Goal: Task Accomplishment & Management: Manage account settings

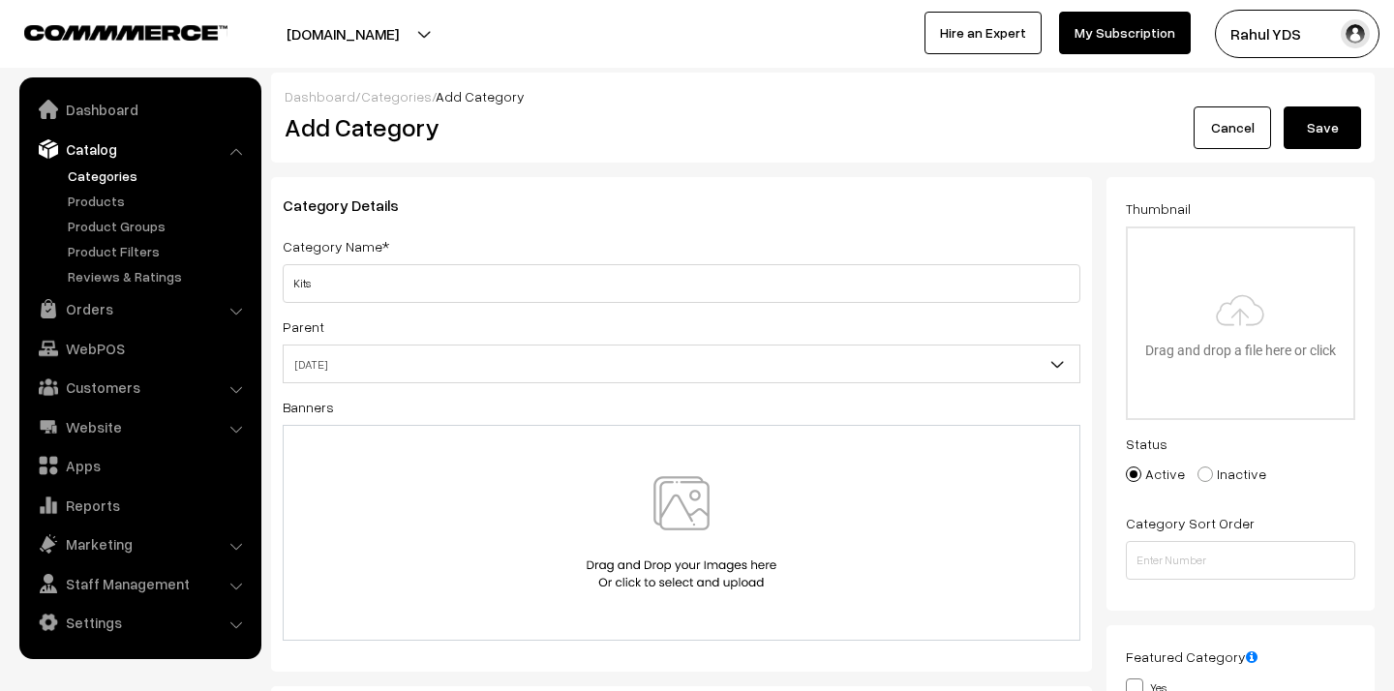
select select "98"
type input "C:\fakepath\ChatGPT Image Sep 3, 2025, 03_11_27 PM.png"
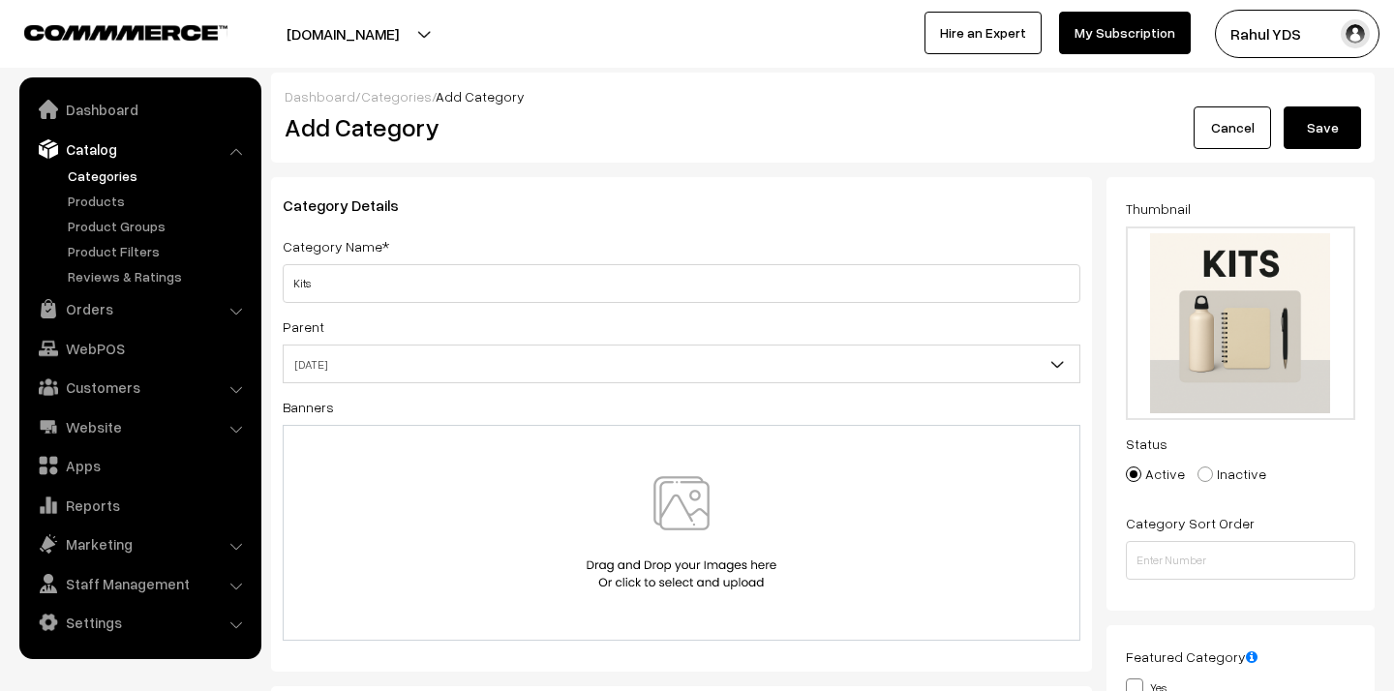
click at [1321, 121] on button "Save" at bounding box center [1321, 127] width 77 height 43
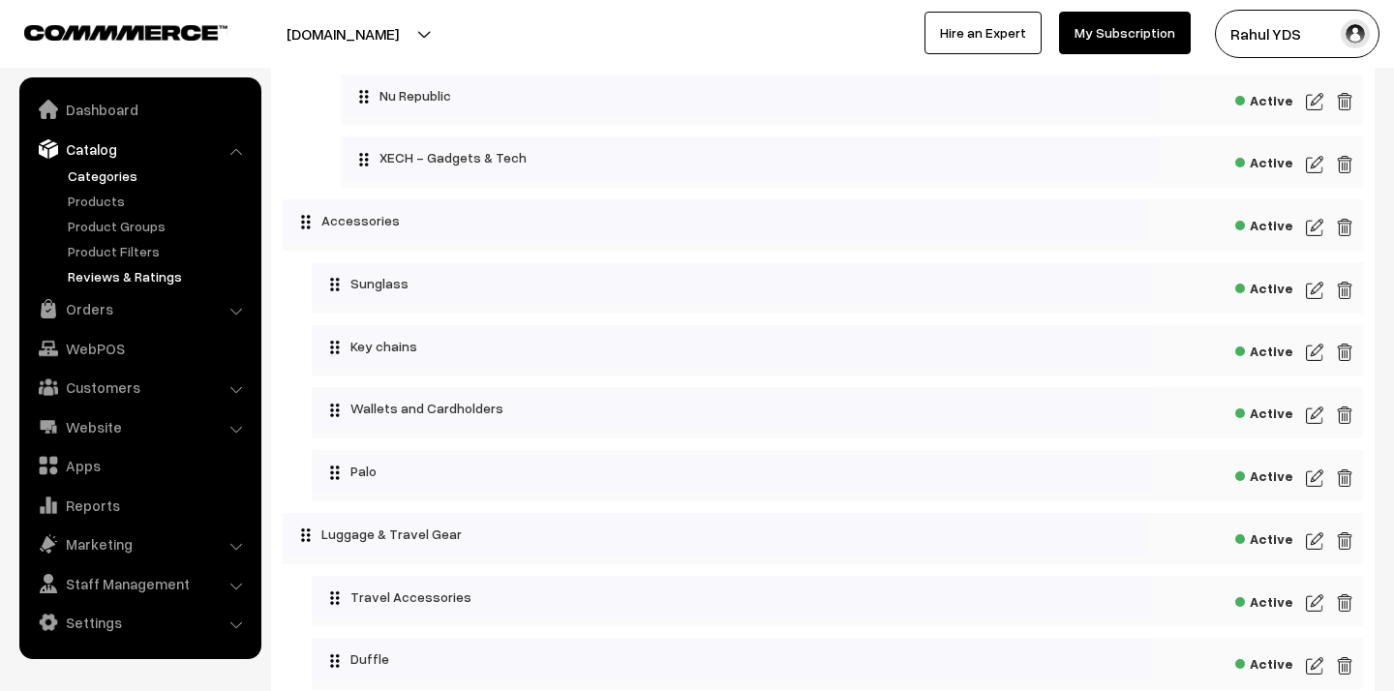
scroll to position [3387, 0]
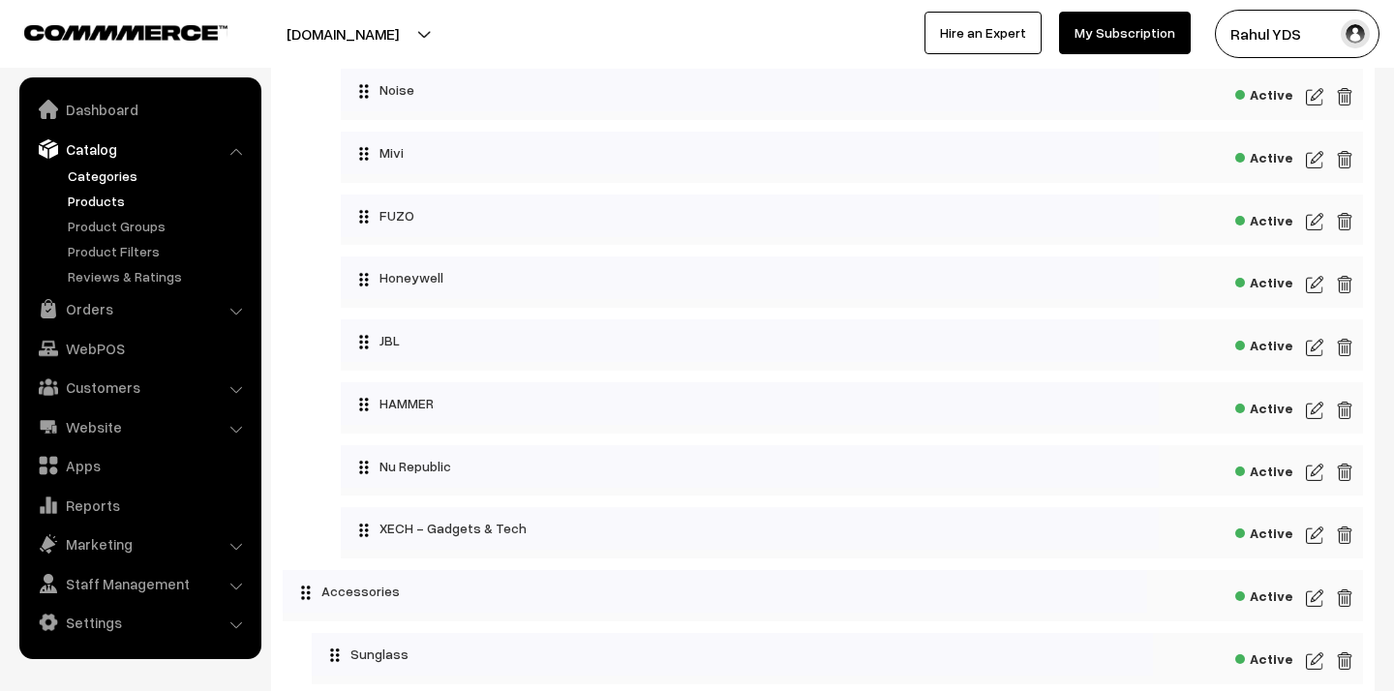
click at [97, 196] on link "Products" at bounding box center [159, 201] width 192 height 20
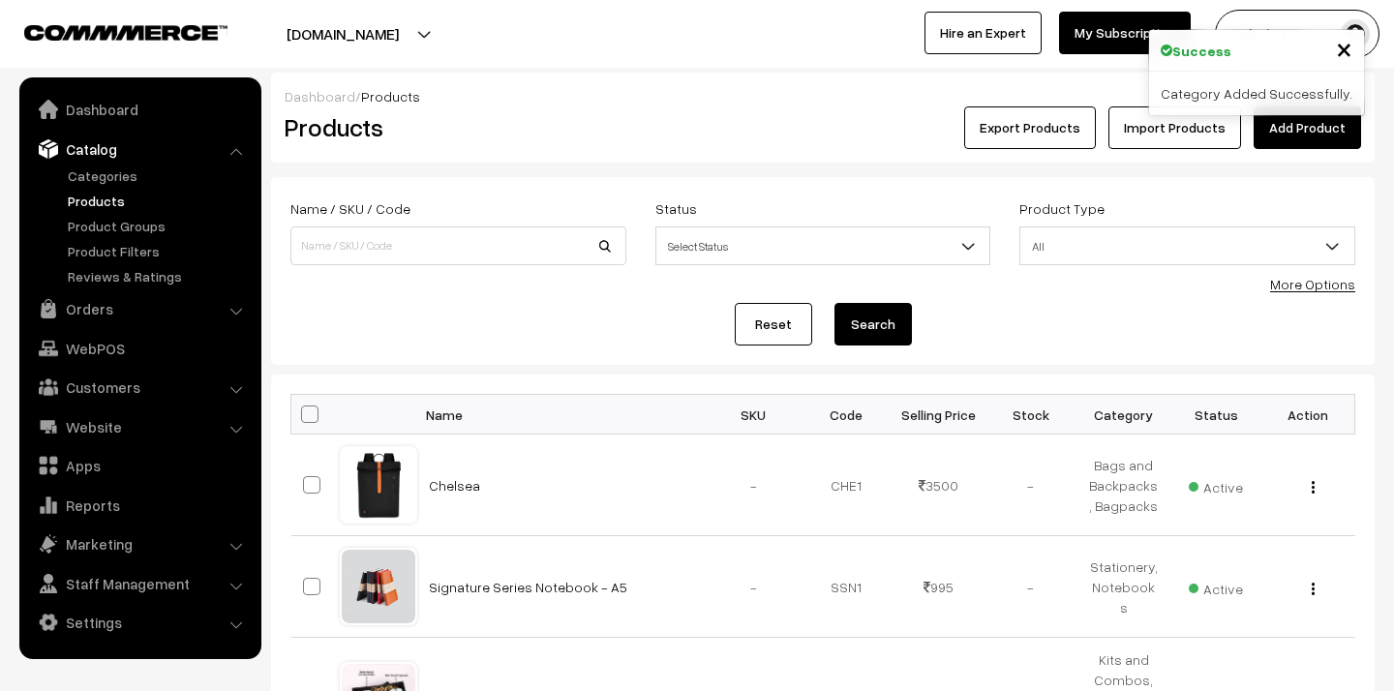
click at [1319, 289] on link "More Options" at bounding box center [1312, 284] width 85 height 16
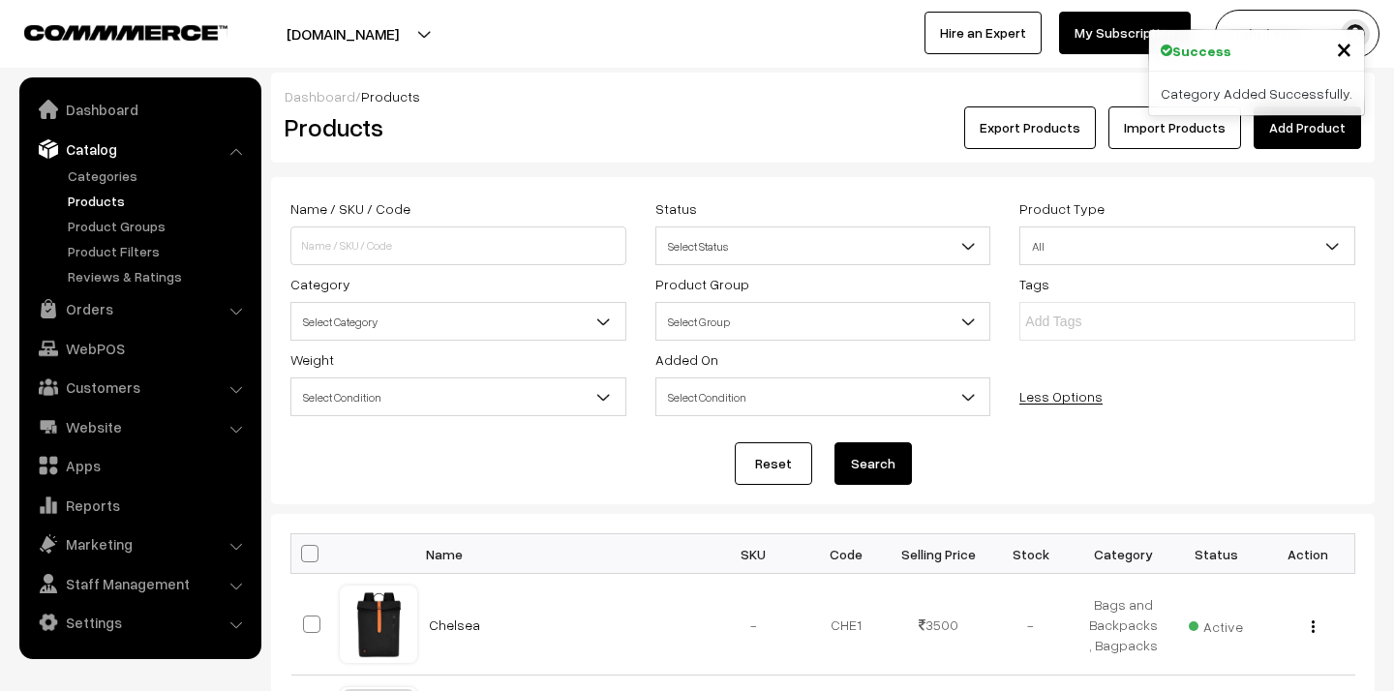
click at [463, 329] on span "Select Category" at bounding box center [458, 322] width 334 height 34
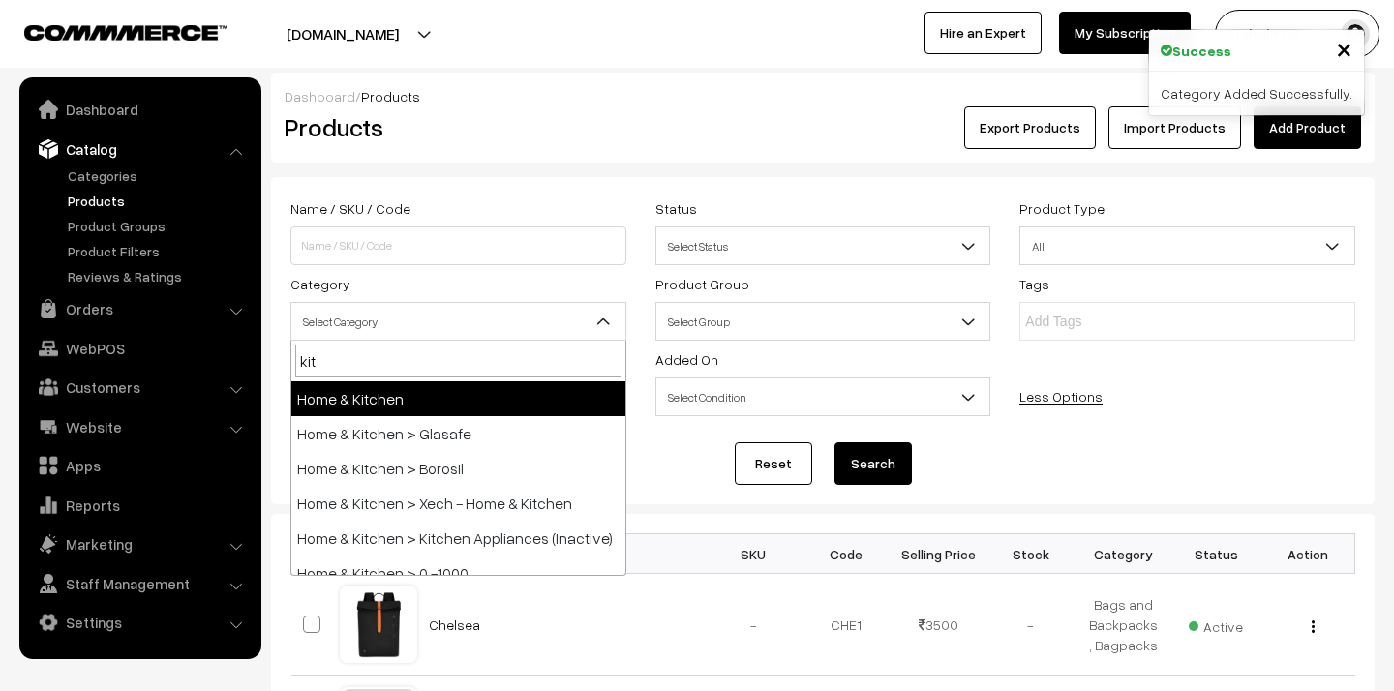
type input "kits"
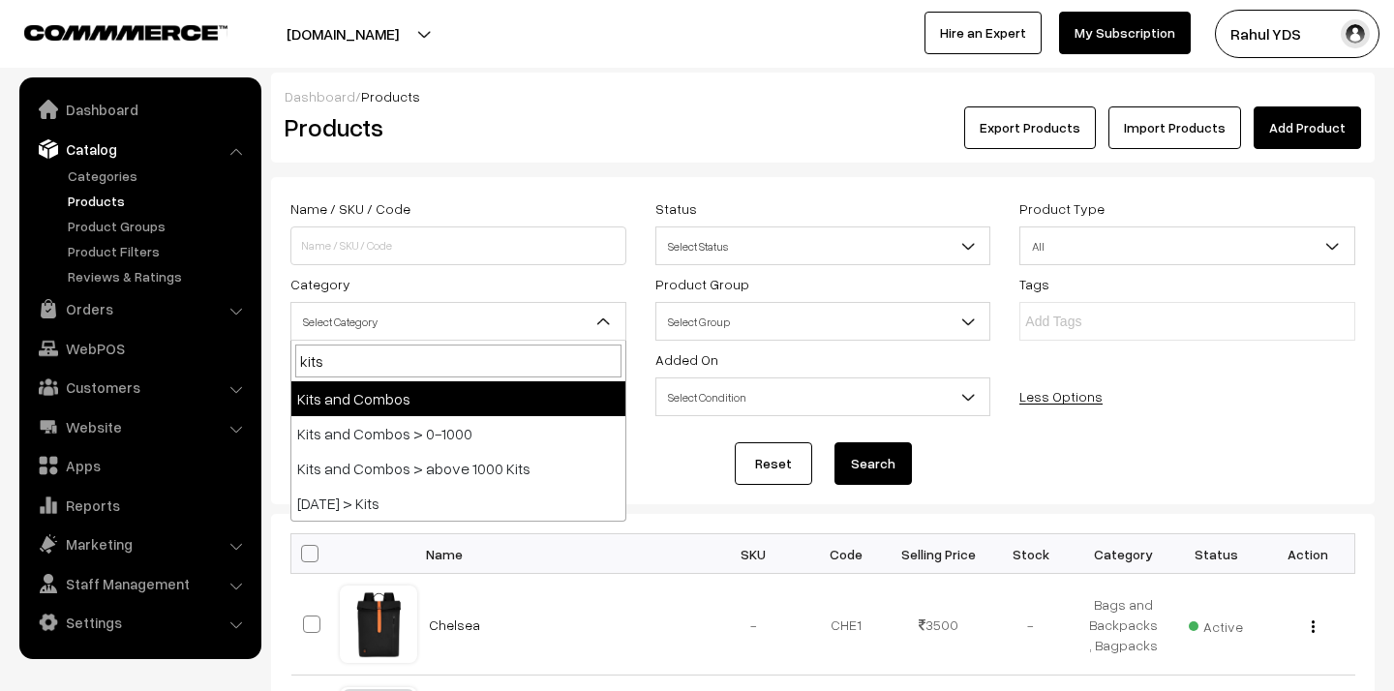
select select "28"
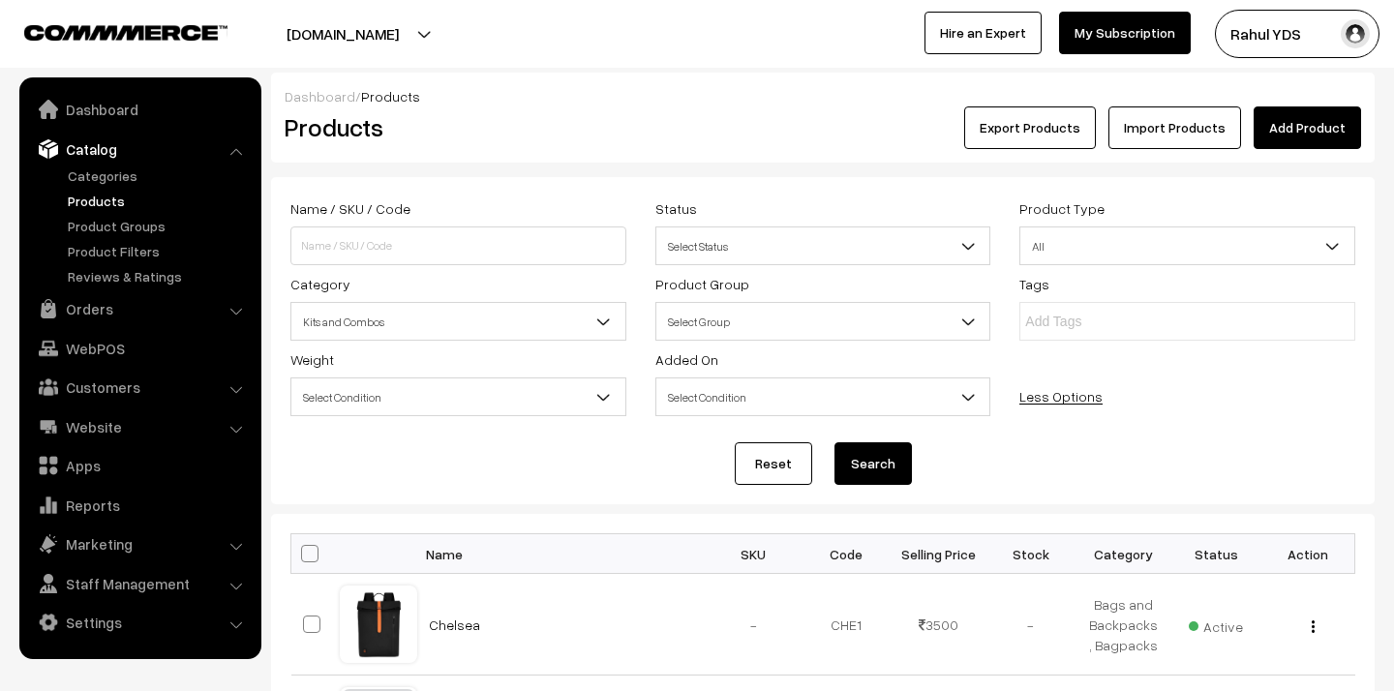
click at [873, 467] on button "Search" at bounding box center [872, 463] width 77 height 43
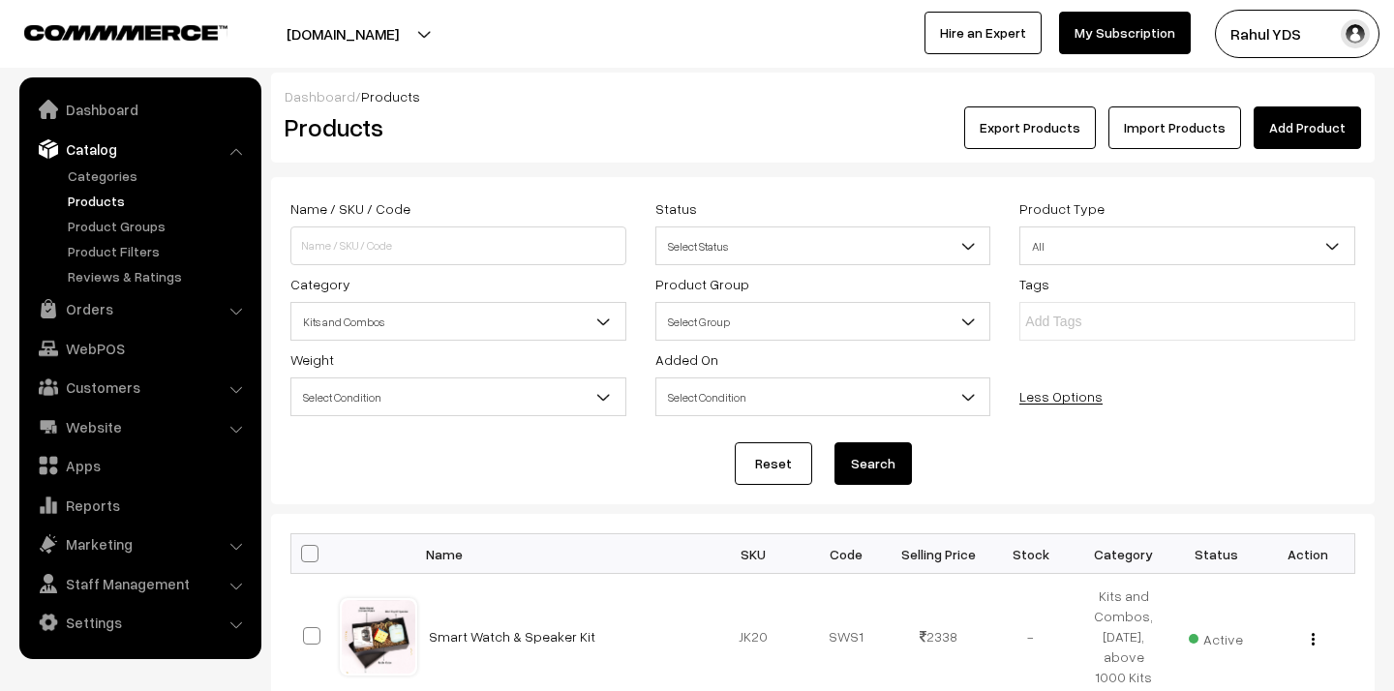
click at [306, 558] on span at bounding box center [309, 553] width 17 height 17
click at [304, 558] on input "checkbox" at bounding box center [297, 553] width 13 height 13
checkbox input "true"
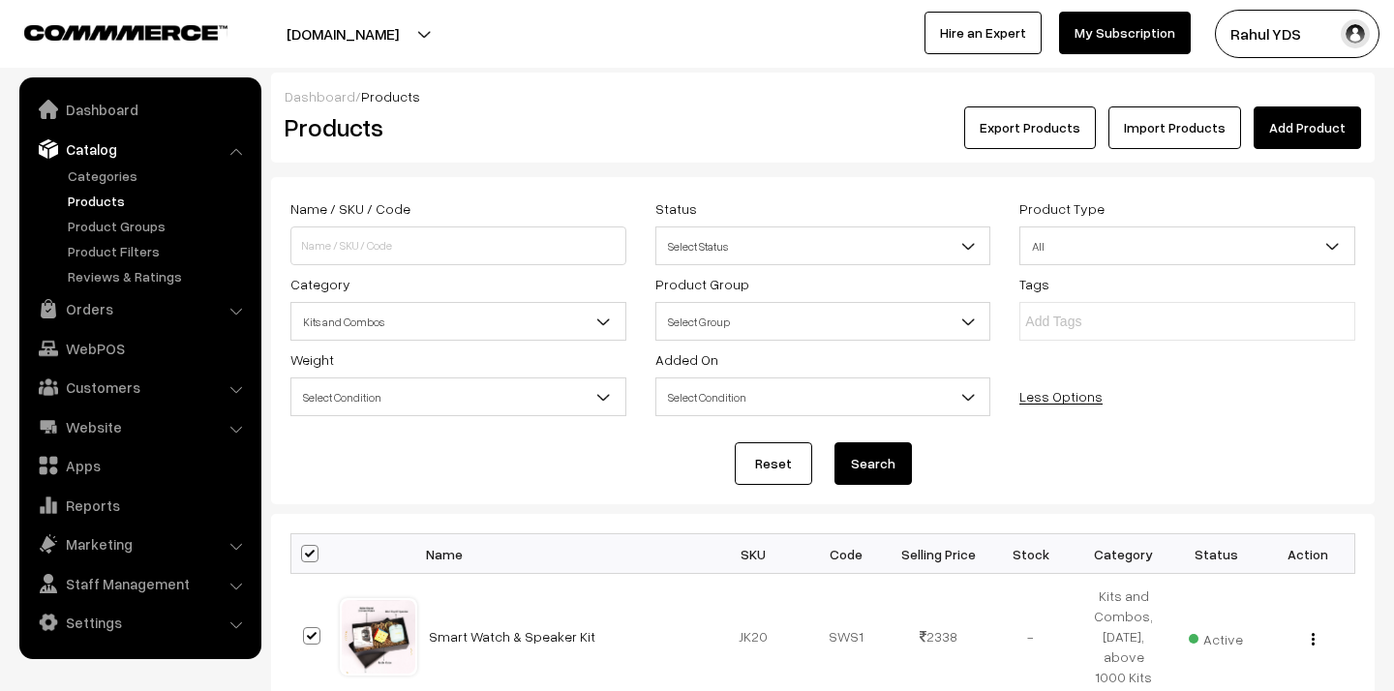
checkbox input "true"
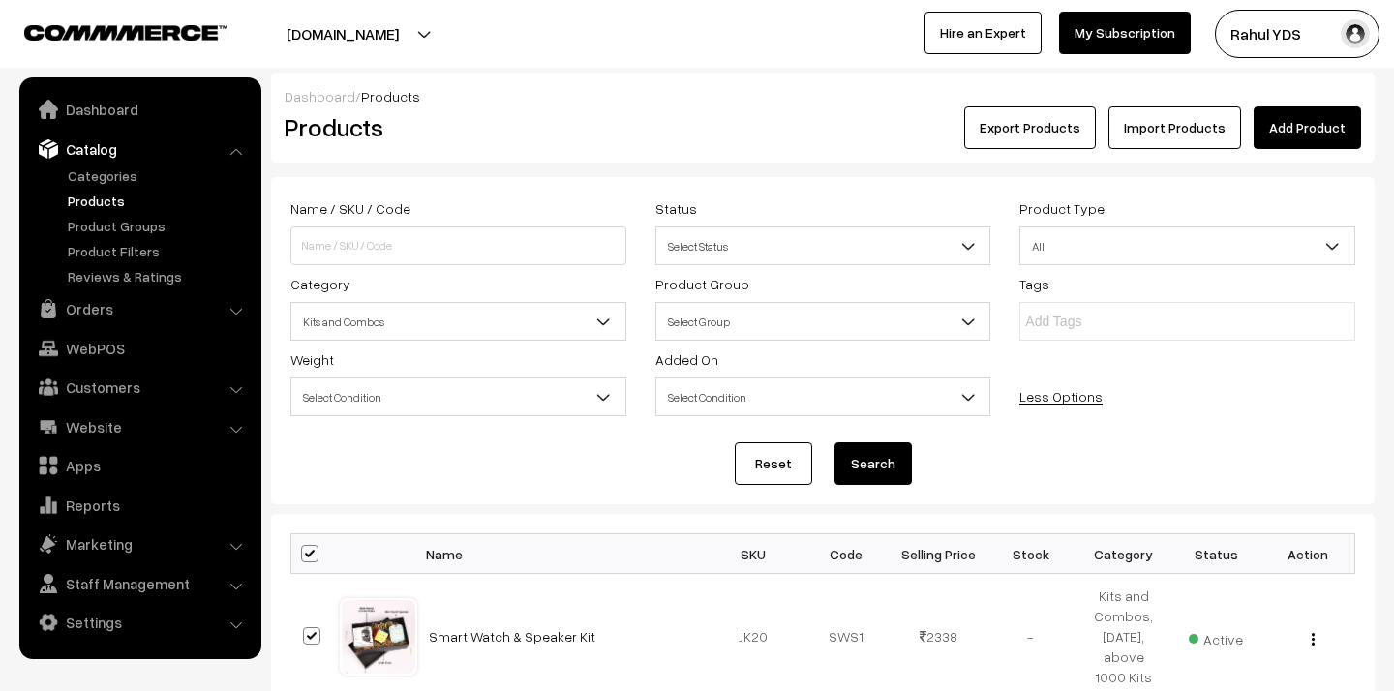
checkbox input "true"
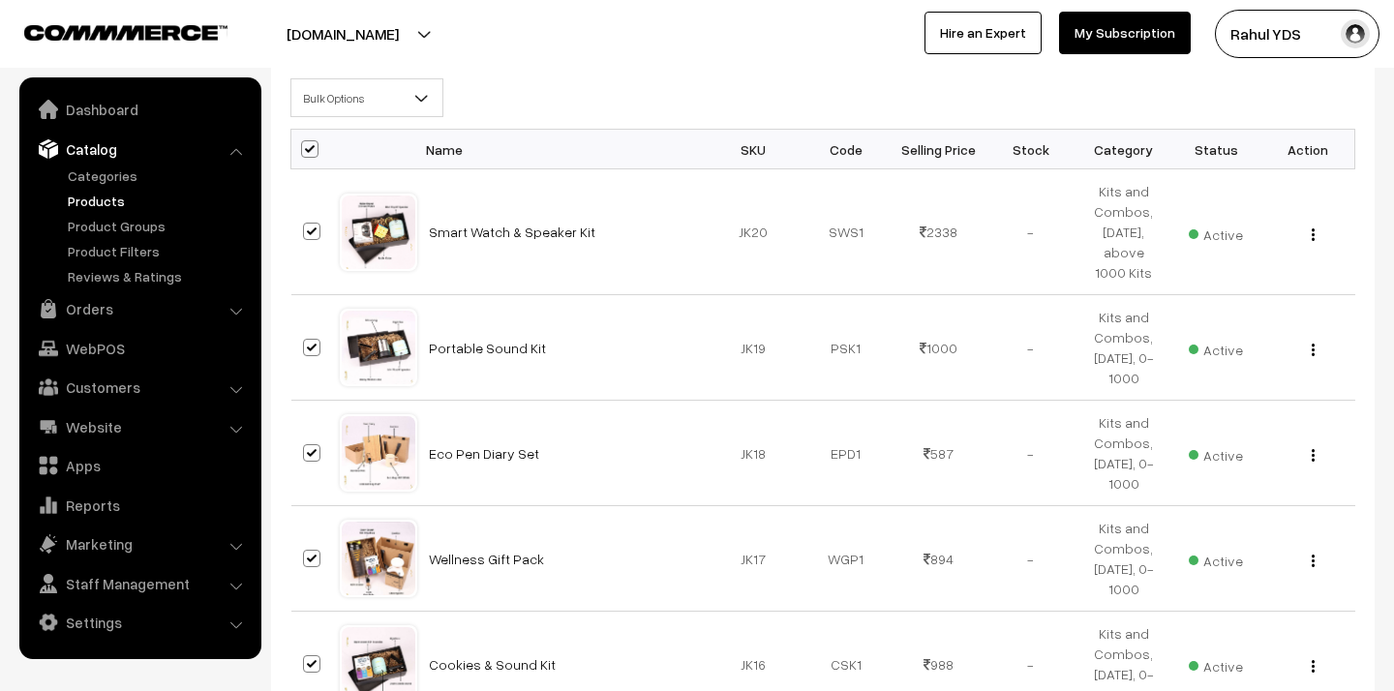
scroll to position [1333, 0]
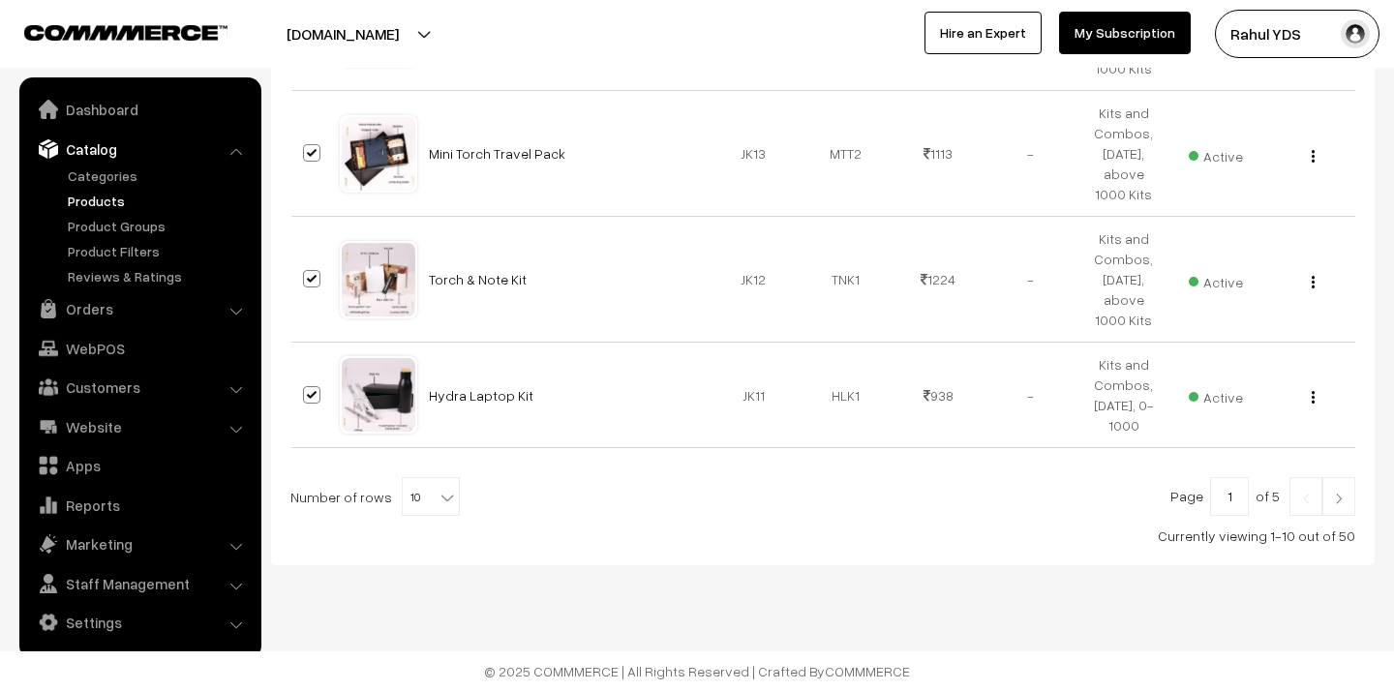
click at [438, 493] on b at bounding box center [447, 497] width 19 height 19
select select "90"
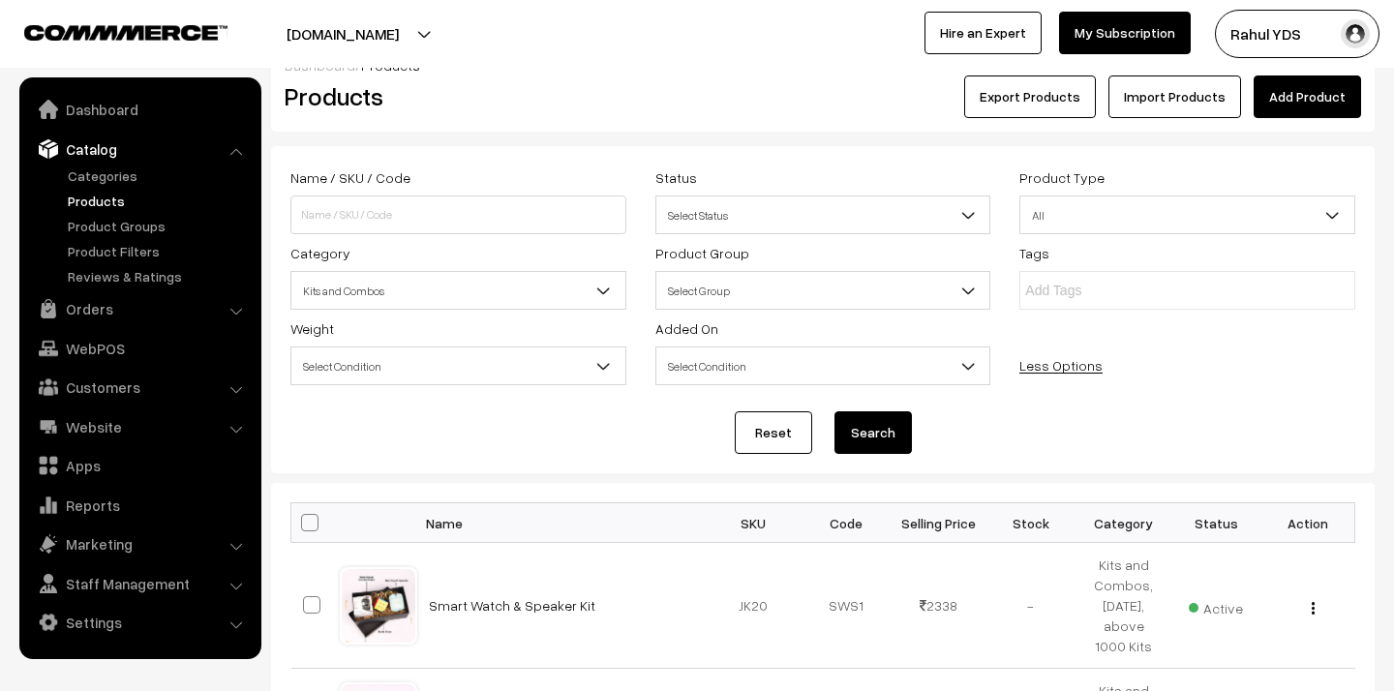
scroll to position [31, 0]
click at [310, 528] on span at bounding box center [309, 522] width 17 height 17
click at [304, 528] on input "checkbox" at bounding box center [297, 522] width 13 height 13
checkbox input "true"
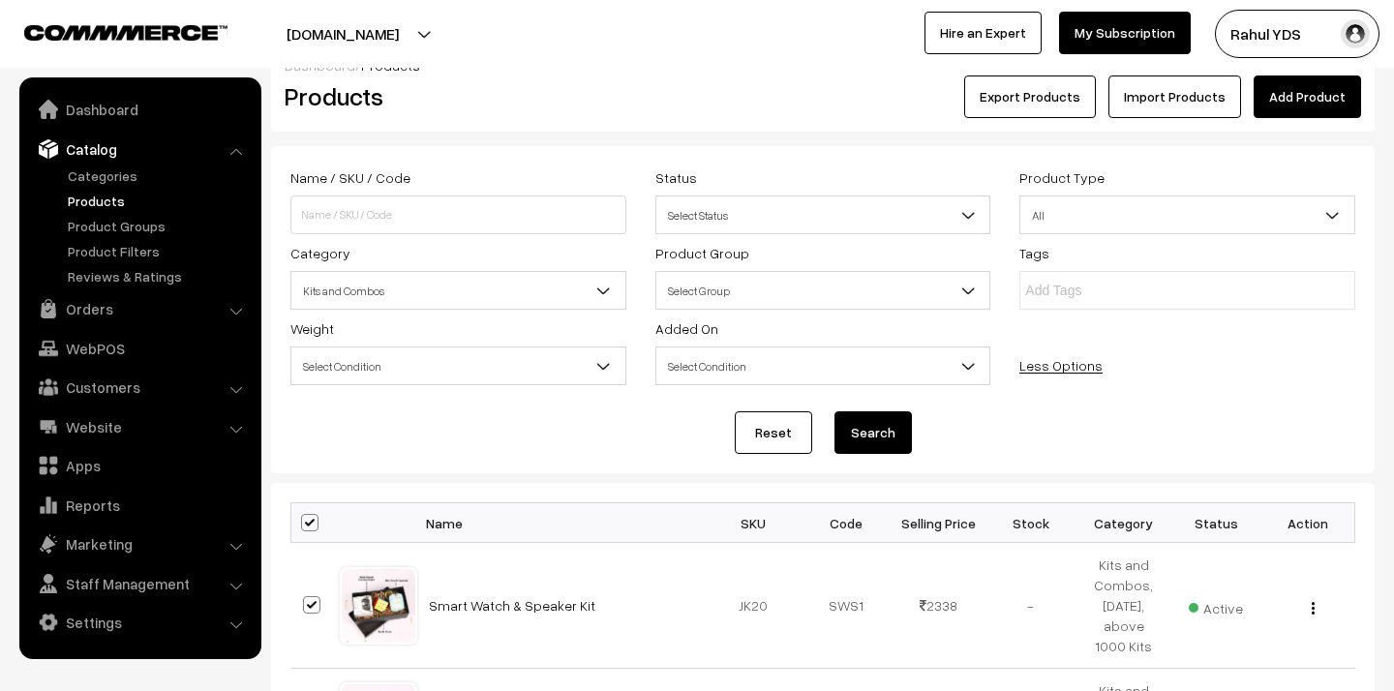
checkbox input "true"
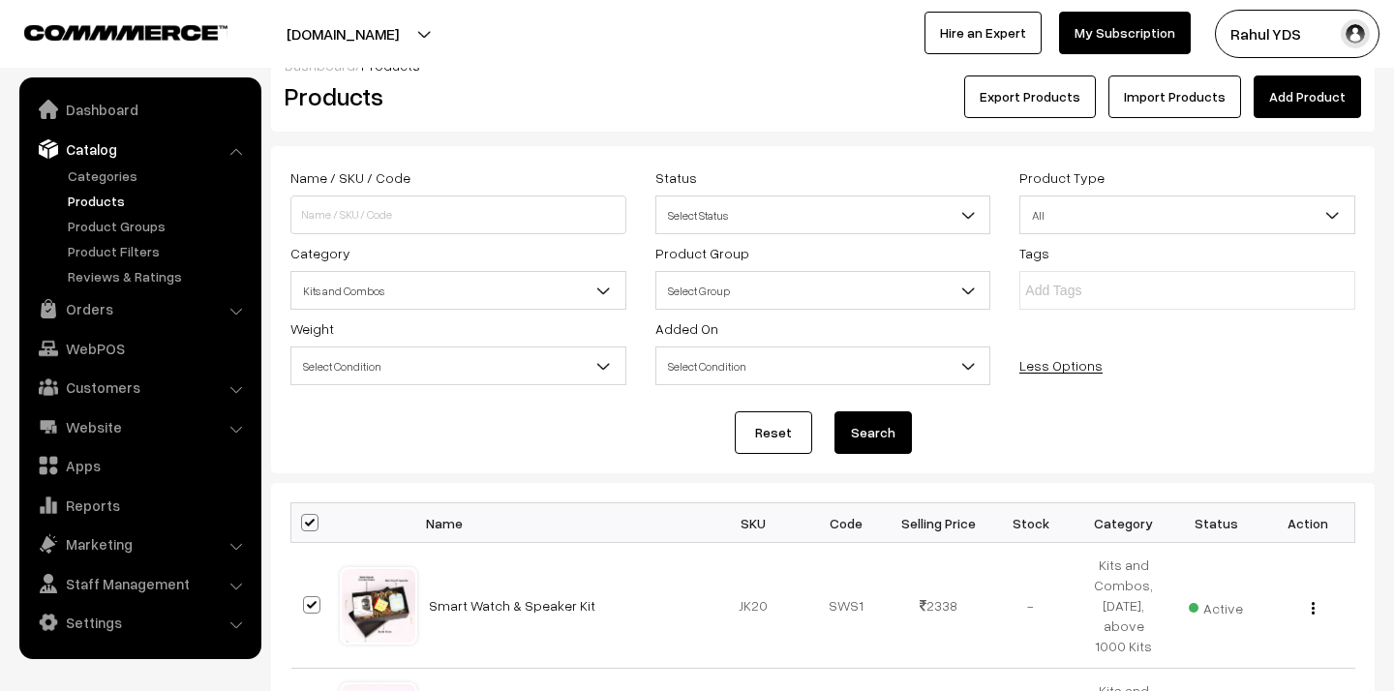
checkbox input "true"
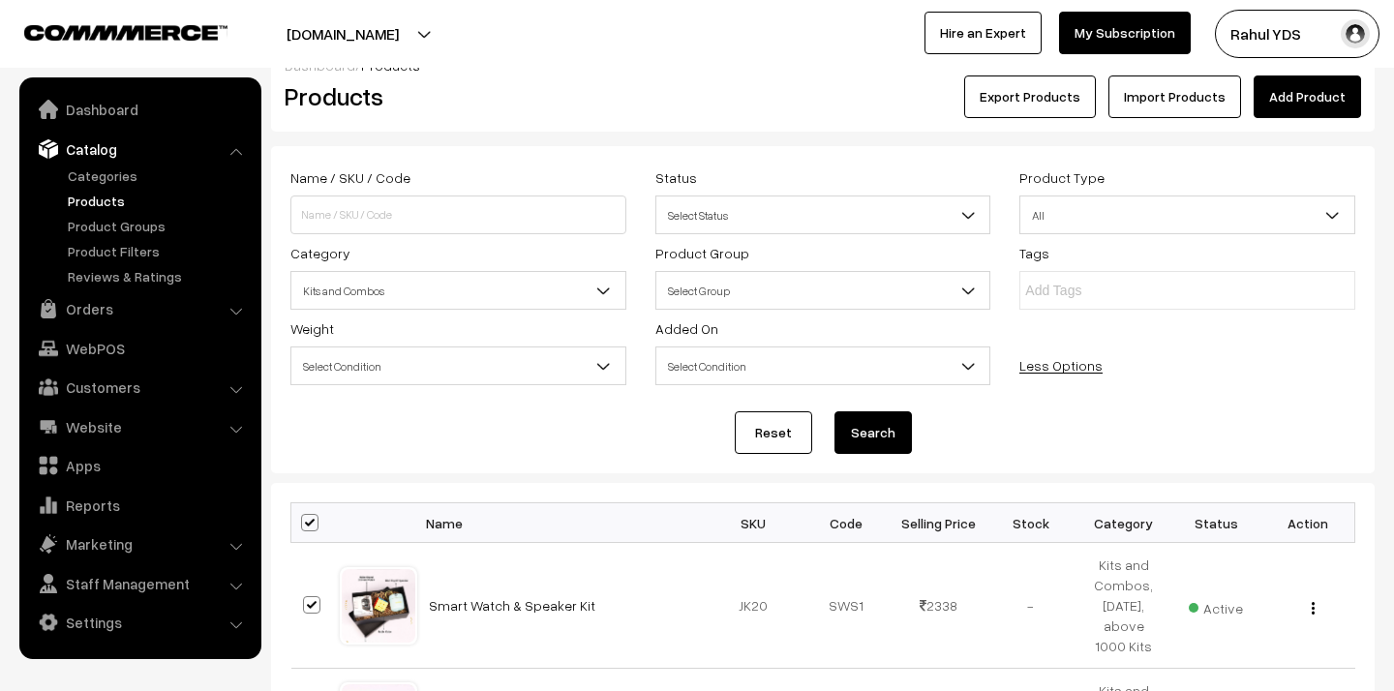
checkbox input "true"
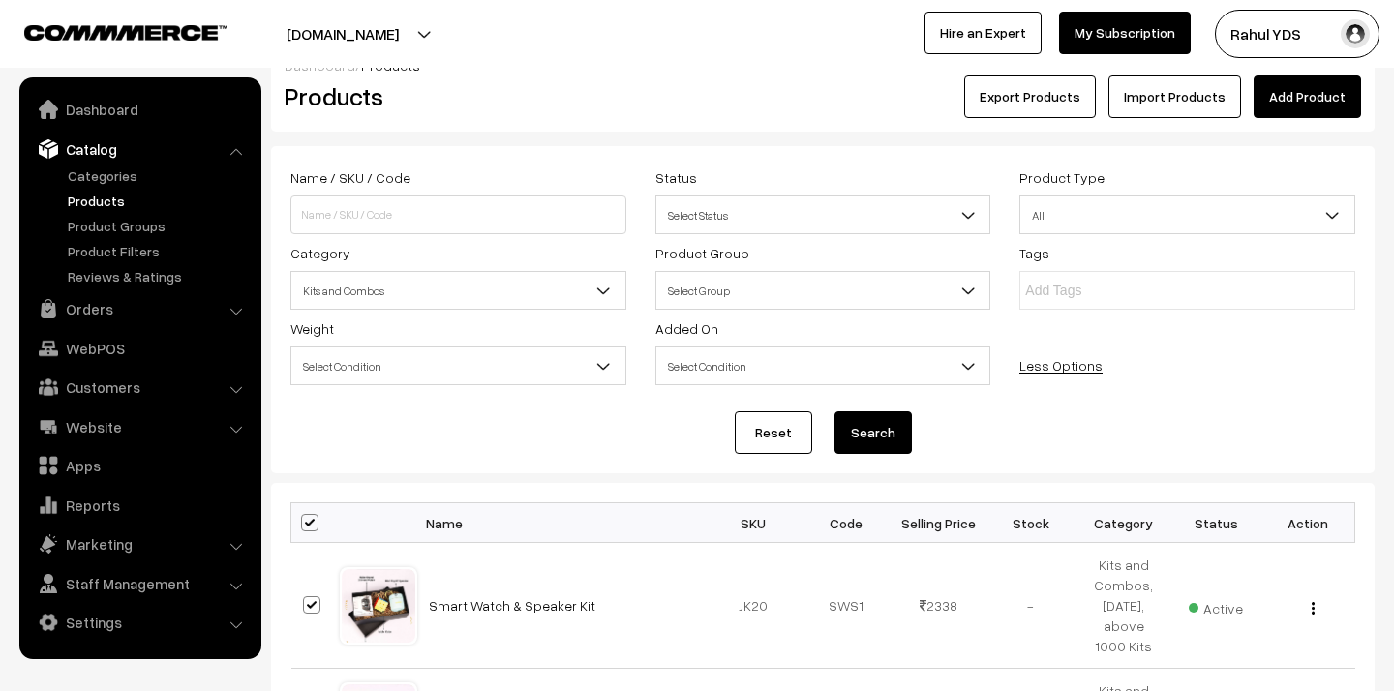
checkbox input "true"
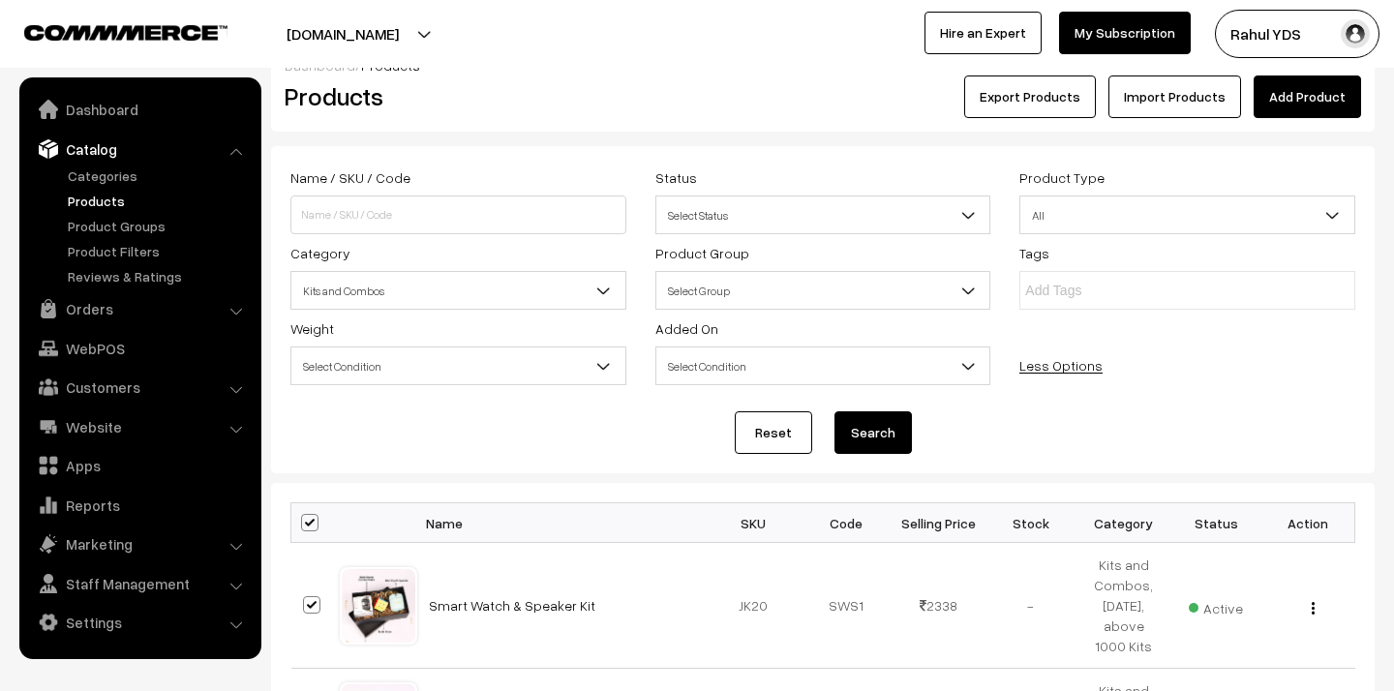
checkbox input "true"
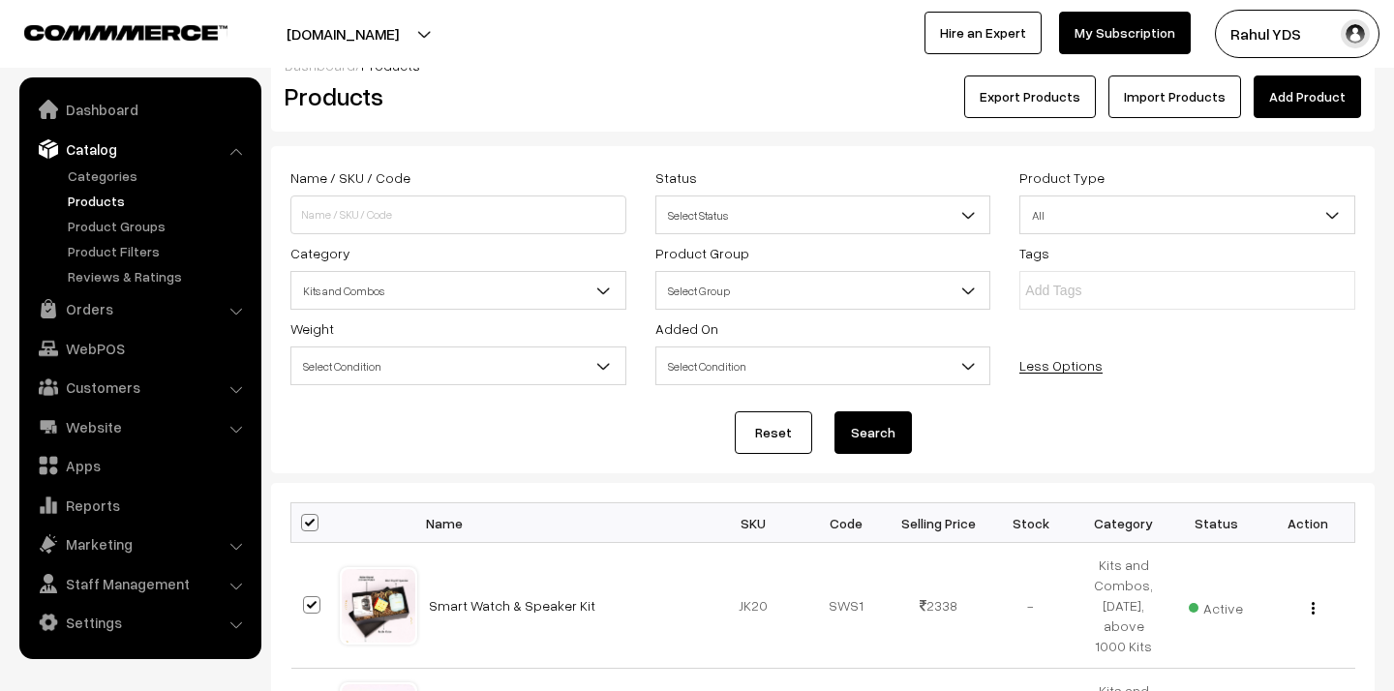
checkbox input "true"
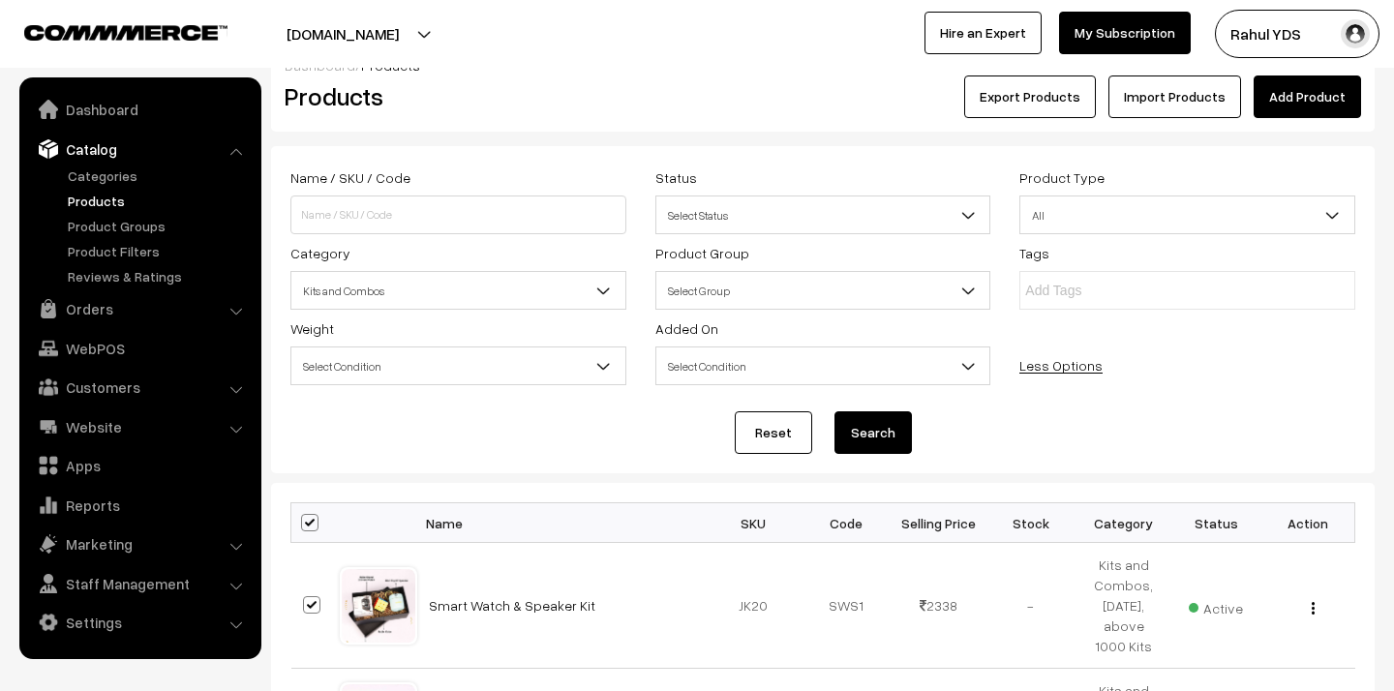
checkbox input "true"
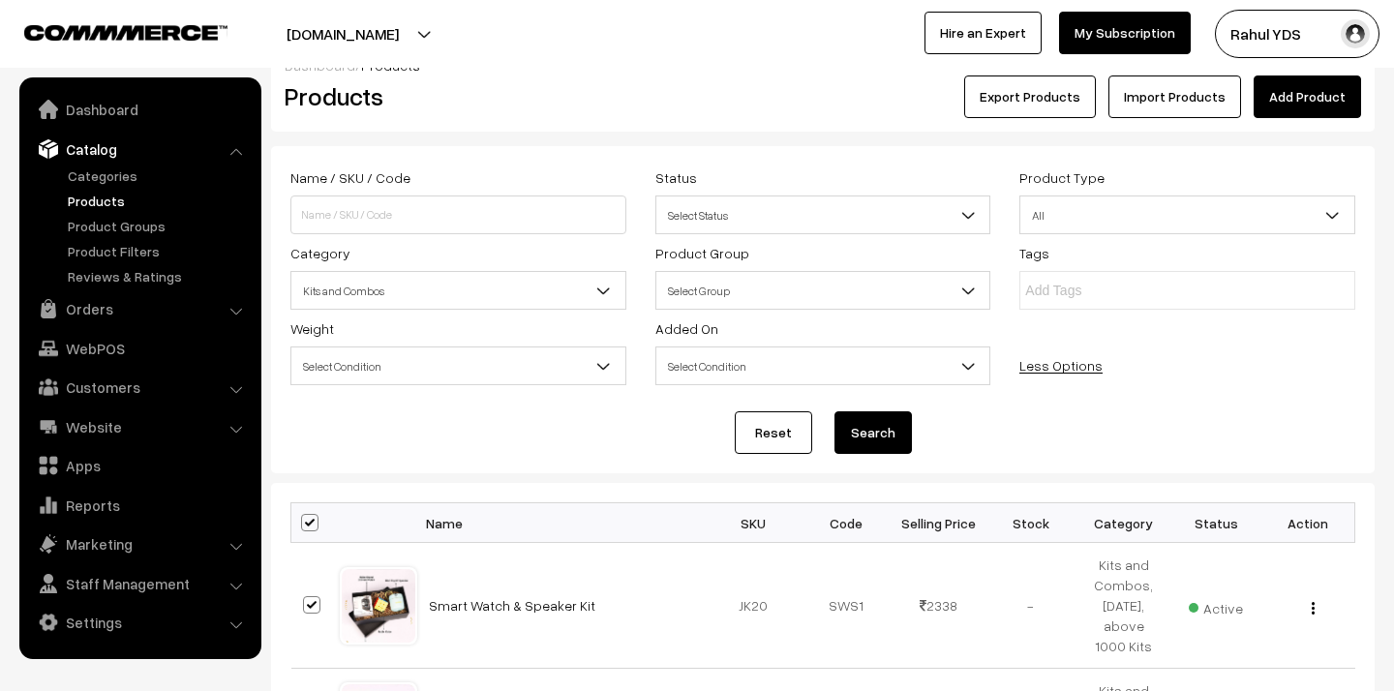
checkbox input "true"
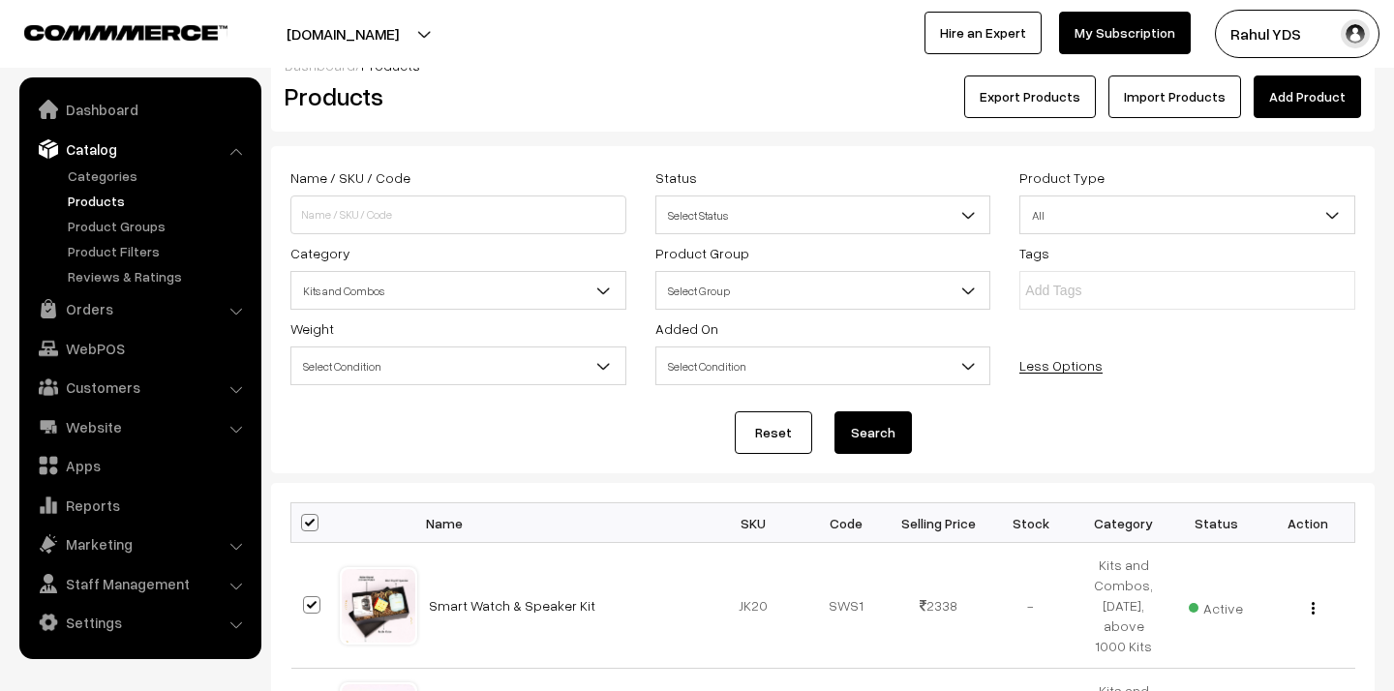
checkbox input "true"
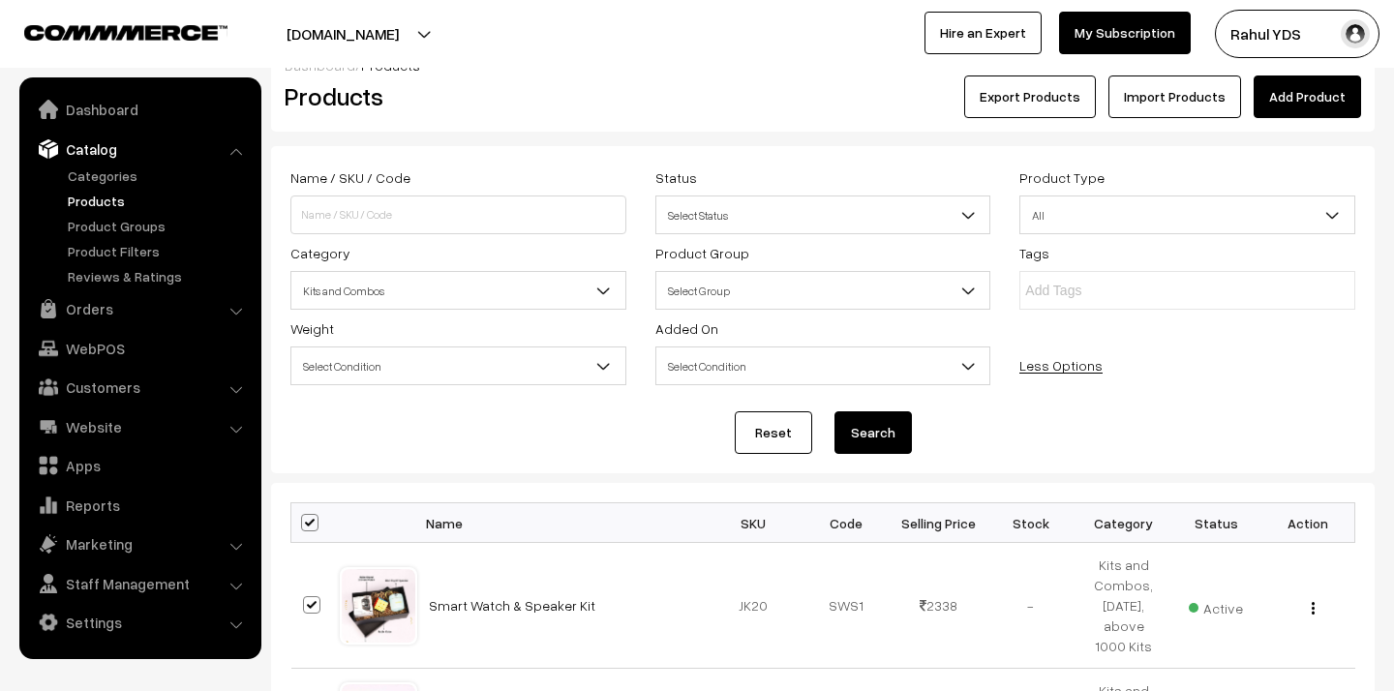
checkbox input "true"
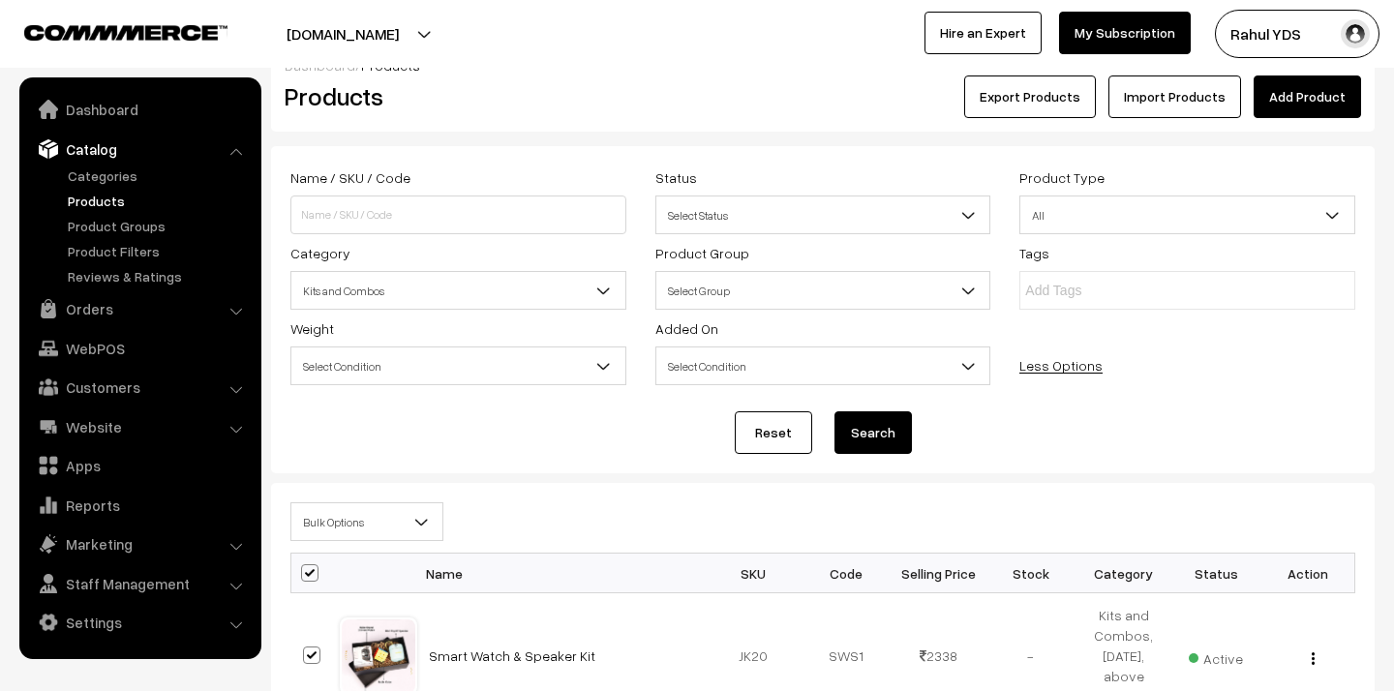
click at [384, 530] on span "Bulk Options" at bounding box center [366, 522] width 151 height 34
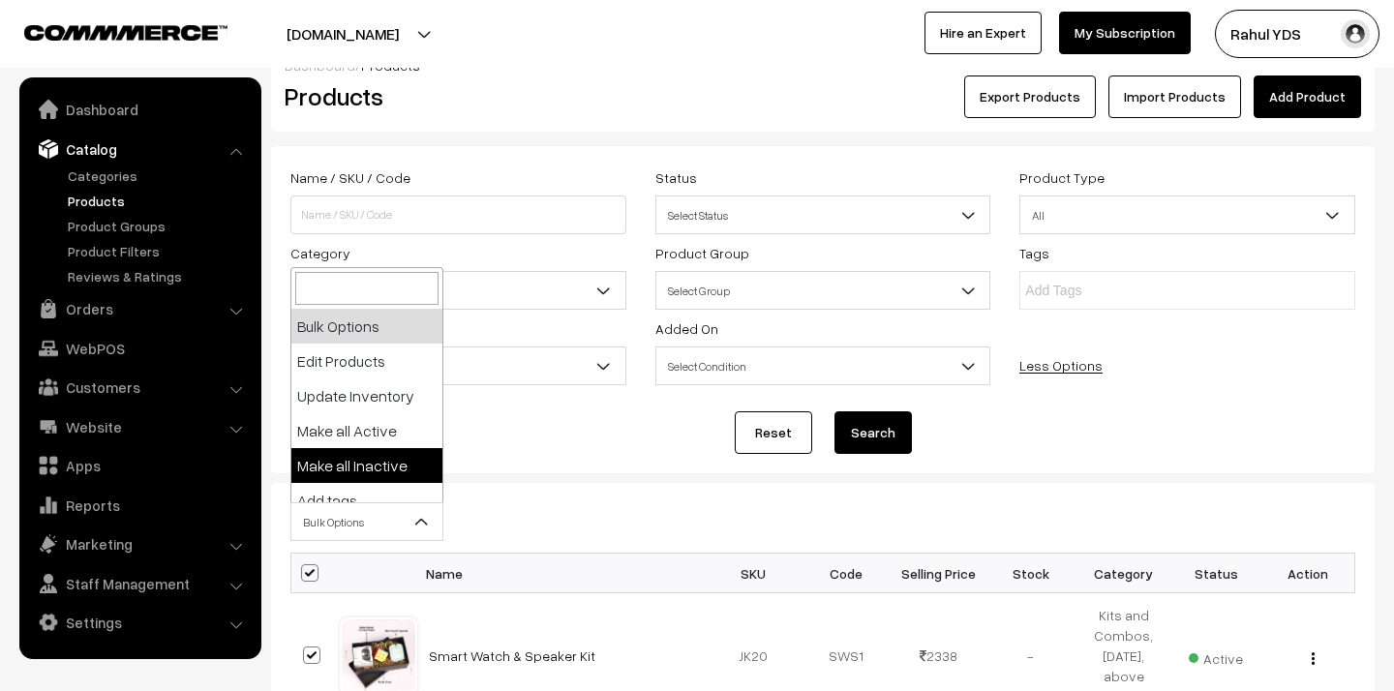
scroll to position [120, 0]
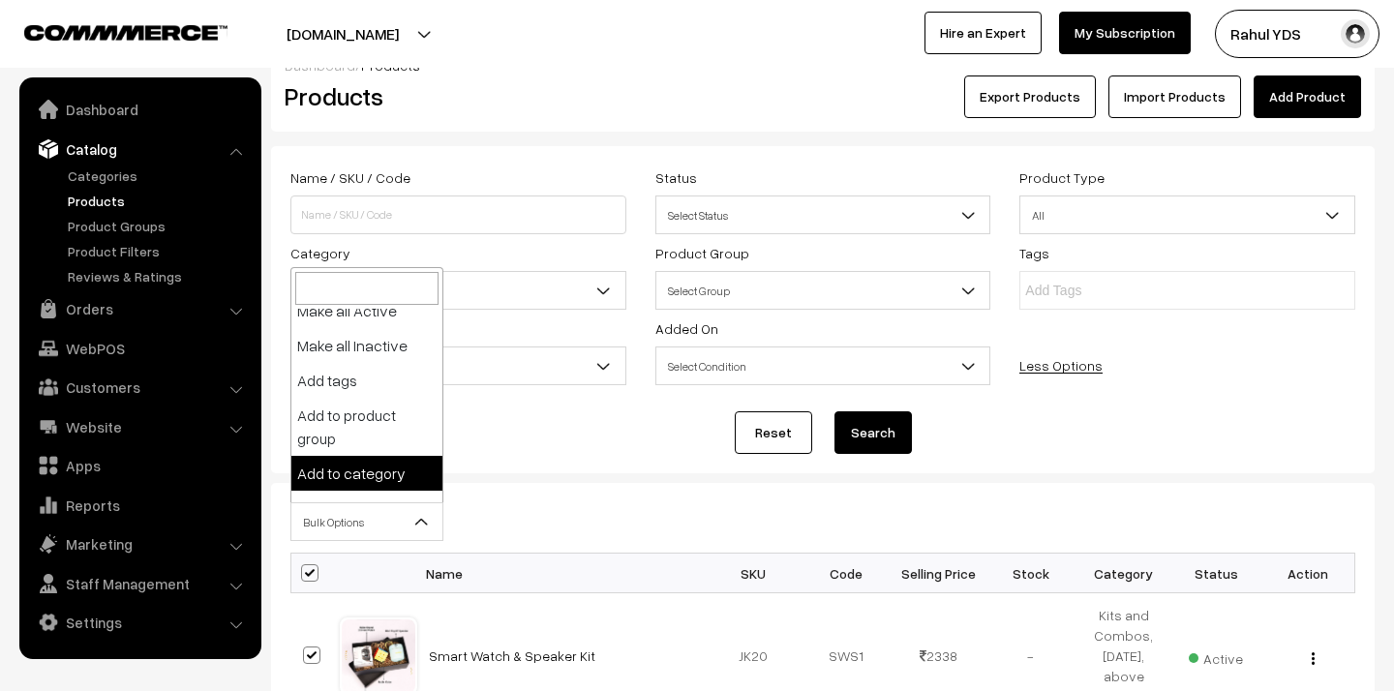
select select "category"
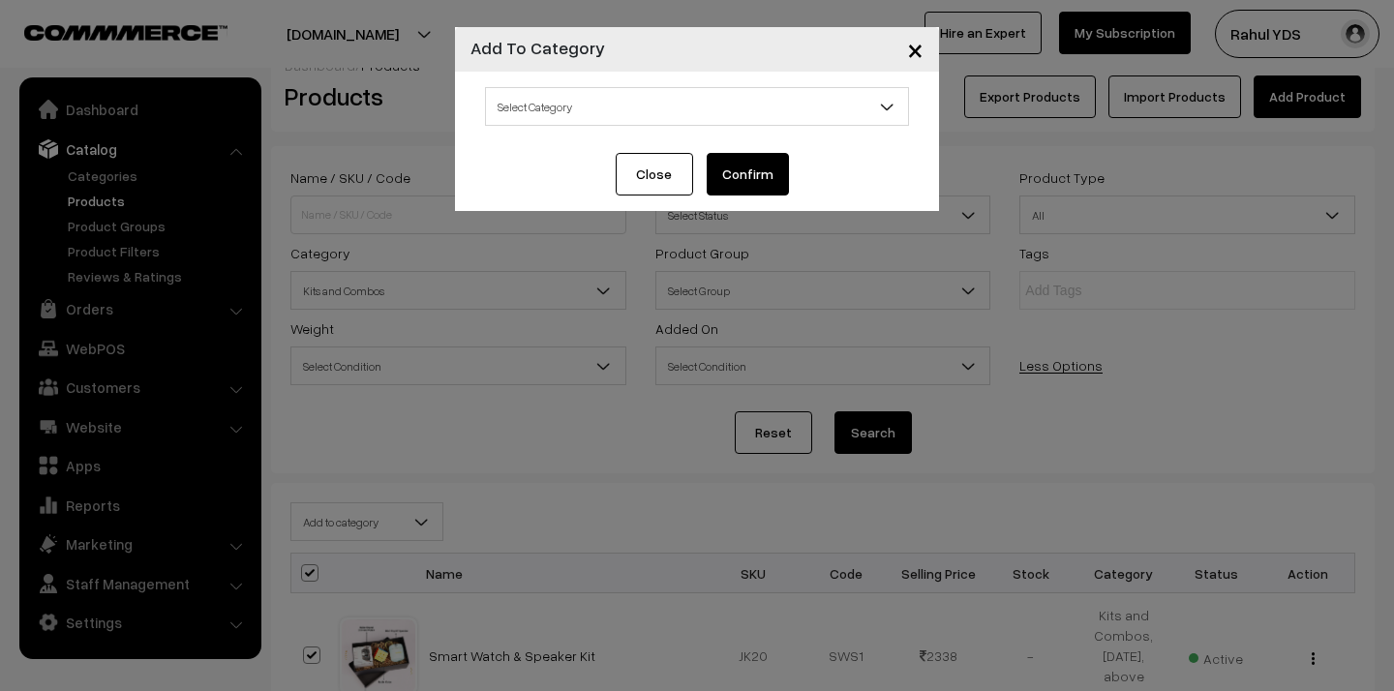
click at [629, 93] on span "Select Category" at bounding box center [697, 107] width 422 height 34
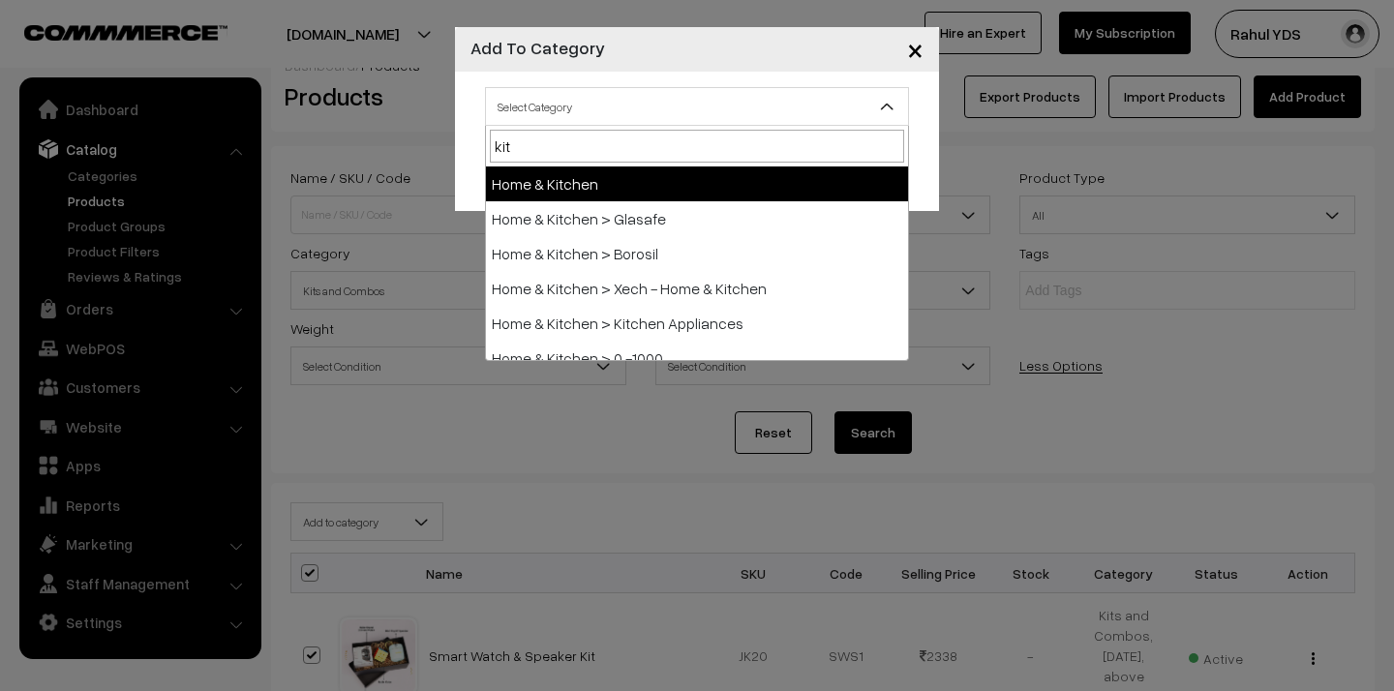
type input "kits"
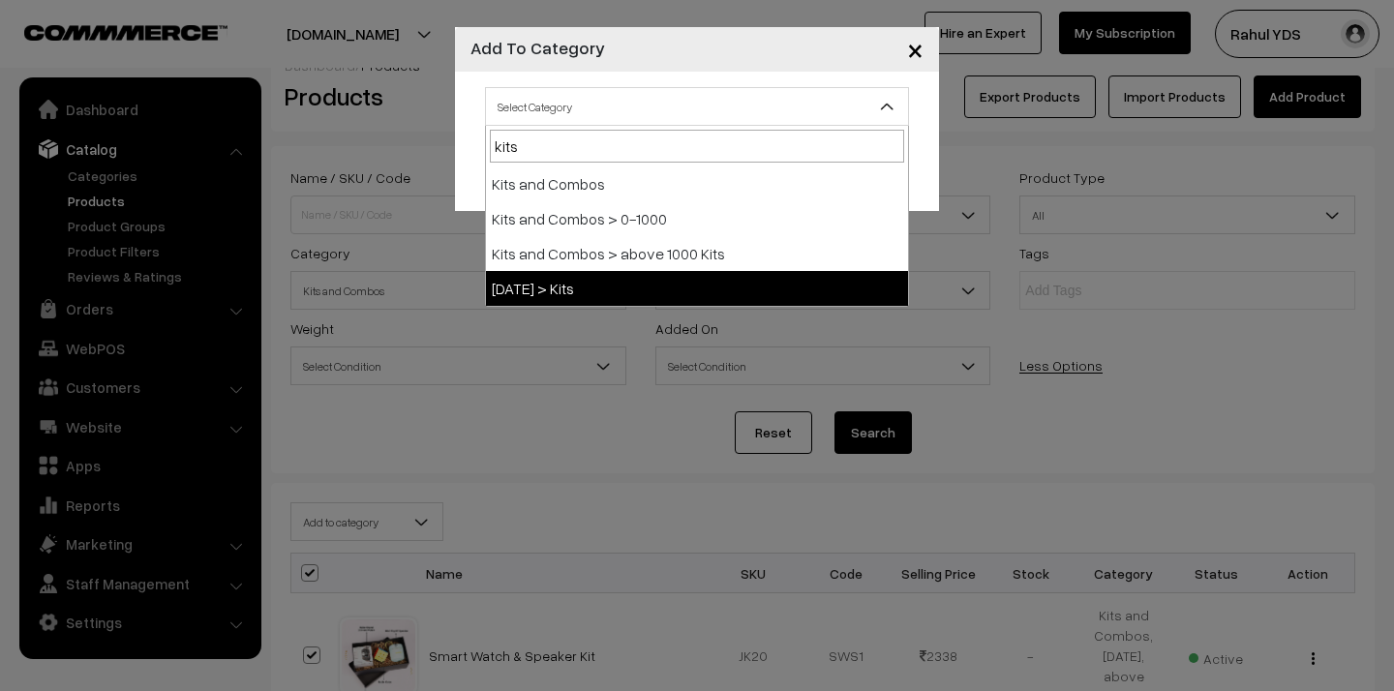
select select "154"
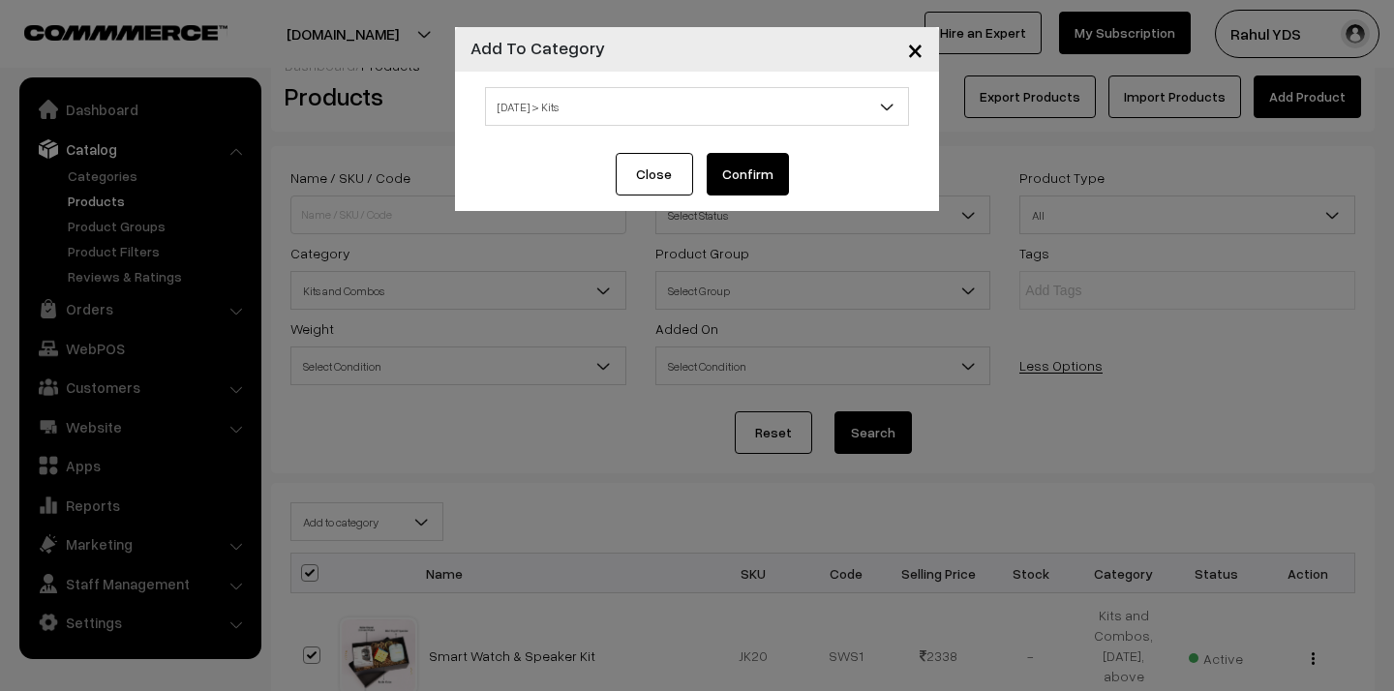
click at [743, 166] on button "Confirm" at bounding box center [748, 174] width 82 height 43
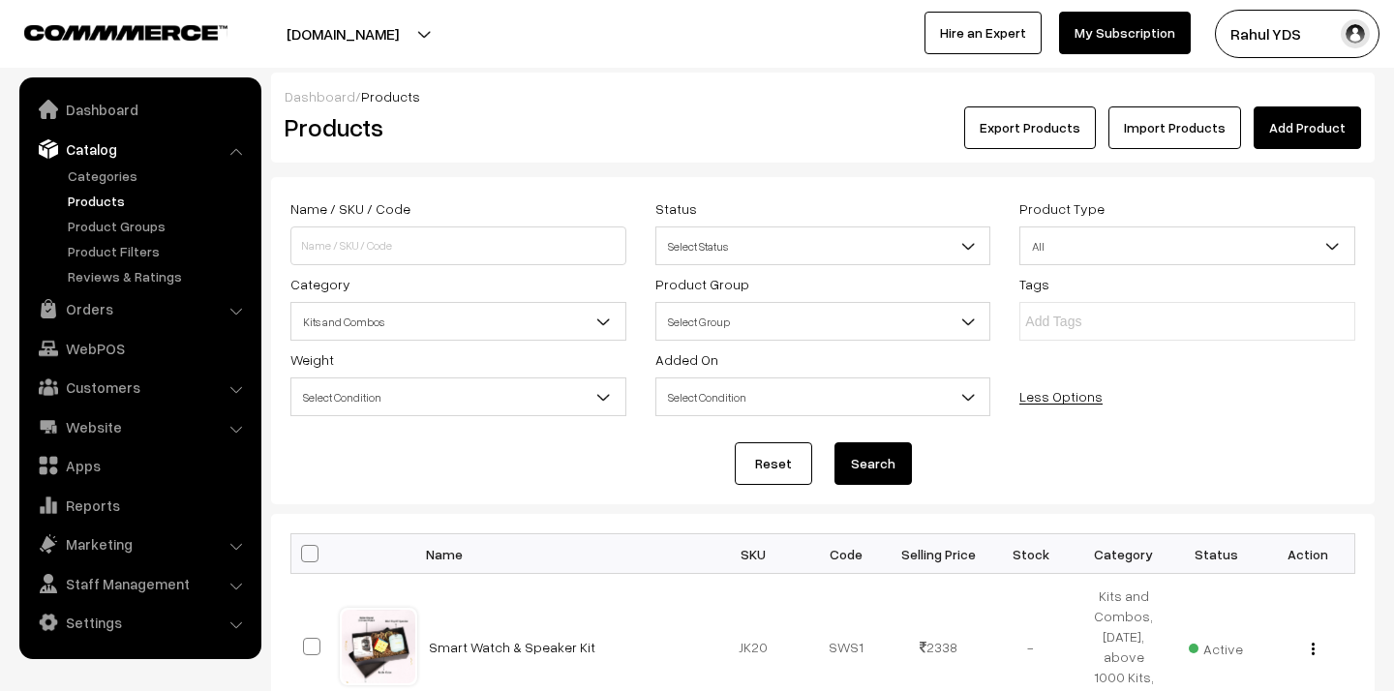
scroll to position [31, 0]
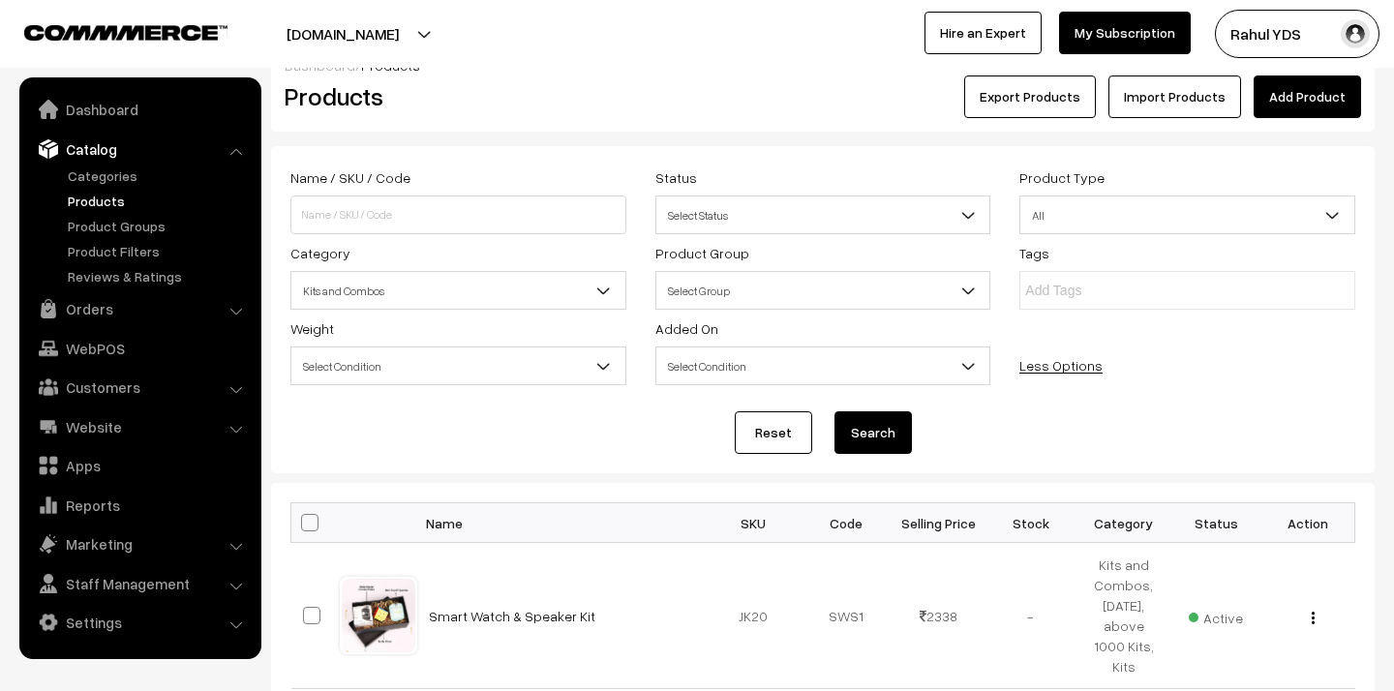
click at [303, 526] on span at bounding box center [309, 522] width 17 height 17
click at [303, 526] on input "checkbox" at bounding box center [297, 522] width 13 height 13
checkbox input "true"
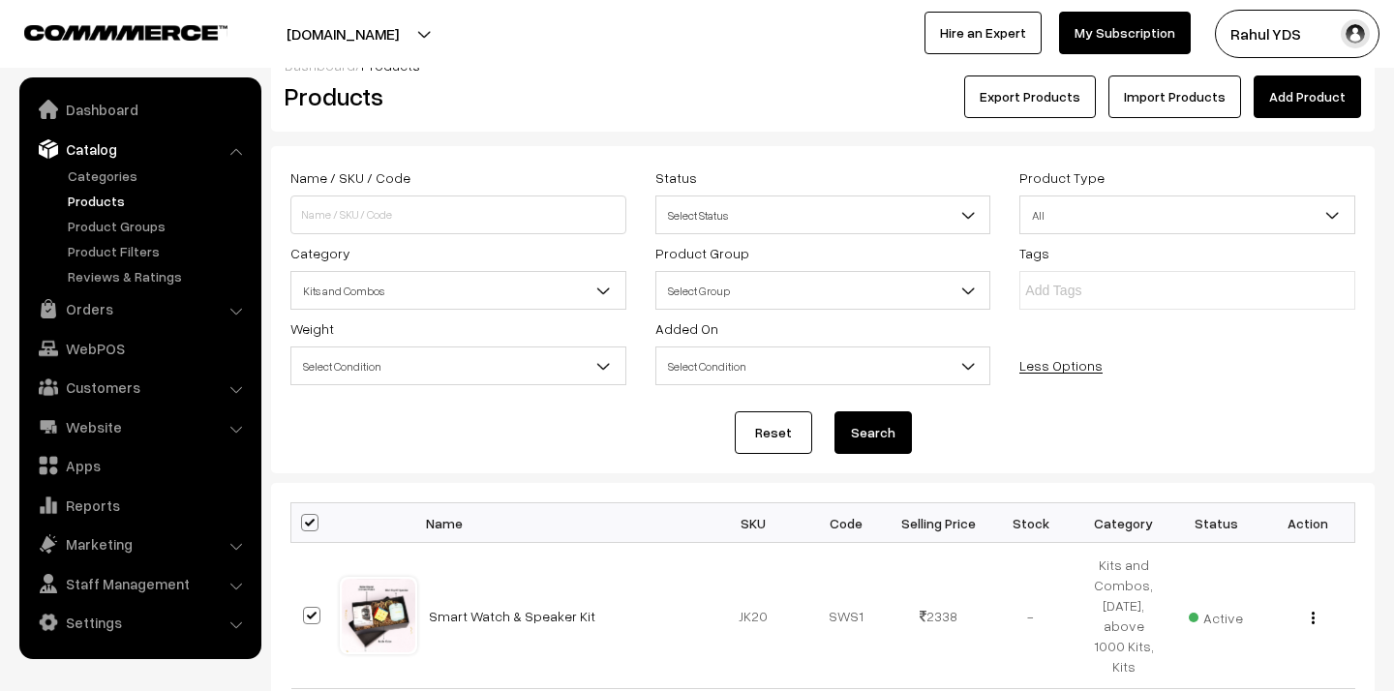
checkbox input "true"
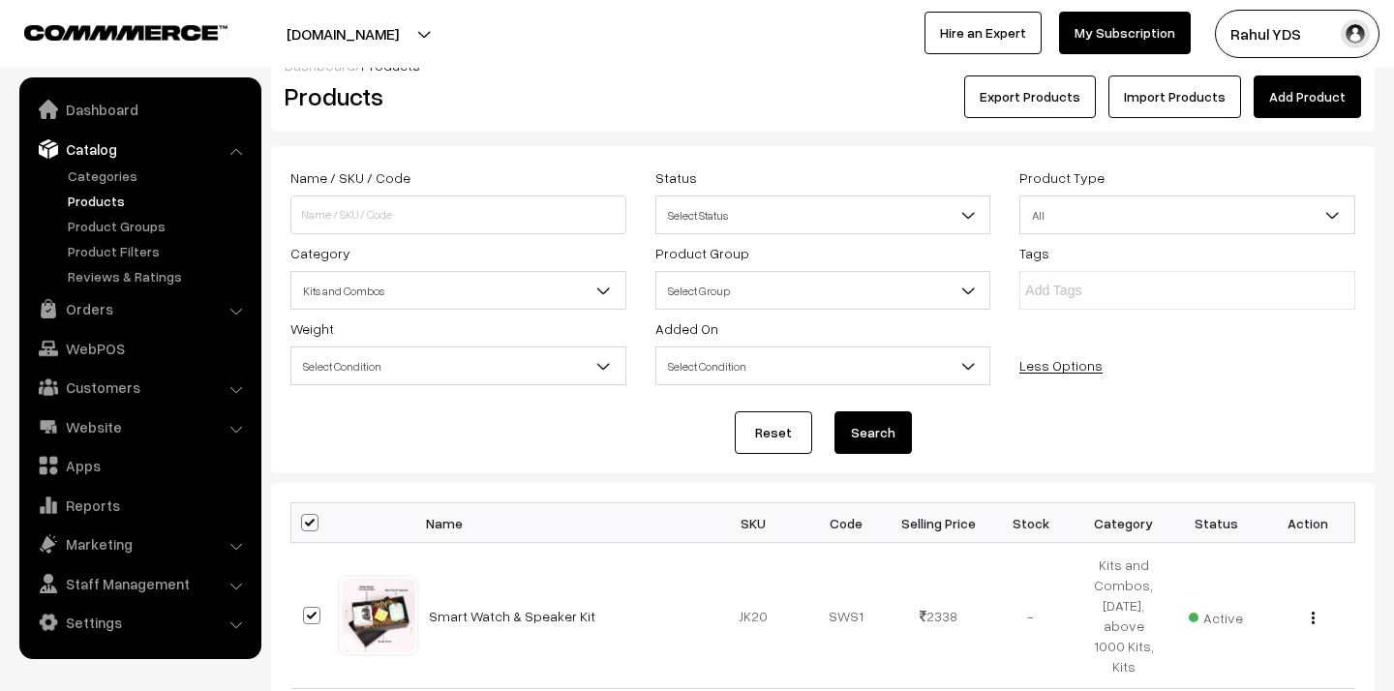
checkbox input "true"
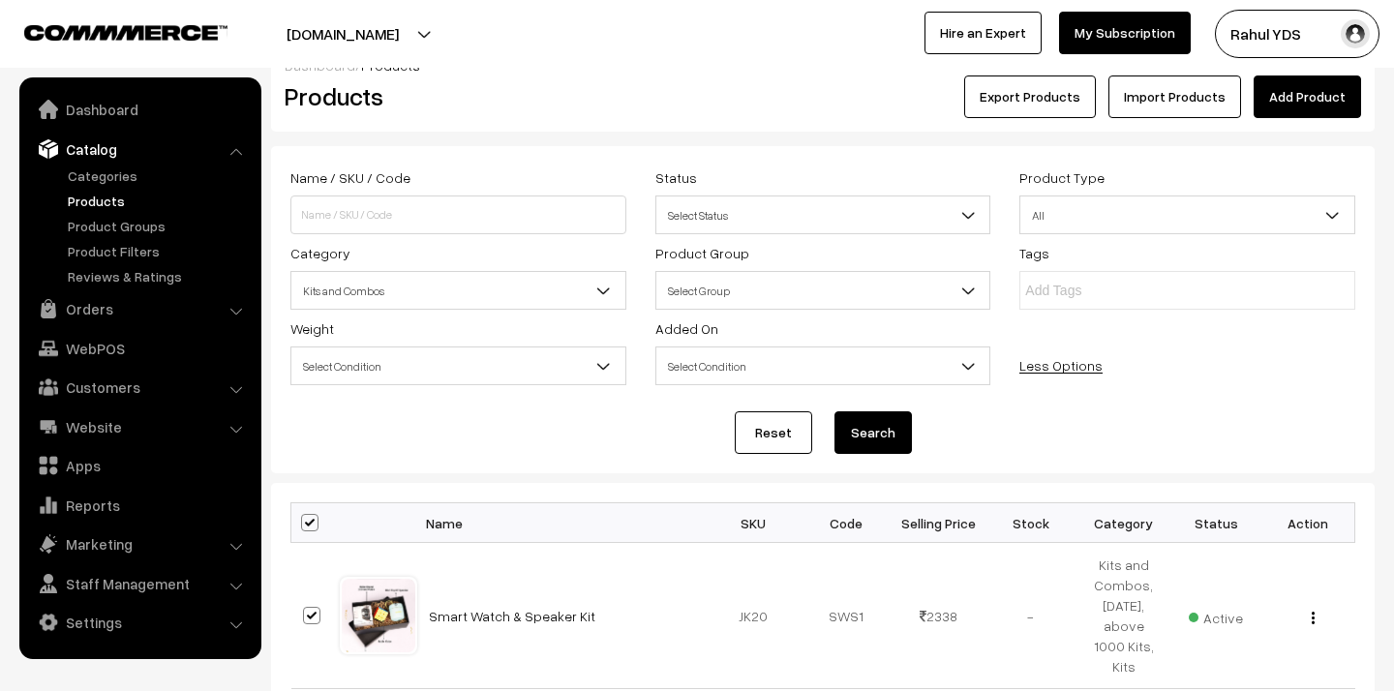
checkbox input "true"
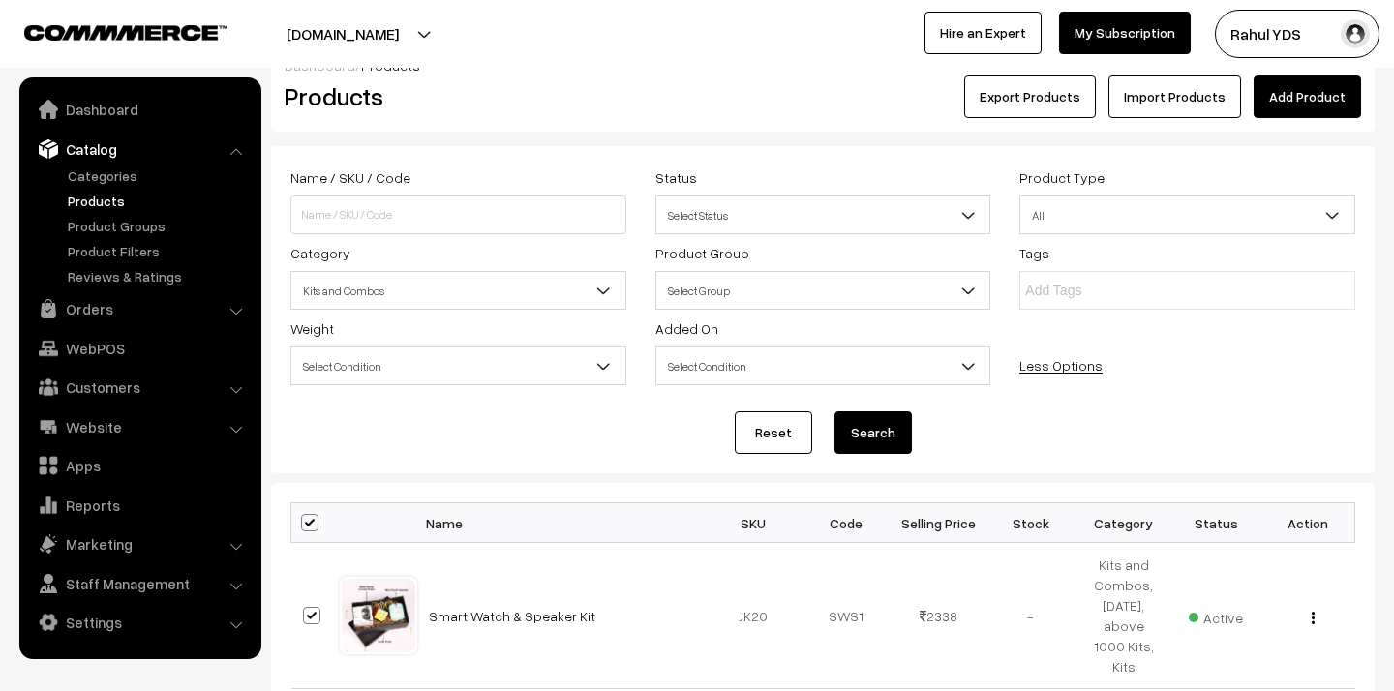
checkbox input "true"
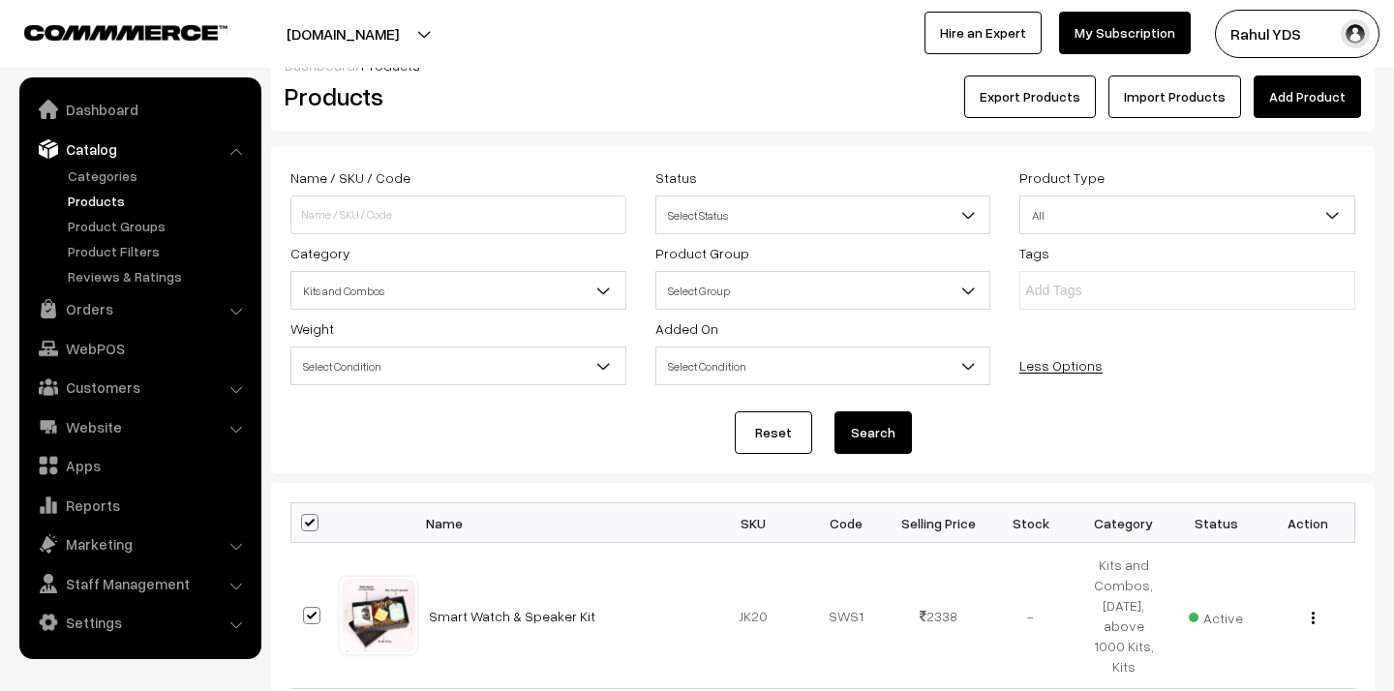
checkbox input "true"
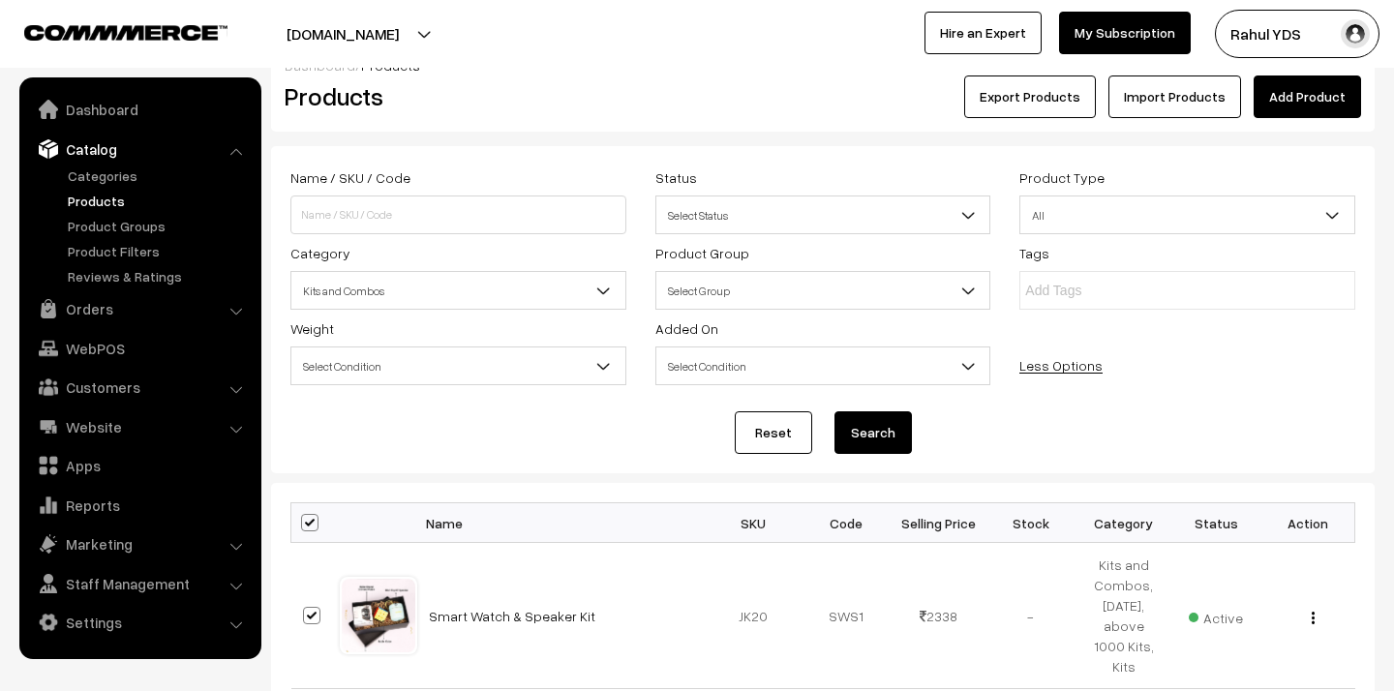
checkbox input "true"
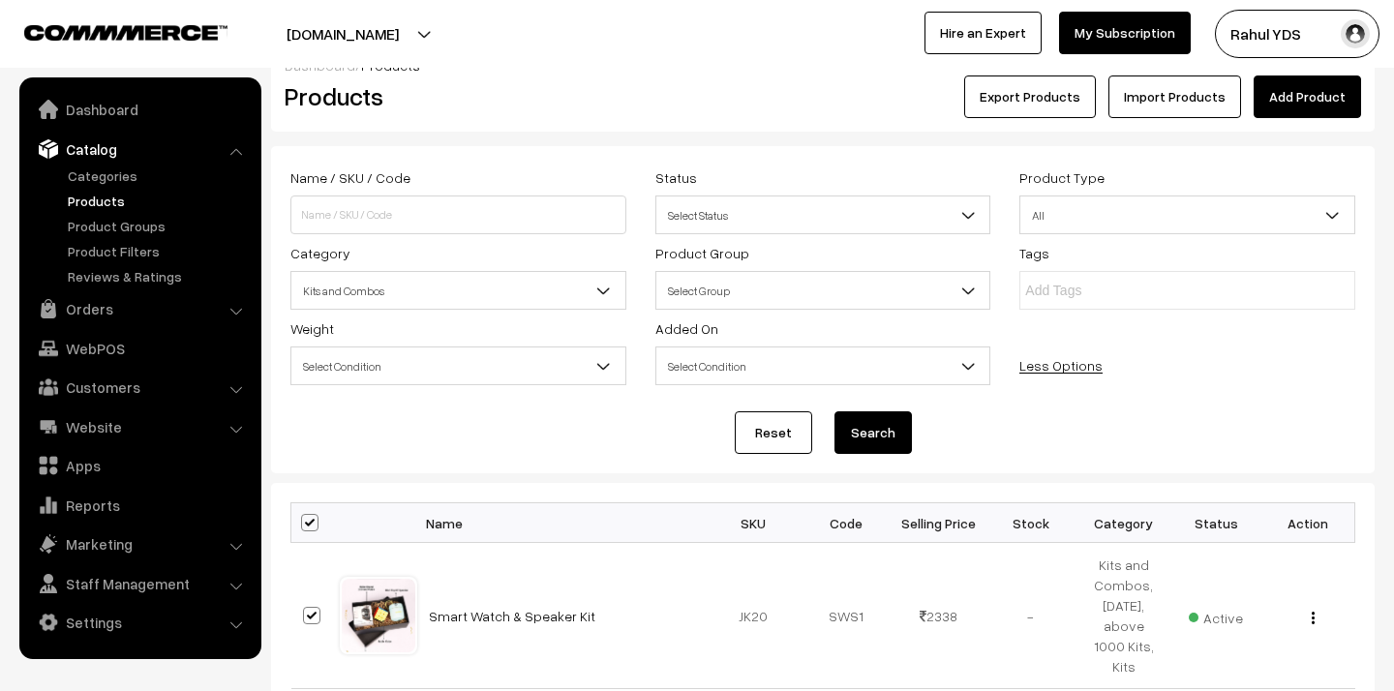
checkbox input "true"
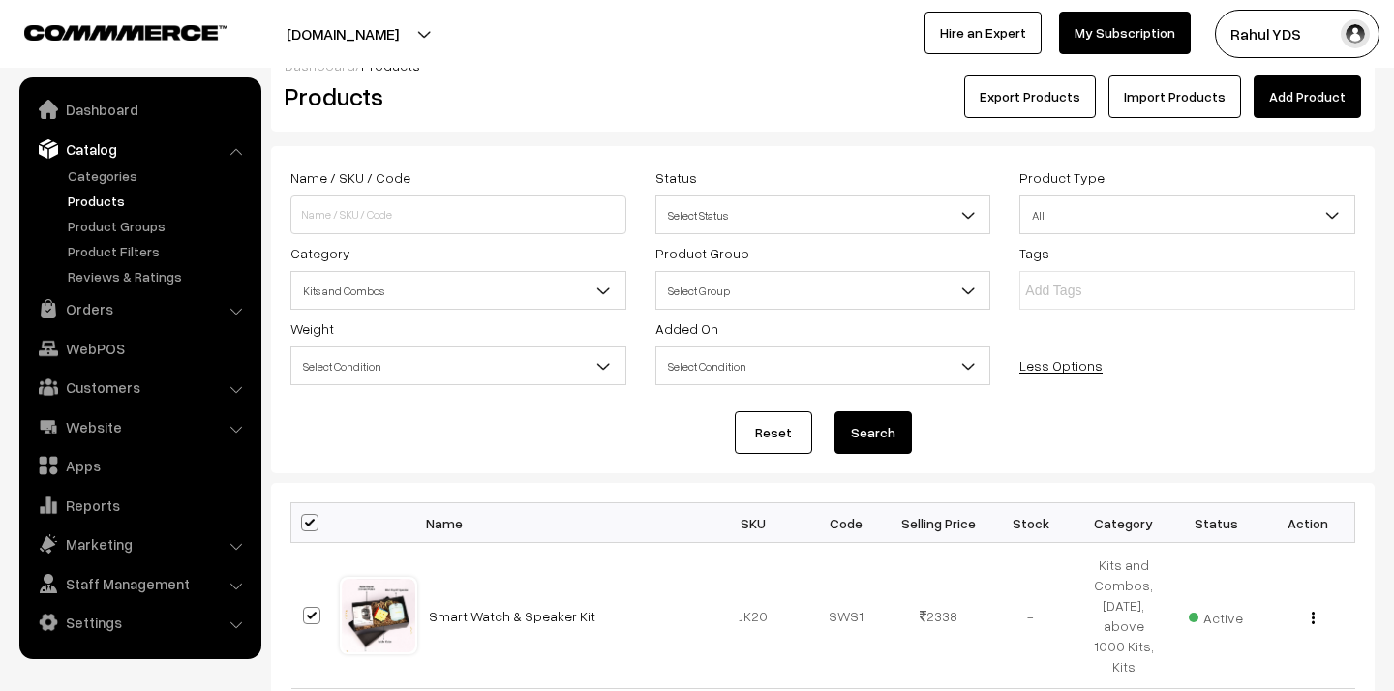
checkbox input "true"
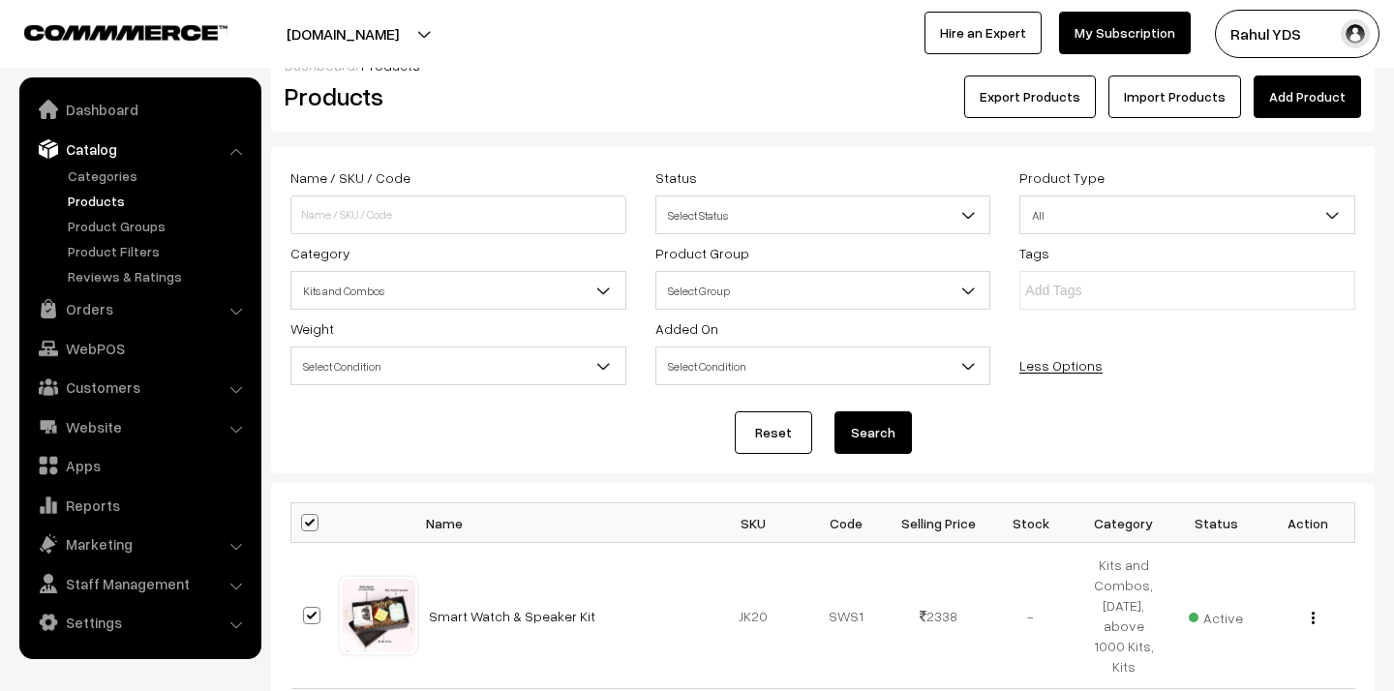
checkbox input "true"
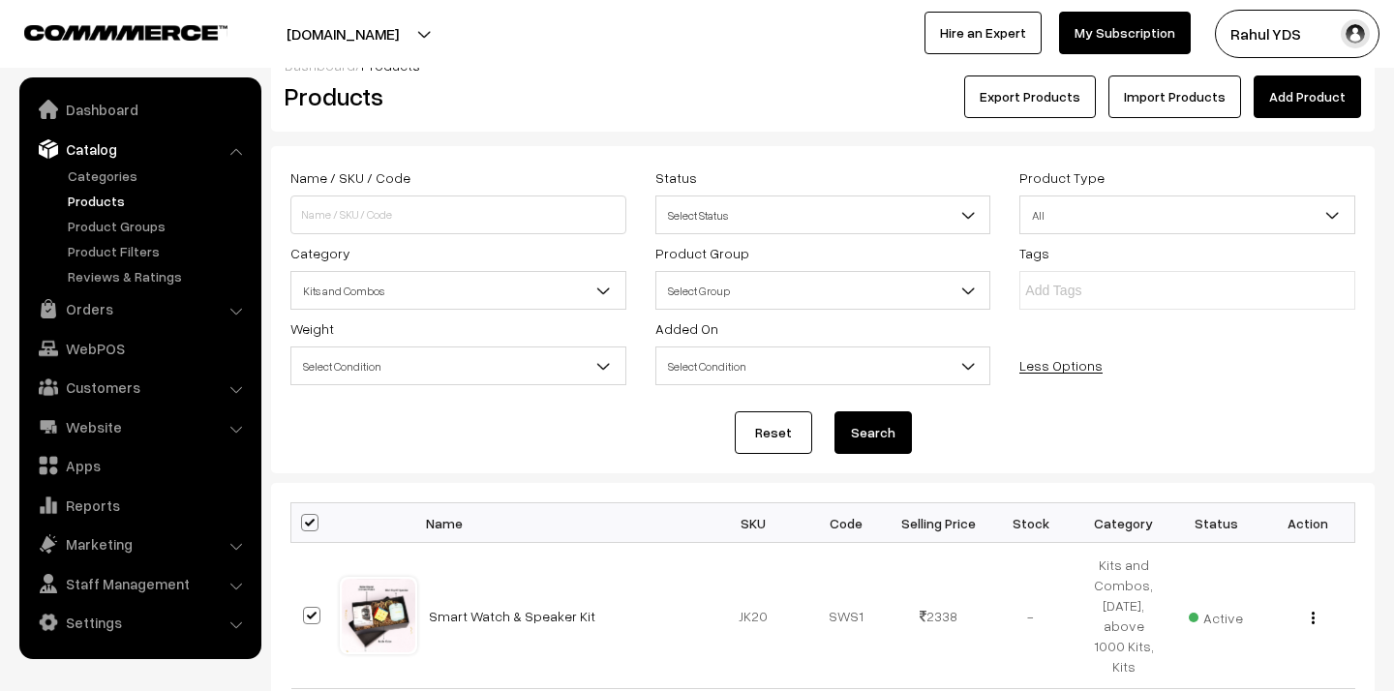
checkbox input "true"
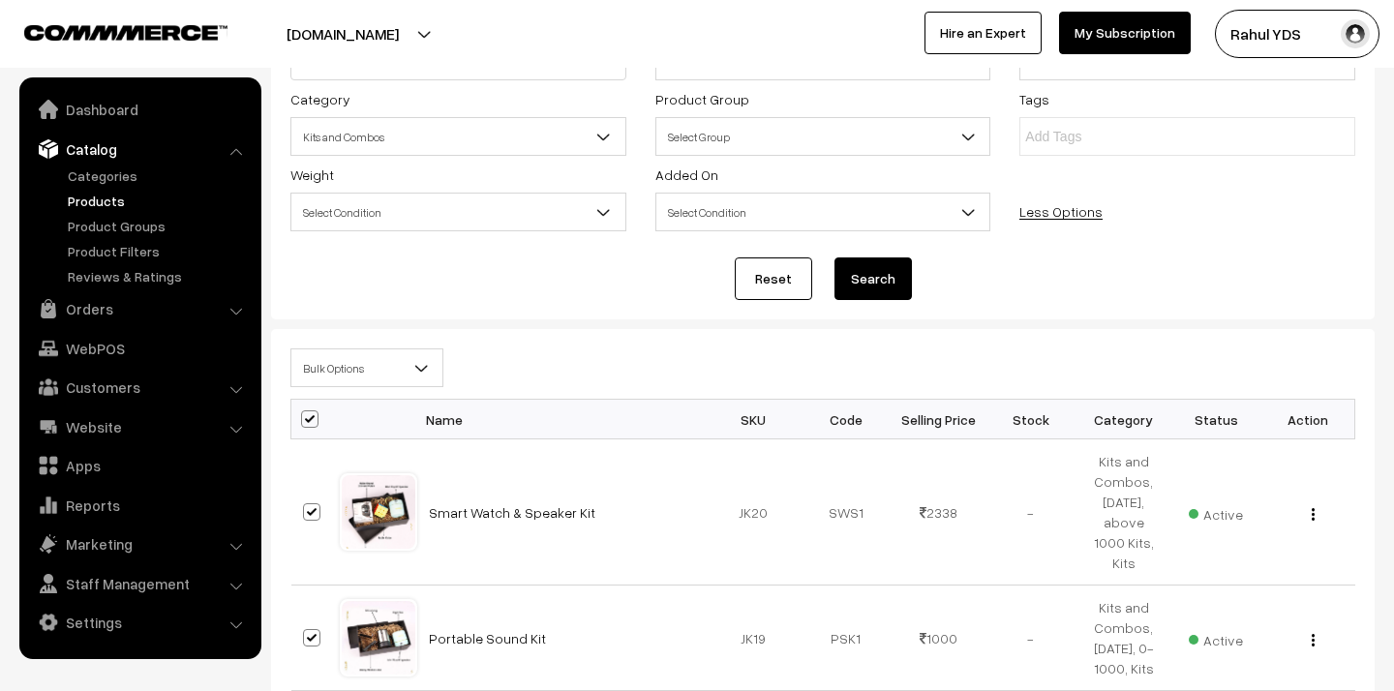
scroll to position [0, 0]
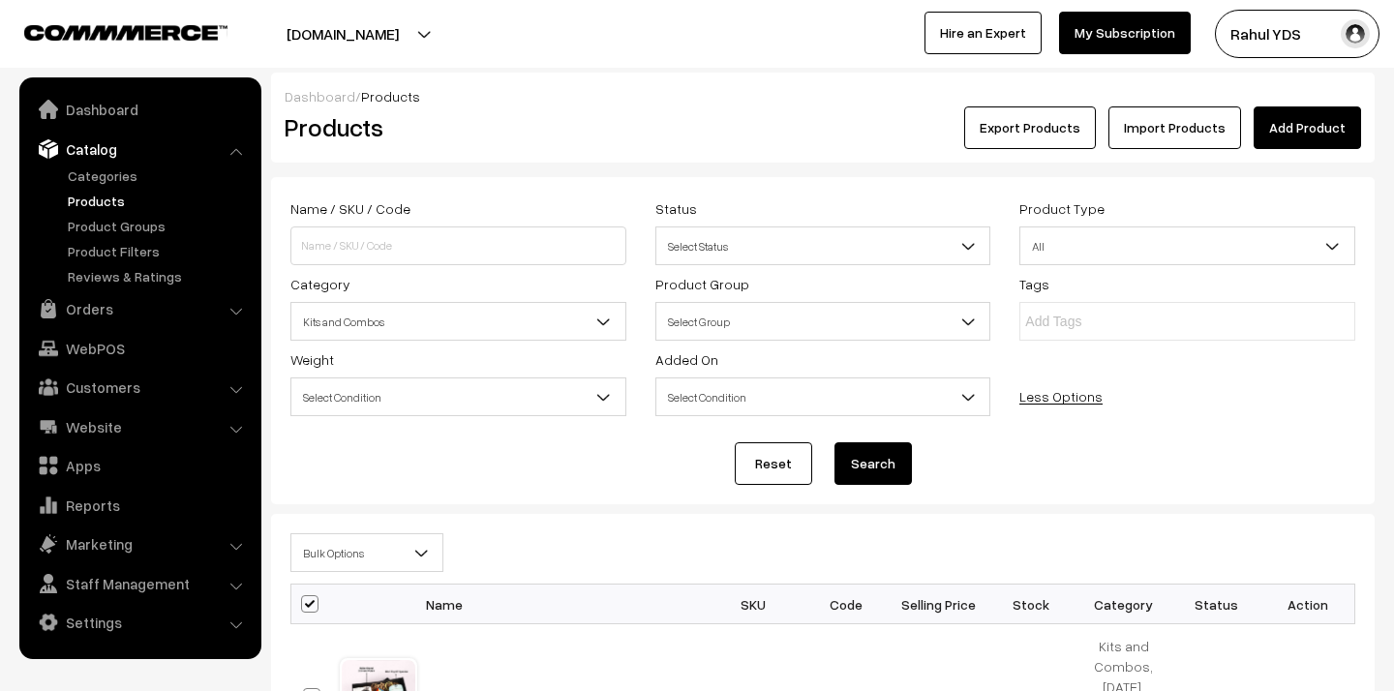
click at [347, 551] on span "Bulk Options" at bounding box center [366, 553] width 151 height 34
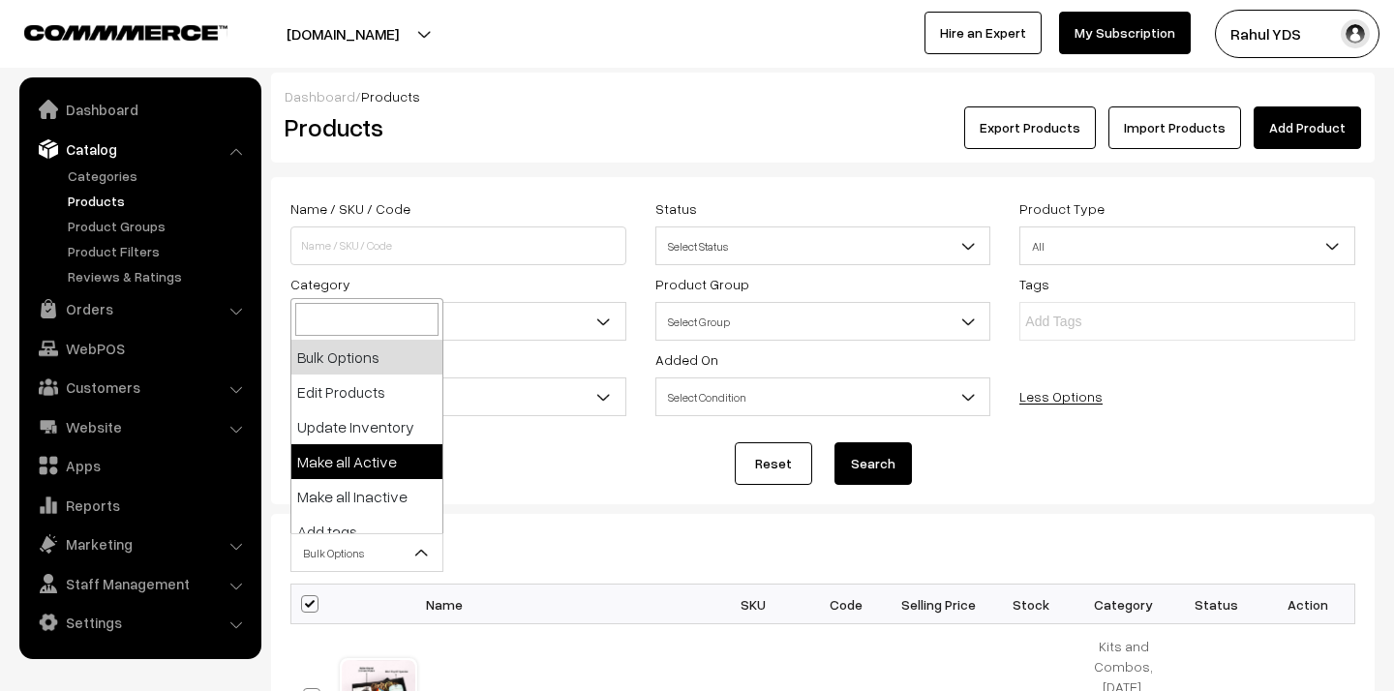
scroll to position [120, 0]
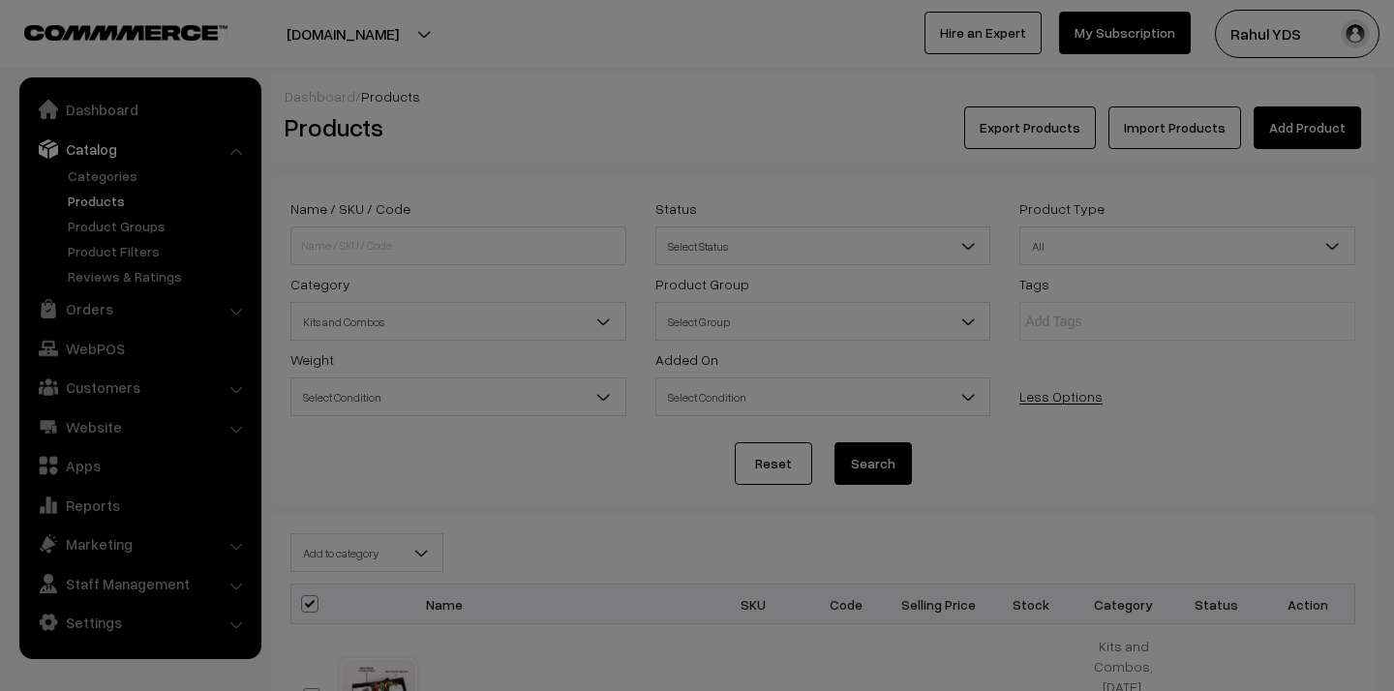
select select "category"
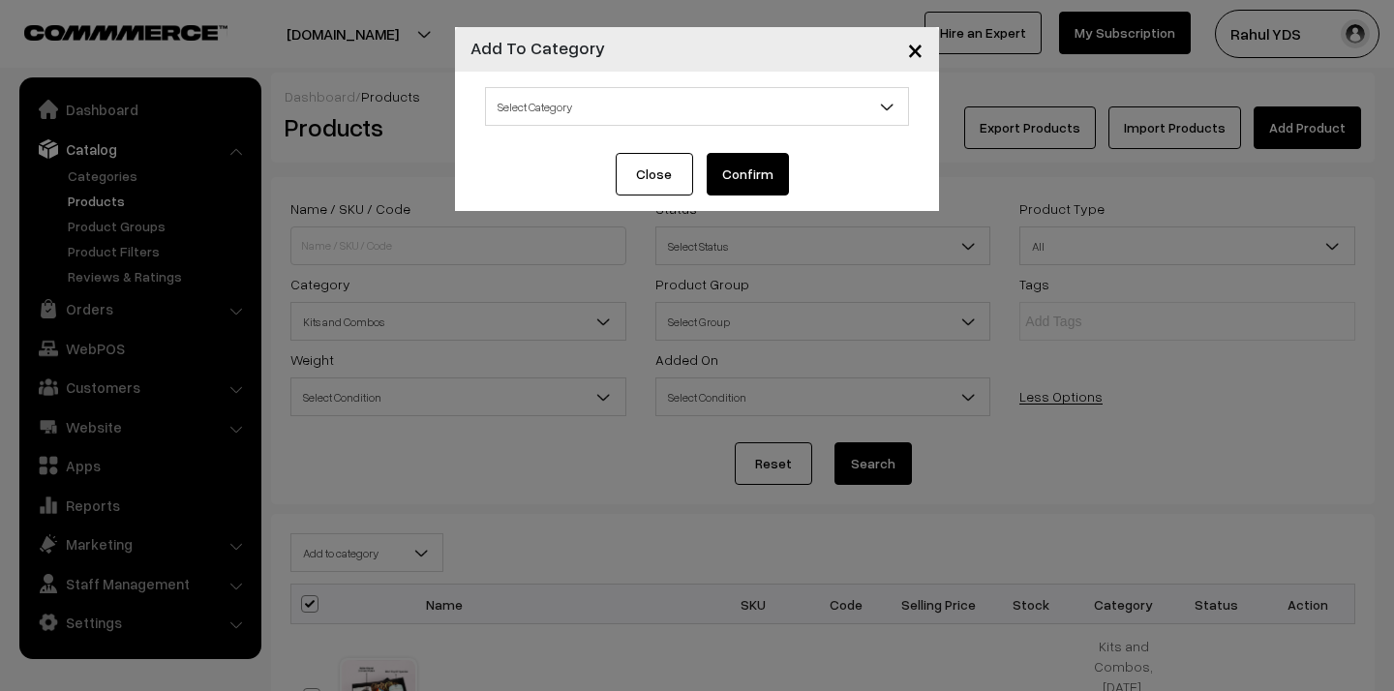
click at [659, 96] on span "Select Category" at bounding box center [697, 107] width 422 height 34
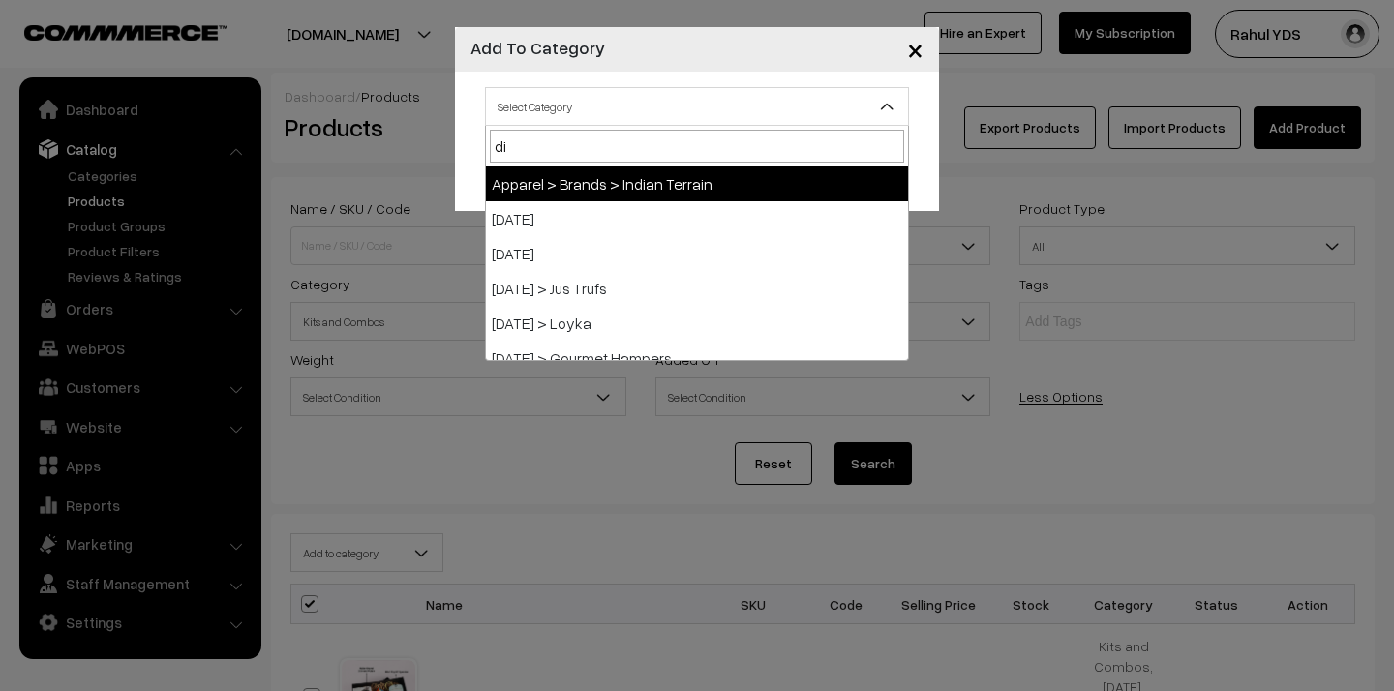
type input "diw"
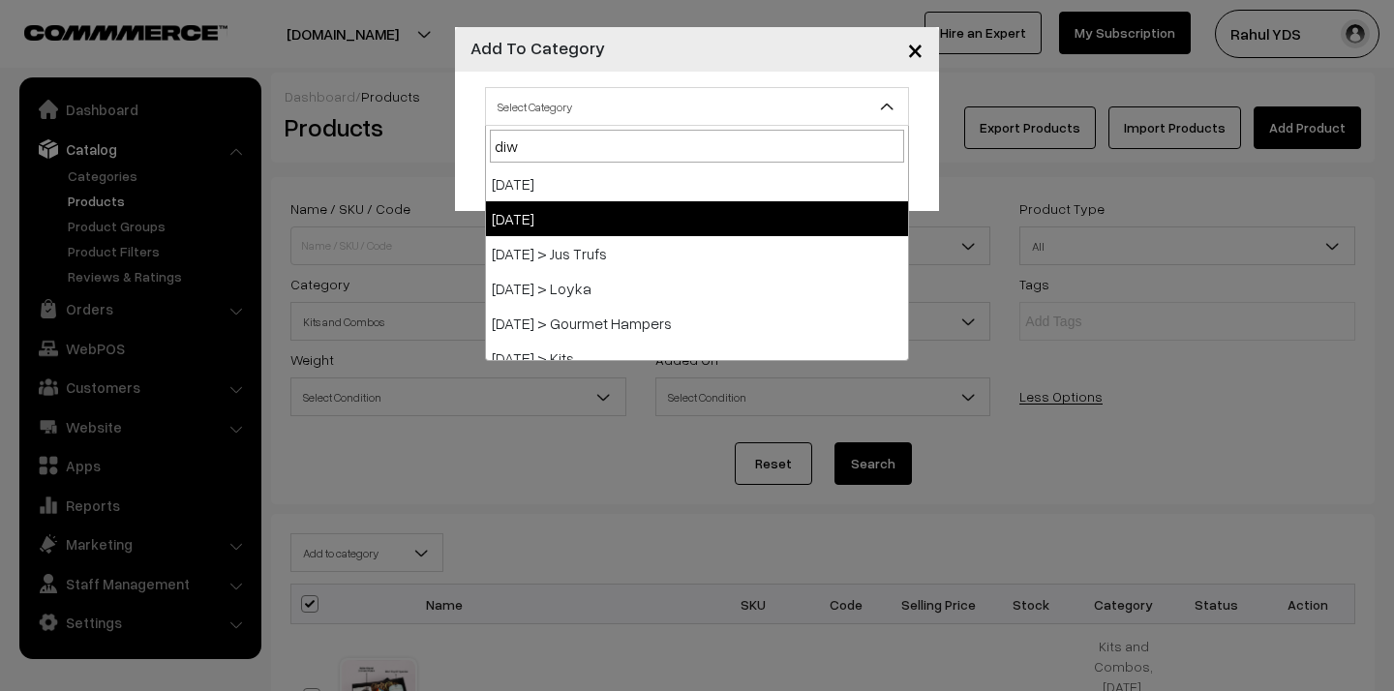
select select "98"
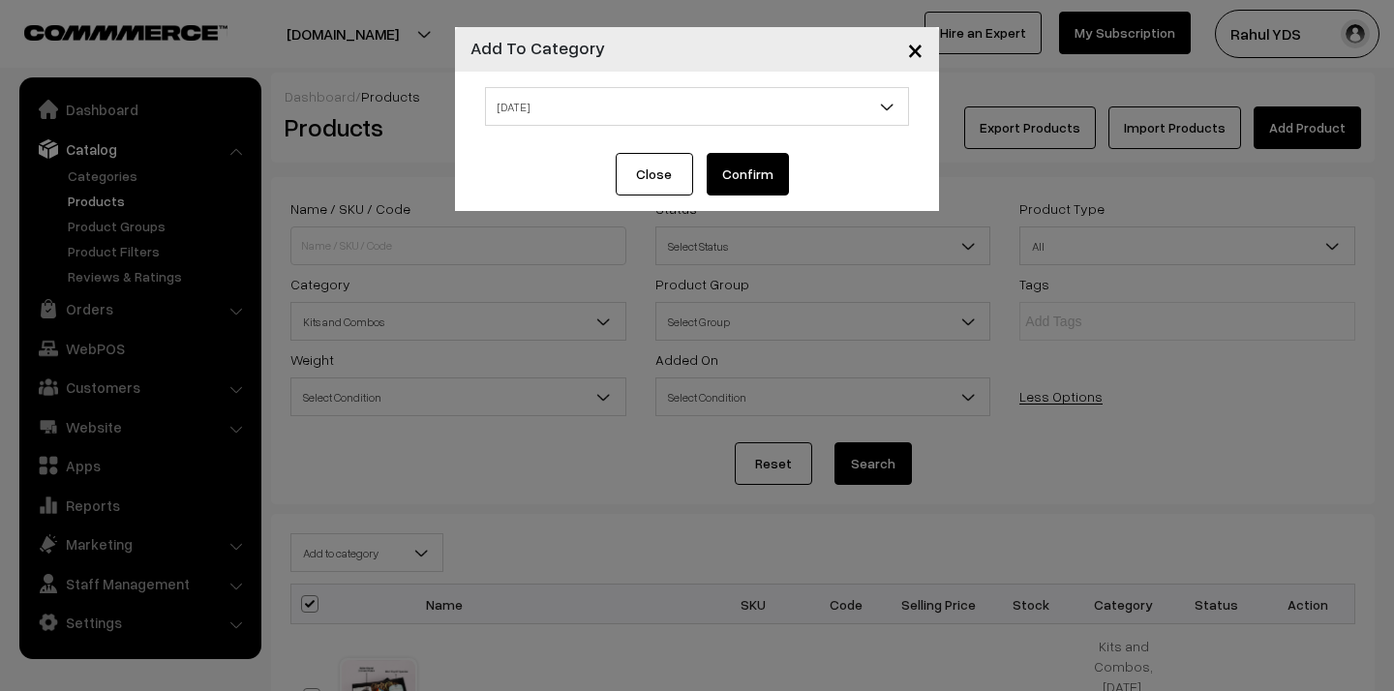
click at [755, 185] on button "Confirm" at bounding box center [748, 174] width 82 height 43
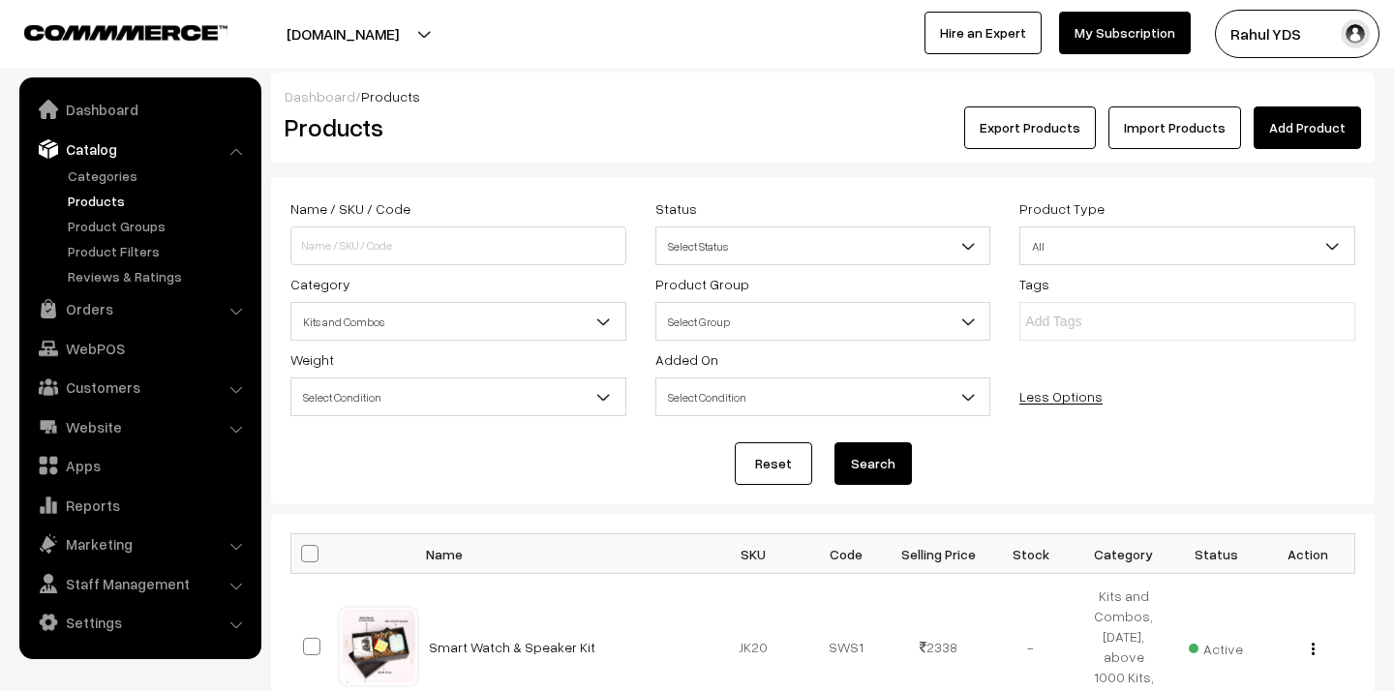
click at [440, 313] on span "Kits and Combos" at bounding box center [458, 322] width 334 height 34
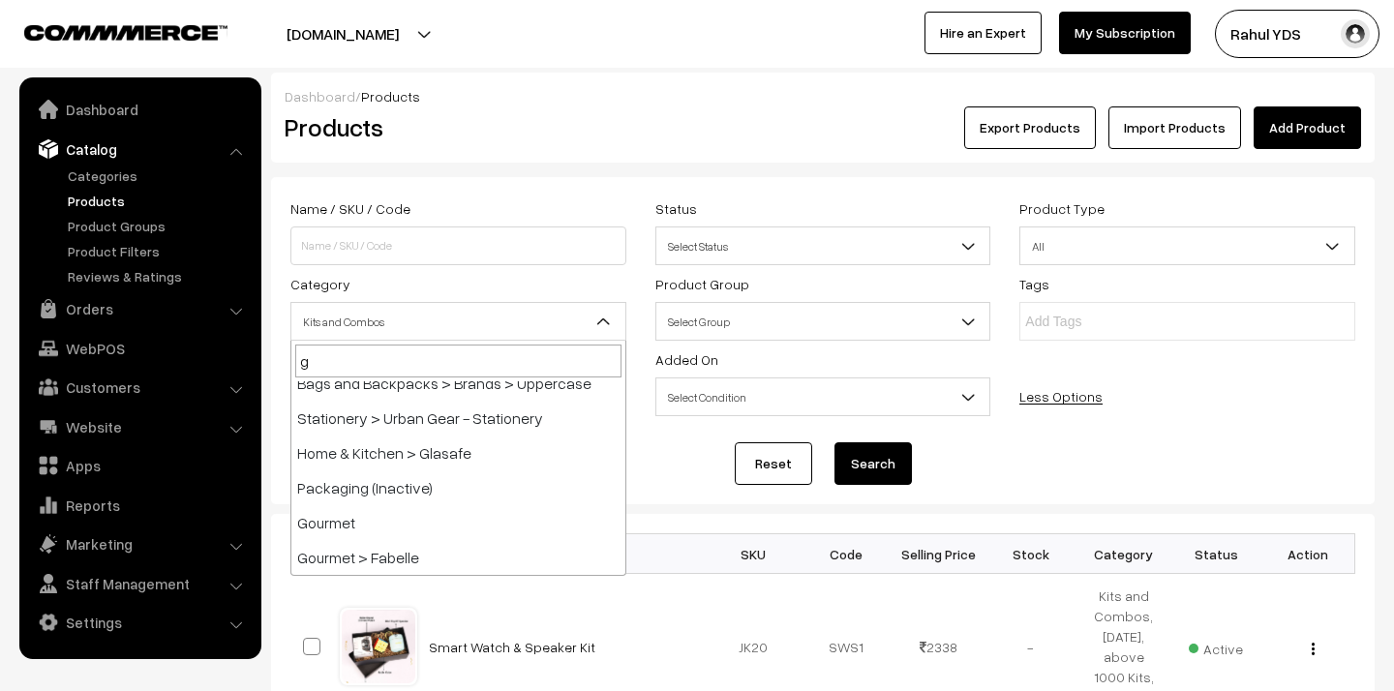
type input "go"
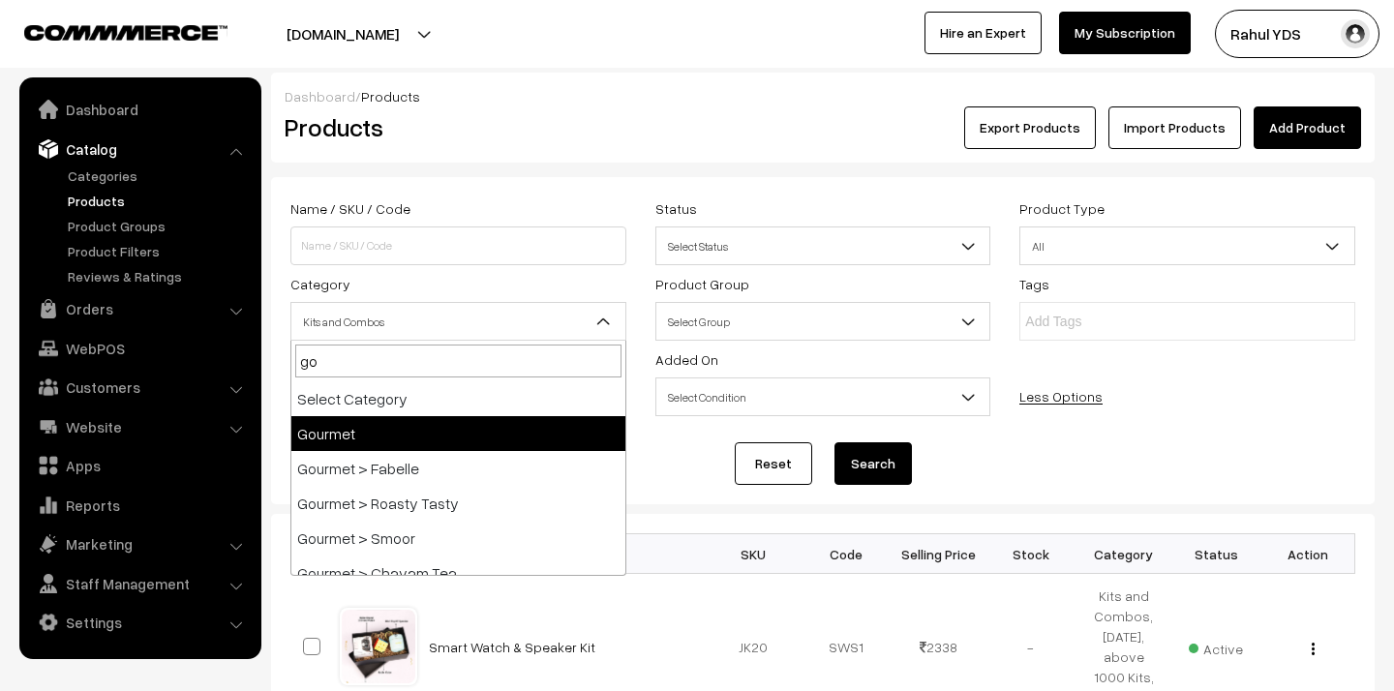
select select "31"
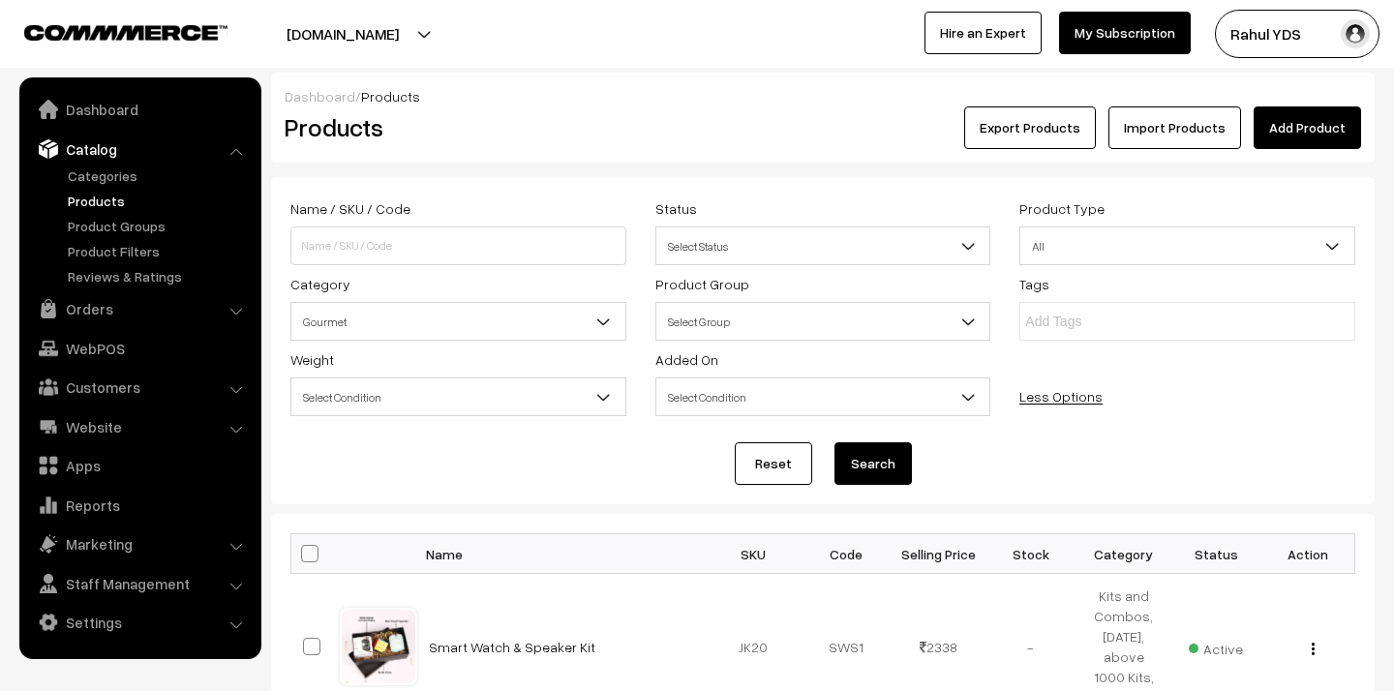
click at [854, 459] on button "Search" at bounding box center [872, 463] width 77 height 43
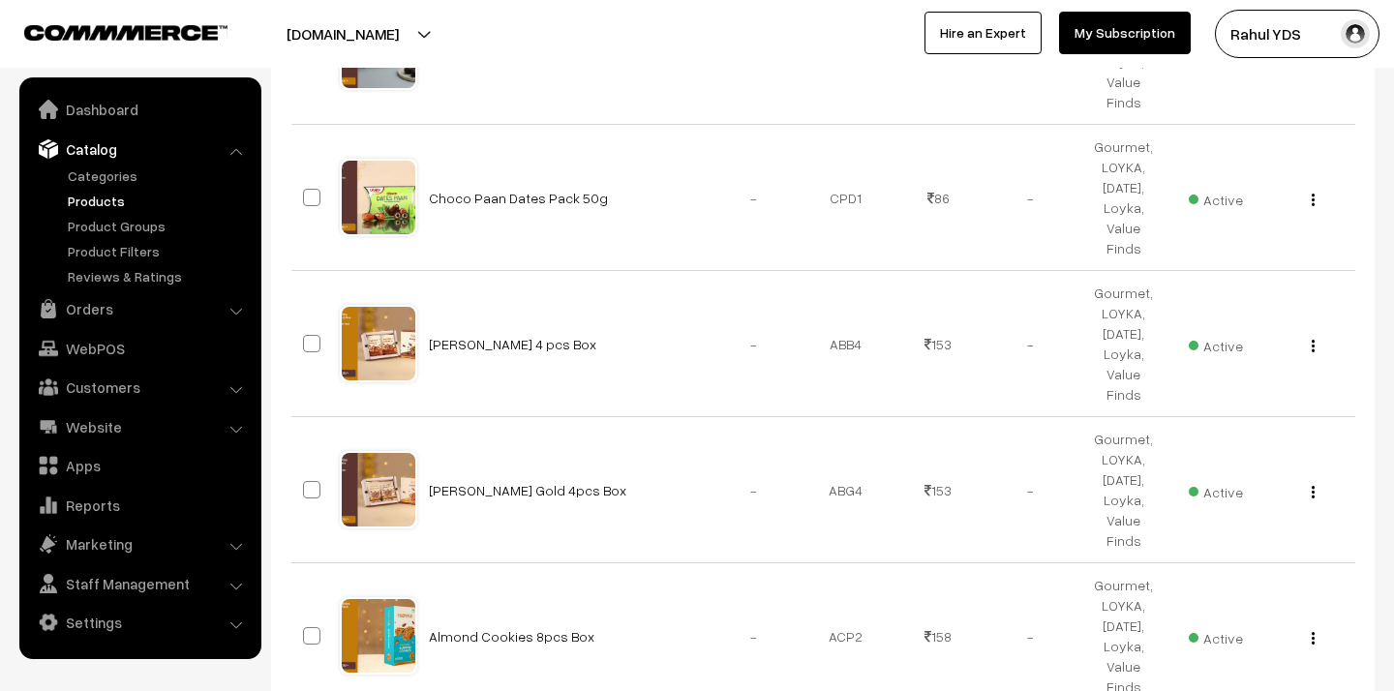
scroll to position [1384, 0]
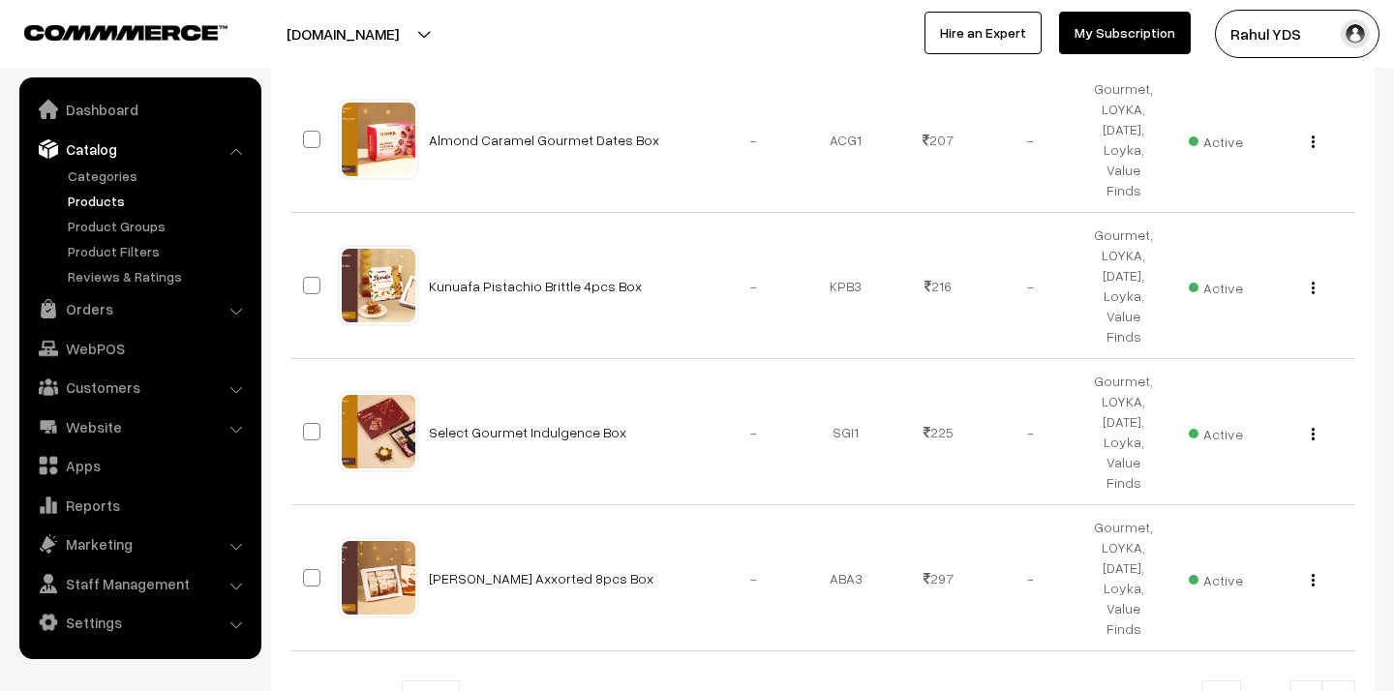
click at [409, 681] on span "10" at bounding box center [431, 700] width 56 height 39
select select "100"
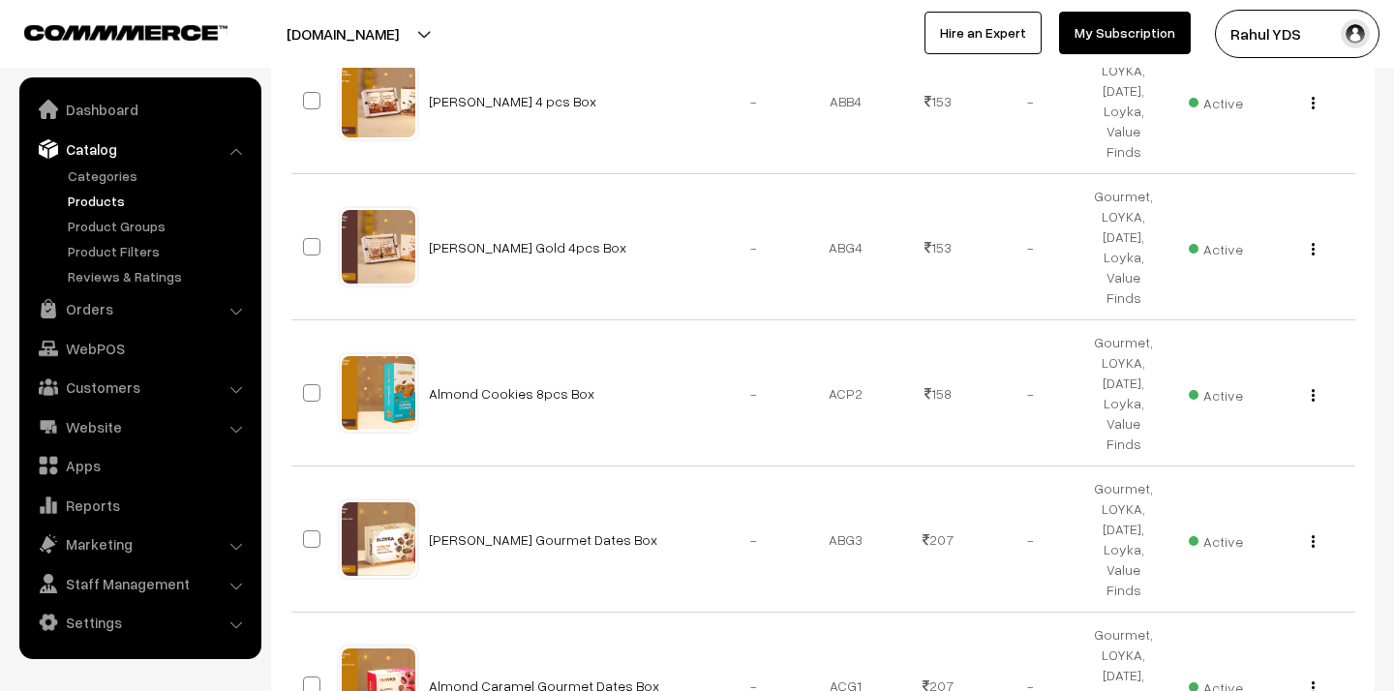
scroll to position [0, 0]
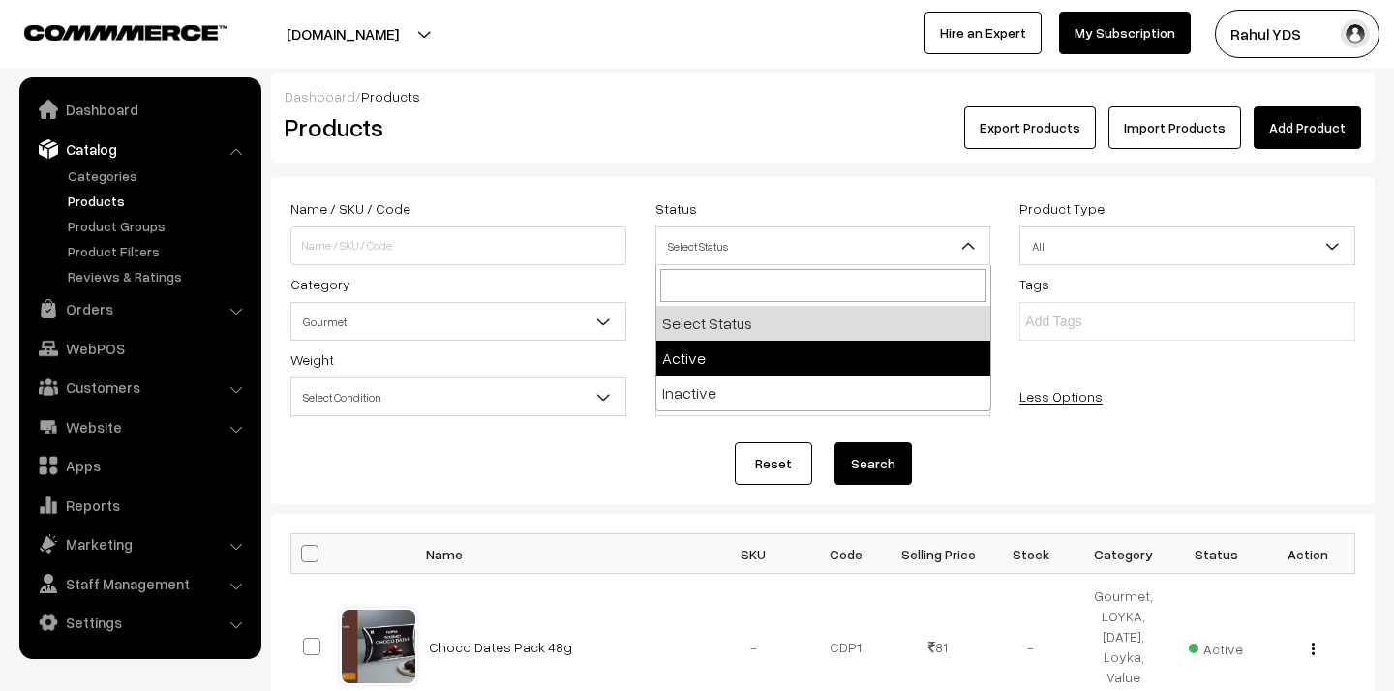
select select "active"
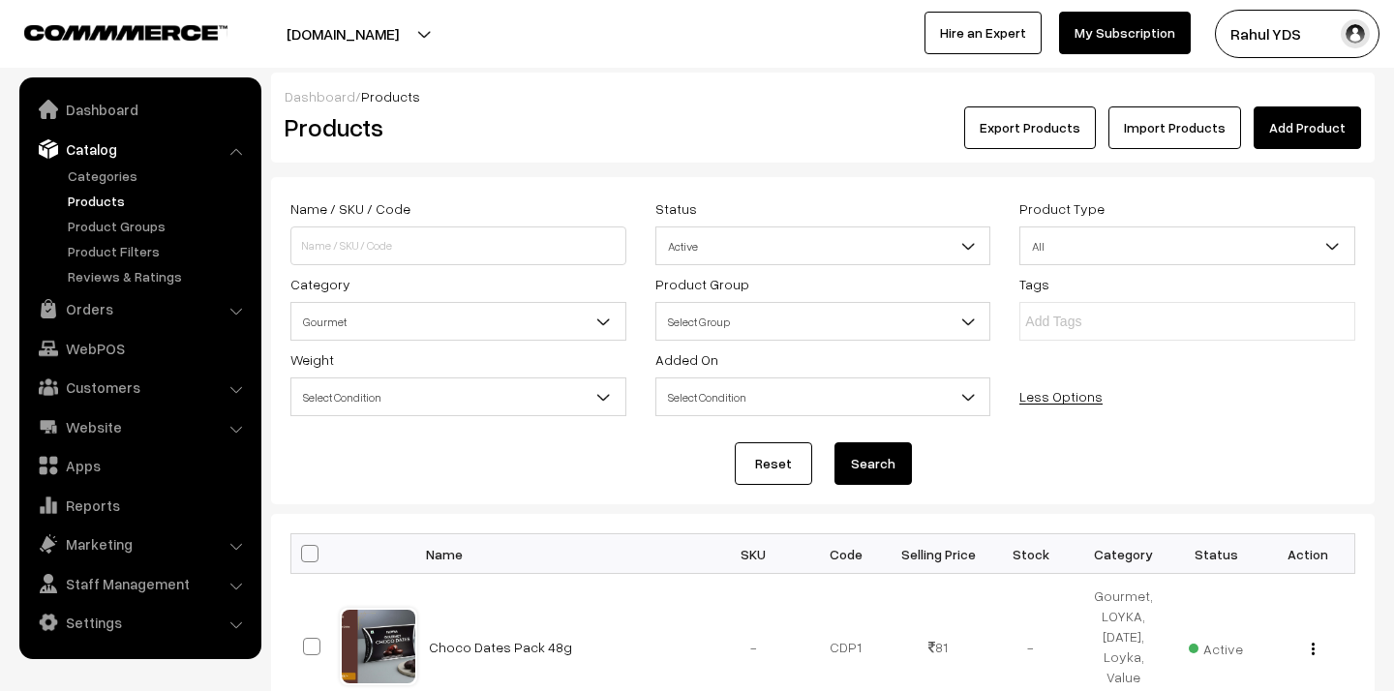
click at [872, 460] on button "Search" at bounding box center [872, 463] width 77 height 43
click at [395, 328] on span "Gourmet" at bounding box center [458, 322] width 334 height 34
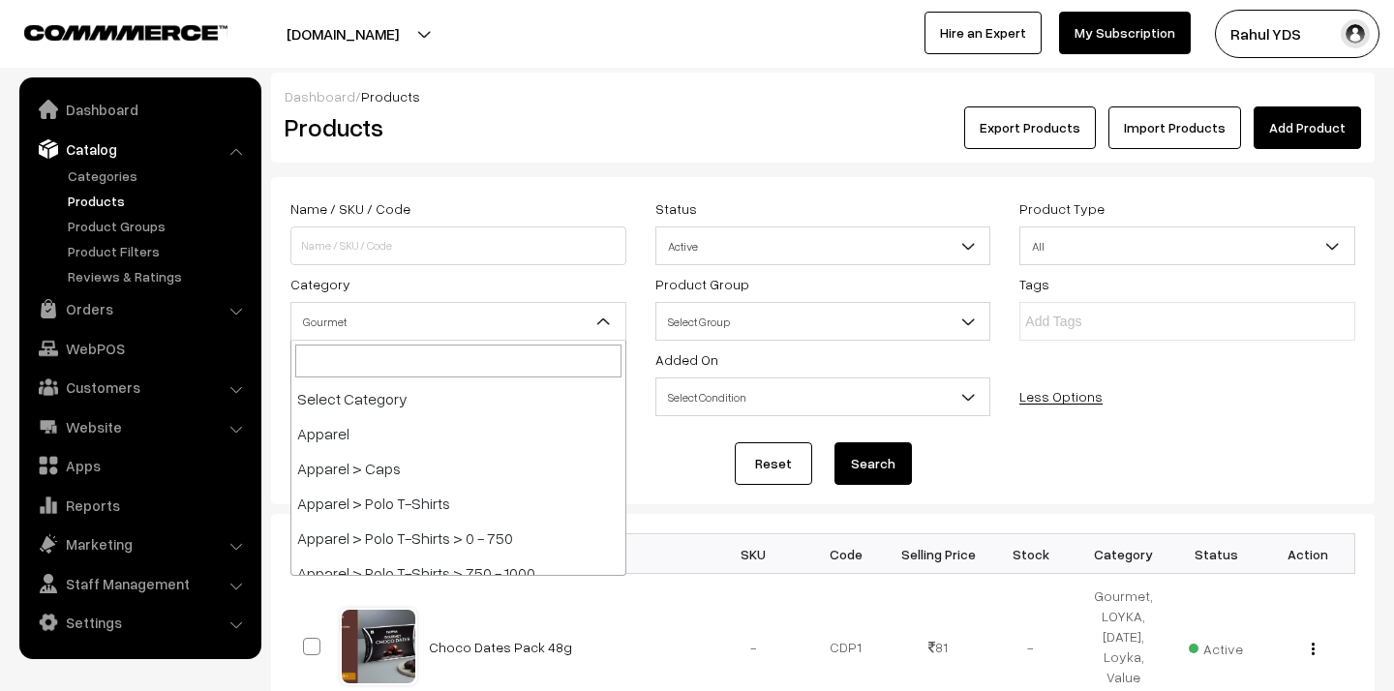
scroll to position [4913, 0]
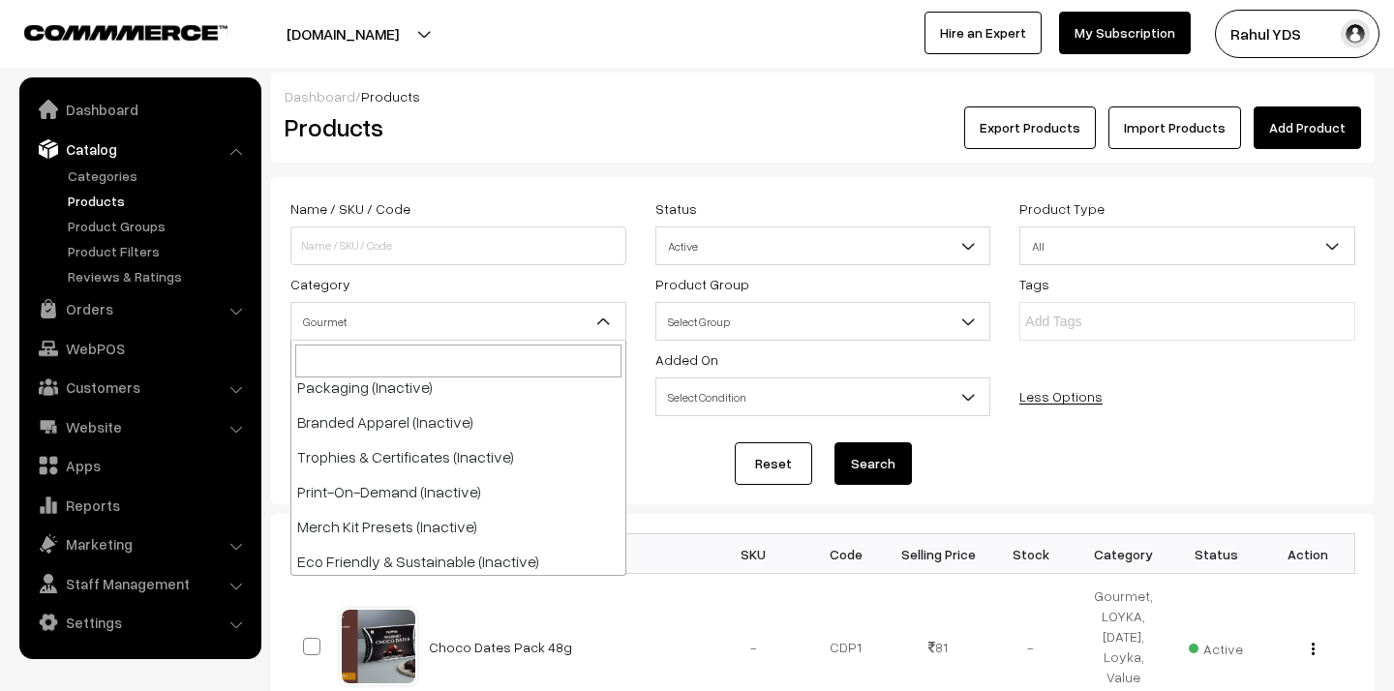
select select "41"
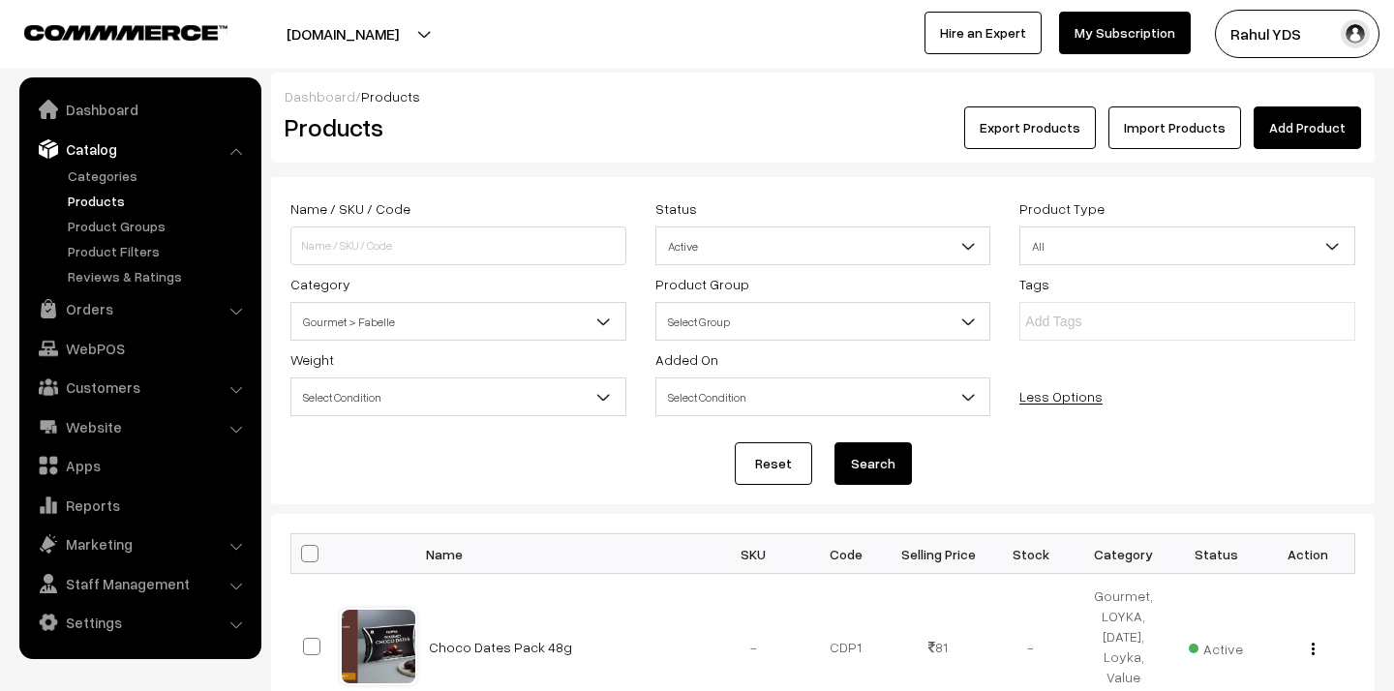
click at [874, 473] on button "Search" at bounding box center [872, 463] width 77 height 43
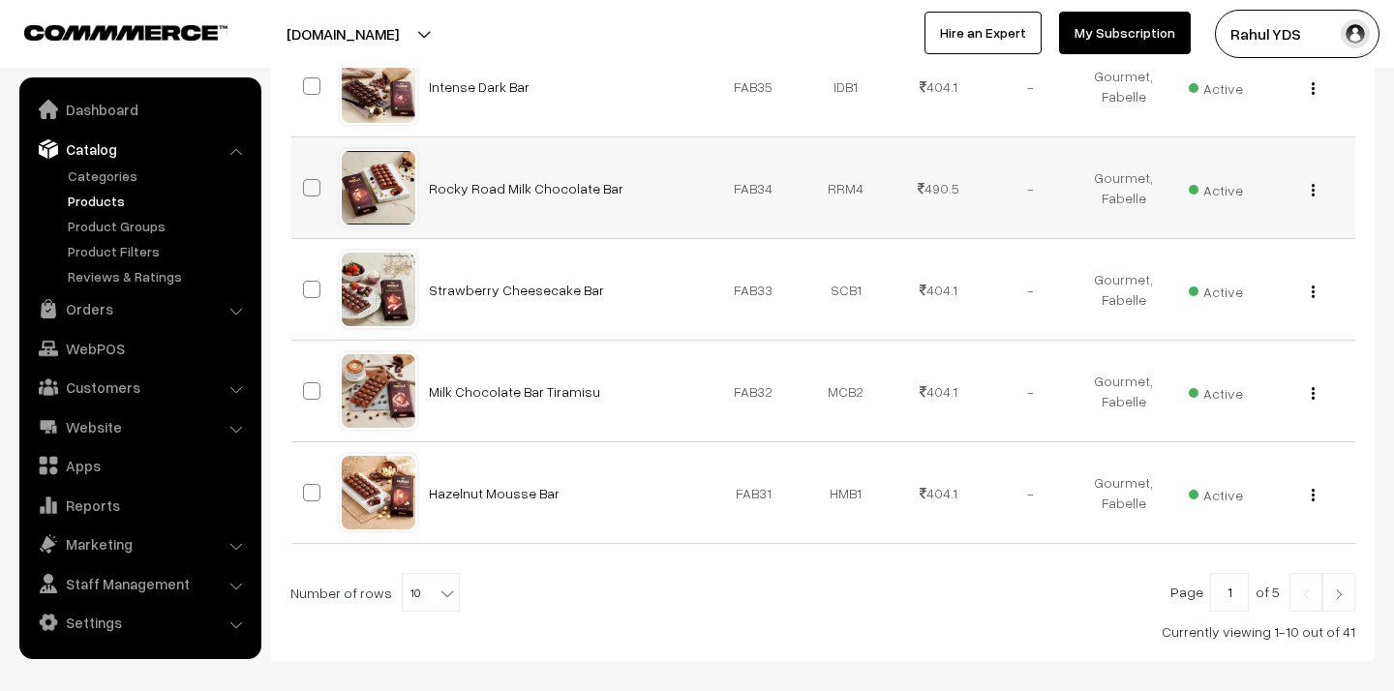
scroll to position [1067, 0]
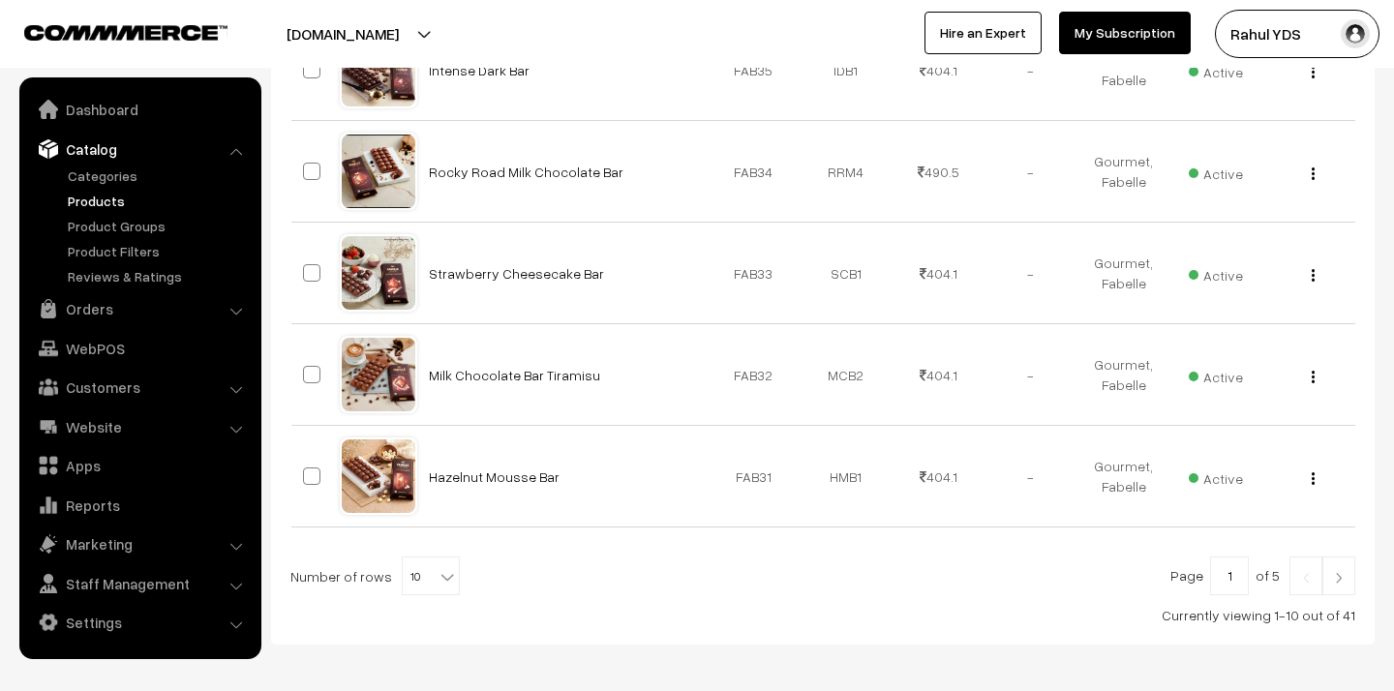
click at [403, 592] on div "Page 1 of 5 Number of rows 10 20 30 40 50 60 70 80 90 100 10 Currently viewing …" at bounding box center [822, 591] width 1065 height 69
click at [420, 583] on span "10" at bounding box center [431, 577] width 56 height 39
select select "60"
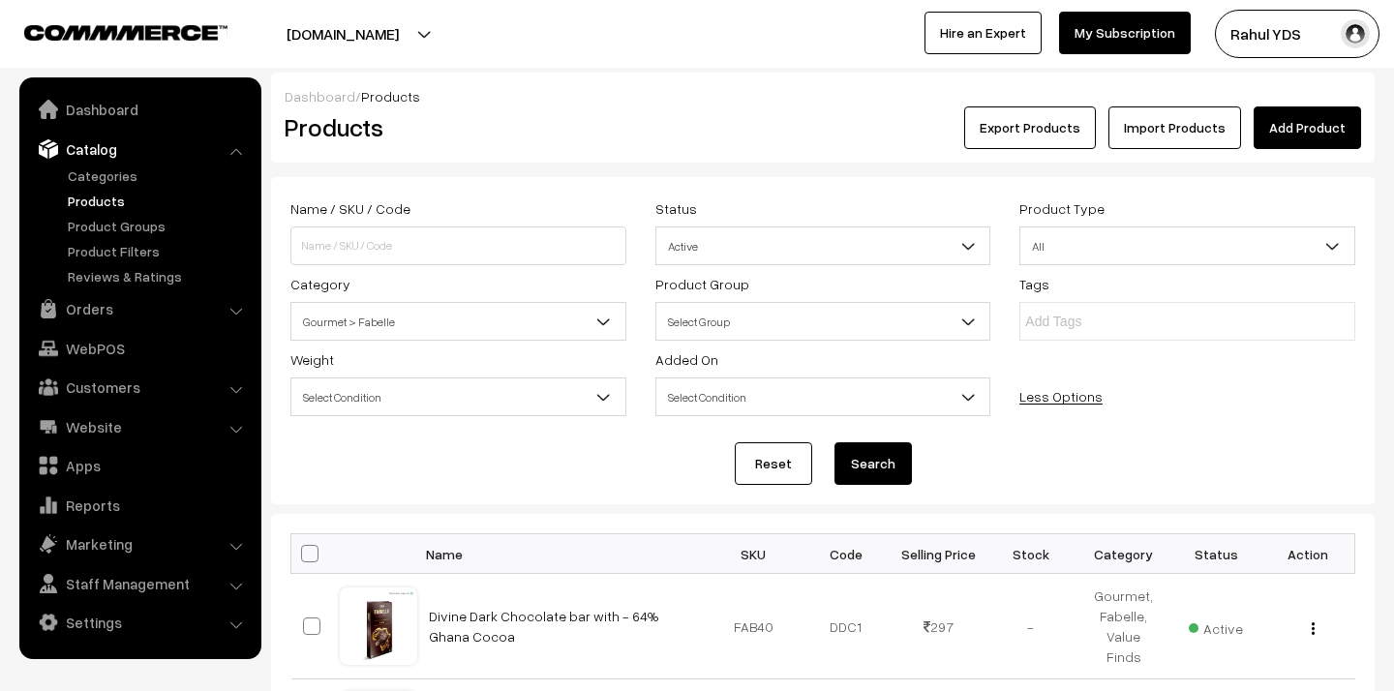
click at [458, 319] on span "Gourmet > Fabelle" at bounding box center [458, 322] width 334 height 34
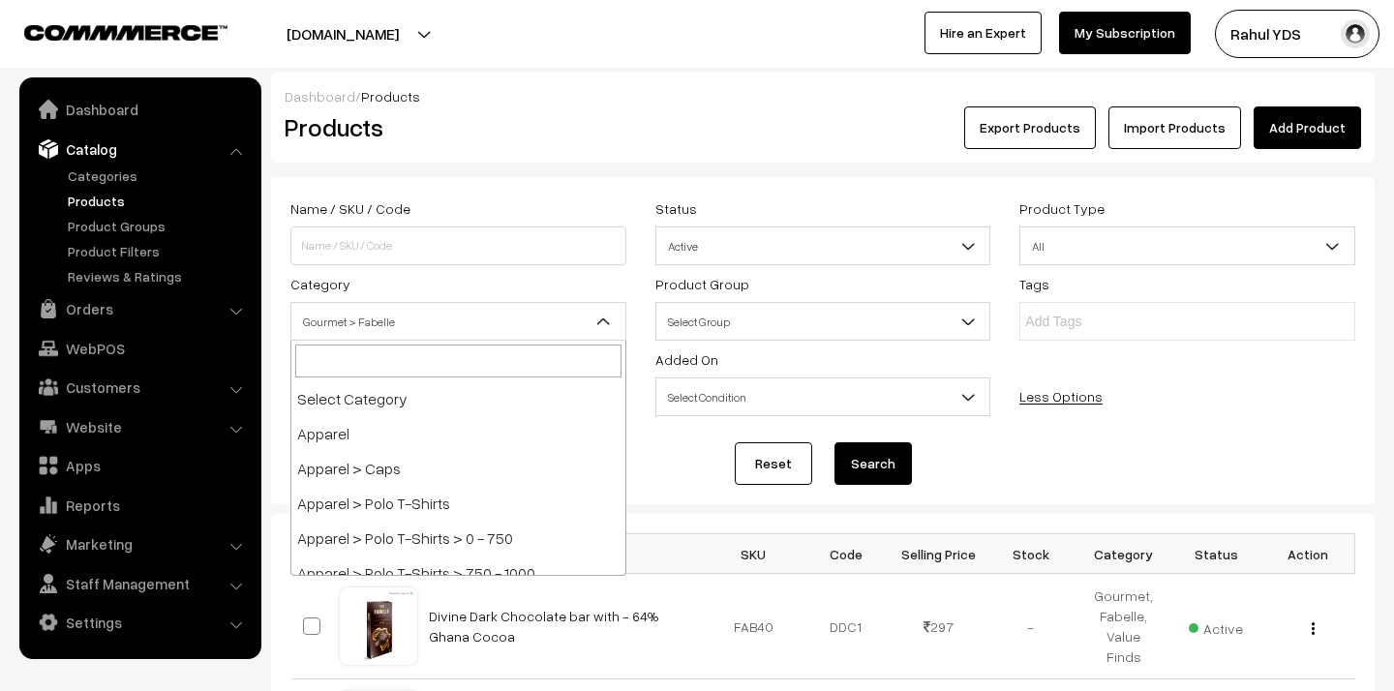
scroll to position [4948, 0]
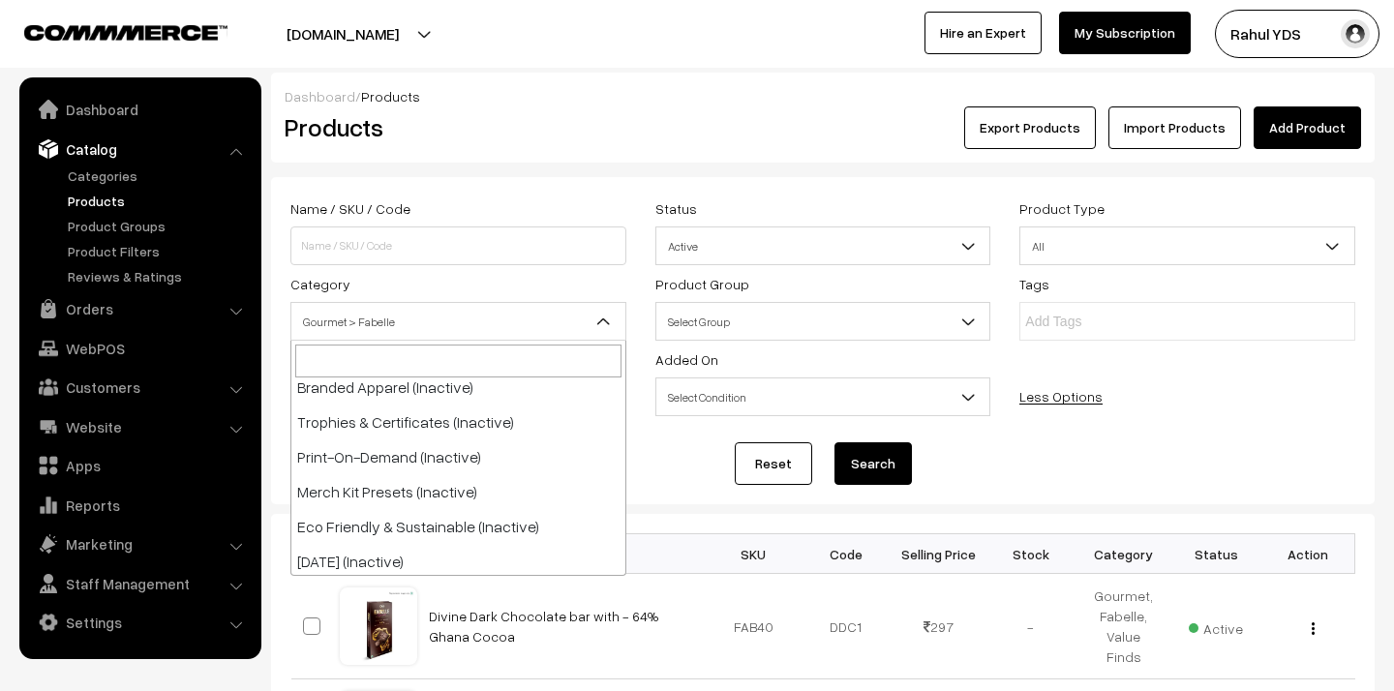
select select "42"
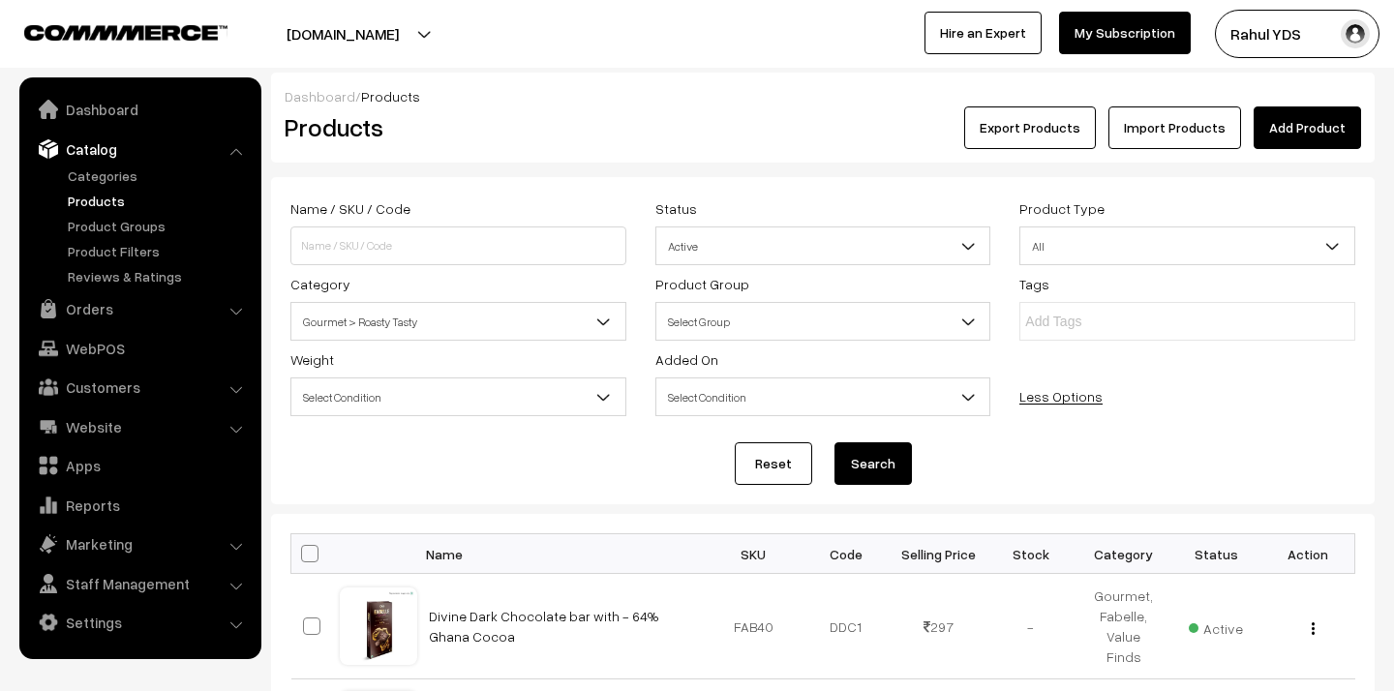
click at [855, 459] on button "Search" at bounding box center [872, 463] width 77 height 43
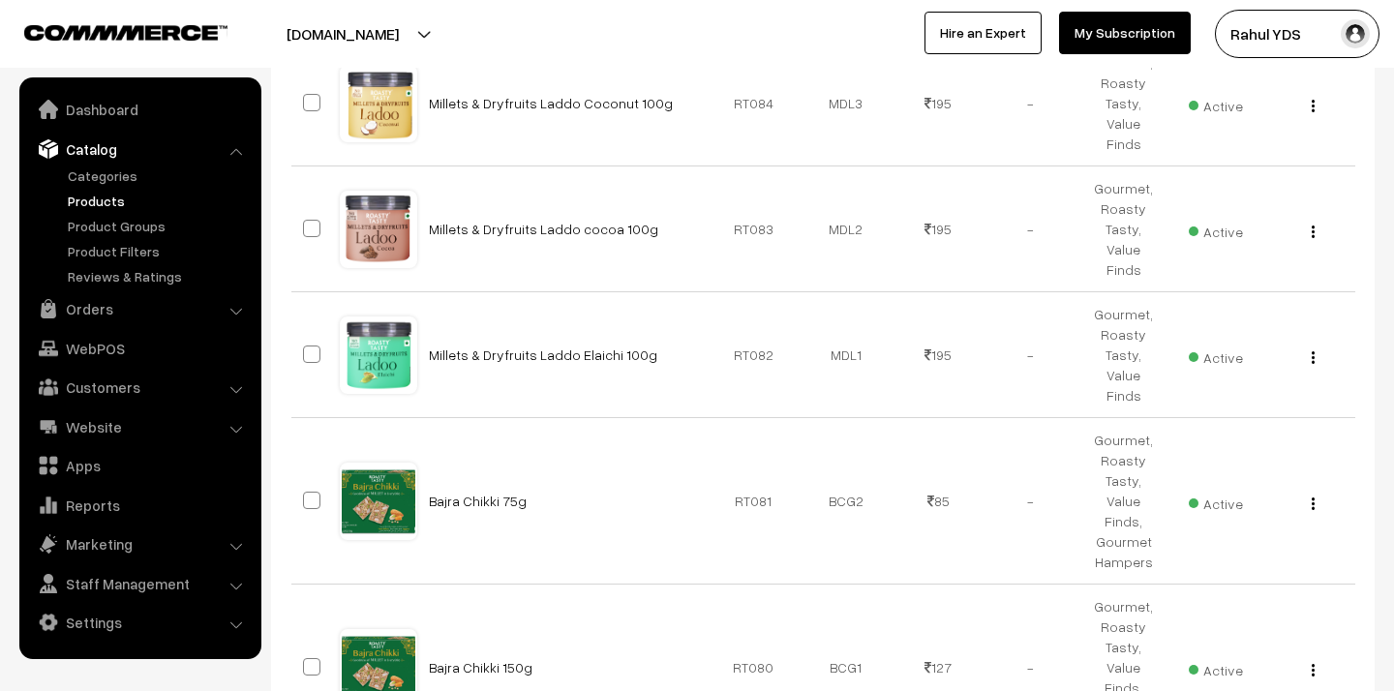
scroll to position [1262, 0]
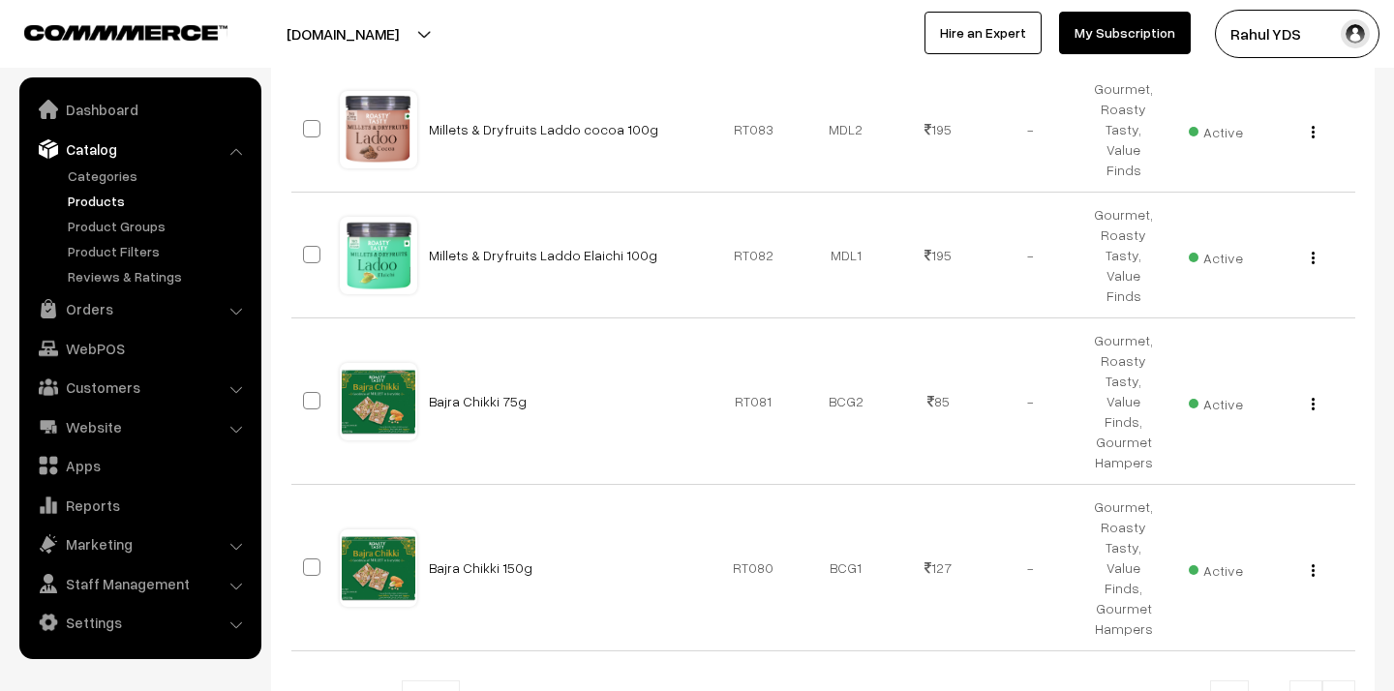
click at [442, 690] on b at bounding box center [447, 700] width 19 height 19
select select "60"
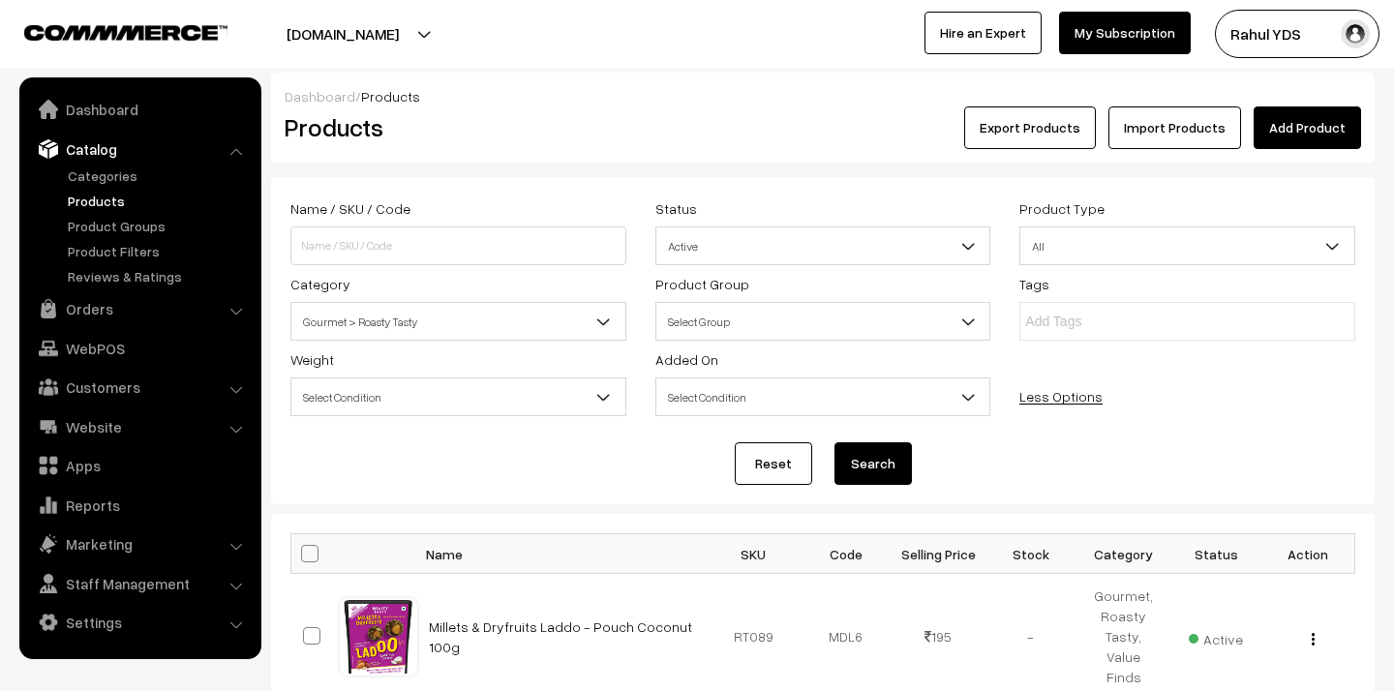
click at [498, 325] on span "Gourmet > Roasty Tasty" at bounding box center [458, 322] width 334 height 34
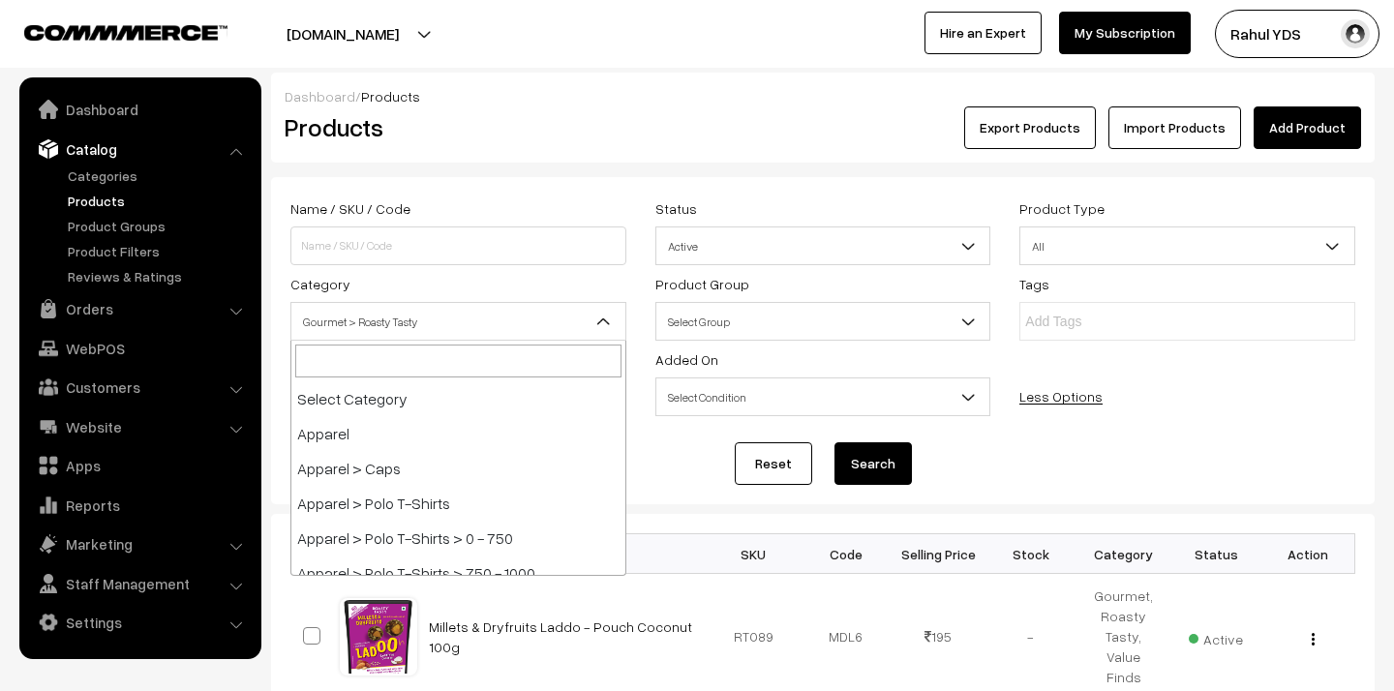
scroll to position [4983, 0]
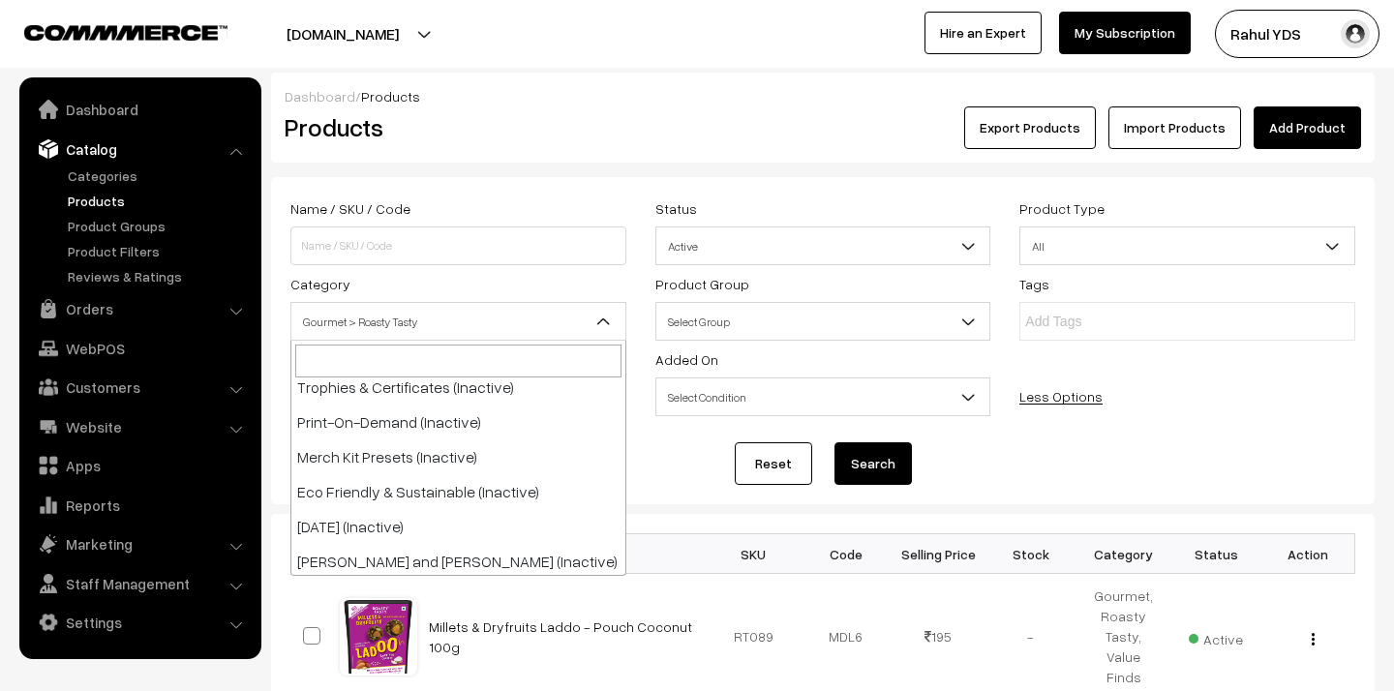
select select "81"
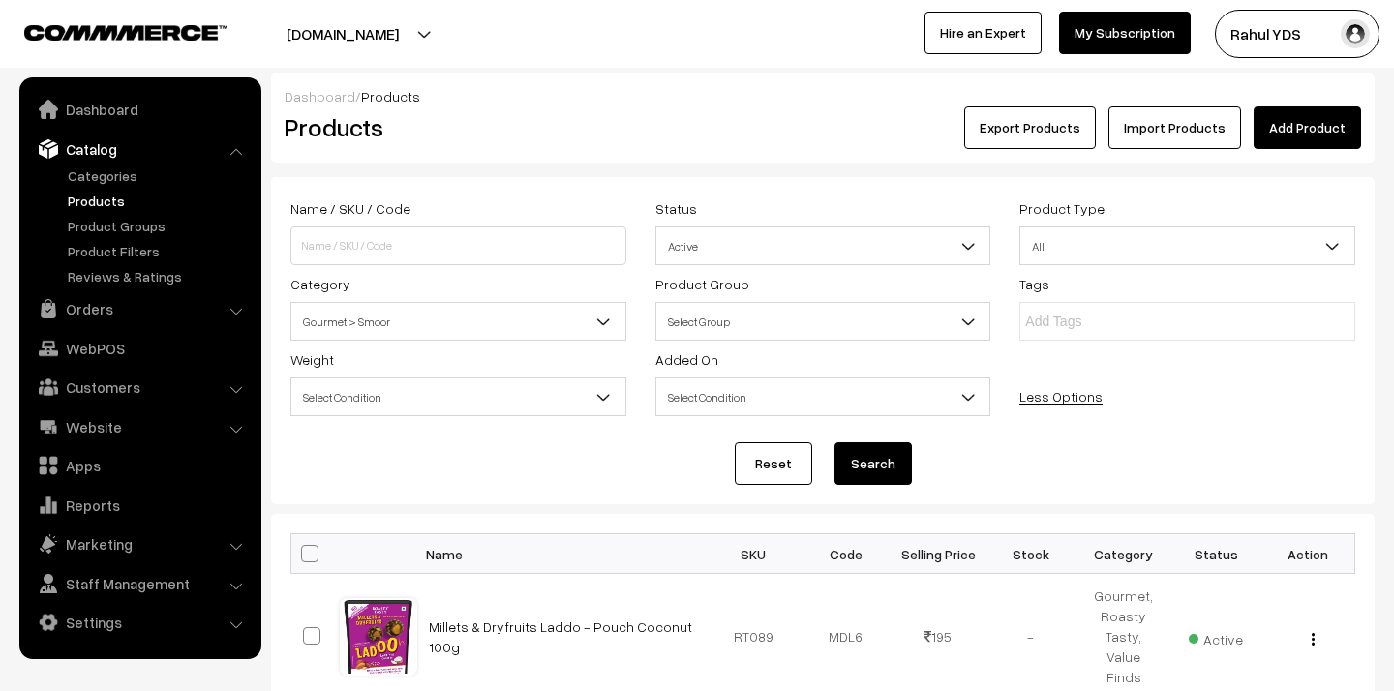
click at [872, 470] on button "Search" at bounding box center [872, 463] width 77 height 43
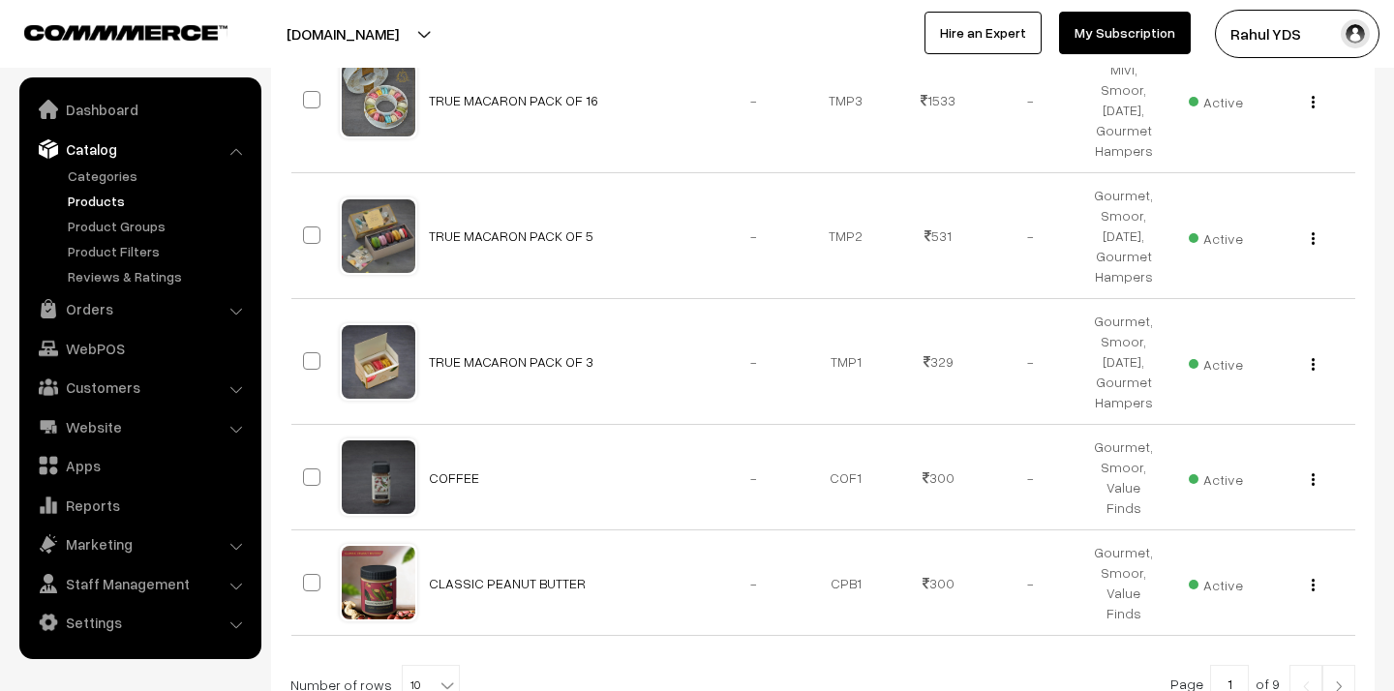
scroll to position [1312, 0]
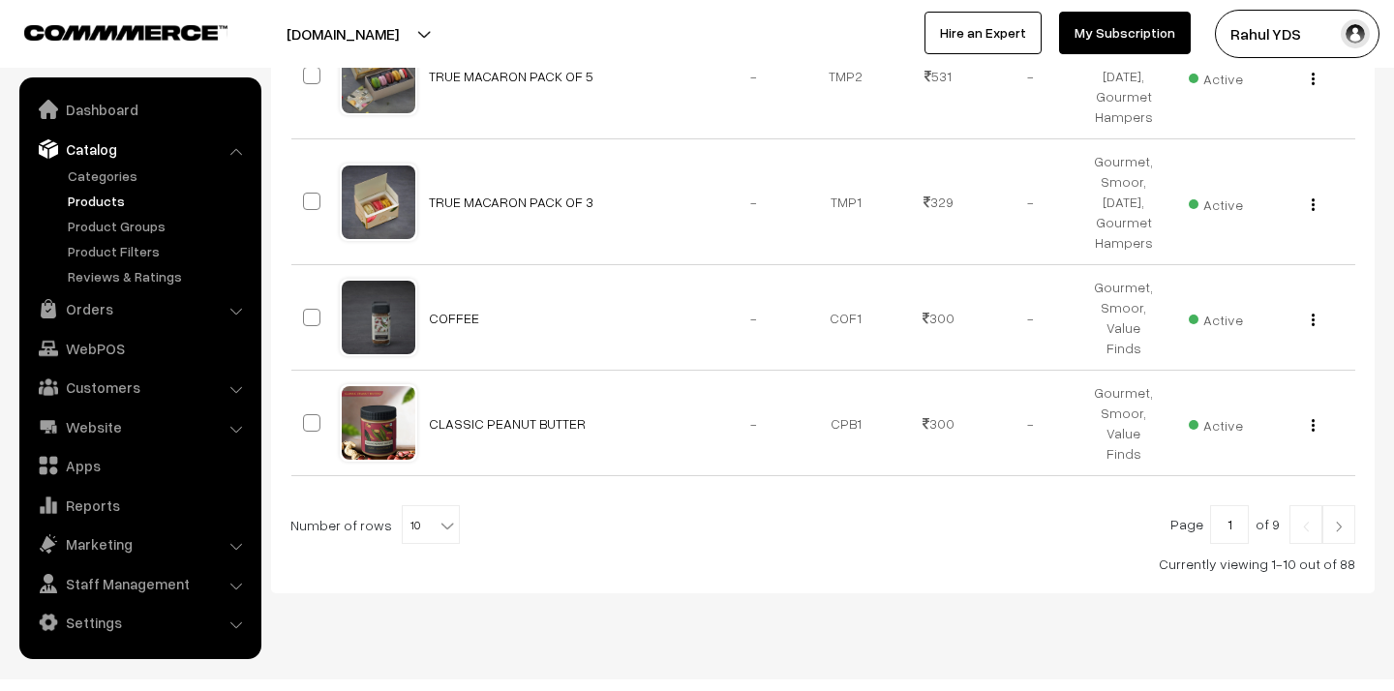
click at [423, 518] on div "Page 1 of 9 Number of rows 10 20 30 40 50 60 70 80 90 100 10 Currently viewing …" at bounding box center [822, 539] width 1065 height 69
click at [438, 516] on b at bounding box center [447, 525] width 19 height 19
select select "100"
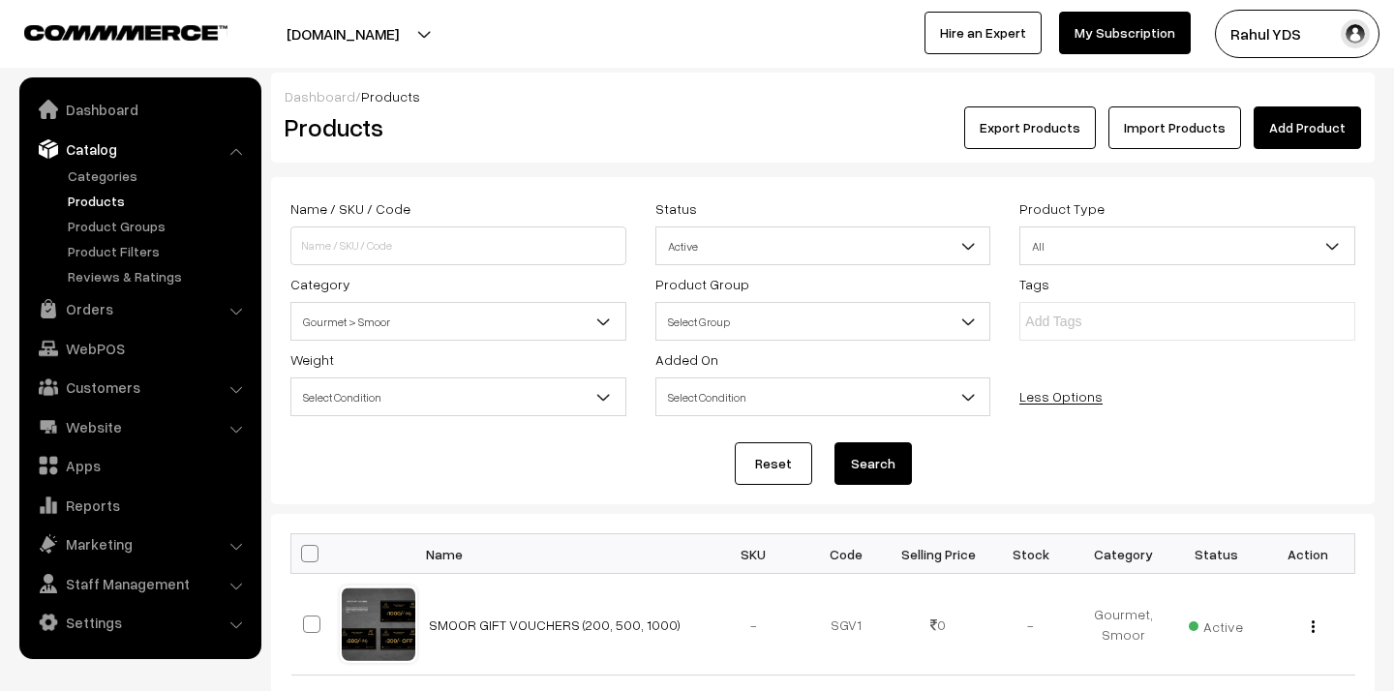
click at [413, 329] on span "Gourmet > Smoor" at bounding box center [458, 322] width 334 height 34
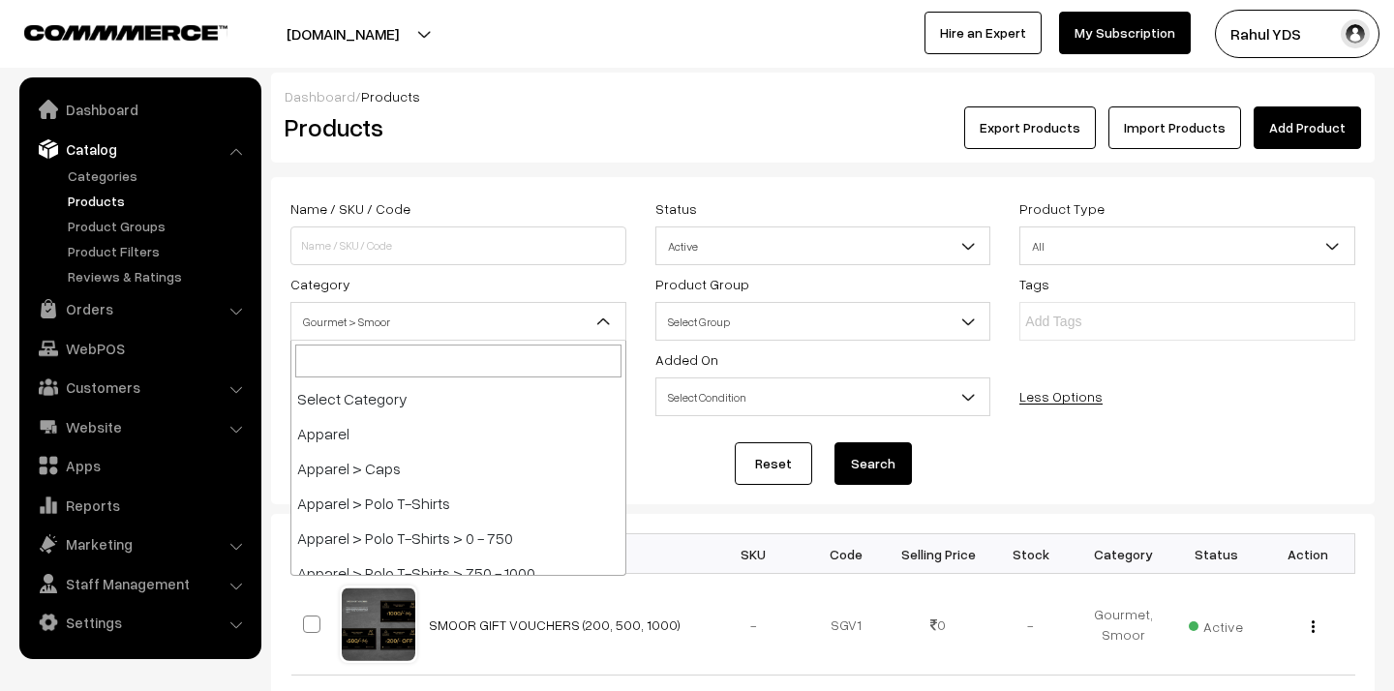
scroll to position [5018, 0]
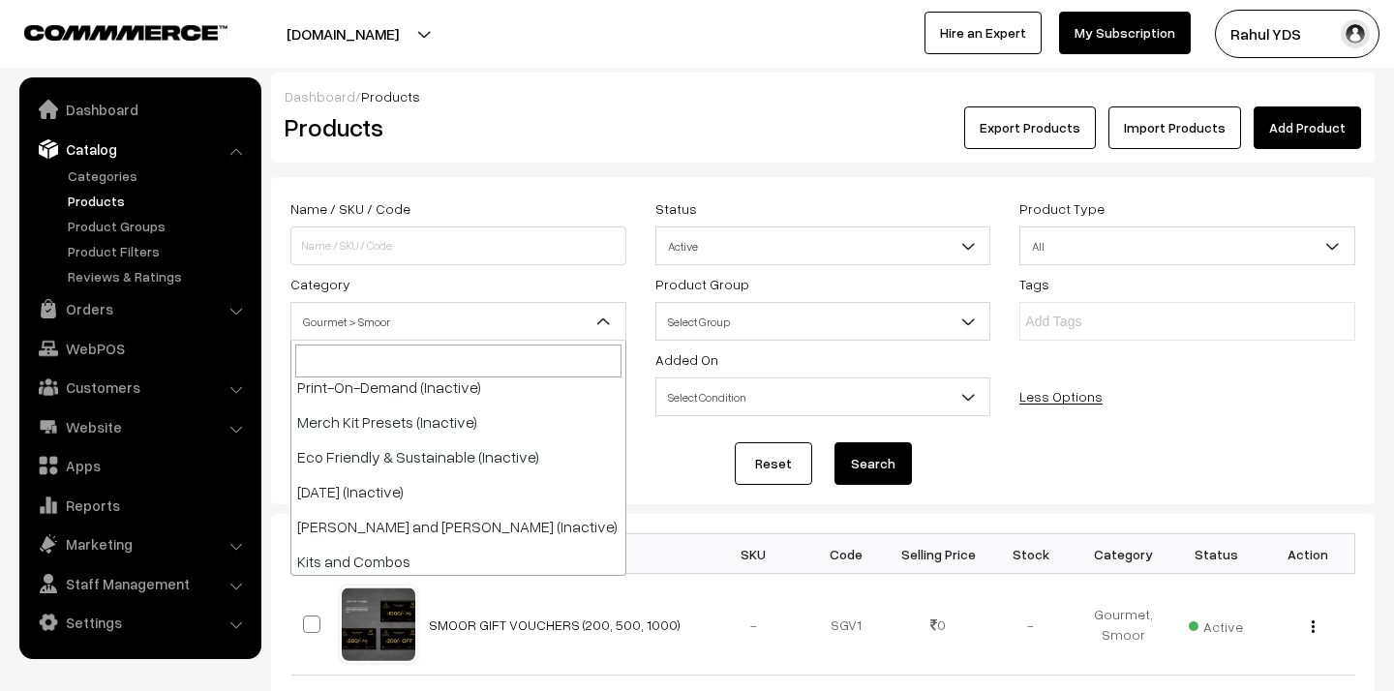
select select "96"
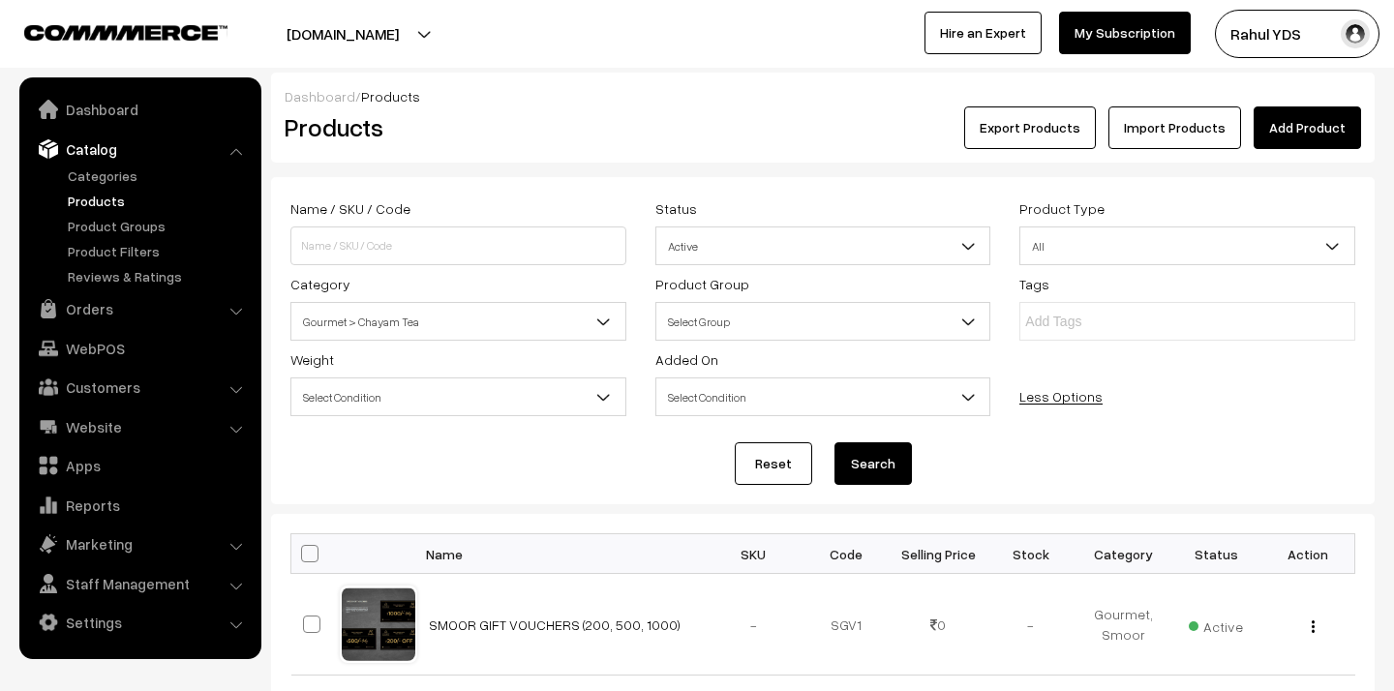
click at [869, 460] on button "Search" at bounding box center [872, 463] width 77 height 43
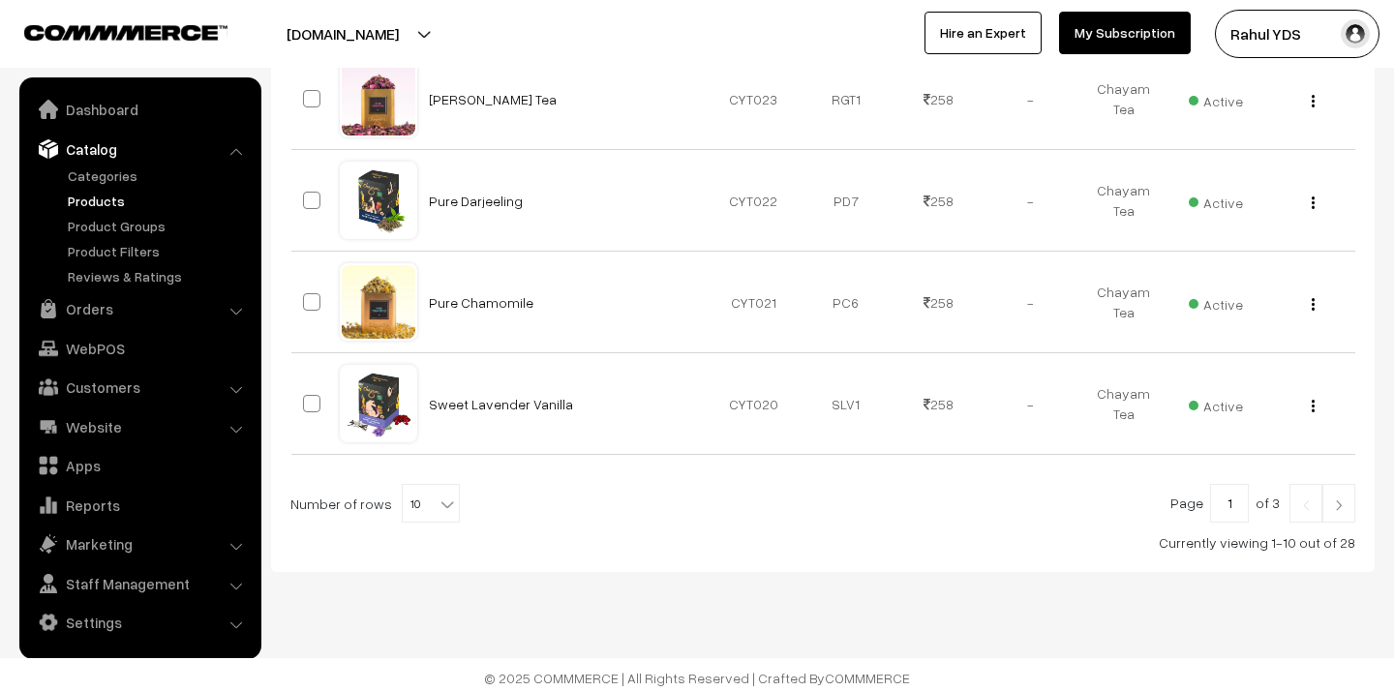
scroll to position [1142, 0]
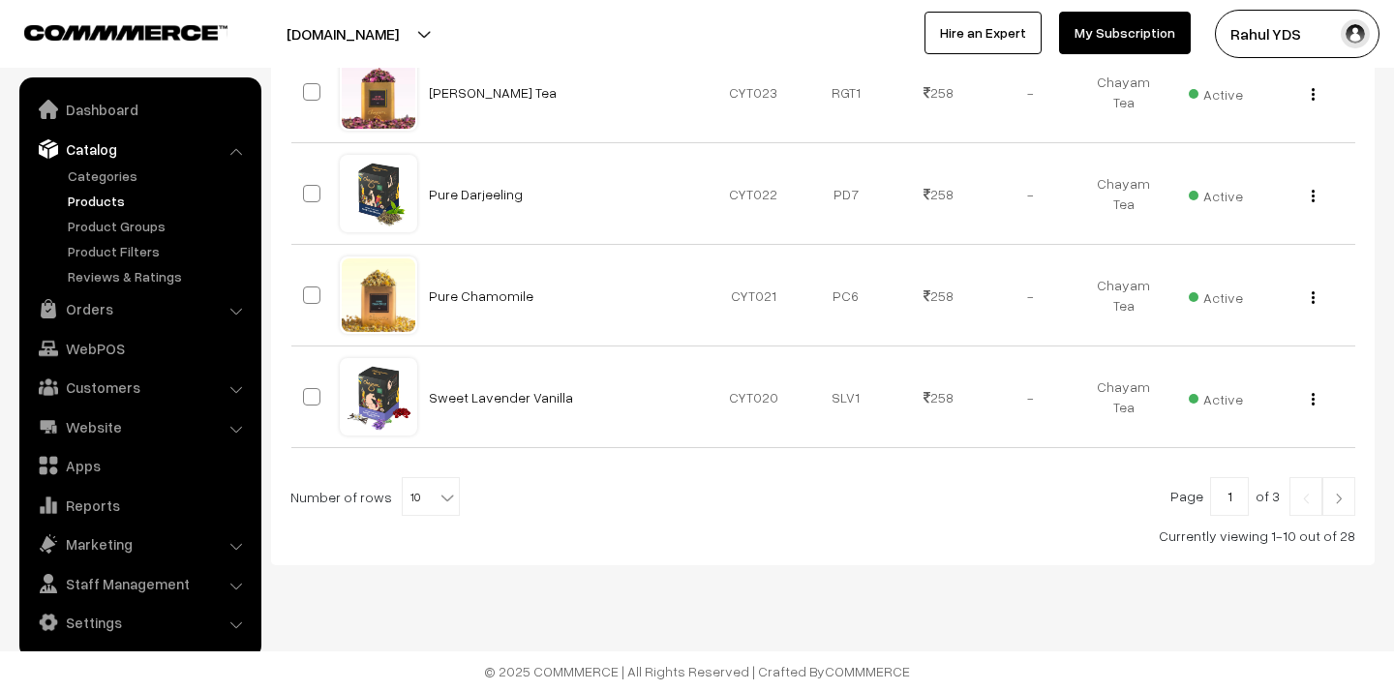
click at [418, 504] on span "10" at bounding box center [431, 497] width 56 height 39
select select "100"
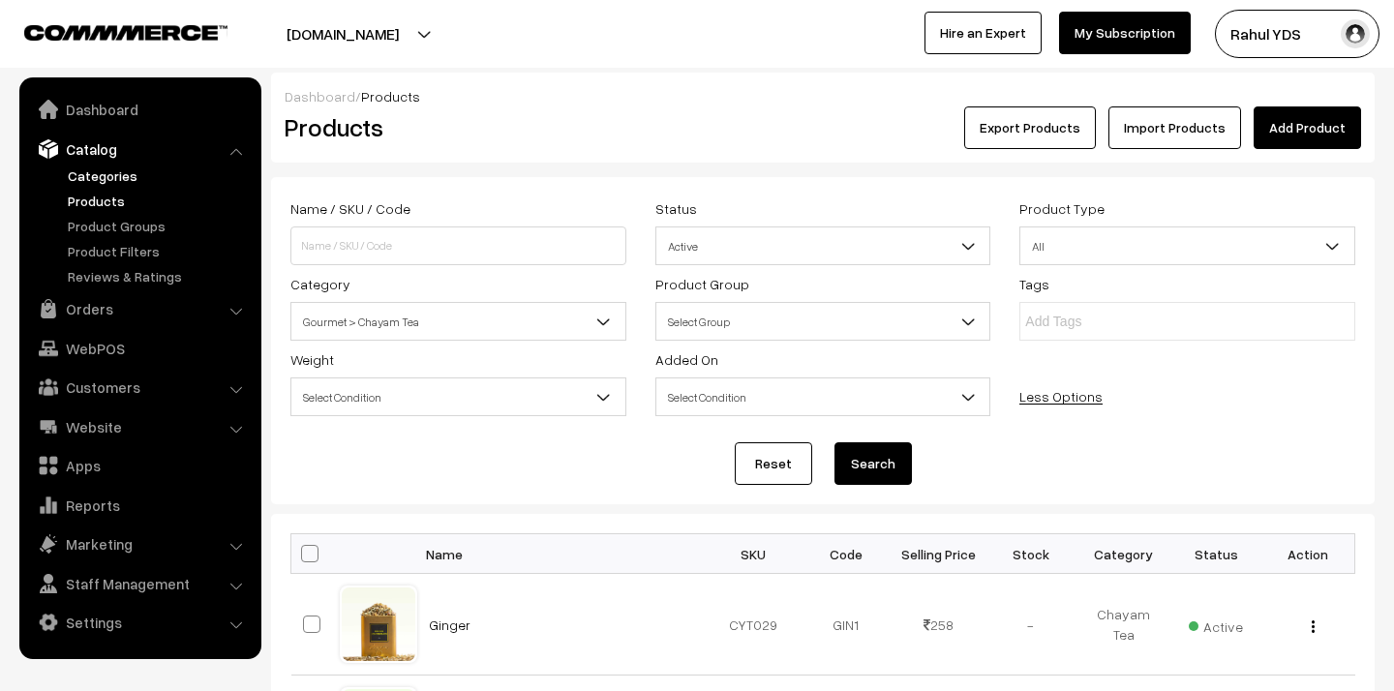
click at [86, 169] on link "Categories" at bounding box center [159, 176] width 192 height 20
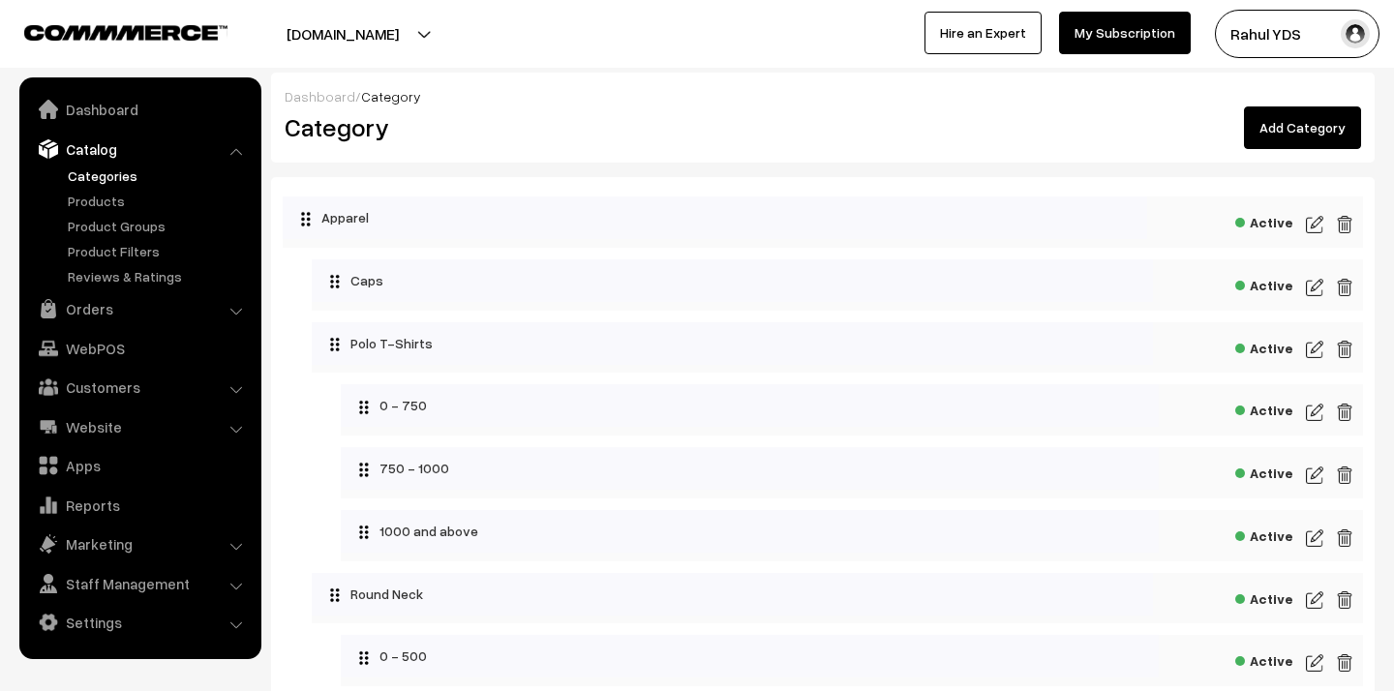
click at [1303, 135] on link "Add Category" at bounding box center [1302, 127] width 117 height 43
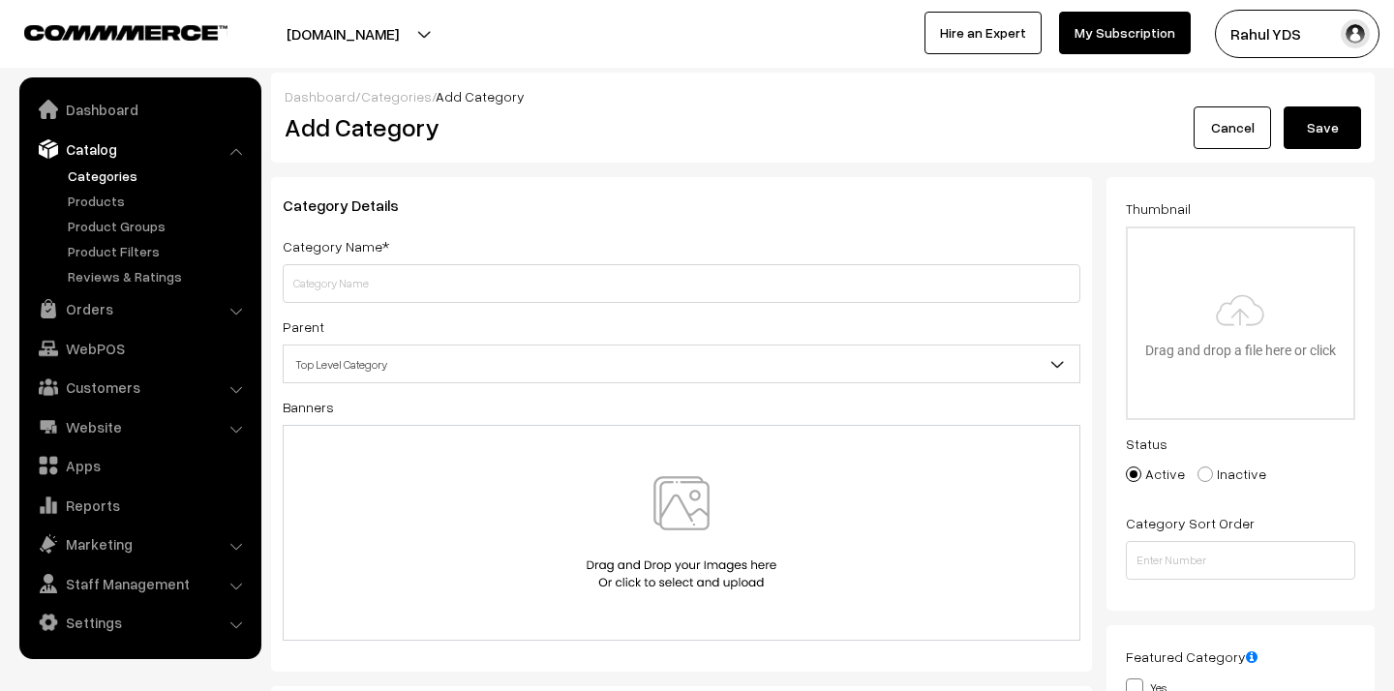
click at [708, 284] on input "text" at bounding box center [682, 283] width 798 height 39
type input "0-100"
click at [709, 367] on span "Top Level Category" at bounding box center [682, 364] width 796 height 34
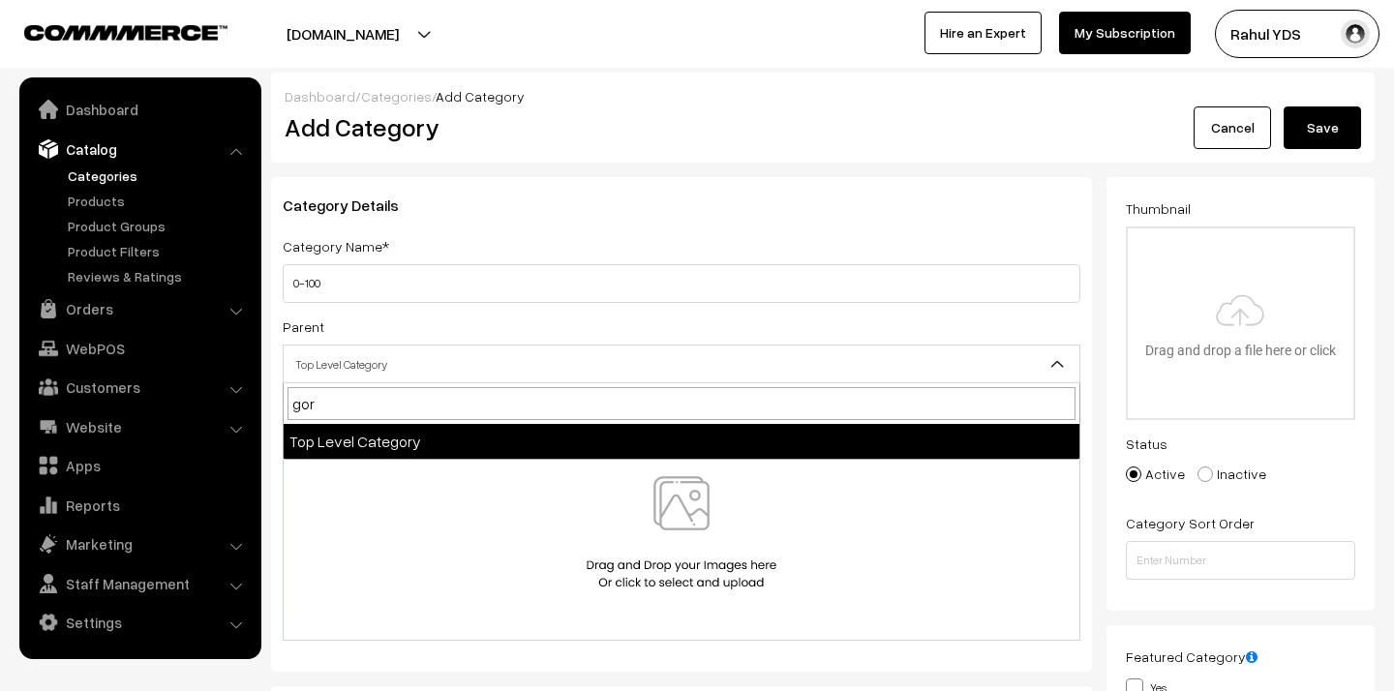
type input "go"
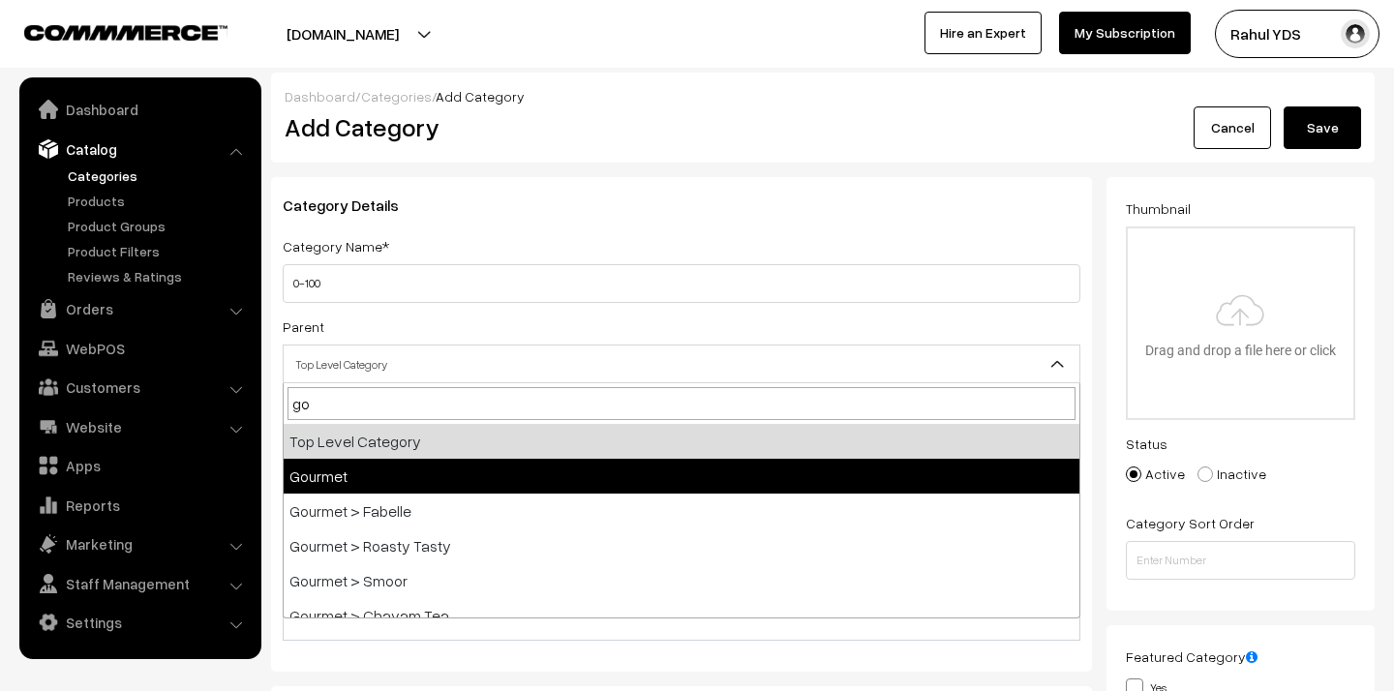
select select "31"
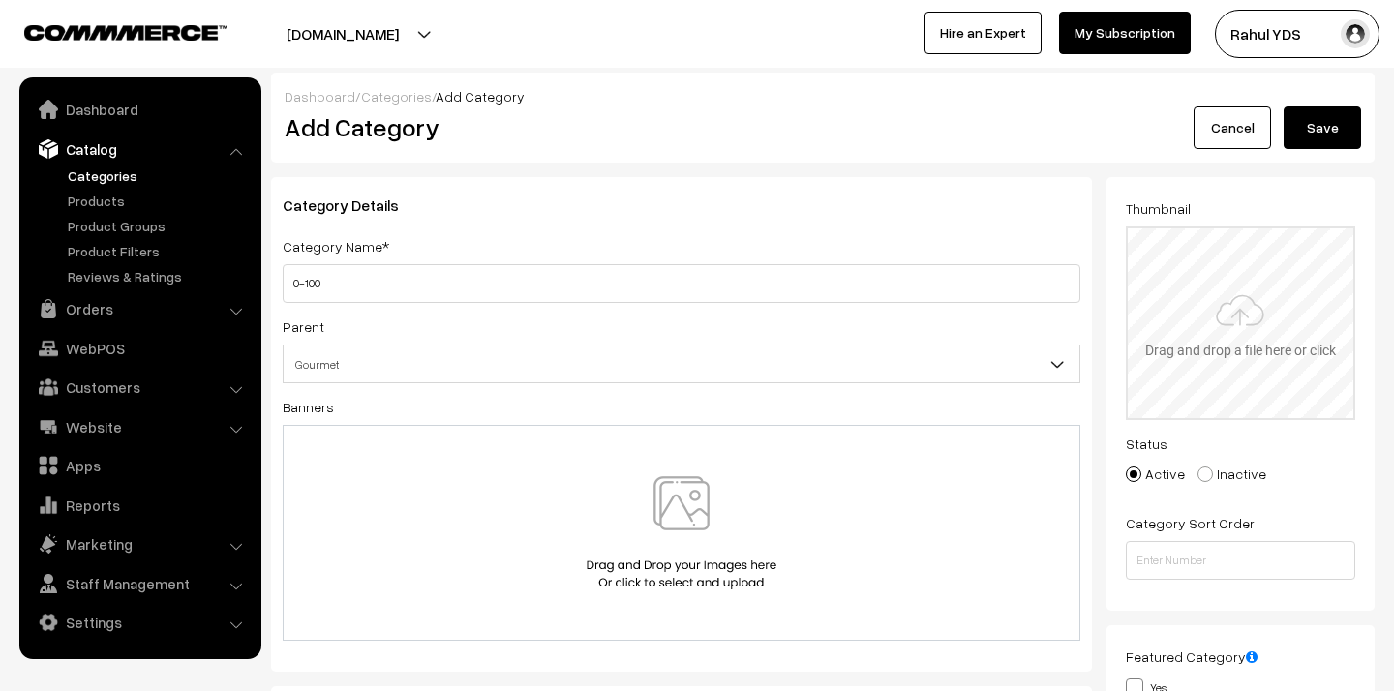
type input "C:\fakepath\0- 100.png"
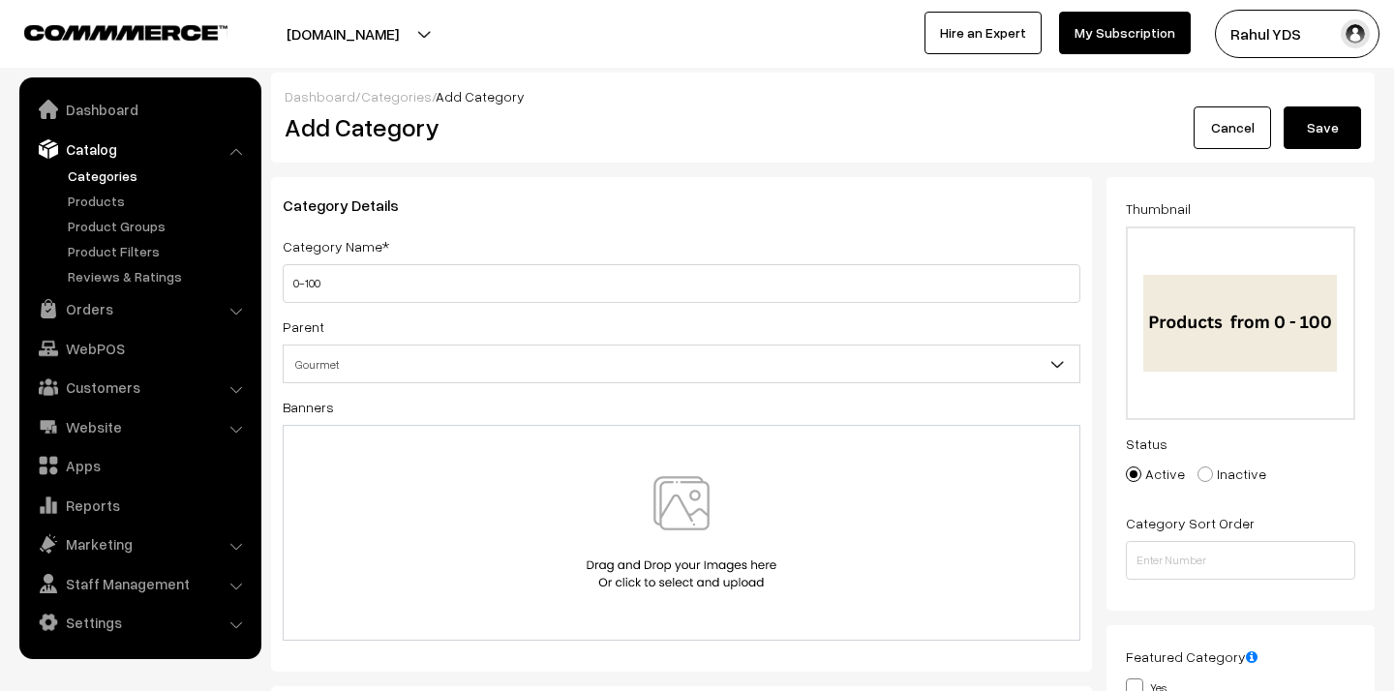
click at [1325, 138] on button "Save" at bounding box center [1321, 127] width 77 height 43
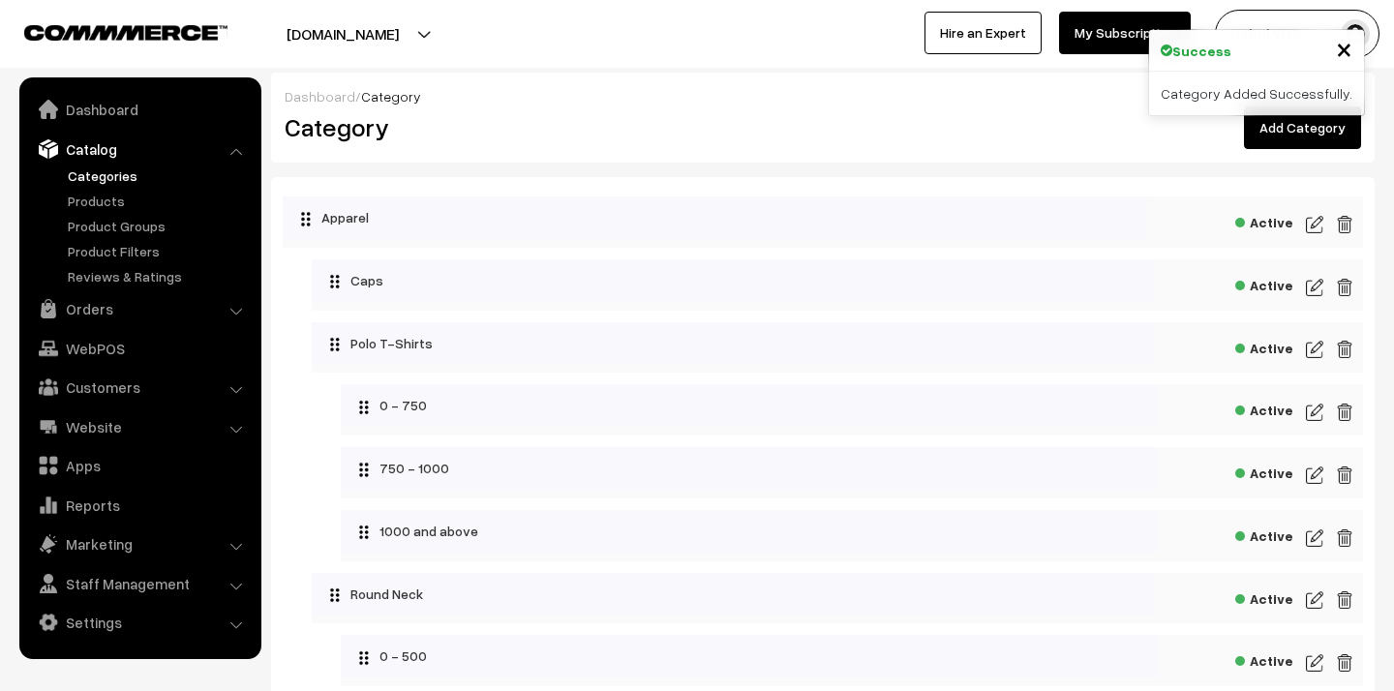
click at [1289, 138] on link "Add Category" at bounding box center [1302, 127] width 117 height 43
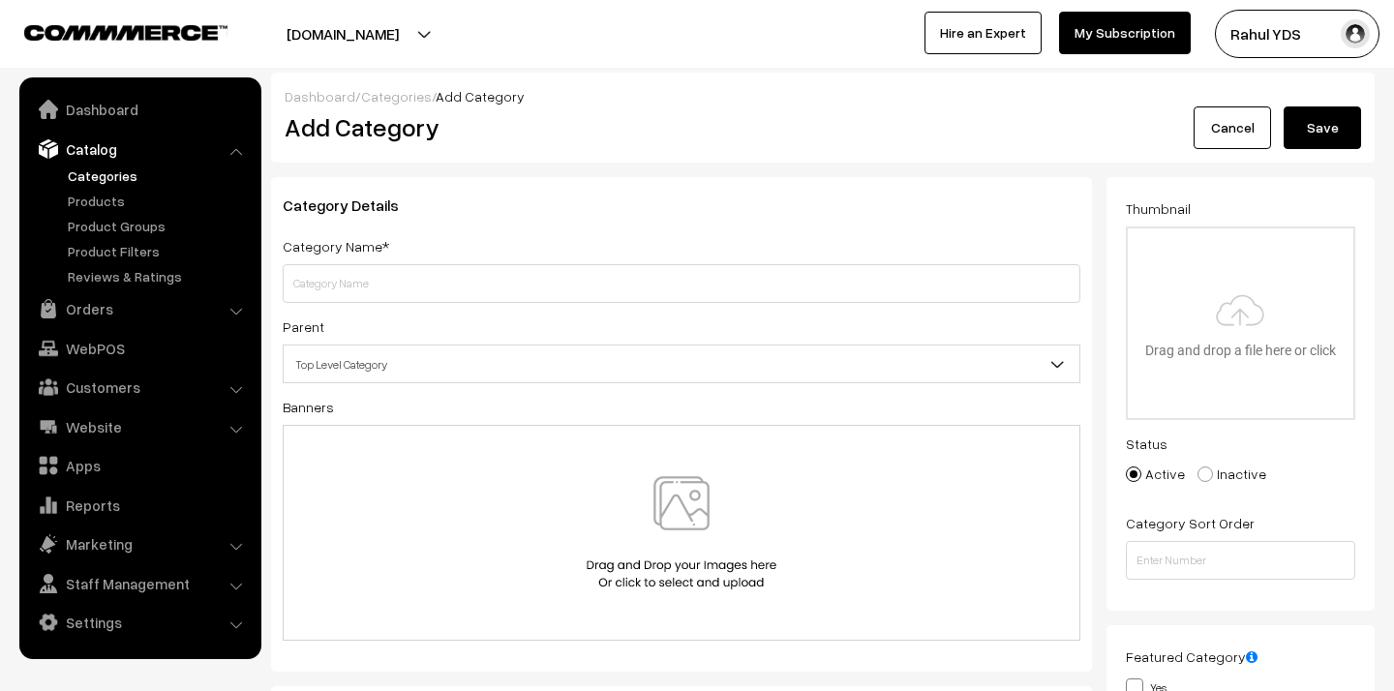
click at [518, 278] on input "text" at bounding box center [682, 283] width 798 height 39
type input "100-300"
click at [769, 368] on span "Top Level Category" at bounding box center [682, 364] width 796 height 34
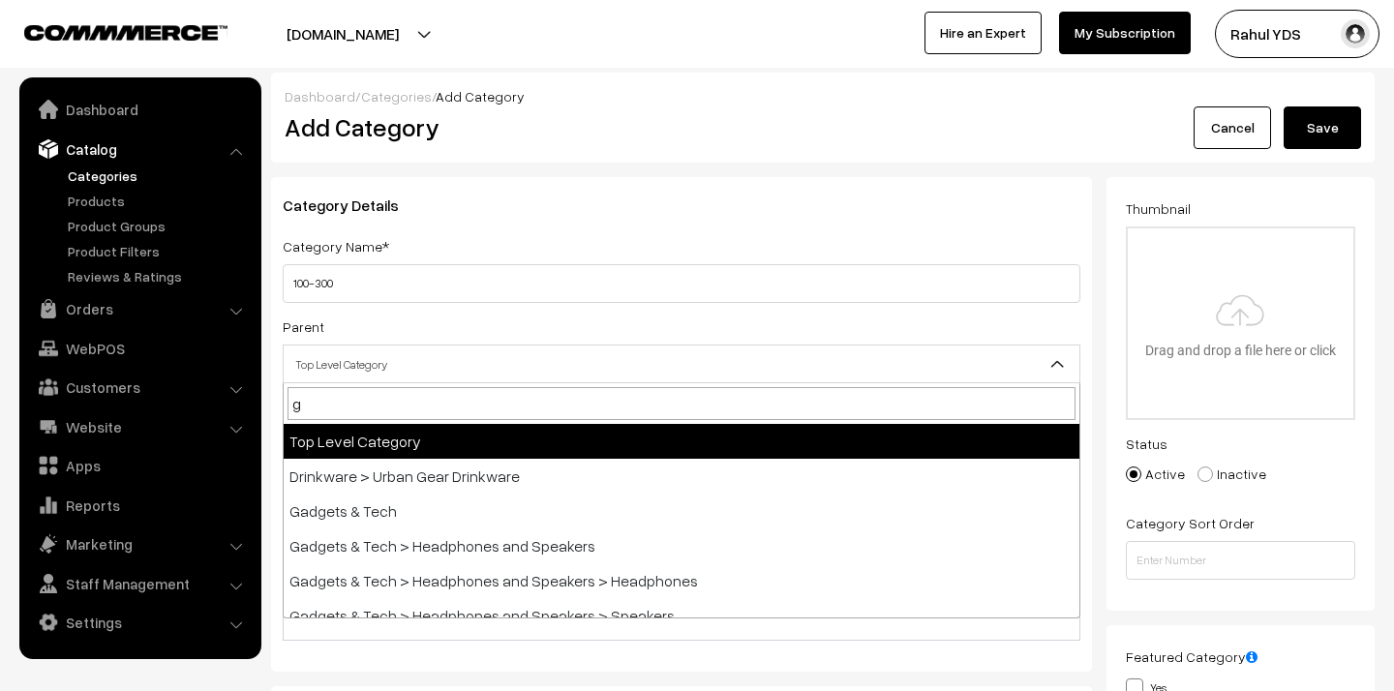
type input "go"
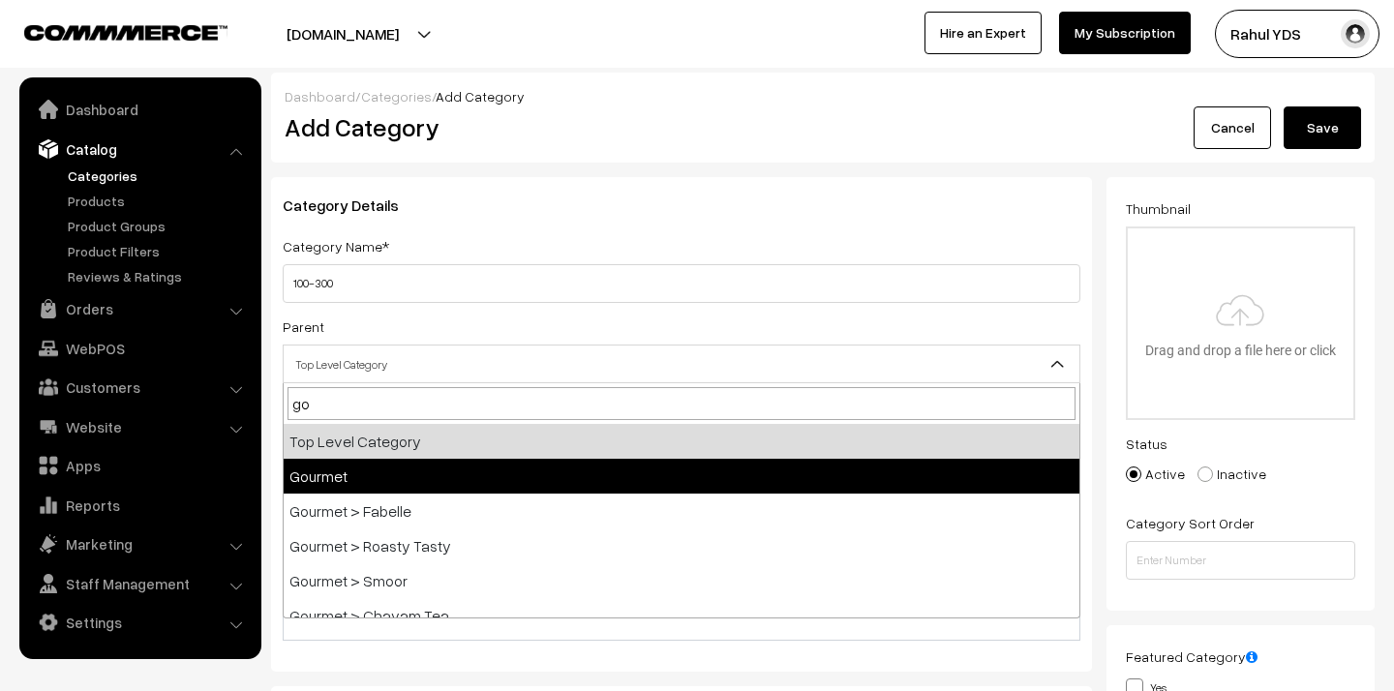
select select "31"
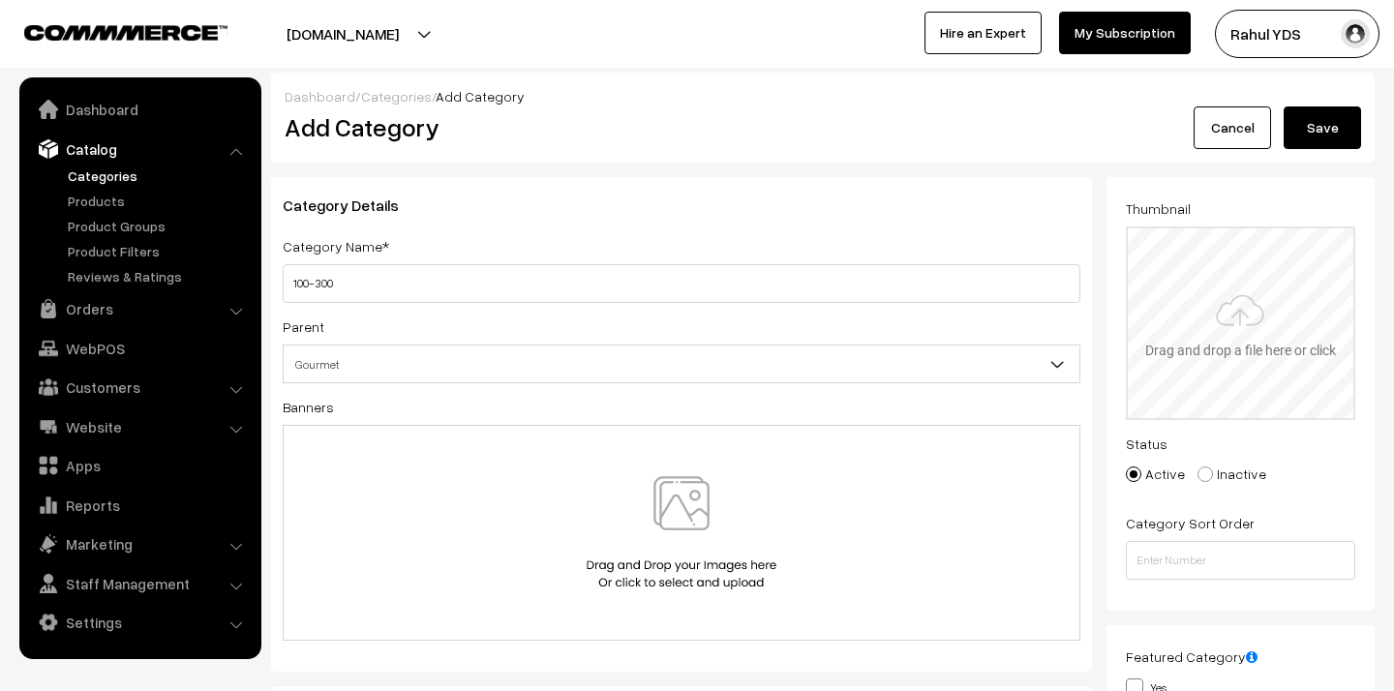
type input "C:\fakepath\Products Below 300.png"
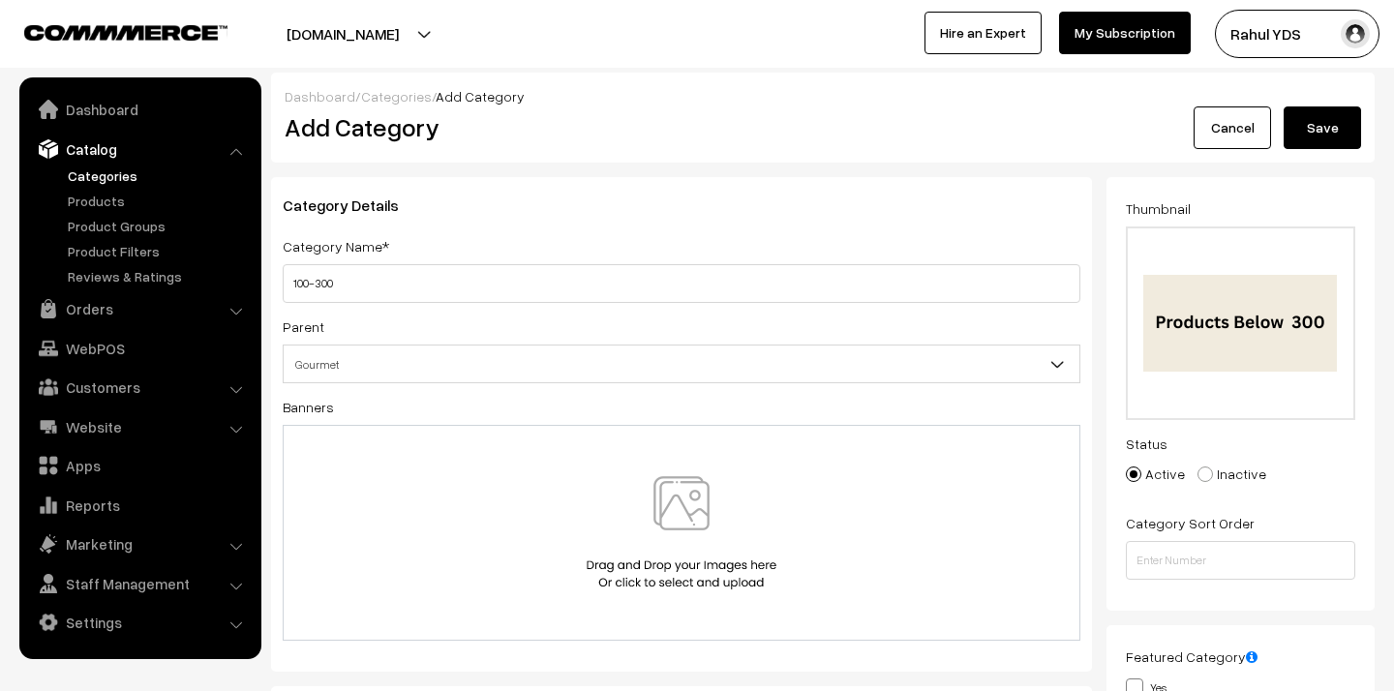
click at [1315, 137] on button "Save" at bounding box center [1321, 127] width 77 height 43
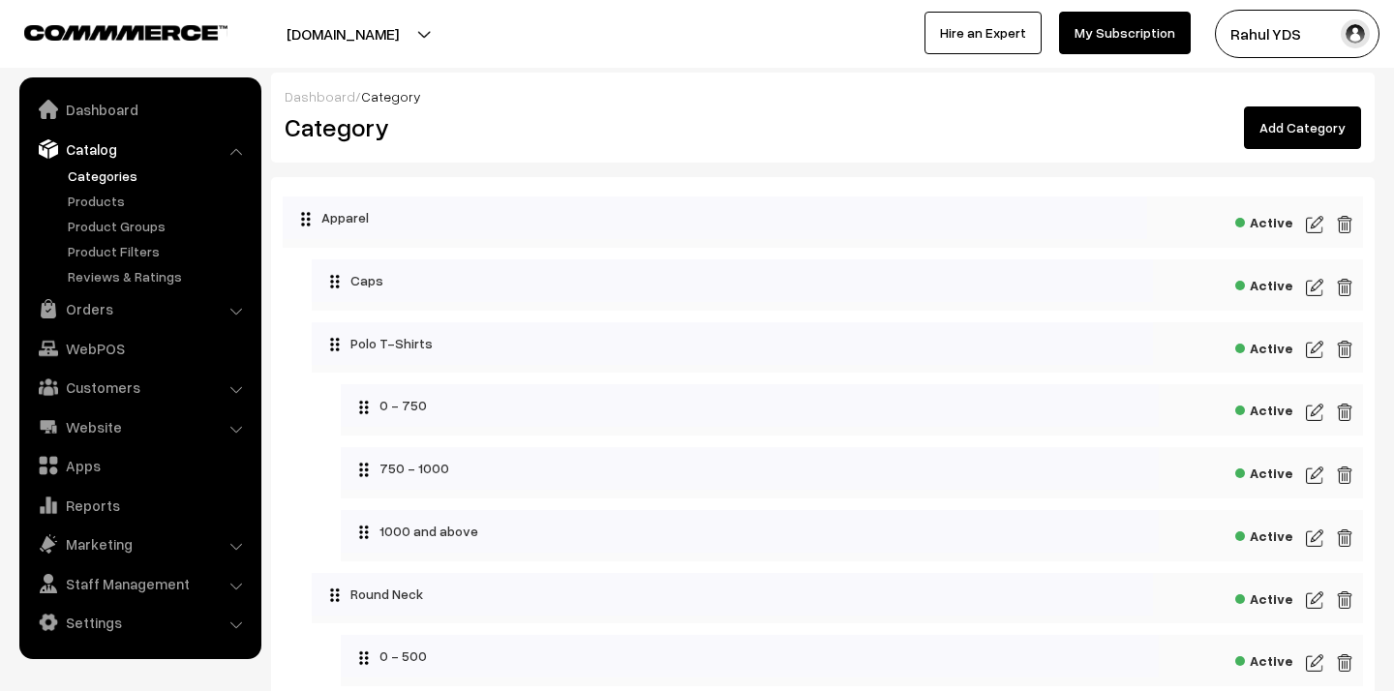
click at [1324, 135] on link "Add Category" at bounding box center [1302, 127] width 117 height 43
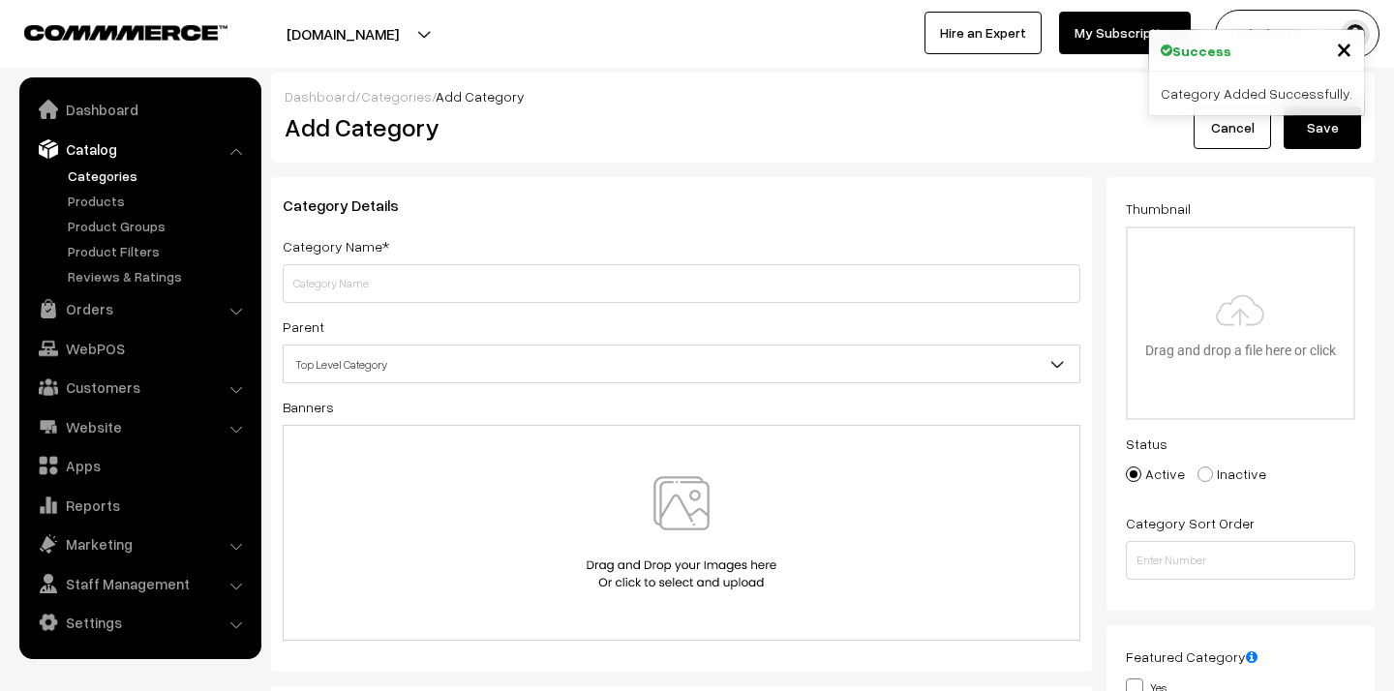
click at [629, 289] on input "text" at bounding box center [682, 283] width 798 height 39
type input "300-600"
click at [640, 374] on span "Top Level Category" at bounding box center [682, 364] width 796 height 34
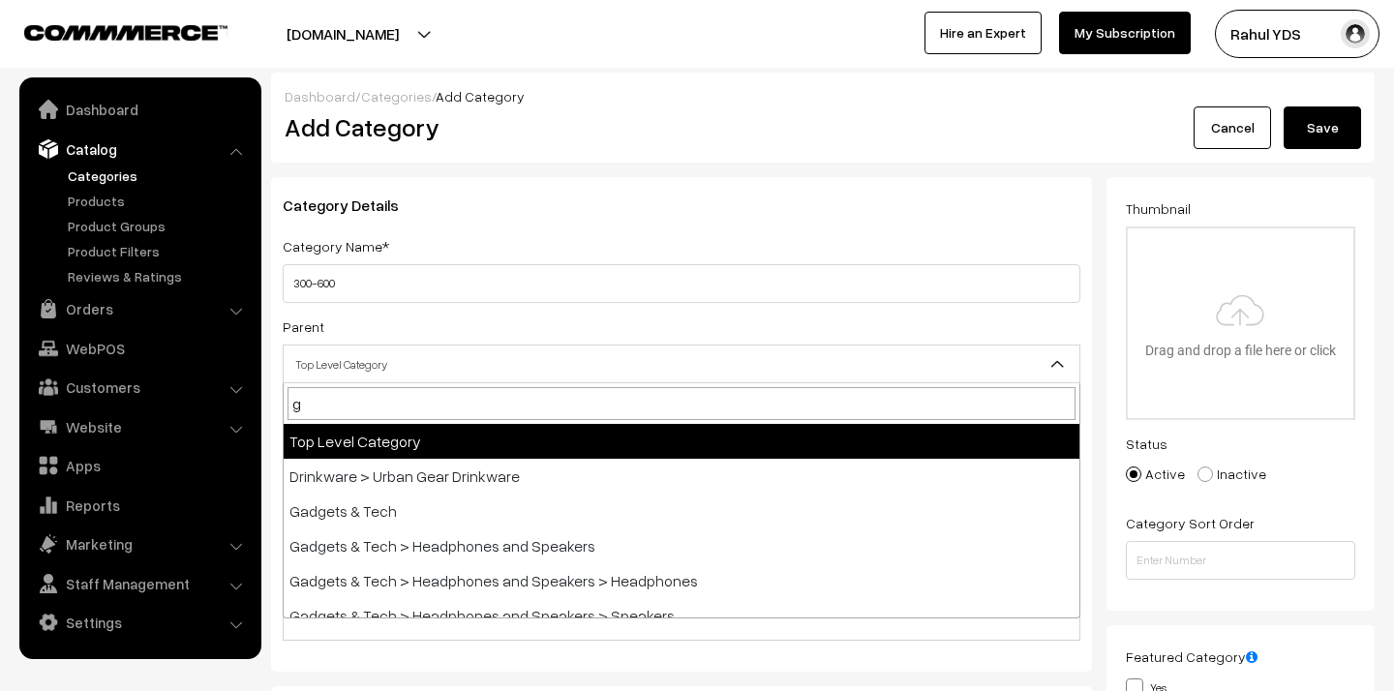
type input "go"
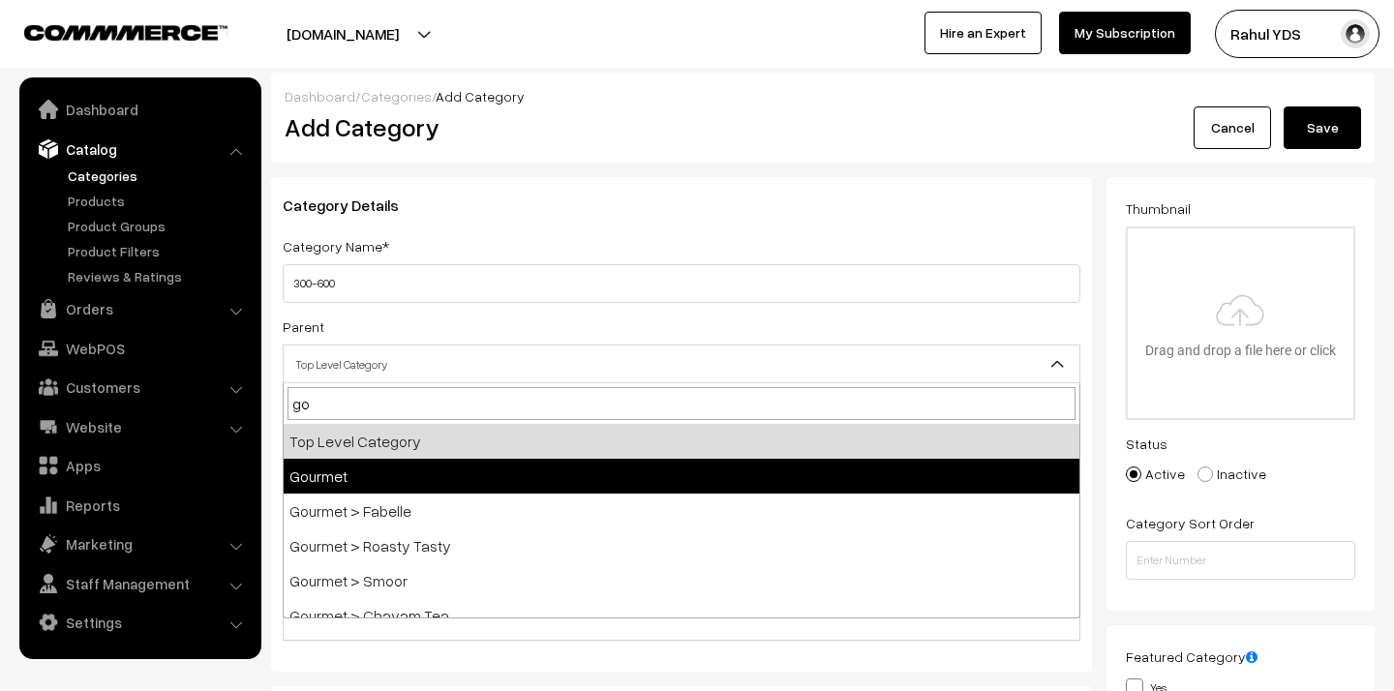
select select "31"
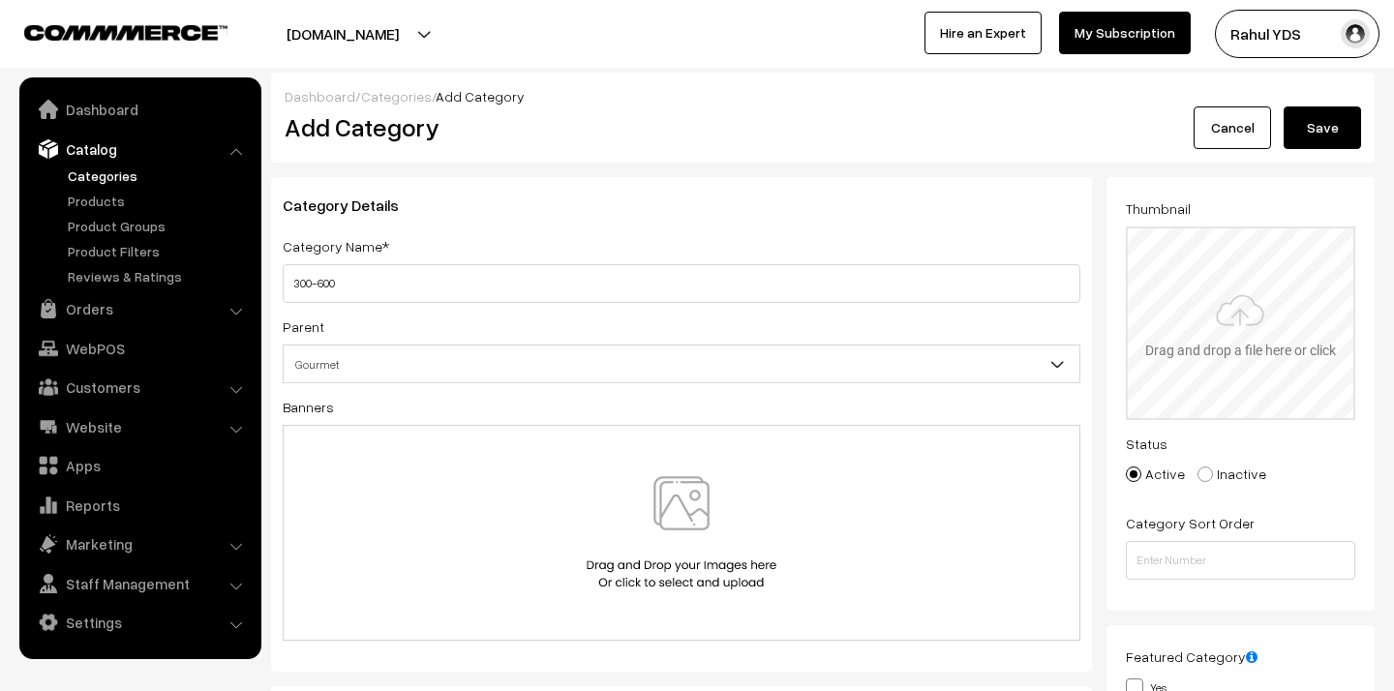
type input "C:\fakepath\300 - 600.png"
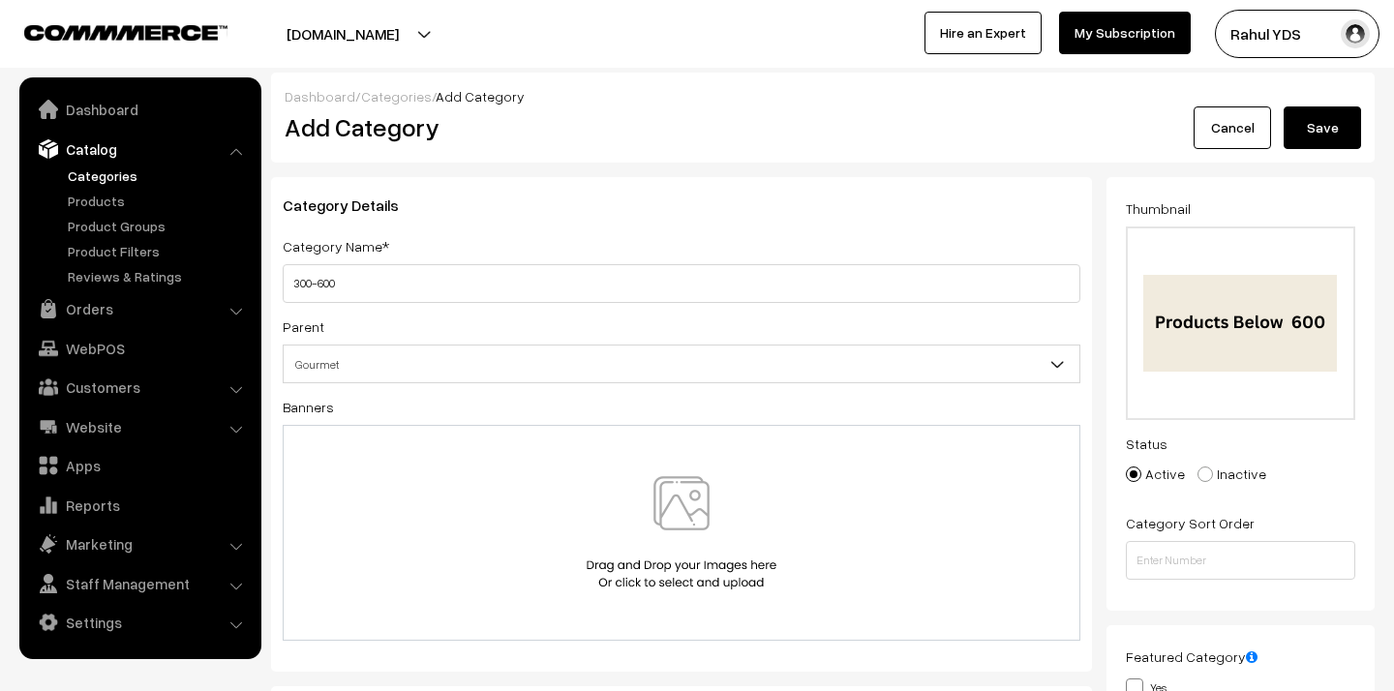
click at [1339, 132] on button "Save" at bounding box center [1321, 127] width 77 height 43
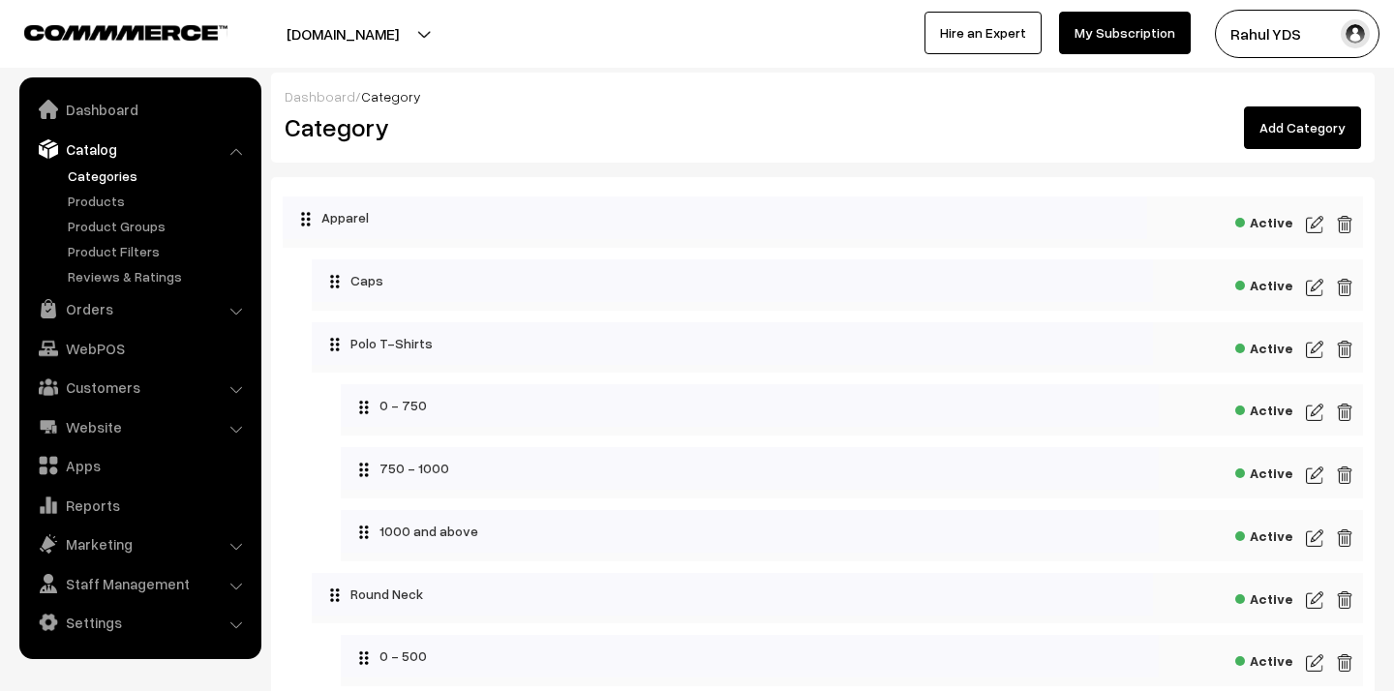
click at [1257, 128] on link "Add Category" at bounding box center [1302, 127] width 117 height 43
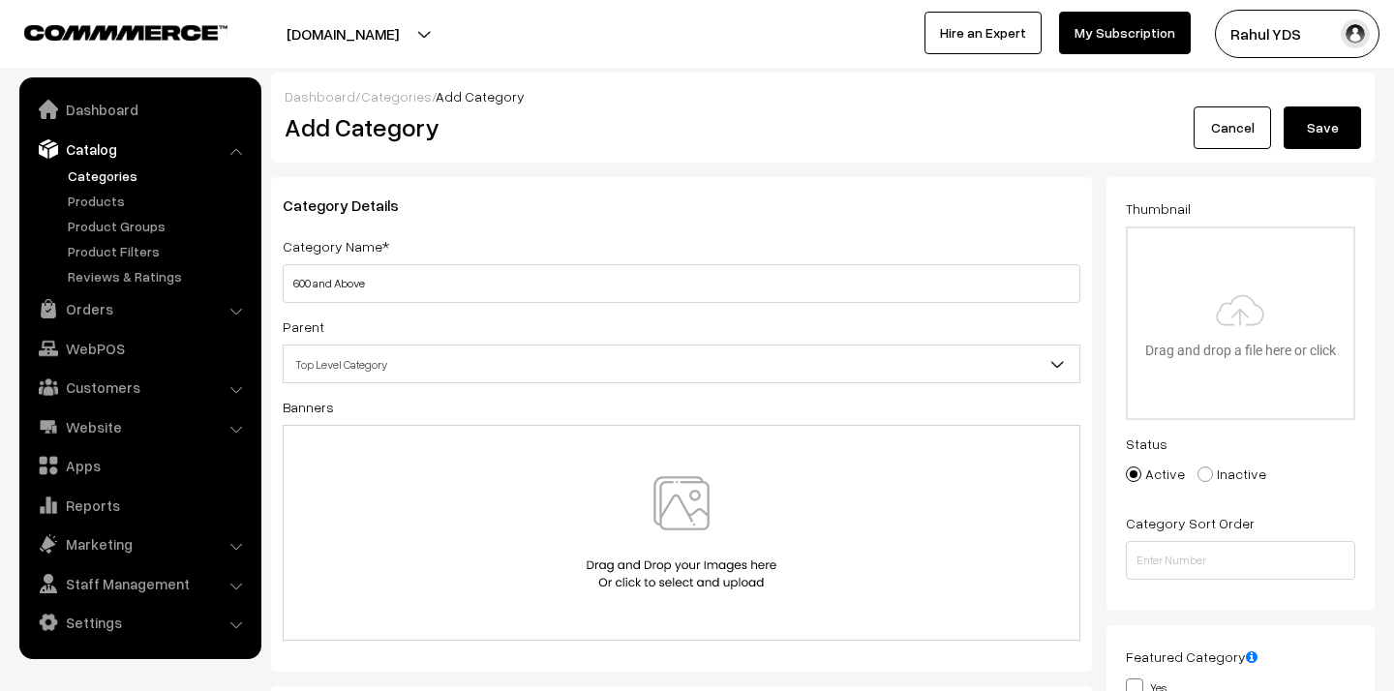
type input "600 and Above"
click at [513, 371] on span "Top Level Category" at bounding box center [682, 364] width 796 height 34
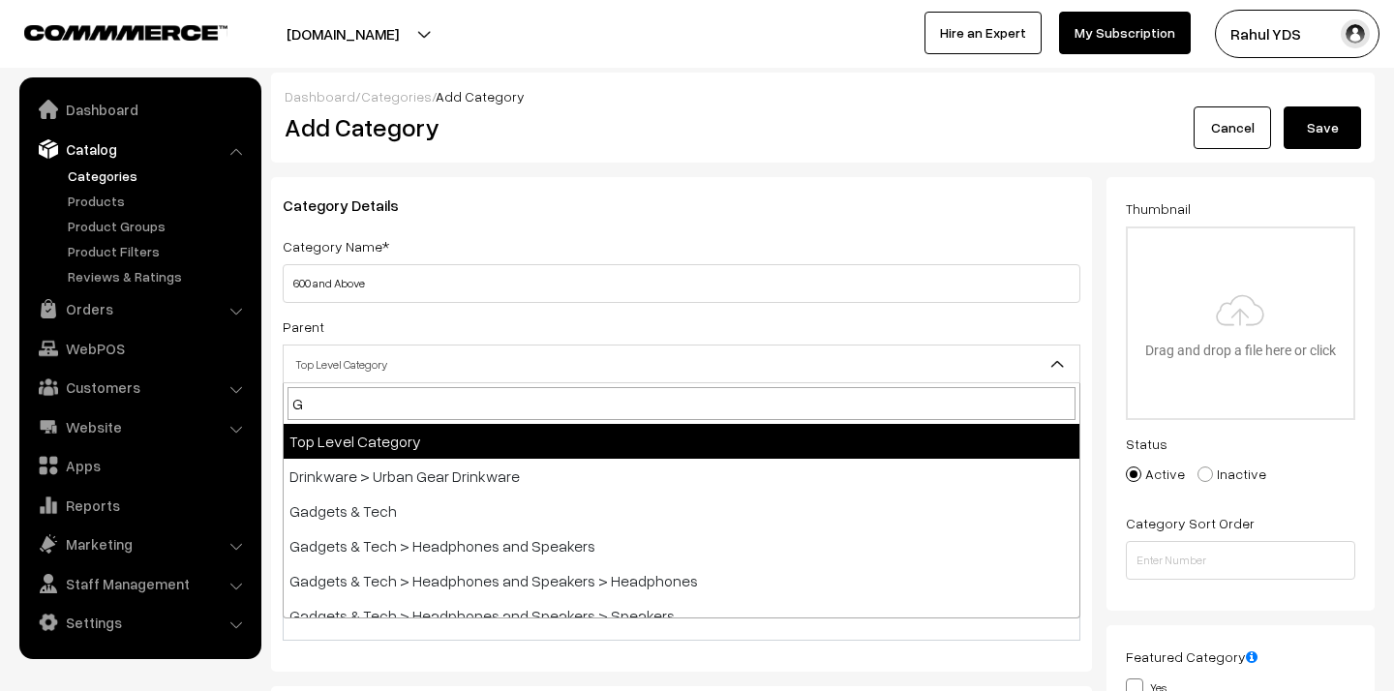
type input "GO"
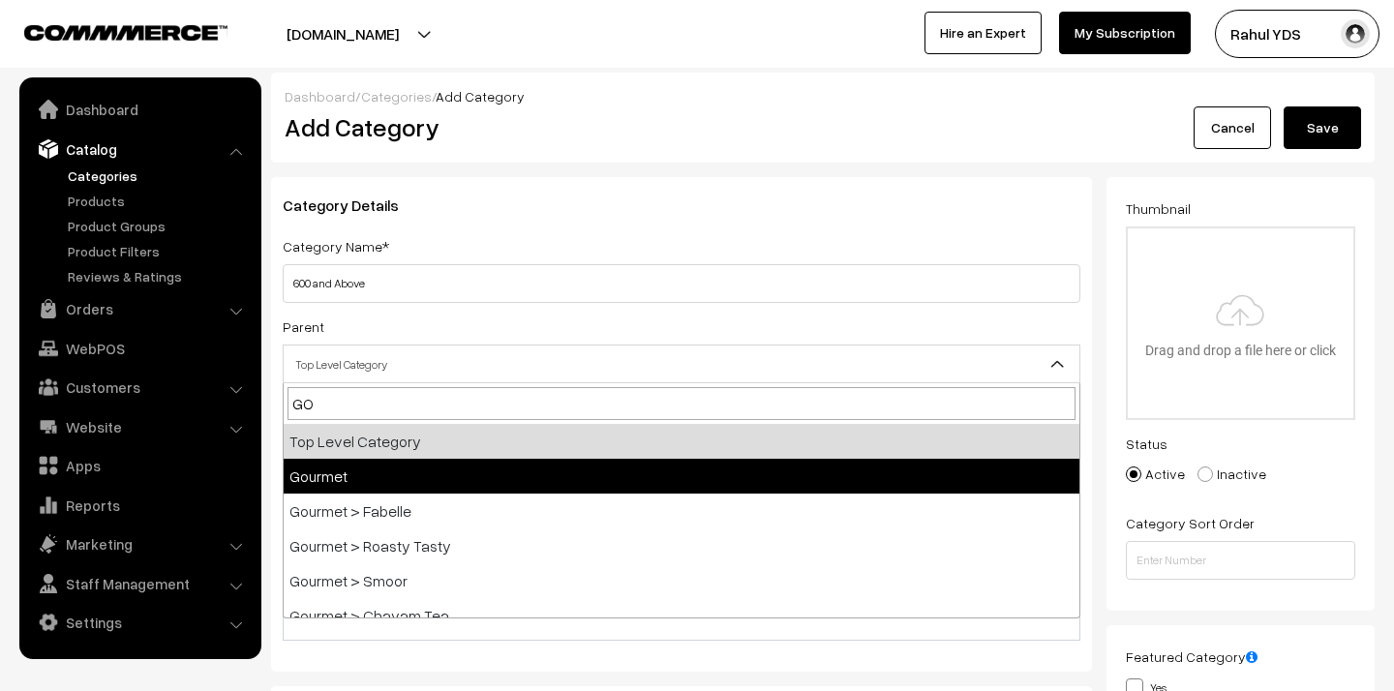
select select "31"
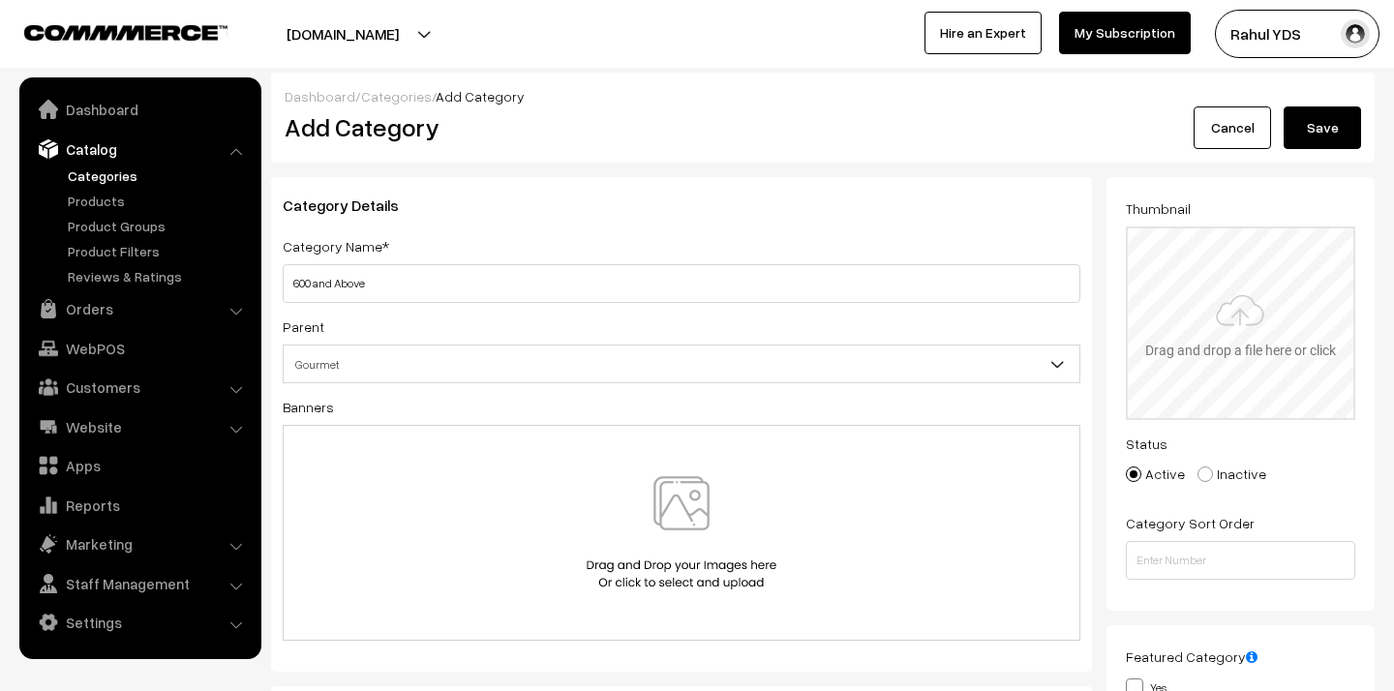
type input "C:\fakepath\600 and above .png"
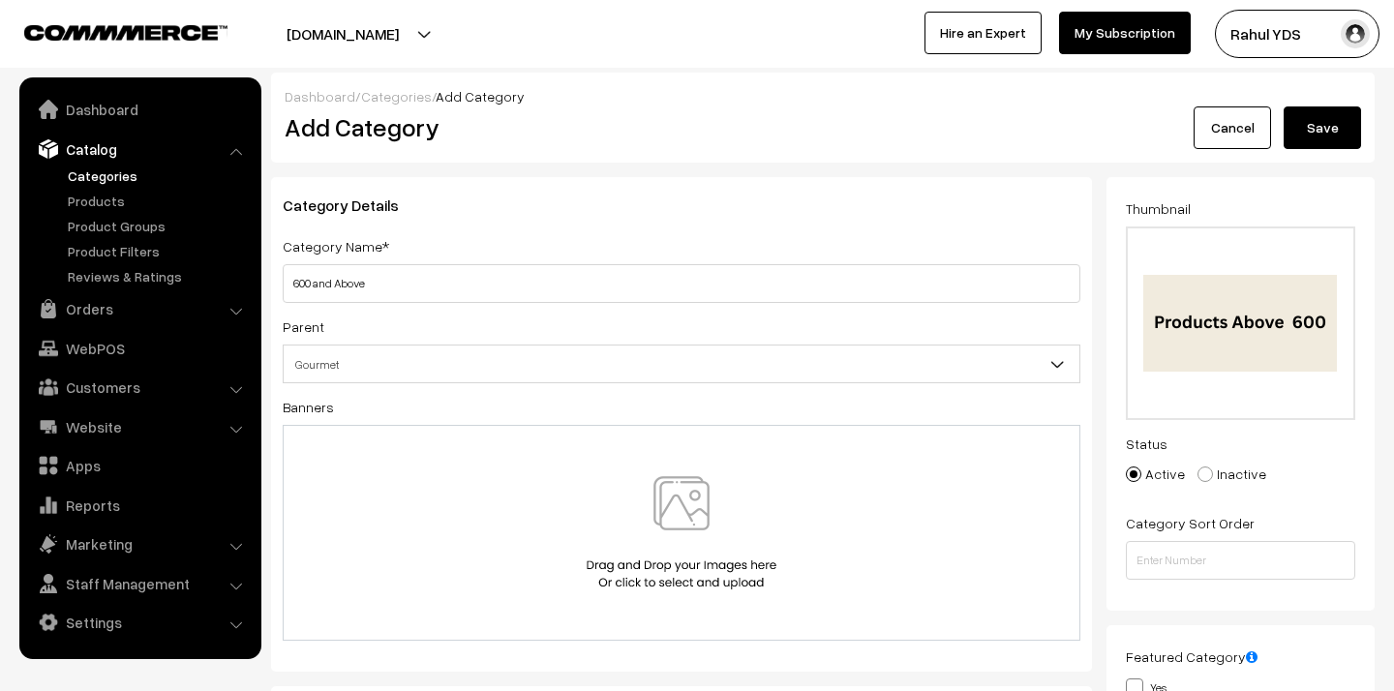
click at [1335, 118] on button "Save" at bounding box center [1321, 127] width 77 height 43
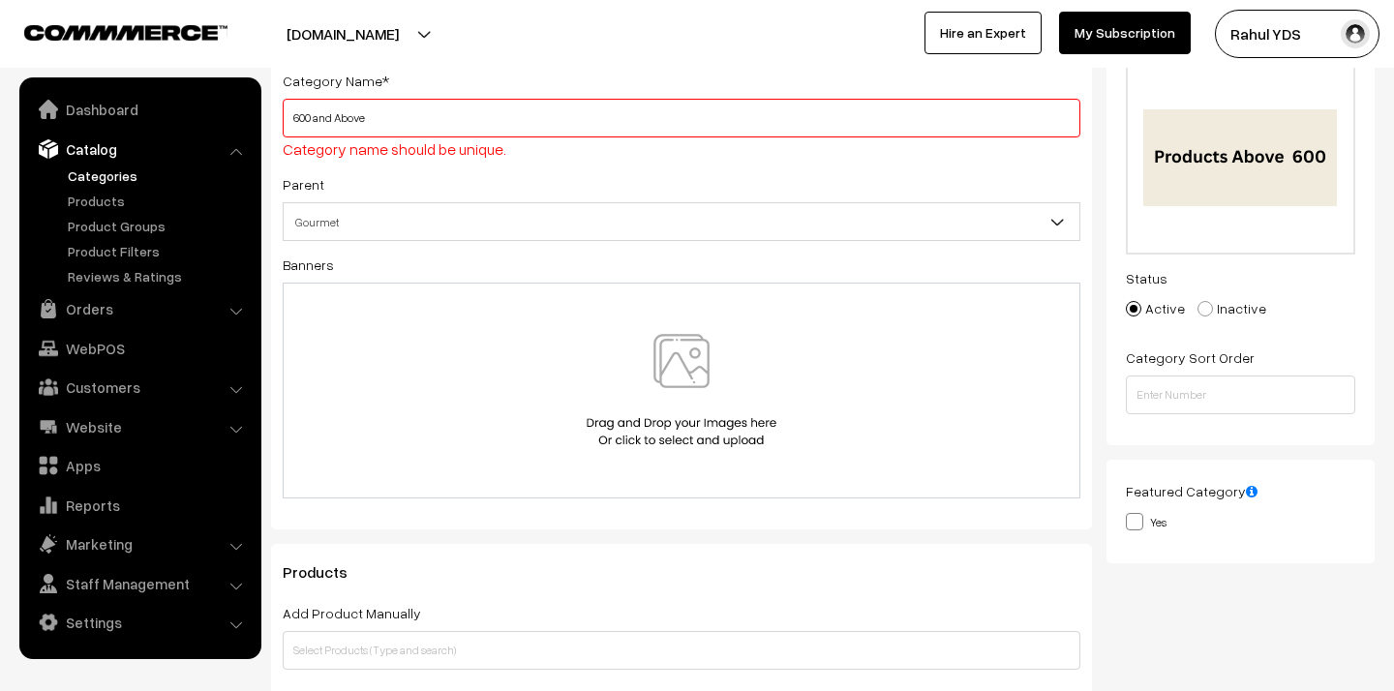
scroll to position [167, 0]
click at [664, 129] on input "600 and Above" at bounding box center [682, 116] width 798 height 39
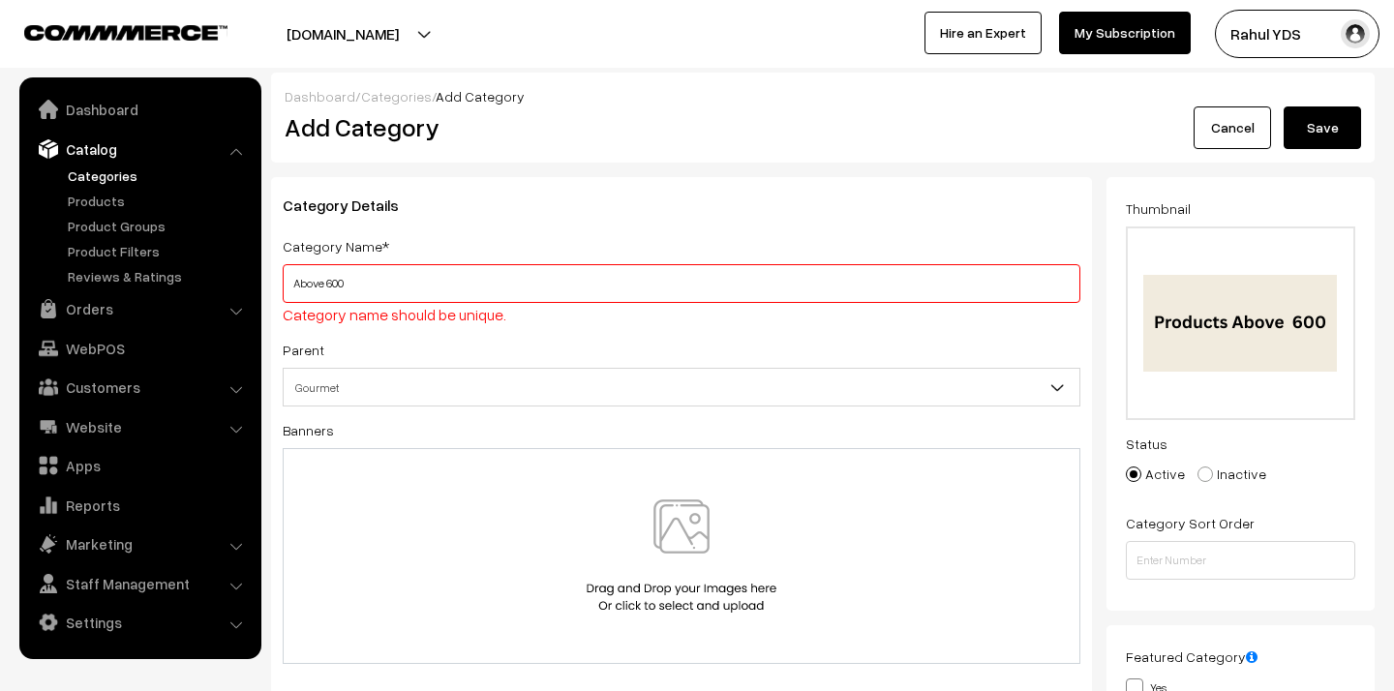
type input "Above 600"
click at [1313, 115] on button "Save" at bounding box center [1321, 127] width 77 height 43
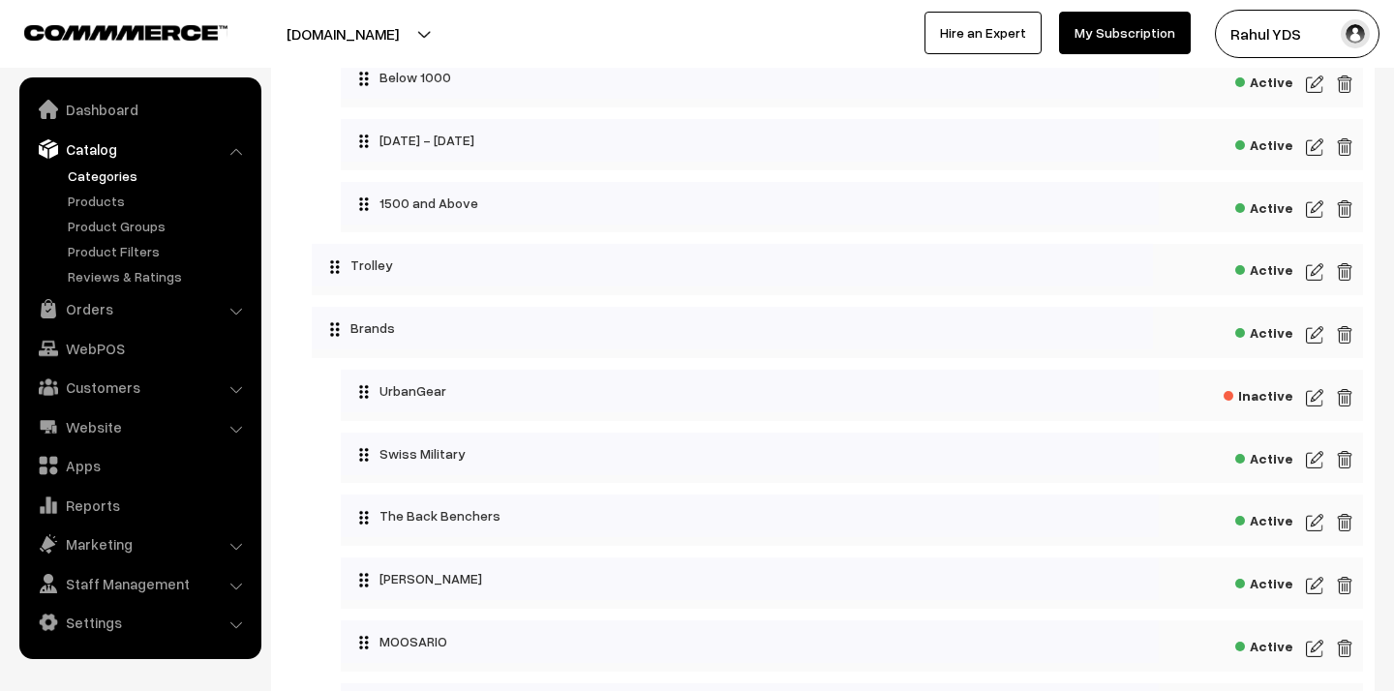
scroll to position [4502, 0]
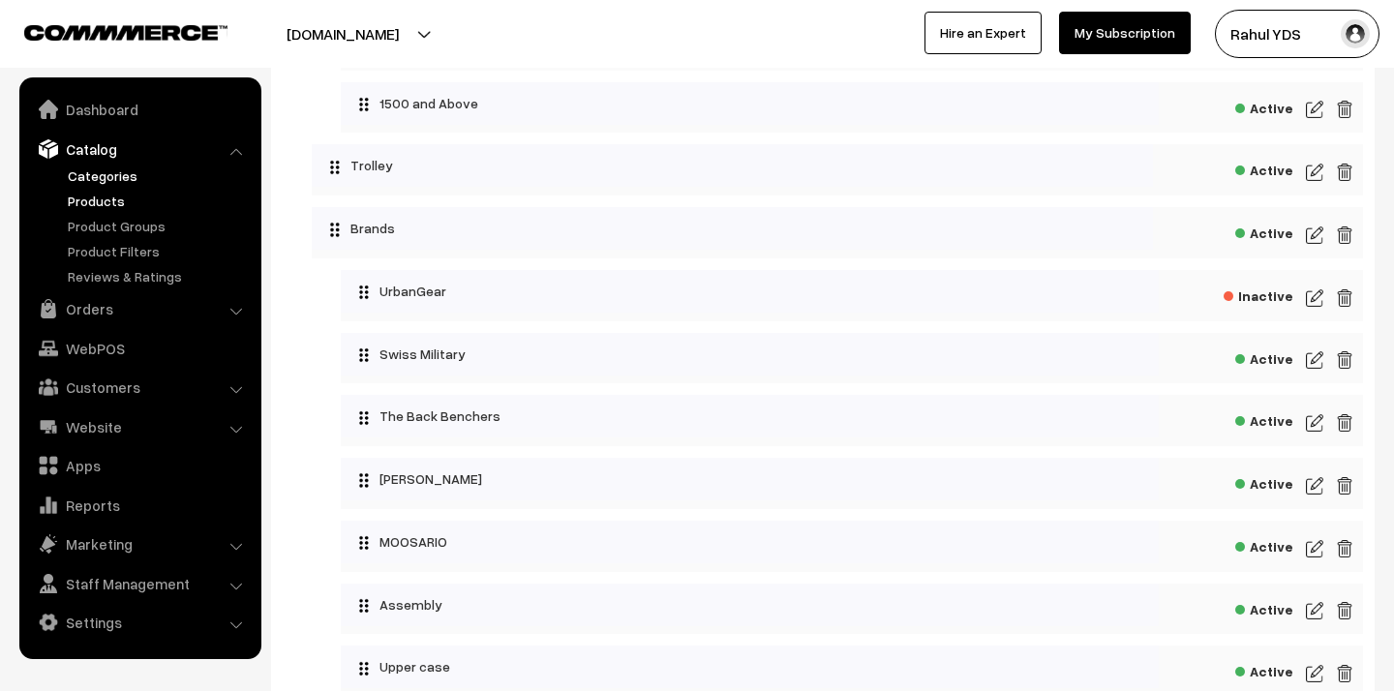
click at [100, 197] on link "Products" at bounding box center [159, 201] width 192 height 20
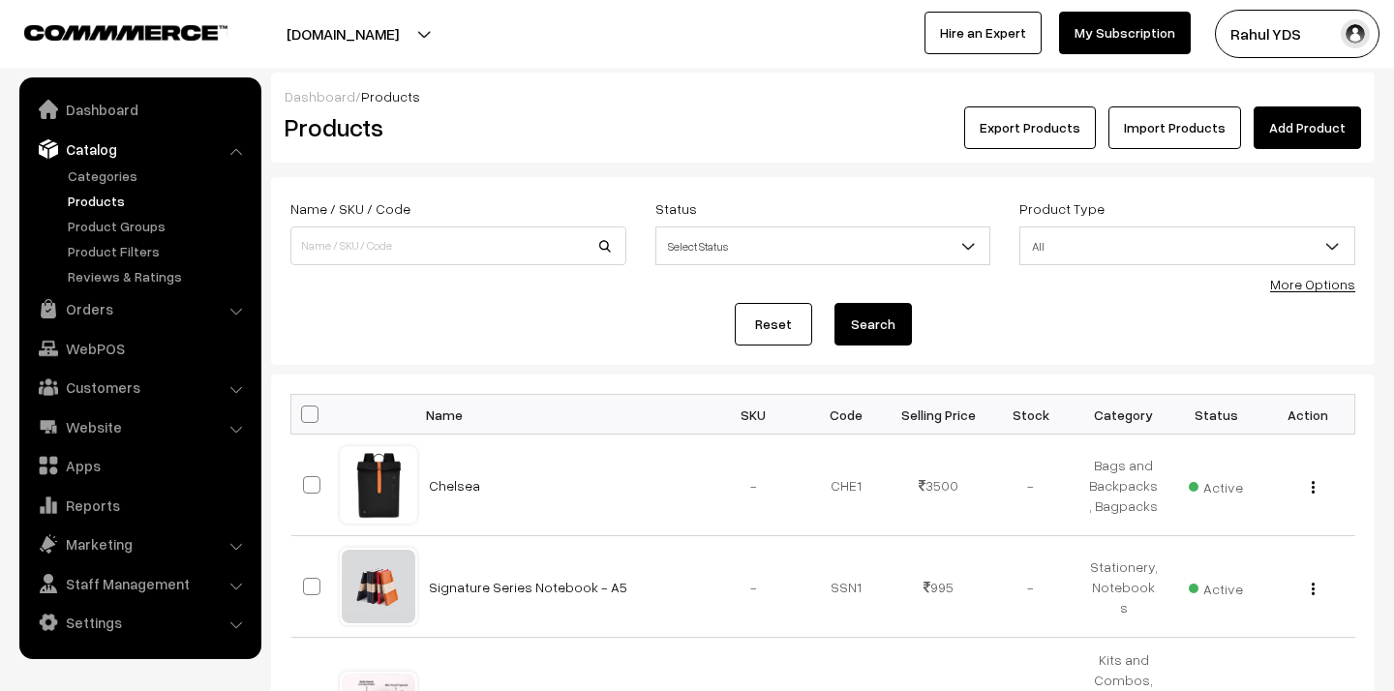
click at [1309, 290] on link "More Options" at bounding box center [1312, 284] width 85 height 16
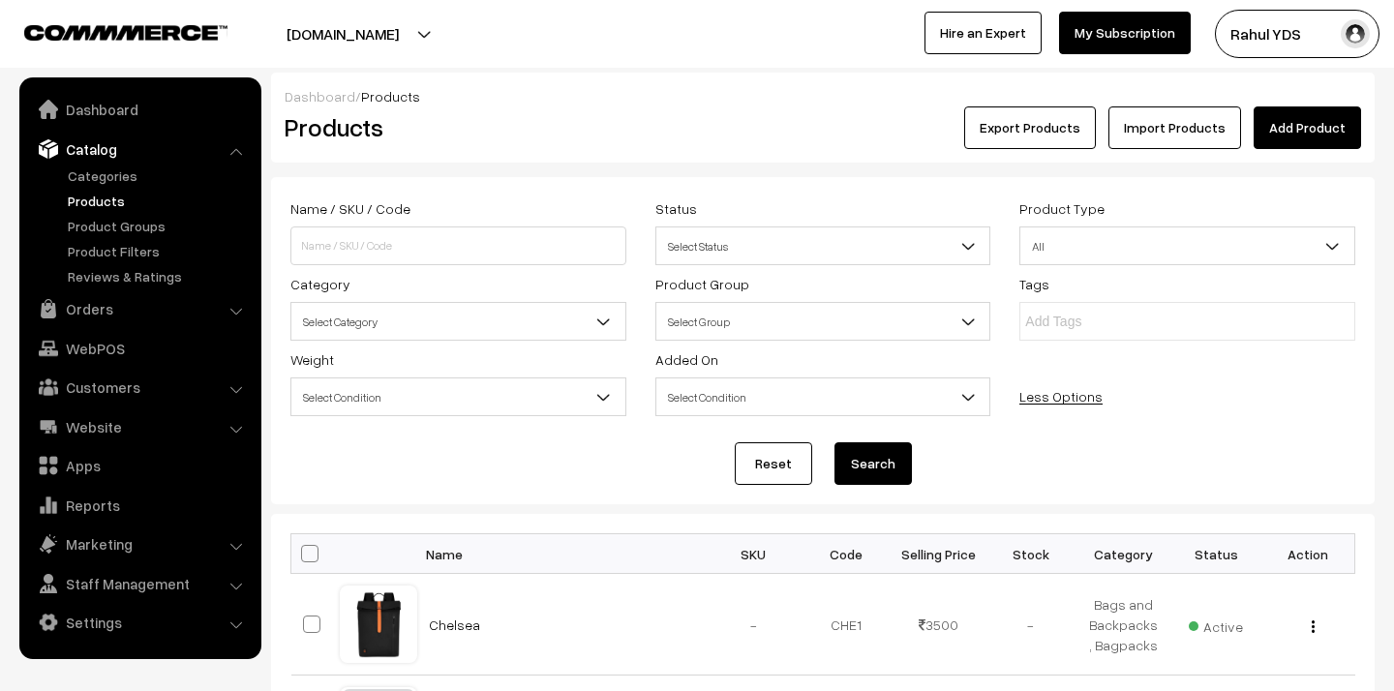
click at [408, 338] on span "Select Category" at bounding box center [458, 322] width 334 height 34
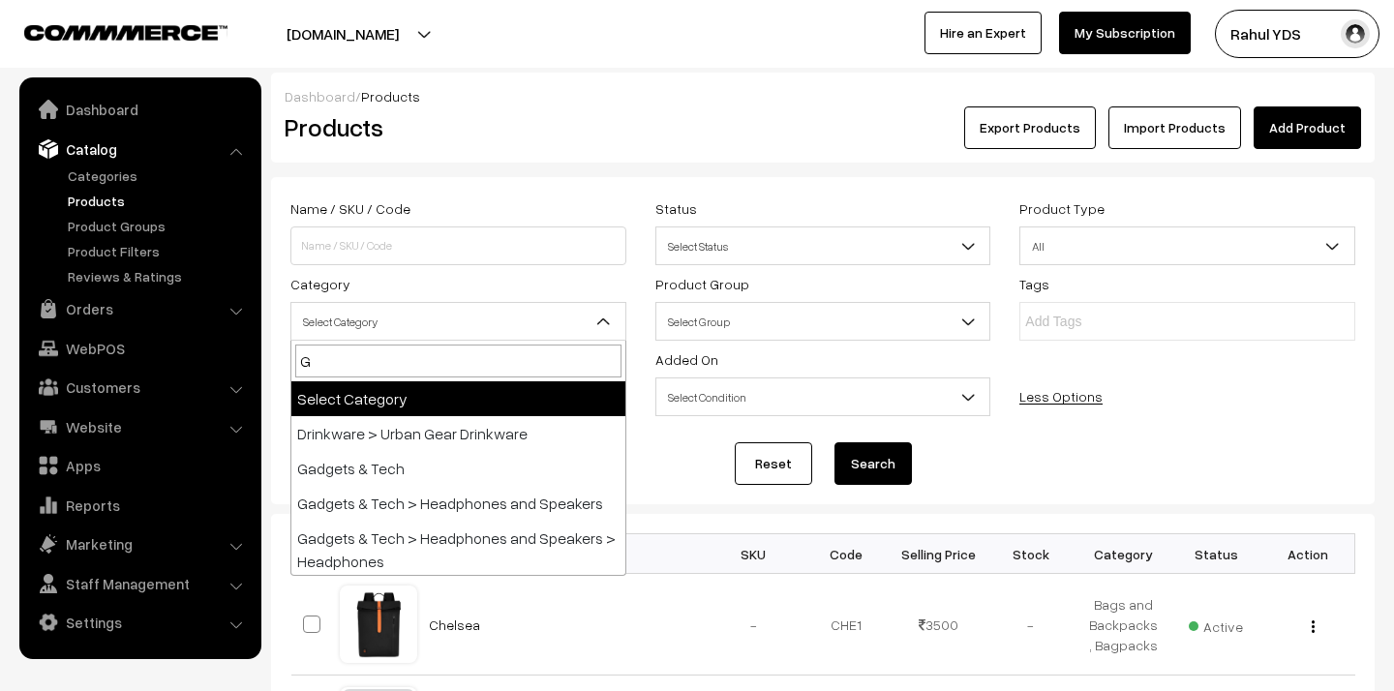
type input "GO"
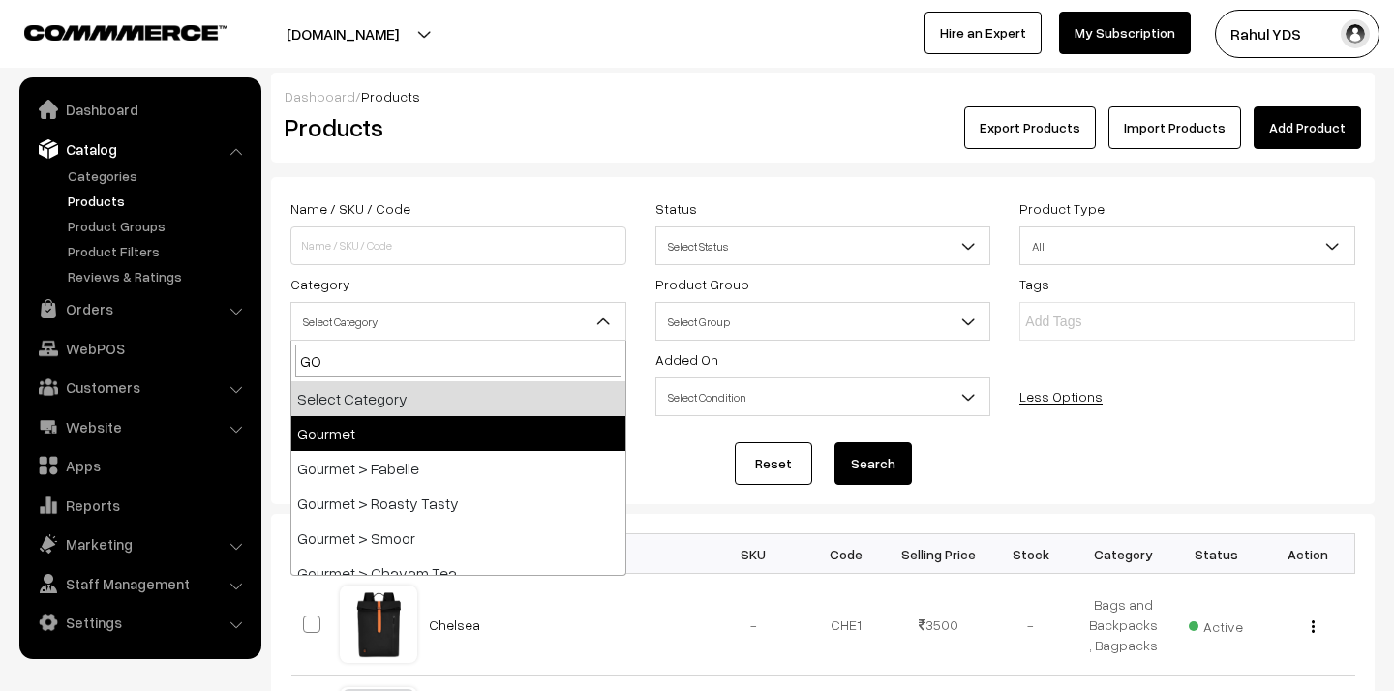
select select "31"
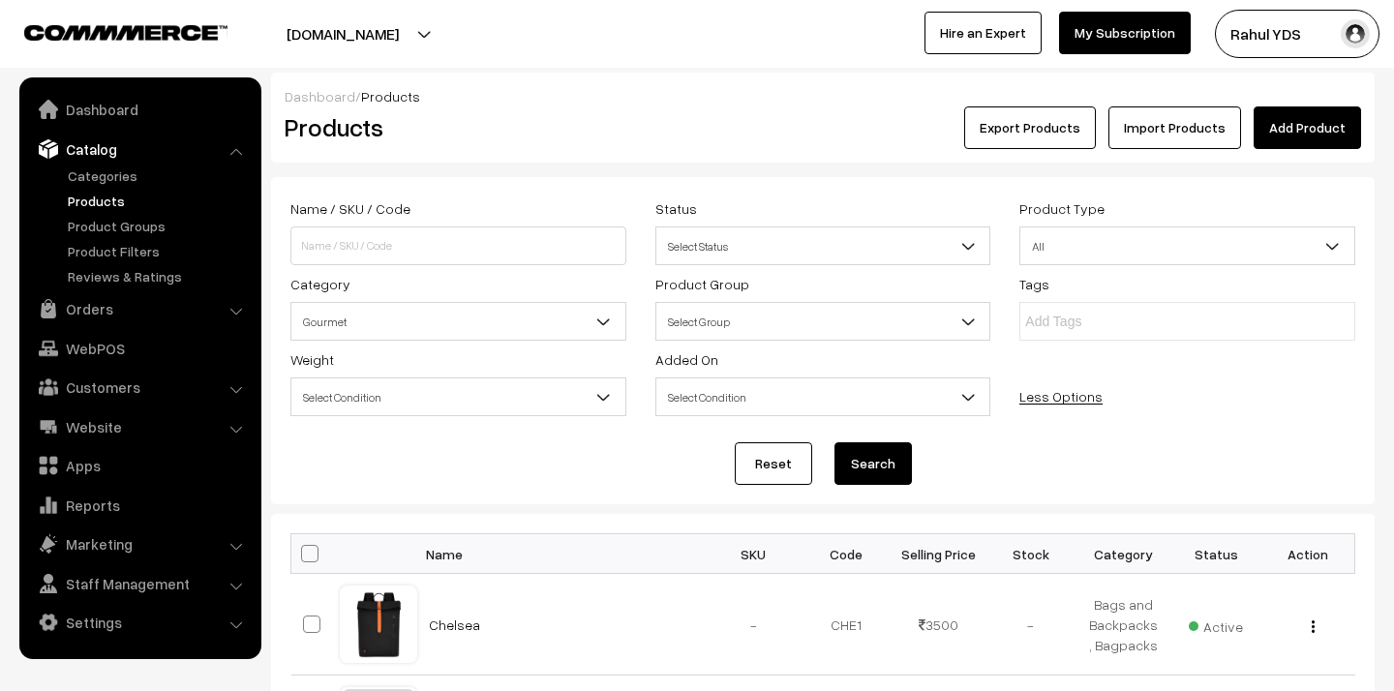
click at [862, 475] on button "Search" at bounding box center [872, 463] width 77 height 43
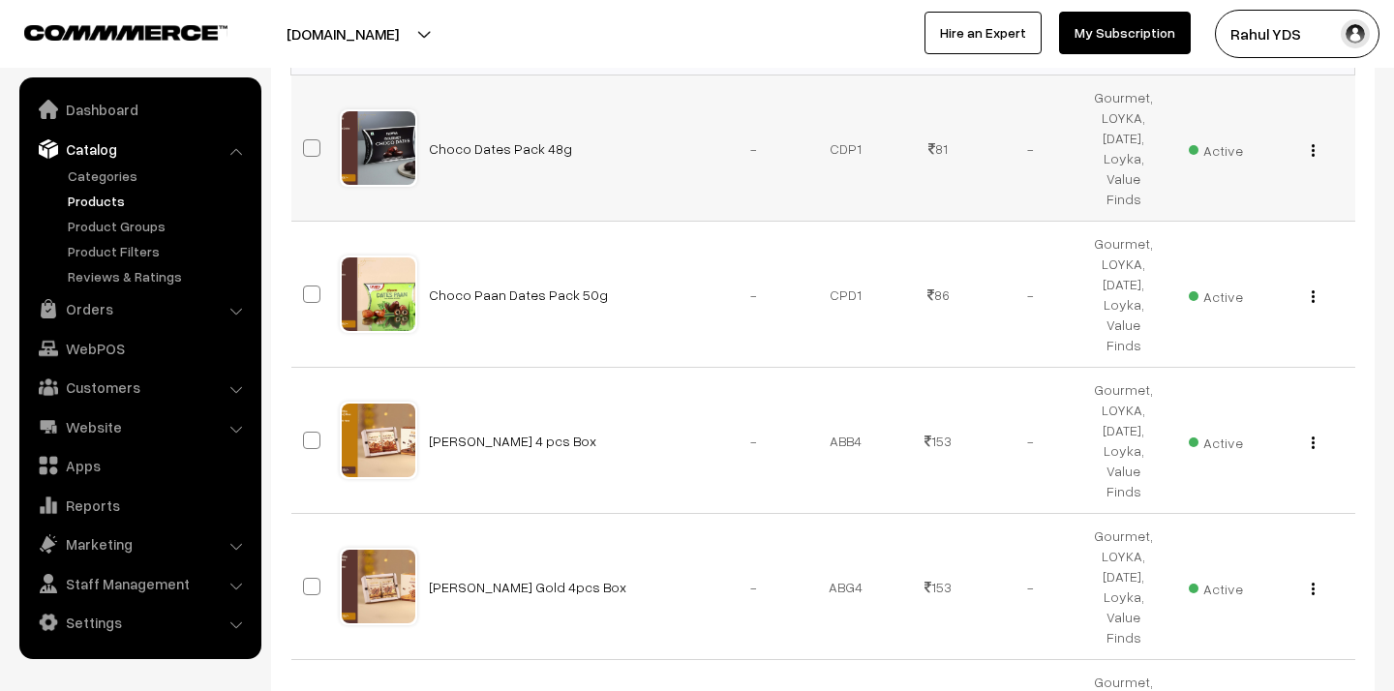
scroll to position [1384, 0]
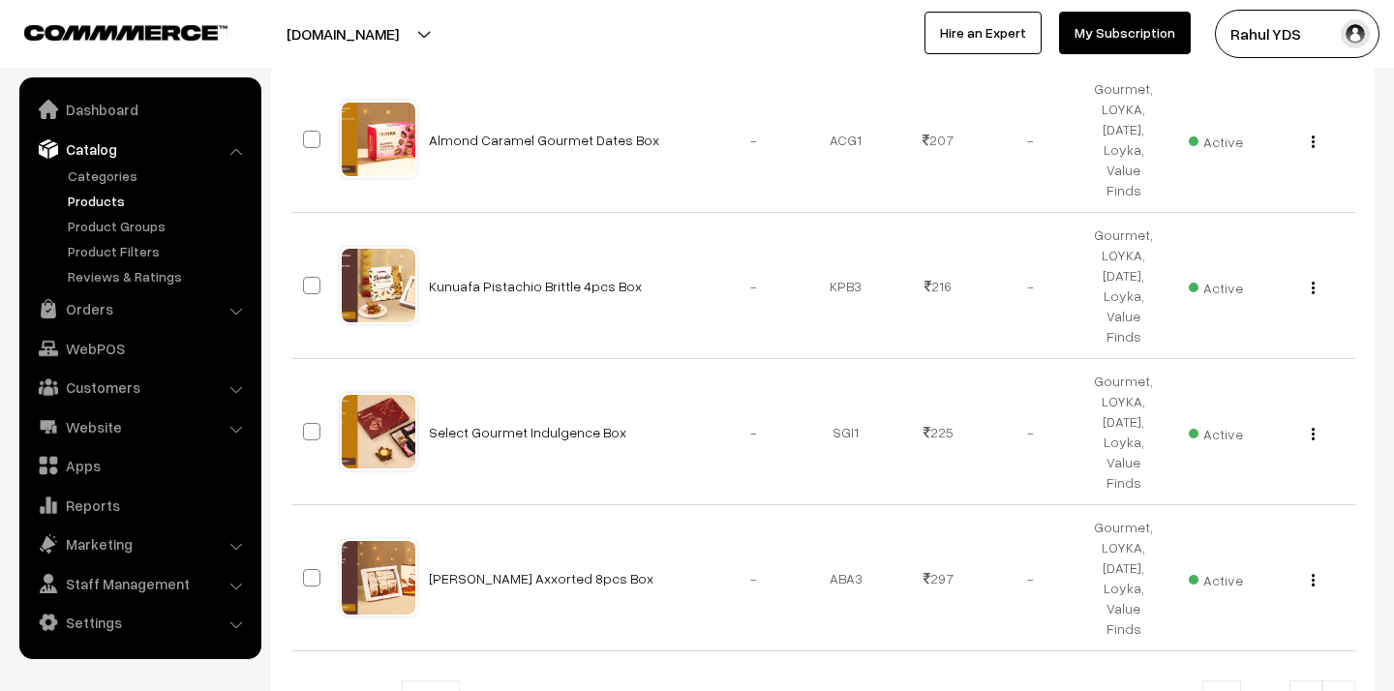
click at [439, 681] on span at bounding box center [448, 693] width 19 height 25
select select "100"
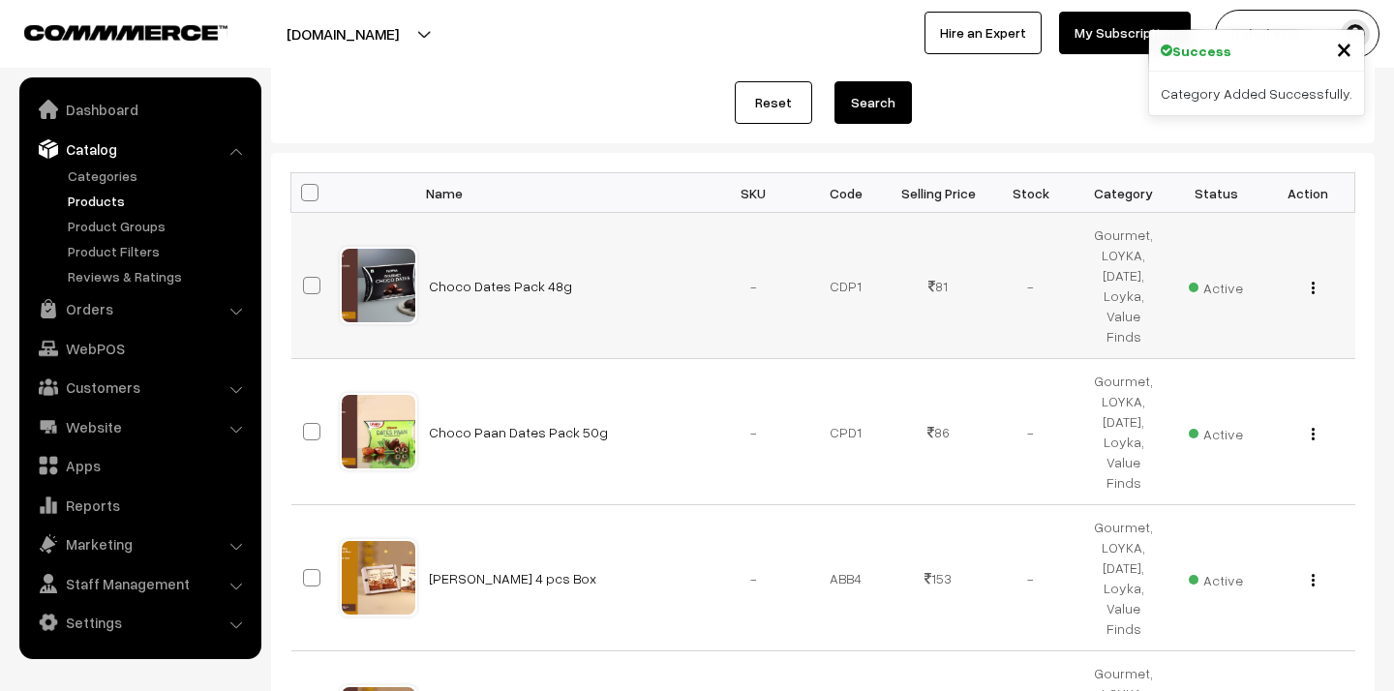
scroll to position [361, 0]
click at [314, 277] on span at bounding box center [311, 285] width 17 height 17
click at [306, 272] on input "checkbox" at bounding box center [299, 273] width 13 height 13
checkbox input "true"
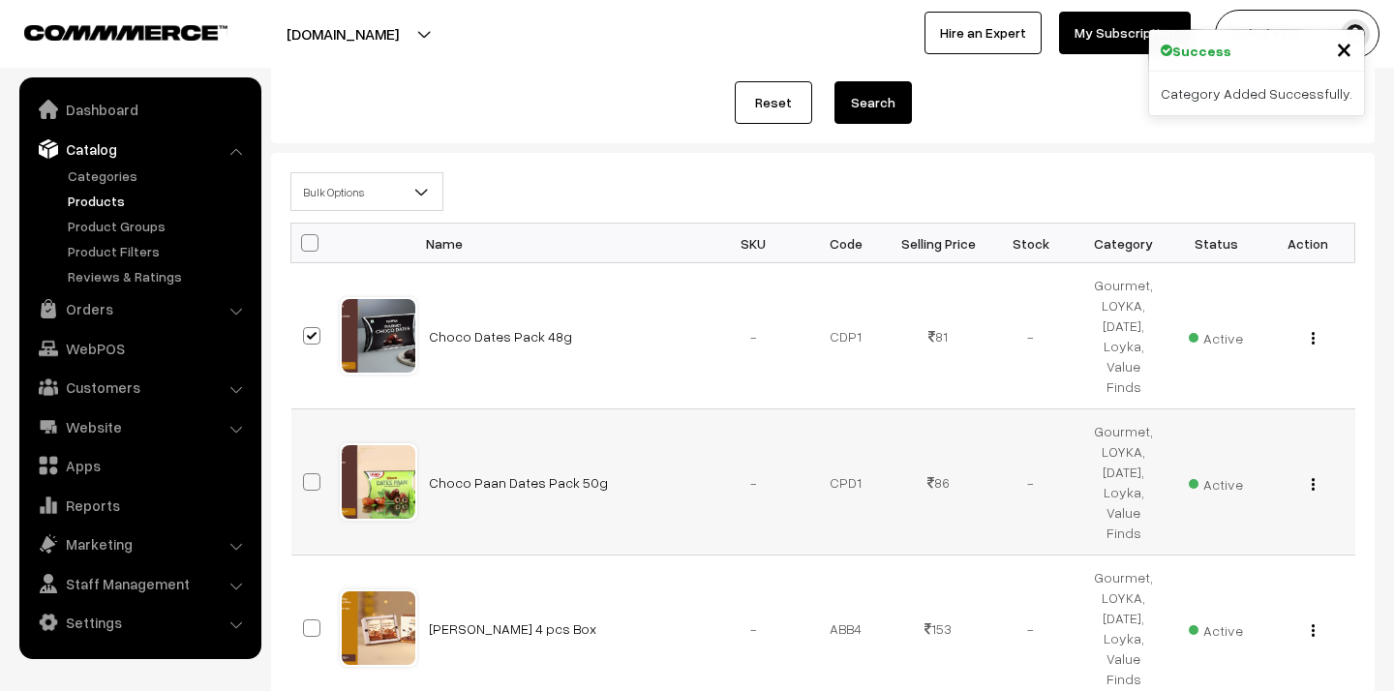
click at [312, 473] on span at bounding box center [311, 481] width 17 height 17
click at [306, 464] on input "checkbox" at bounding box center [299, 470] width 13 height 13
checkbox input "true"
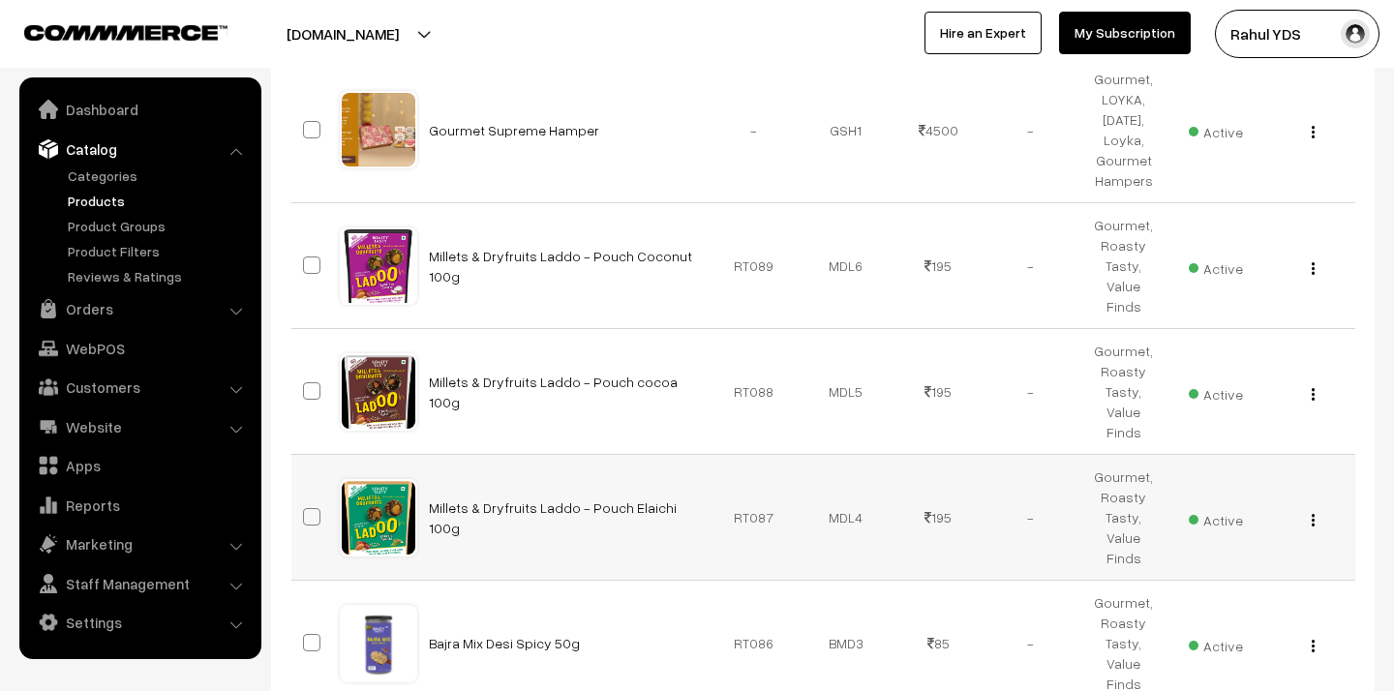
scroll to position [5544, 0]
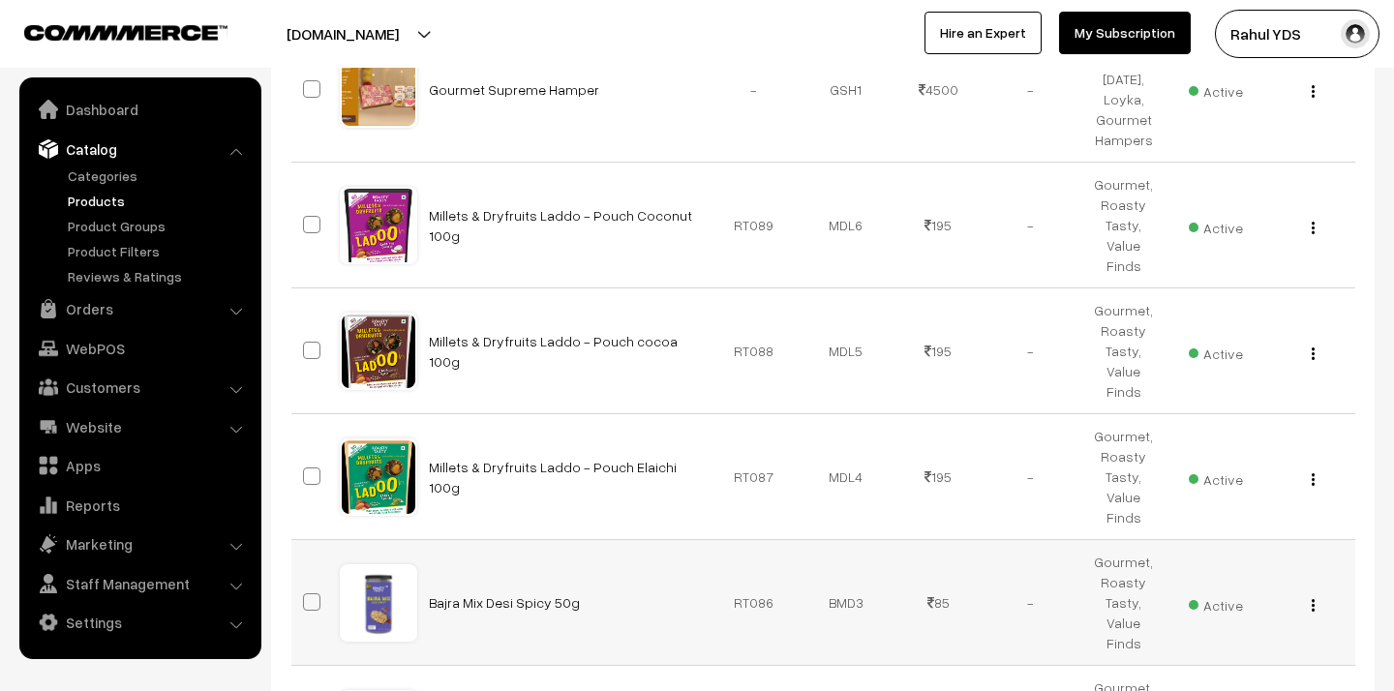
click at [313, 593] on span at bounding box center [311, 601] width 17 height 17
click at [306, 584] on input "checkbox" at bounding box center [299, 590] width 13 height 13
checkbox input "true"
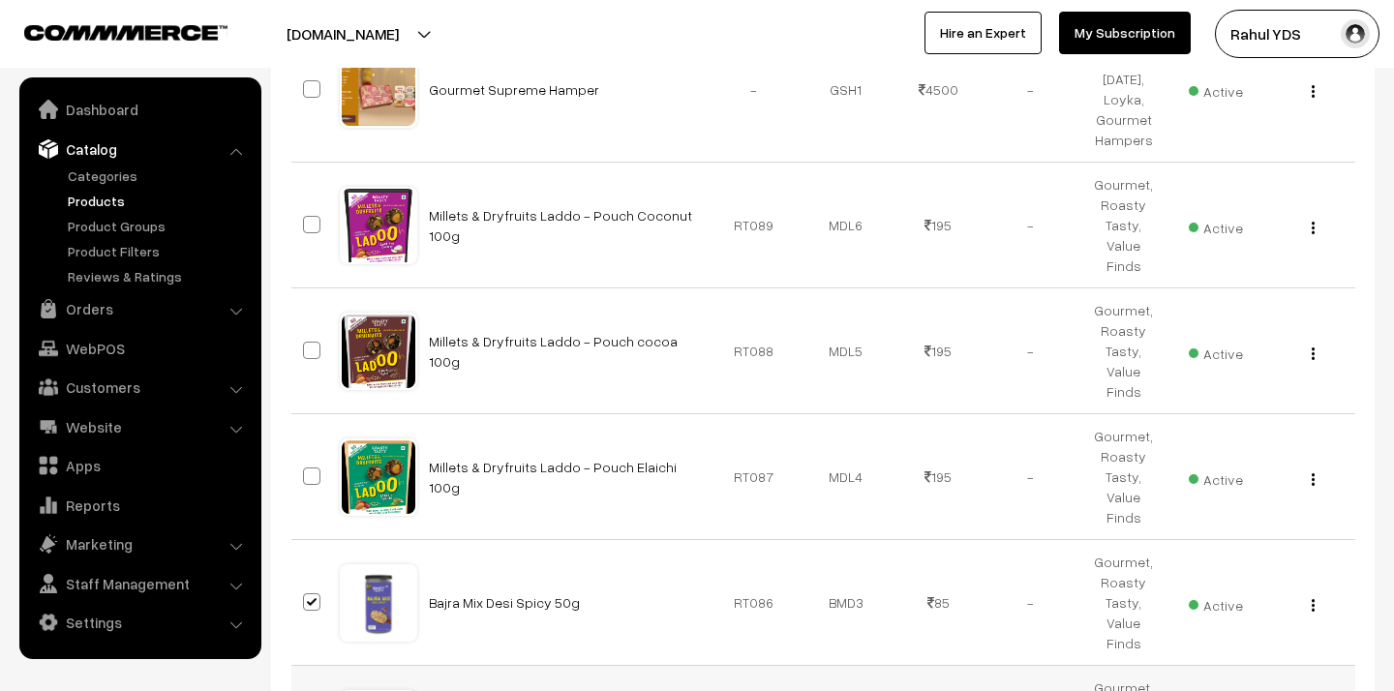
checkbox input "true"
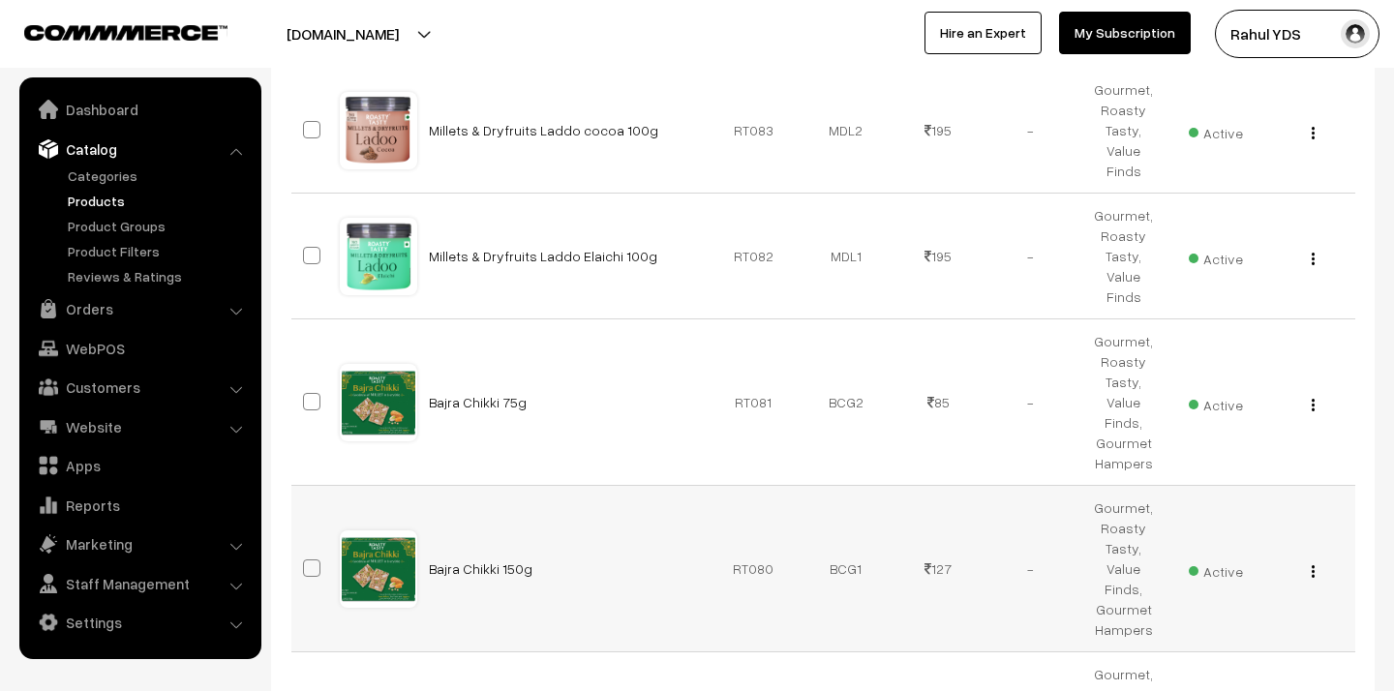
scroll to position [6398, 0]
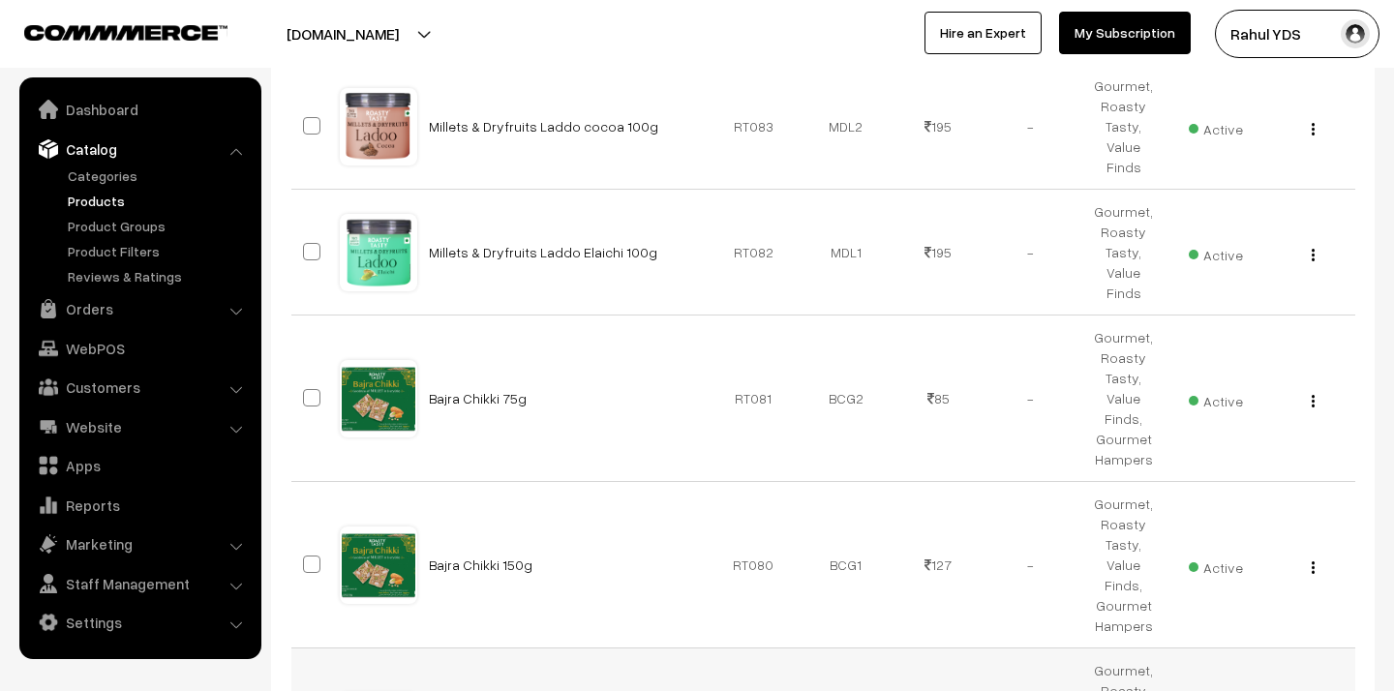
checkbox input "true"
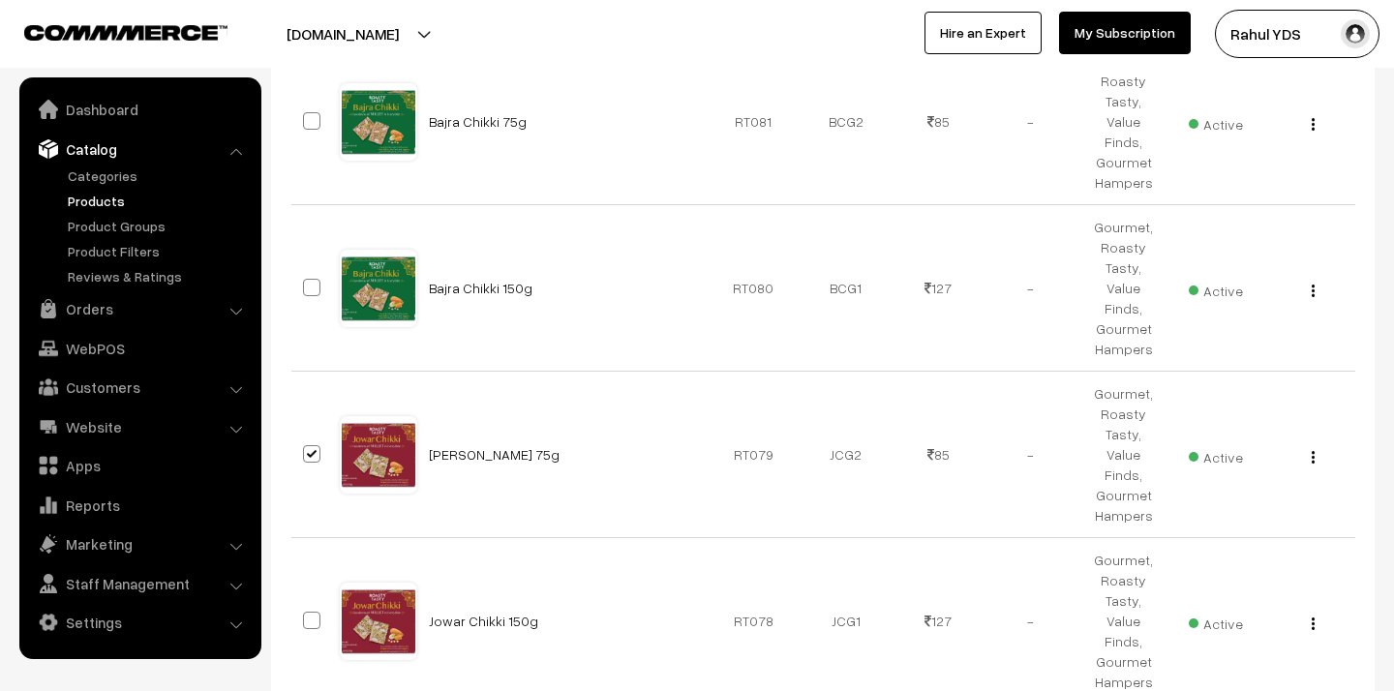
scroll to position [6691, 0]
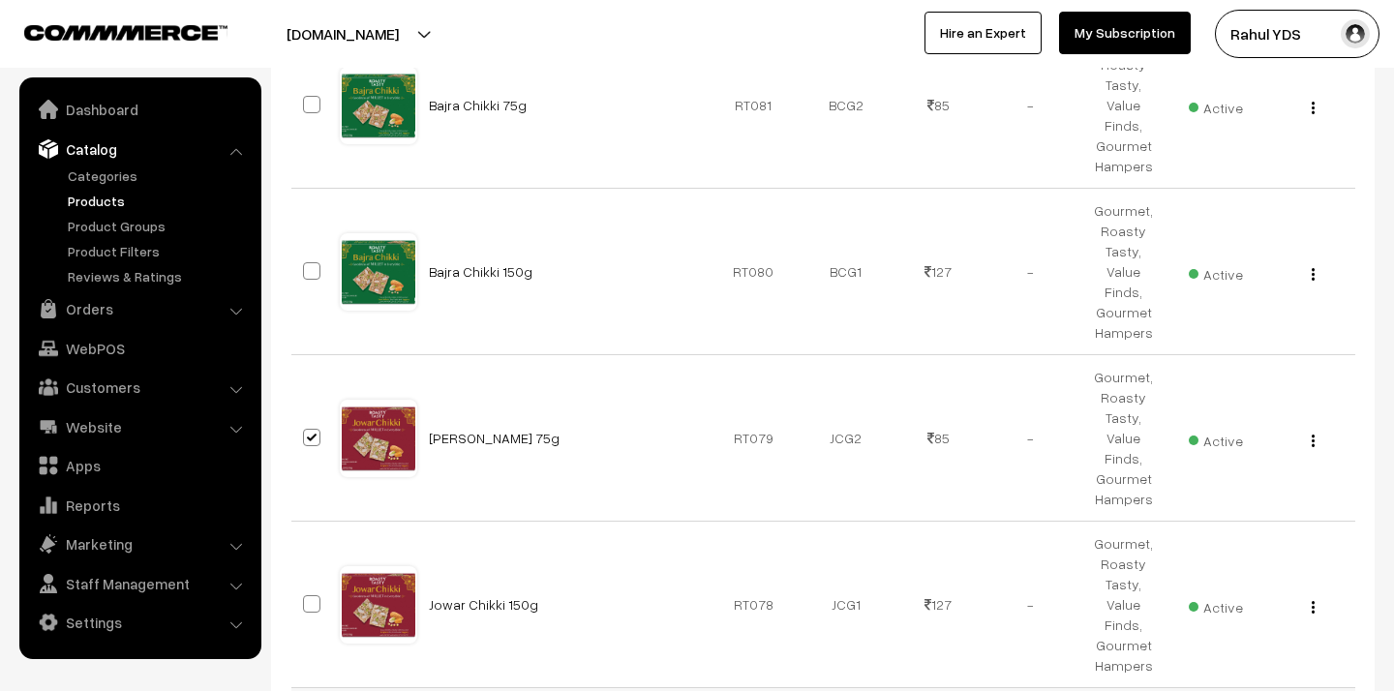
checkbox input "true"
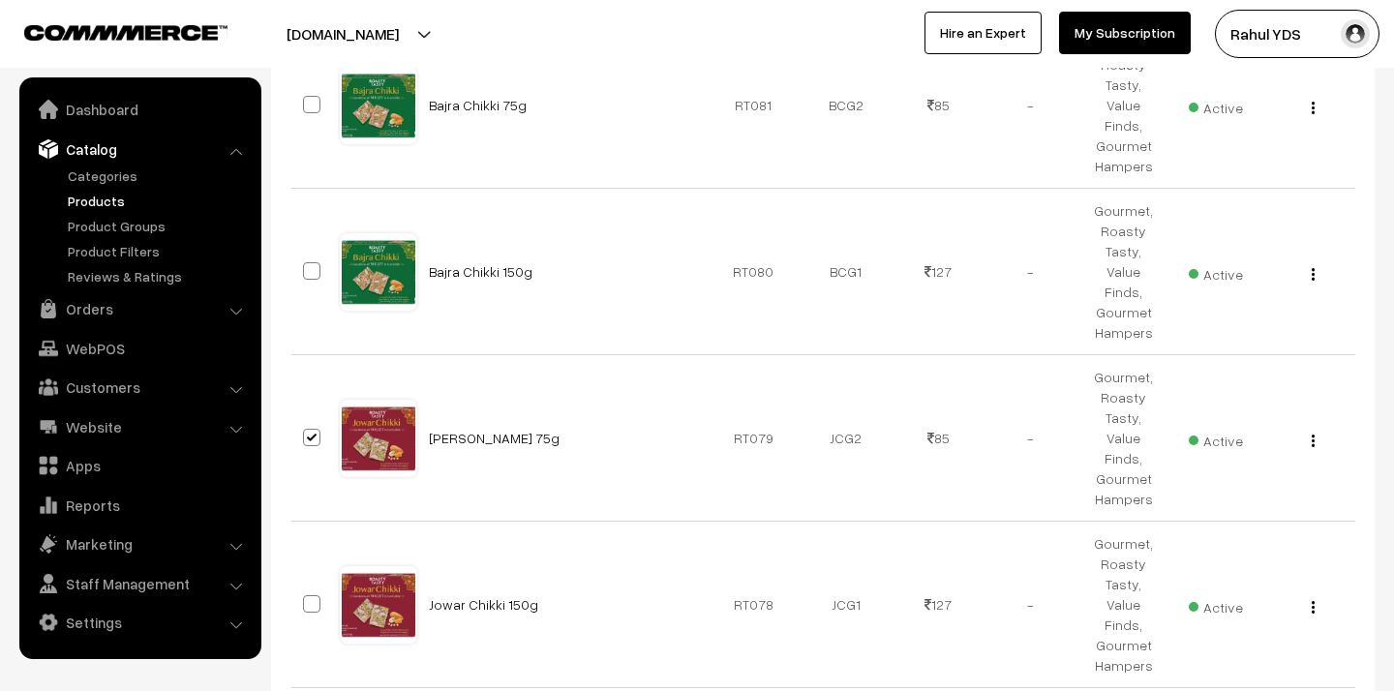
checkbox input "true"
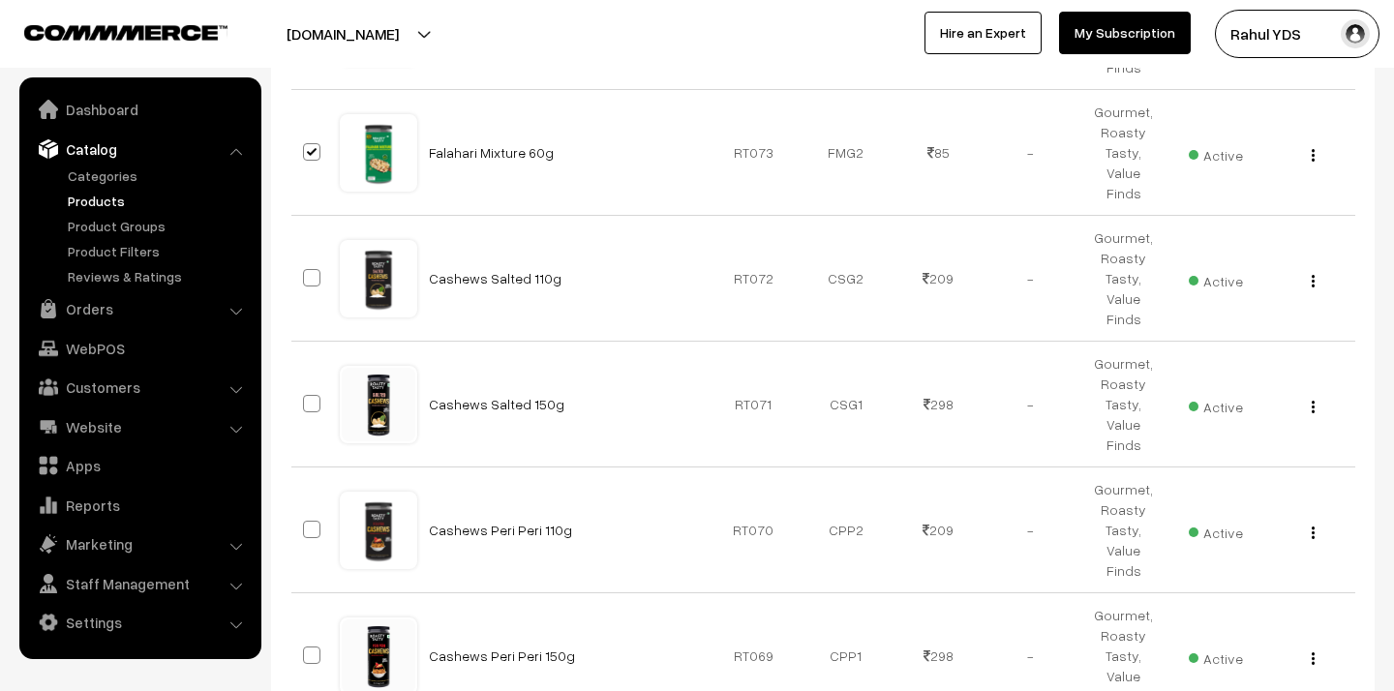
scroll to position [7511, 0]
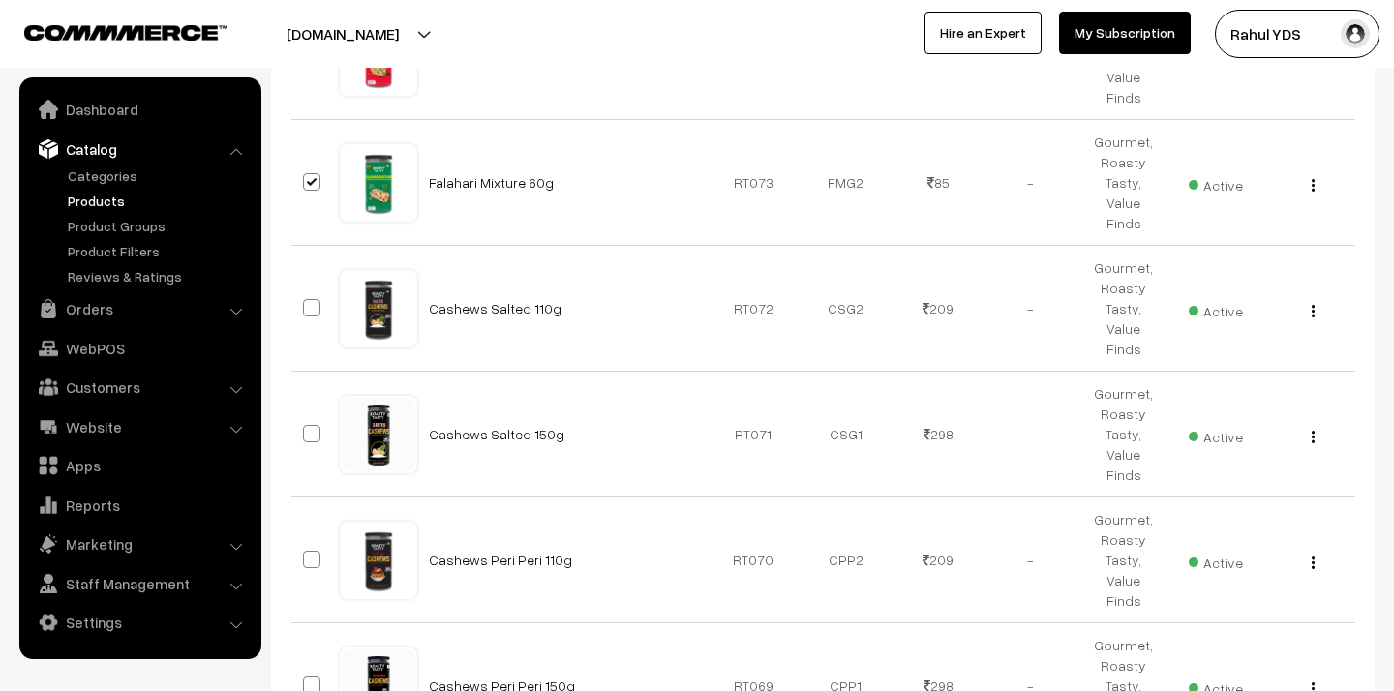
checkbox input "true"
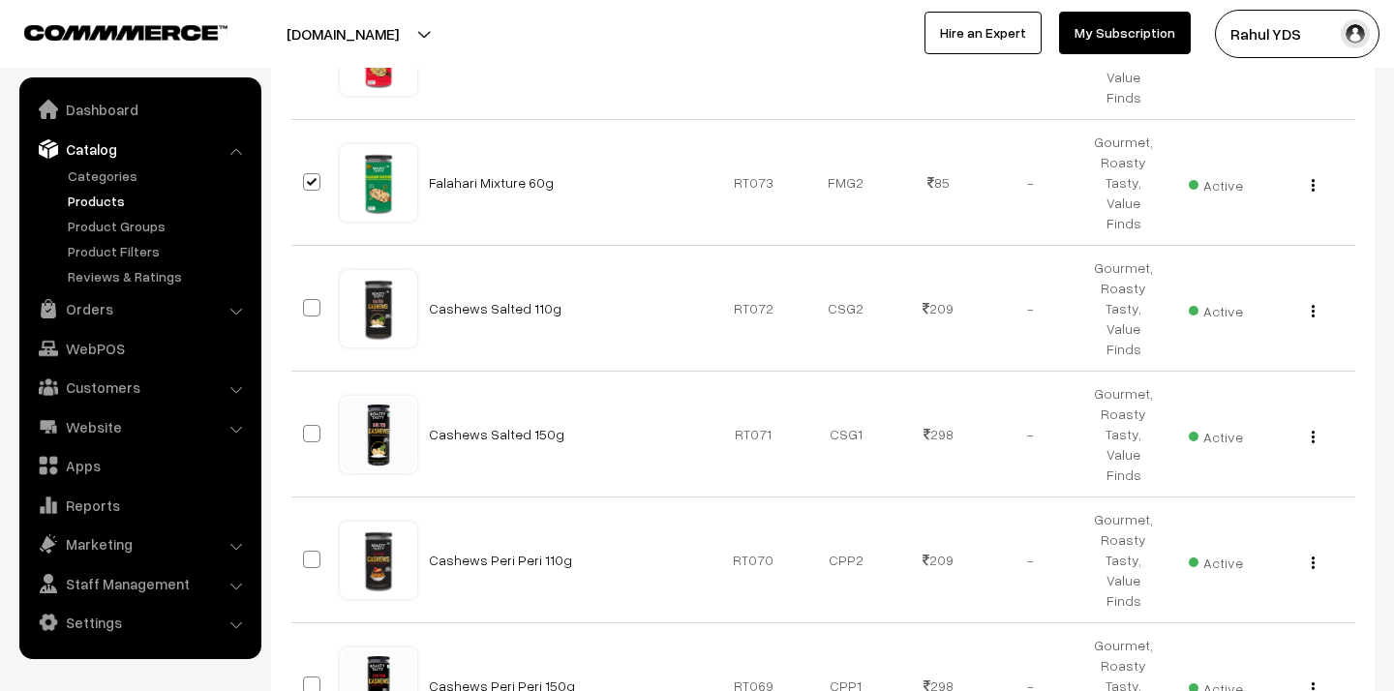
checkbox input "true"
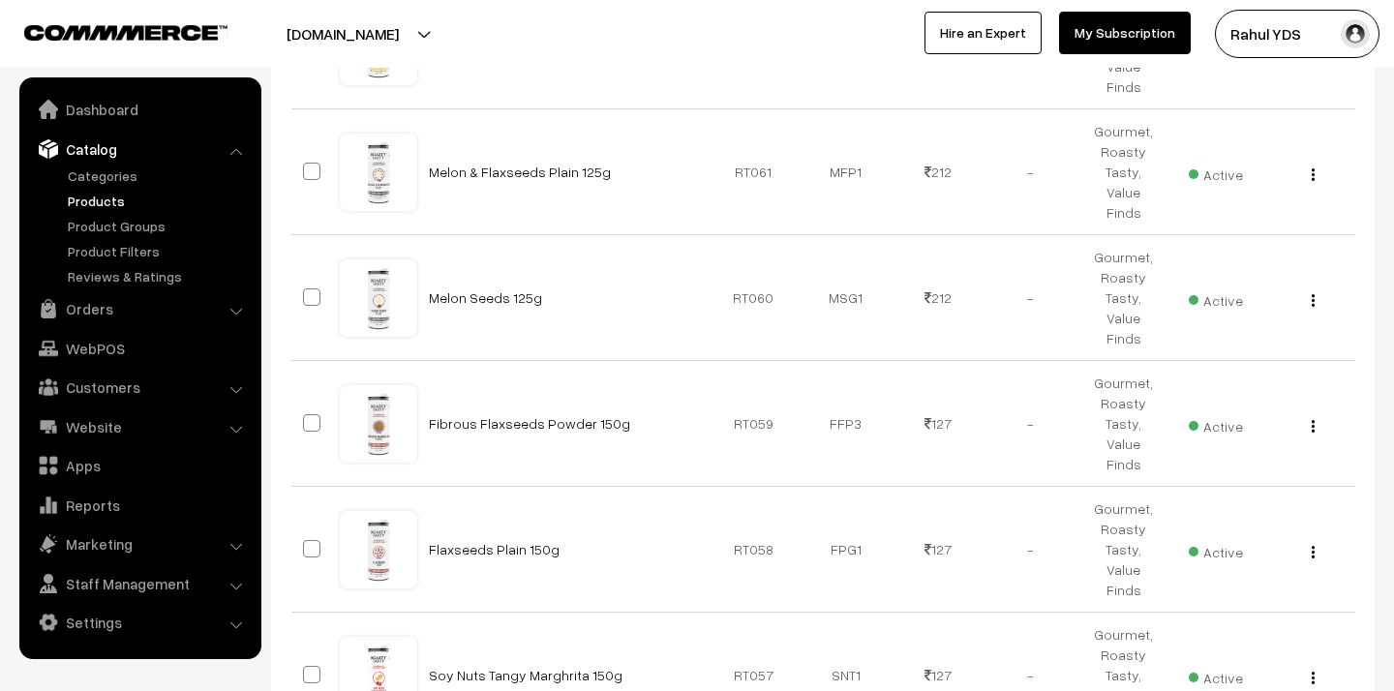
scroll to position [8865, 0]
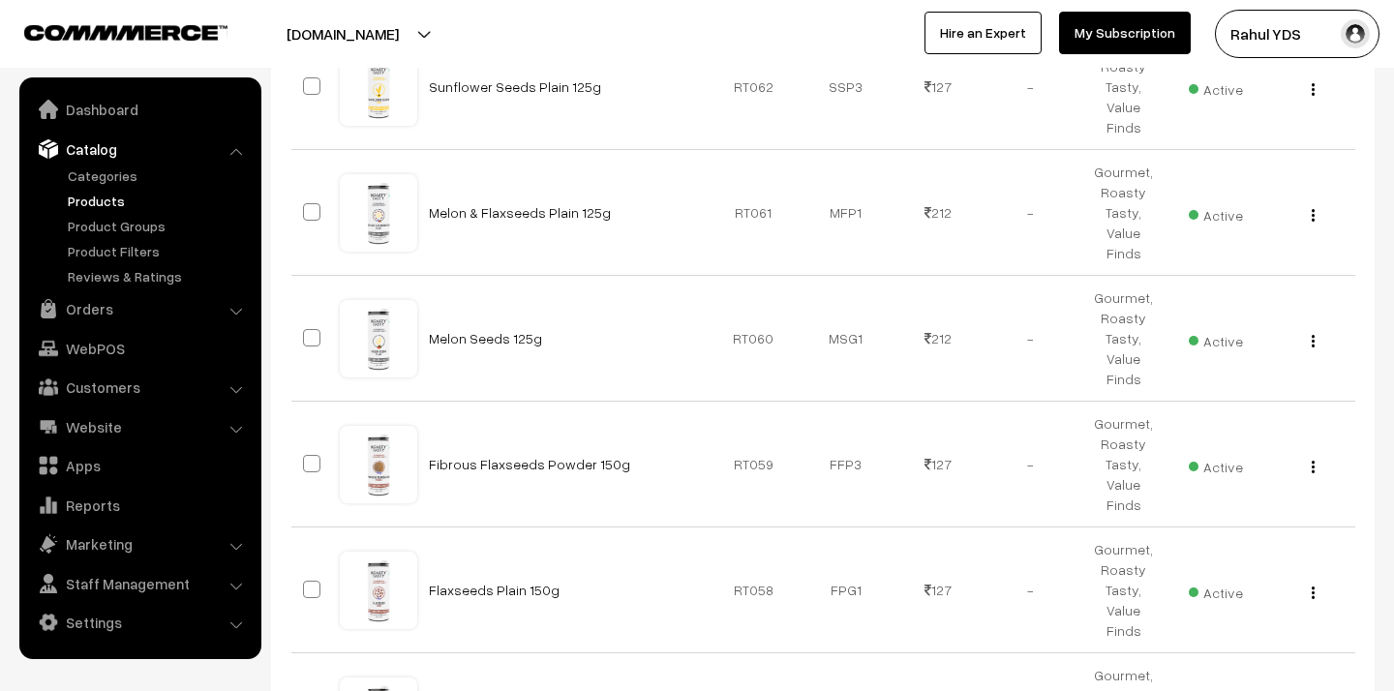
checkbox input "true"
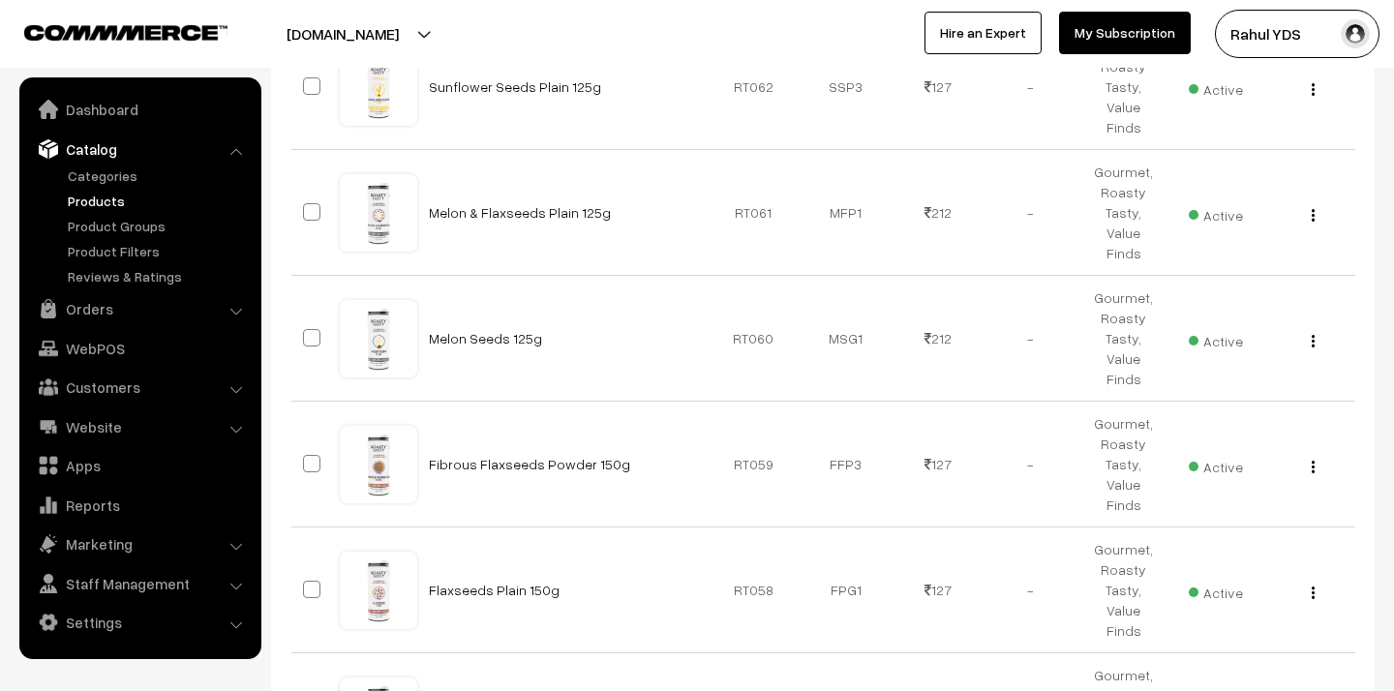
checkbox input "true"
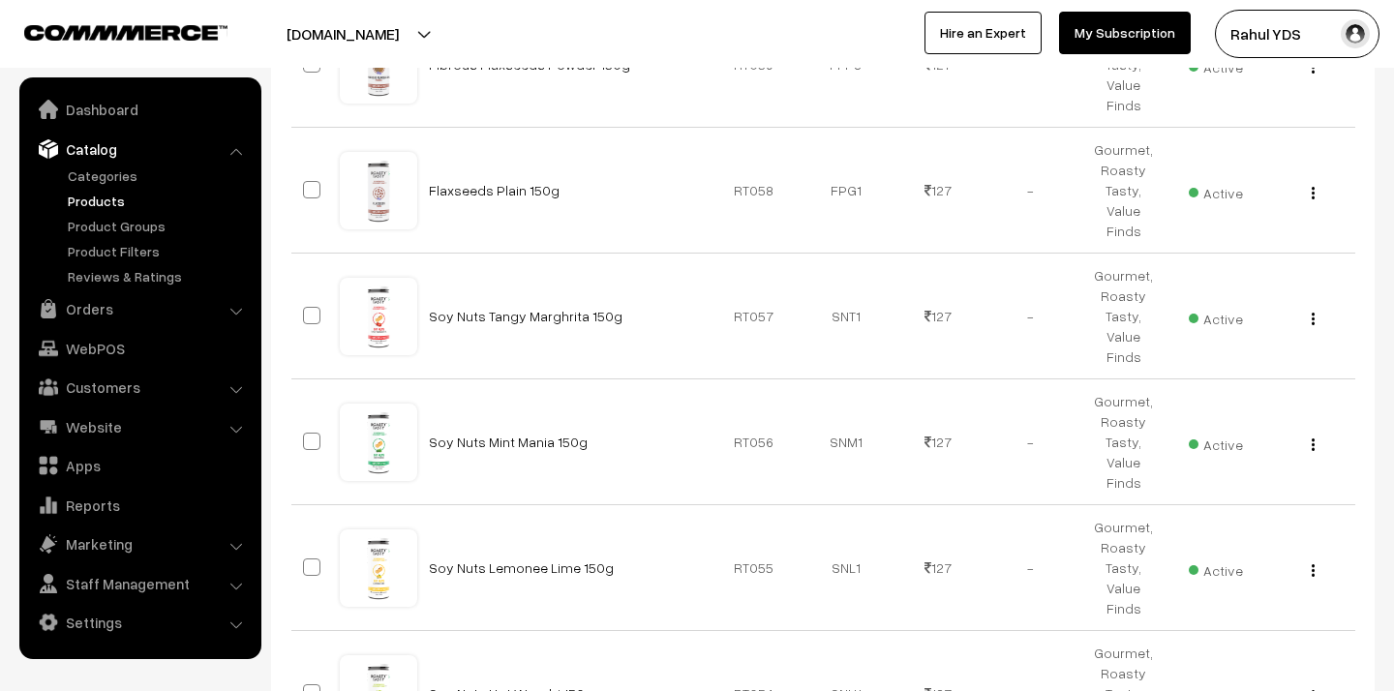
scroll to position [9281, 0]
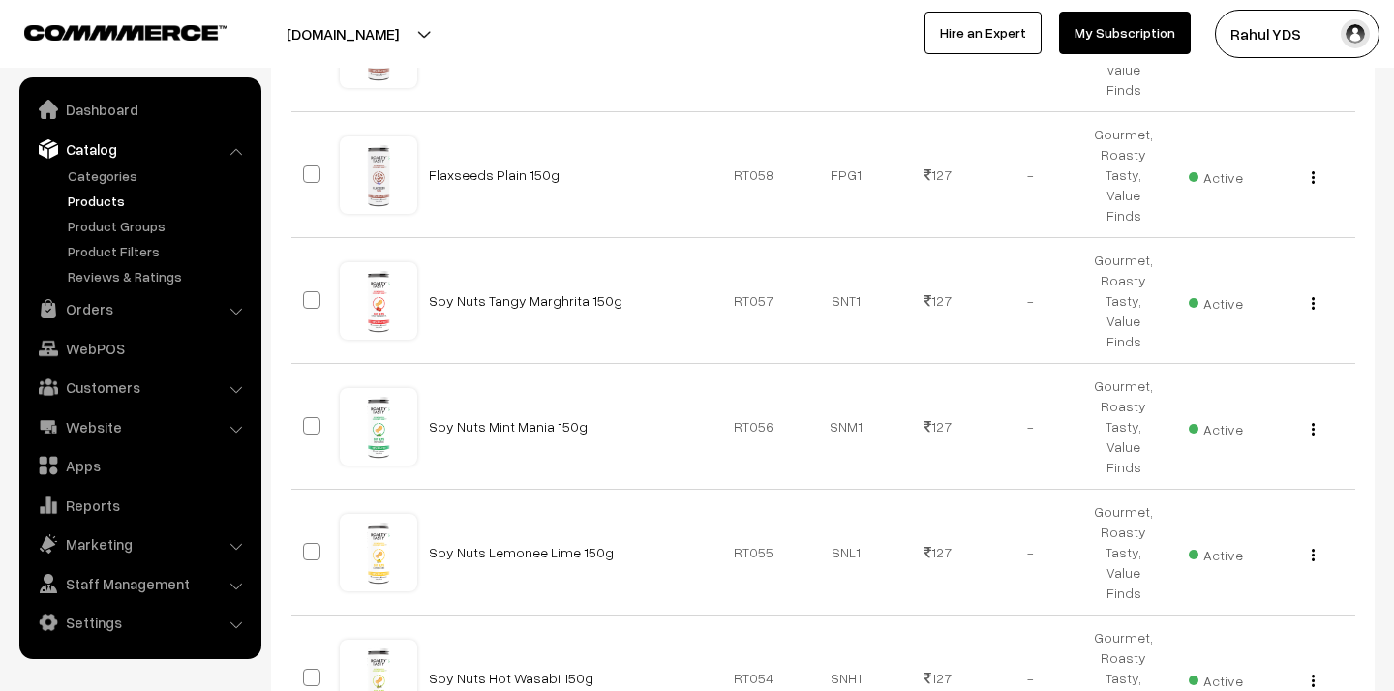
checkbox input "true"
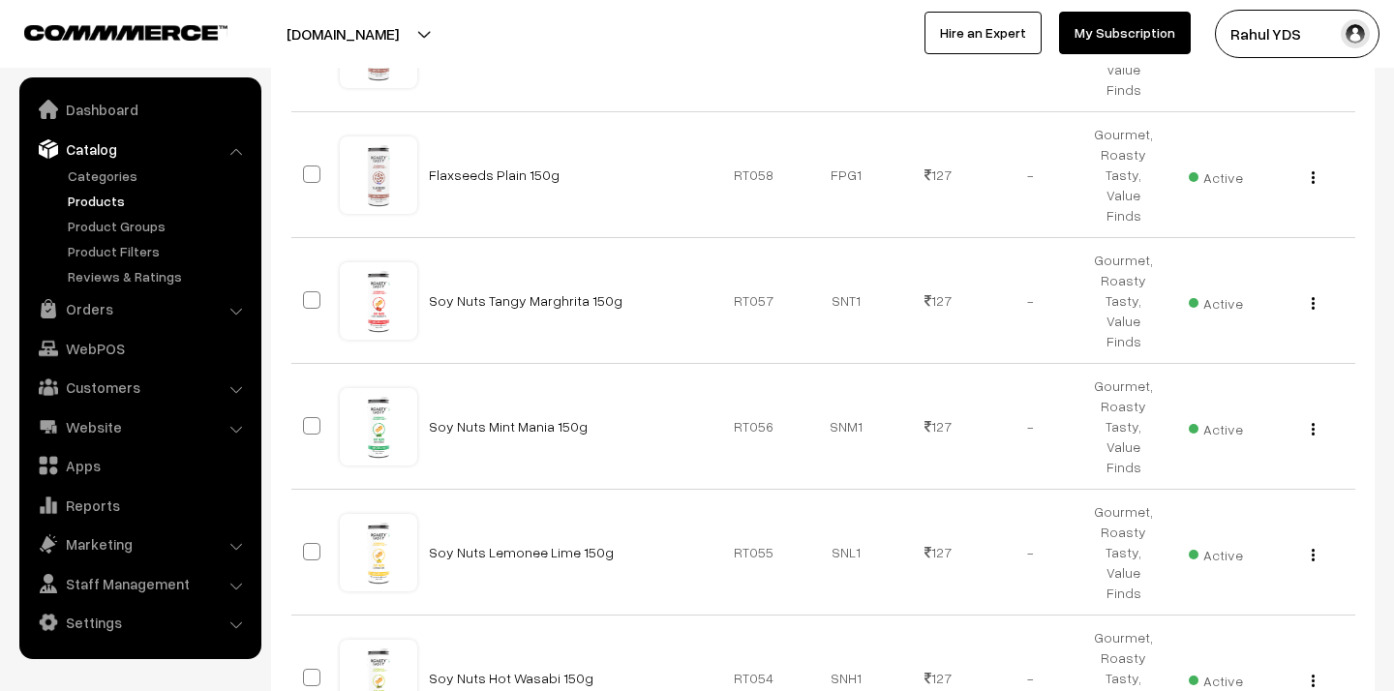
checkbox input "false"
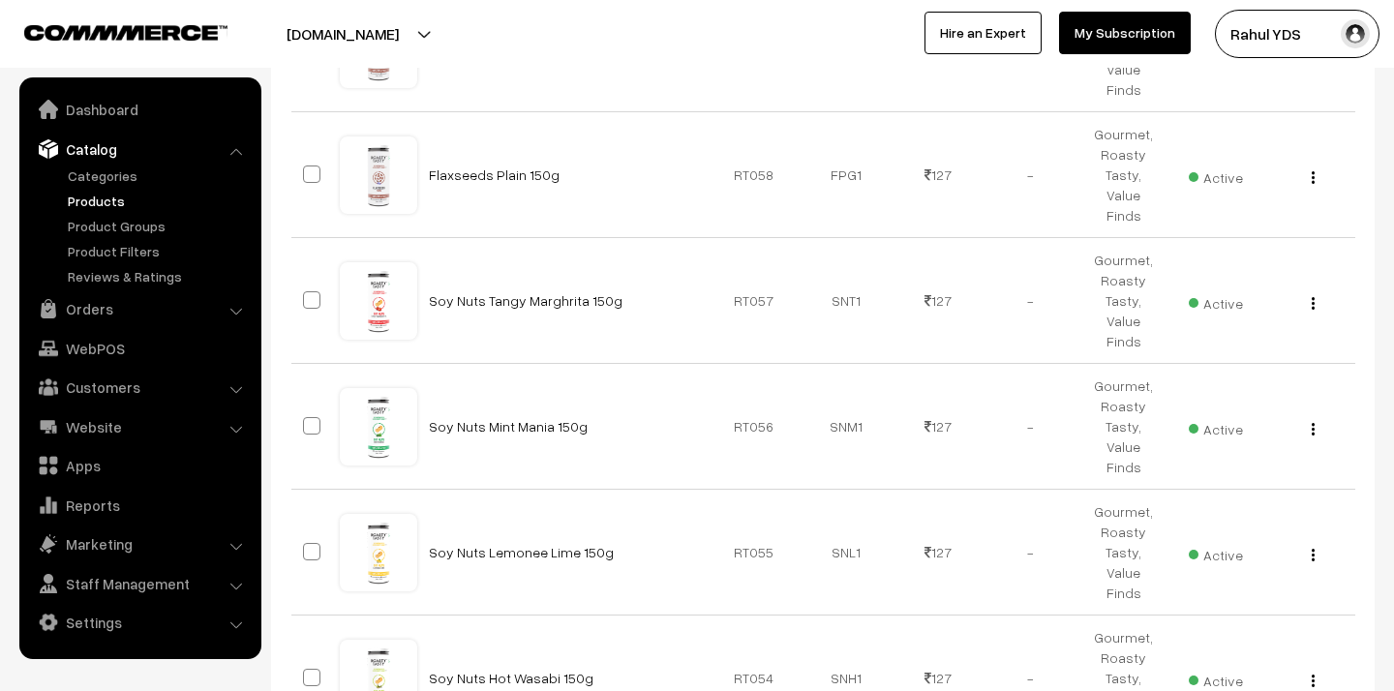
checkbox input "true"
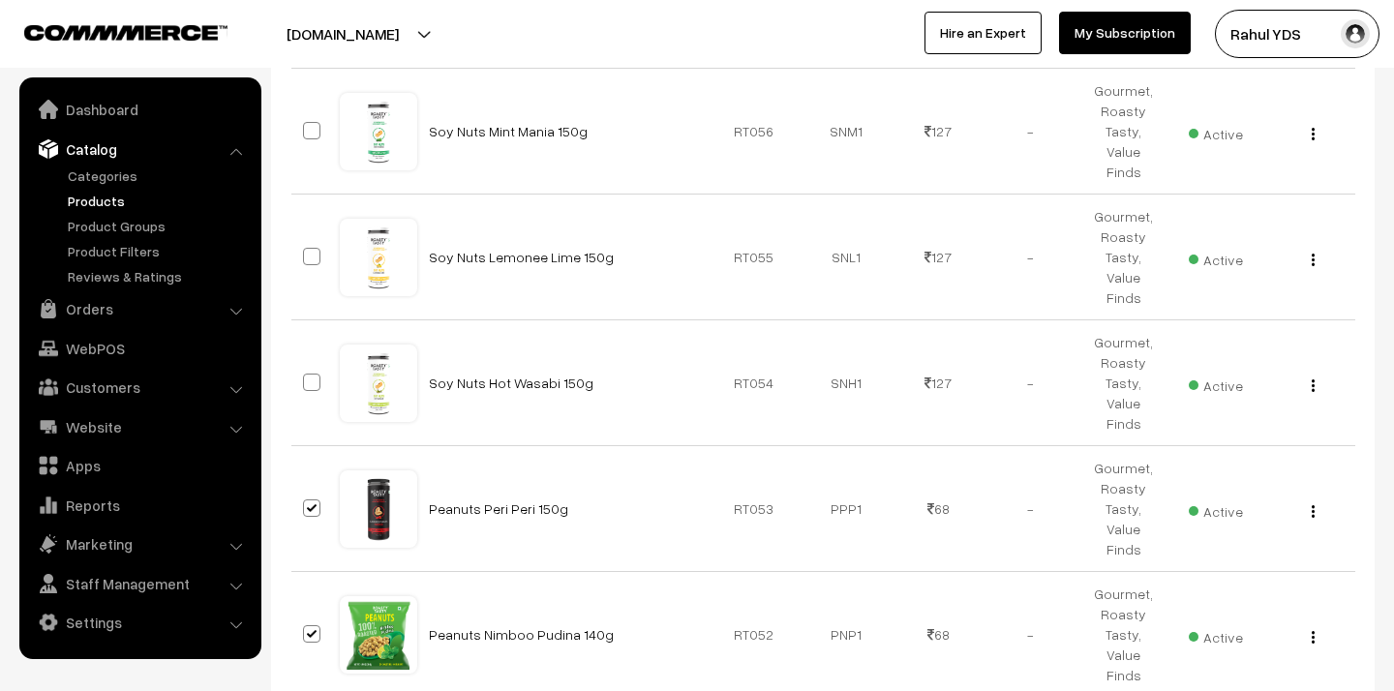
scroll to position [9578, 0]
checkbox input "true"
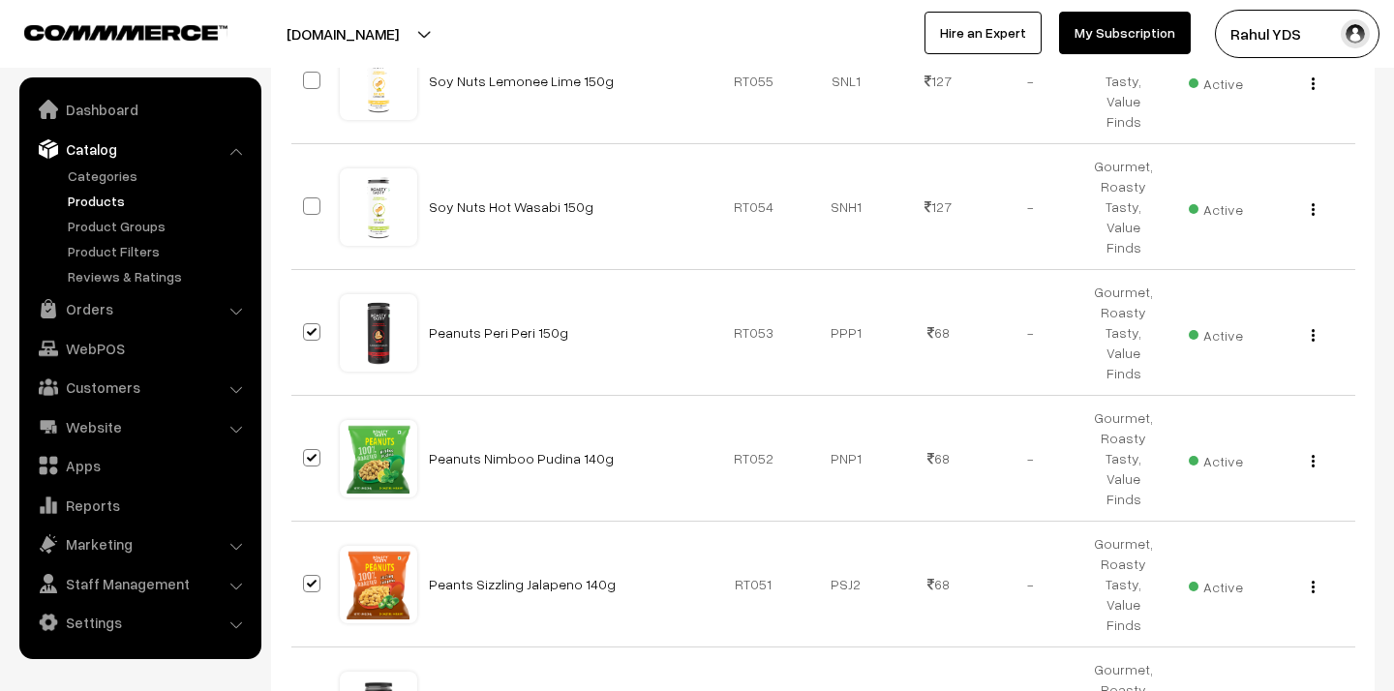
scroll to position [9764, 0]
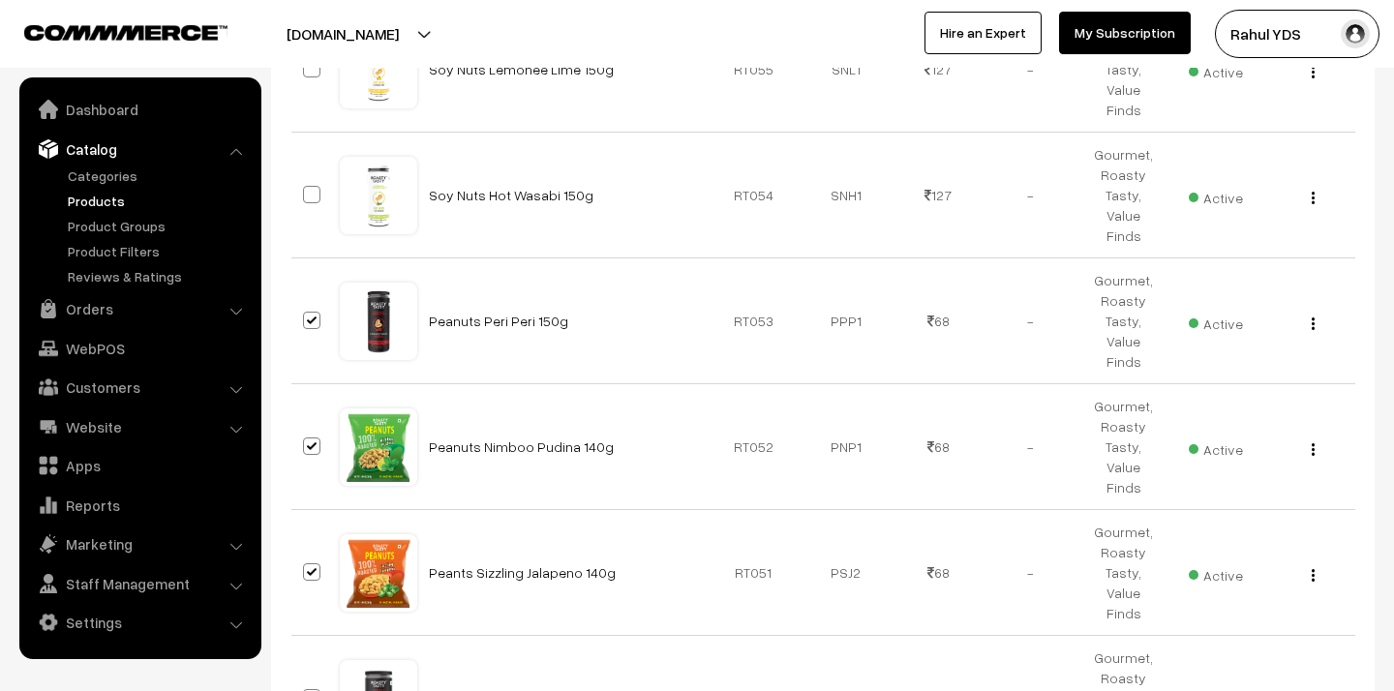
checkbox input "true"
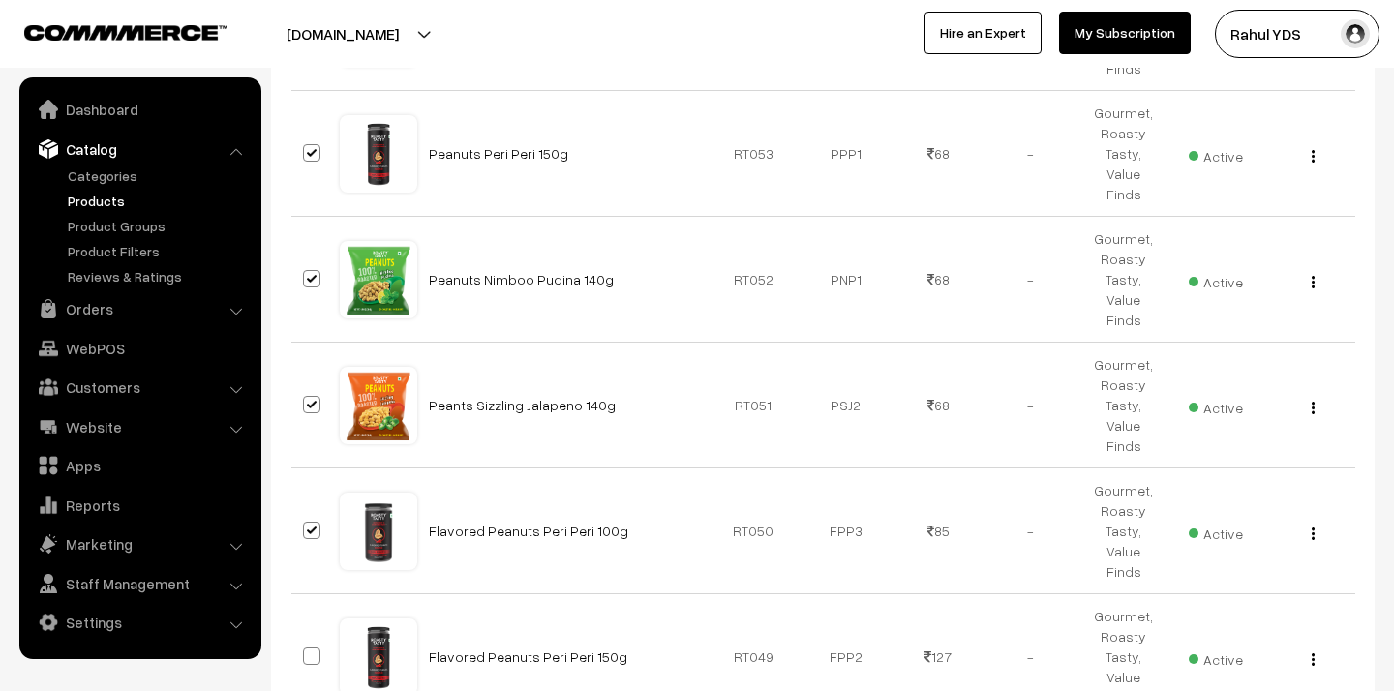
scroll to position [9947, 0]
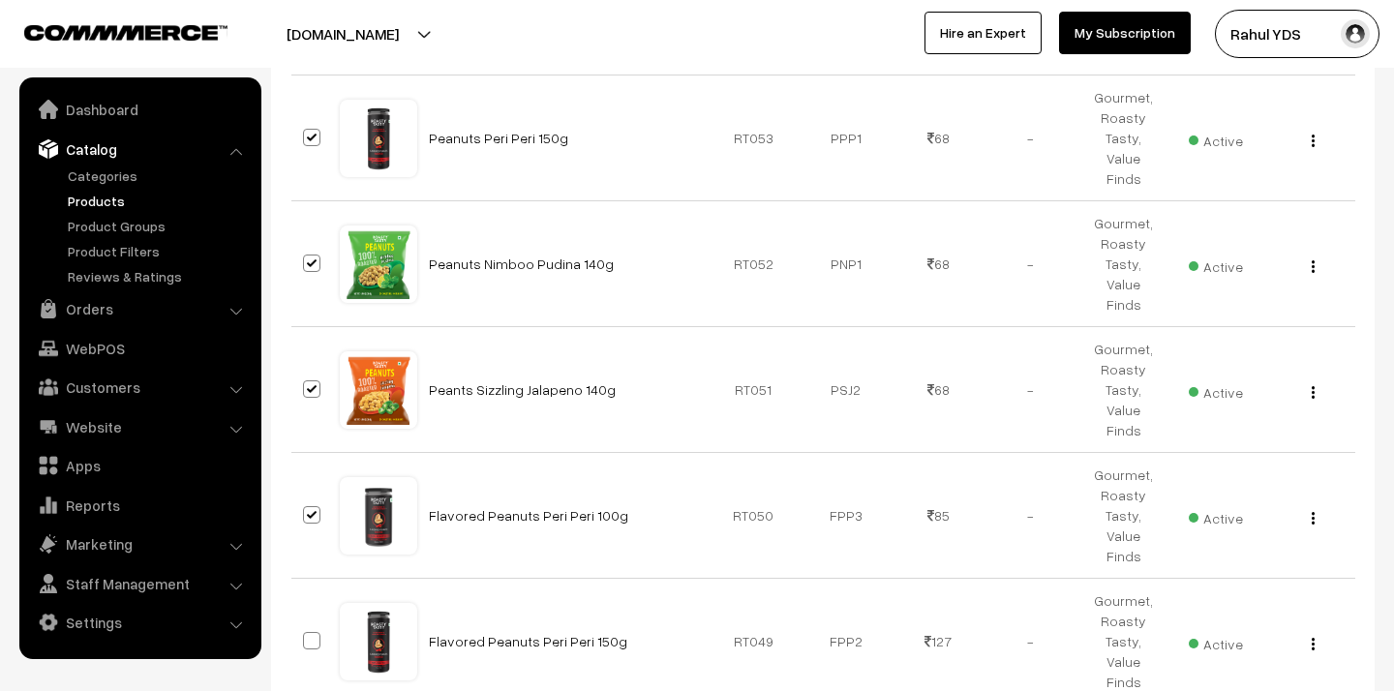
checkbox input "true"
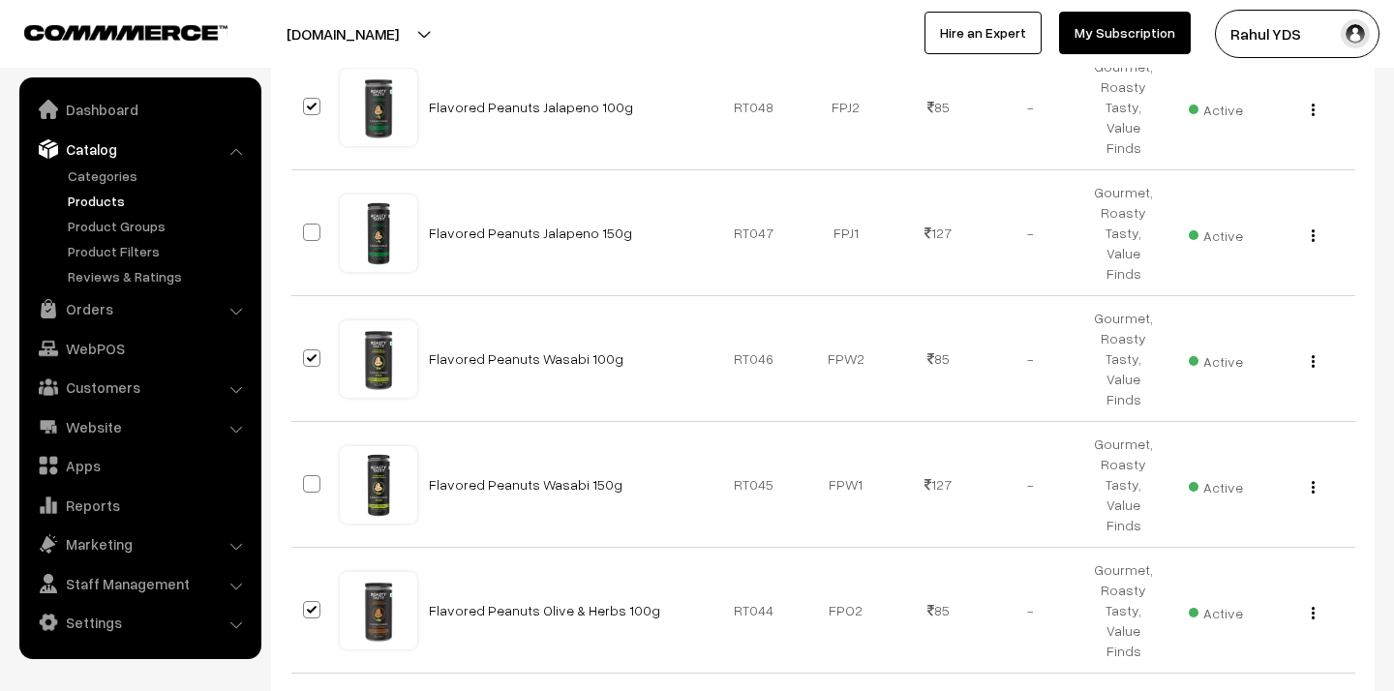
scroll to position [10610, 0]
checkbox input "true"
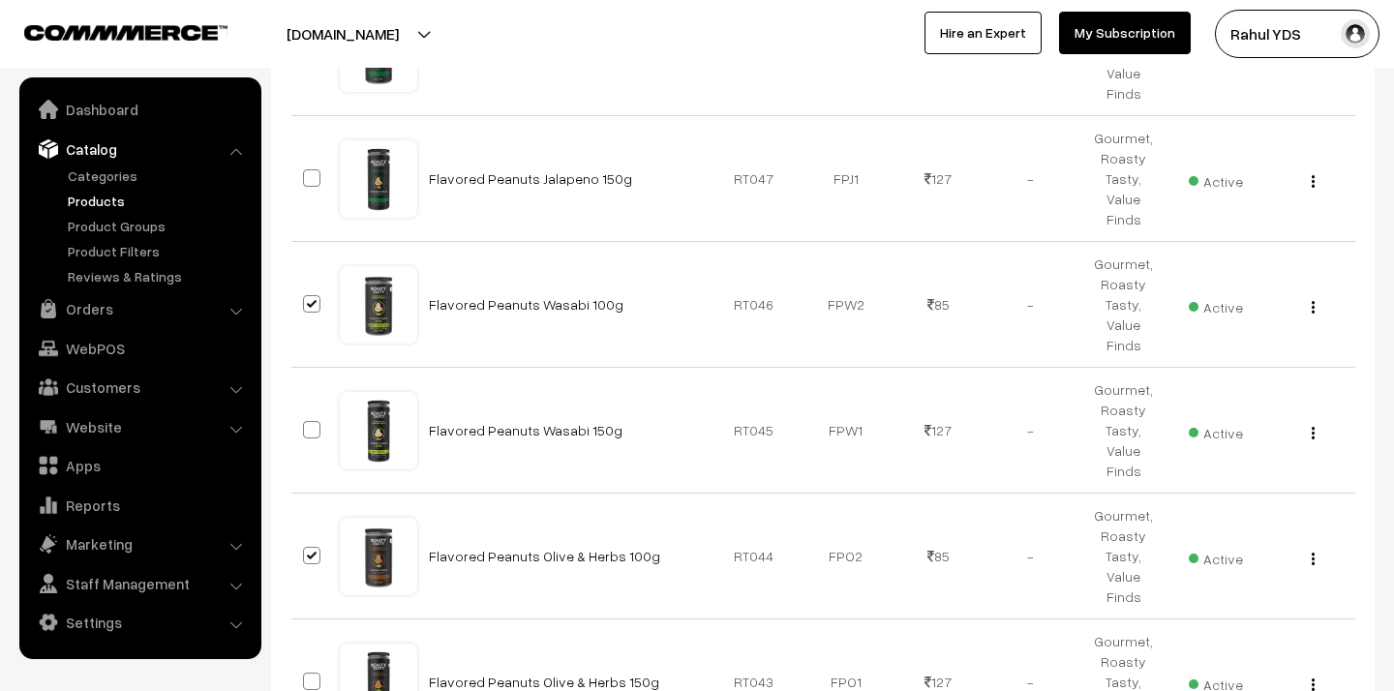
scroll to position [10674, 0]
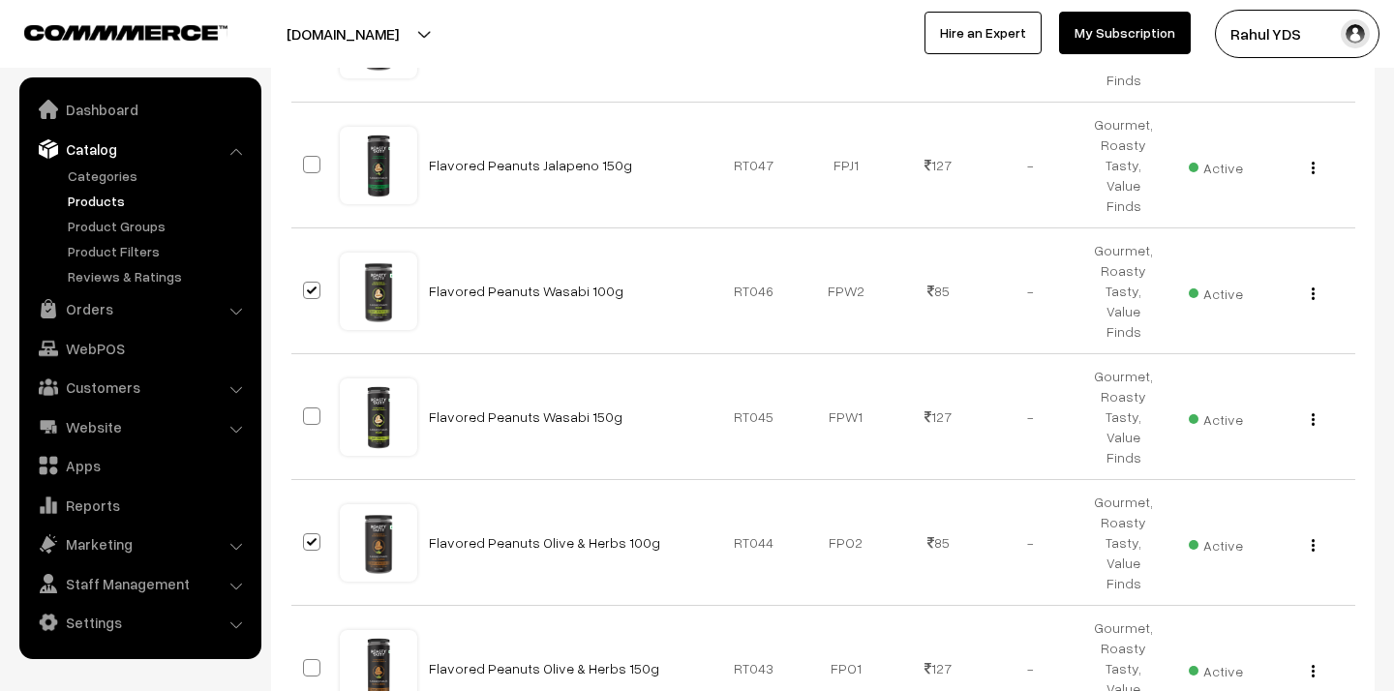
checkbox input "true"
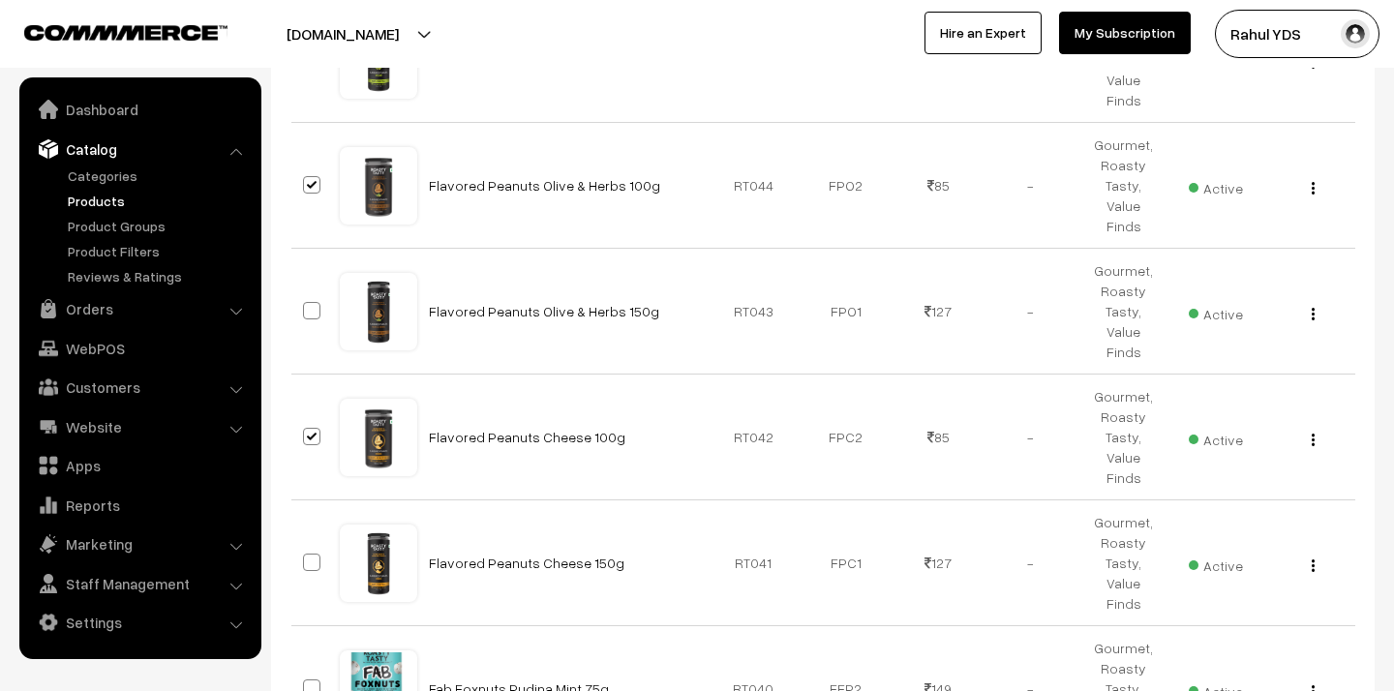
scroll to position [11038, 0]
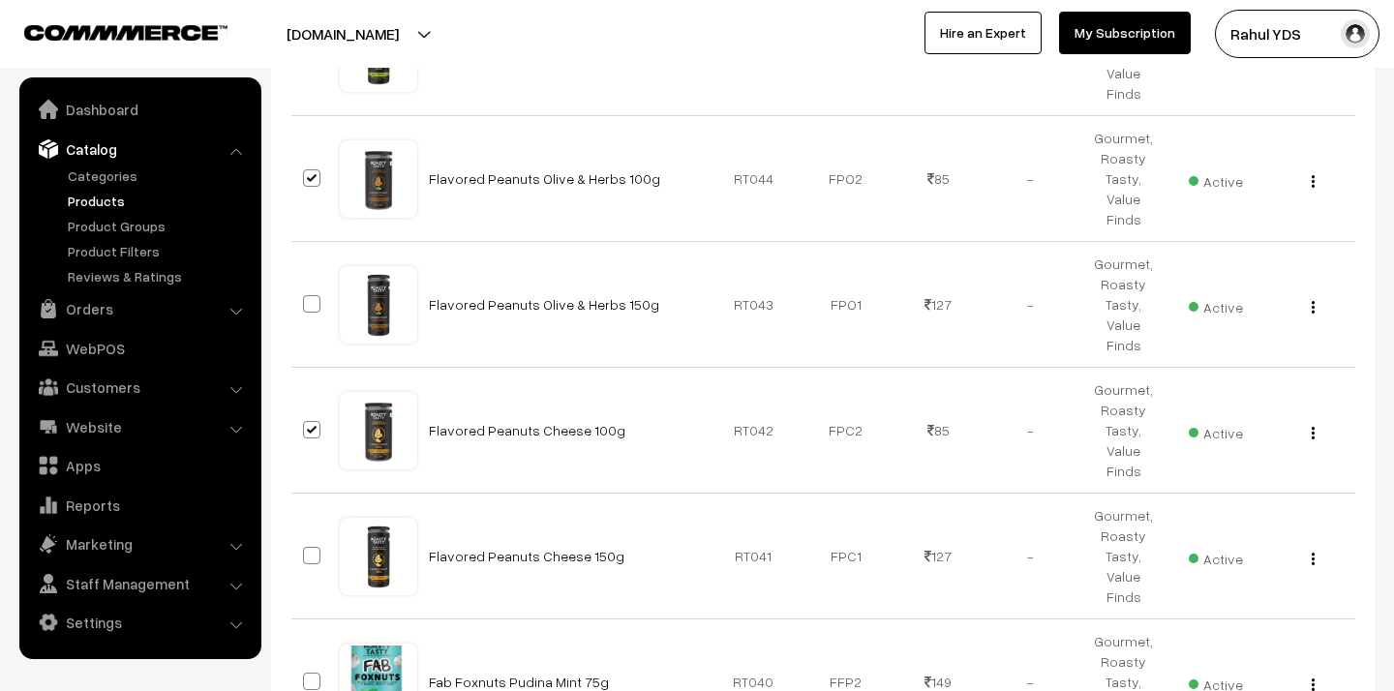
checkbox input "true"
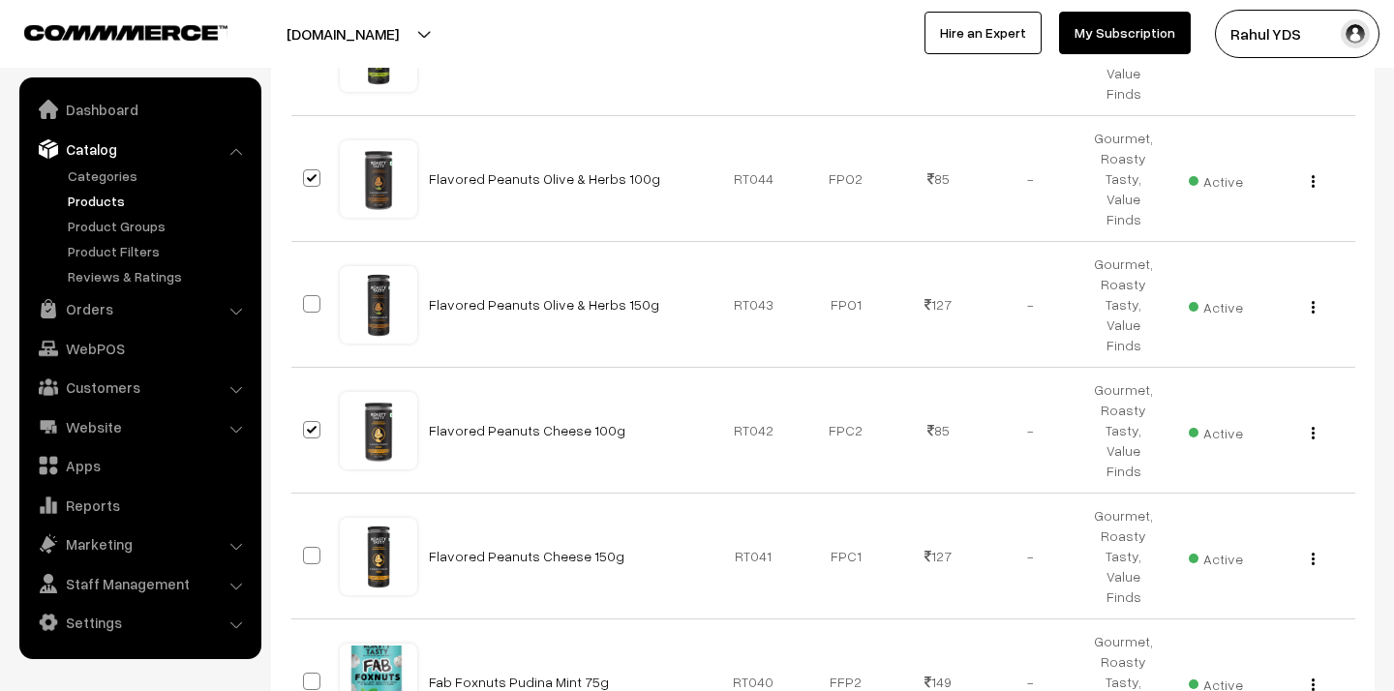
checkbox input "true"
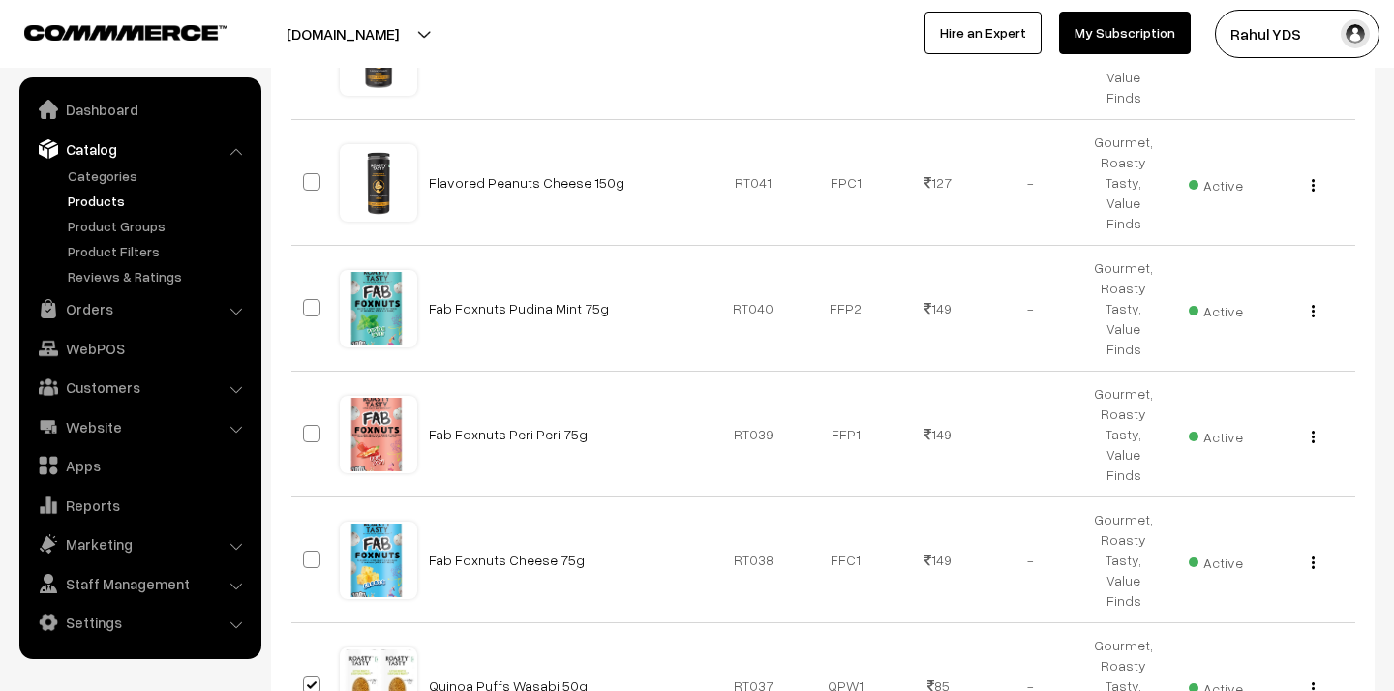
scroll to position [11438, 0]
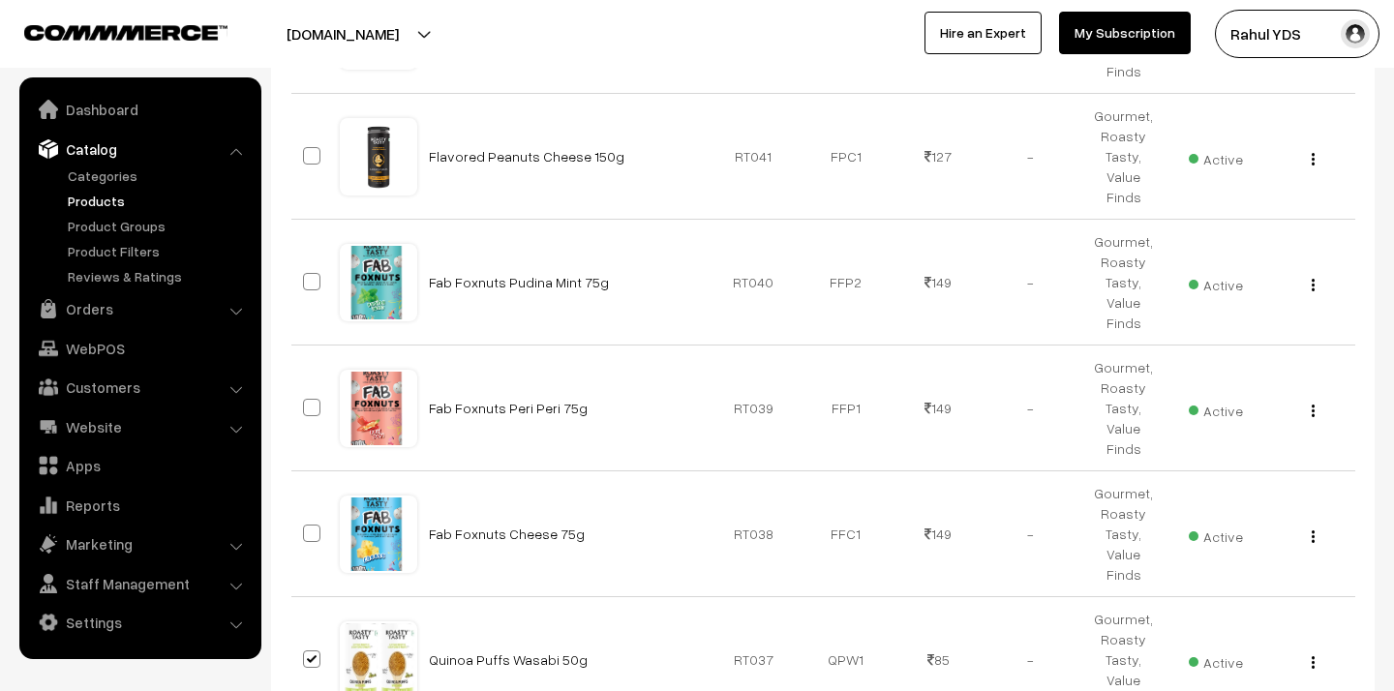
checkbox input "true"
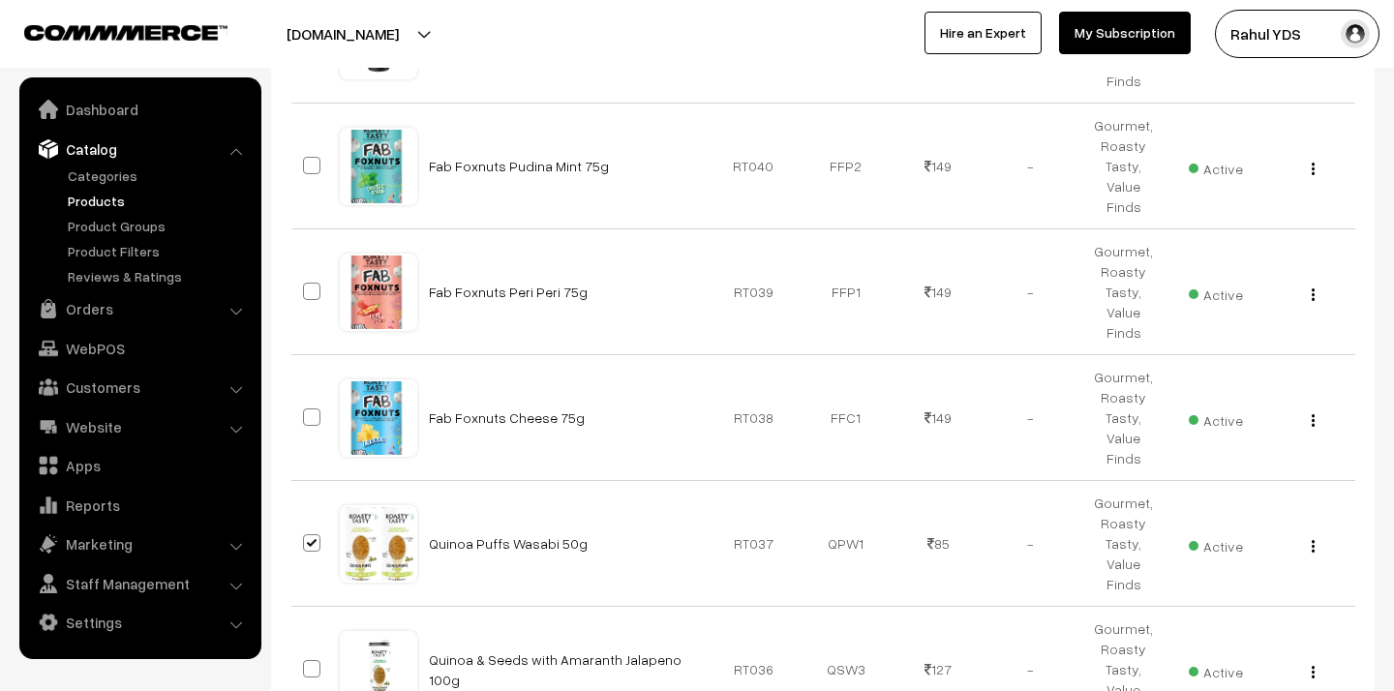
scroll to position [11552, 0]
checkbox input "true"
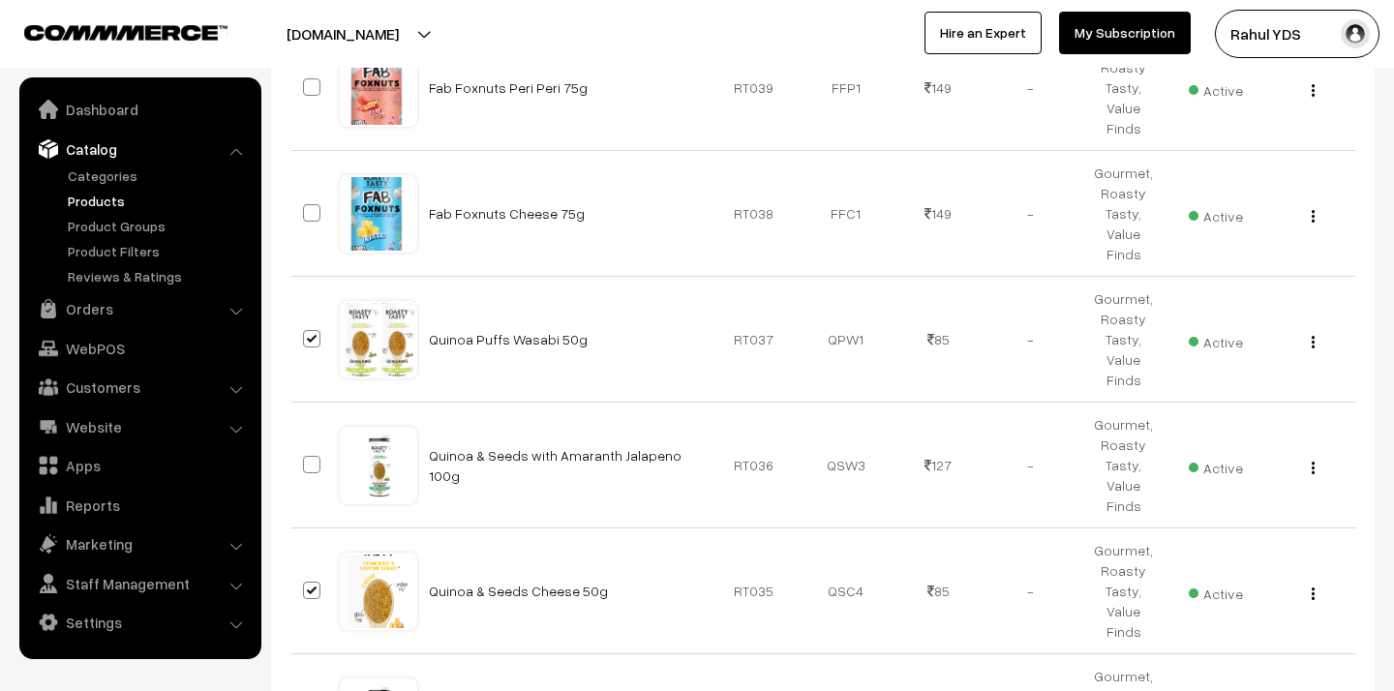
scroll to position [11780, 0]
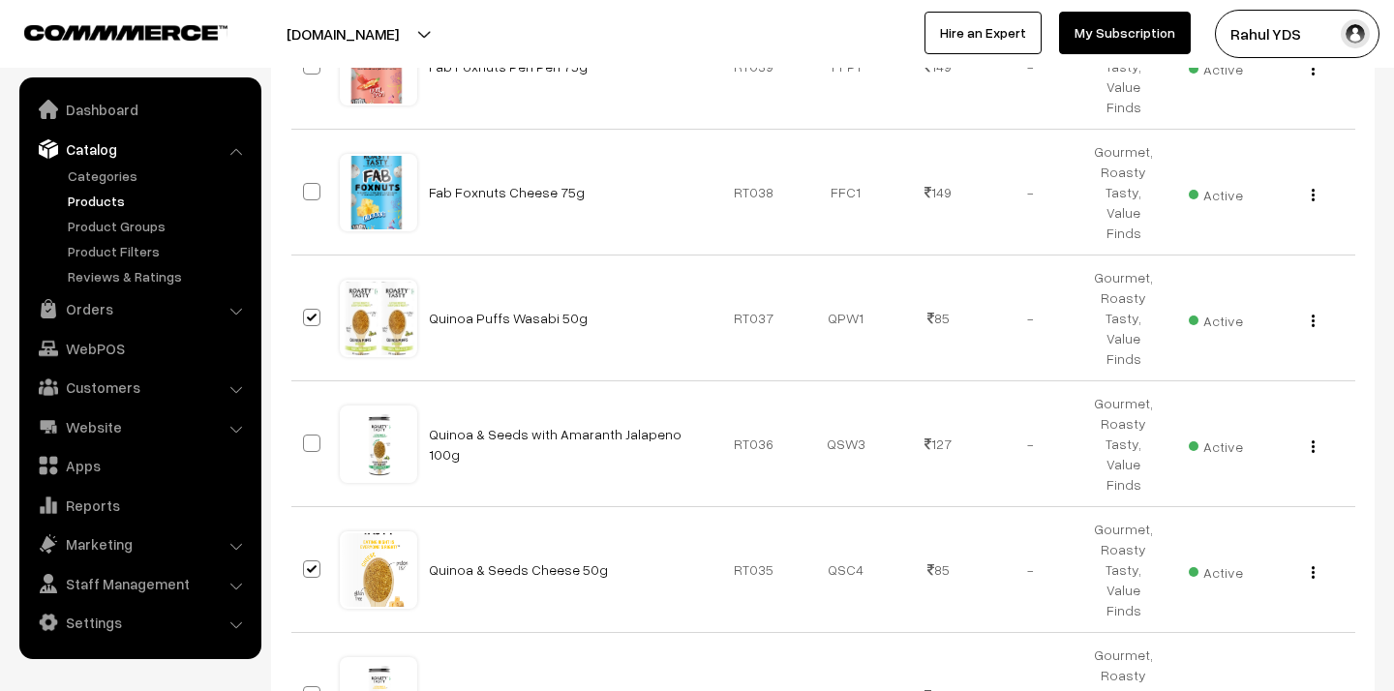
checkbox input "true"
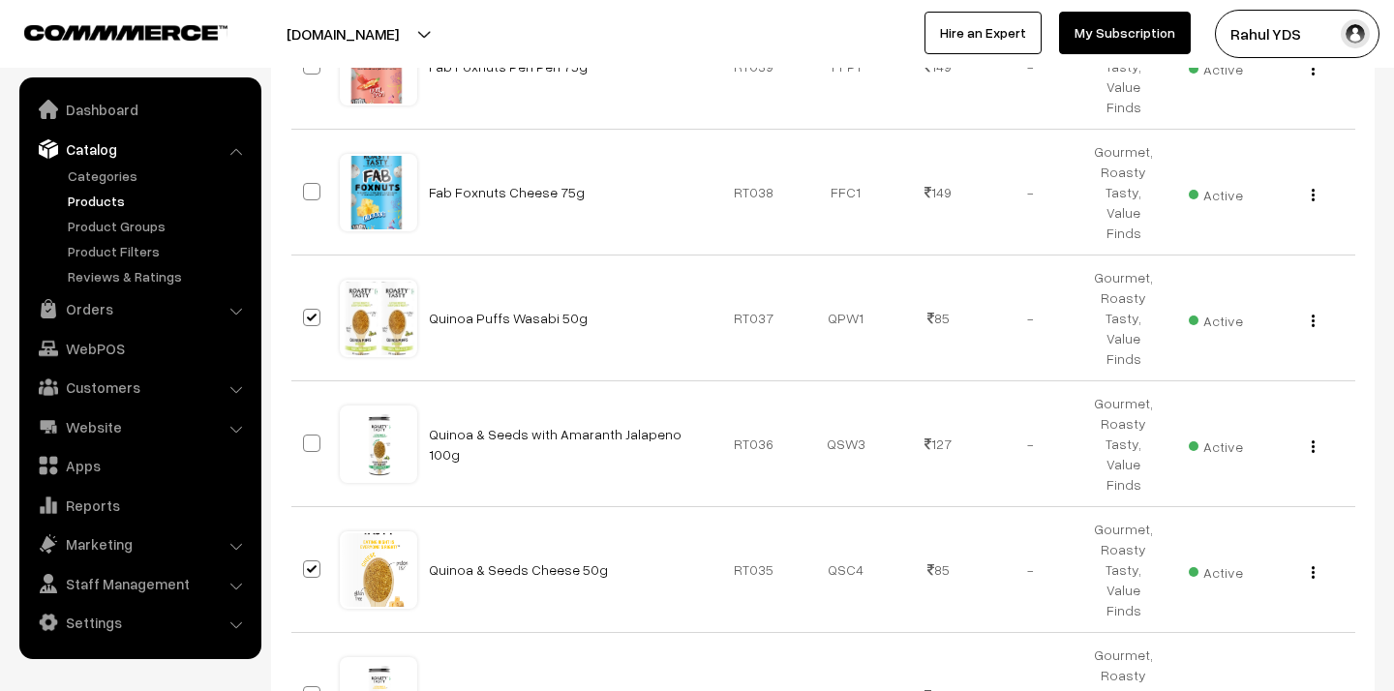
checkbox input "true"
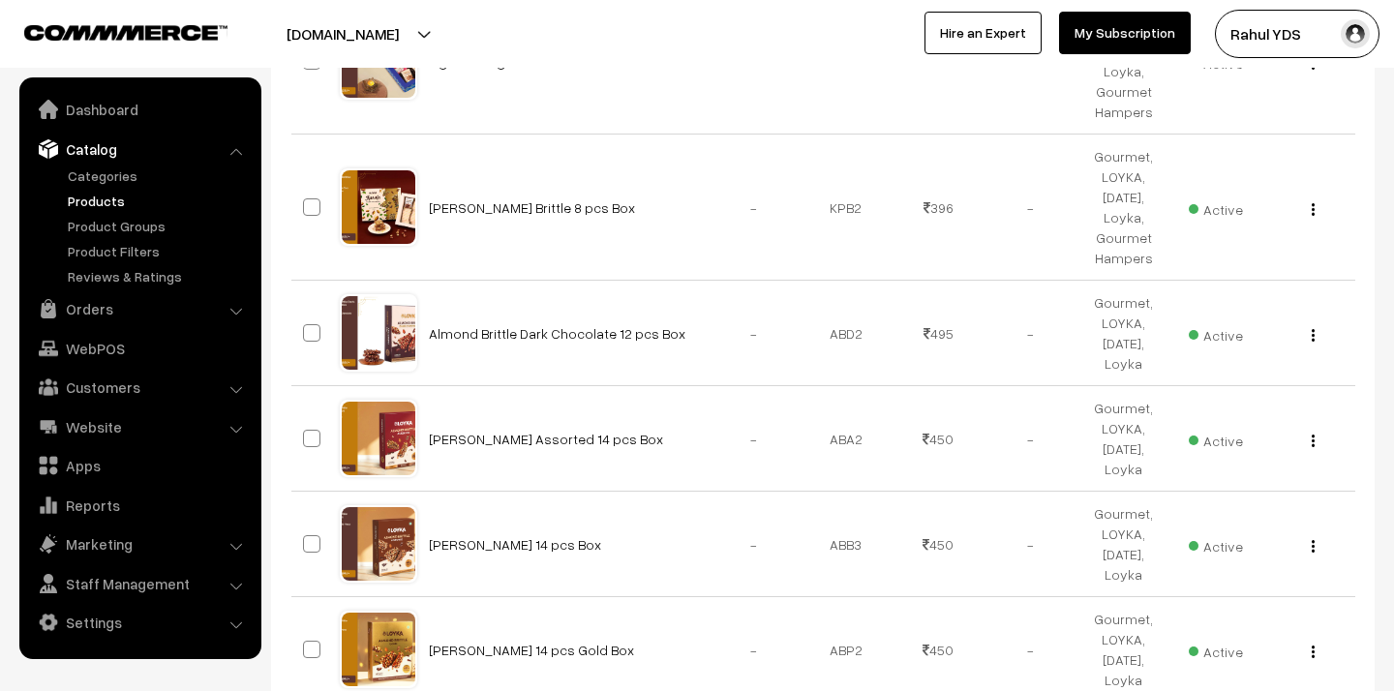
scroll to position [0, 0]
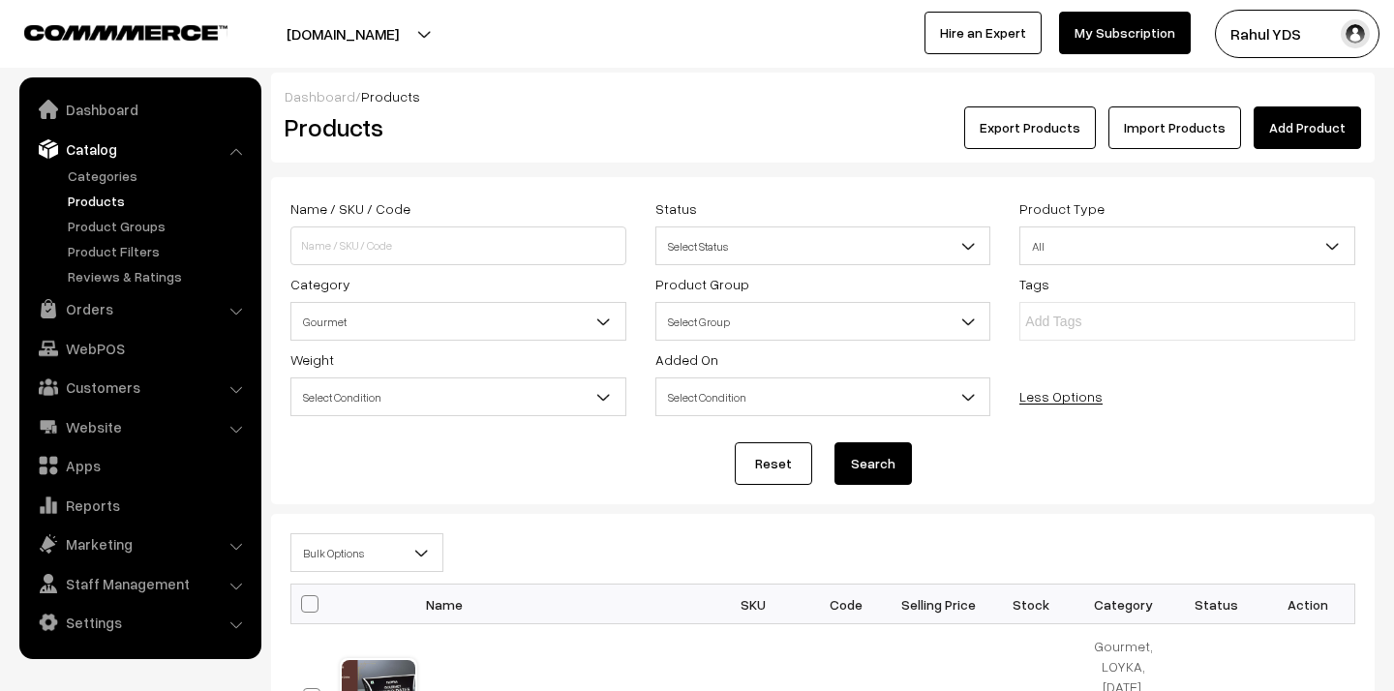
click at [371, 541] on span "Bulk Options" at bounding box center [366, 553] width 151 height 34
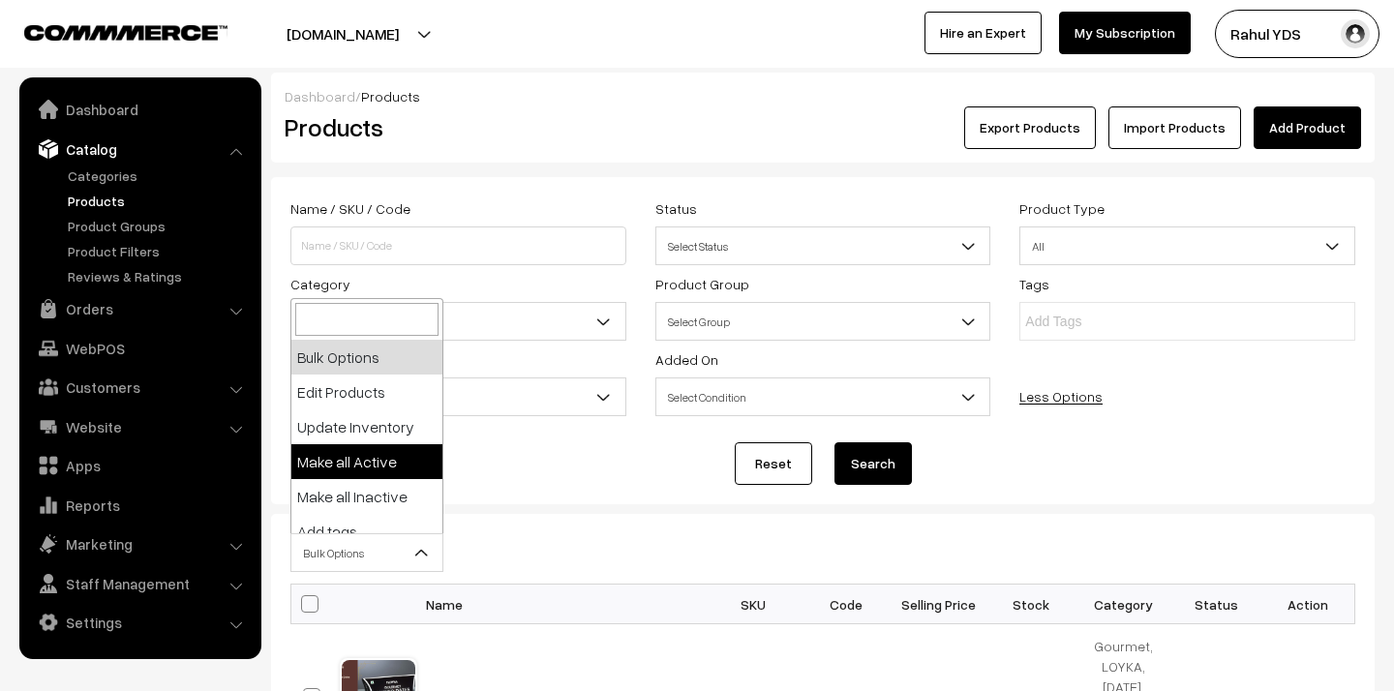
scroll to position [120, 0]
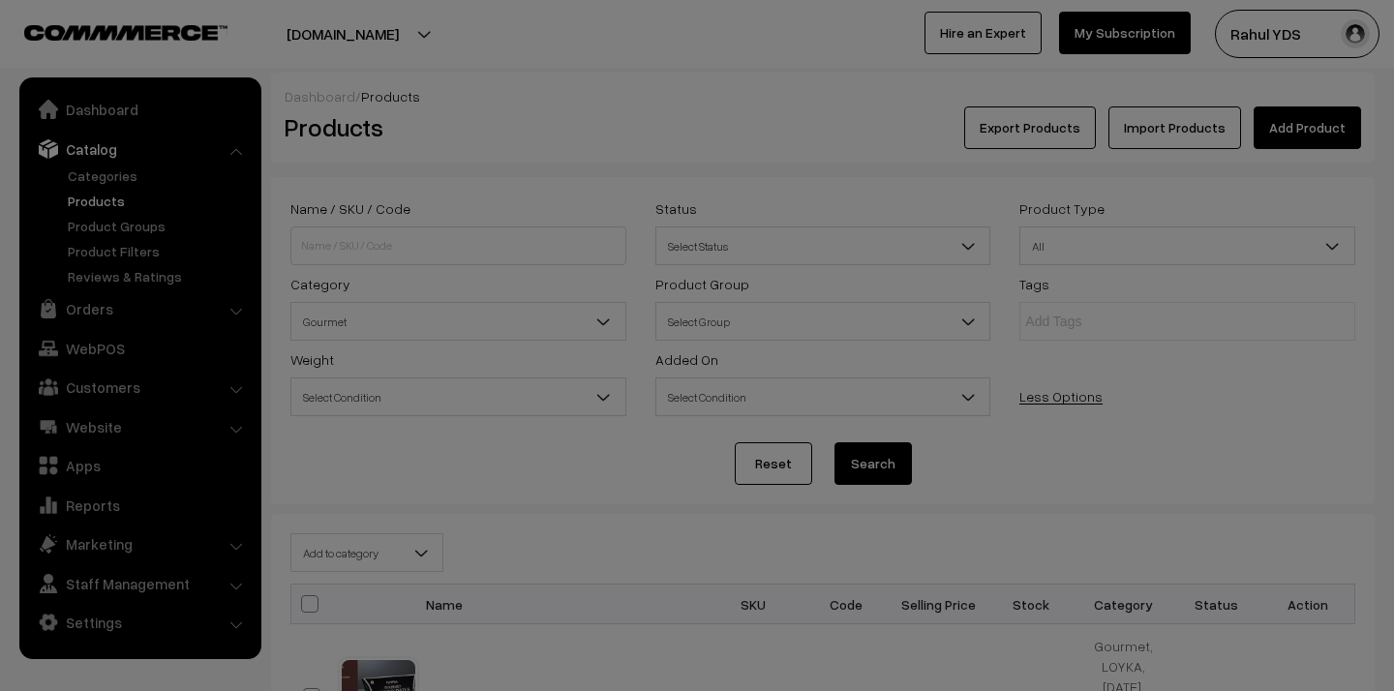
select select "category"
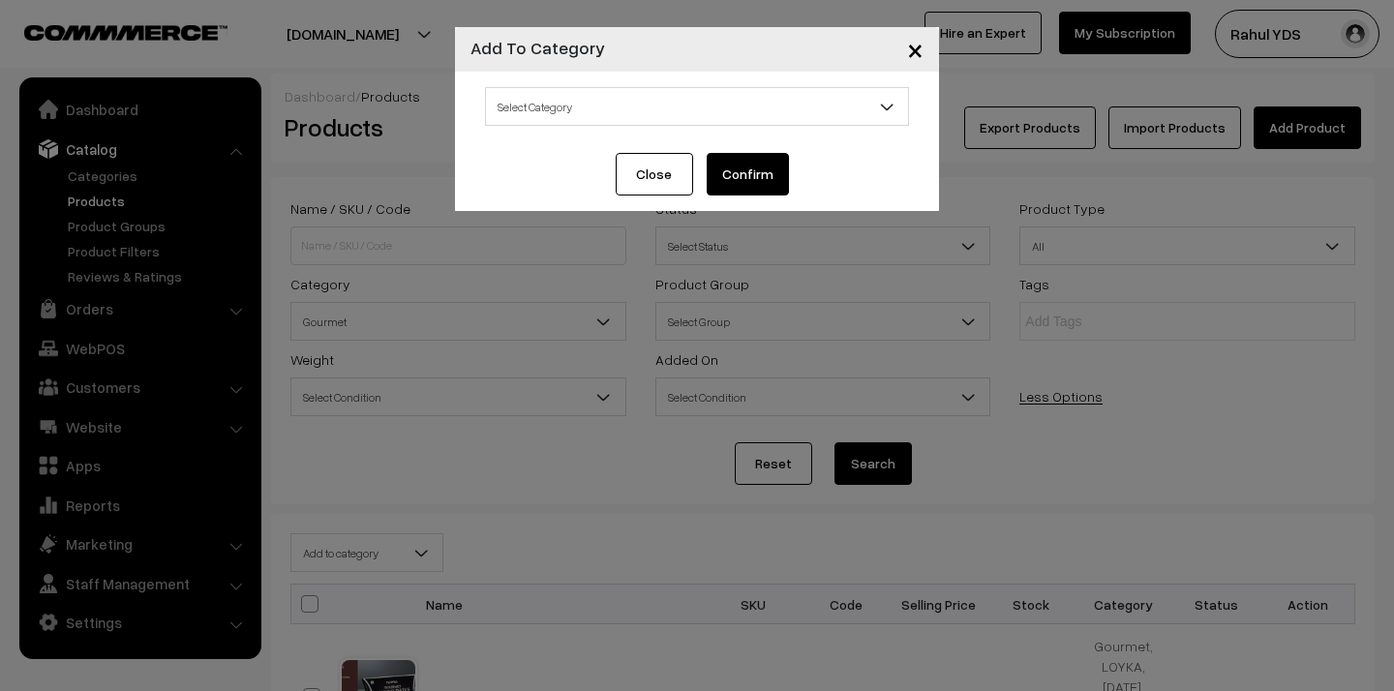
click at [663, 100] on span "Select Category" at bounding box center [697, 107] width 422 height 34
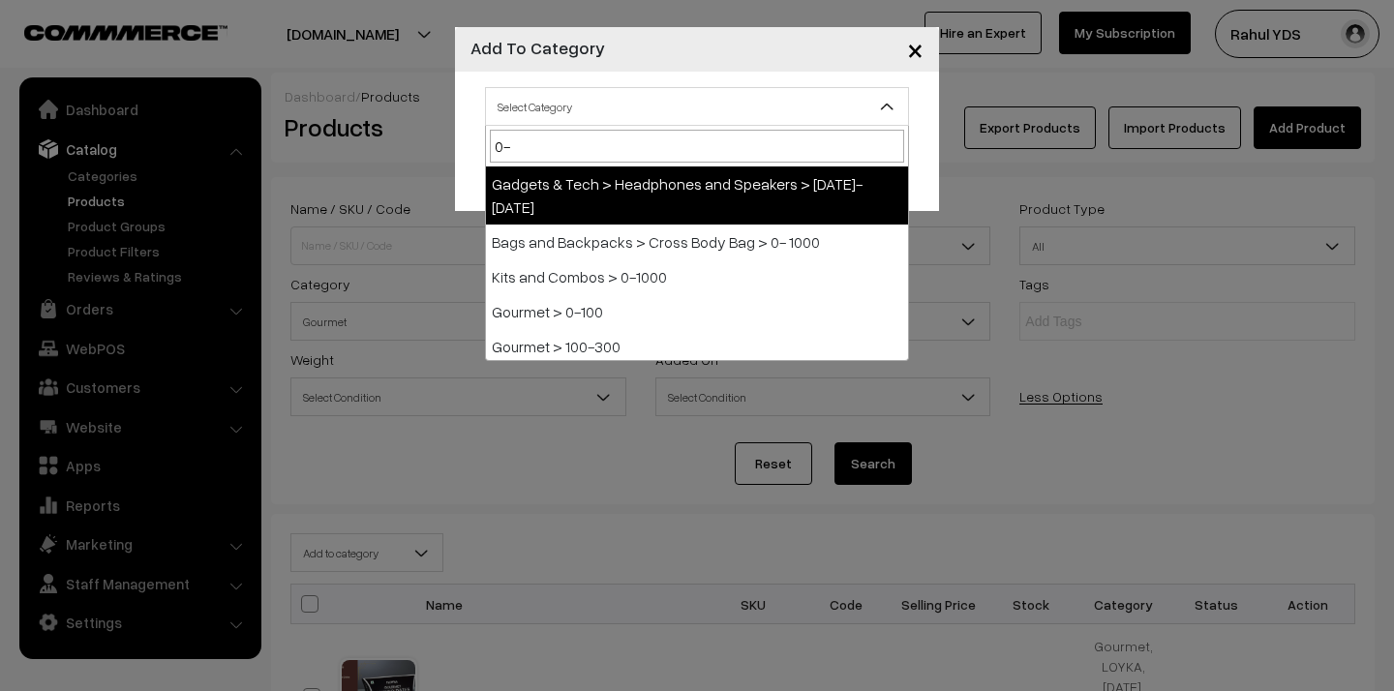
type input "0-1"
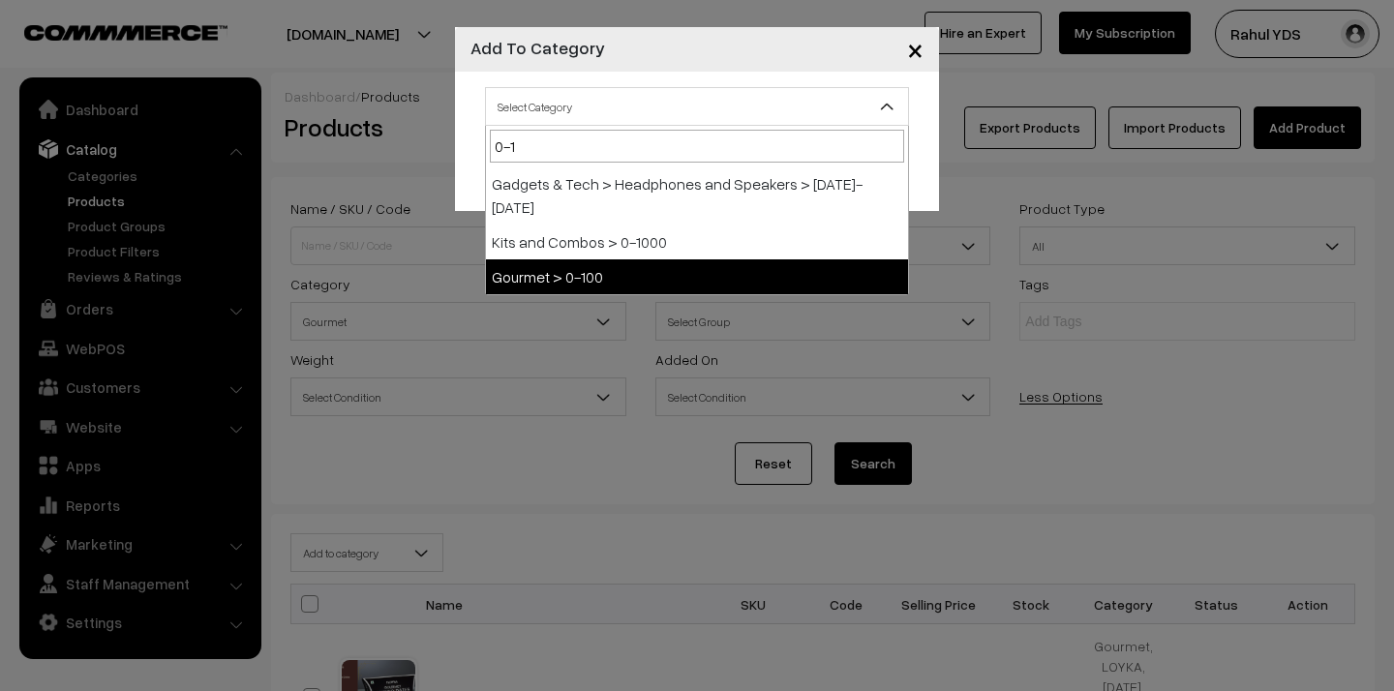
select select "155"
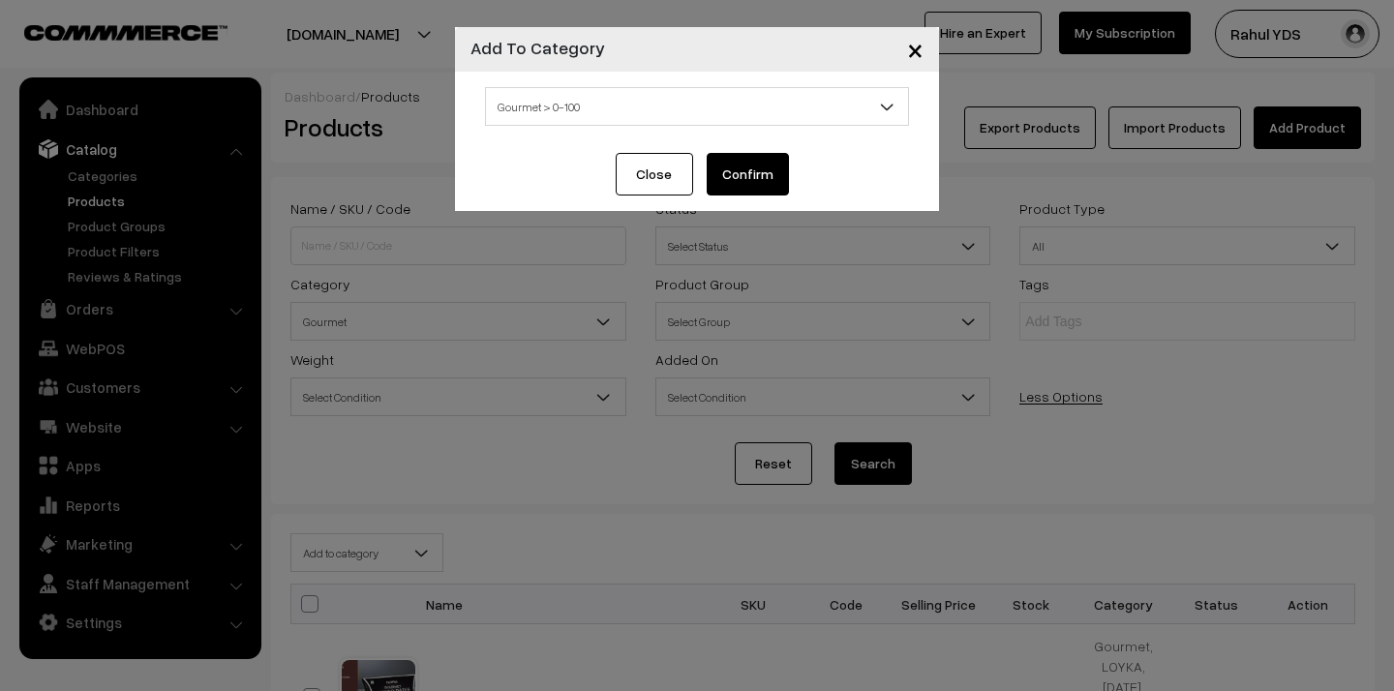
click at [739, 180] on button "Confirm" at bounding box center [748, 174] width 82 height 43
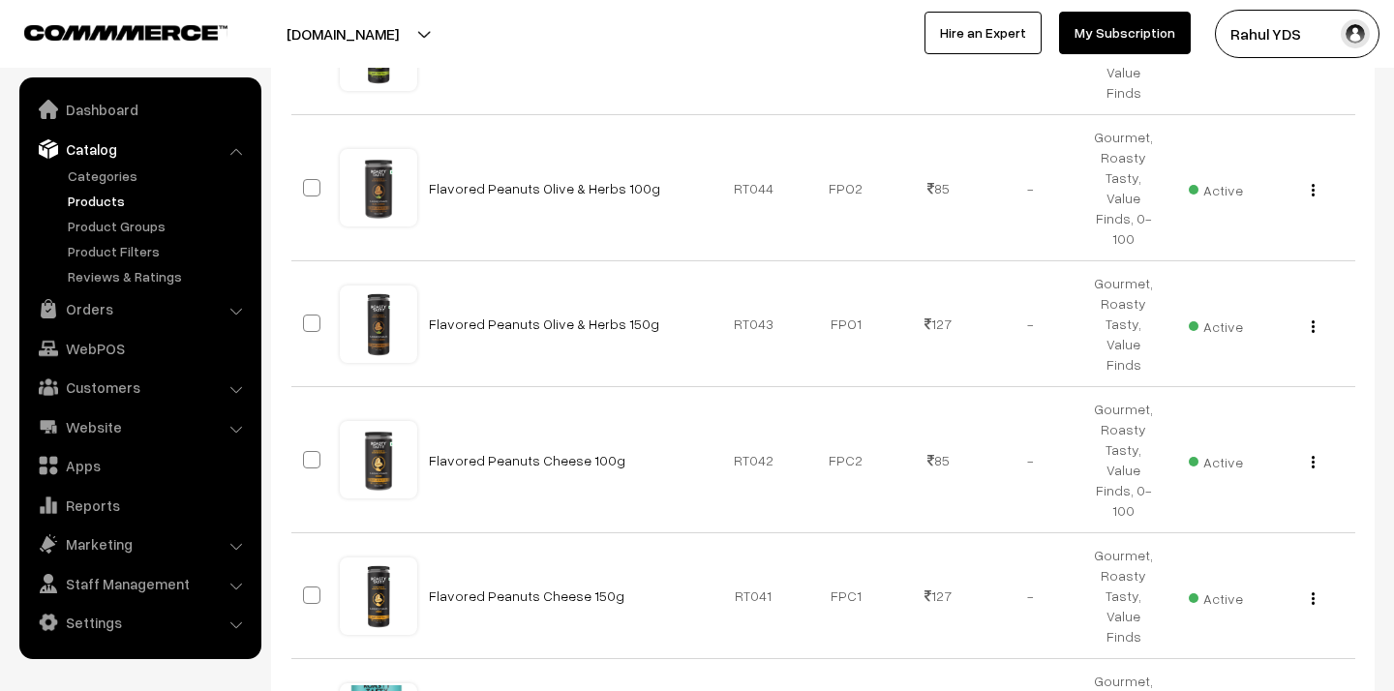
scroll to position [11855, 0]
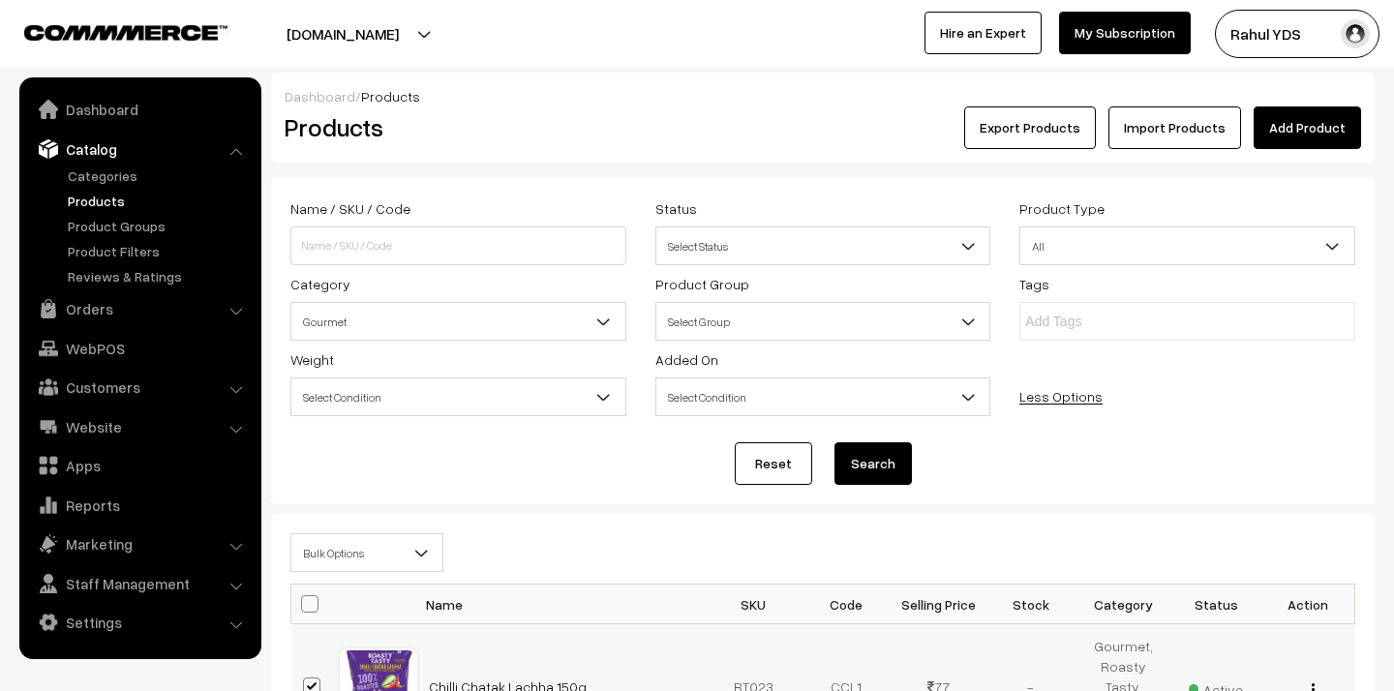
click at [313, 678] on span at bounding box center [311, 686] width 17 height 17
click at [306, 668] on input "checkbox" at bounding box center [299, 674] width 13 height 13
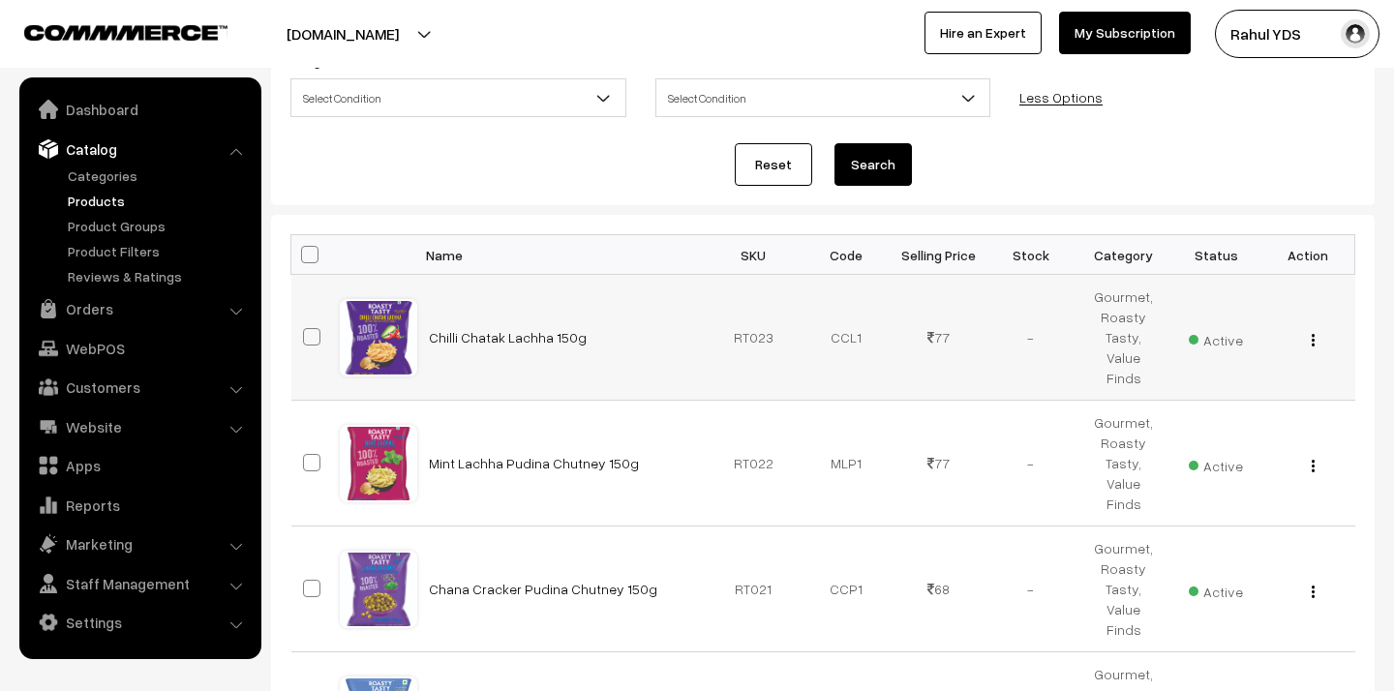
scroll to position [299, 0]
click at [310, 328] on span at bounding box center [311, 336] width 17 height 17
click at [306, 325] on input "checkbox" at bounding box center [299, 324] width 13 height 13
checkbox input "true"
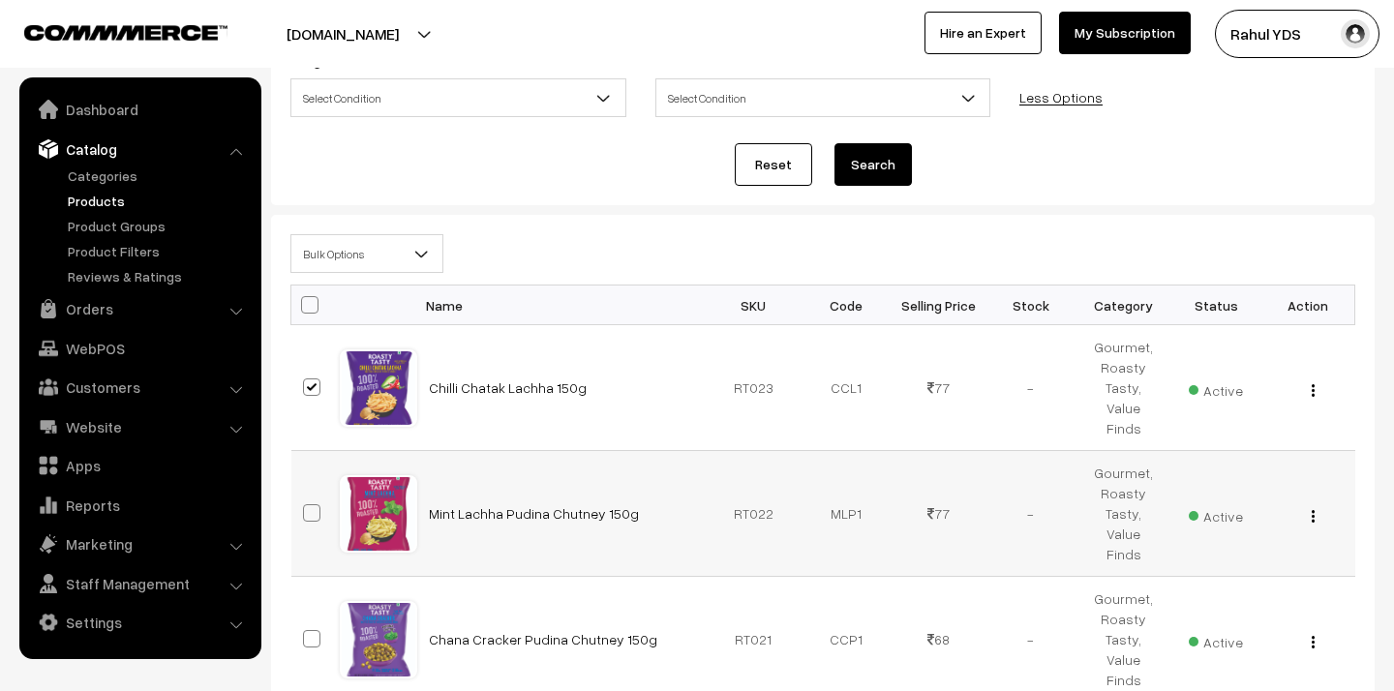
click at [314, 504] on span at bounding box center [311, 512] width 17 height 17
click at [306, 495] on input "checkbox" at bounding box center [299, 501] width 13 height 13
checkbox input "true"
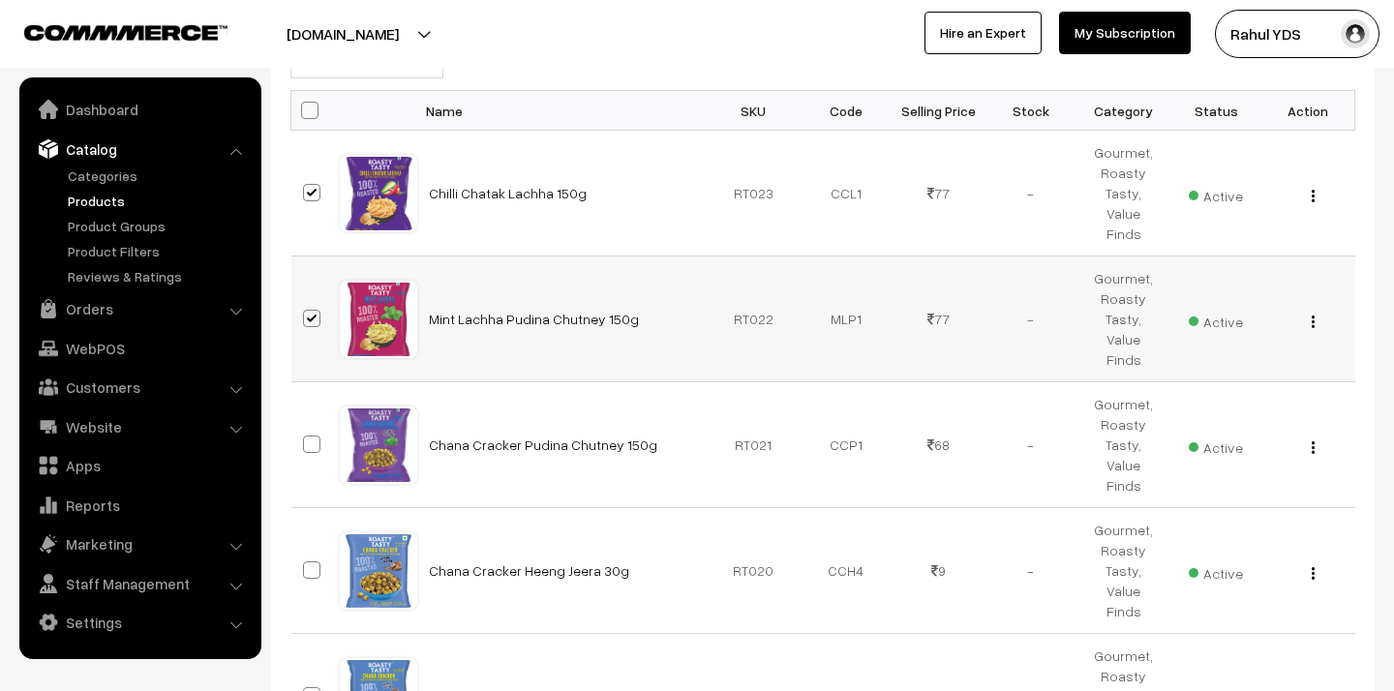
scroll to position [533, 0]
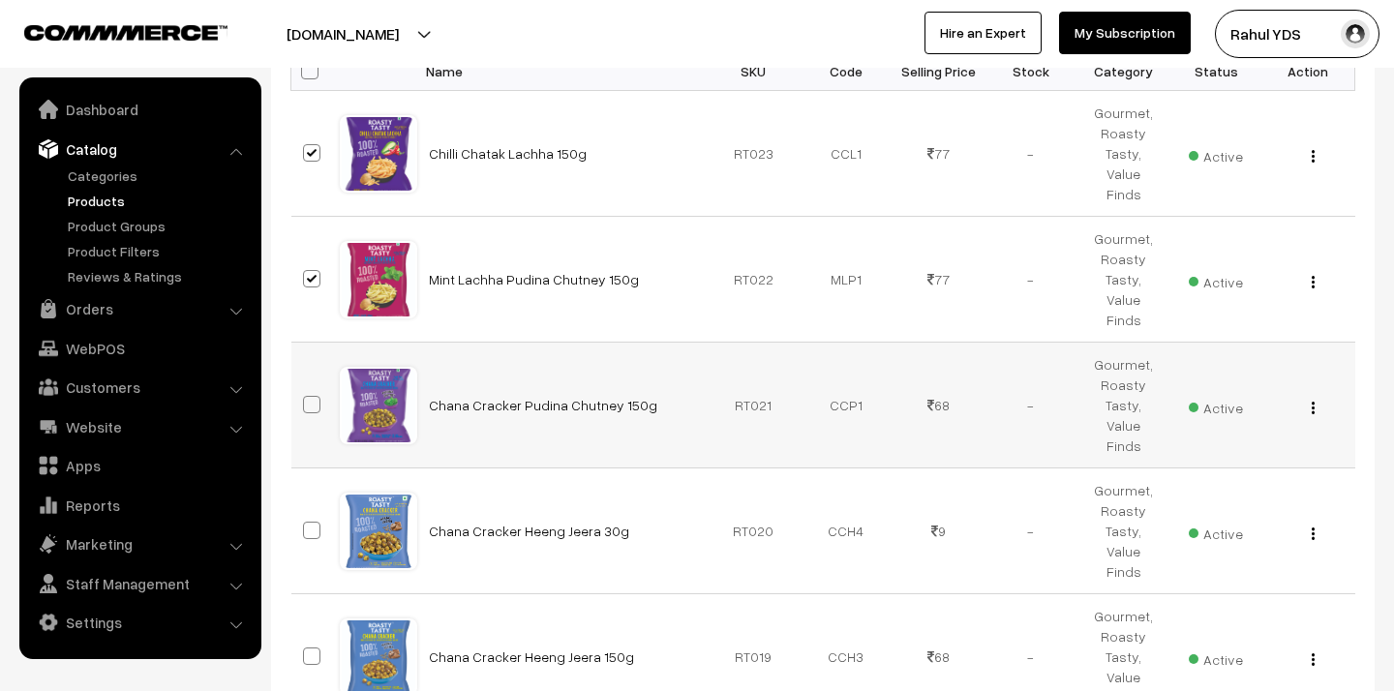
click at [313, 396] on span at bounding box center [311, 404] width 17 height 17
click at [306, 386] on input "checkbox" at bounding box center [299, 392] width 13 height 13
checkbox input "true"
click at [312, 522] on span at bounding box center [311, 530] width 17 height 17
click at [306, 512] on input "checkbox" at bounding box center [299, 518] width 13 height 13
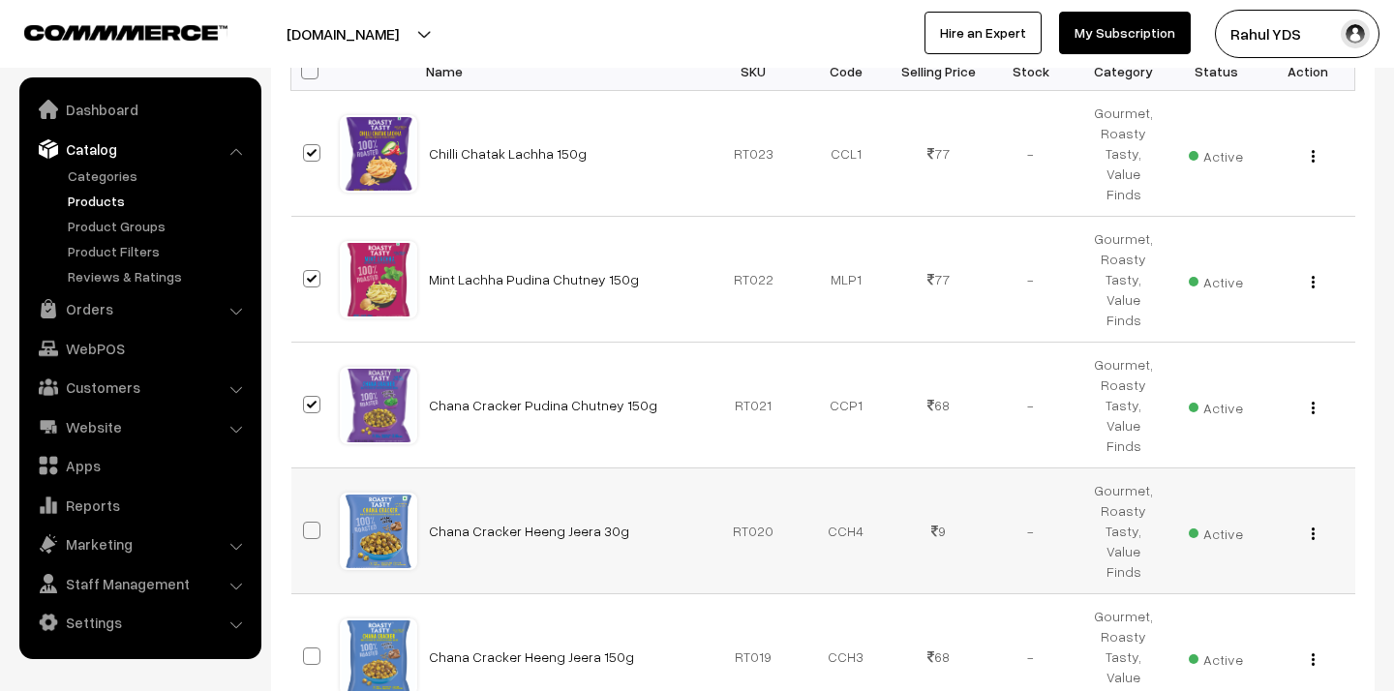
checkbox input "true"
click at [314, 648] on span at bounding box center [311, 656] width 17 height 17
click at [306, 638] on input "checkbox" at bounding box center [299, 644] width 13 height 13
checkbox input "true"
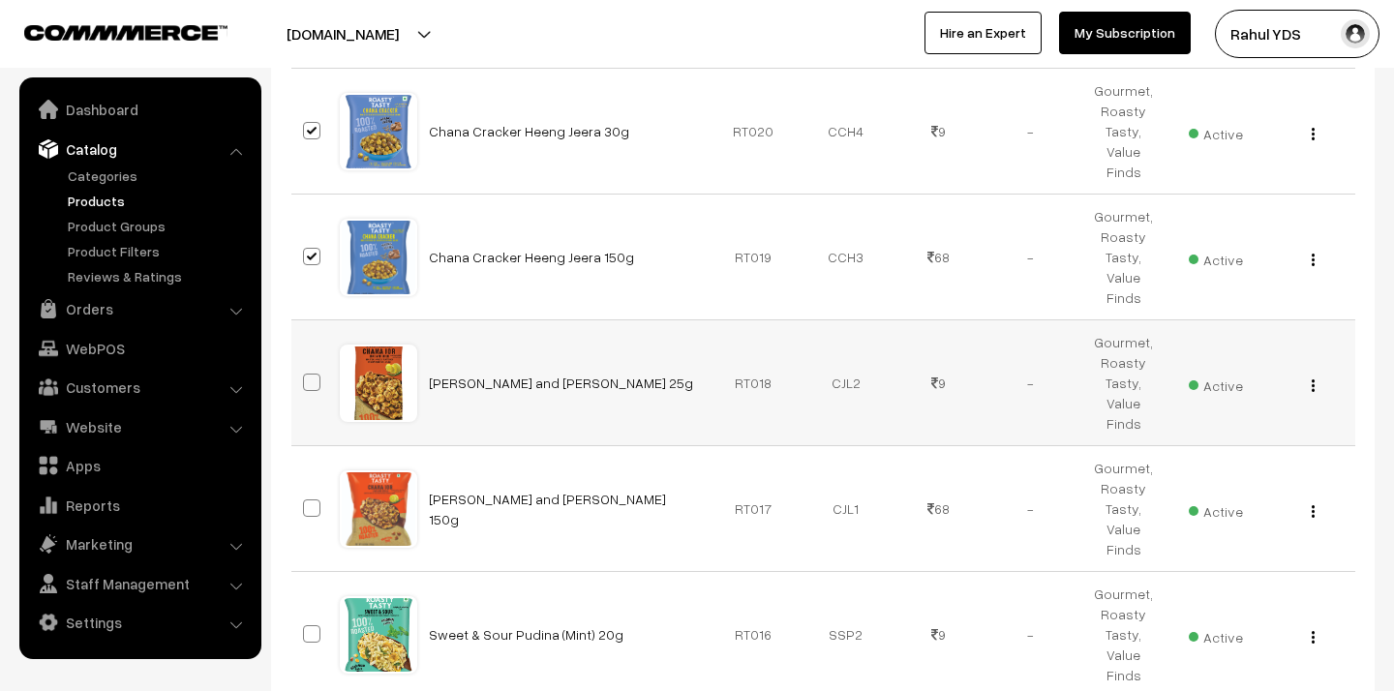
scroll to position [934, 0]
click at [310, 373] on span at bounding box center [311, 381] width 17 height 17
click at [306, 363] on input "checkbox" at bounding box center [299, 369] width 13 height 13
checkbox input "true"
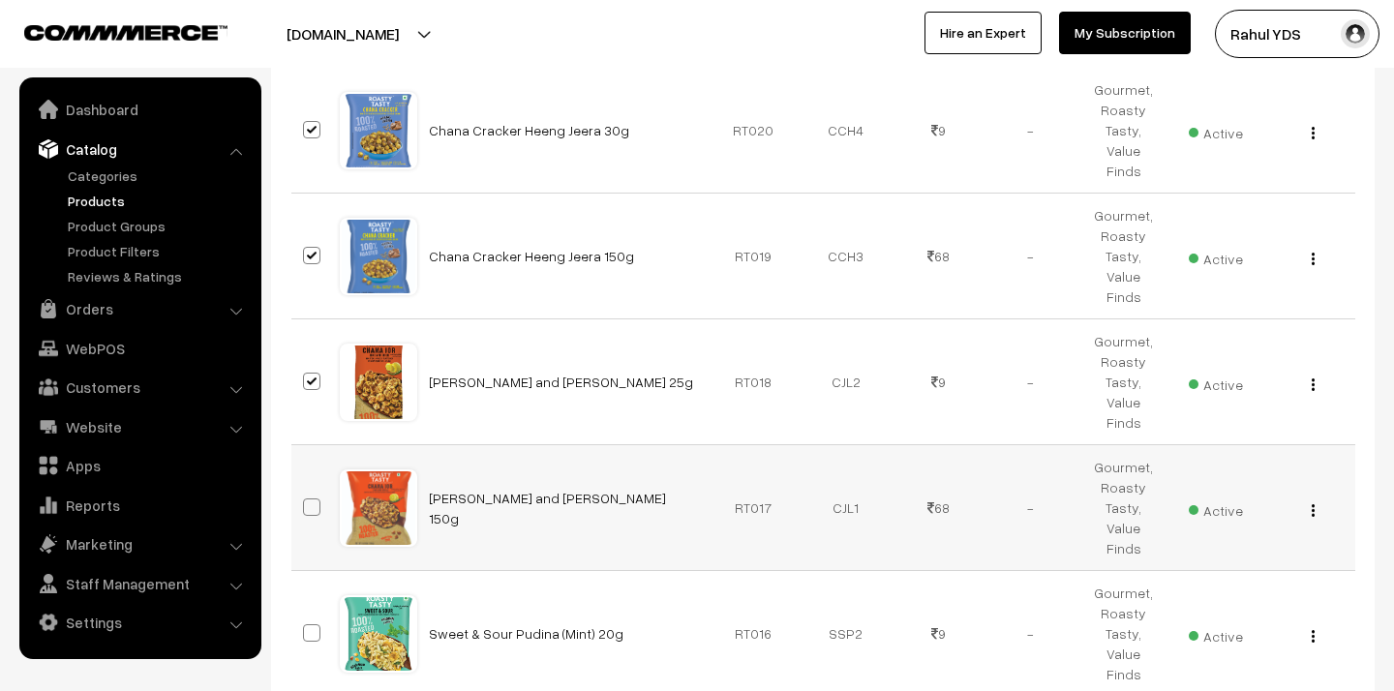
click at [315, 498] on span at bounding box center [311, 506] width 17 height 17
click at [306, 489] on input "checkbox" at bounding box center [299, 495] width 13 height 13
checkbox input "true"
click at [314, 624] on span at bounding box center [311, 632] width 17 height 17
click at [306, 615] on input "checkbox" at bounding box center [299, 621] width 13 height 13
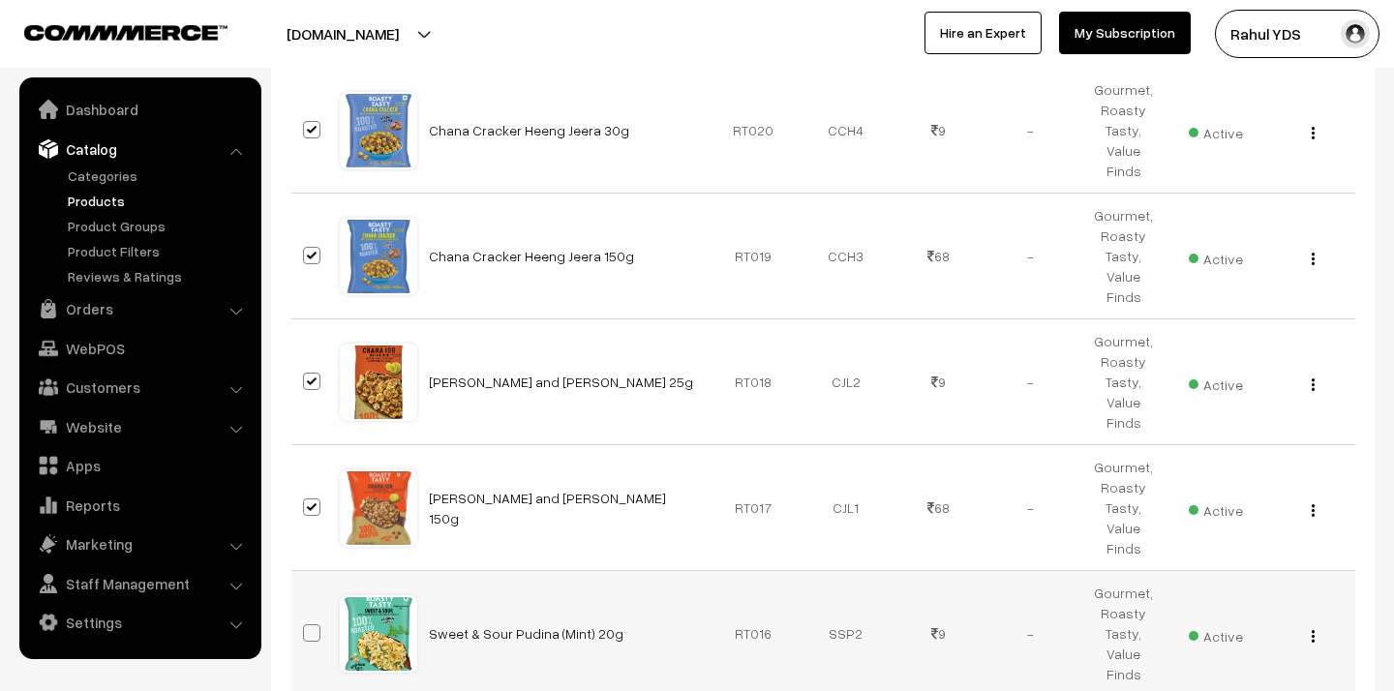
checkbox input "true"
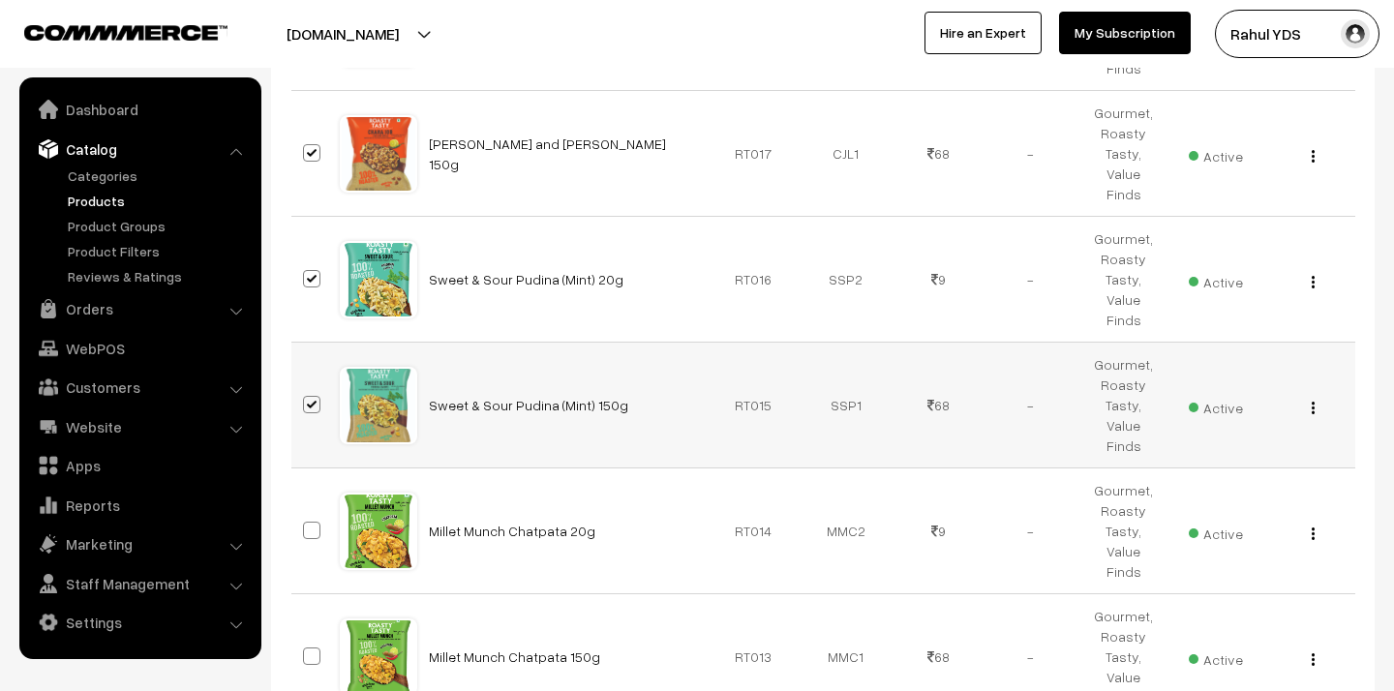
scroll to position [1307, 0]
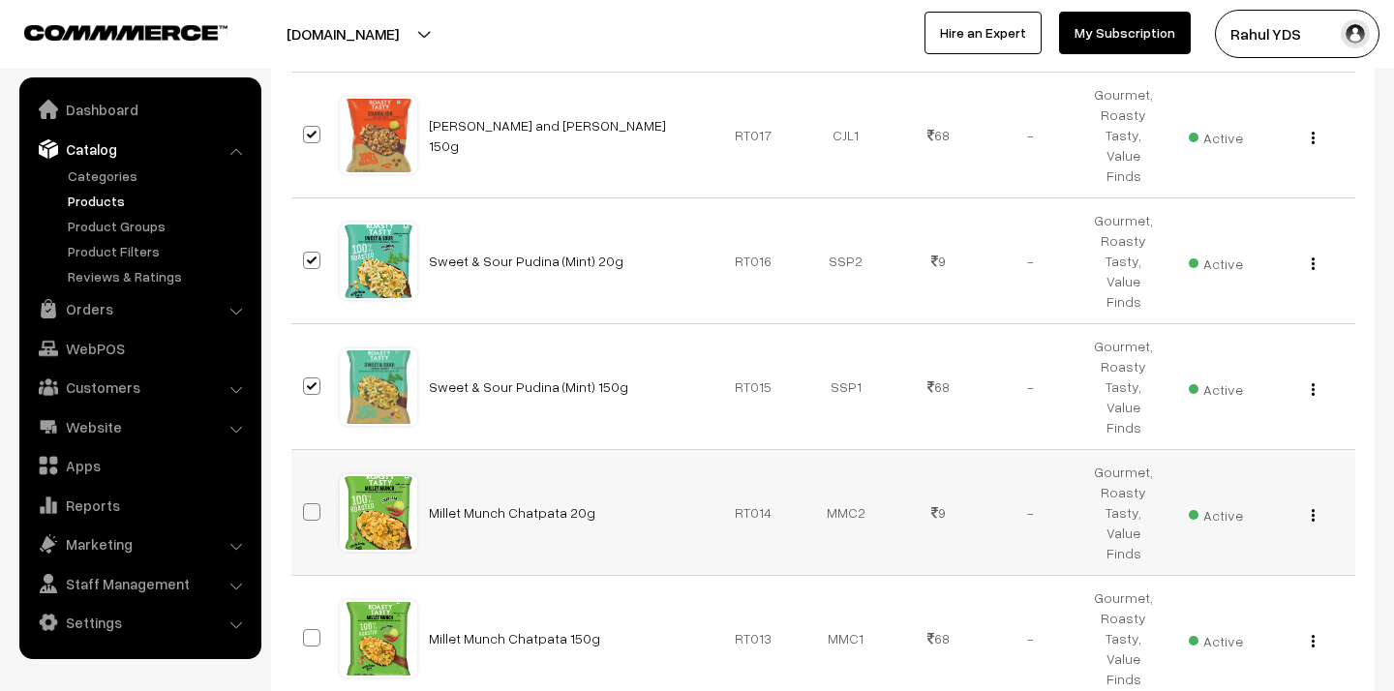
click at [313, 503] on span at bounding box center [311, 511] width 17 height 17
click at [306, 494] on input "checkbox" at bounding box center [299, 500] width 13 height 13
checkbox input "true"
click at [306, 629] on span at bounding box center [311, 637] width 17 height 17
click at [306, 619] on input "checkbox" at bounding box center [299, 625] width 13 height 13
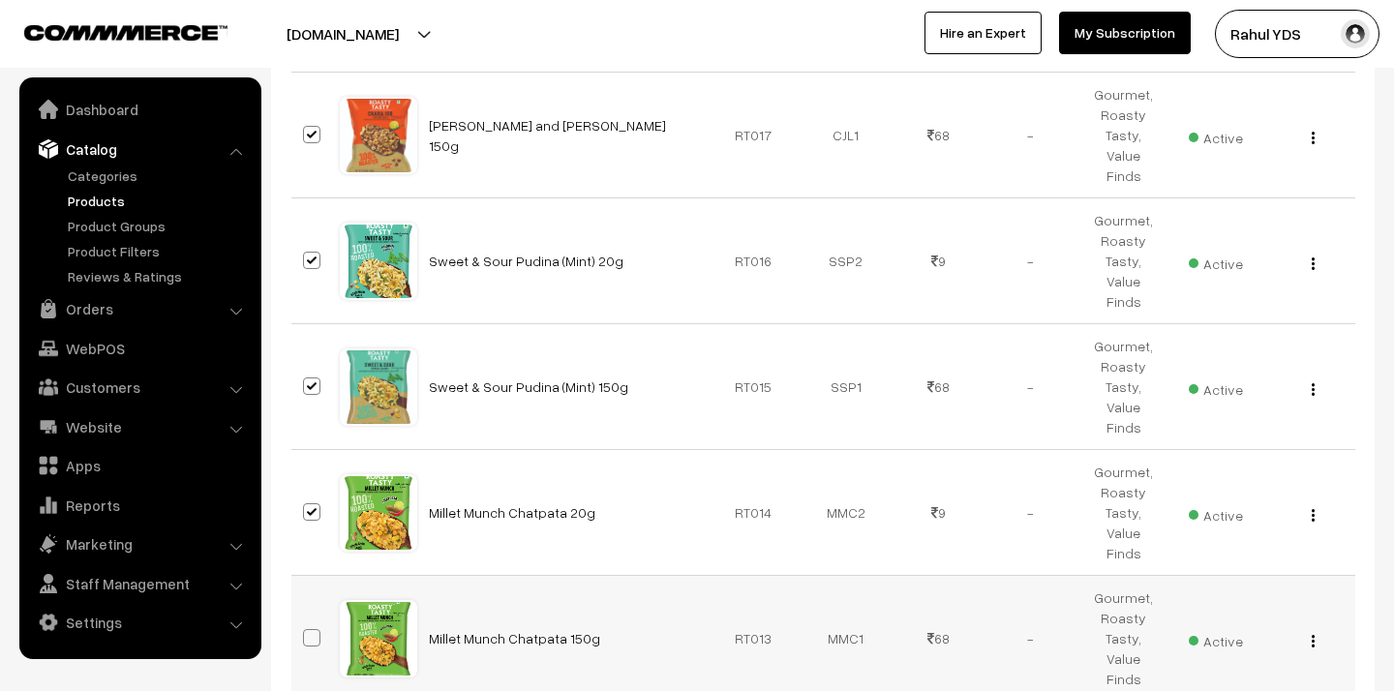
checkbox input "true"
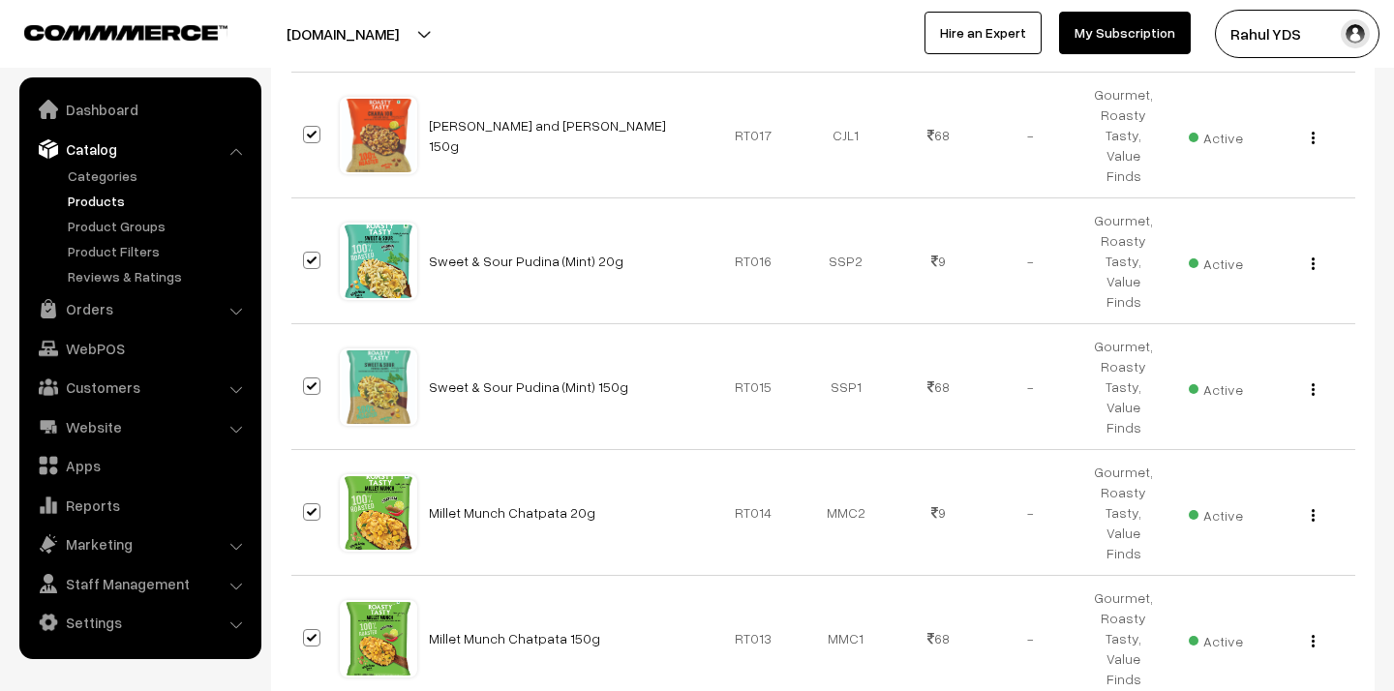
checkbox input "true"
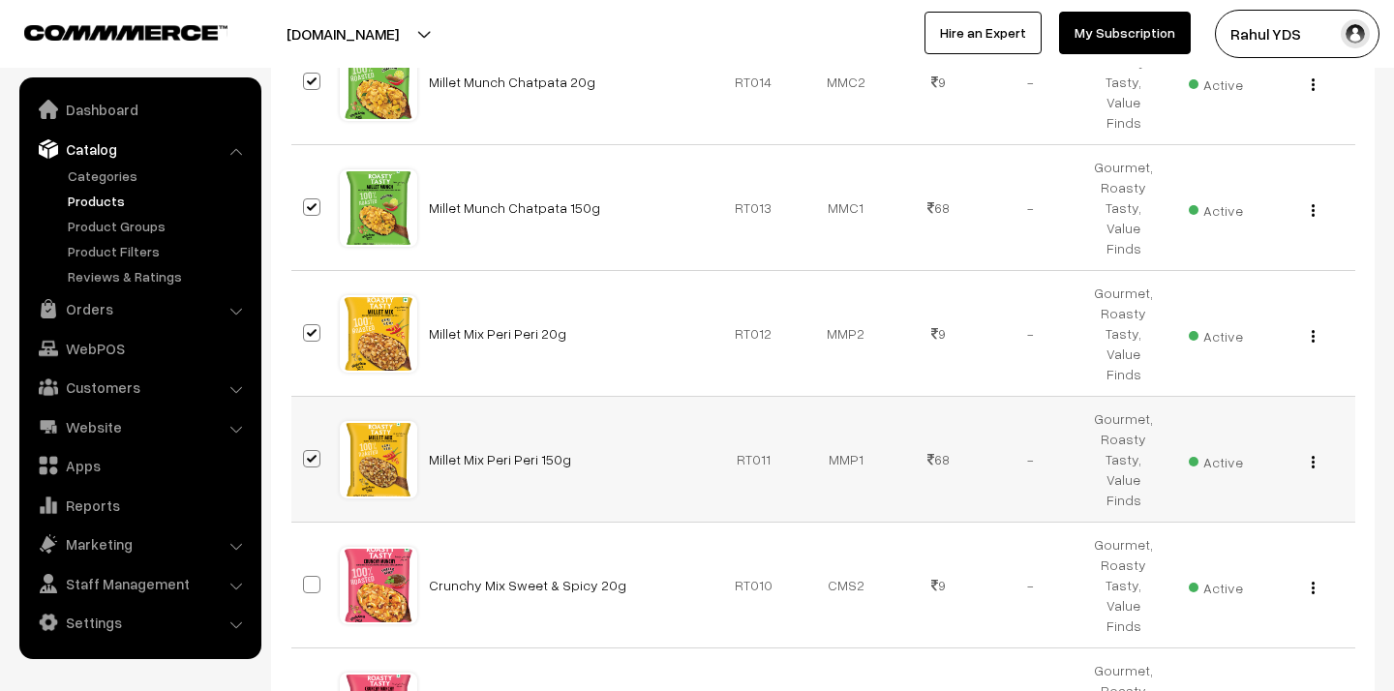
scroll to position [1759, 0]
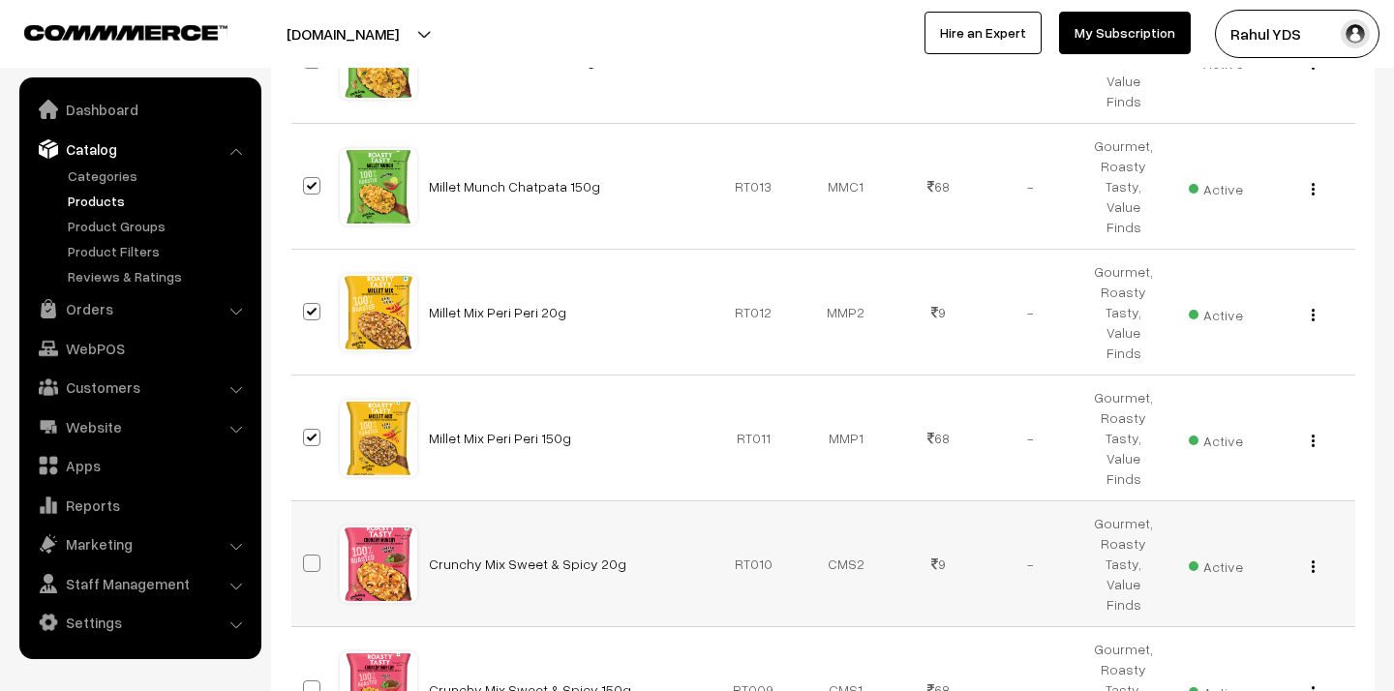
click at [309, 555] on span at bounding box center [311, 563] width 17 height 17
click at [306, 545] on input "checkbox" at bounding box center [299, 551] width 13 height 13
checkbox input "true"
click at [315, 680] on span at bounding box center [311, 688] width 17 height 17
click at [306, 671] on input "checkbox" at bounding box center [299, 677] width 13 height 13
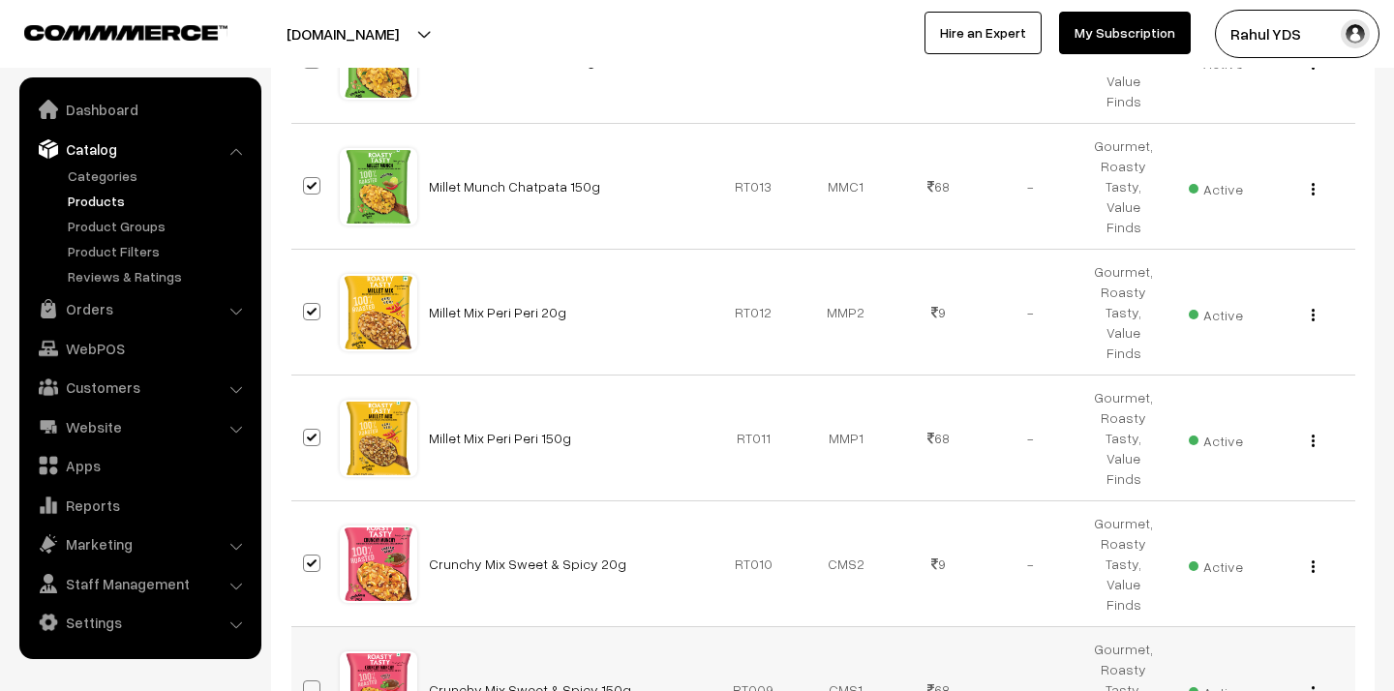
checkbox input "true"
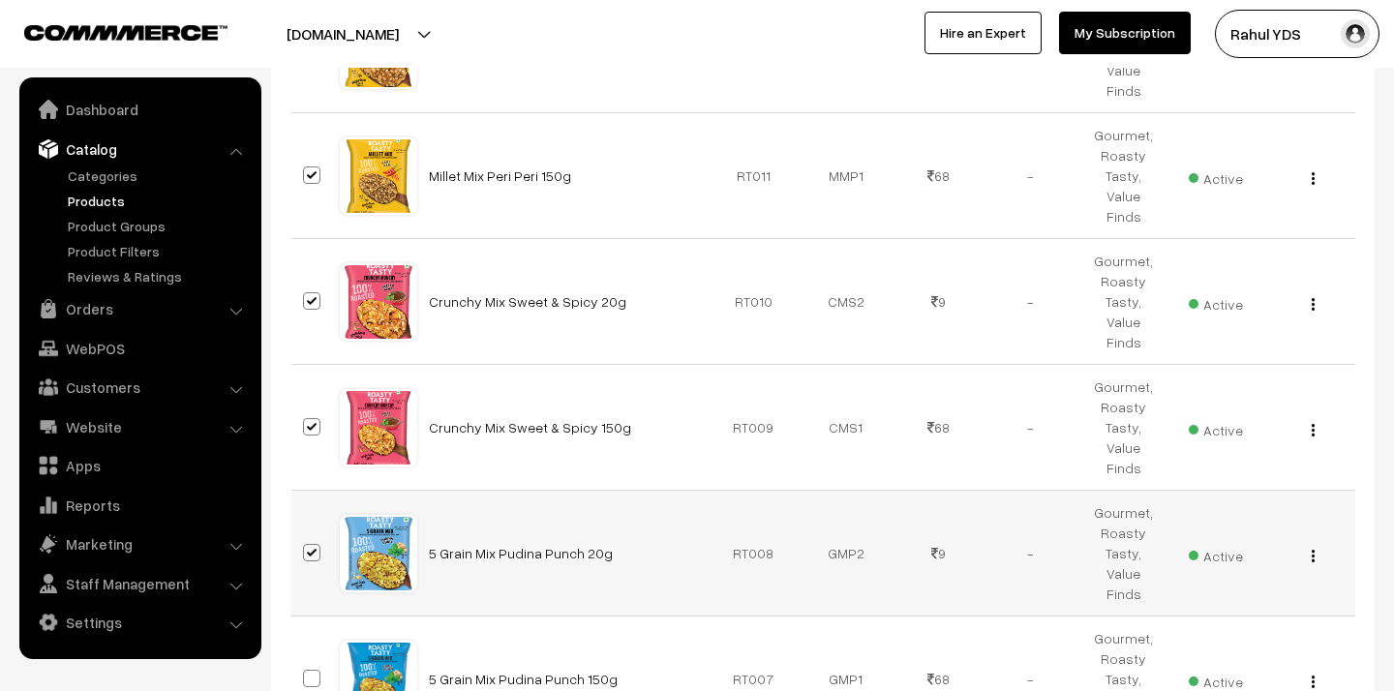
scroll to position [2036, 0]
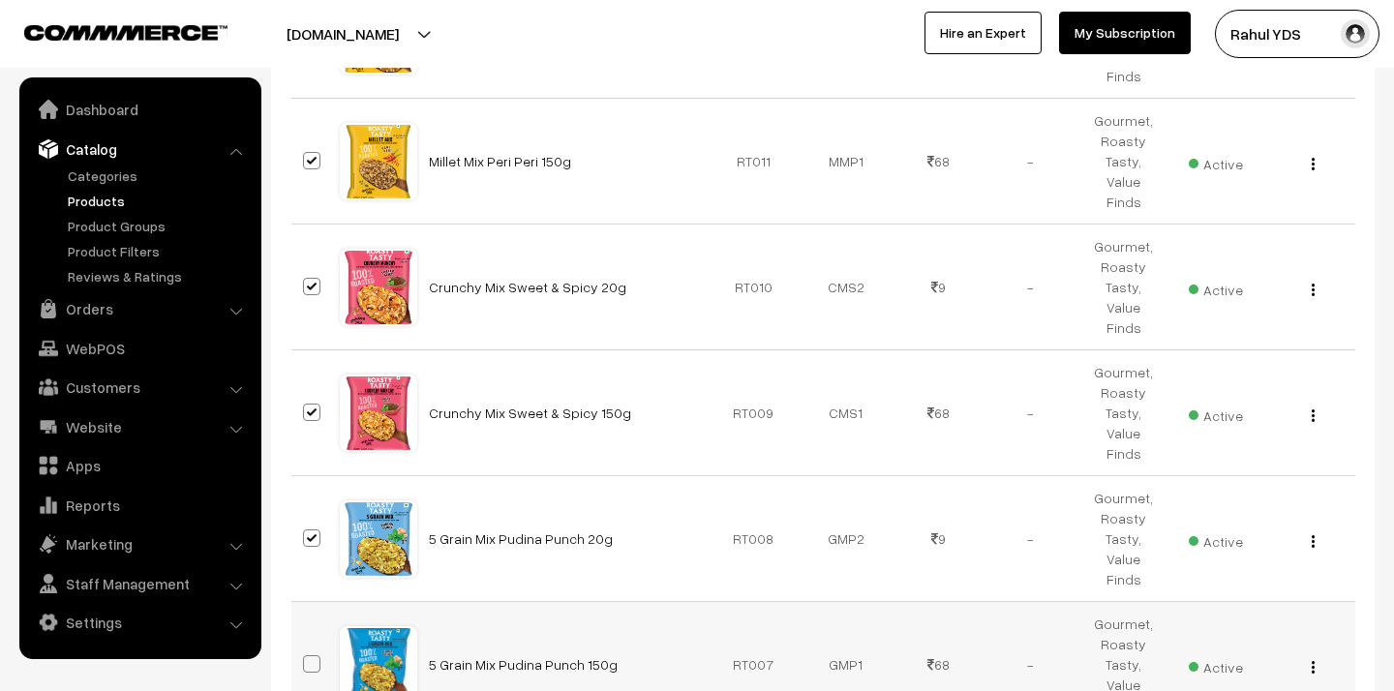
click at [308, 655] on span at bounding box center [311, 663] width 17 height 17
click at [306, 646] on input "checkbox" at bounding box center [299, 652] width 13 height 13
checkbox input "true"
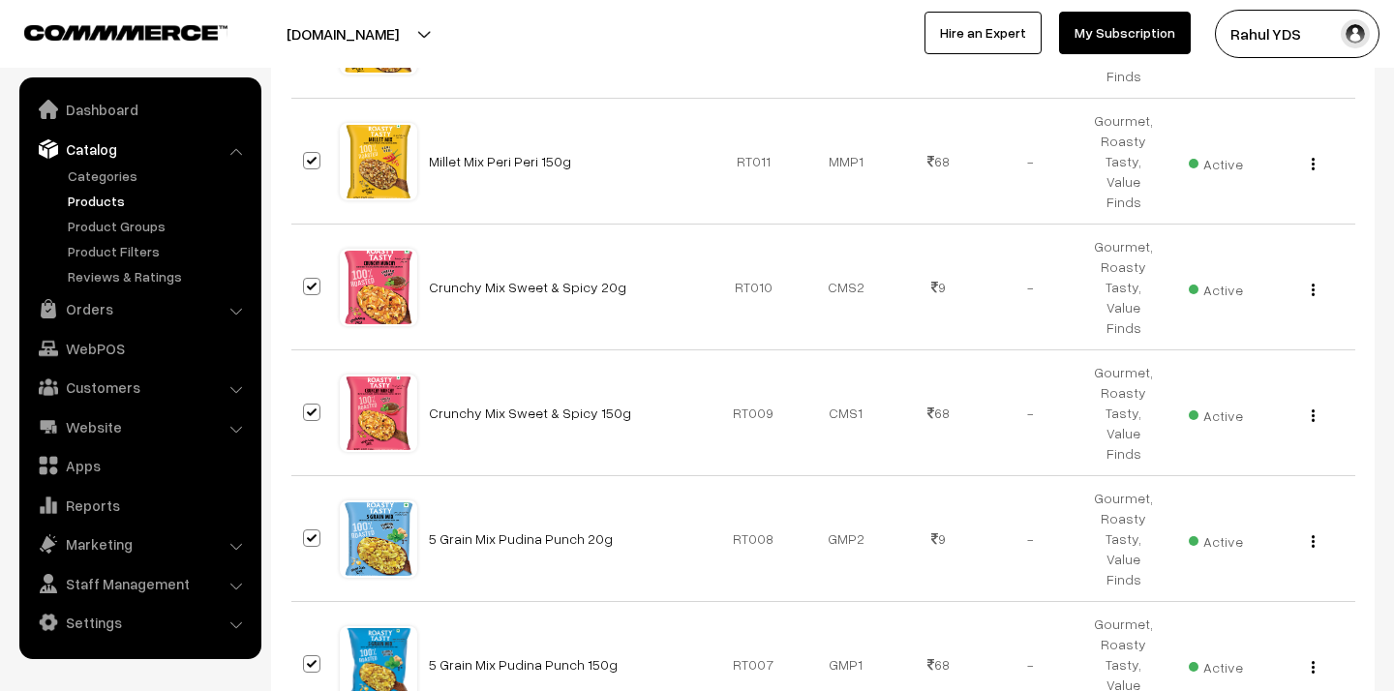
checkbox input "true"
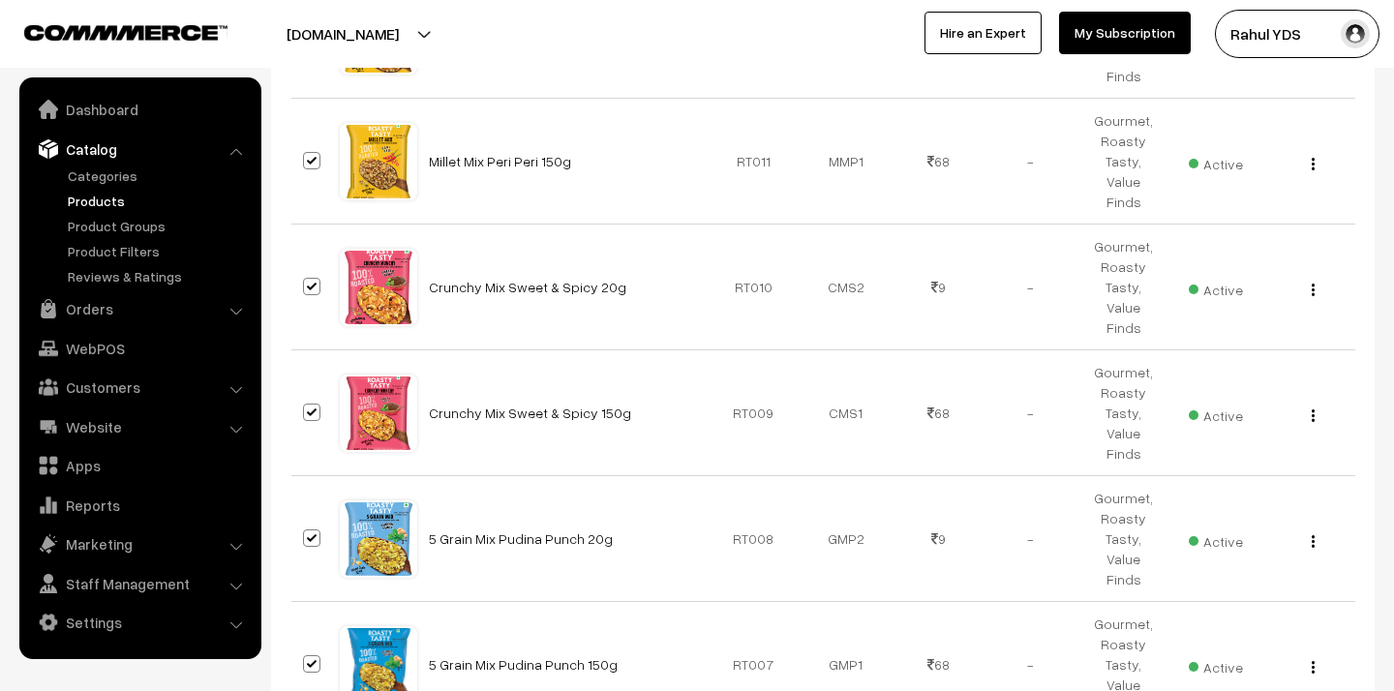
checkbox input "true"
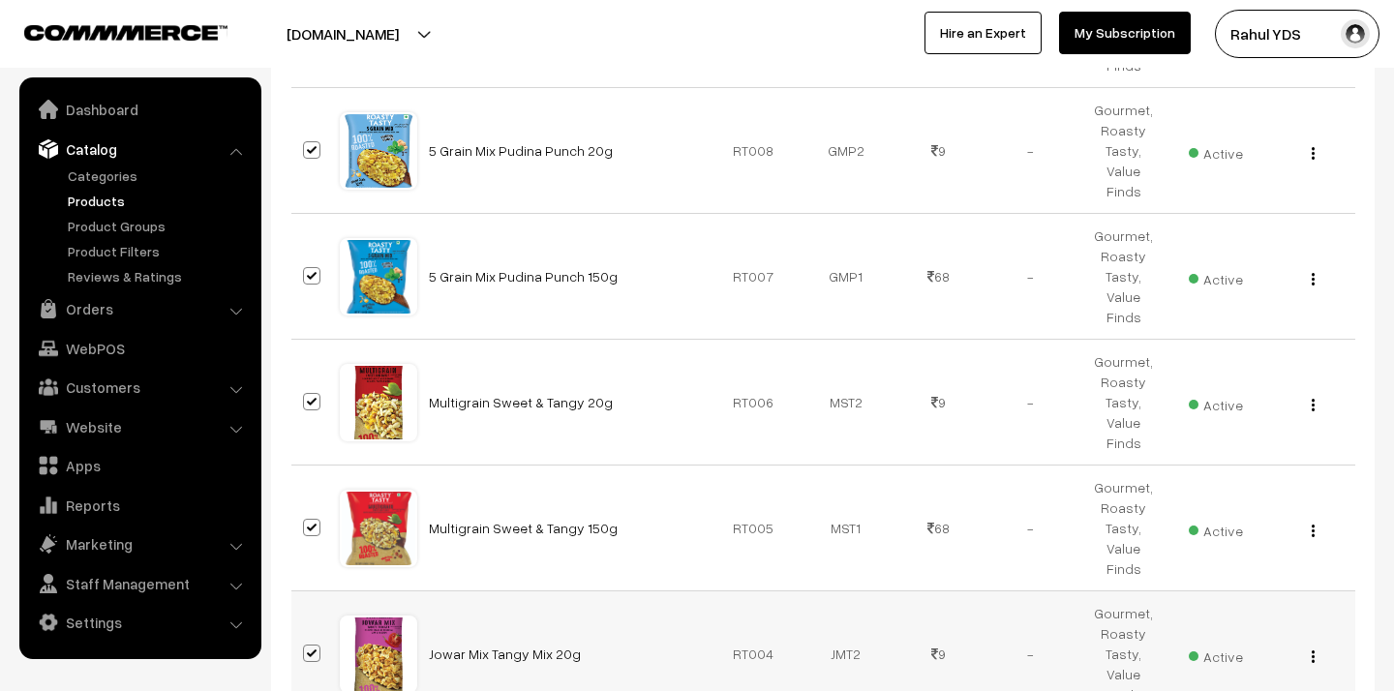
scroll to position [2425, 0]
checkbox input "true"
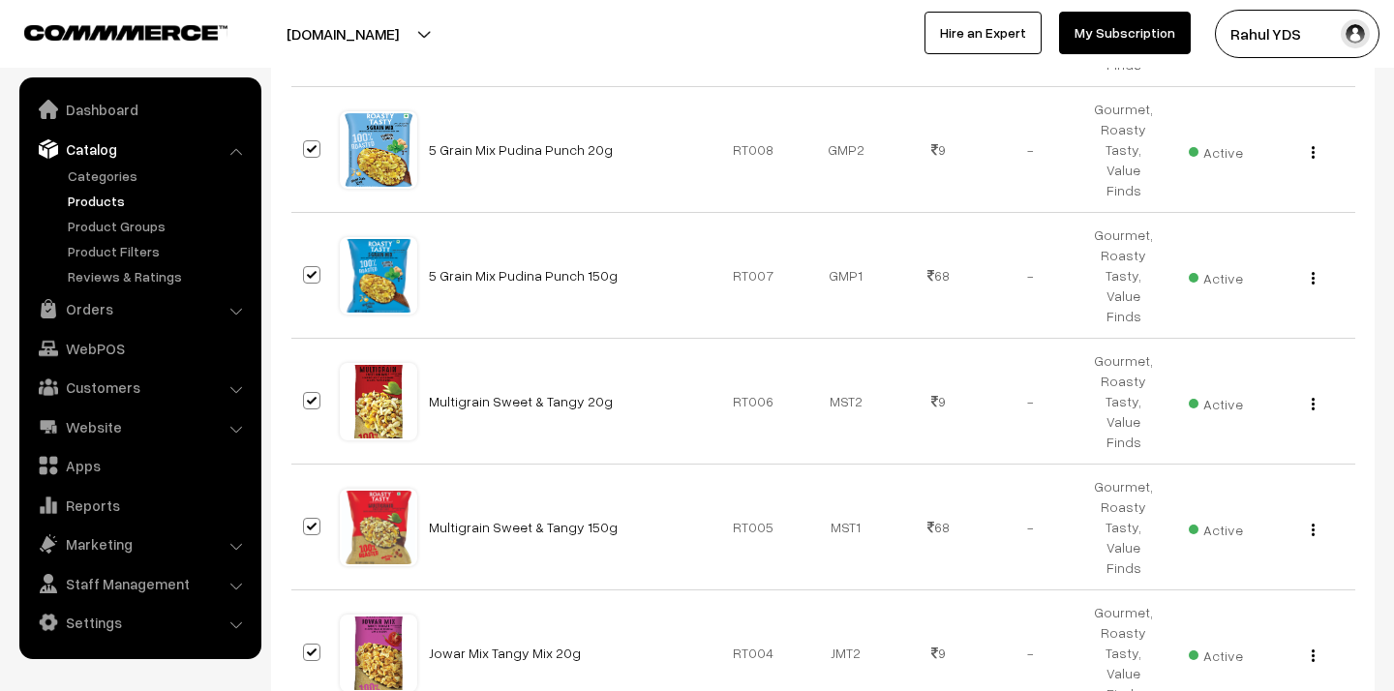
checkbox input "true"
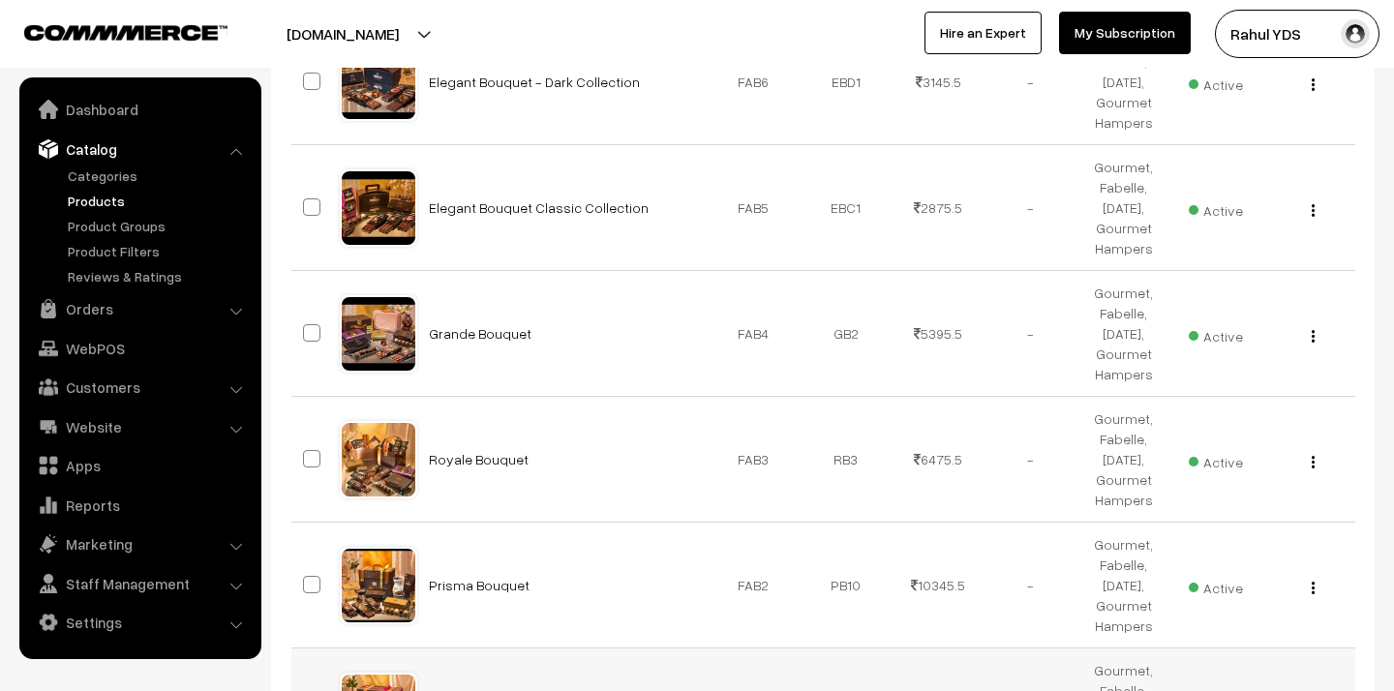
scroll to position [7681, 0]
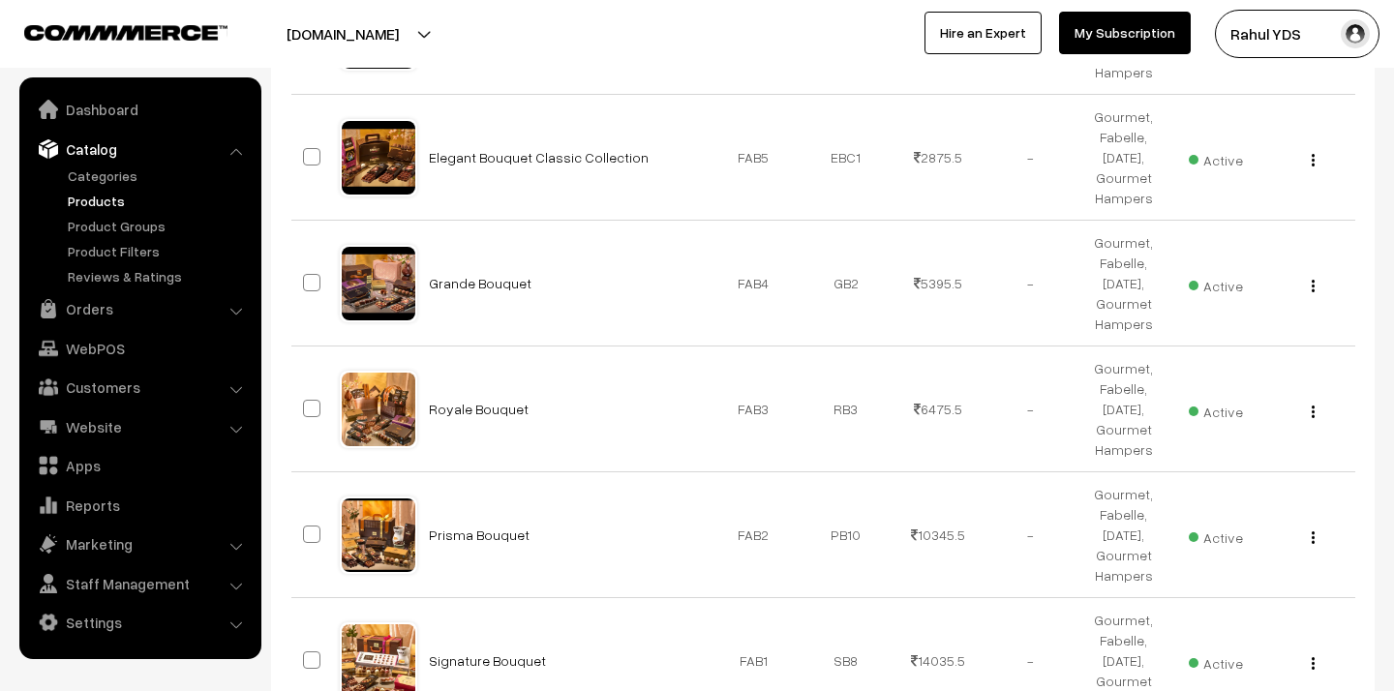
scroll to position [7685, 0]
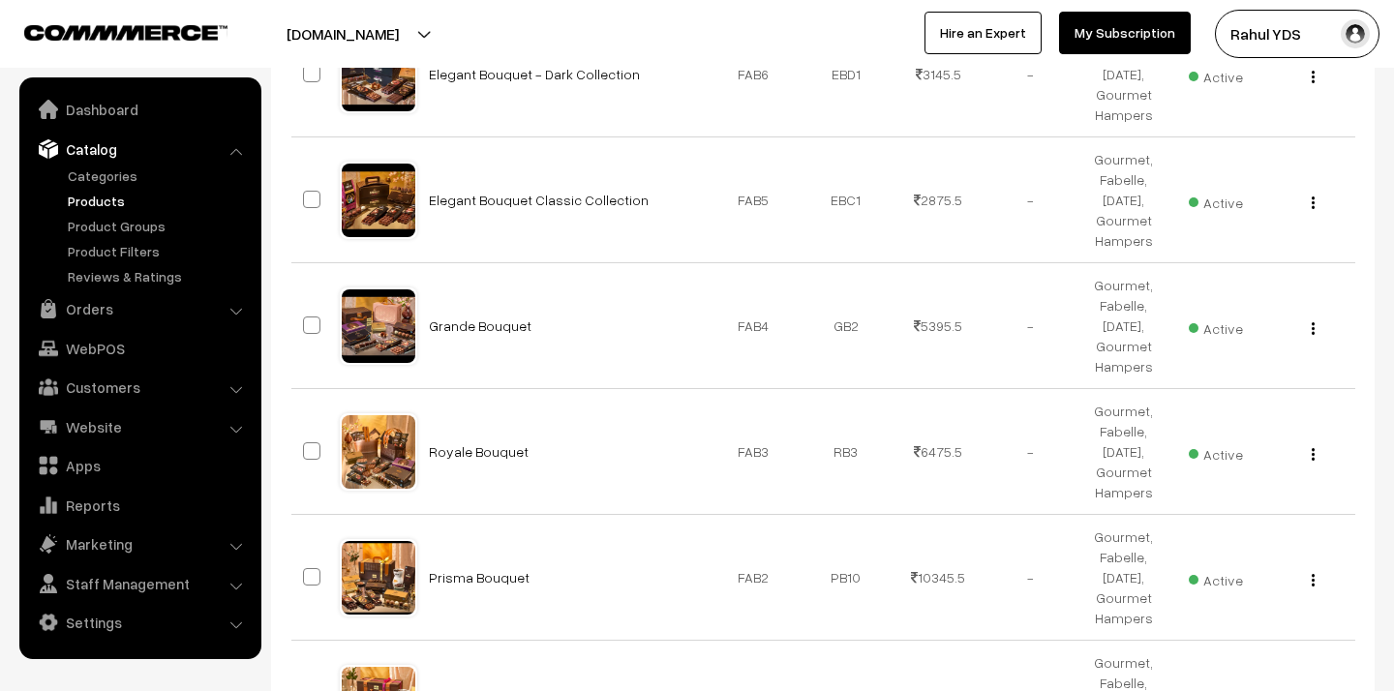
checkbox input "true"
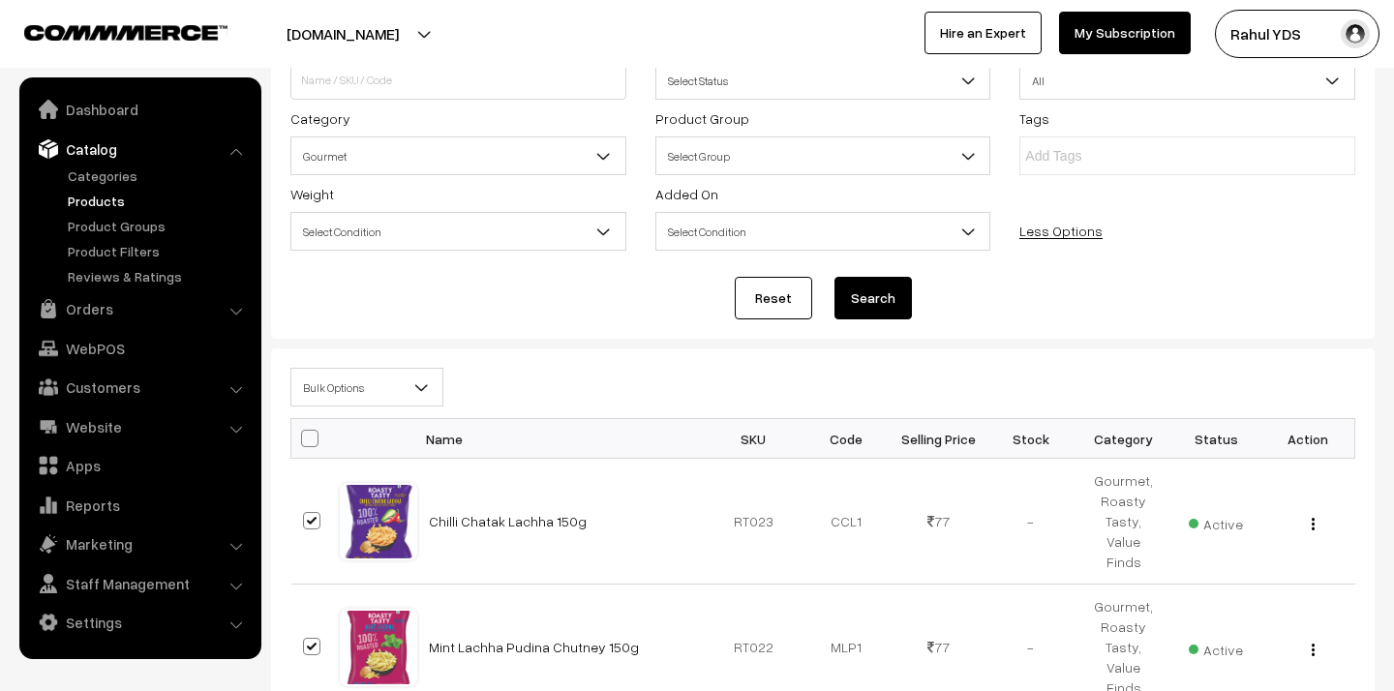
scroll to position [168, 0]
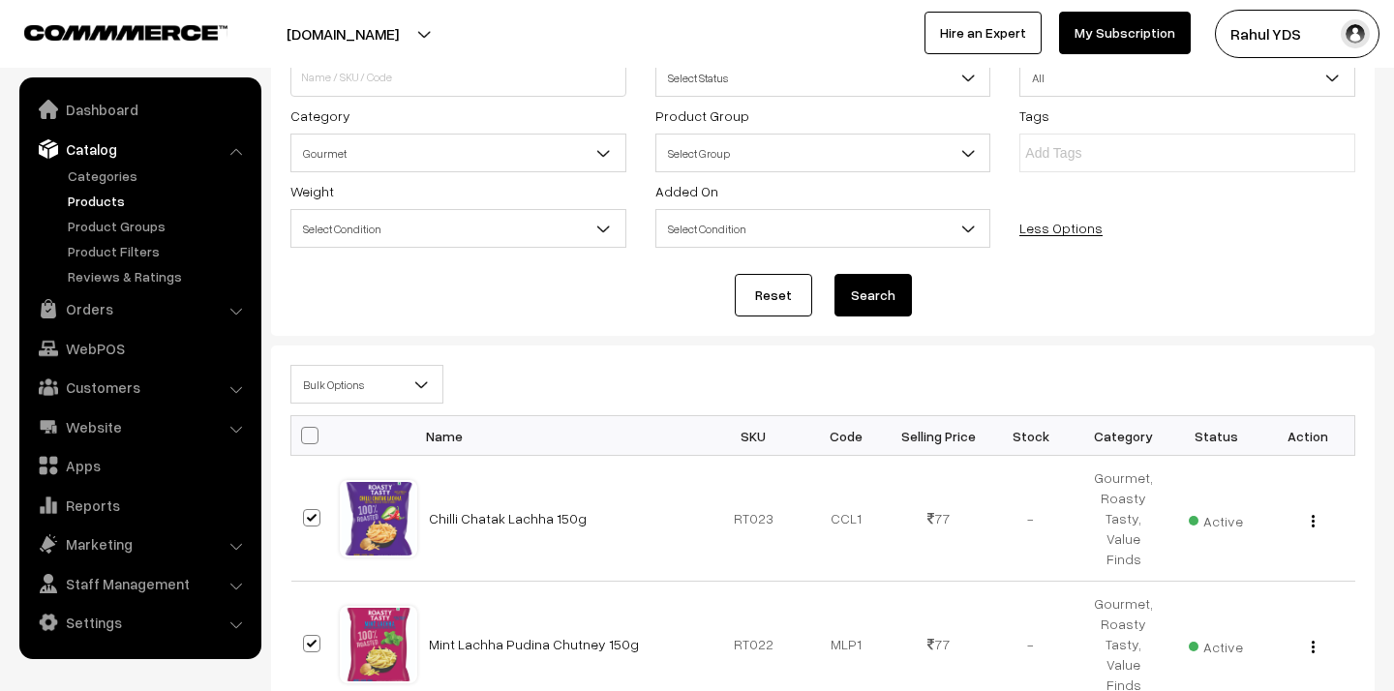
click at [366, 373] on span "Bulk Options" at bounding box center [366, 385] width 151 height 34
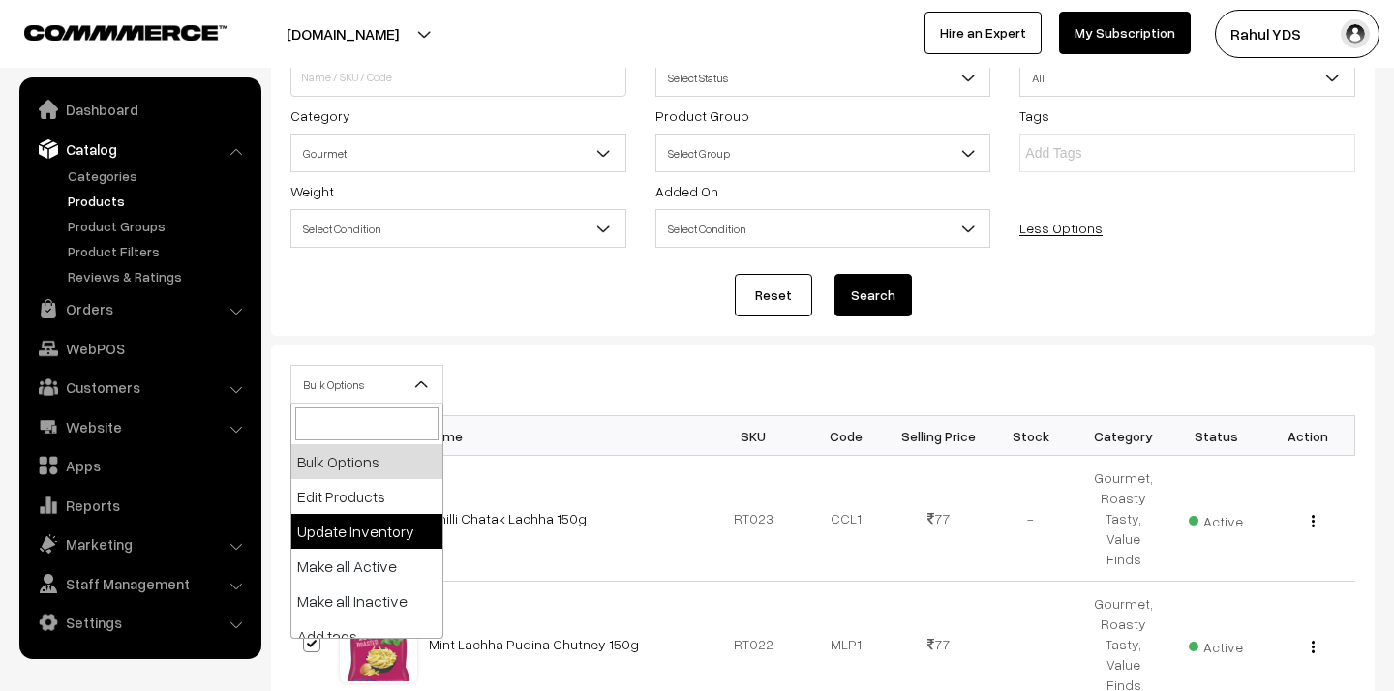
scroll to position [120, 0]
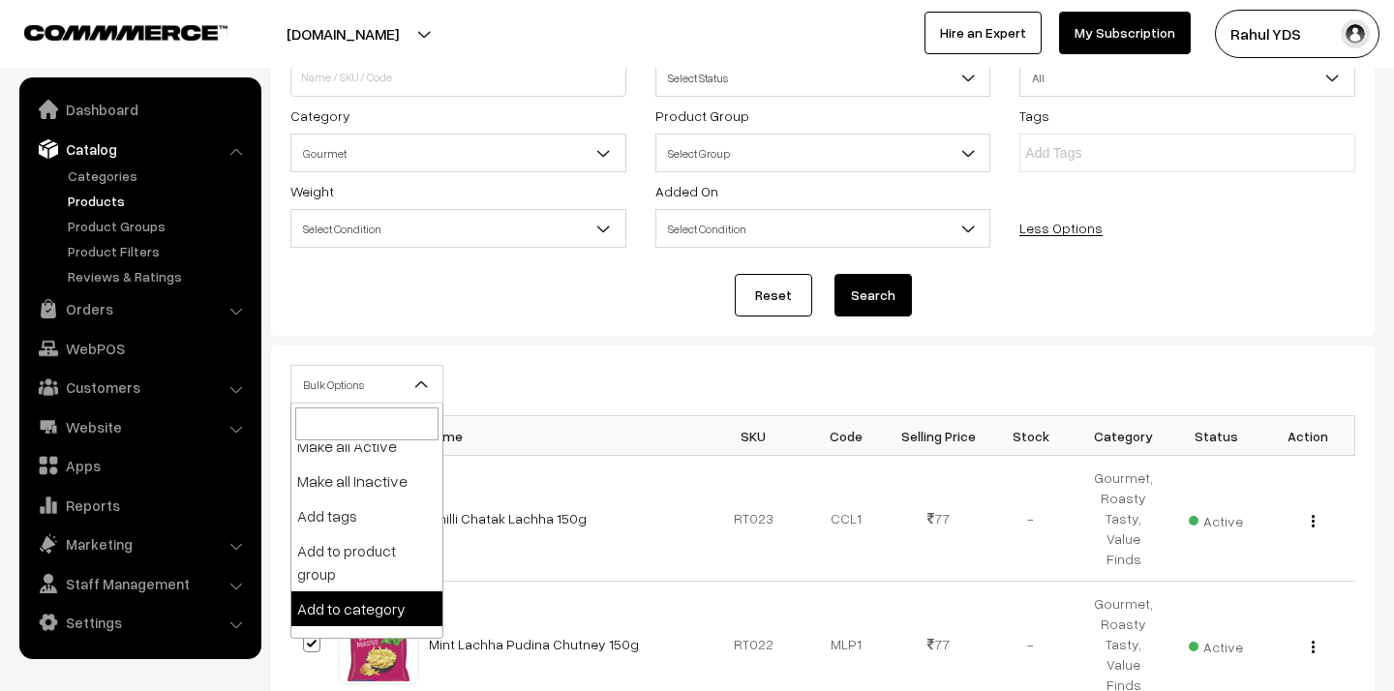
select select "category"
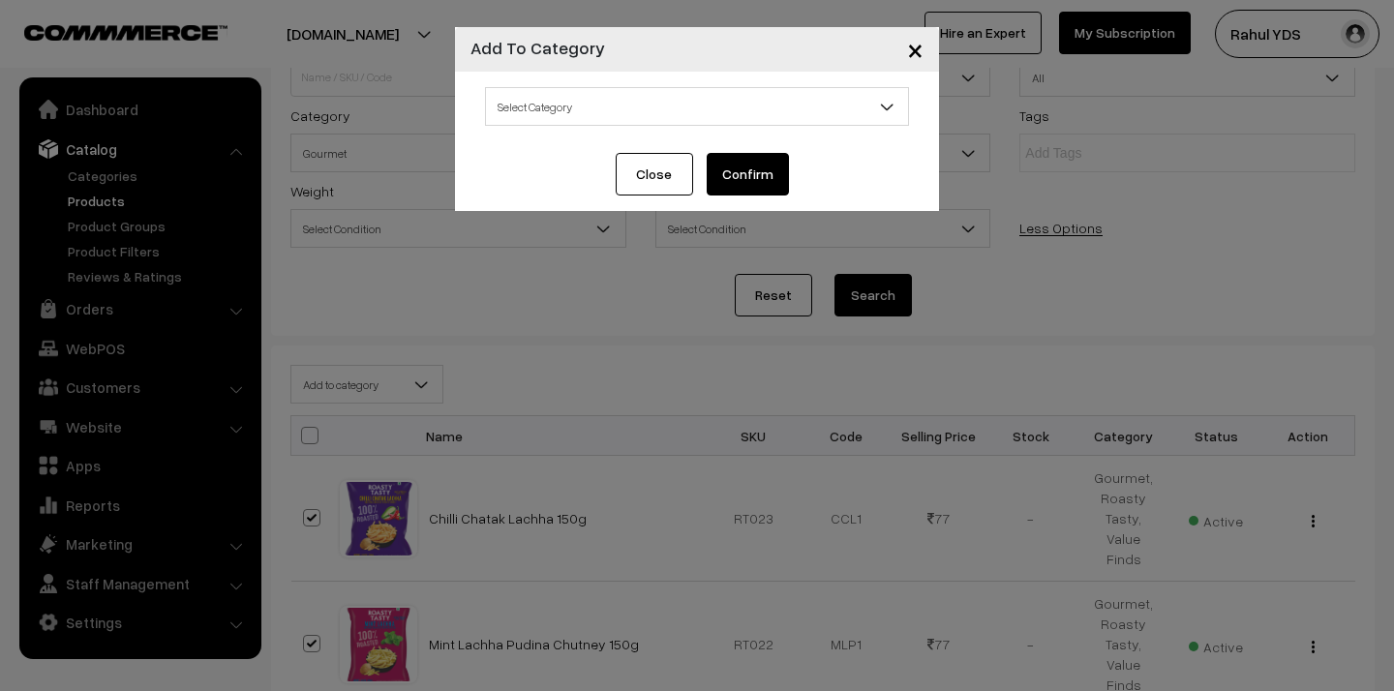
click at [592, 107] on span "Select Category" at bounding box center [697, 107] width 422 height 34
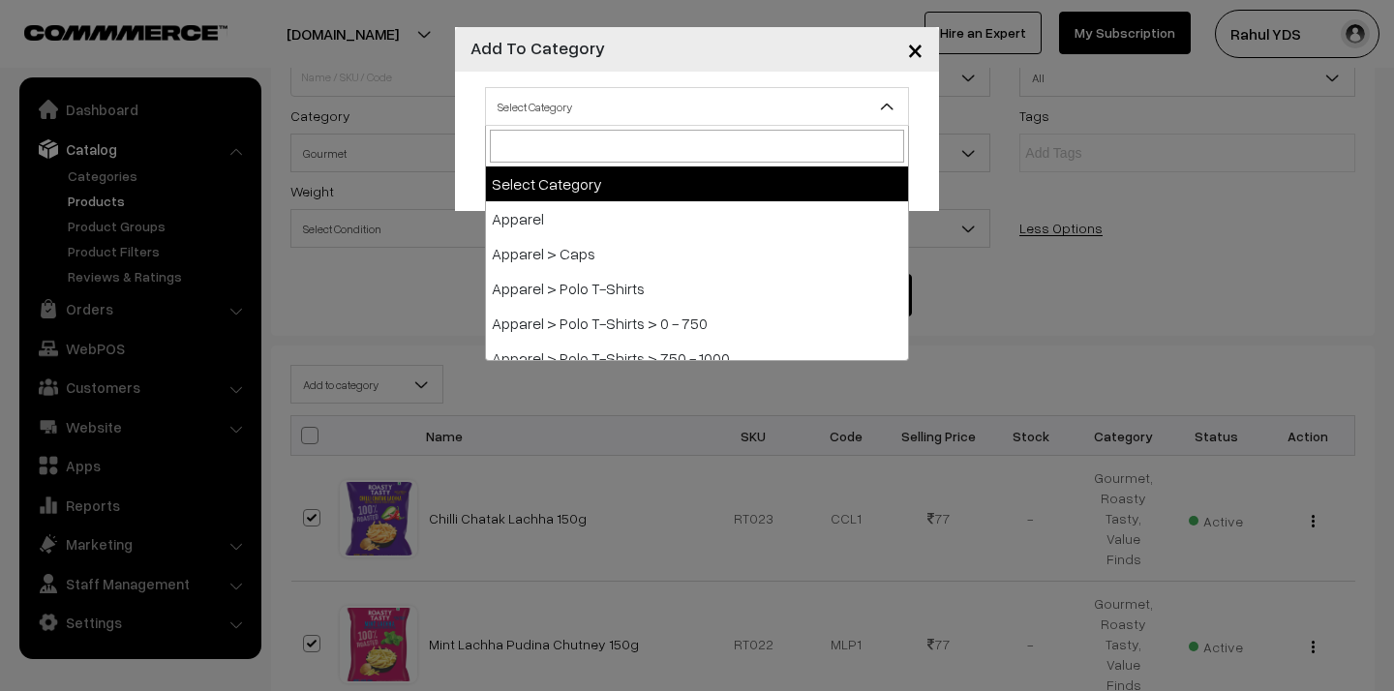
type input "1"
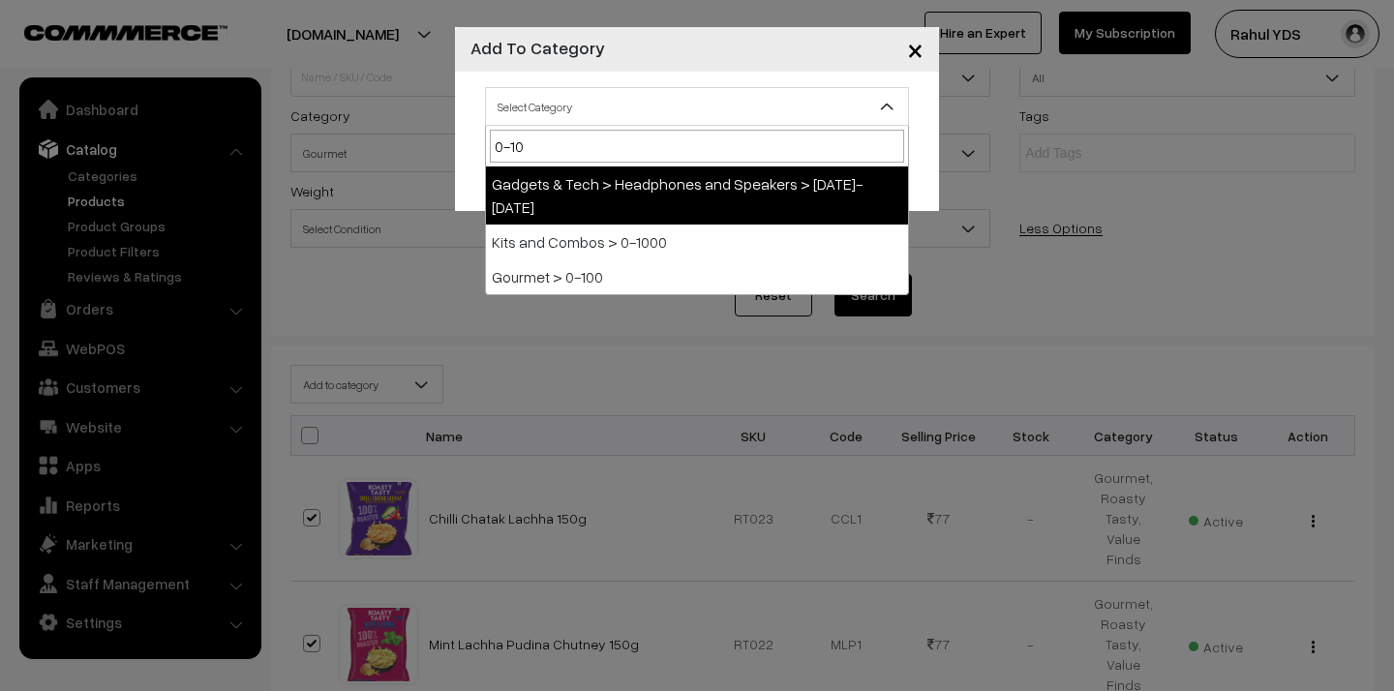
type input "0-100"
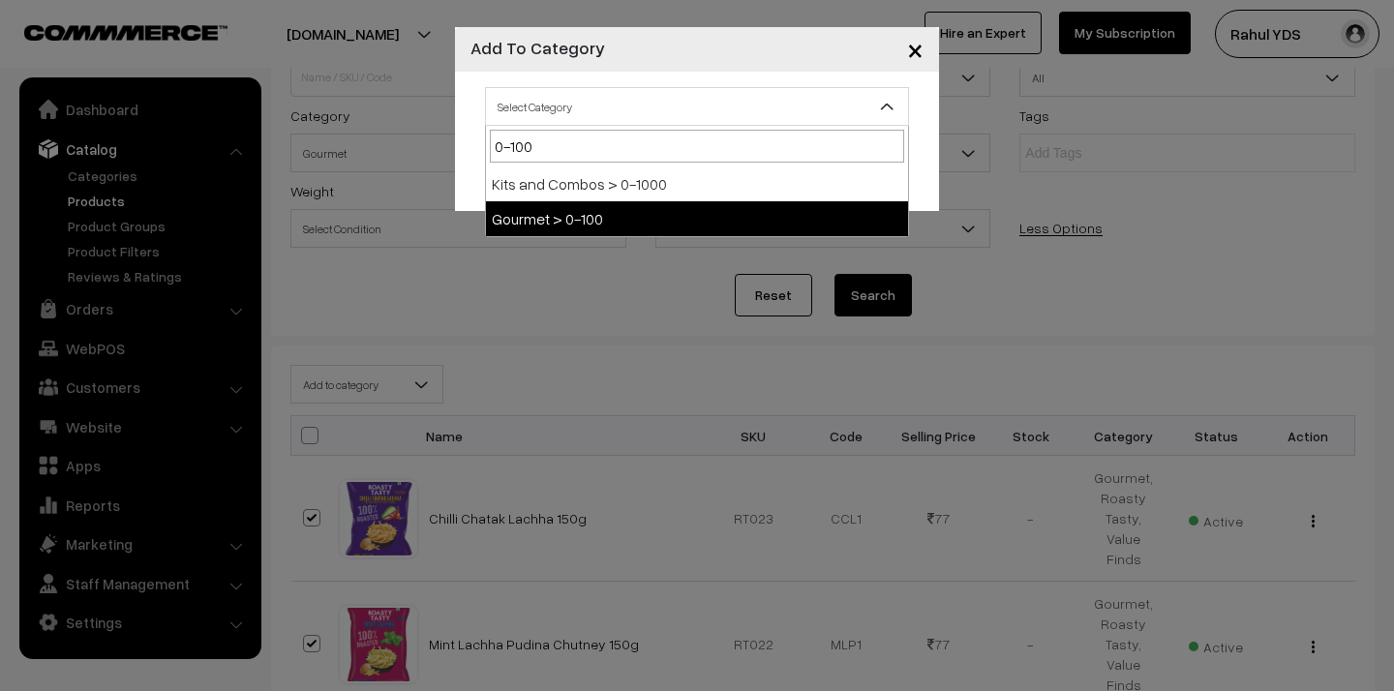
select select "155"
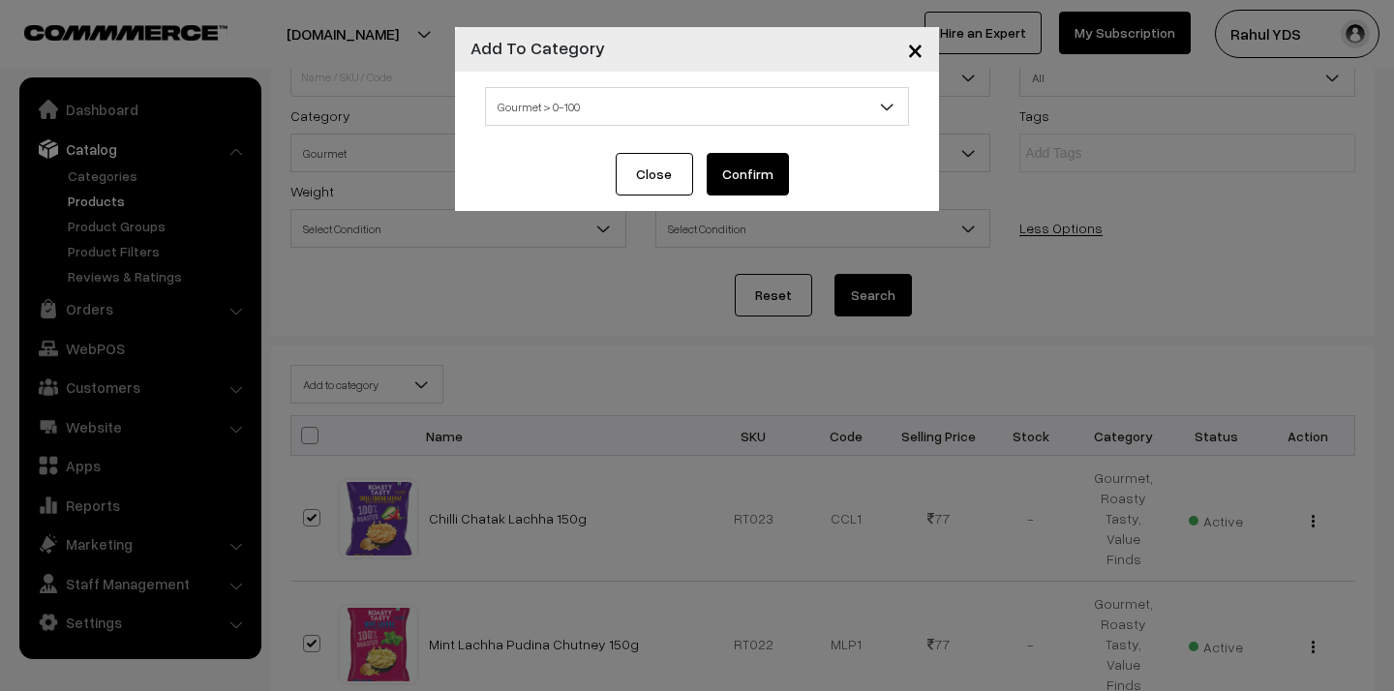
click at [749, 176] on button "Confirm" at bounding box center [748, 174] width 82 height 43
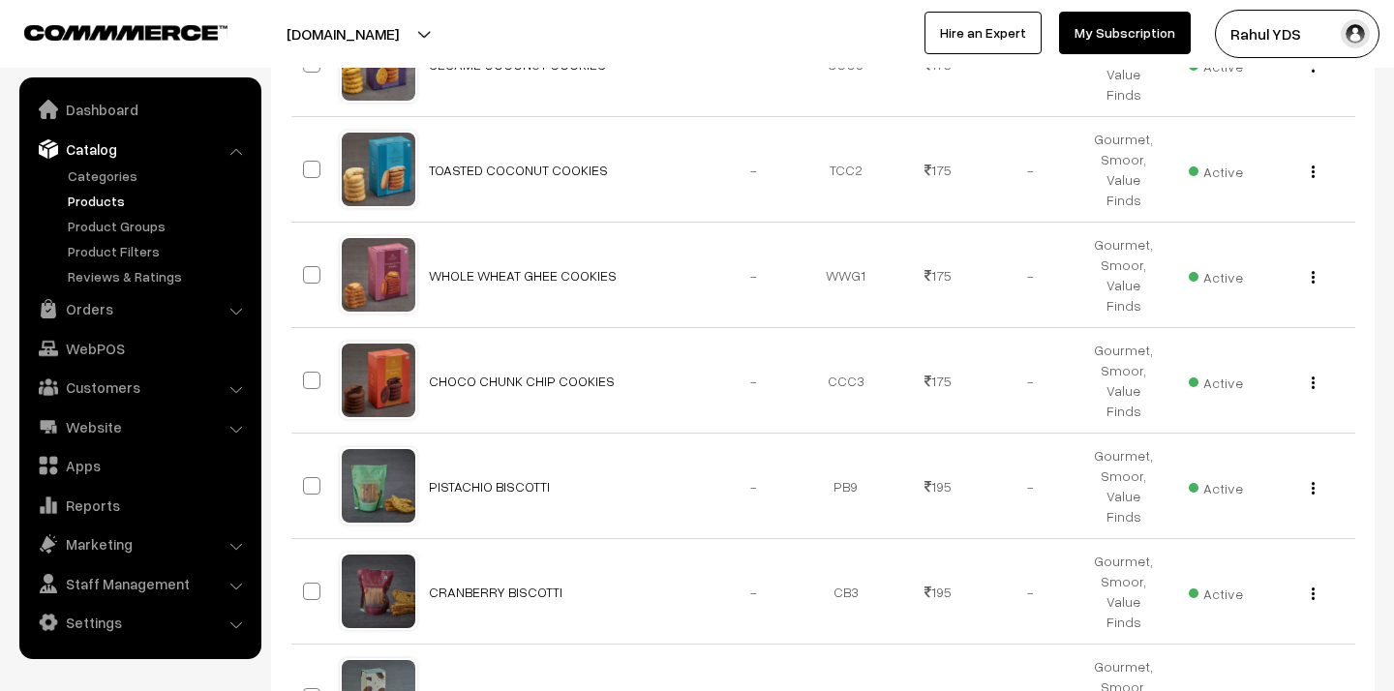
scroll to position [11517, 0]
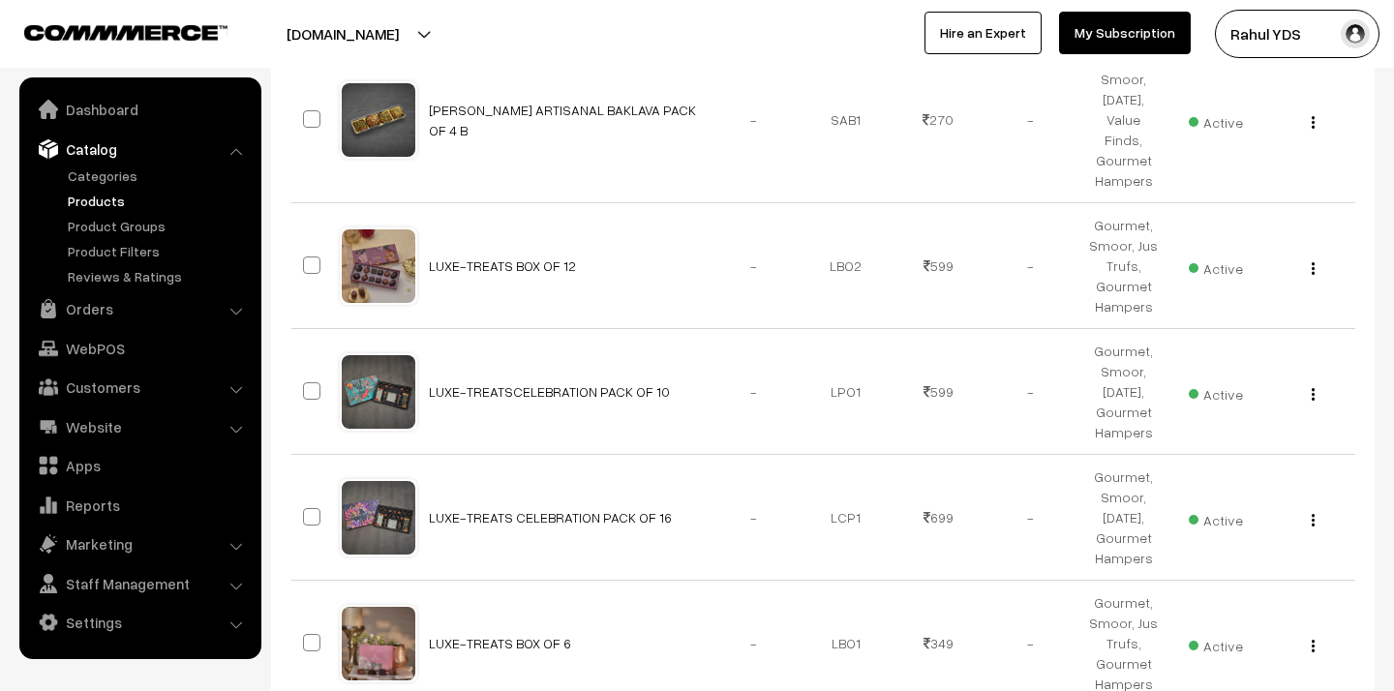
scroll to position [6201, 0]
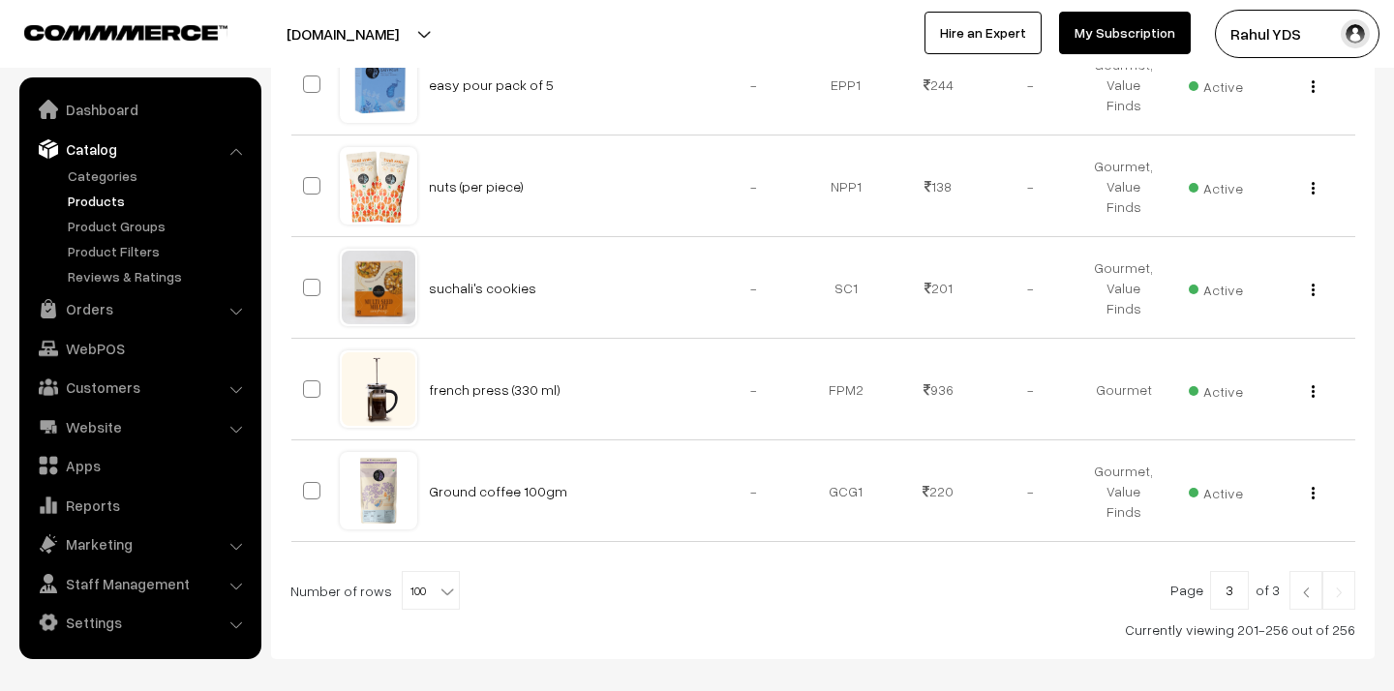
click at [1312, 571] on link at bounding box center [1305, 590] width 33 height 39
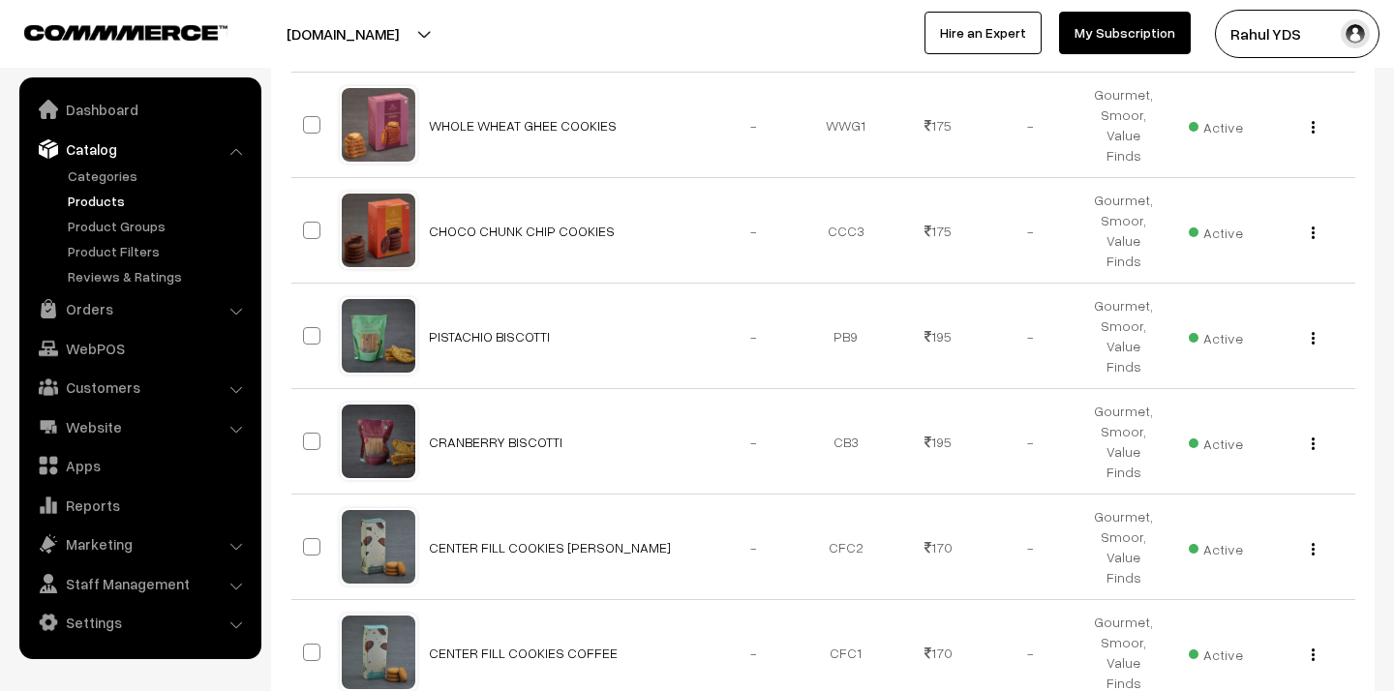
scroll to position [11517, 0]
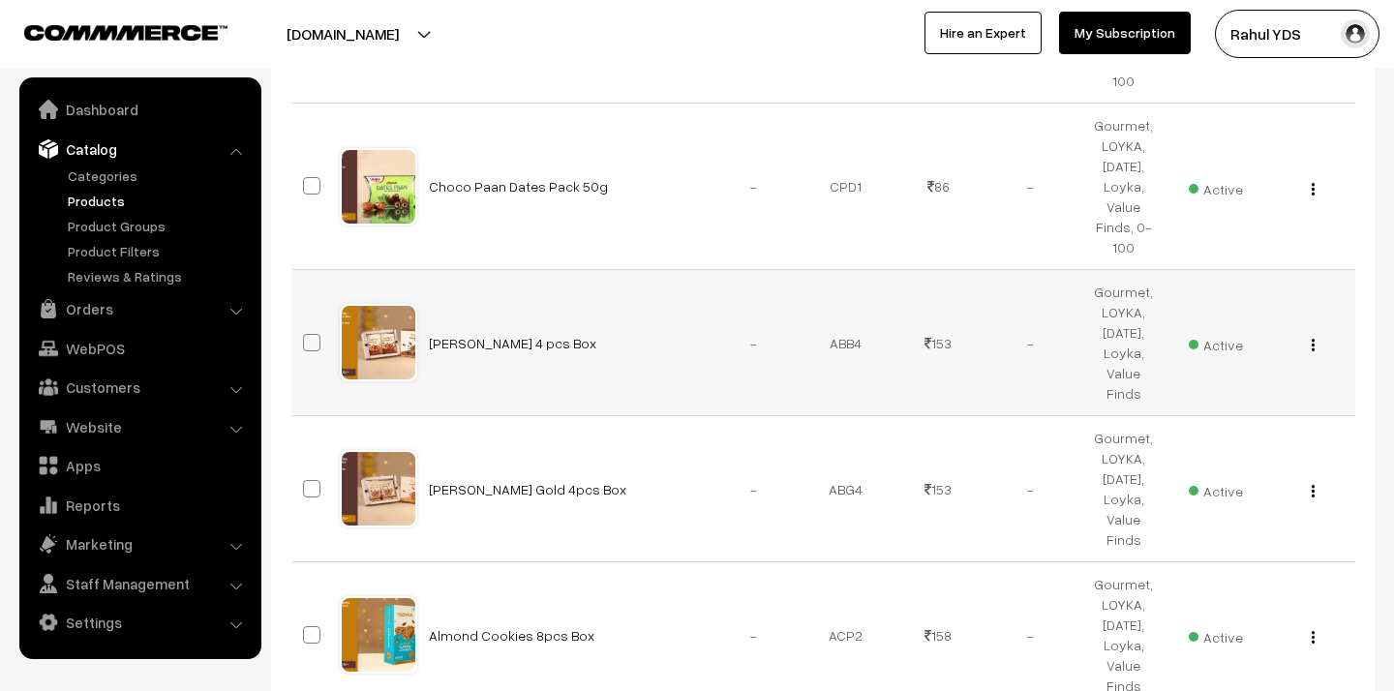
scroll to position [654, 0]
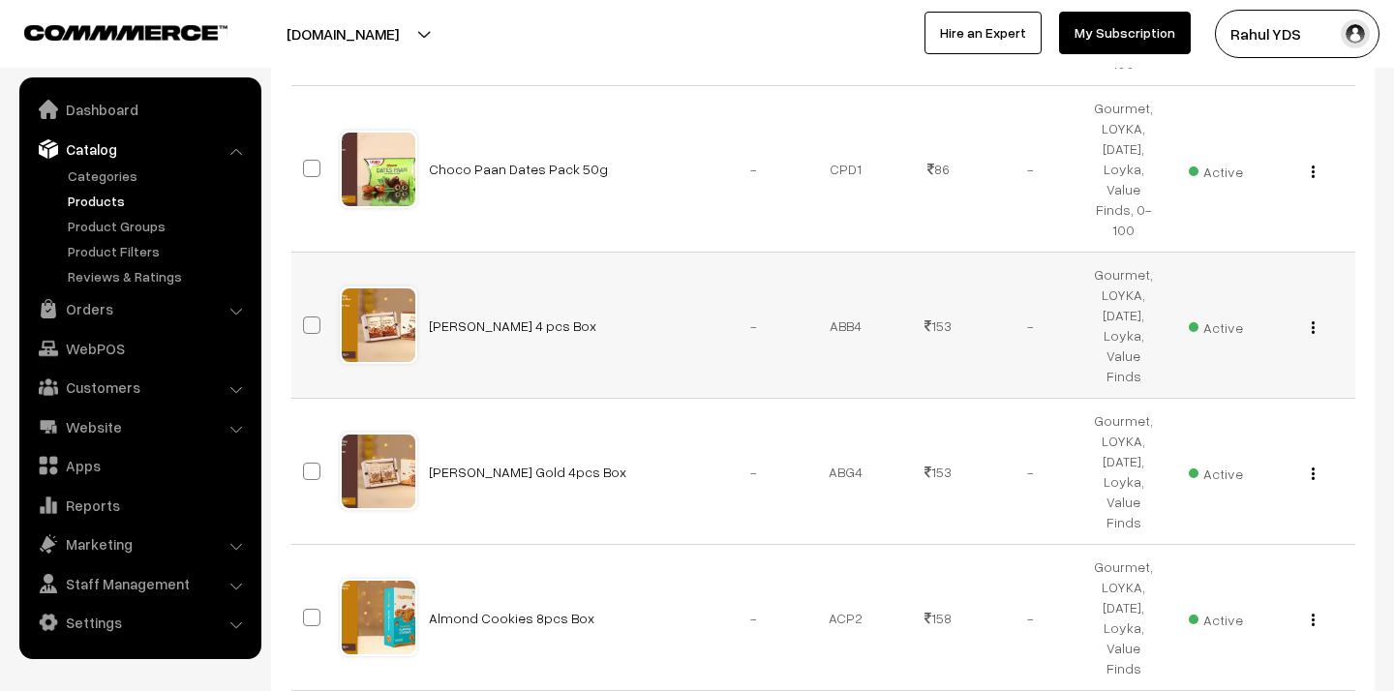
click at [311, 317] on span at bounding box center [311, 325] width 17 height 17
click at [306, 307] on input "checkbox" at bounding box center [299, 313] width 13 height 13
checkbox input "true"
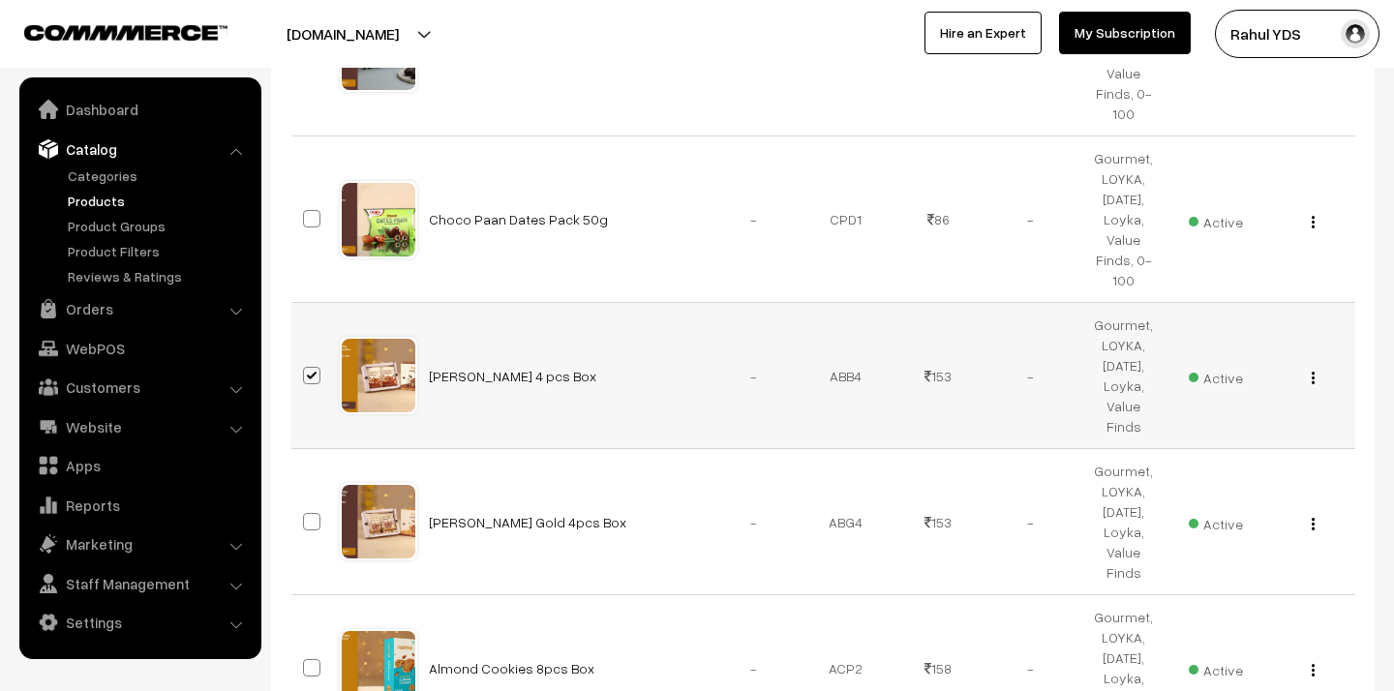
scroll to position [705, 0]
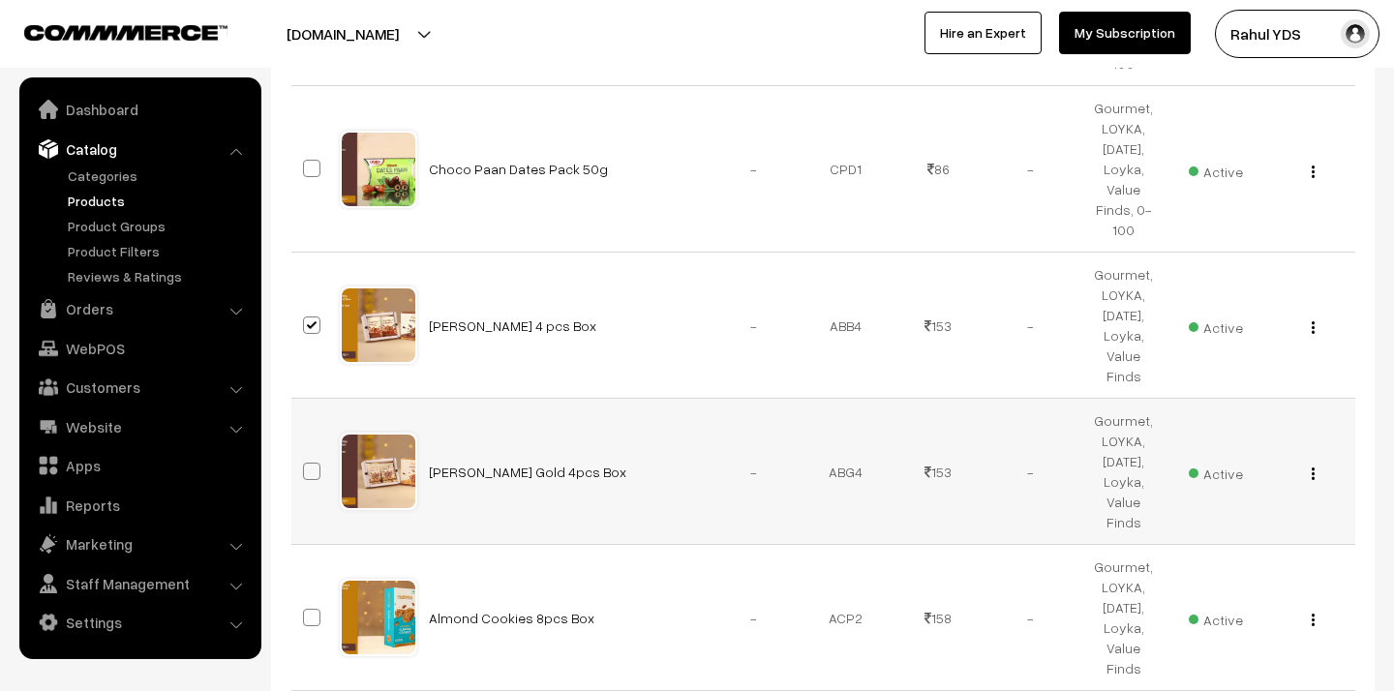
click at [318, 463] on span at bounding box center [311, 471] width 17 height 17
click at [306, 453] on input "checkbox" at bounding box center [299, 459] width 13 height 13
checkbox input "true"
click at [313, 609] on span at bounding box center [311, 617] width 17 height 17
click at [306, 599] on input "checkbox" at bounding box center [299, 605] width 13 height 13
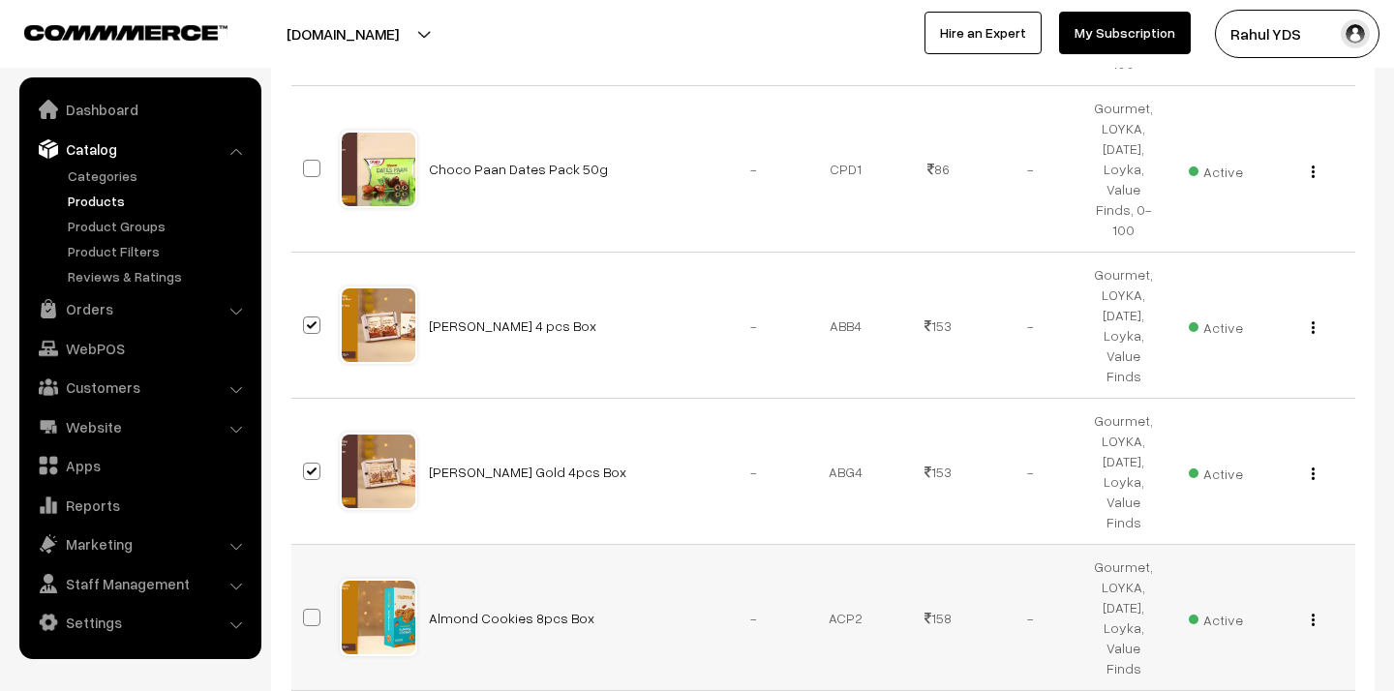
checkbox input "true"
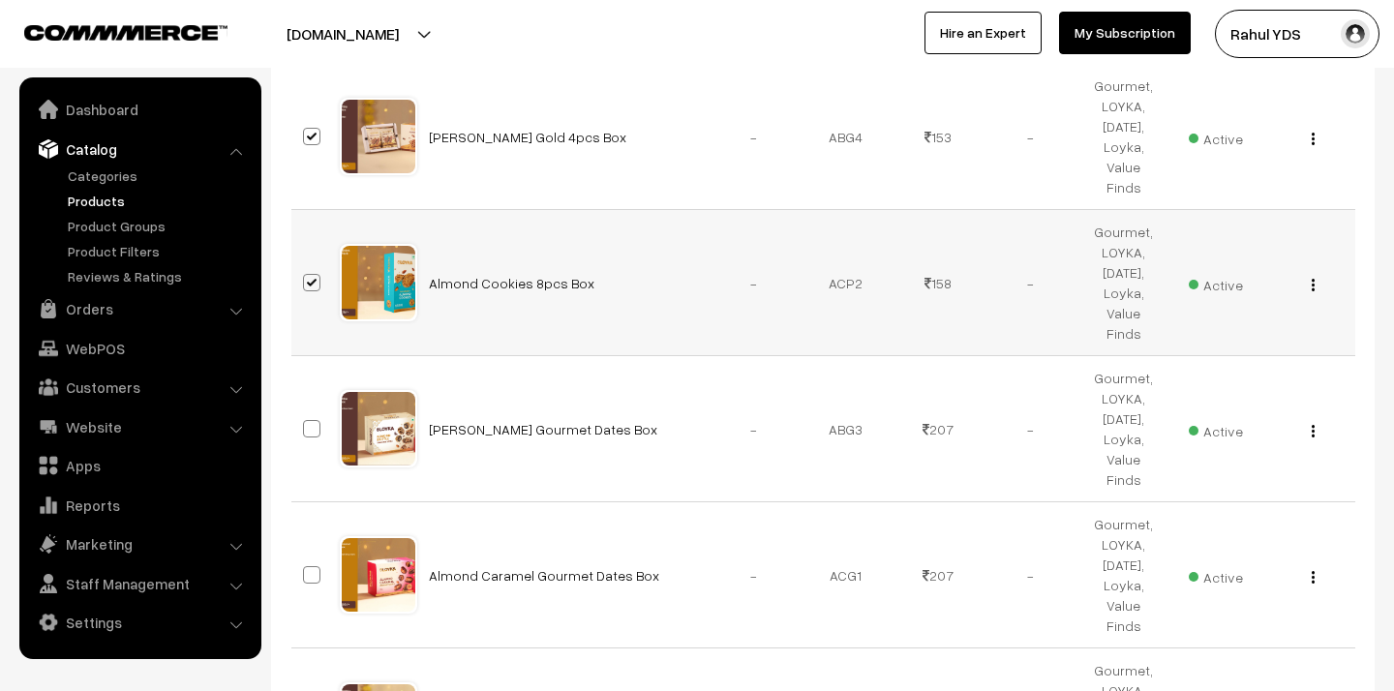
scroll to position [1063, 0]
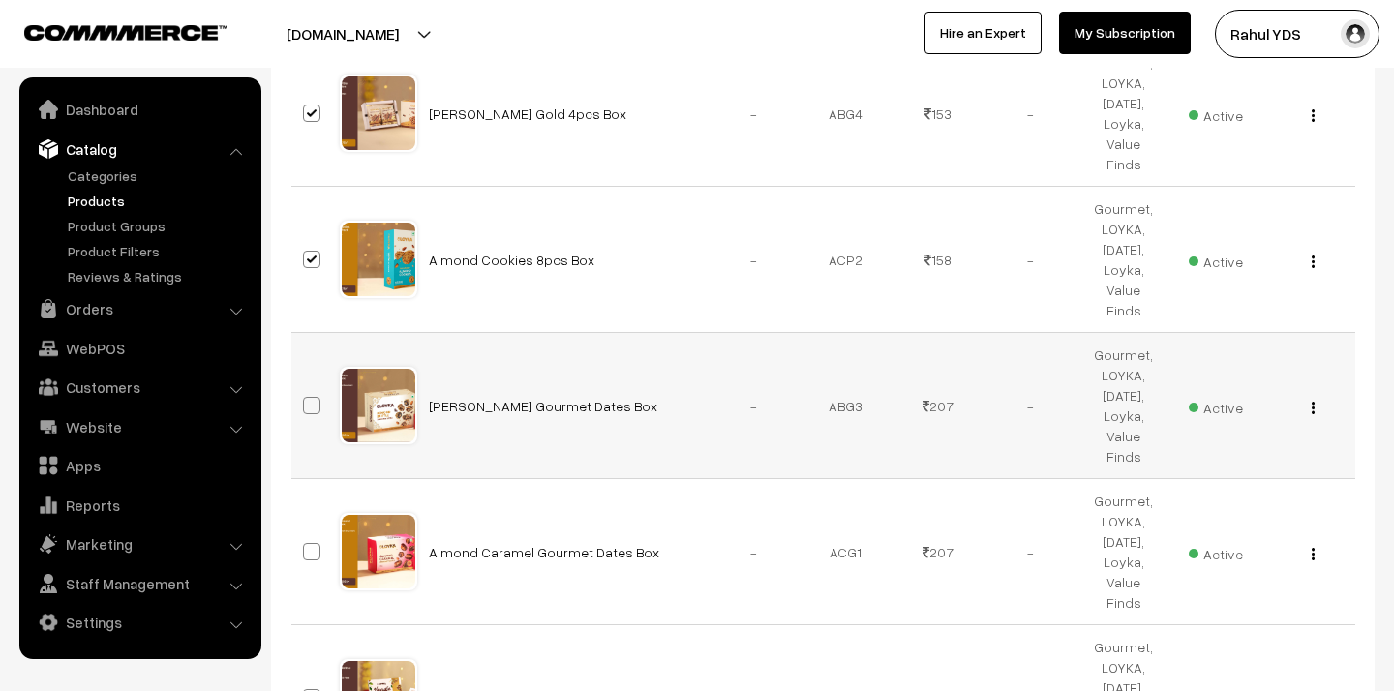
click at [310, 397] on span at bounding box center [311, 405] width 17 height 17
click at [306, 387] on input "checkbox" at bounding box center [299, 393] width 13 height 13
checkbox input "true"
click at [313, 543] on span at bounding box center [311, 551] width 17 height 17
click at [306, 533] on input "checkbox" at bounding box center [299, 539] width 13 height 13
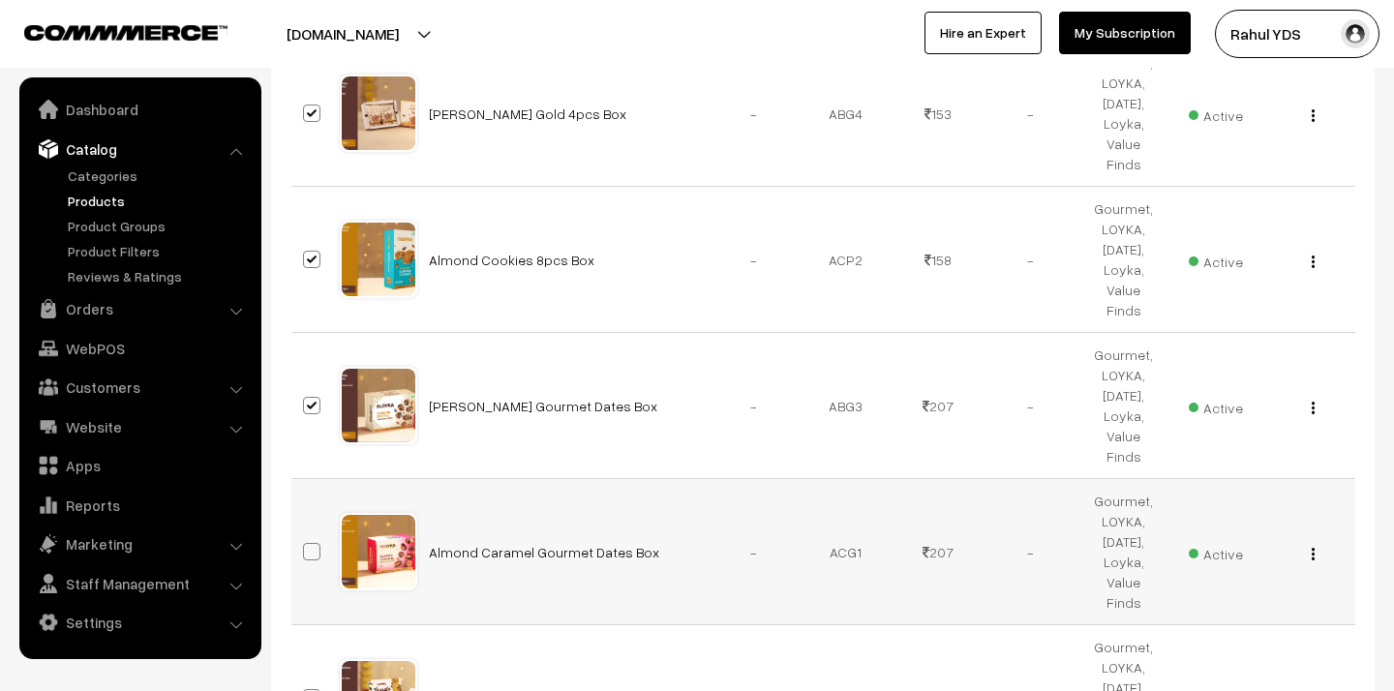
checkbox input "true"
click at [317, 689] on span at bounding box center [311, 697] width 17 height 17
click at [306, 679] on input "checkbox" at bounding box center [299, 685] width 13 height 13
checkbox input "true"
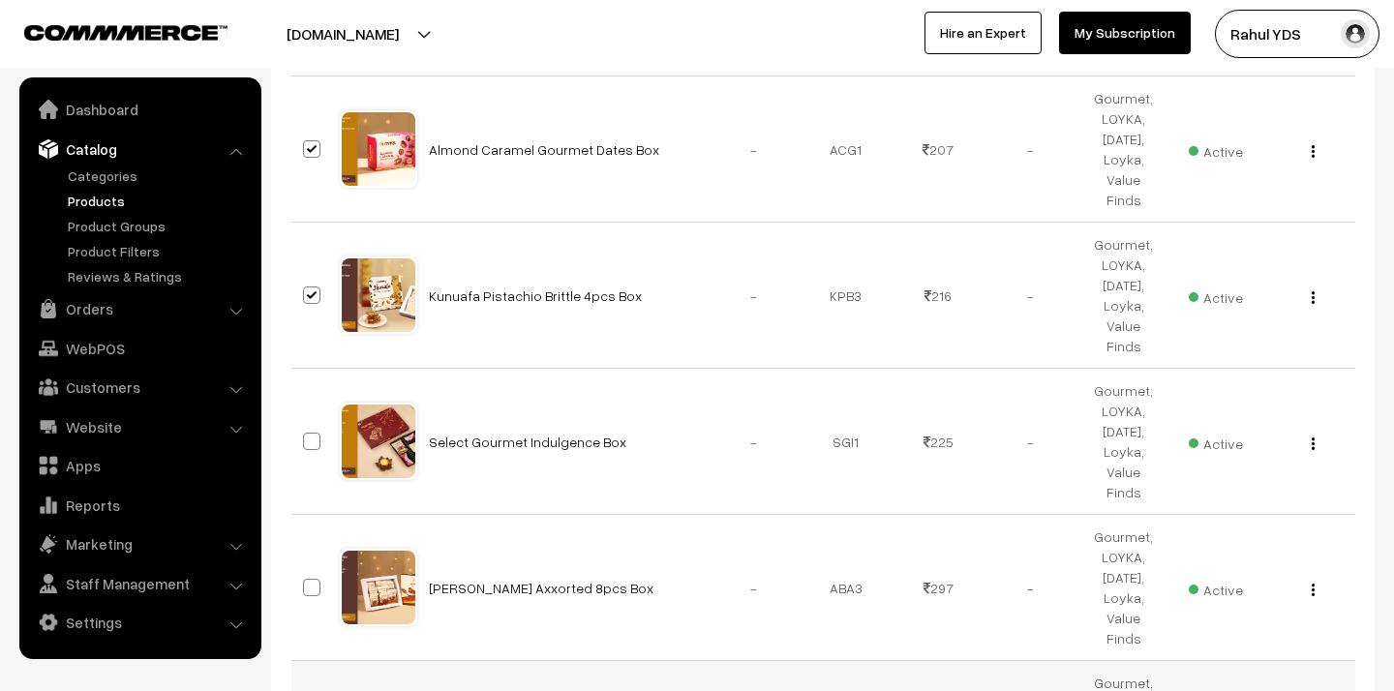
scroll to position [1488, 0]
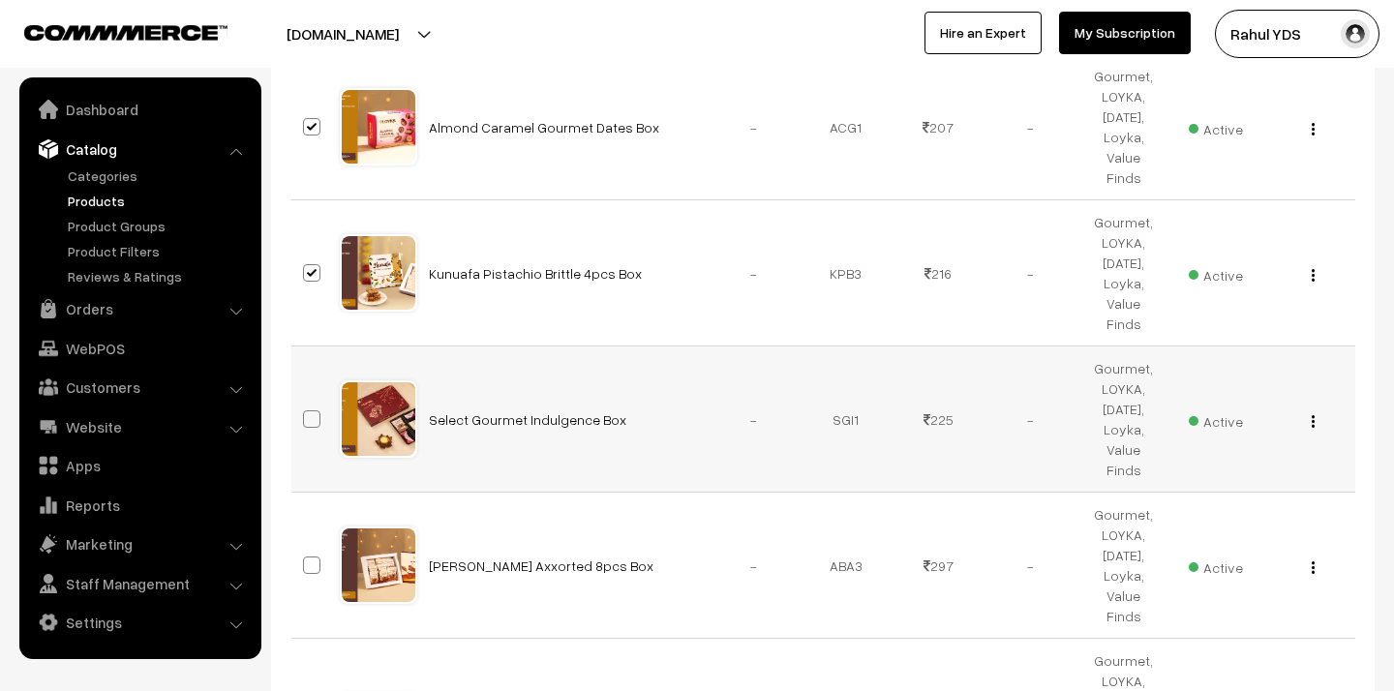
click at [312, 410] on span at bounding box center [311, 418] width 17 height 17
click at [306, 401] on input "checkbox" at bounding box center [299, 407] width 13 height 13
checkbox input "true"
click at [312, 557] on span at bounding box center [311, 565] width 17 height 17
click at [306, 547] on input "checkbox" at bounding box center [299, 553] width 13 height 13
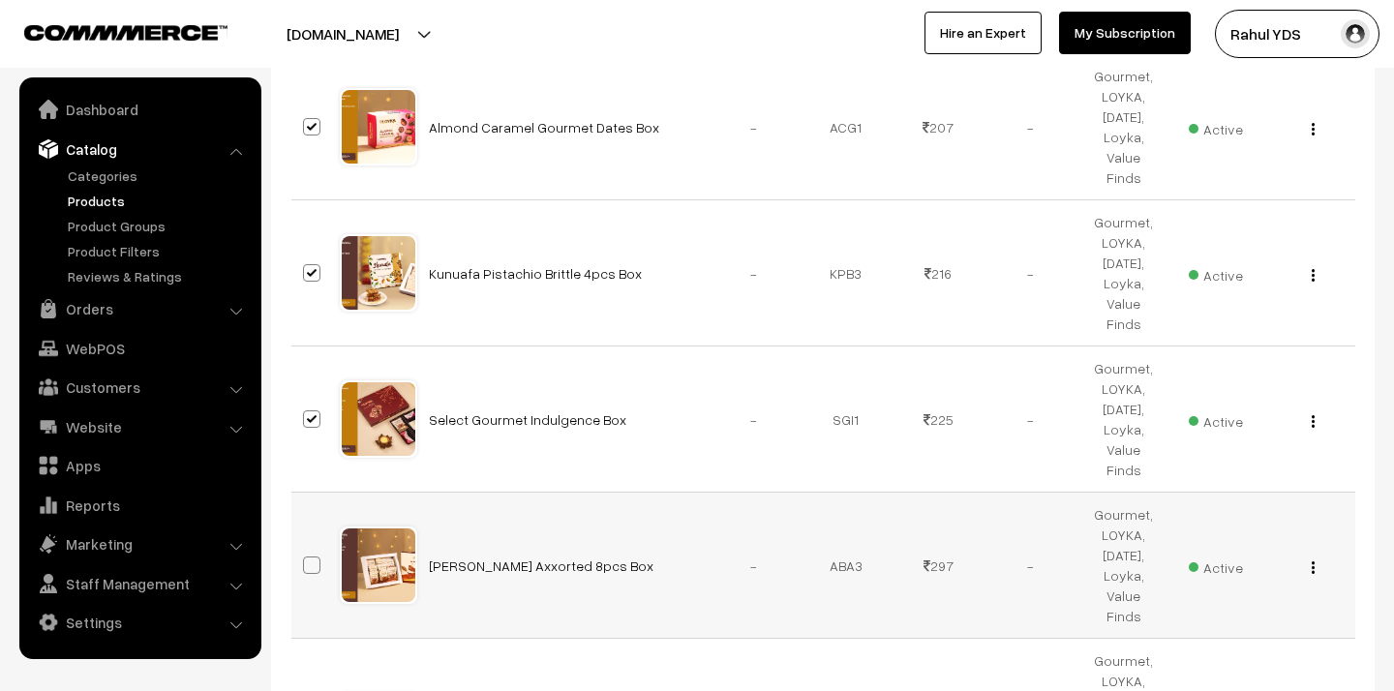
checkbox input "true"
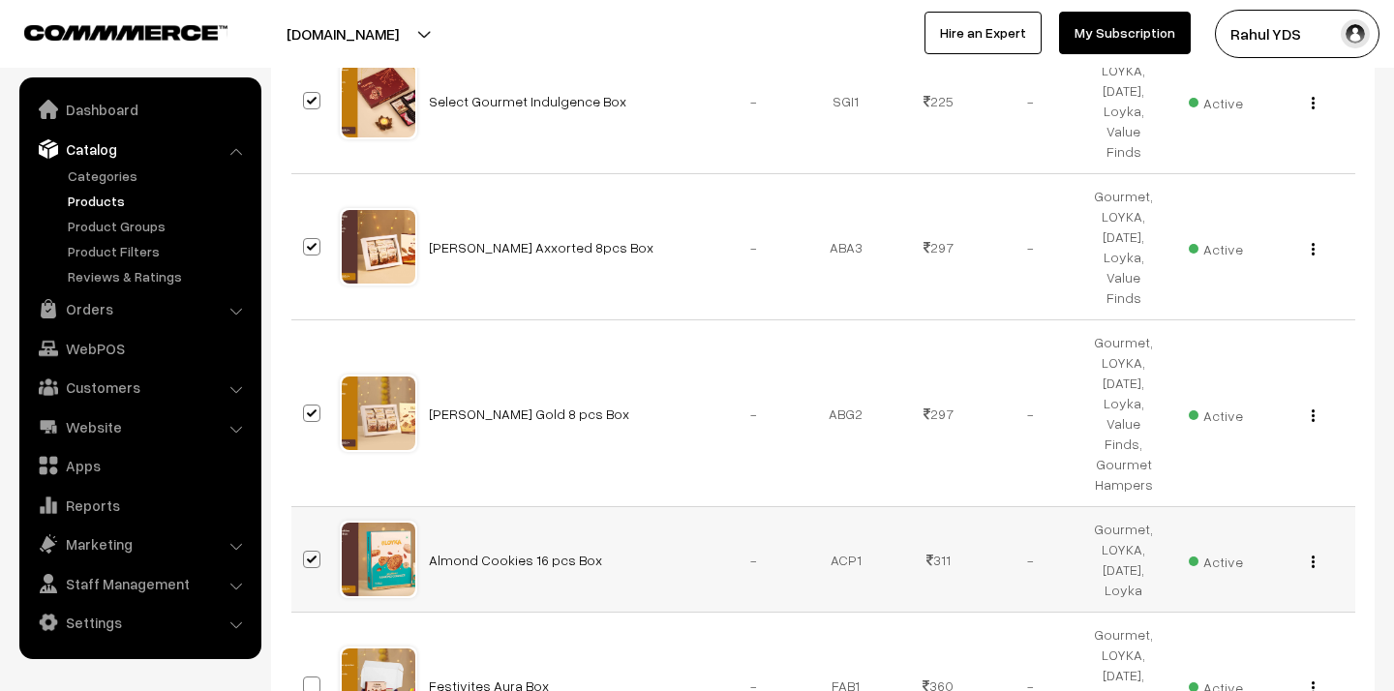
scroll to position [1869, 0]
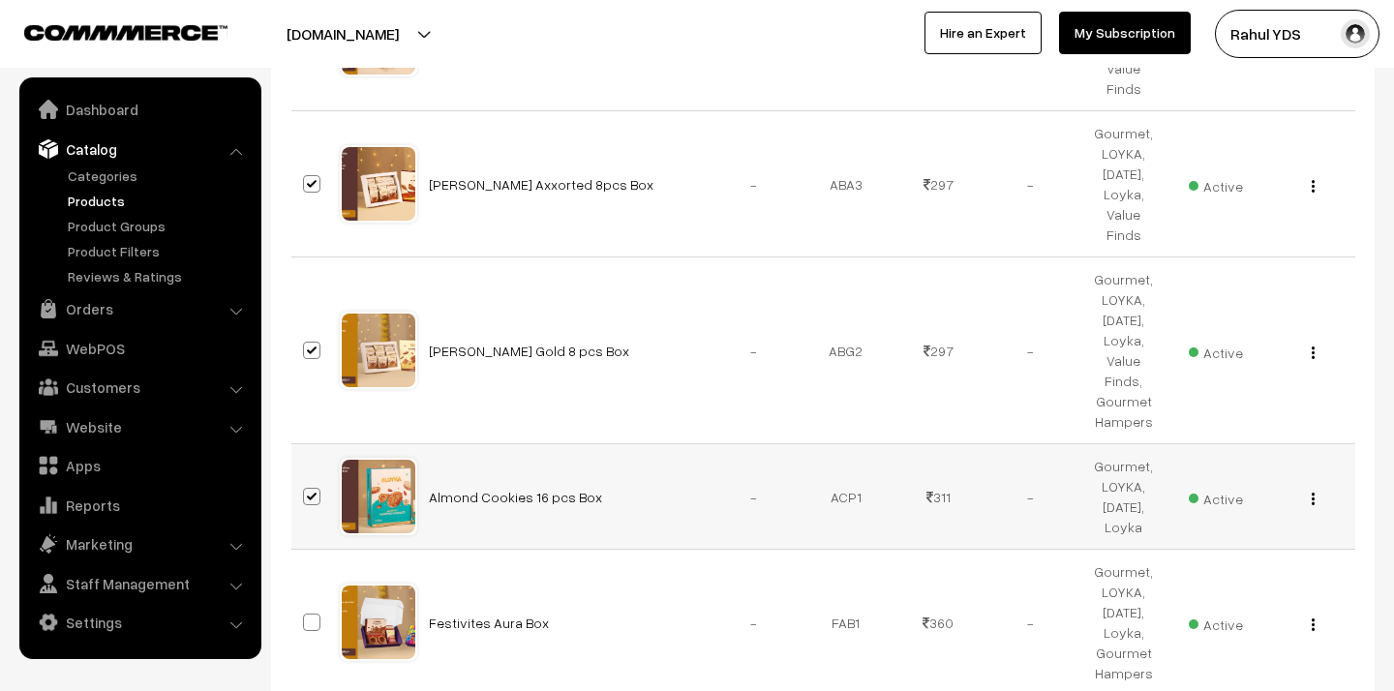
click at [312, 488] on span at bounding box center [311, 496] width 17 height 17
click at [306, 478] on input "checkbox" at bounding box center [299, 484] width 13 height 13
checkbox input "false"
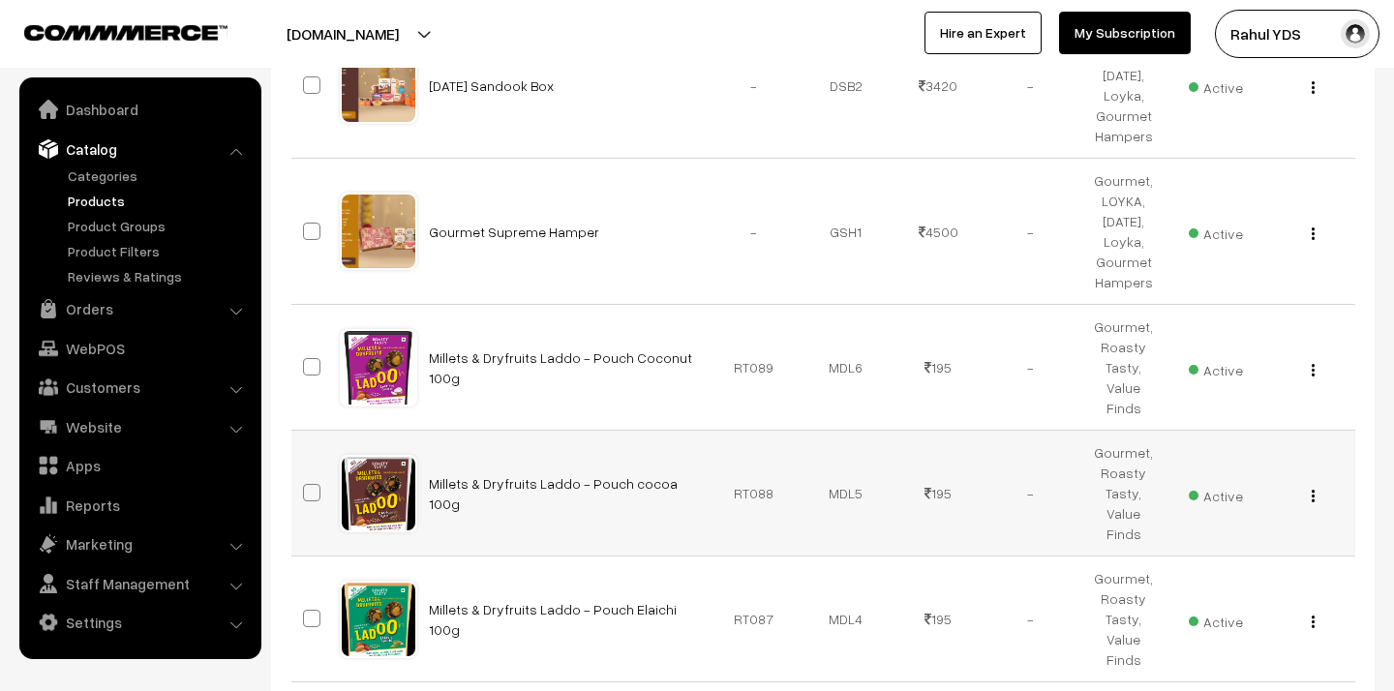
scroll to position [5450, 0]
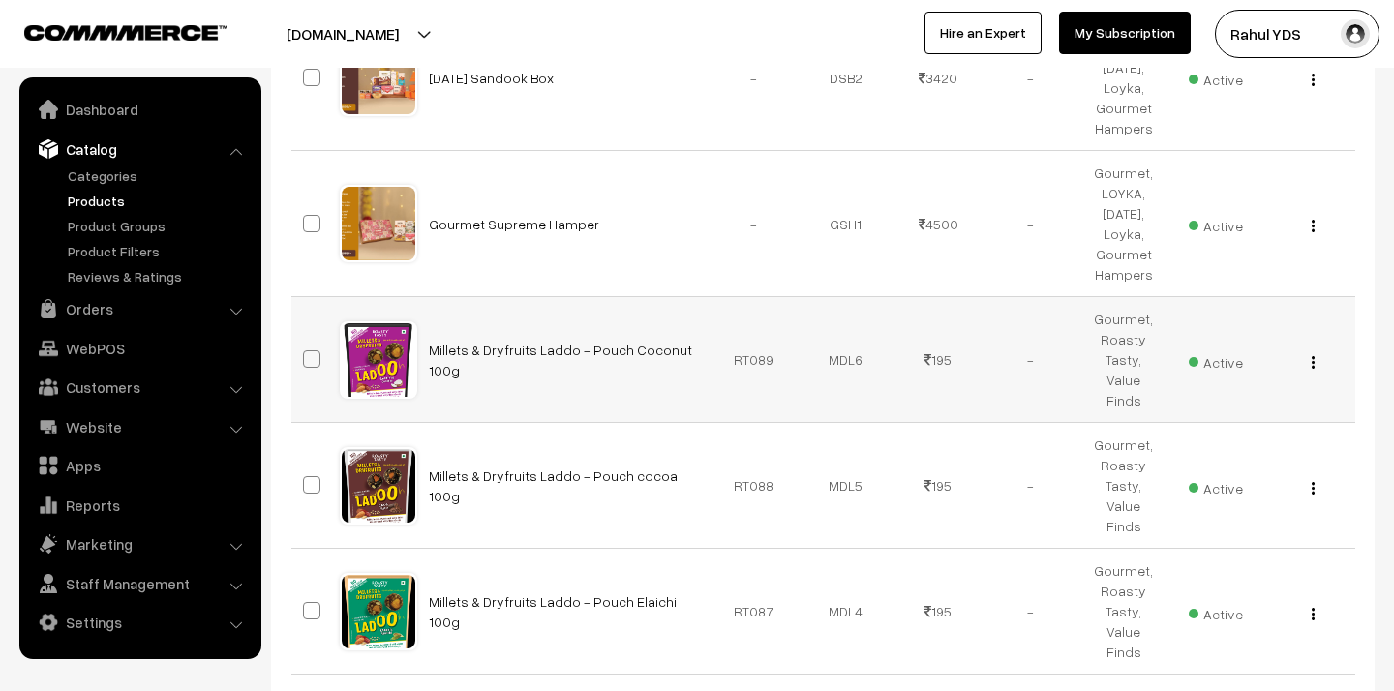
click at [308, 350] on span at bounding box center [311, 358] width 17 height 17
click at [306, 341] on input "checkbox" at bounding box center [299, 347] width 13 height 13
checkbox input "true"
click at [308, 476] on span at bounding box center [311, 484] width 17 height 17
click at [306, 467] on input "checkbox" at bounding box center [299, 473] width 13 height 13
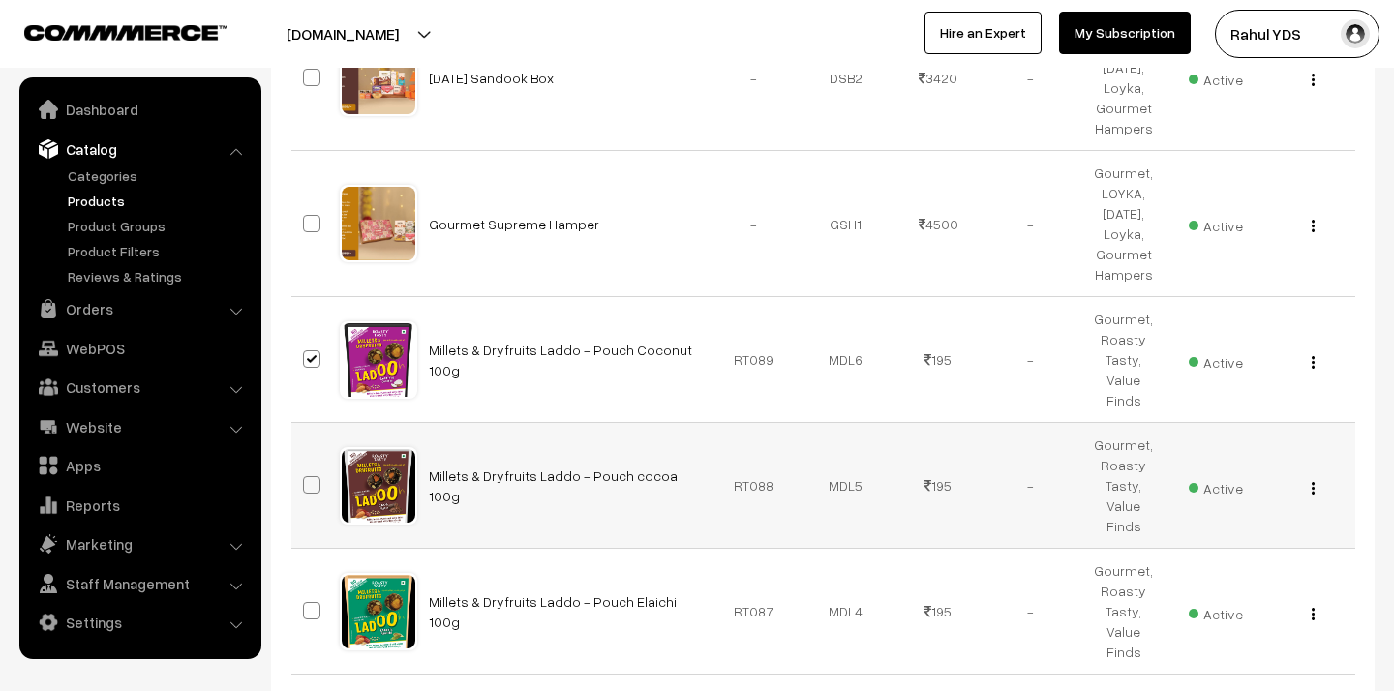
checkbox input "true"
click at [313, 602] on span at bounding box center [311, 610] width 17 height 17
click at [306, 592] on input "checkbox" at bounding box center [299, 598] width 13 height 13
checkbox input "true"
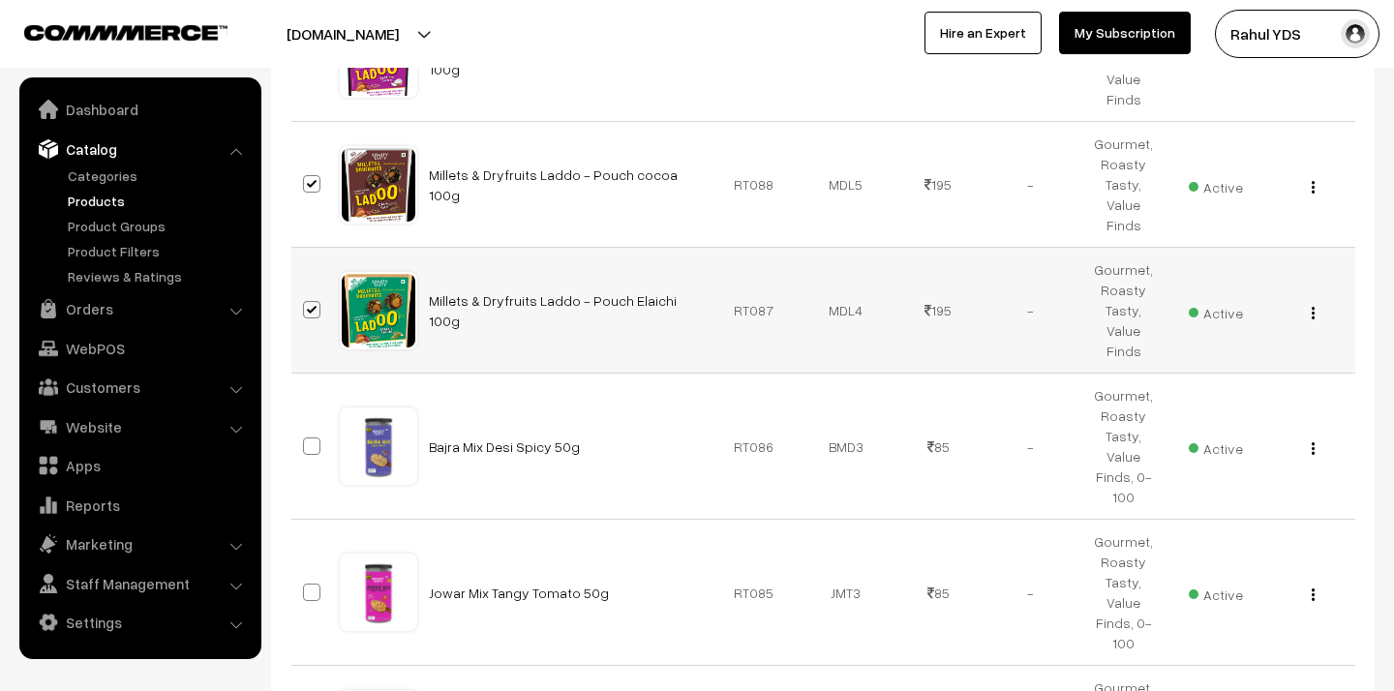
scroll to position [5762, 0]
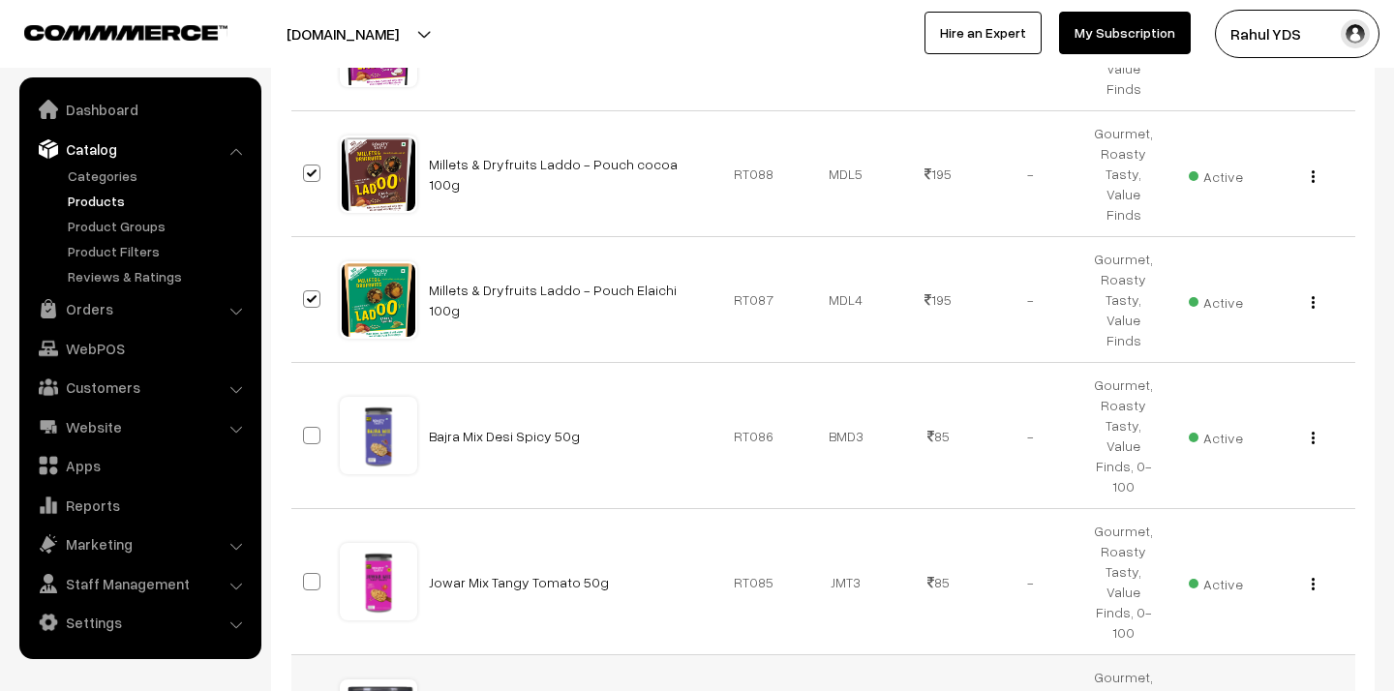
checkbox input "true"
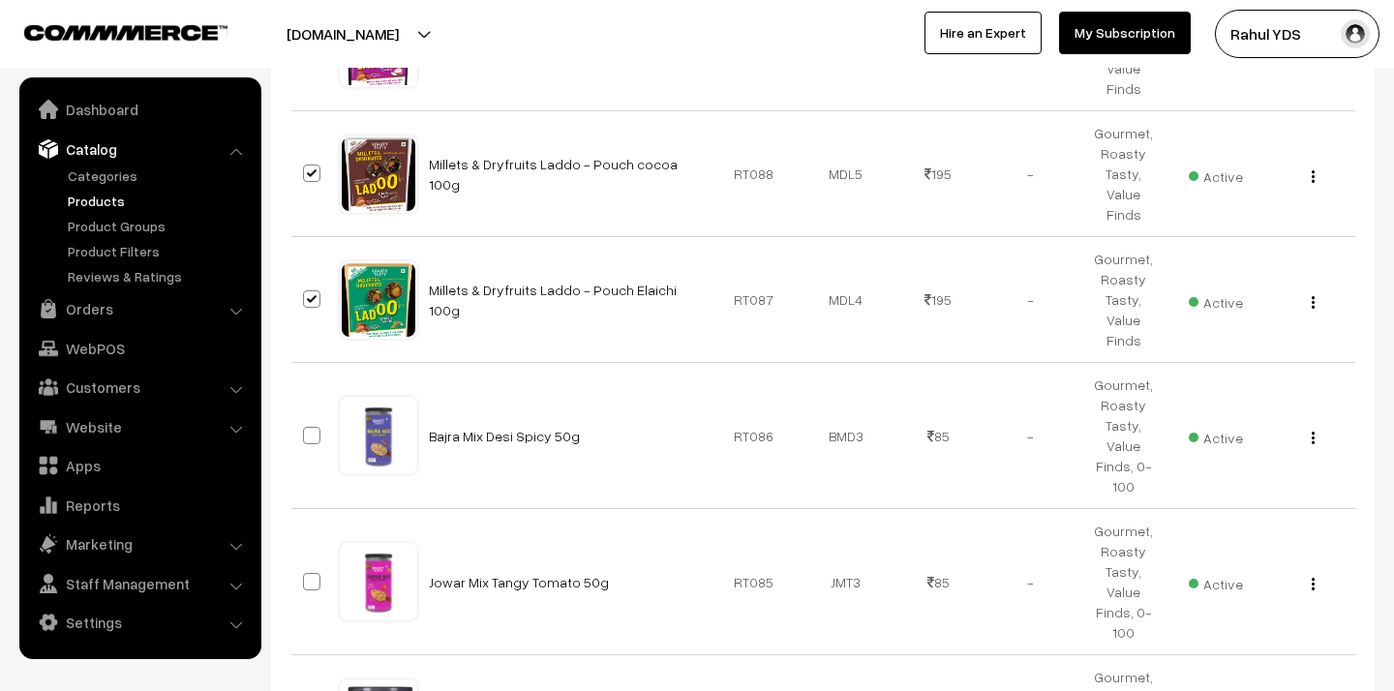
checkbox input "true"
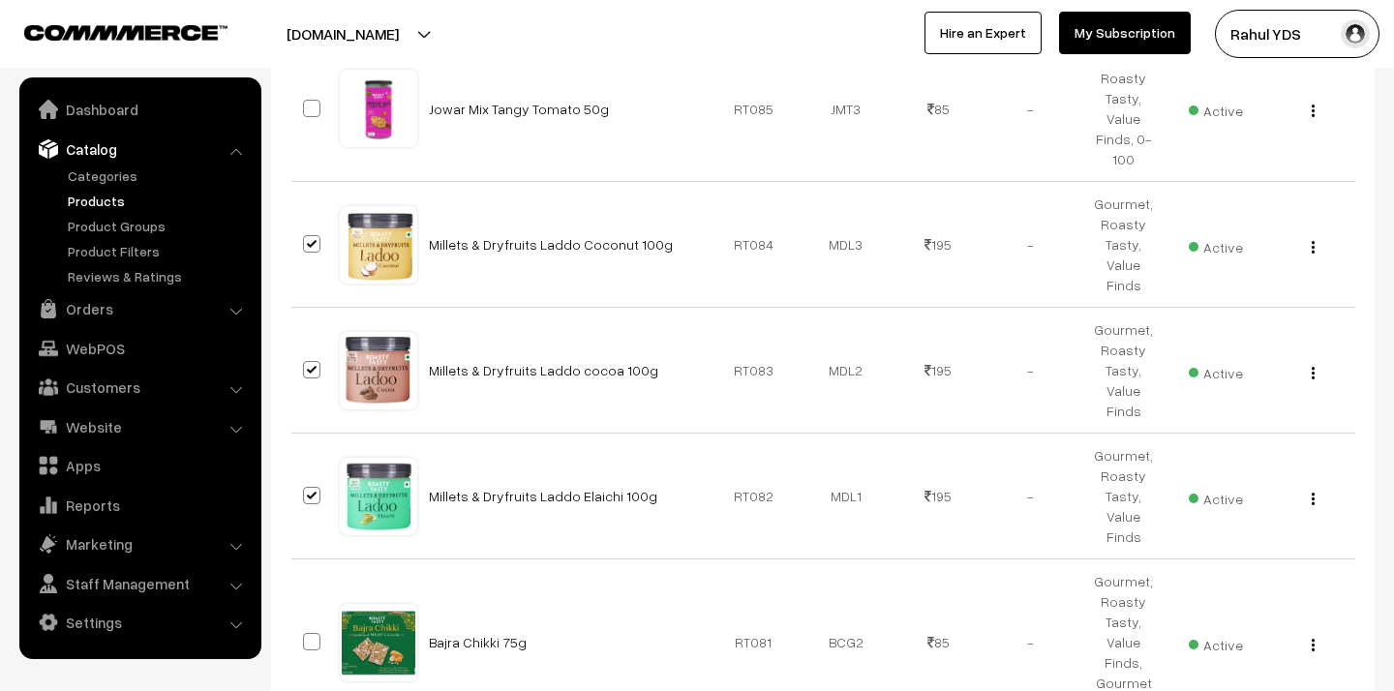
scroll to position [6249, 0]
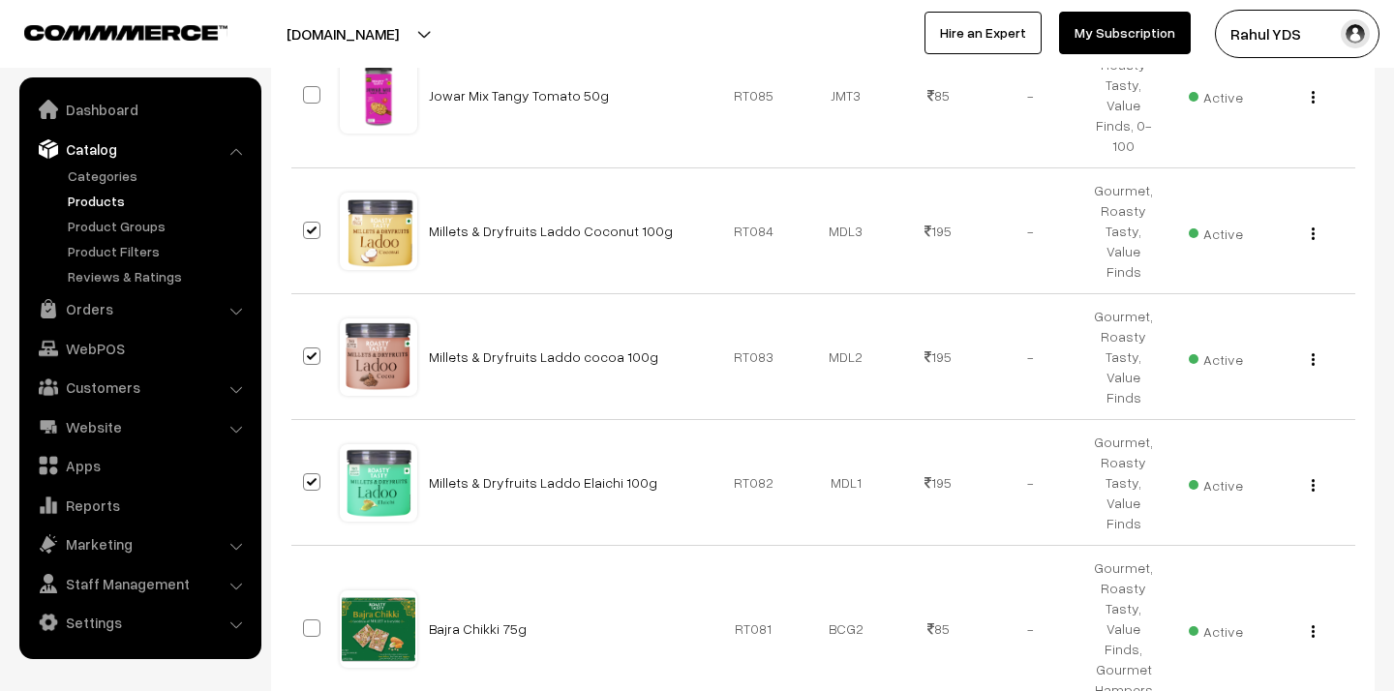
checkbox input "true"
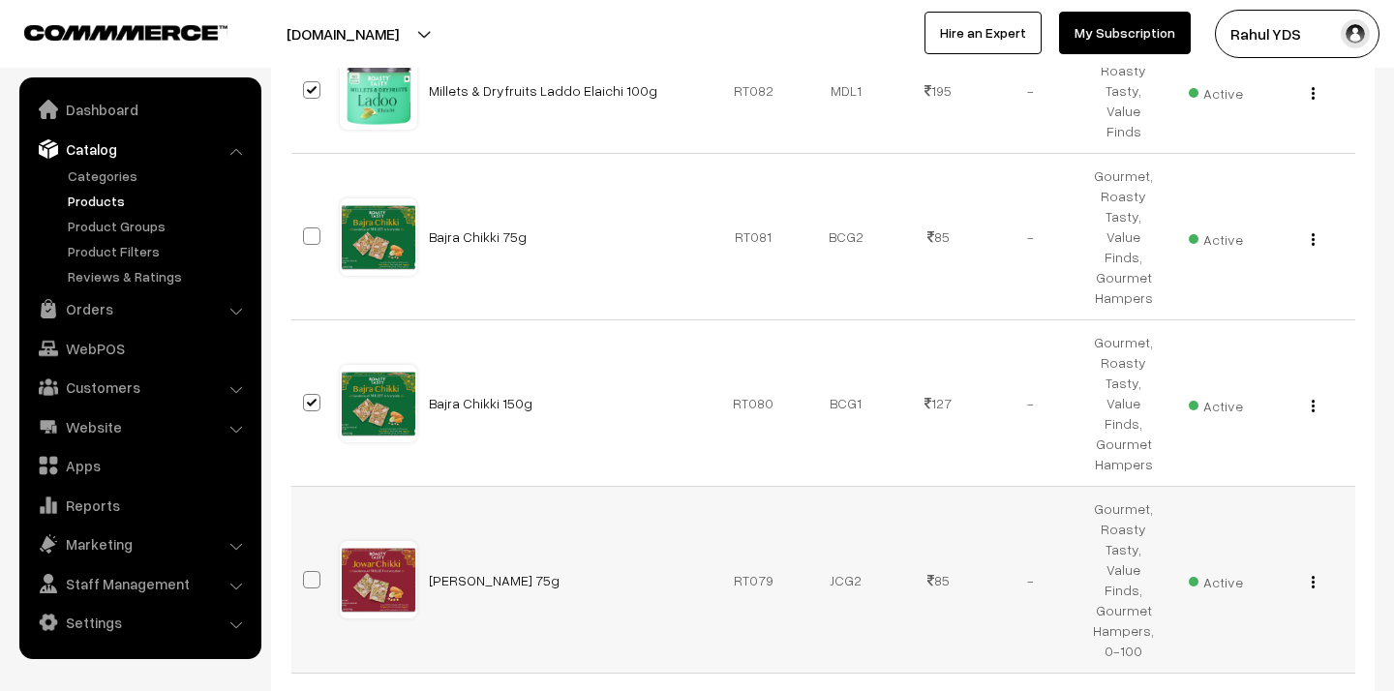
scroll to position [6649, 0]
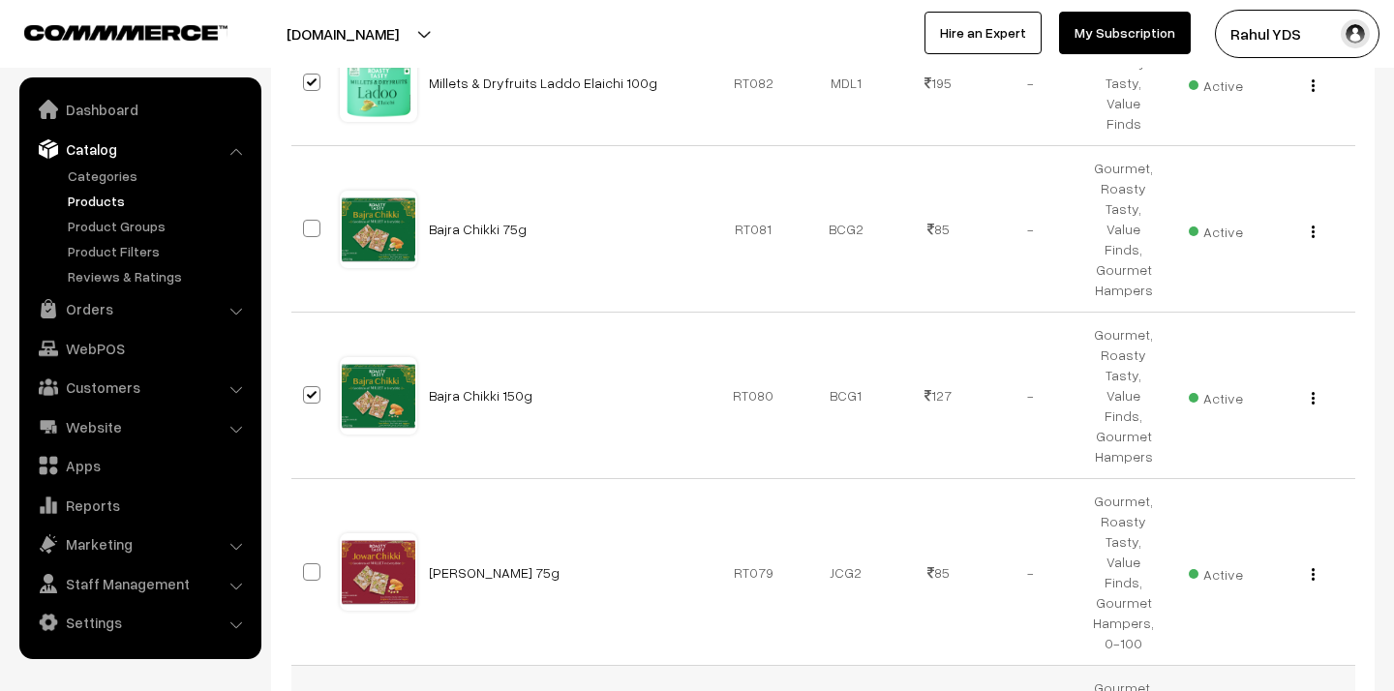
checkbox input "true"
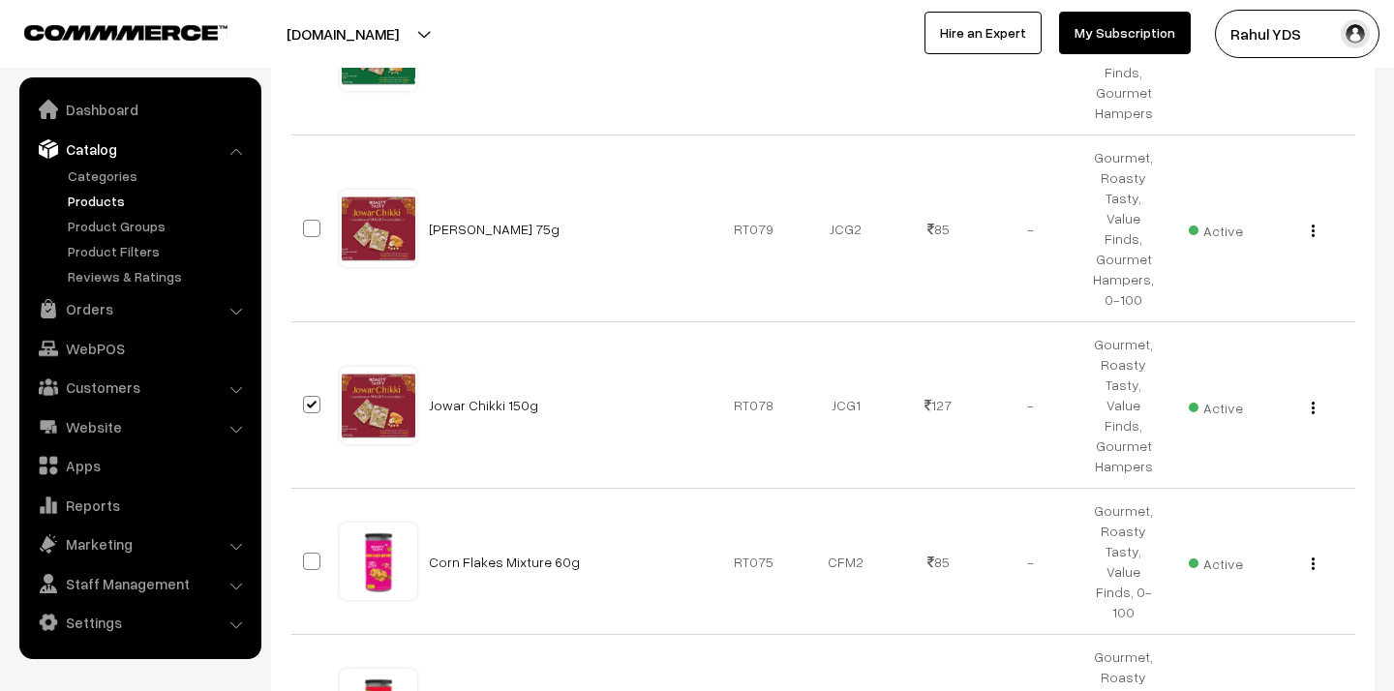
scroll to position [7012, 0]
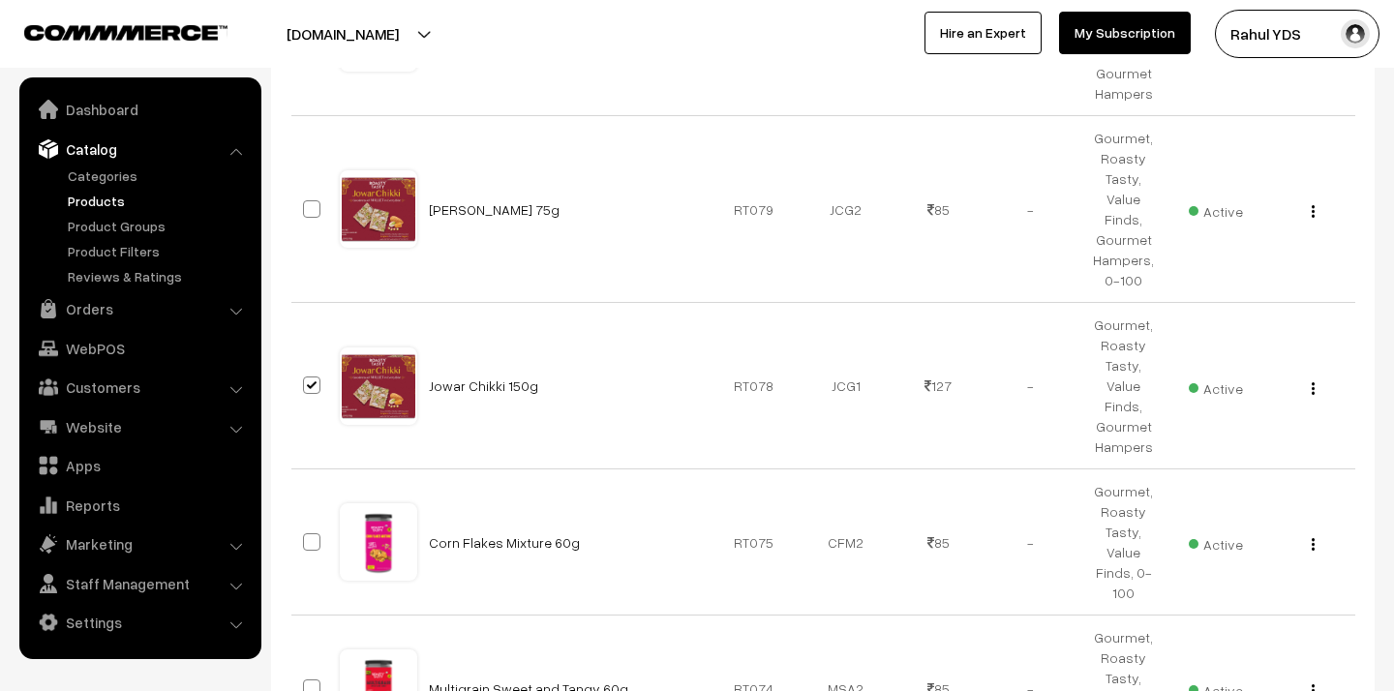
checkbox input "true"
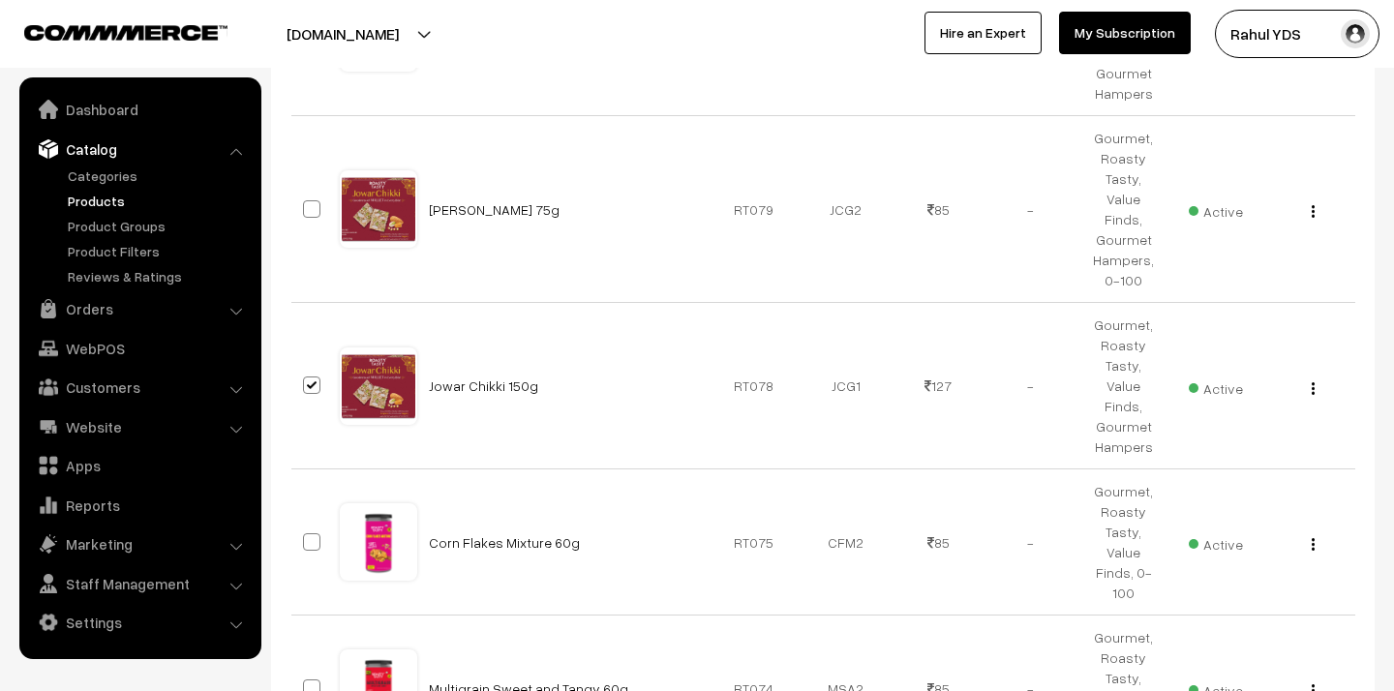
checkbox input "true"
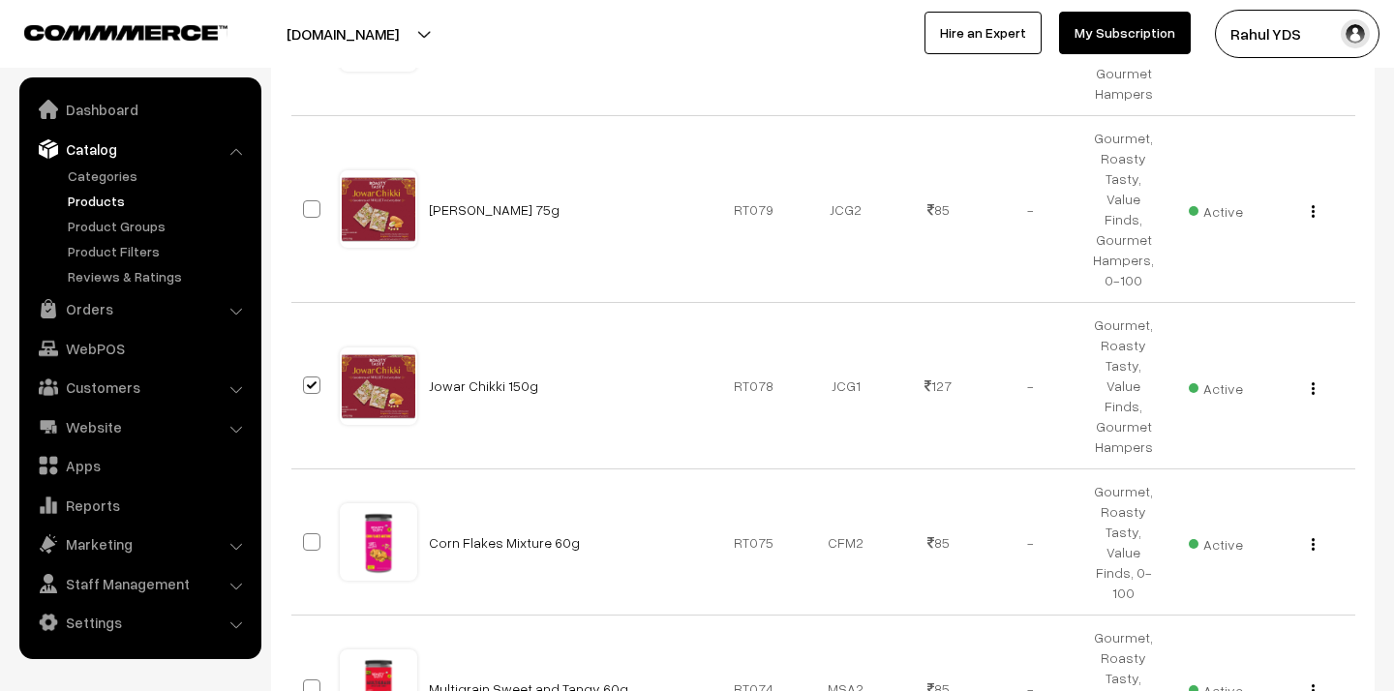
checkbox input "true"
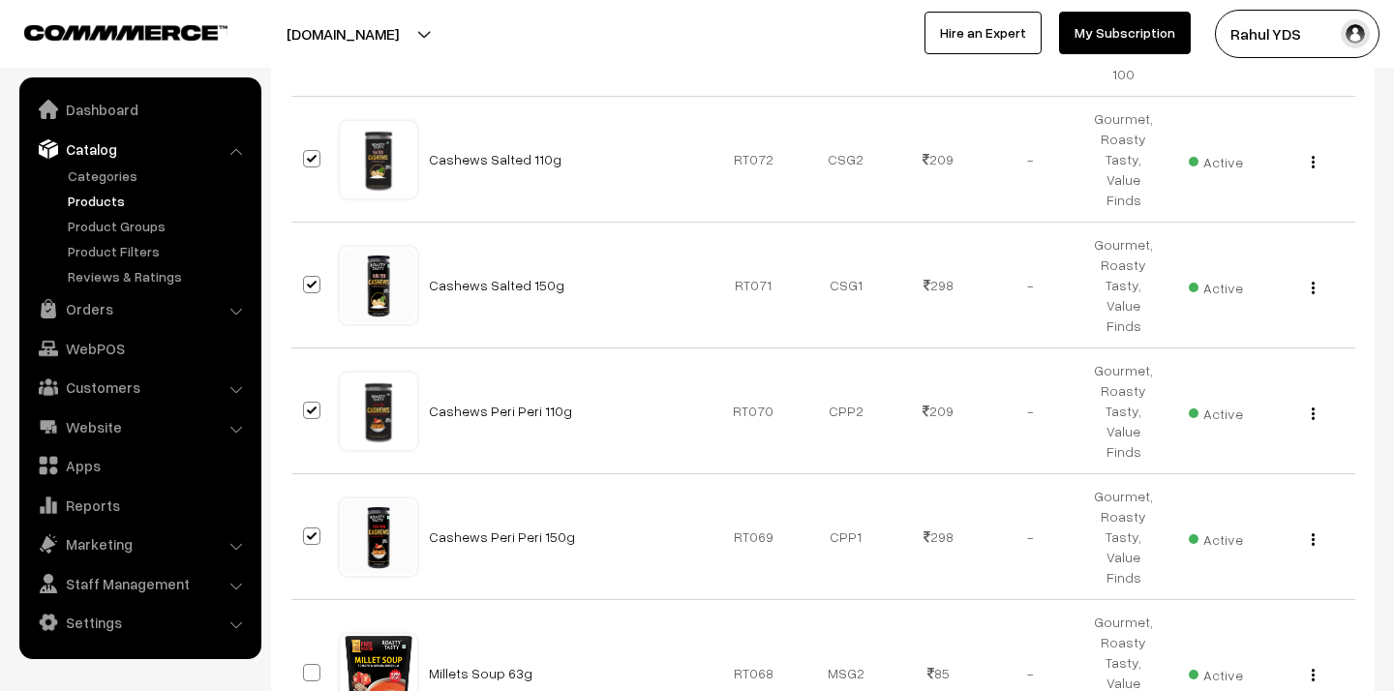
scroll to position [7825, 0]
checkbox input "true"
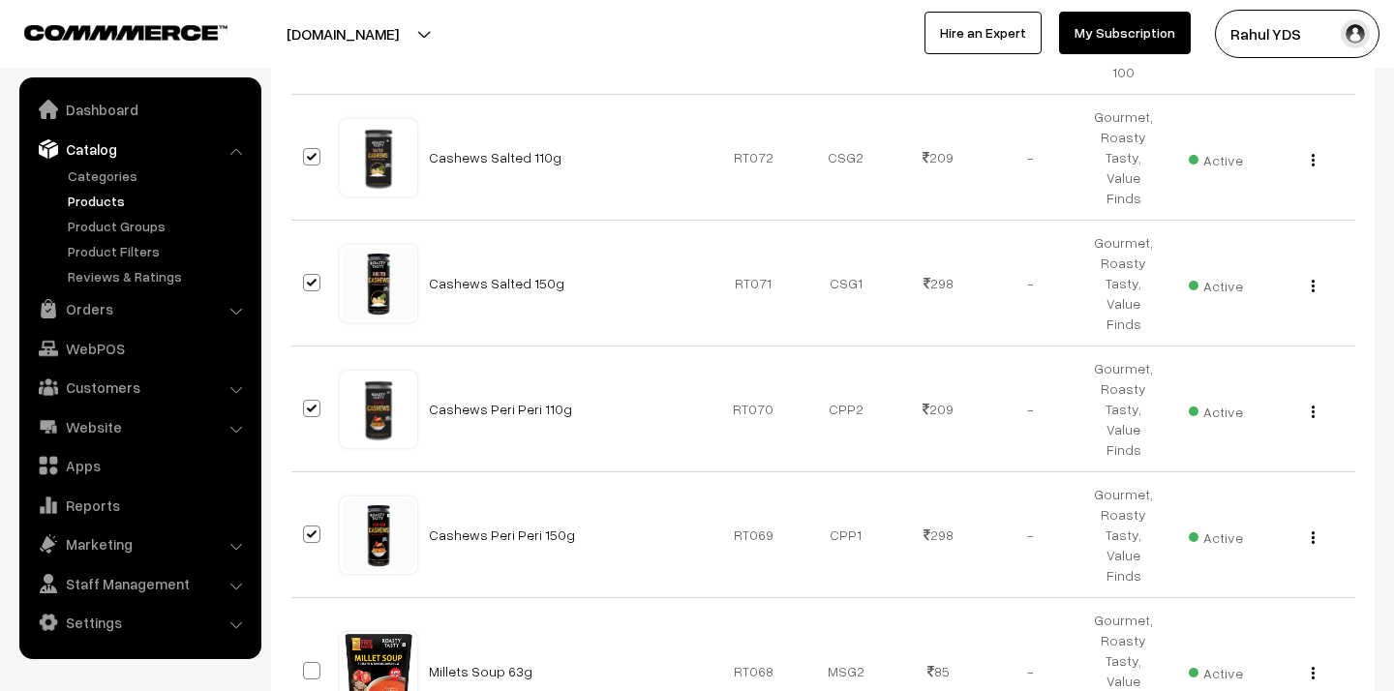
checkbox input "true"
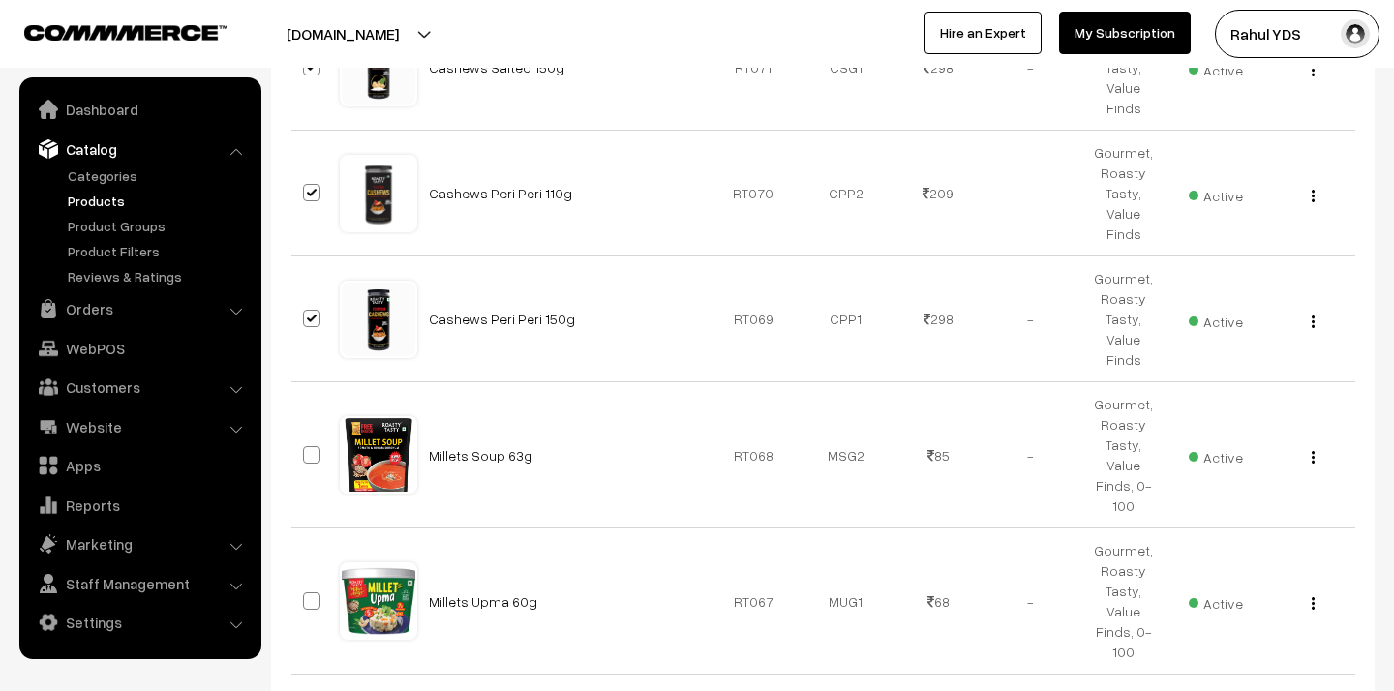
scroll to position [8045, 0]
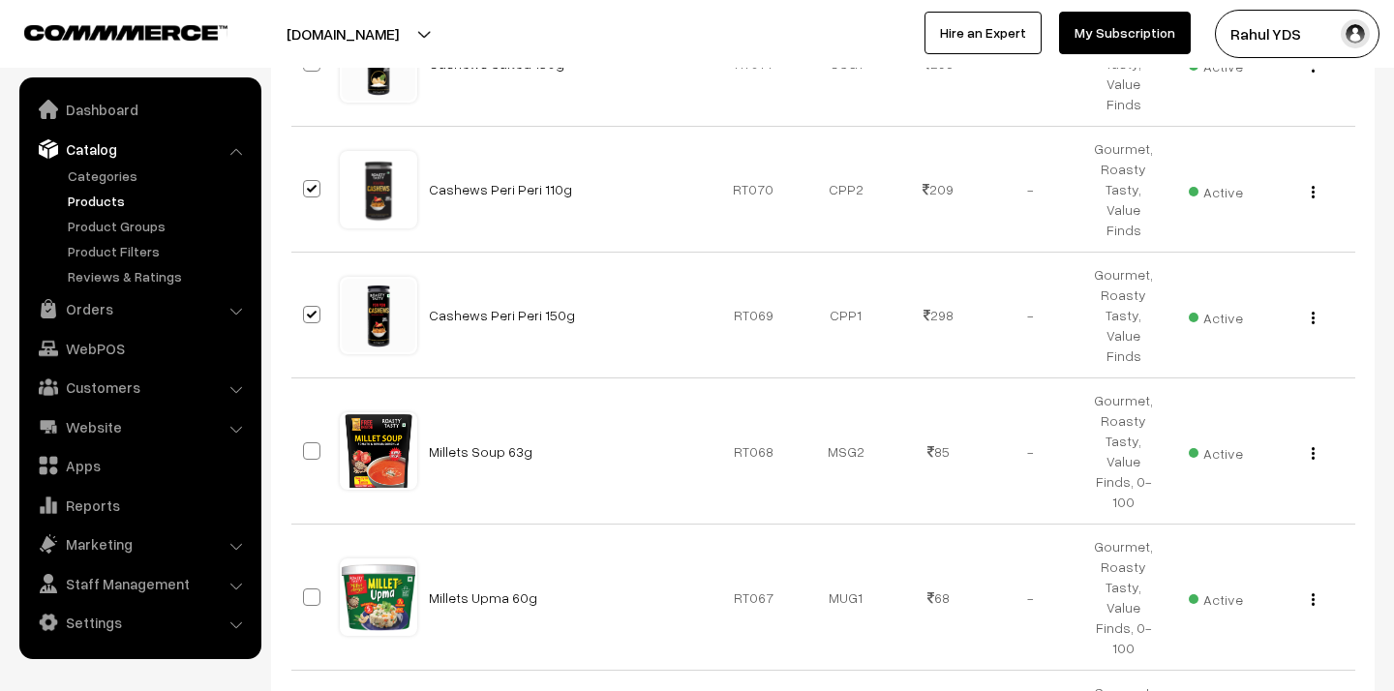
checkbox input "true"
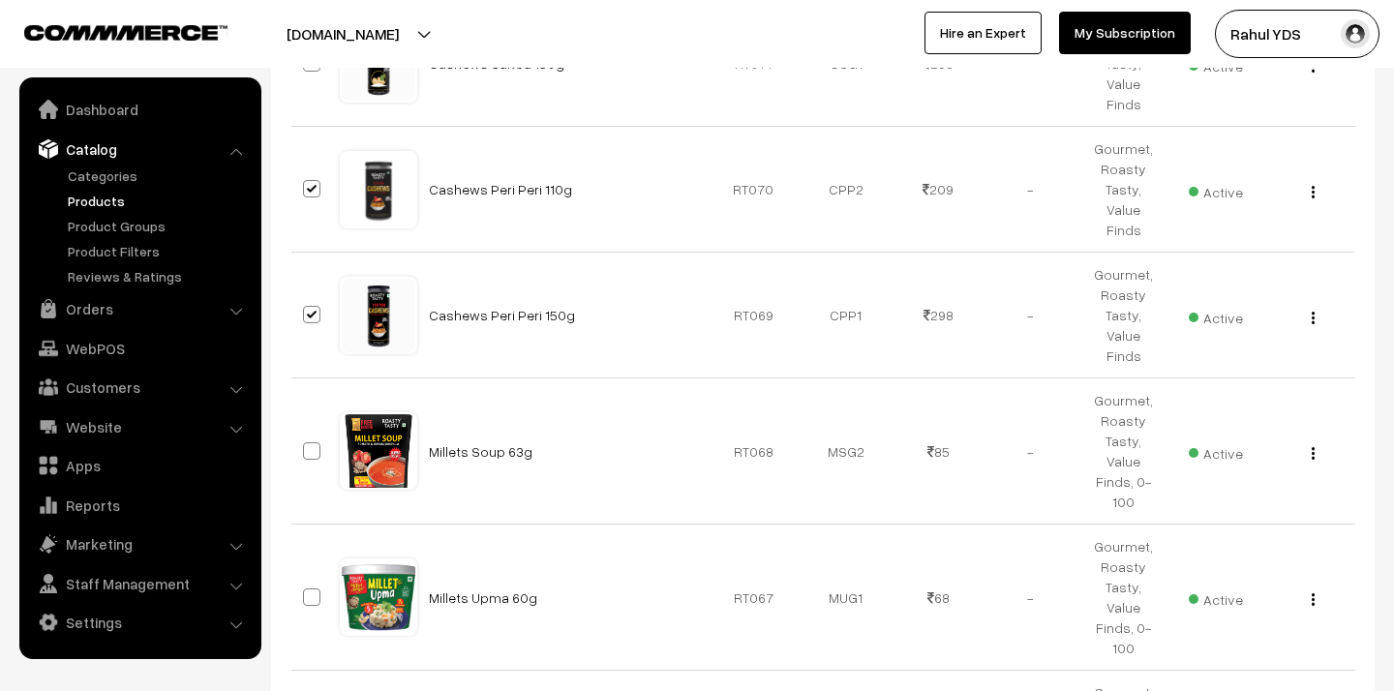
checkbox input "true"
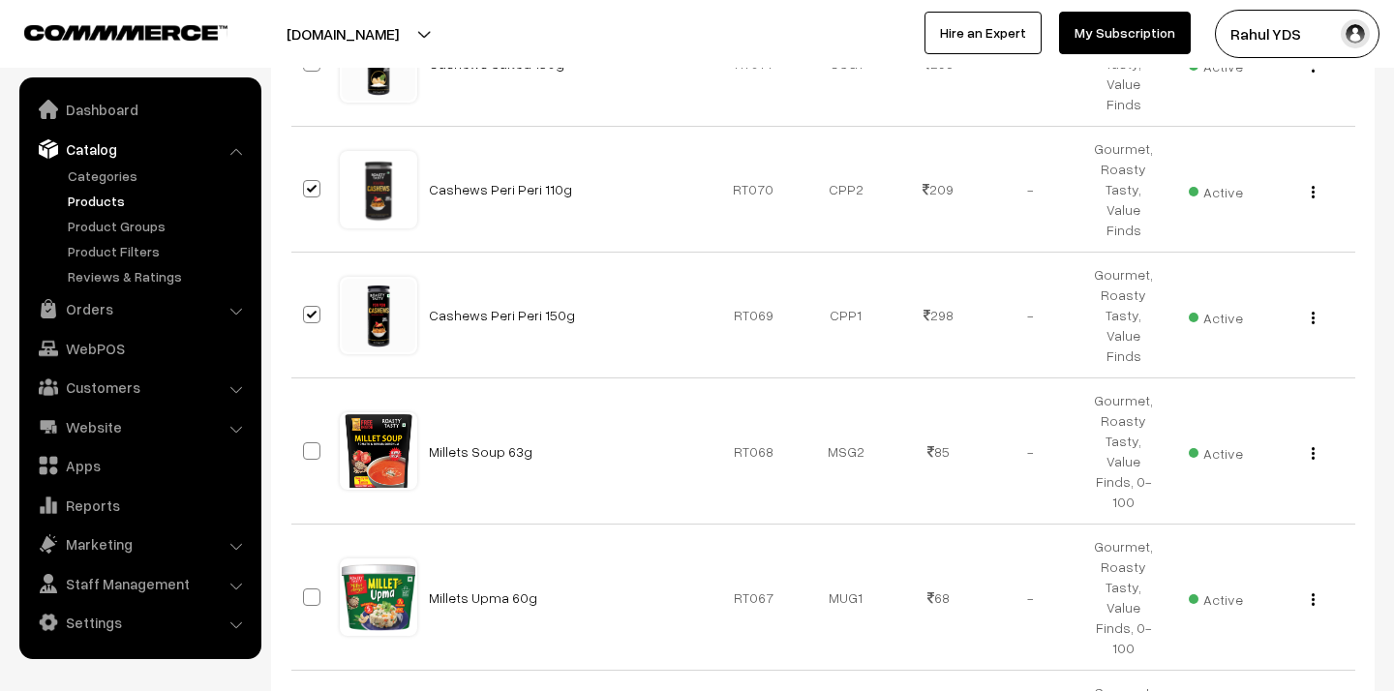
checkbox input "true"
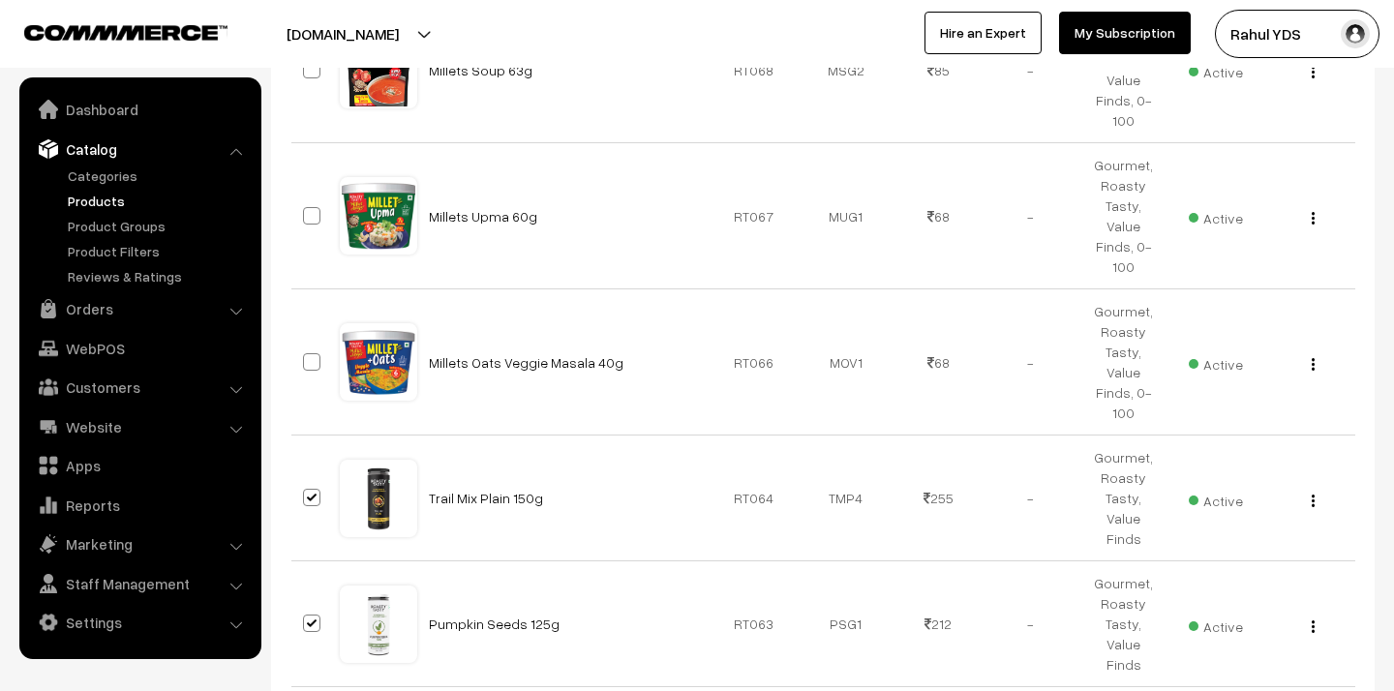
scroll to position [8440, 0]
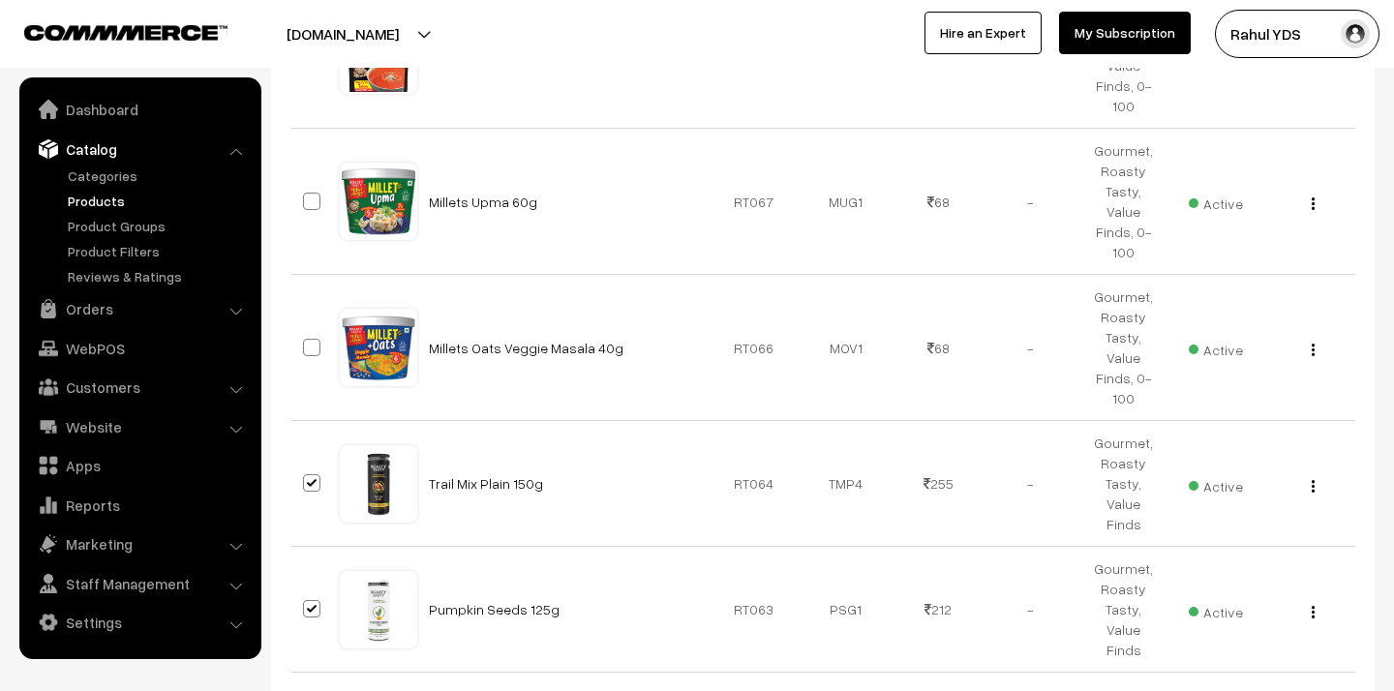
checkbox input "true"
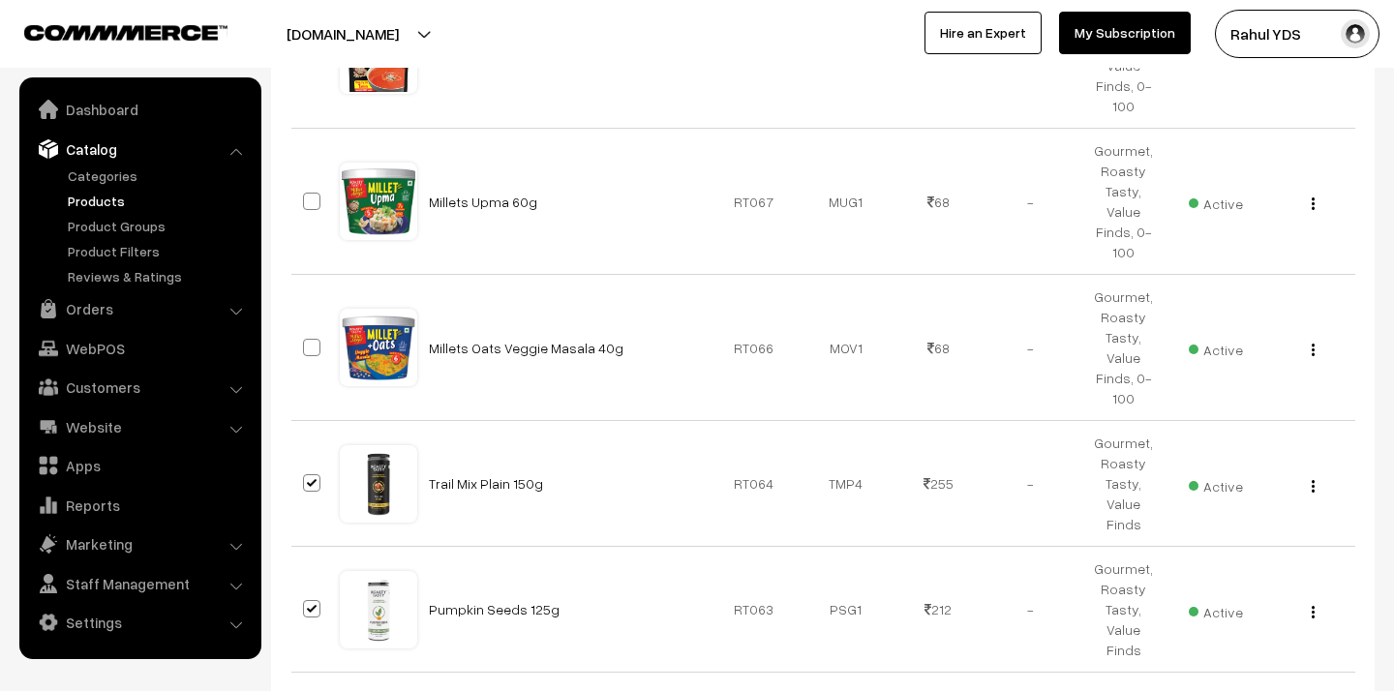
checkbox input "true"
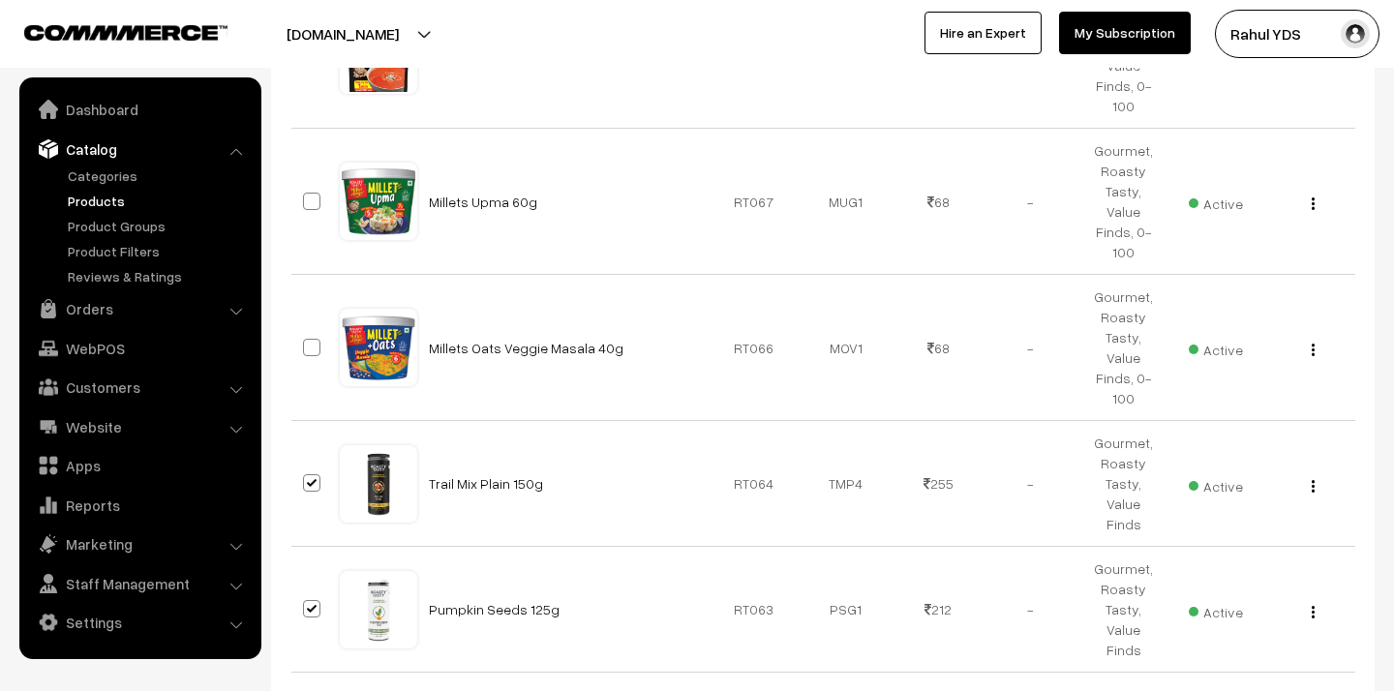
checkbox input "true"
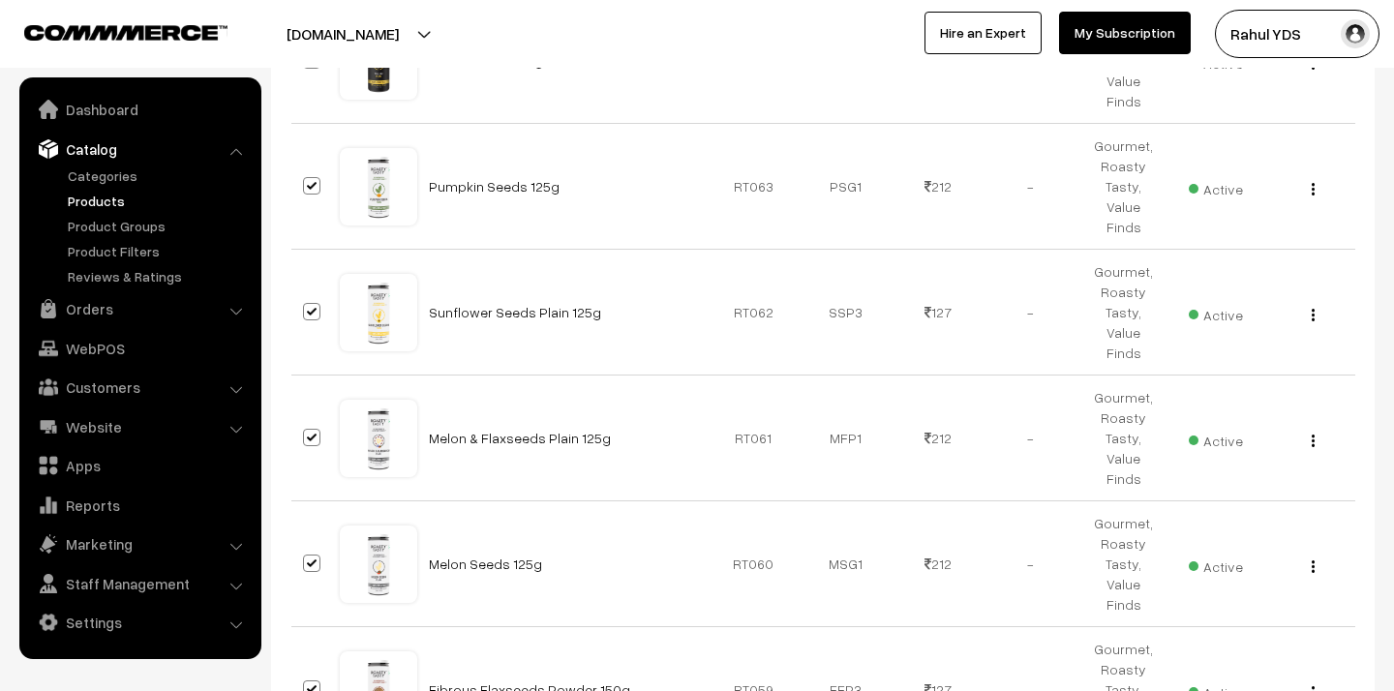
scroll to position [8873, 0]
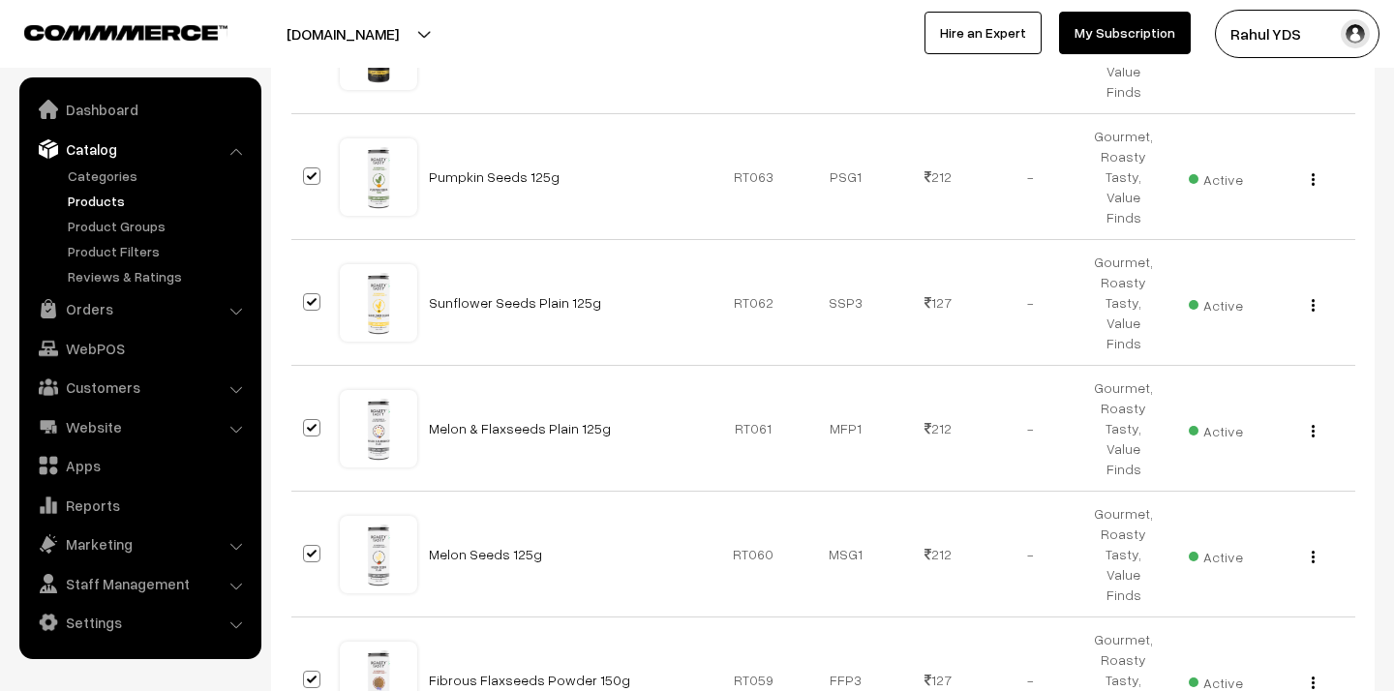
checkbox input "true"
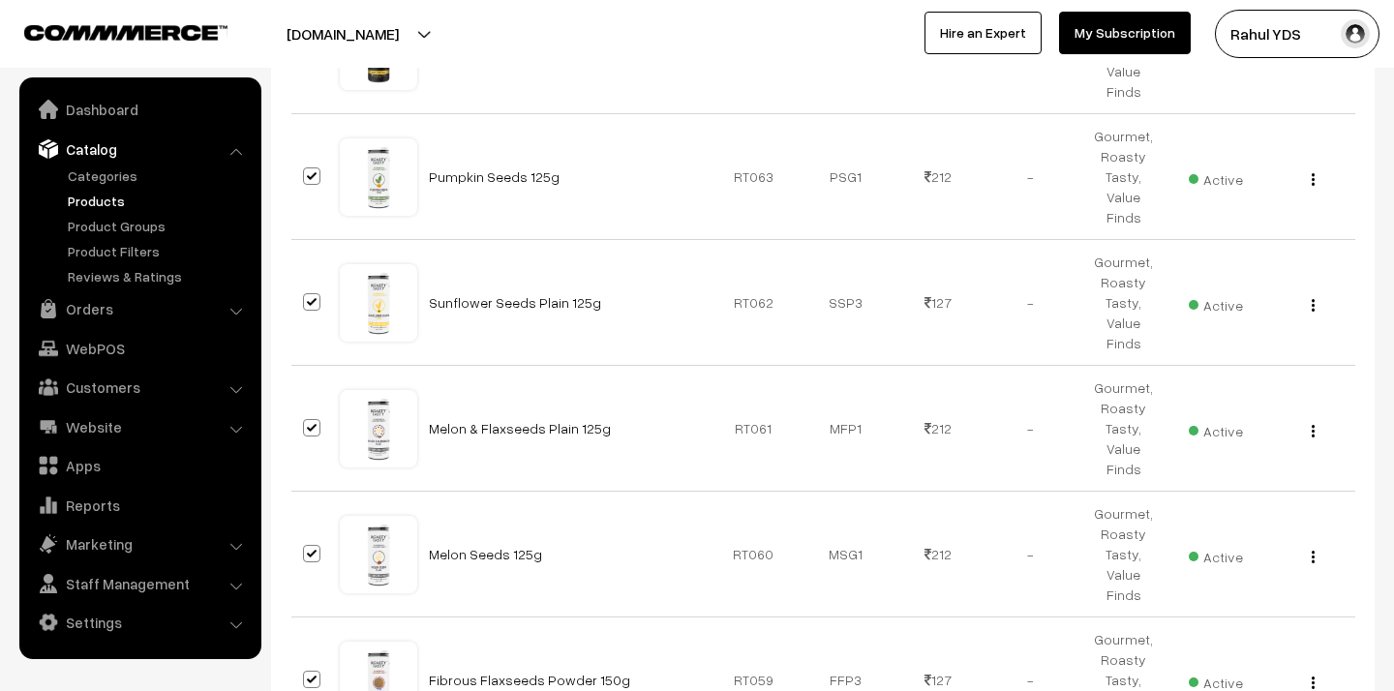
checkbox input "true"
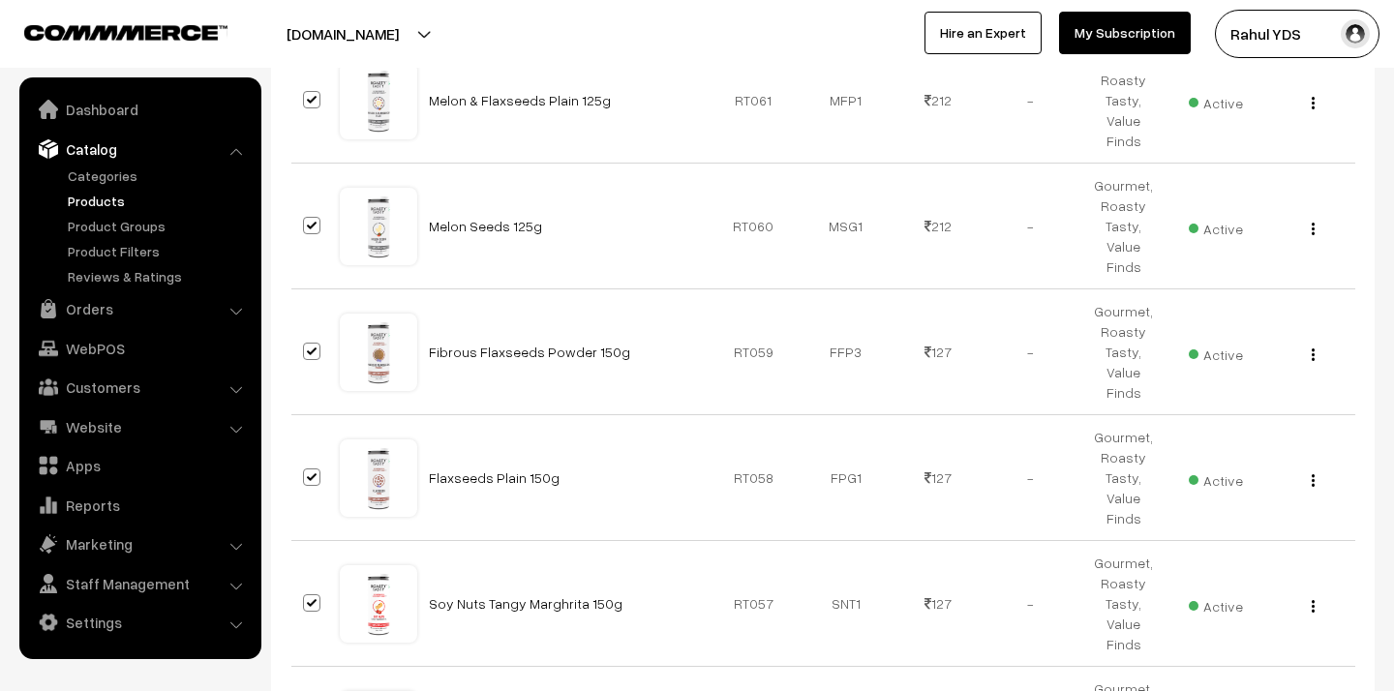
scroll to position [9209, 0]
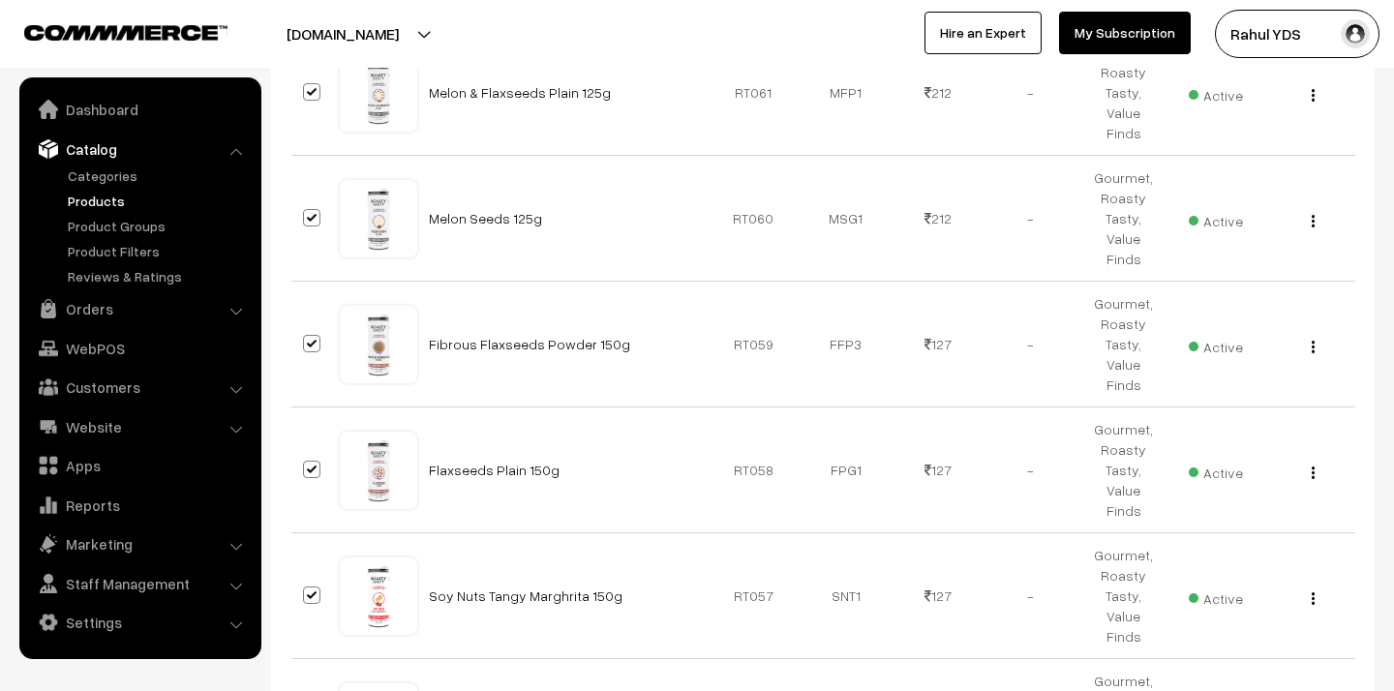
checkbox input "false"
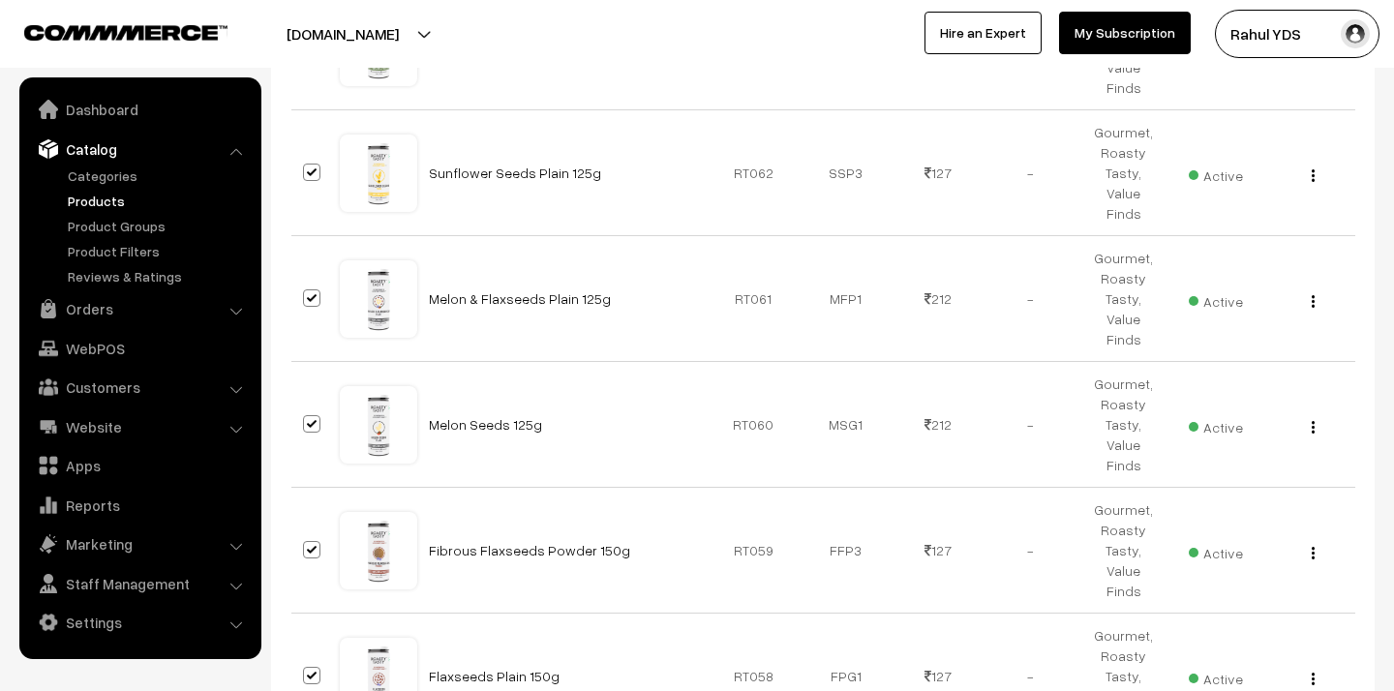
scroll to position [8939, 0]
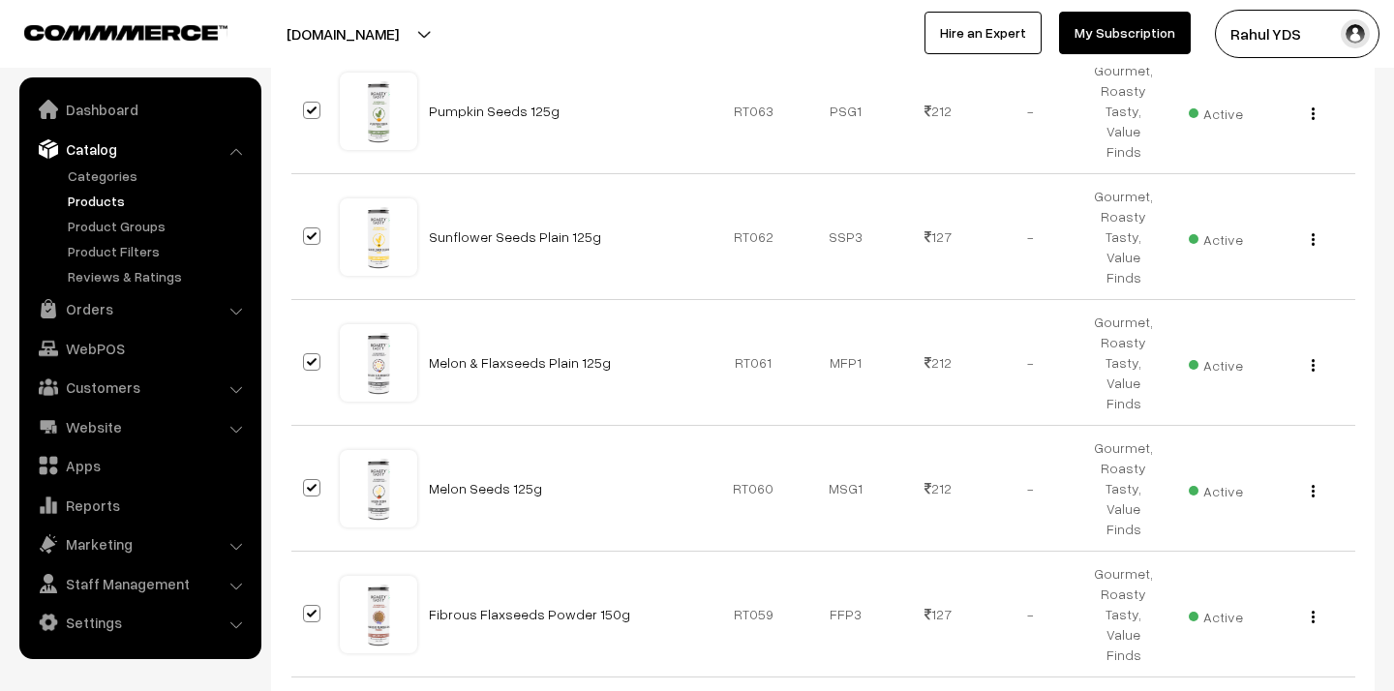
checkbox input "false"
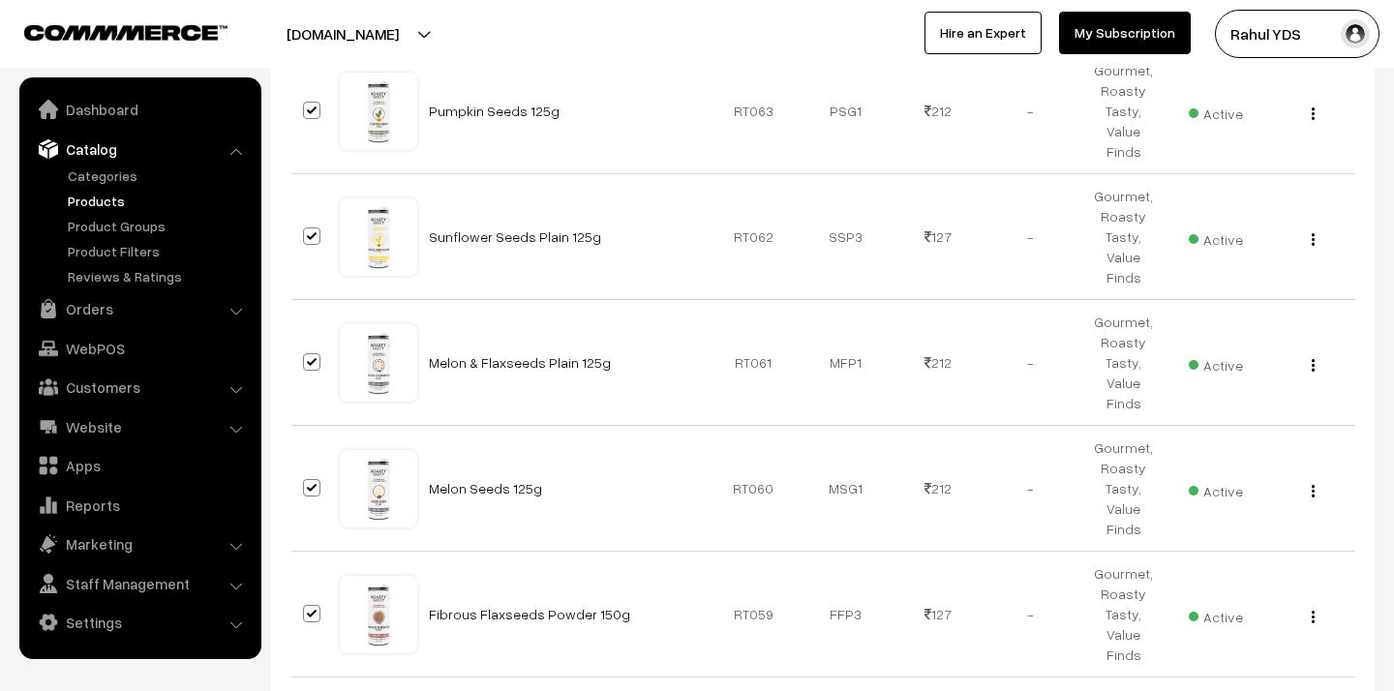
checkbox input "false"
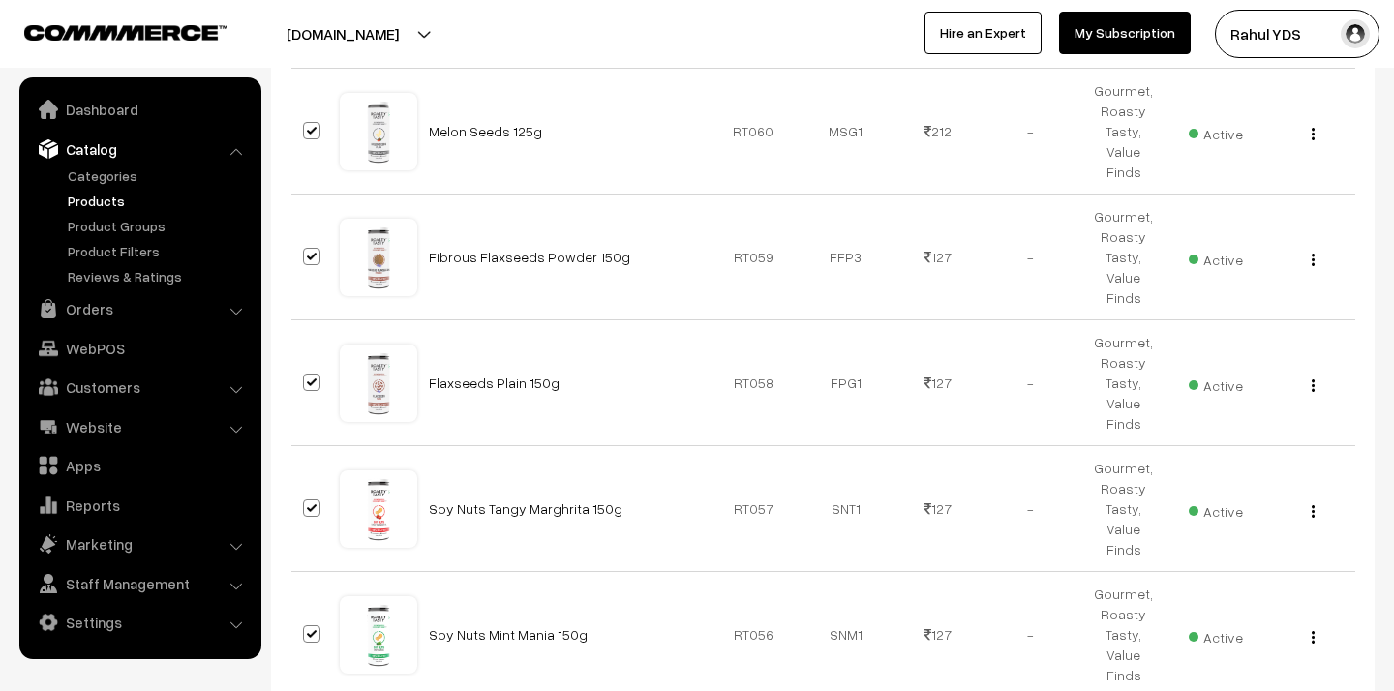
scroll to position [9315, 0]
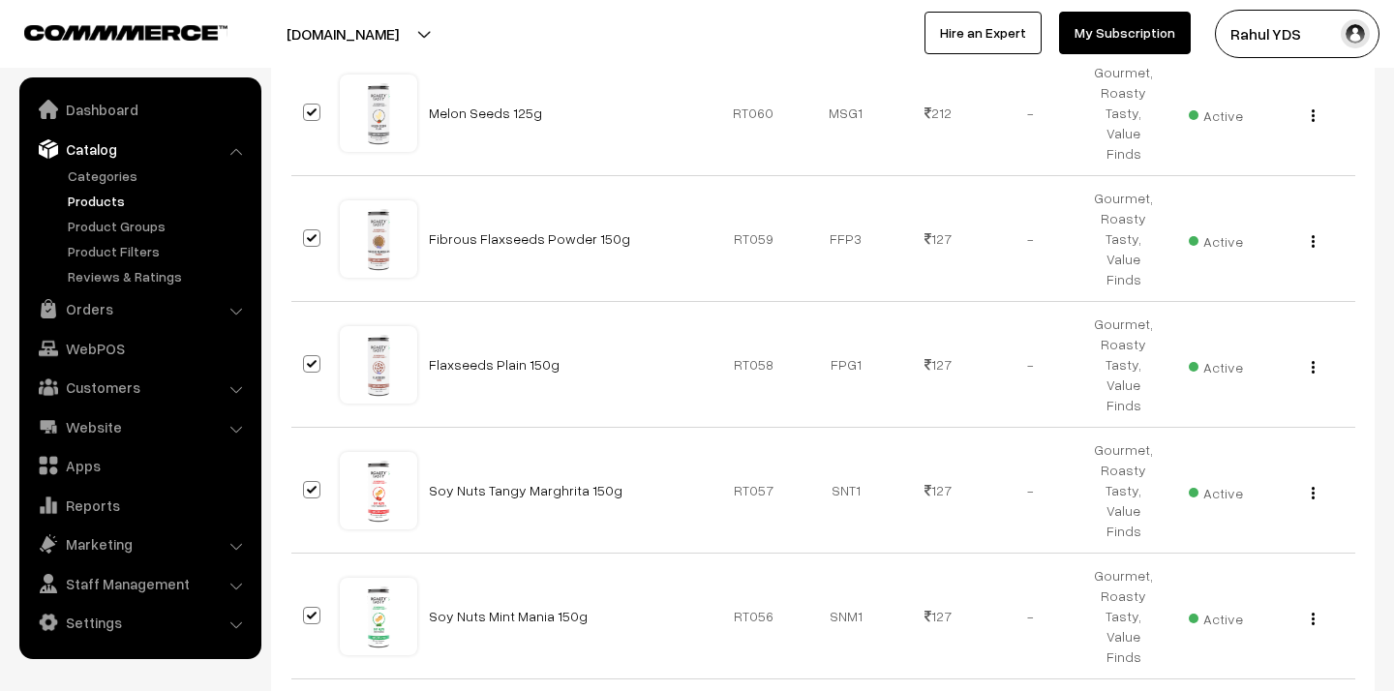
checkbox input "true"
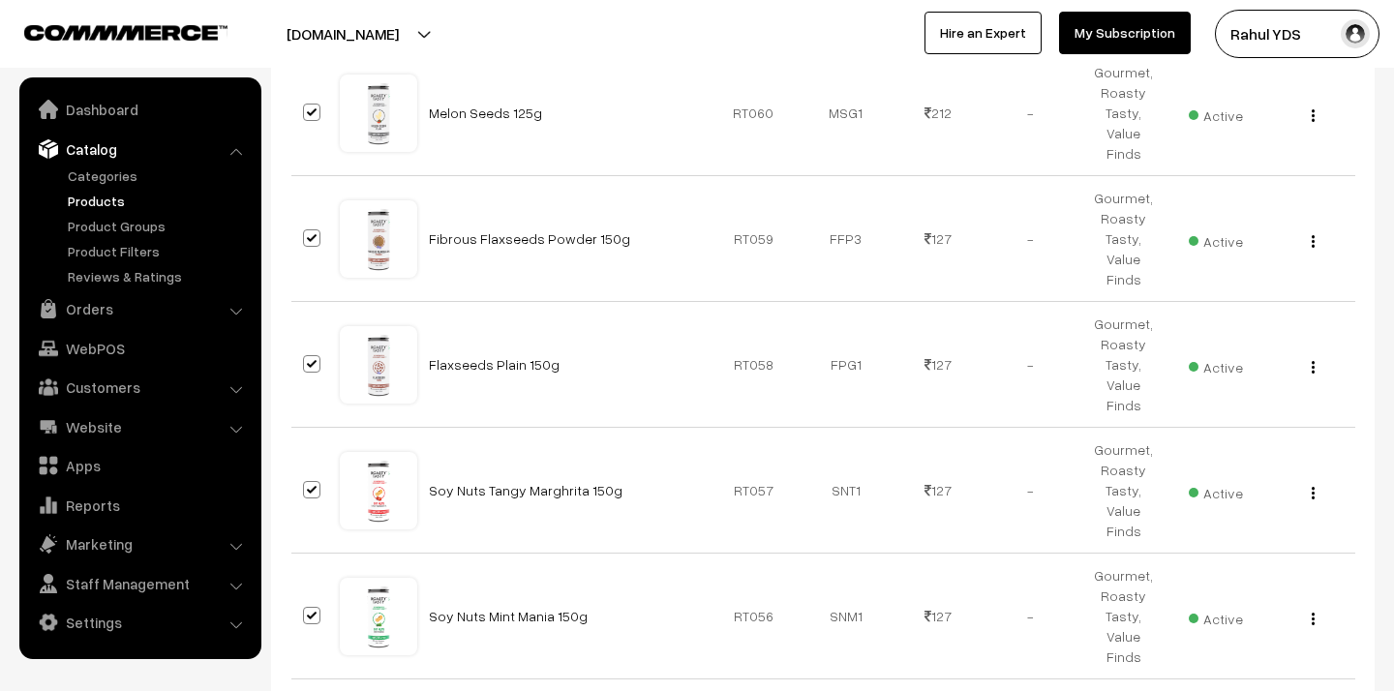
checkbox input "true"
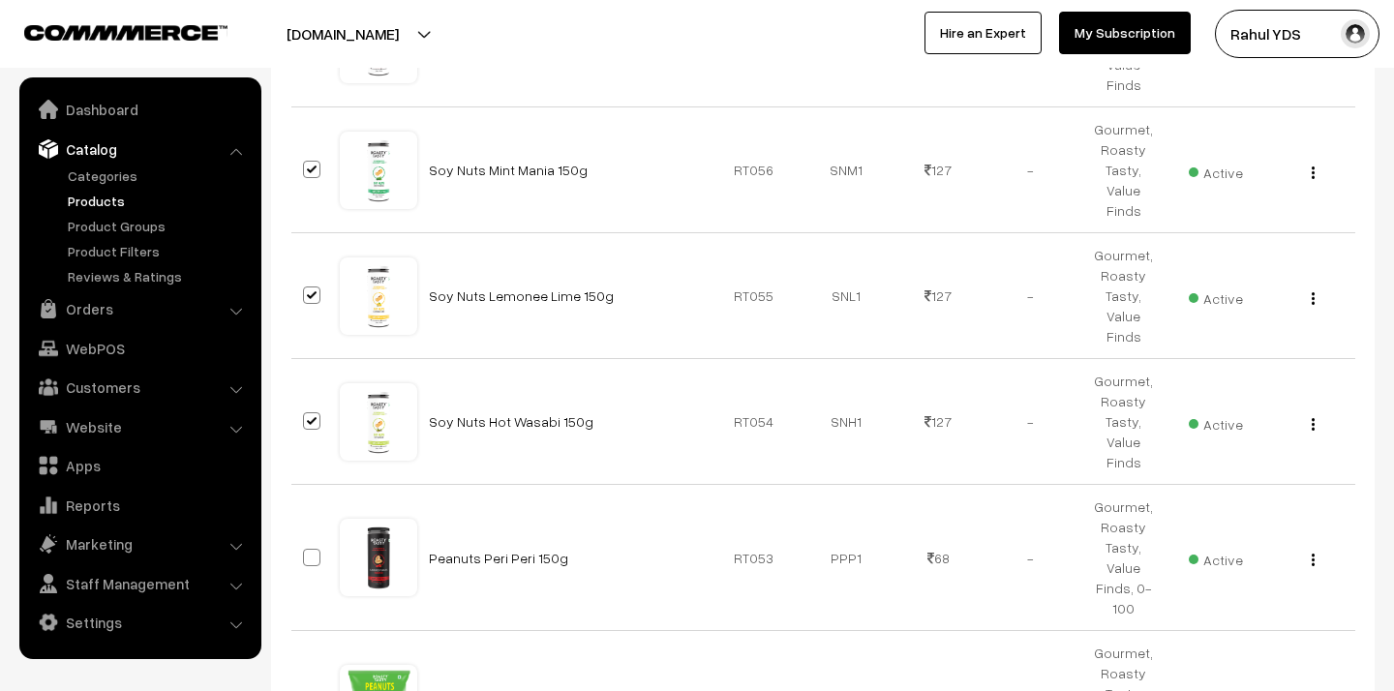
scroll to position [9765, 0]
checkbox input "true"
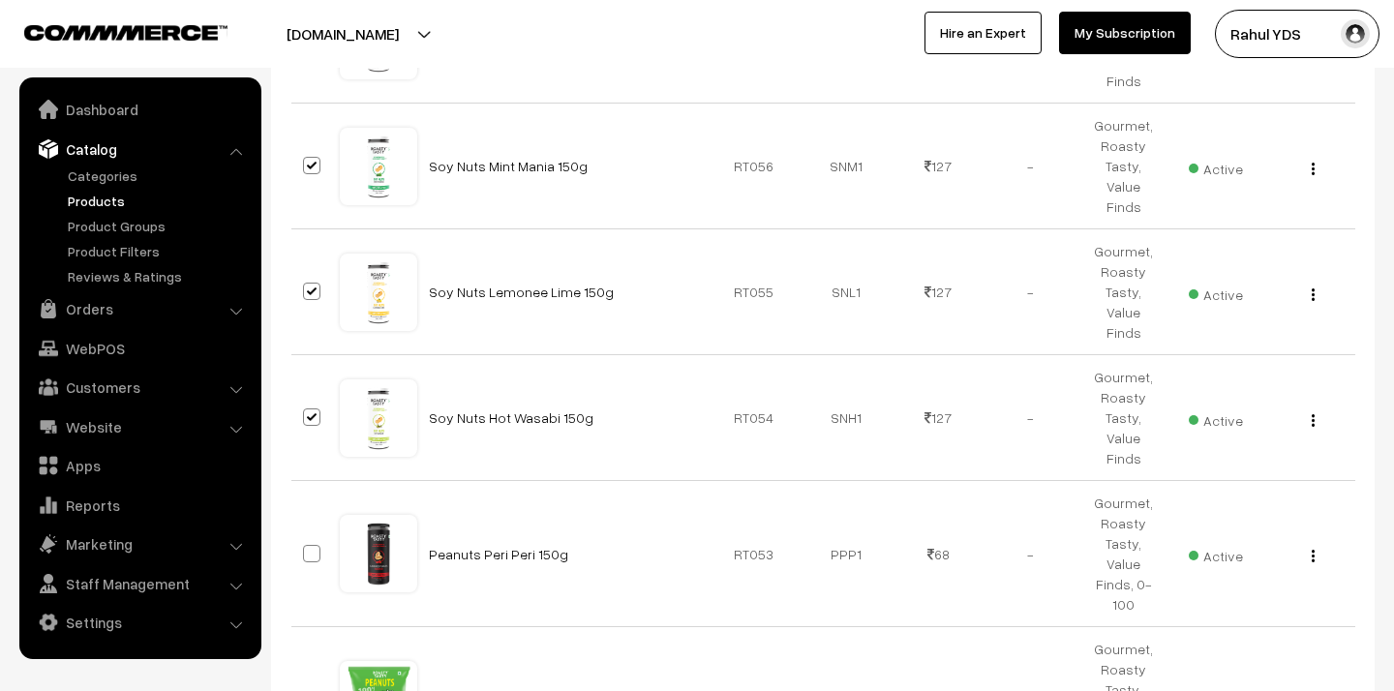
checkbox input "true"
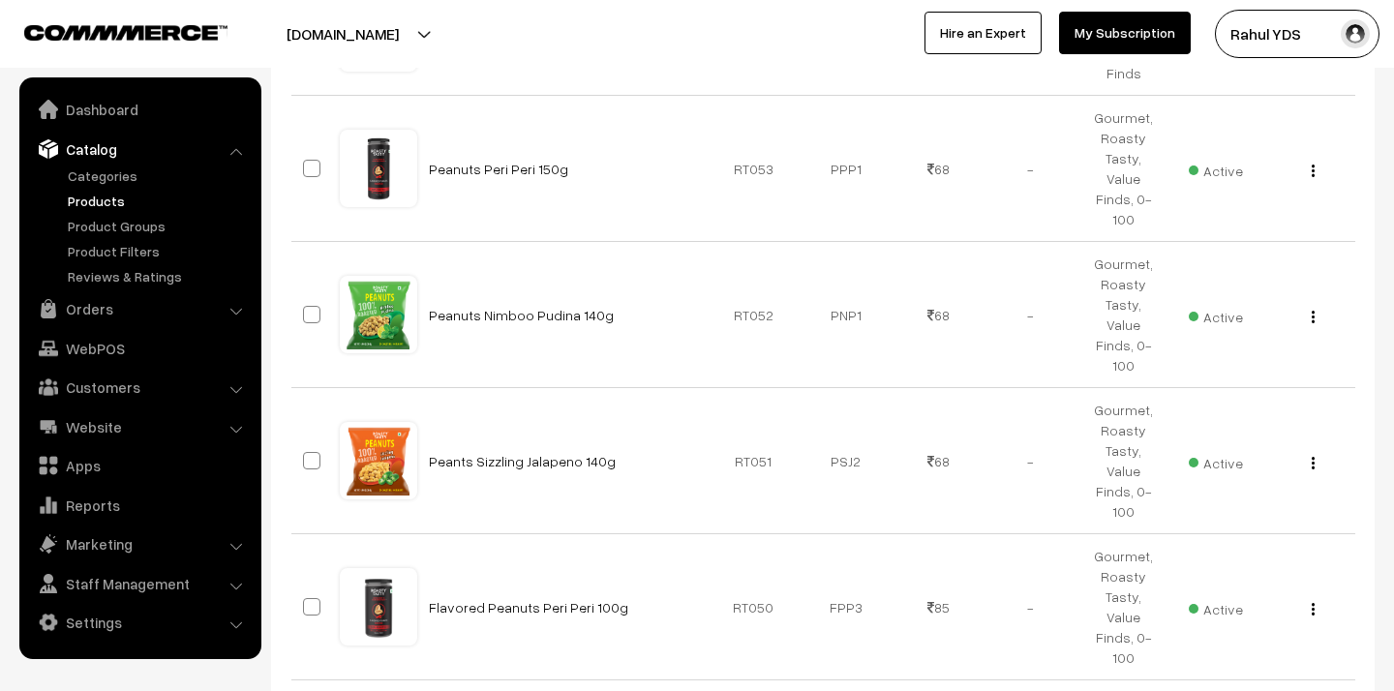
scroll to position [10158, 0]
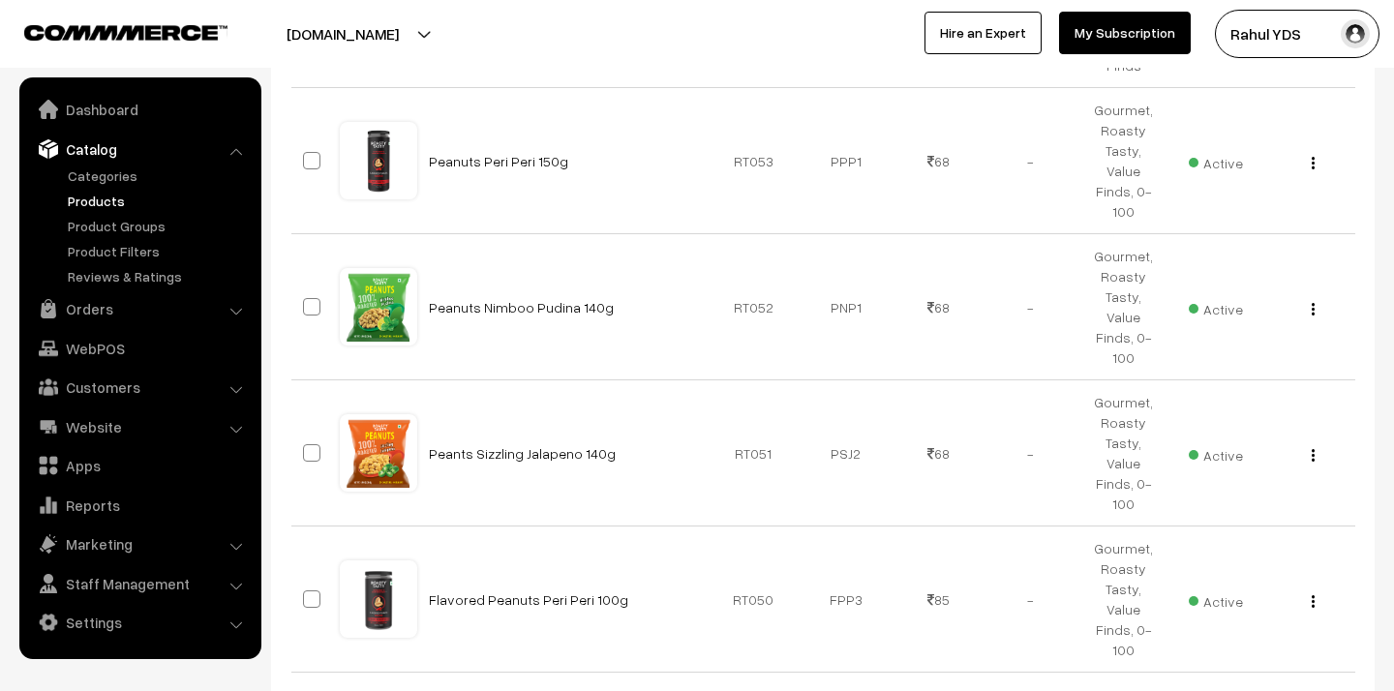
checkbox input "true"
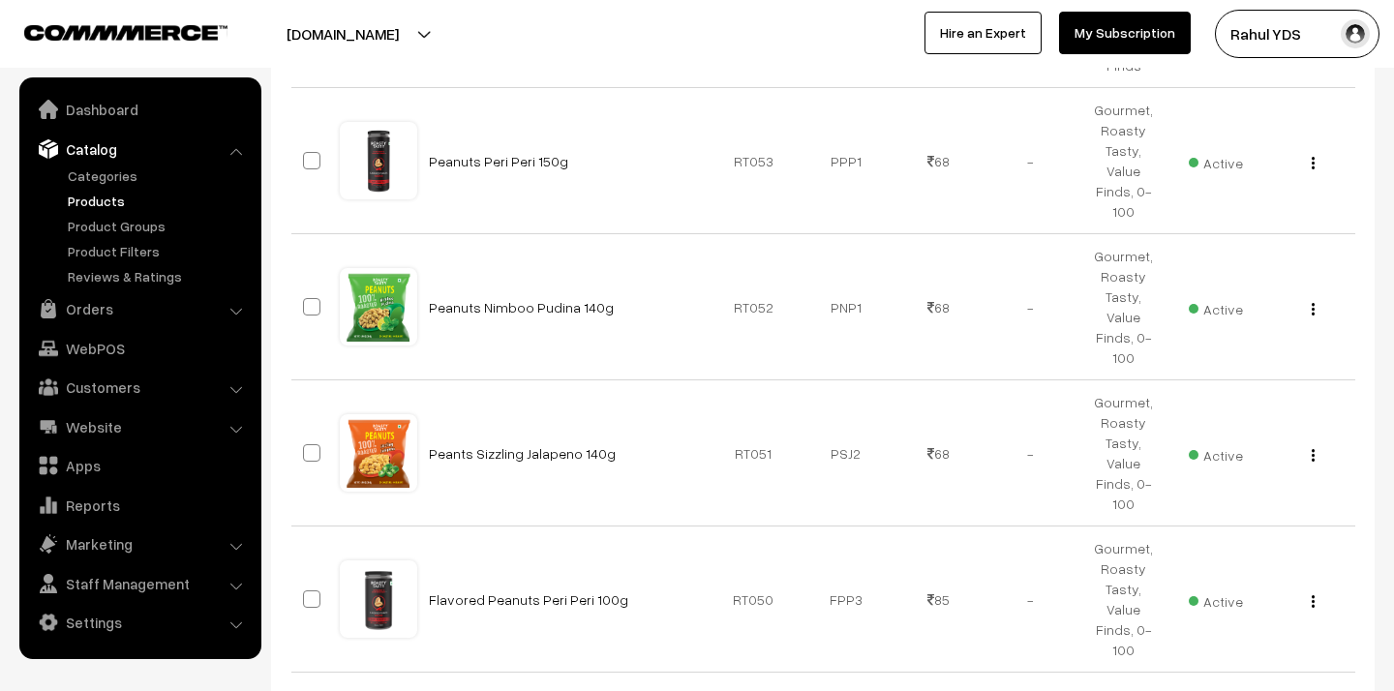
checkbox input "true"
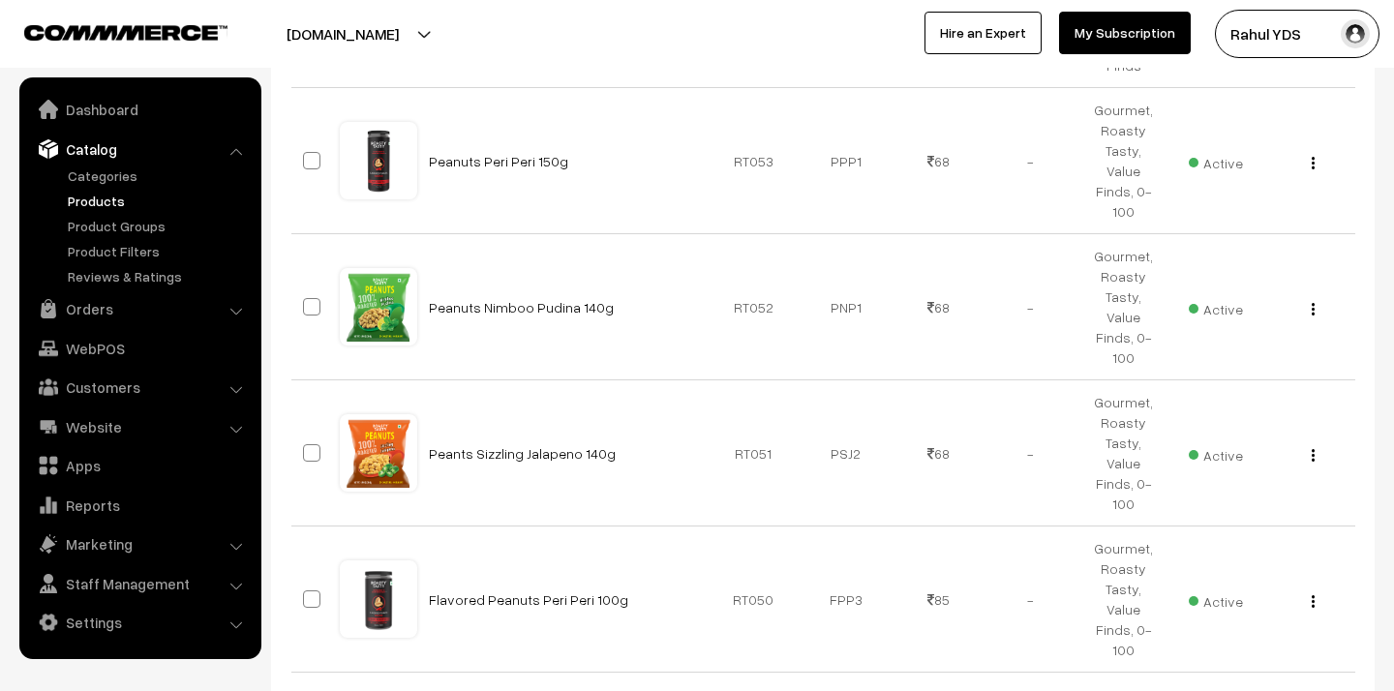
checkbox input "true"
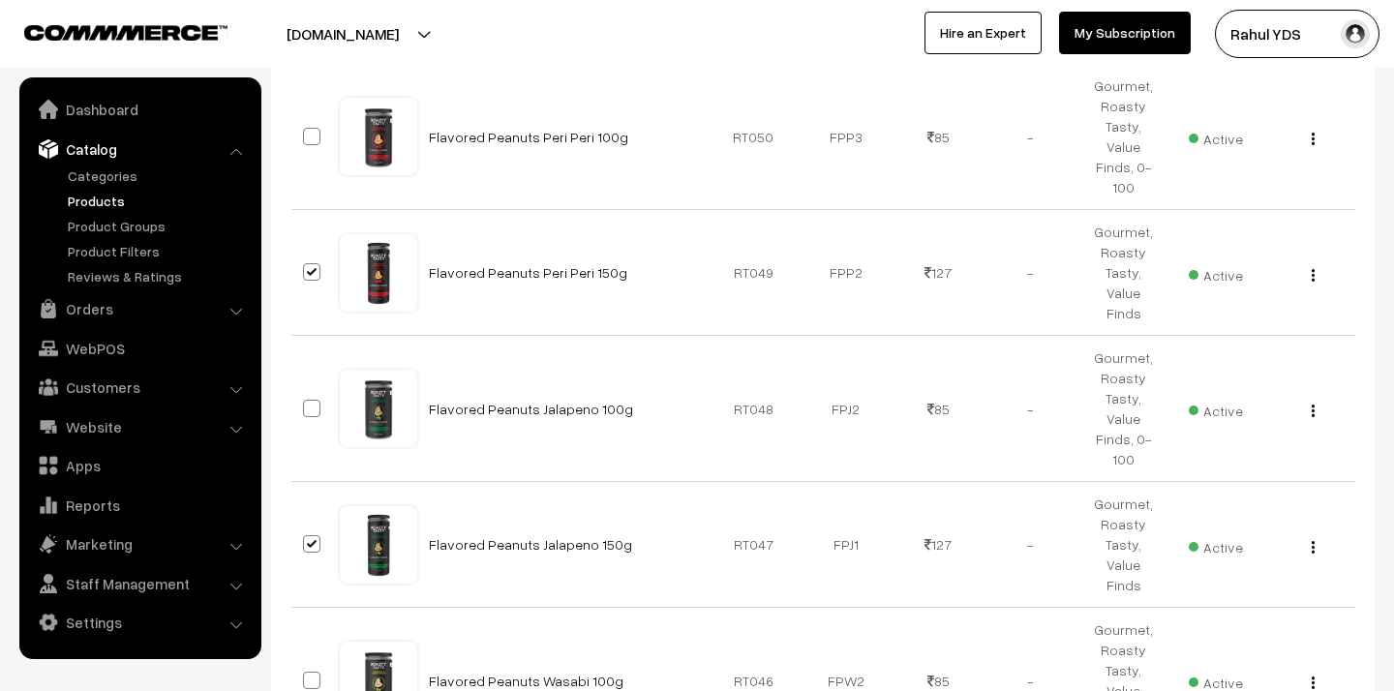
scroll to position [10625, 0]
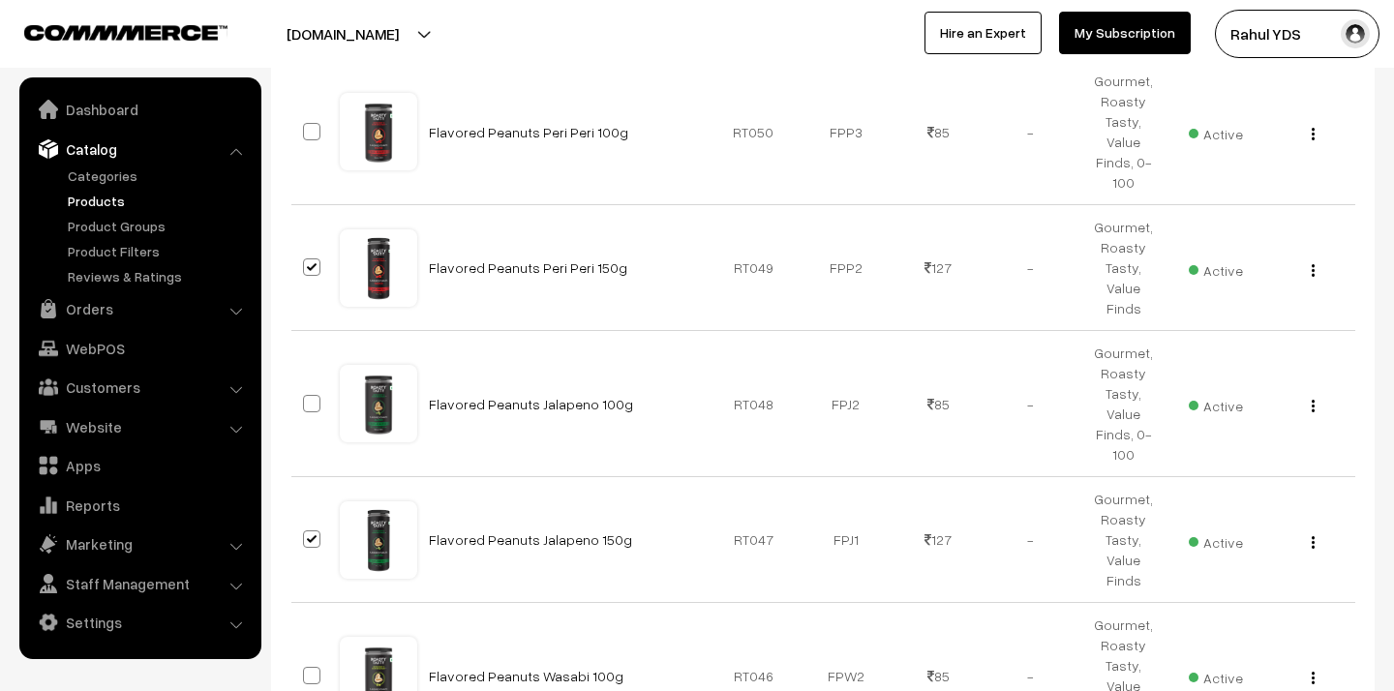
checkbox input "true"
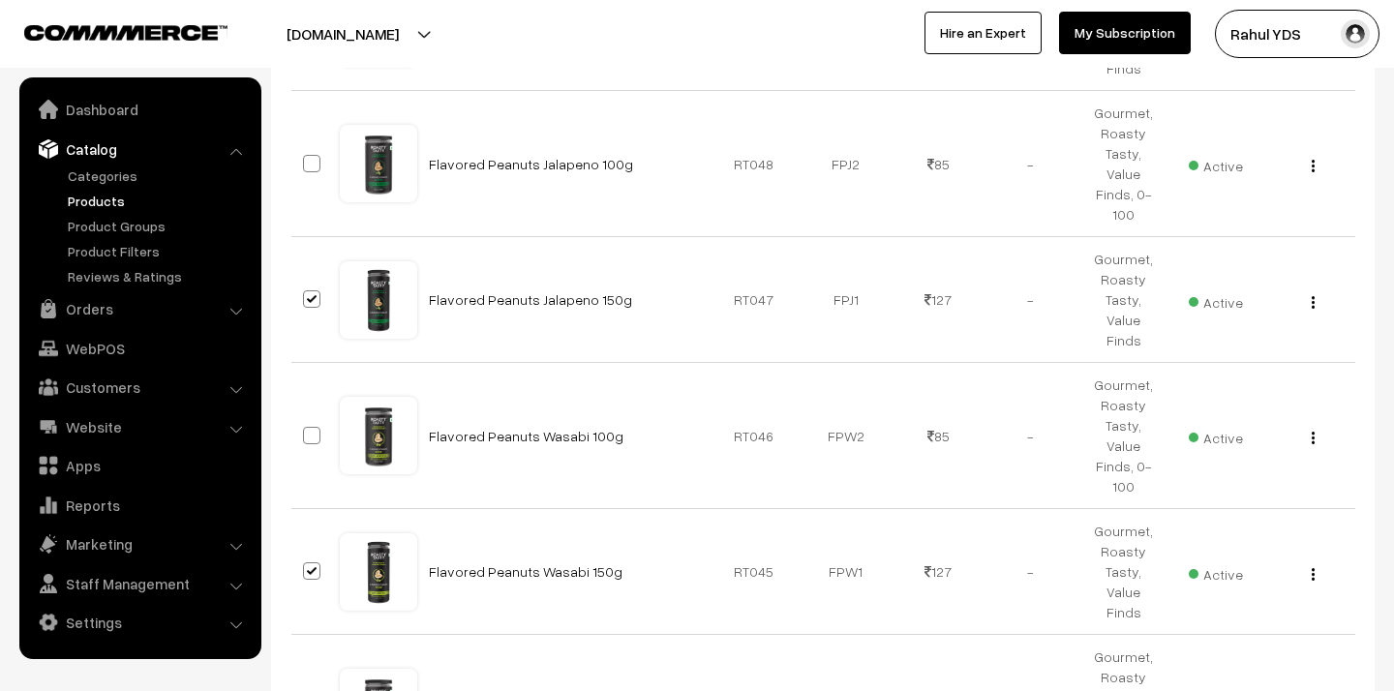
scroll to position [10867, 0]
checkbox input "true"
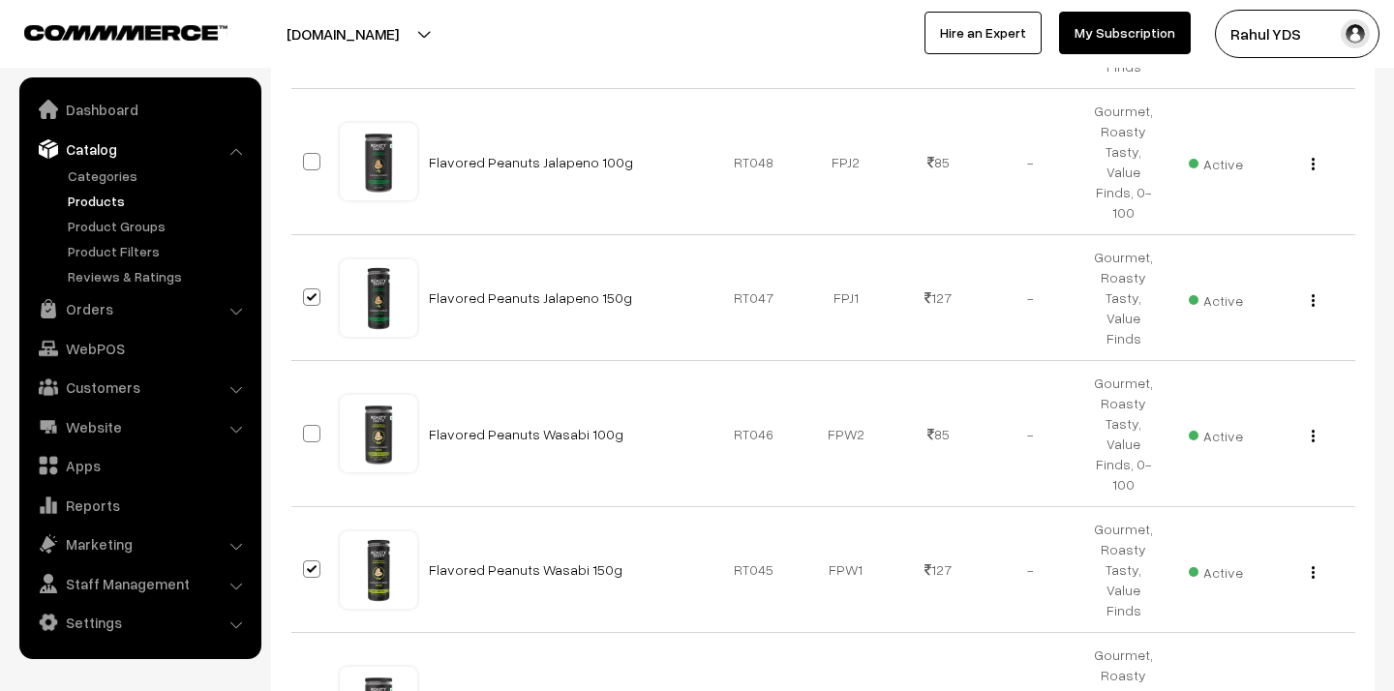
checkbox input "true"
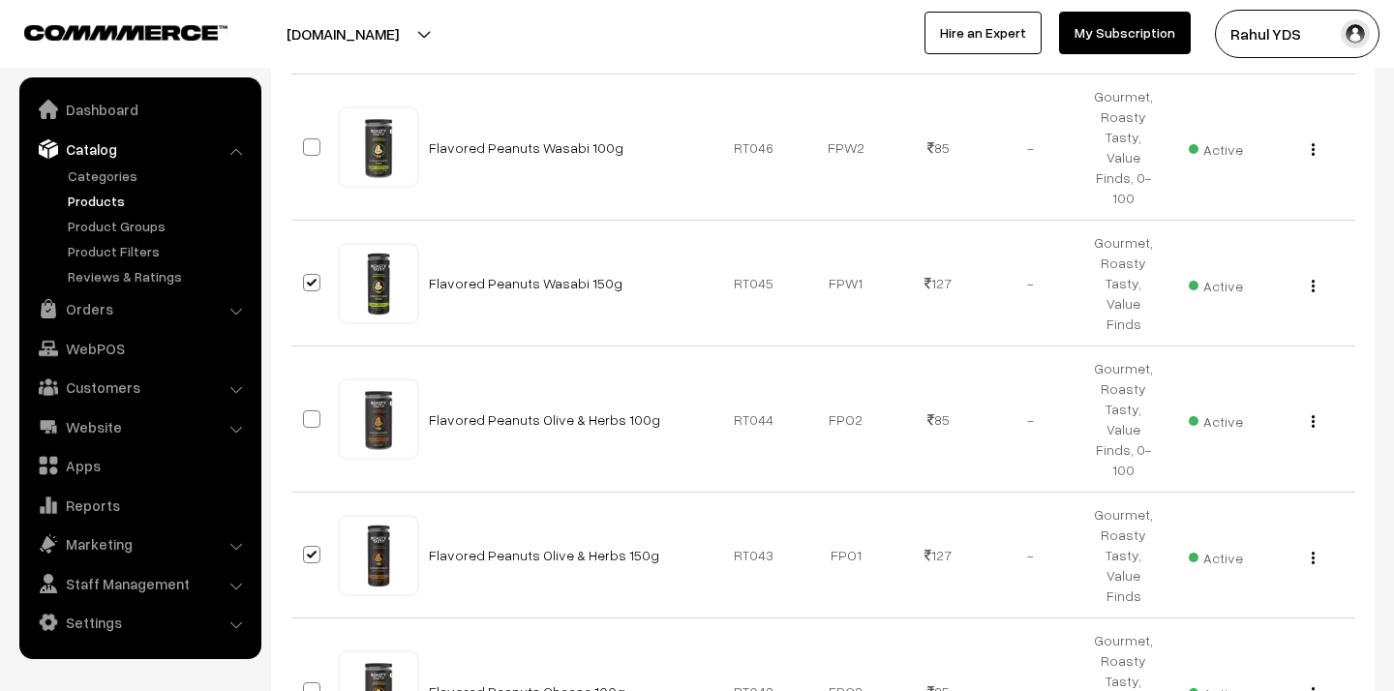
scroll to position [11243, 0]
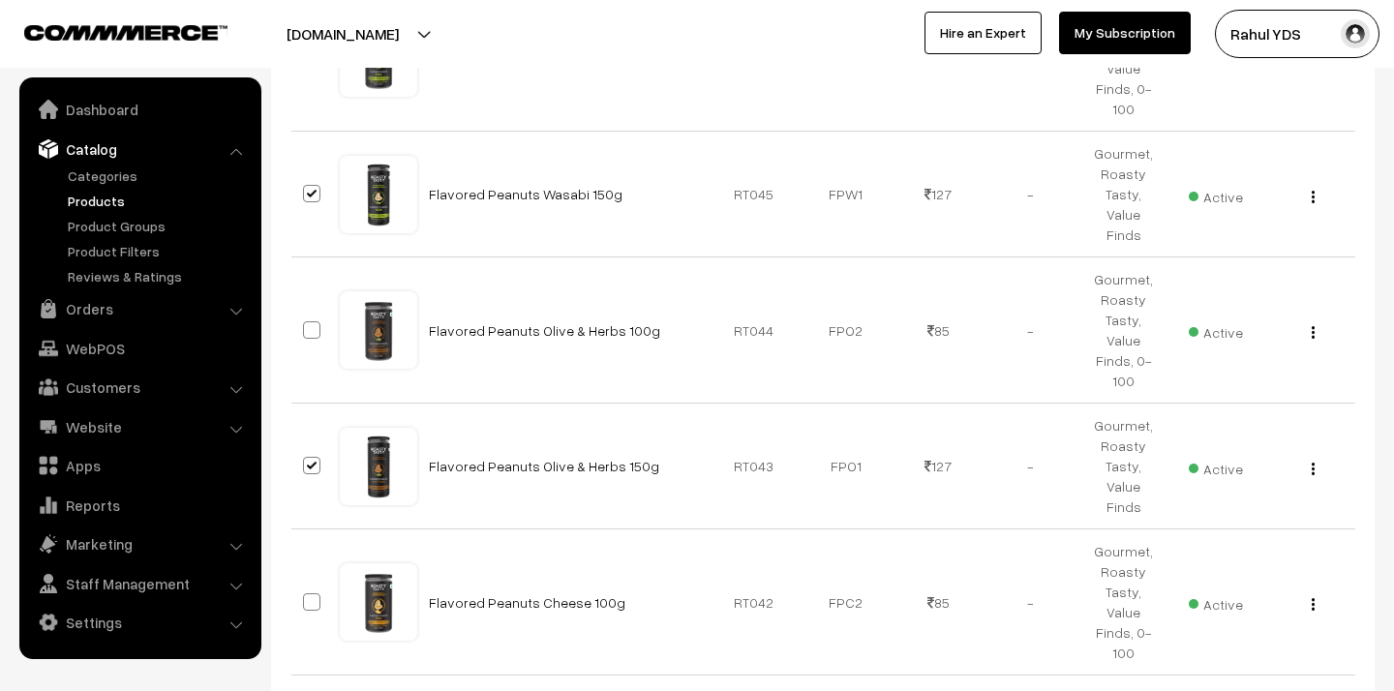
checkbox input "true"
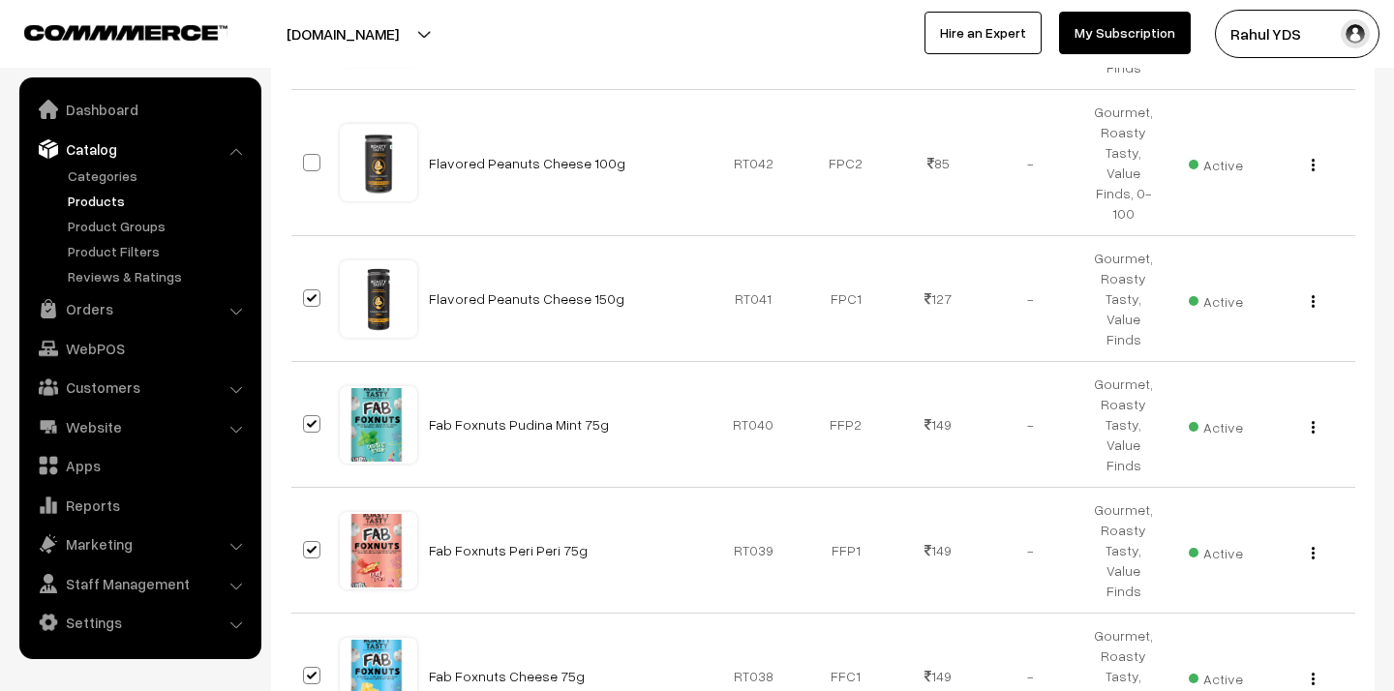
scroll to position [11685, 0]
checkbox input "true"
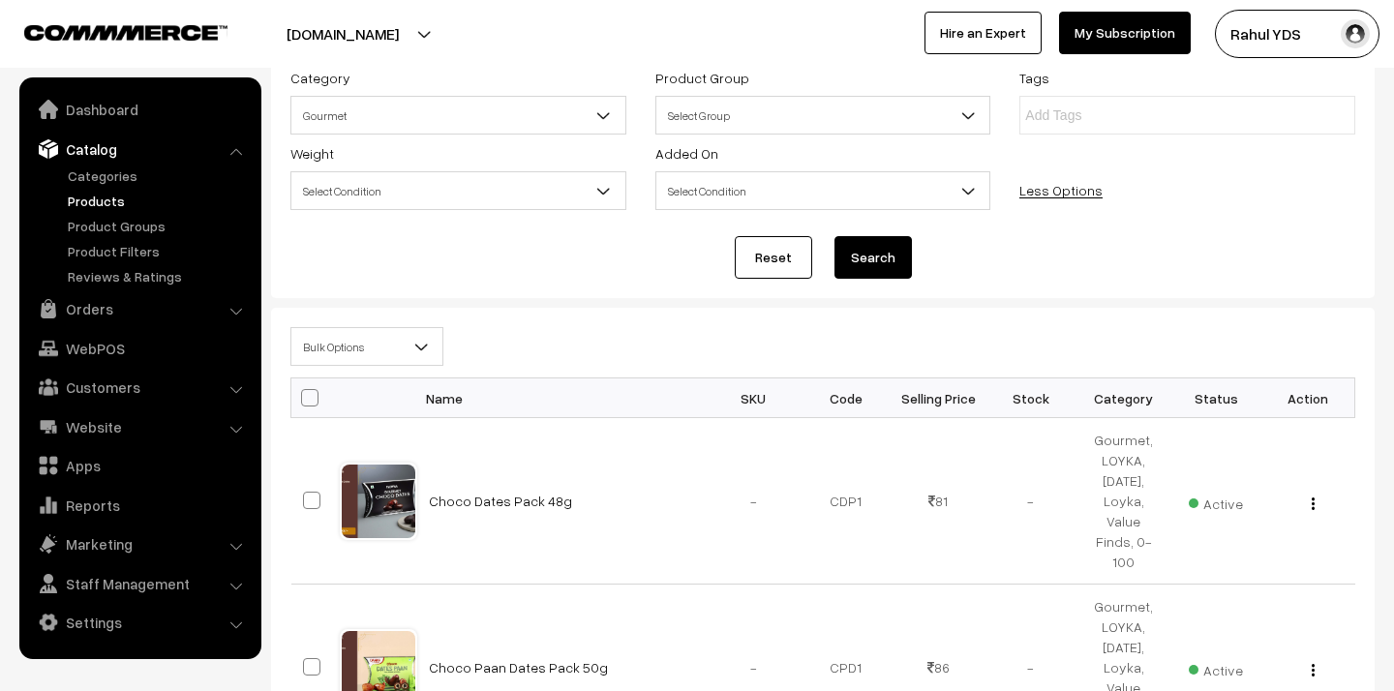
scroll to position [0, 0]
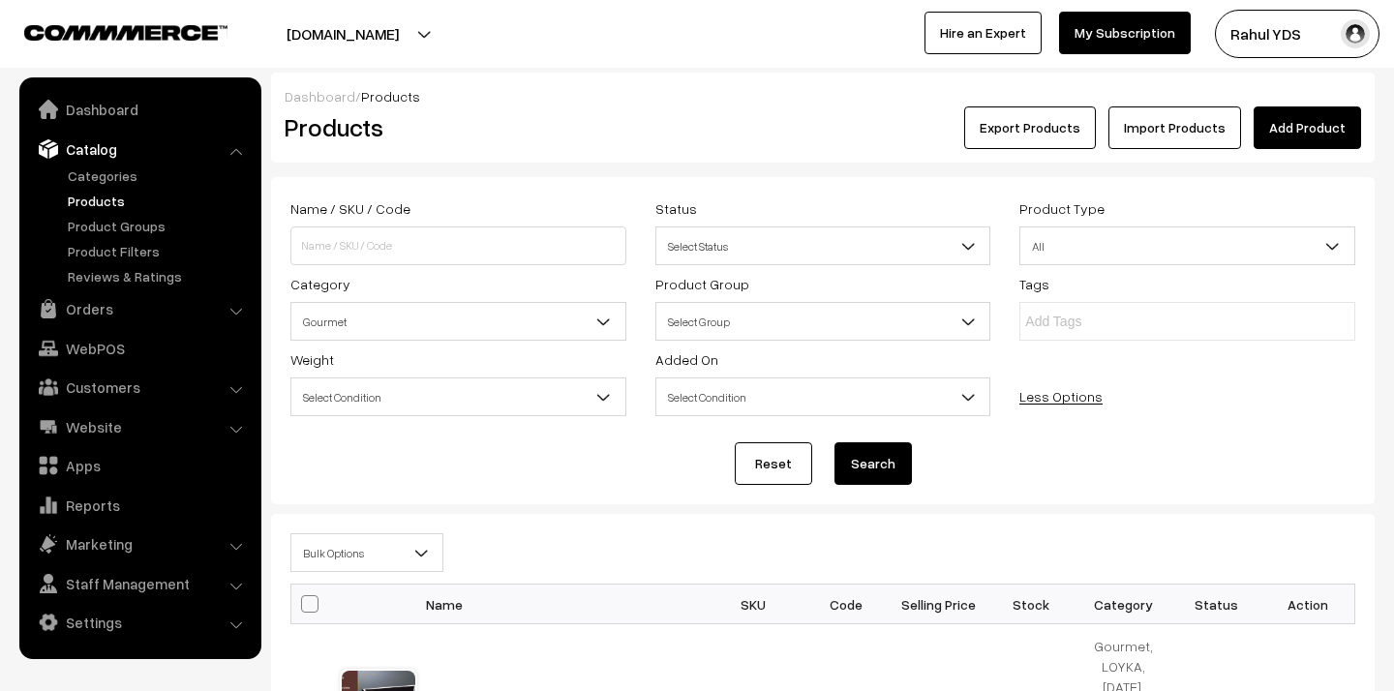
click at [388, 549] on span "Bulk Options" at bounding box center [366, 553] width 151 height 34
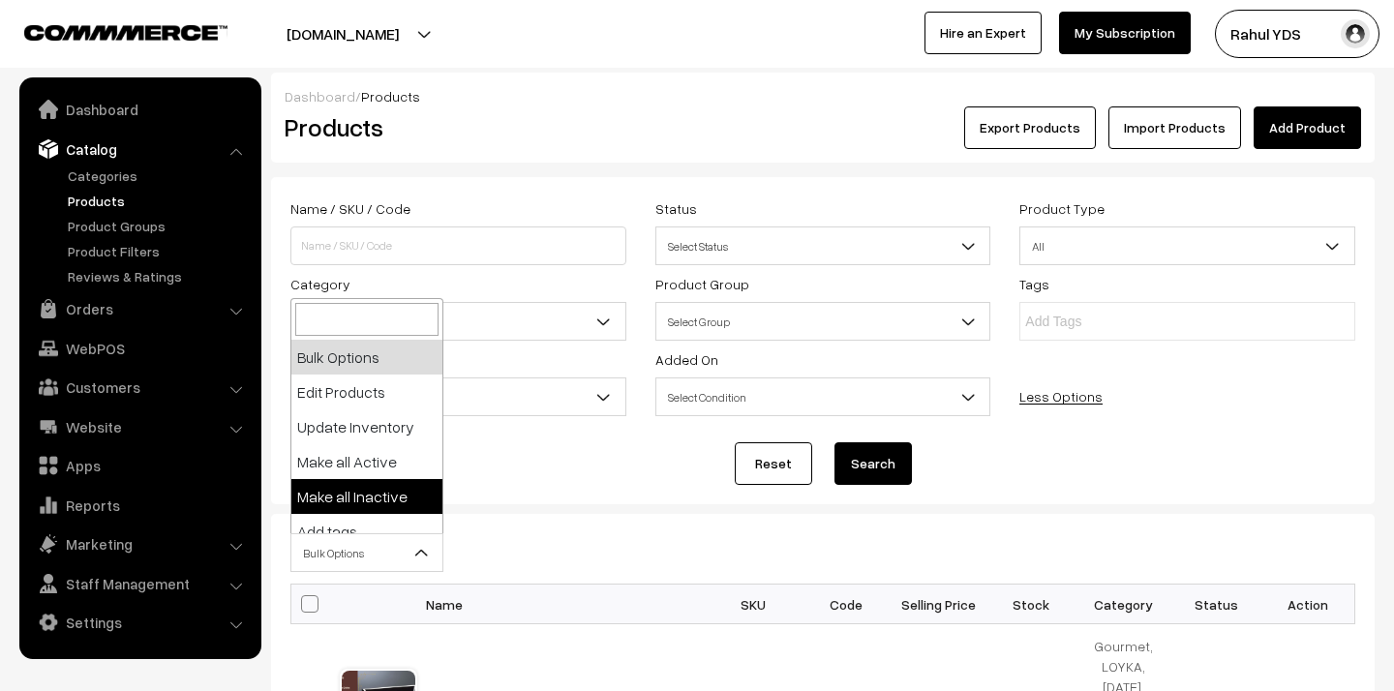
scroll to position [120, 0]
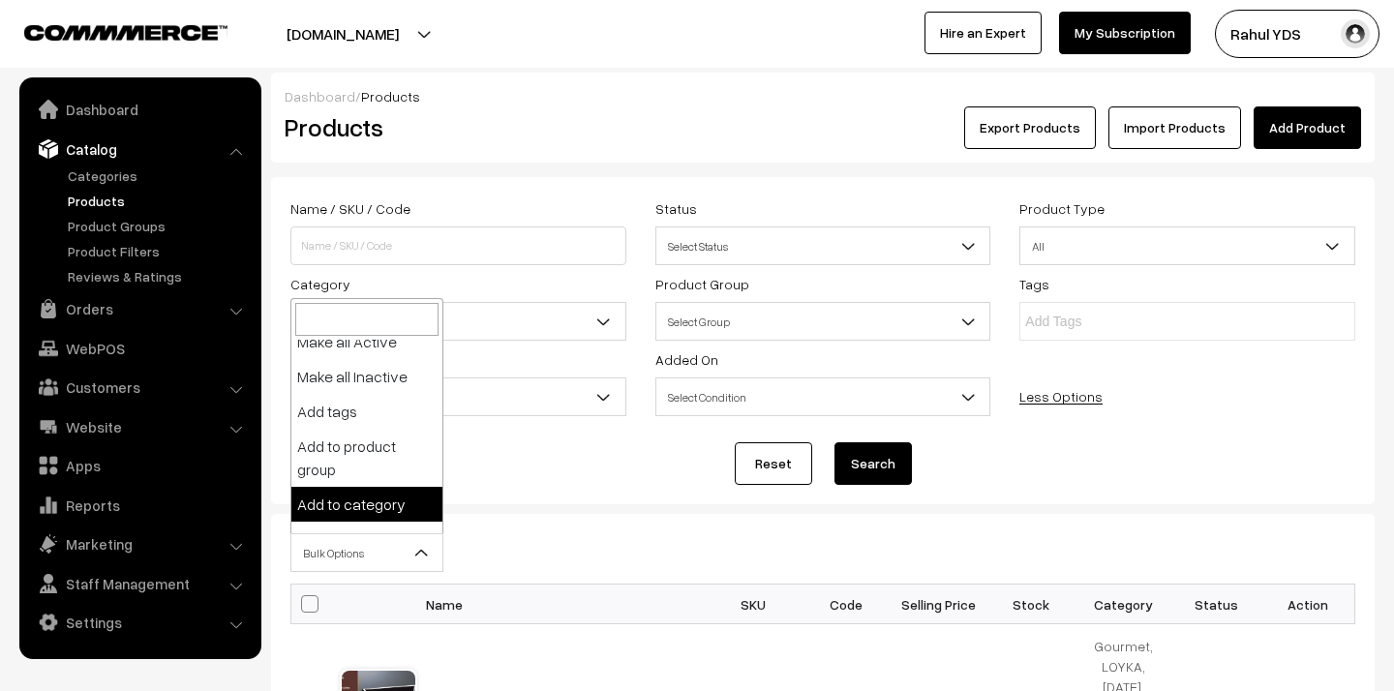
select select "category"
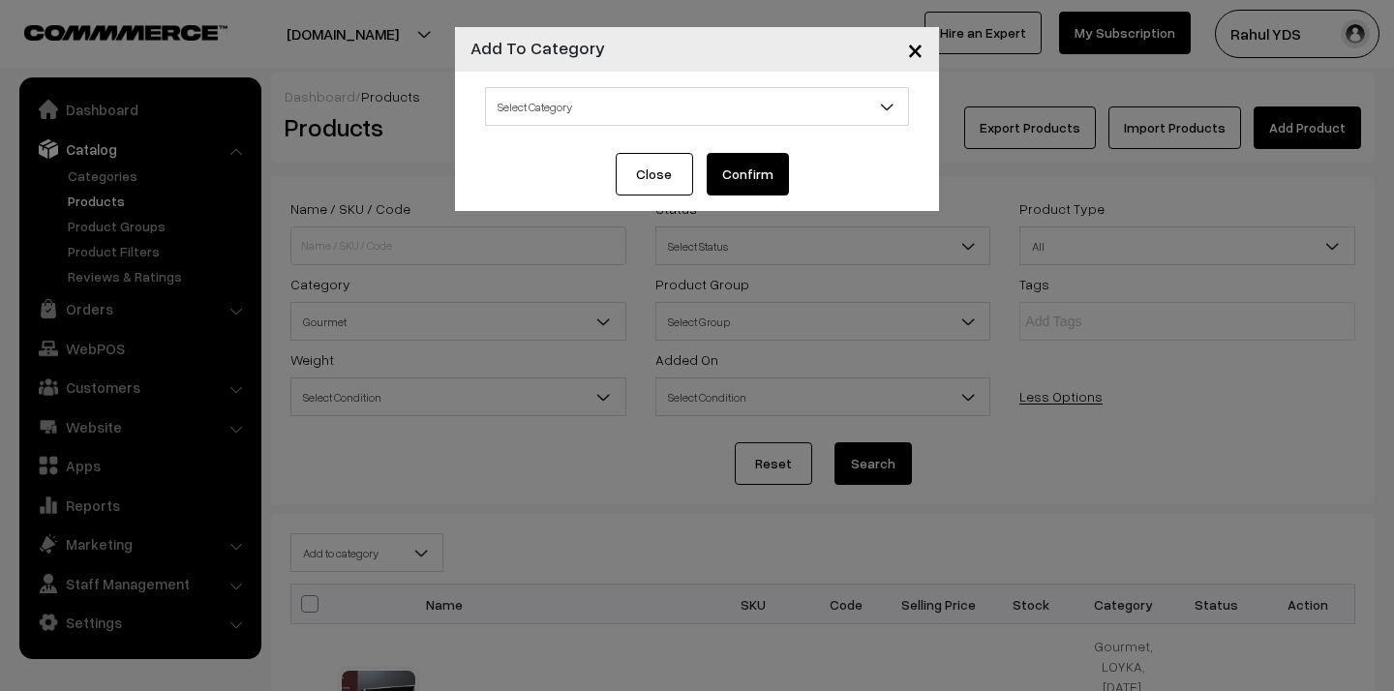
click at [650, 116] on span "Select Category" at bounding box center [697, 107] width 422 height 34
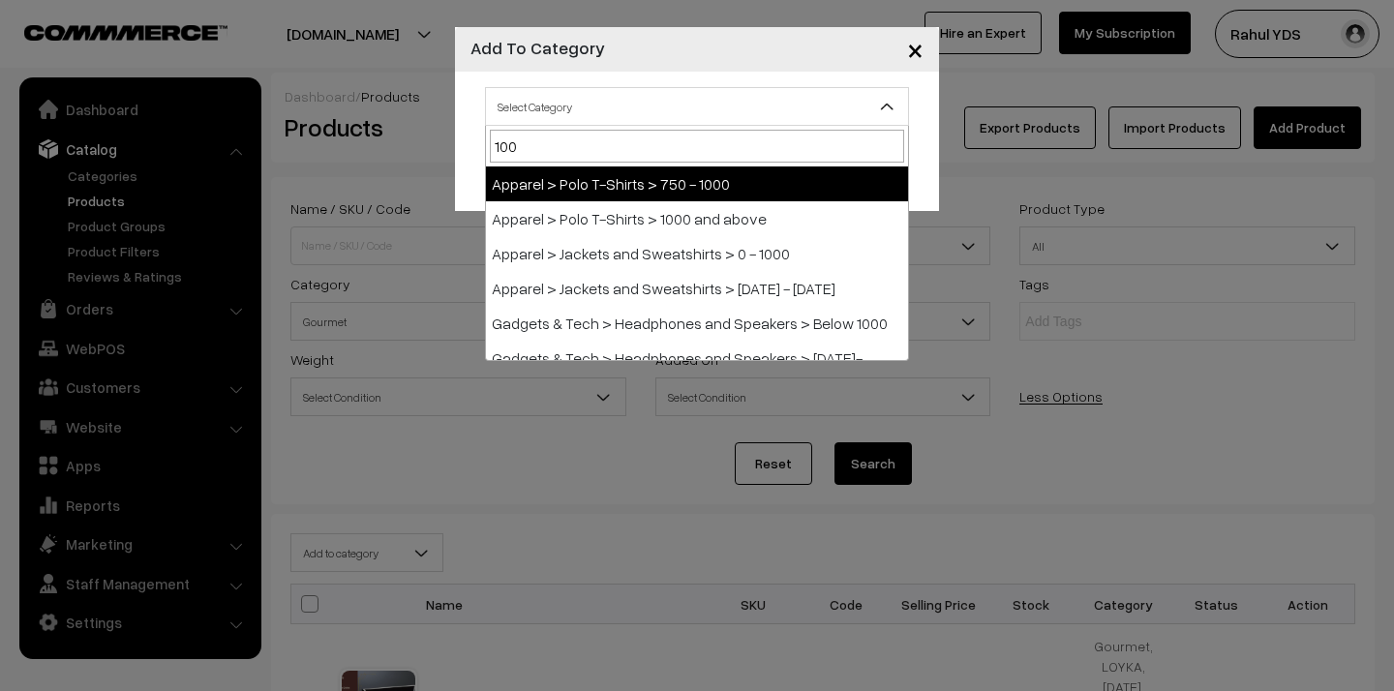
type input "100-"
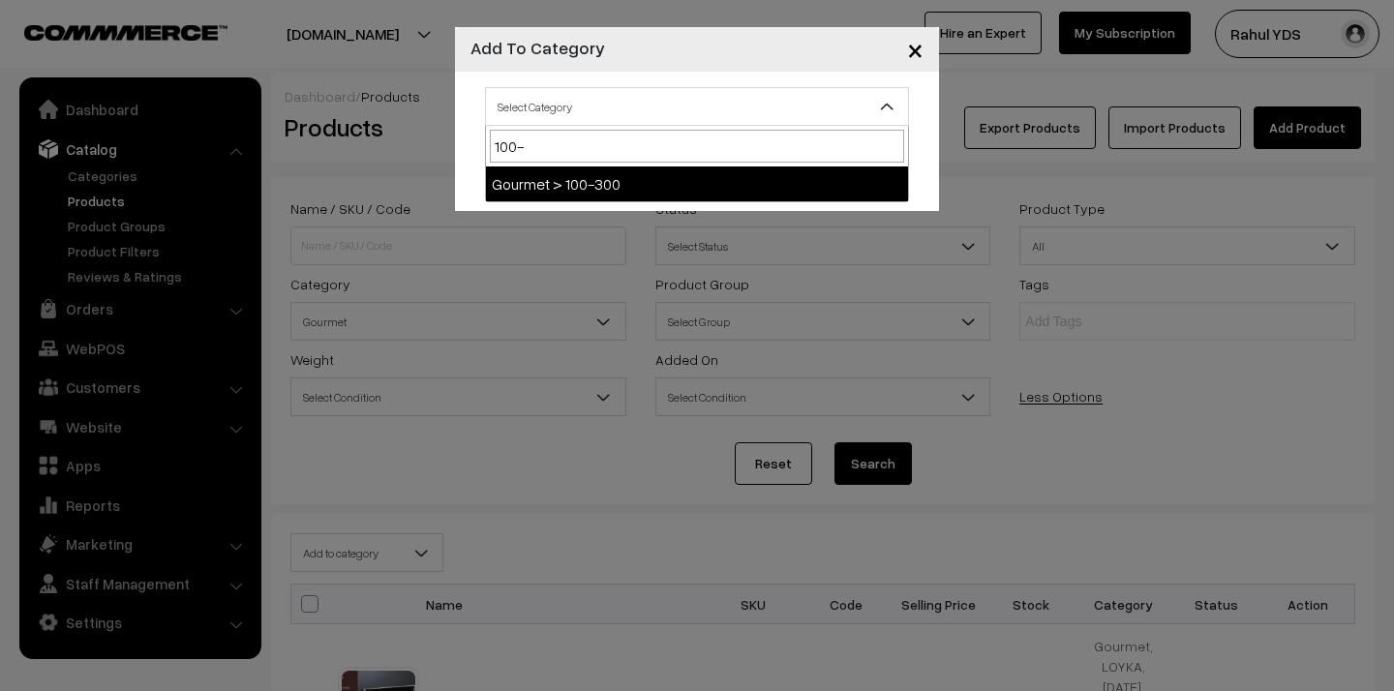
select select "156"
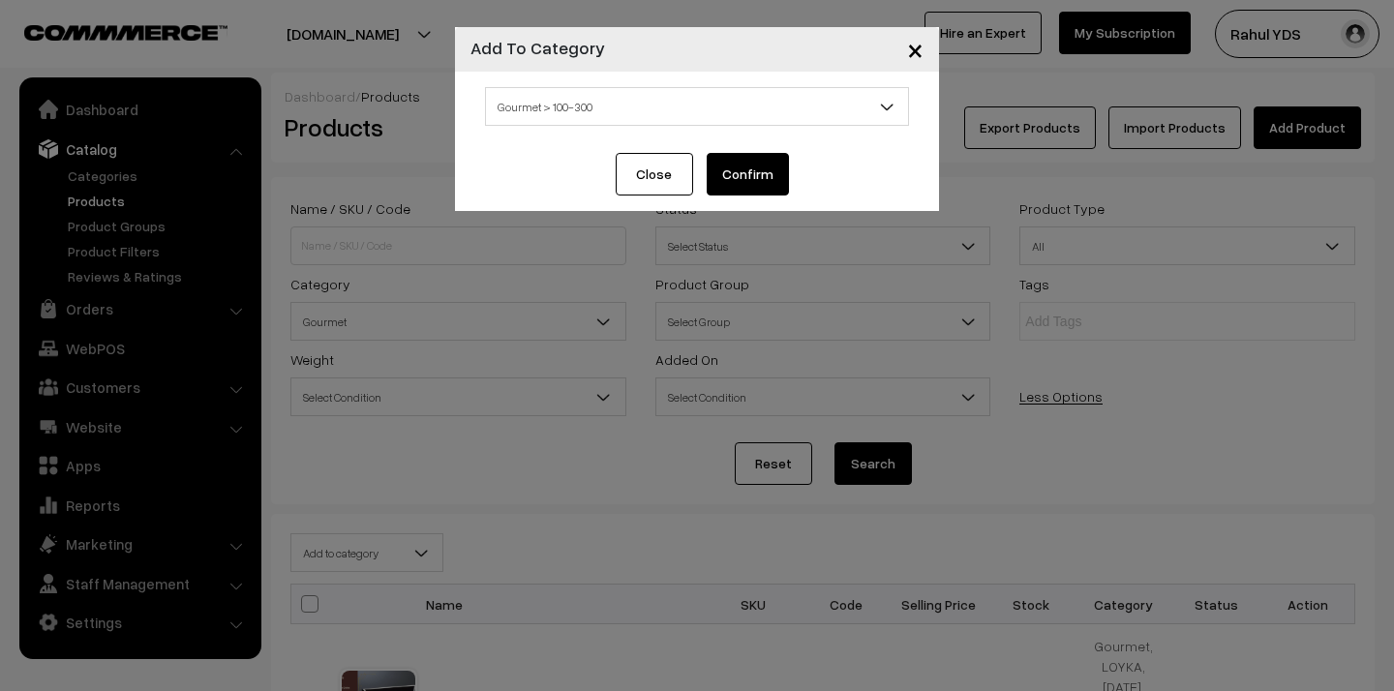
click at [742, 187] on button "Confirm" at bounding box center [748, 174] width 82 height 43
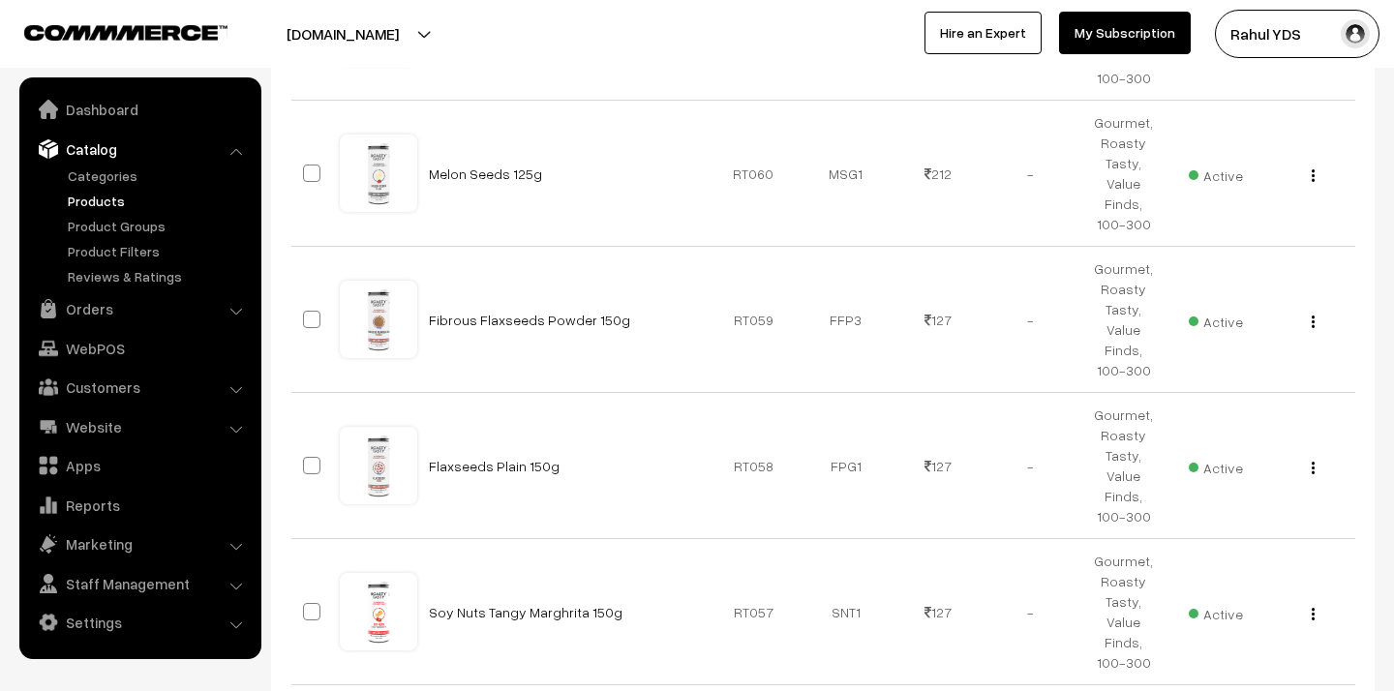
scroll to position [12770, 0]
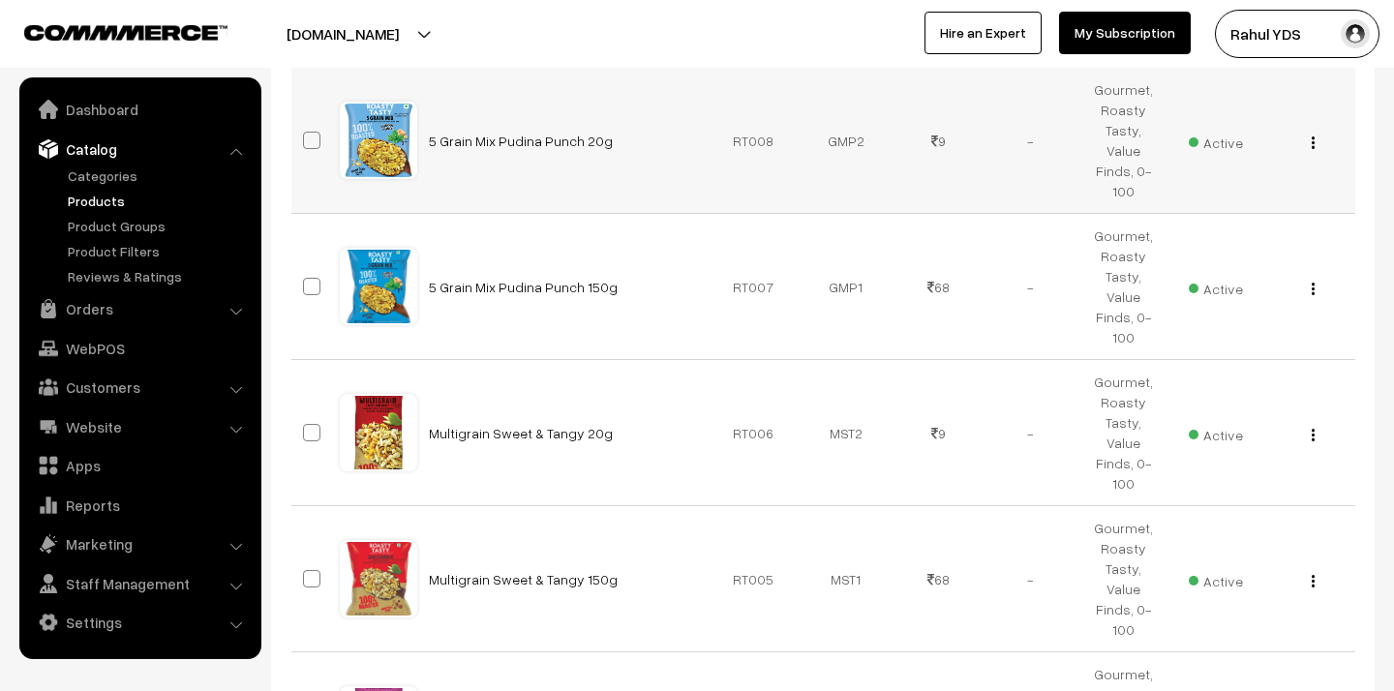
scroll to position [2711, 0]
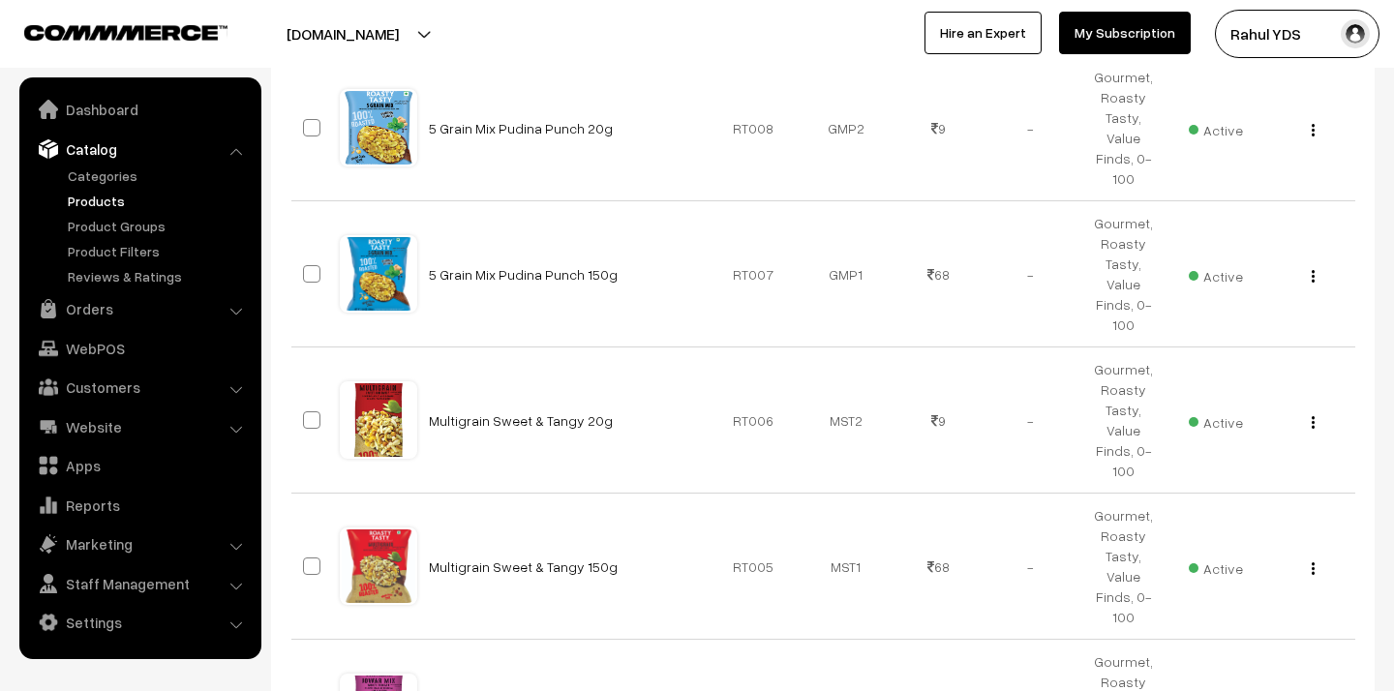
checkbox input "true"
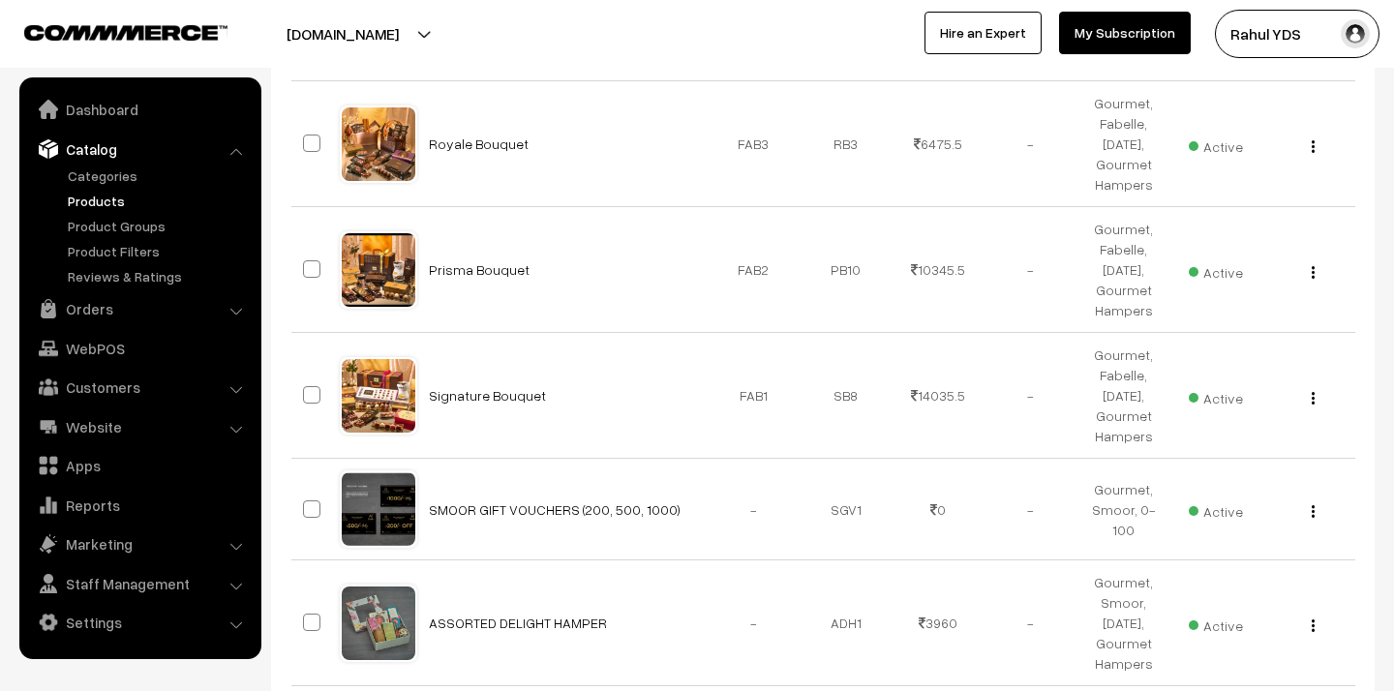
scroll to position [8587, 0]
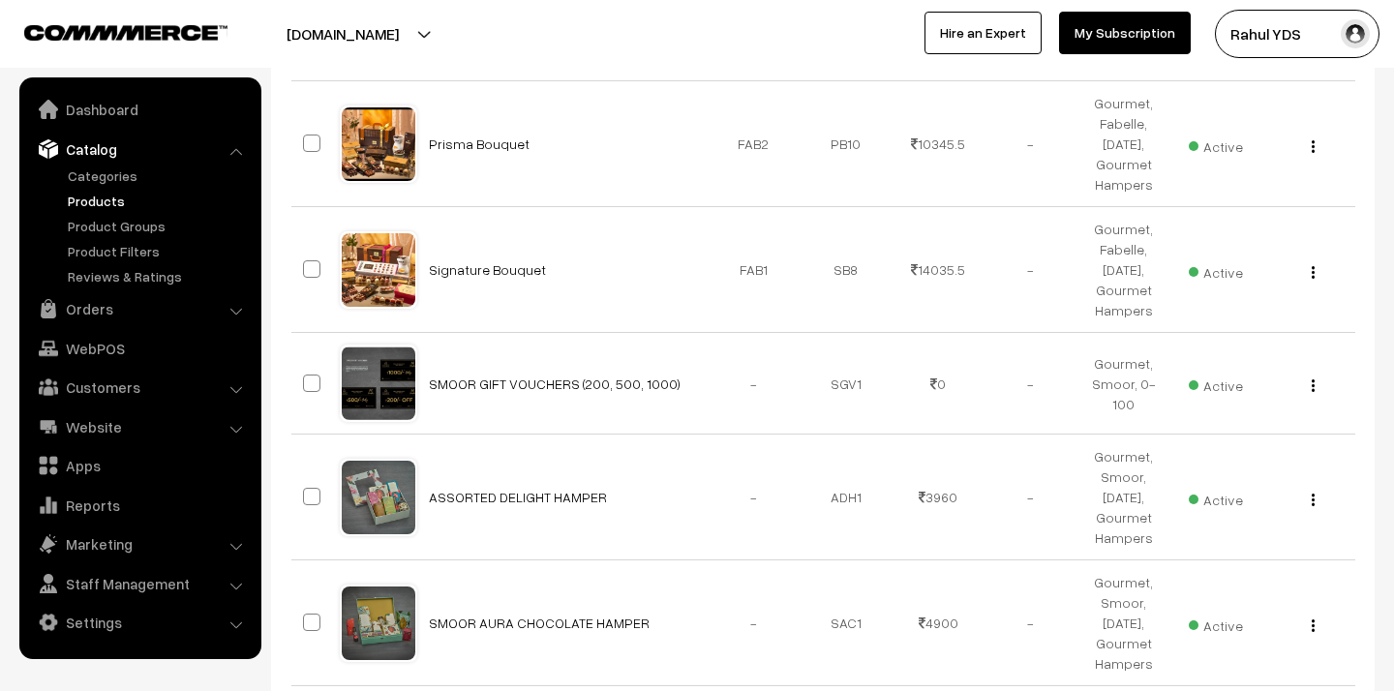
checkbox input "true"
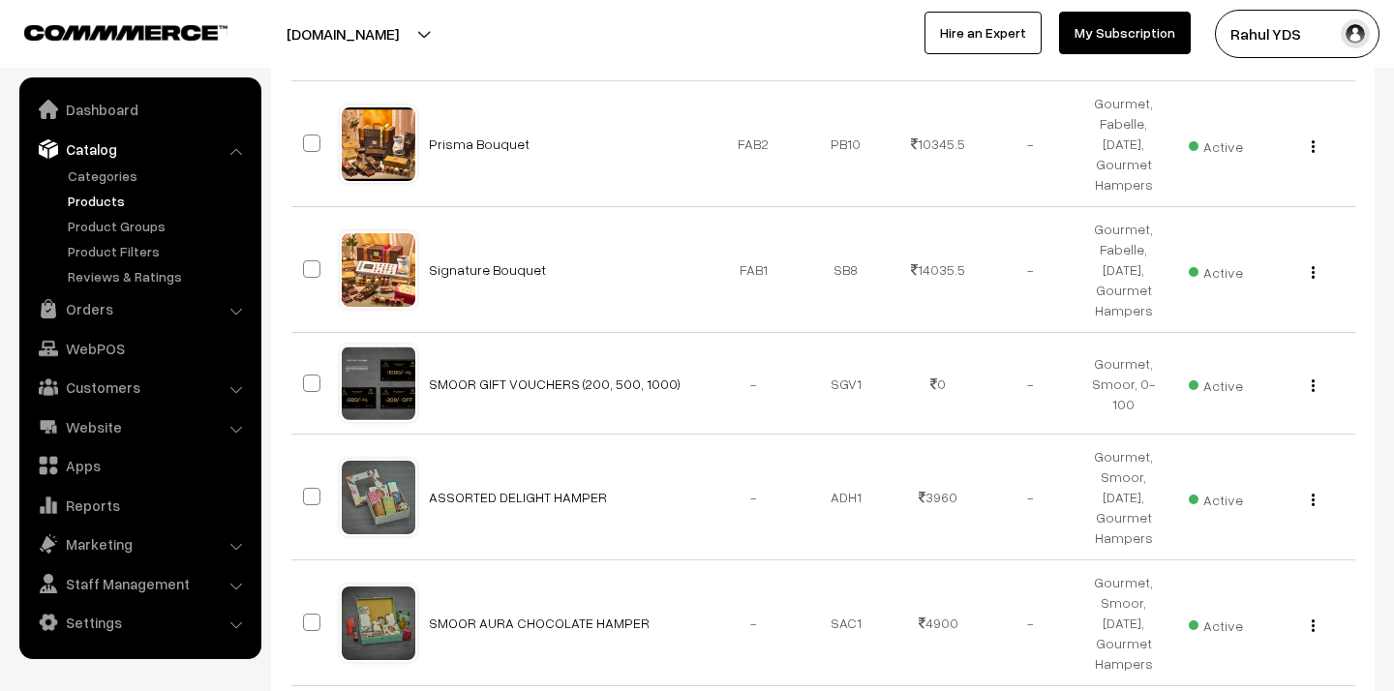
checkbox input "true"
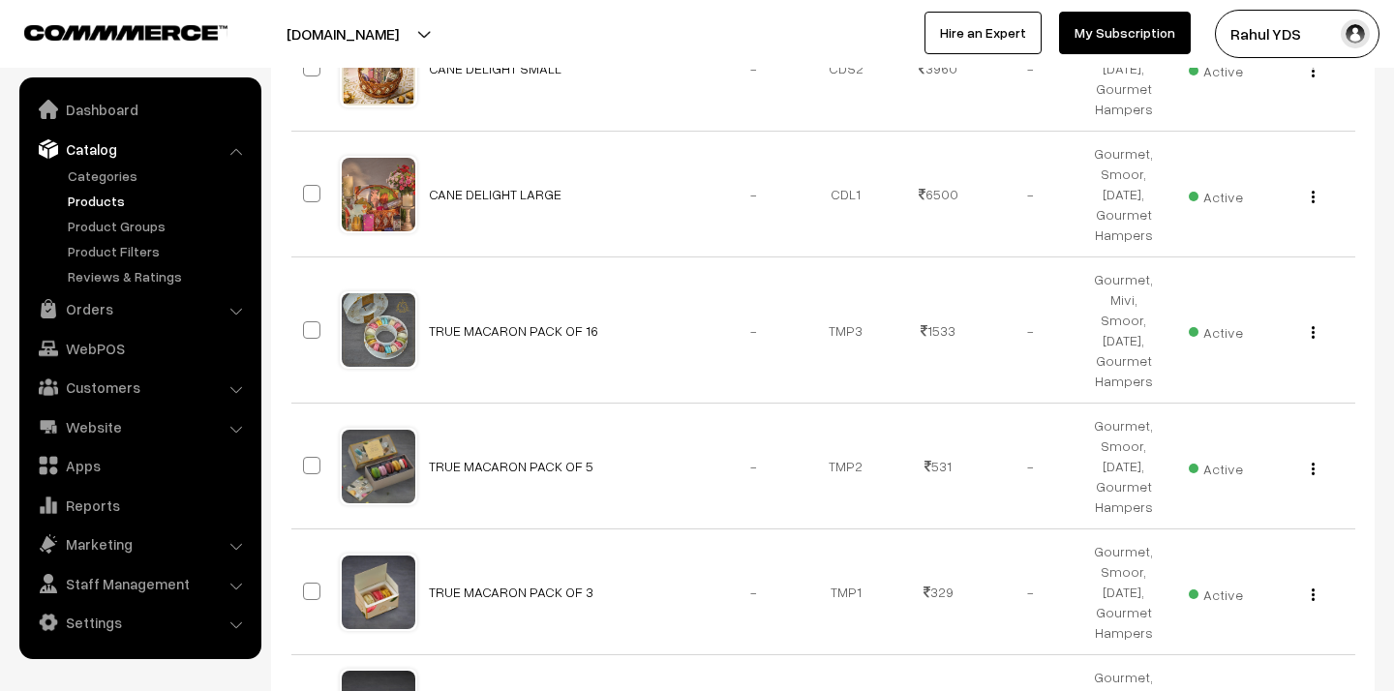
scroll to position [9303, 0]
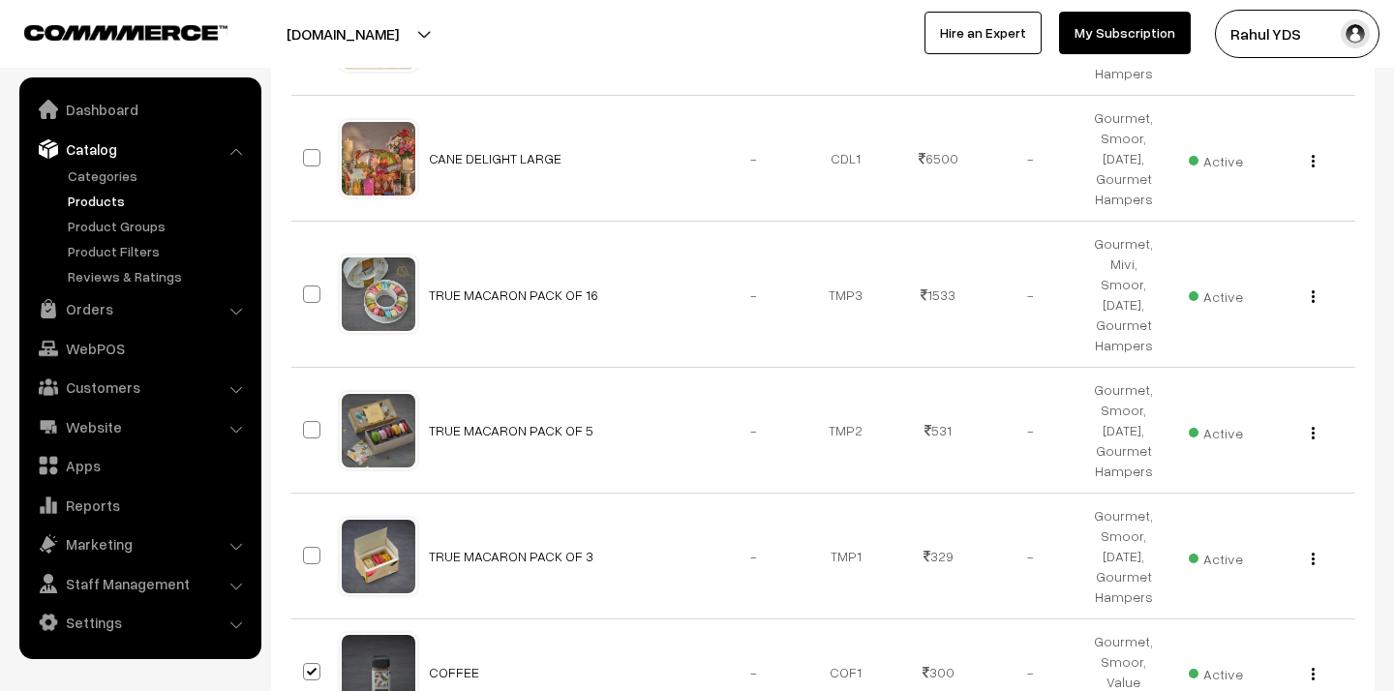
checkbox input "true"
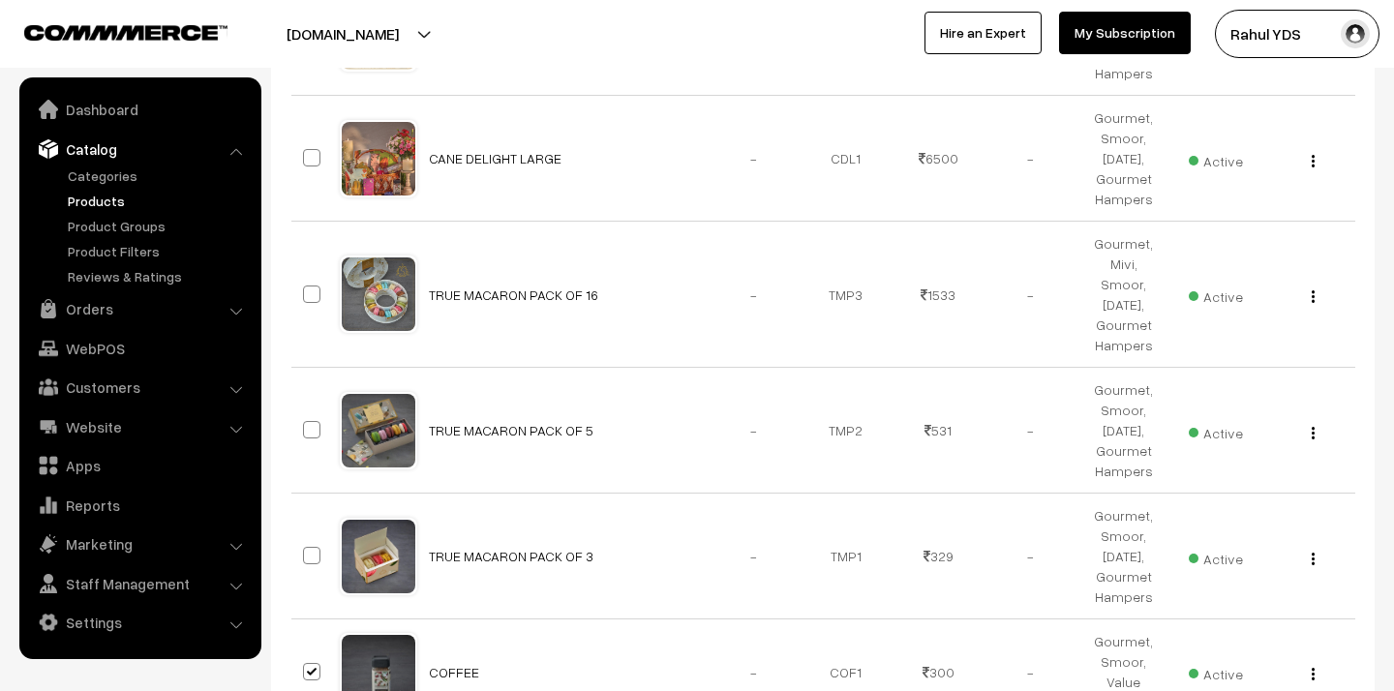
checkbox input "true"
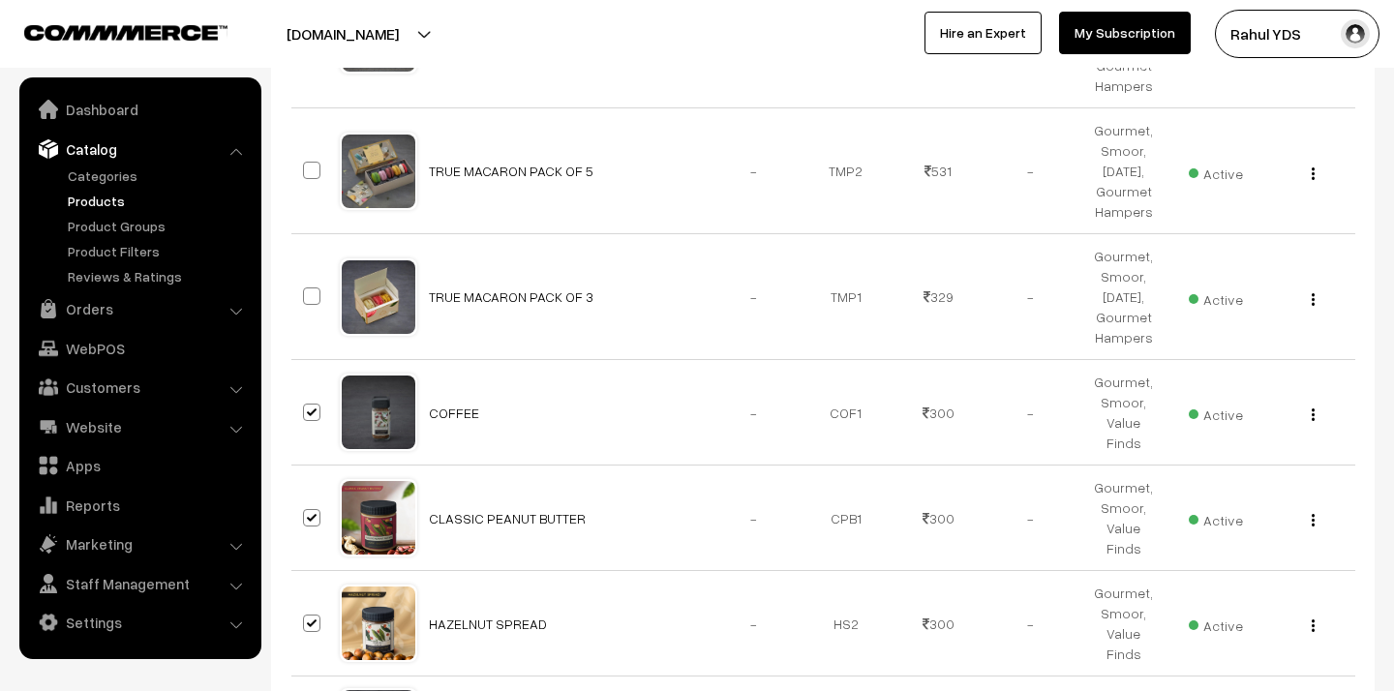
scroll to position [9571, 0]
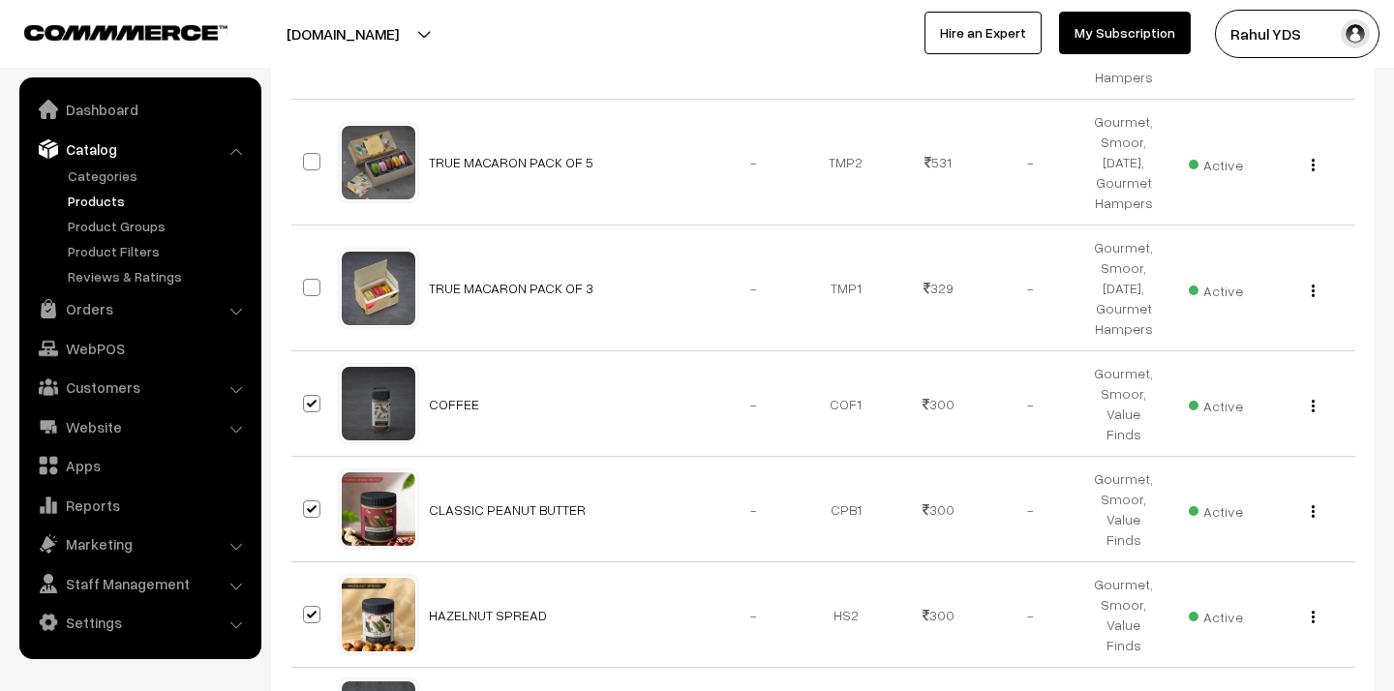
checkbox input "true"
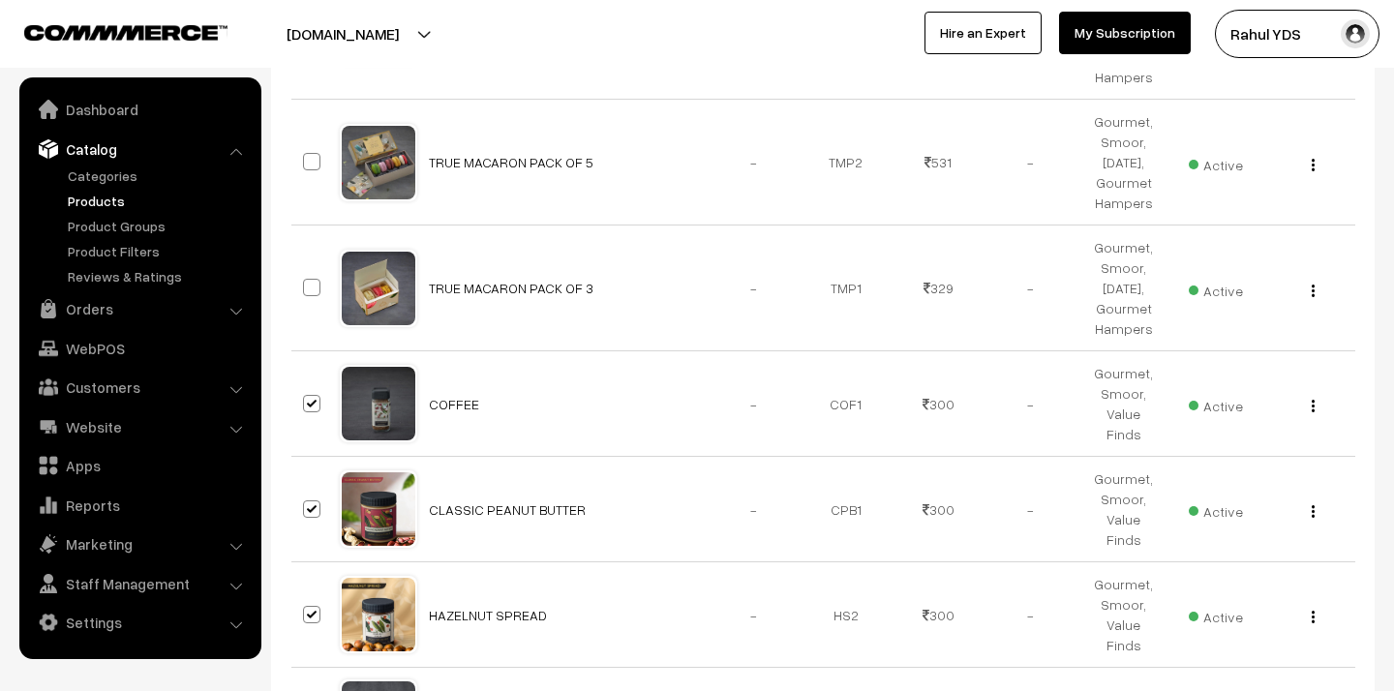
checkbox input "true"
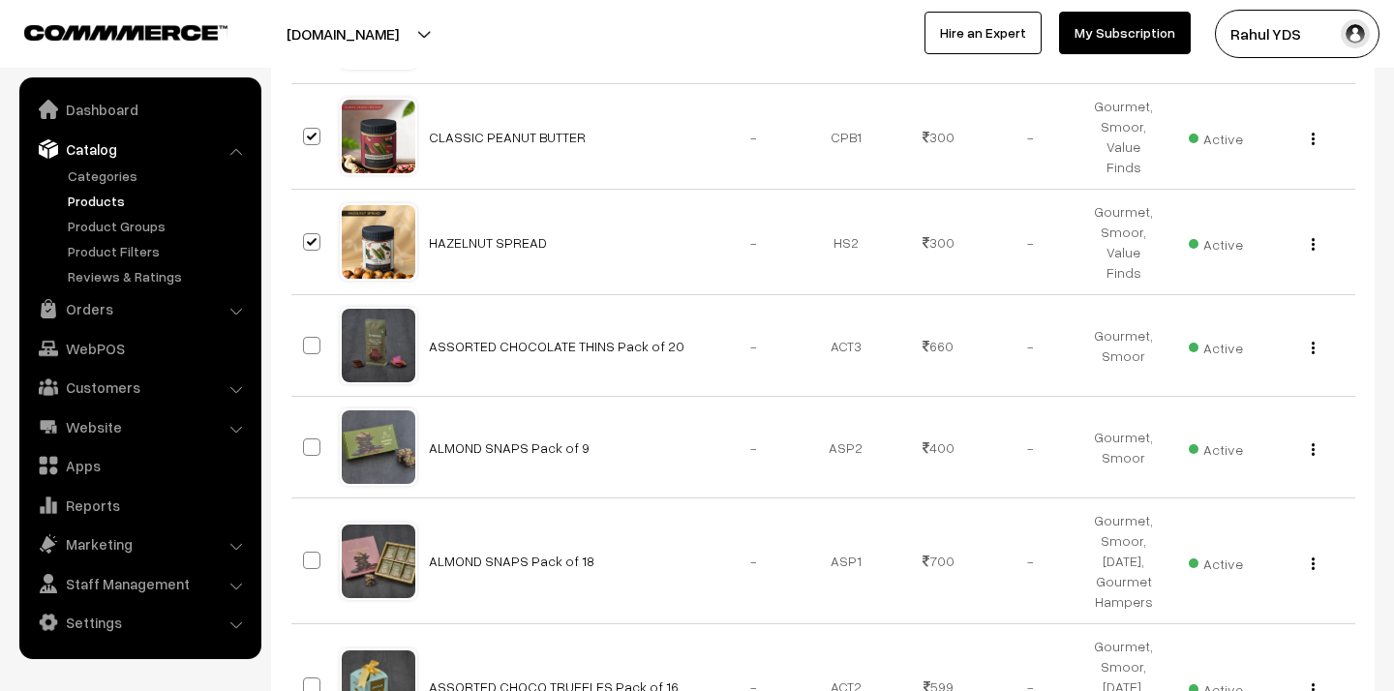
scroll to position [9945, 0]
checkbox input "true"
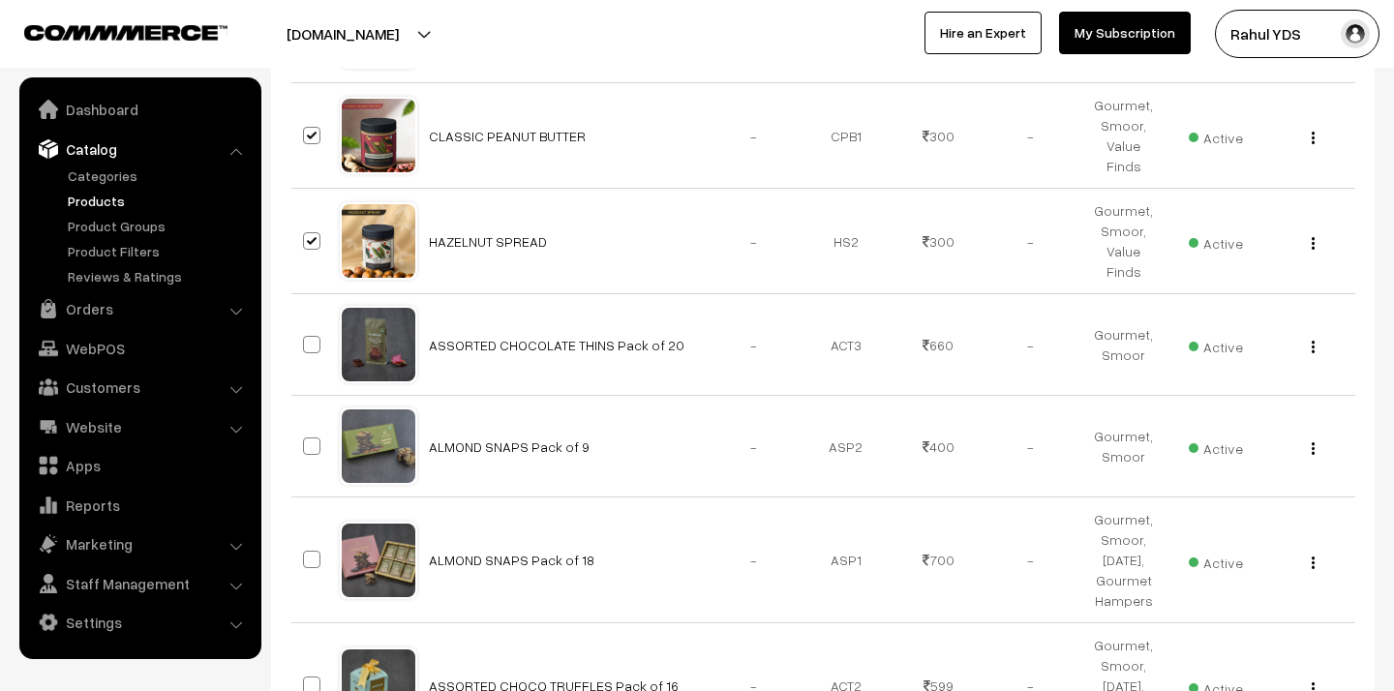
checkbox input "true"
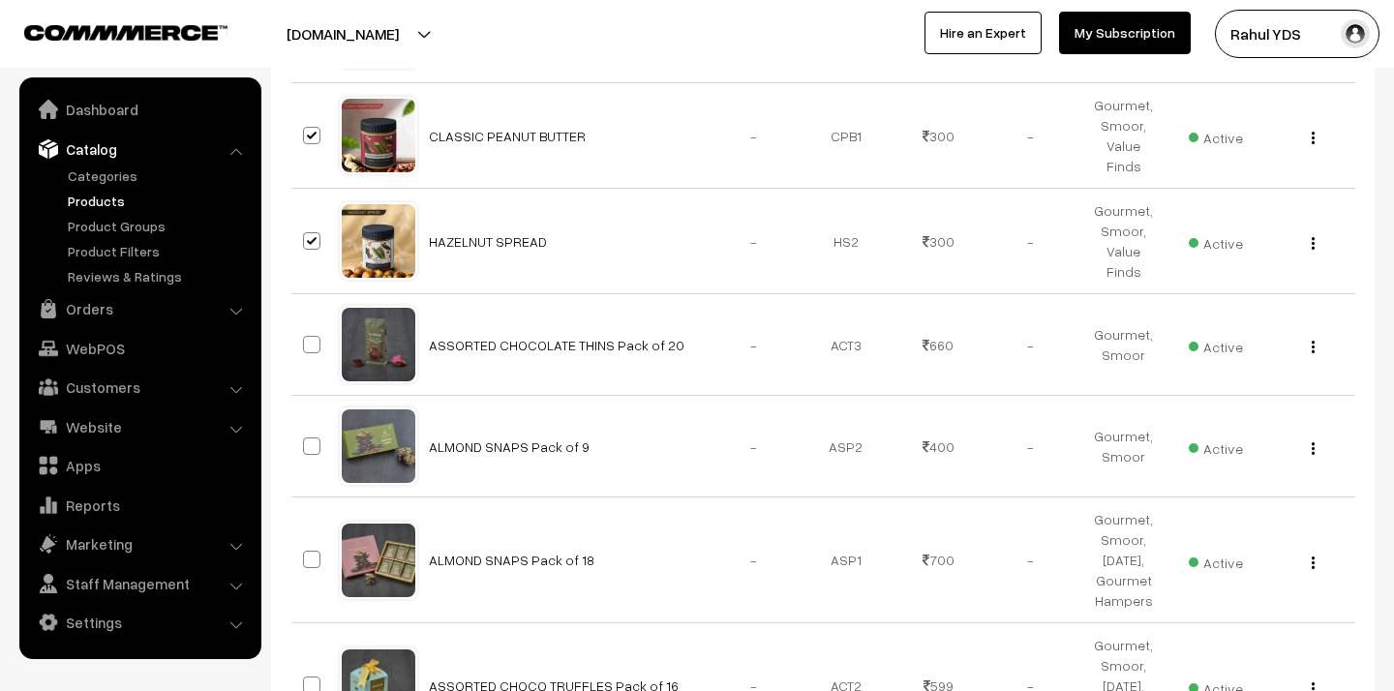
checkbox input "true"
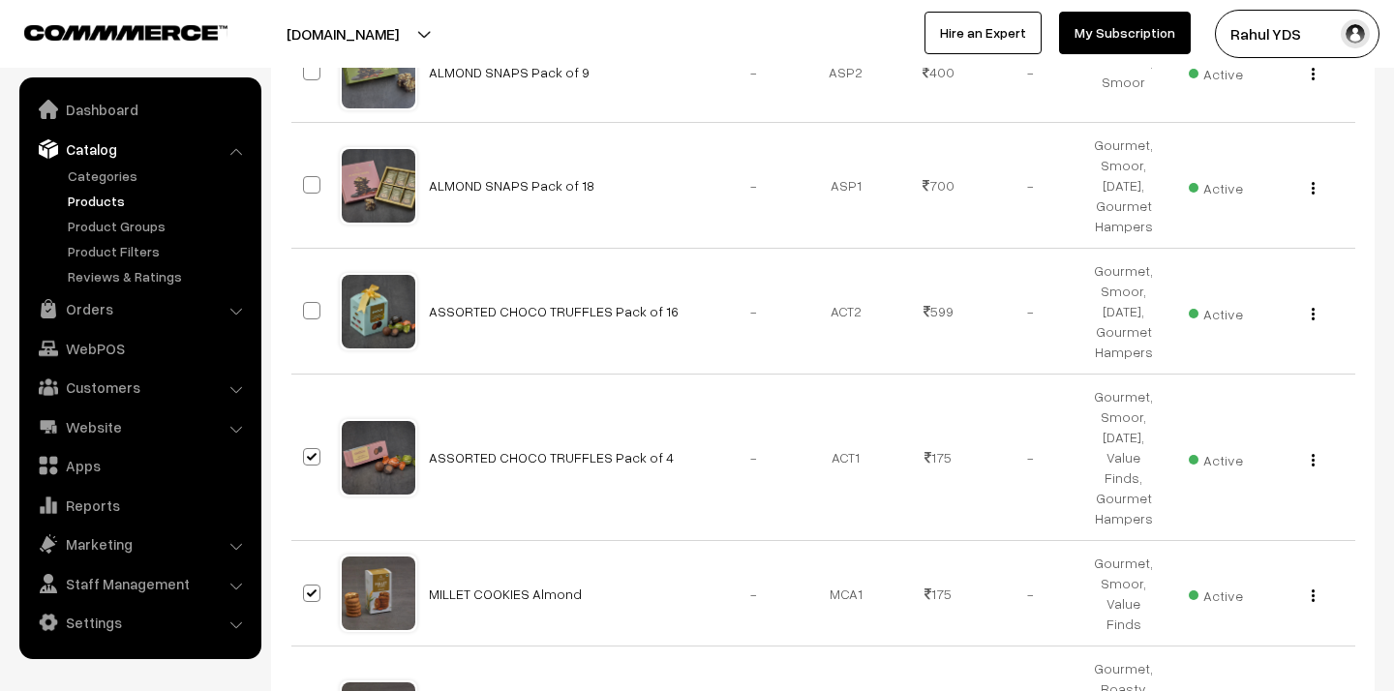
scroll to position [10345, 0]
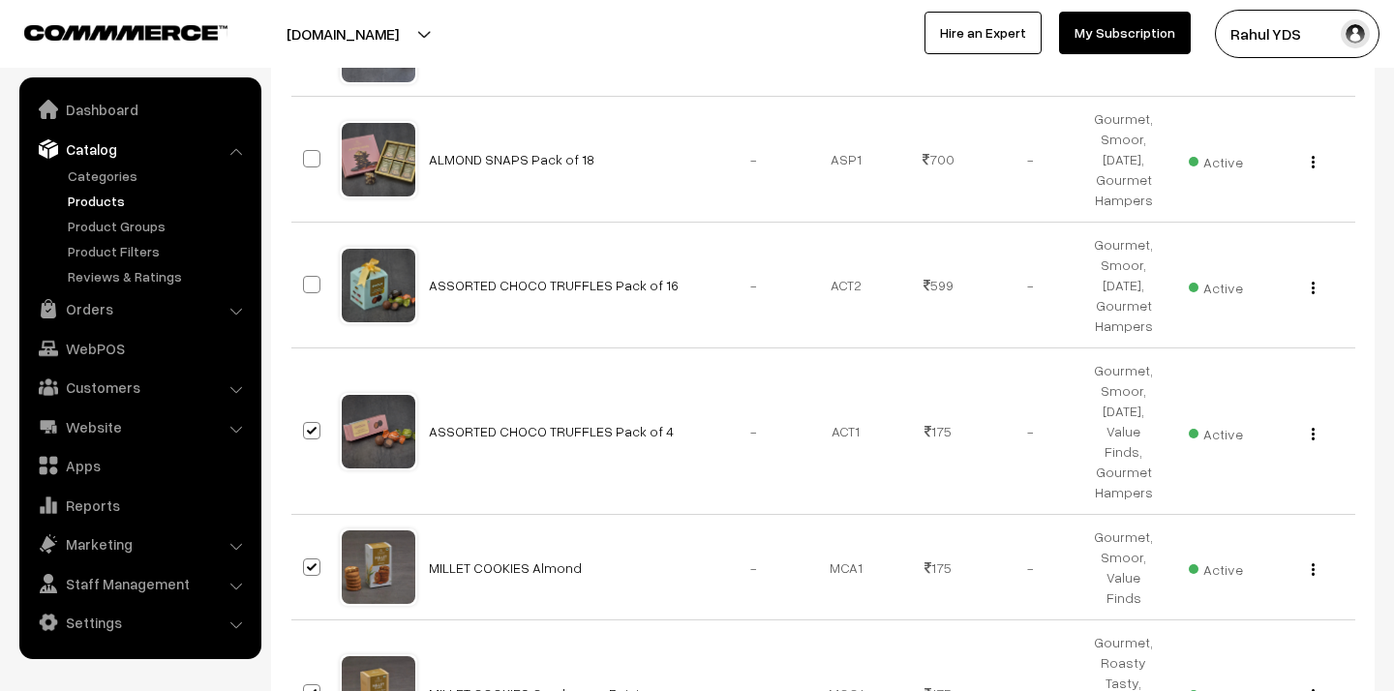
checkbox input "true"
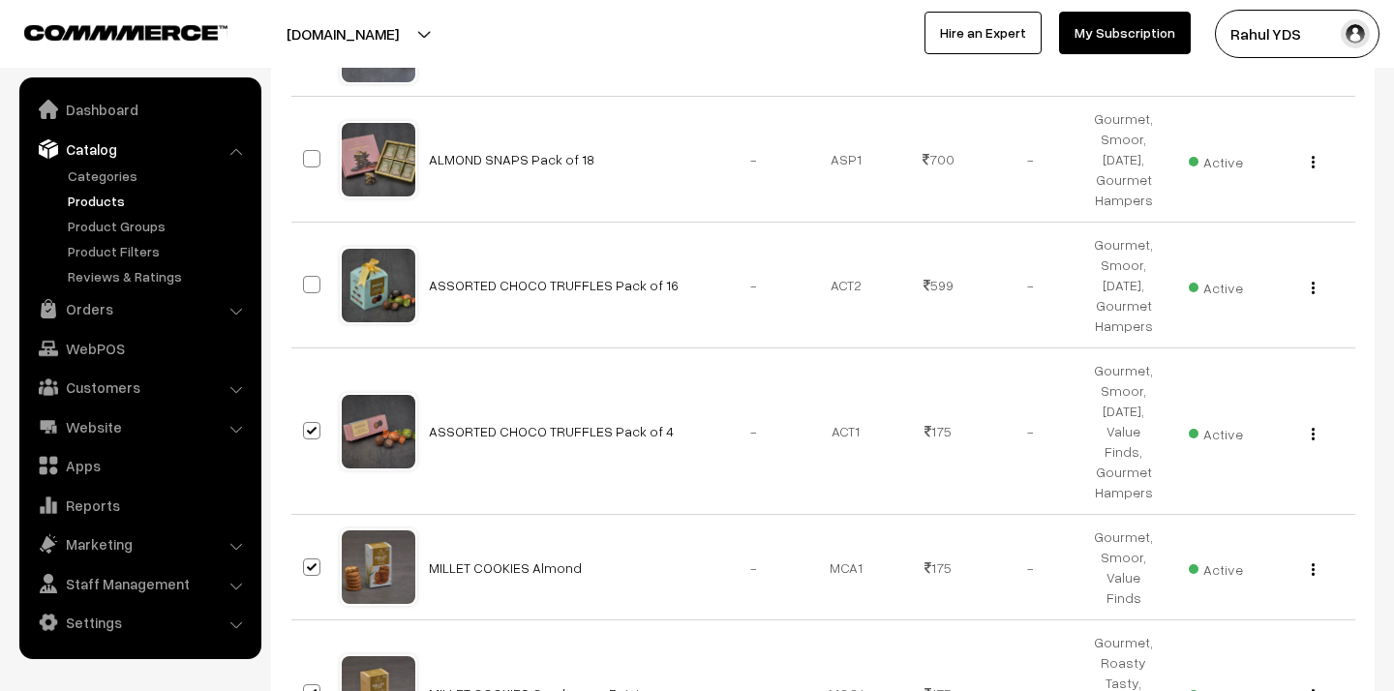
checkbox input "true"
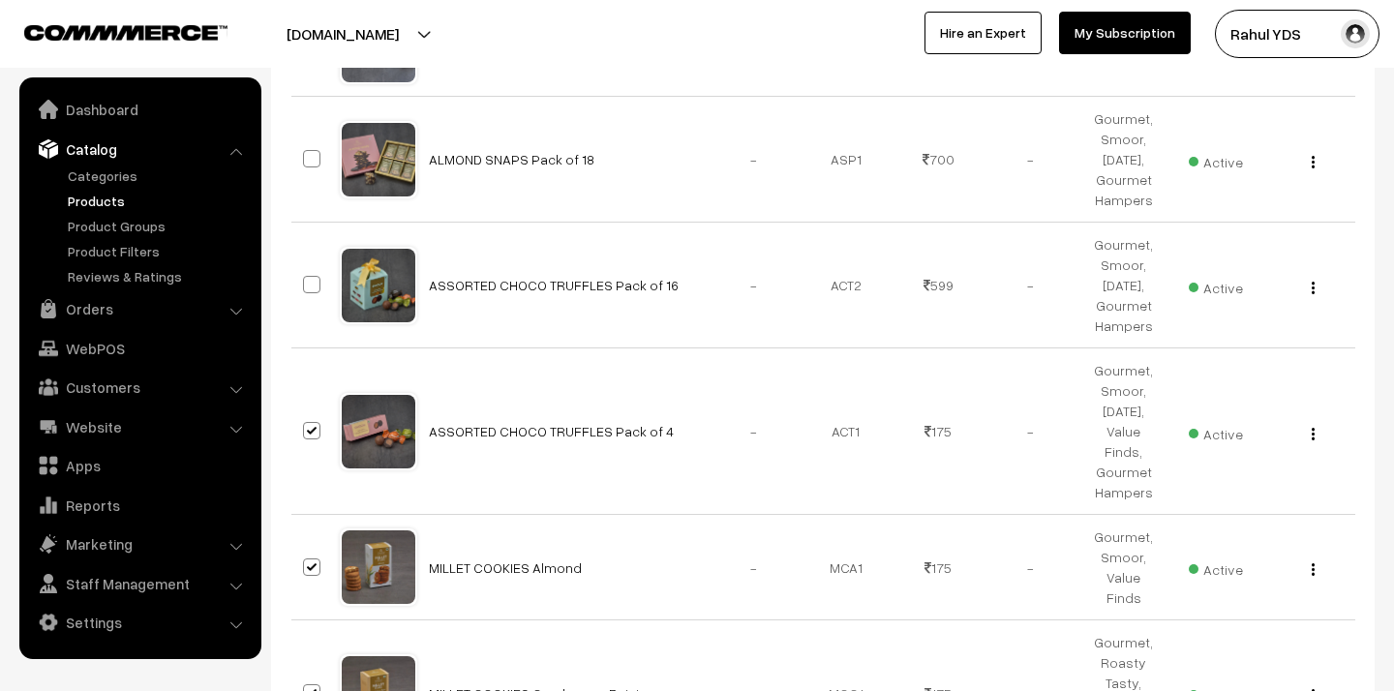
checkbox input "true"
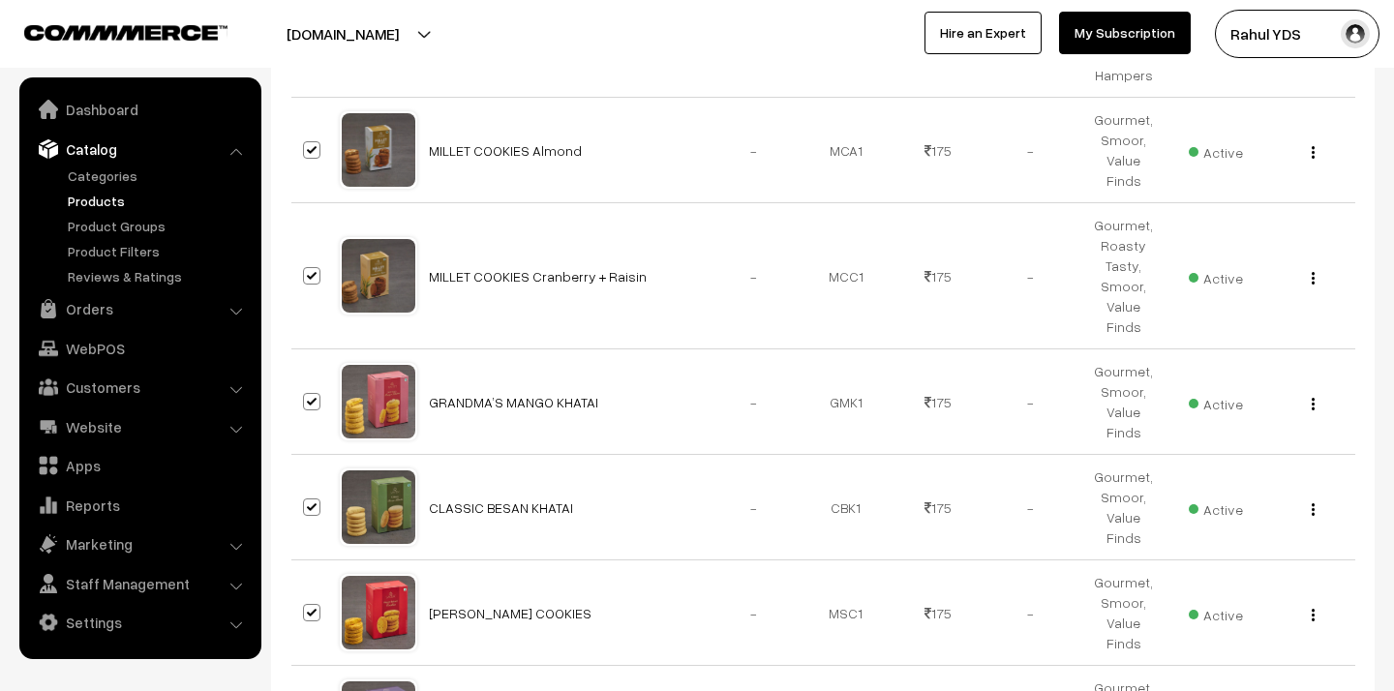
scroll to position [10777, 0]
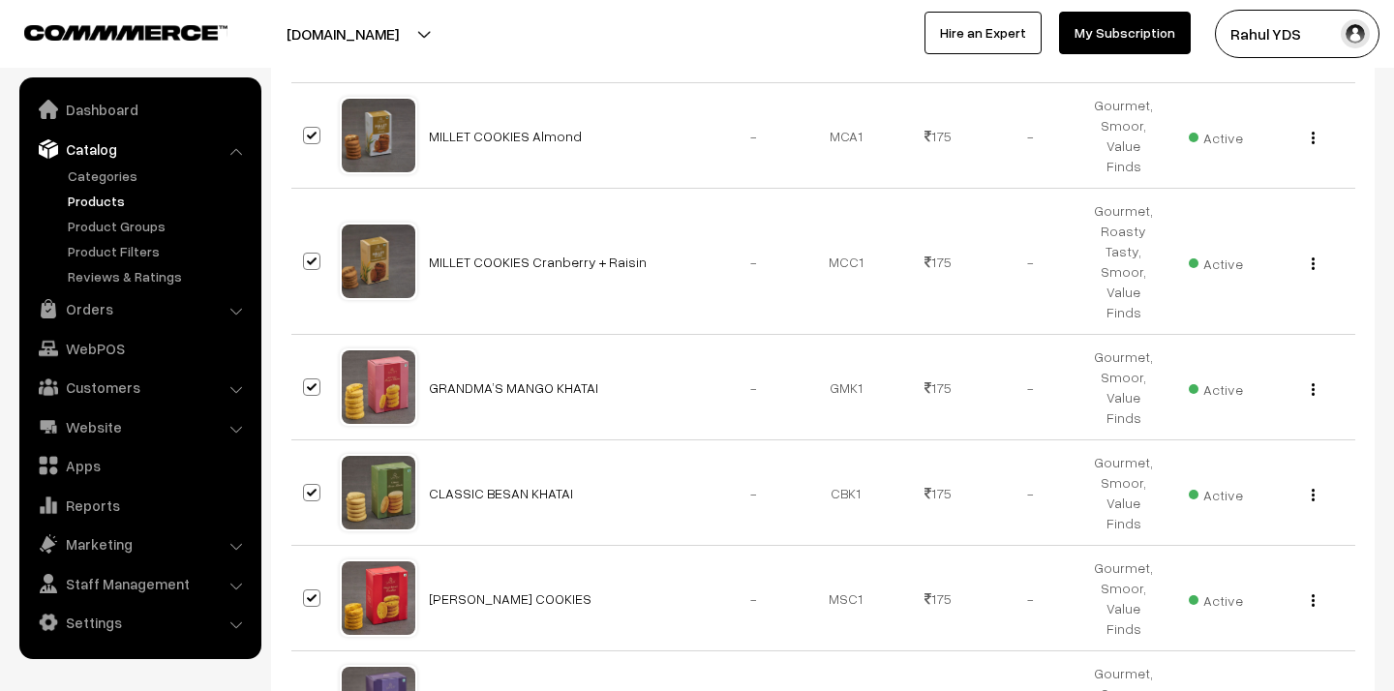
checkbox input "true"
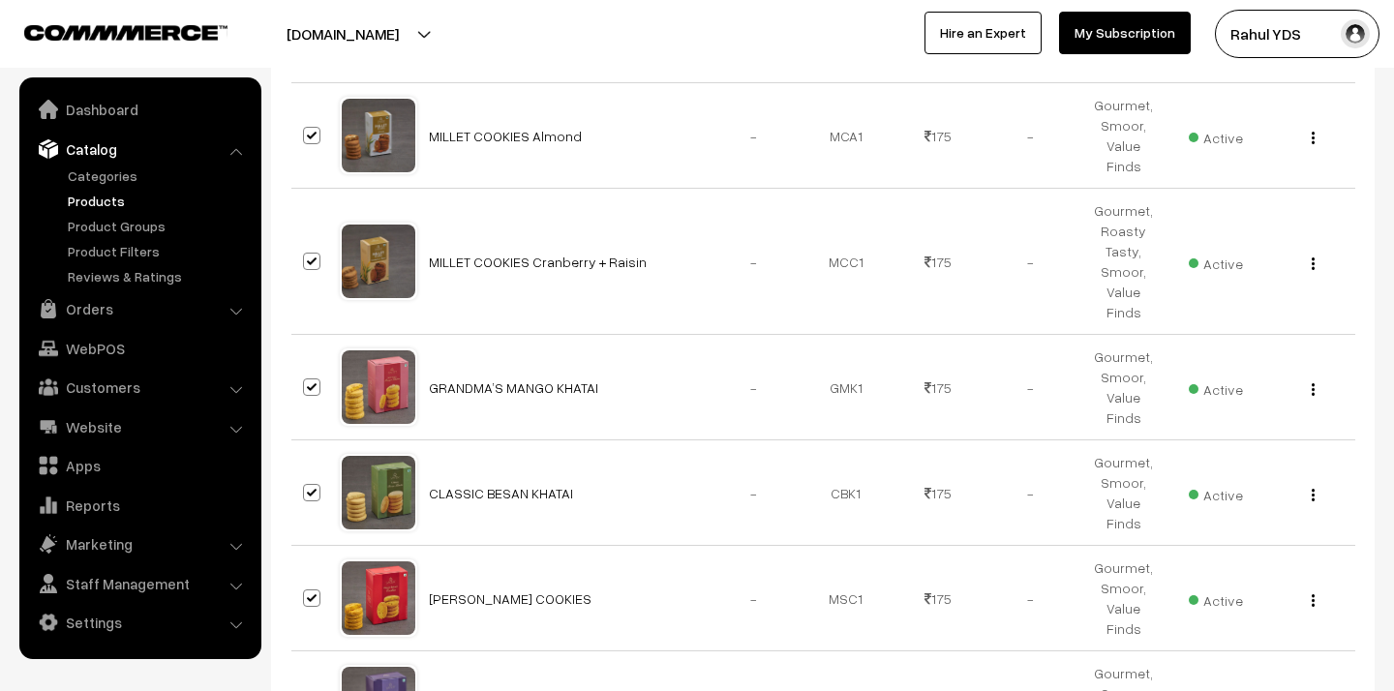
checkbox input "true"
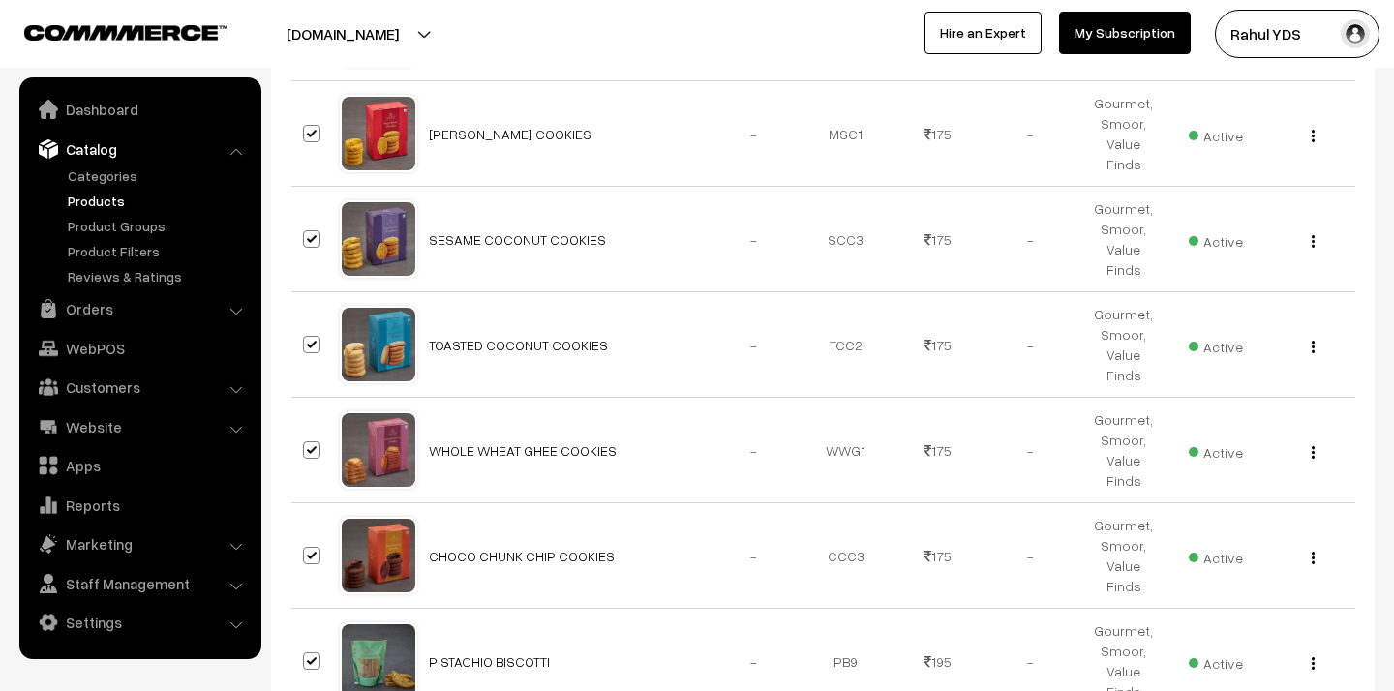
scroll to position [11247, 0]
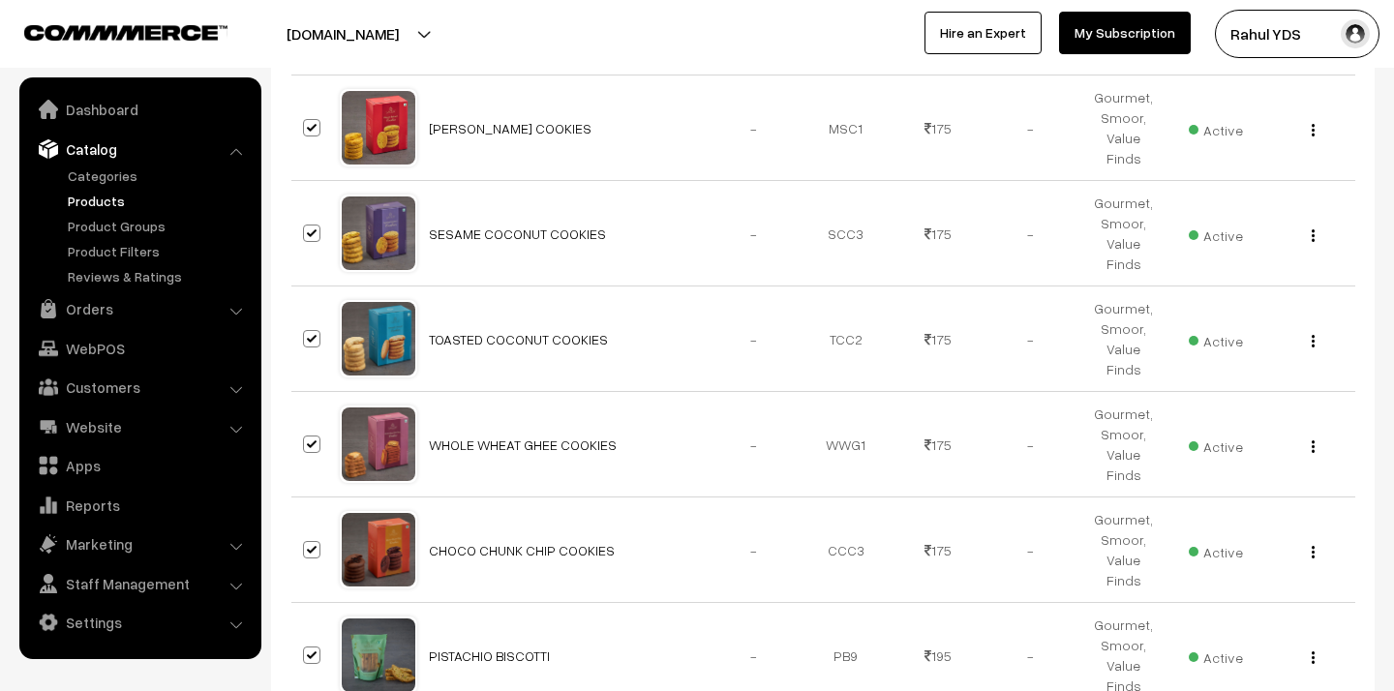
checkbox input "true"
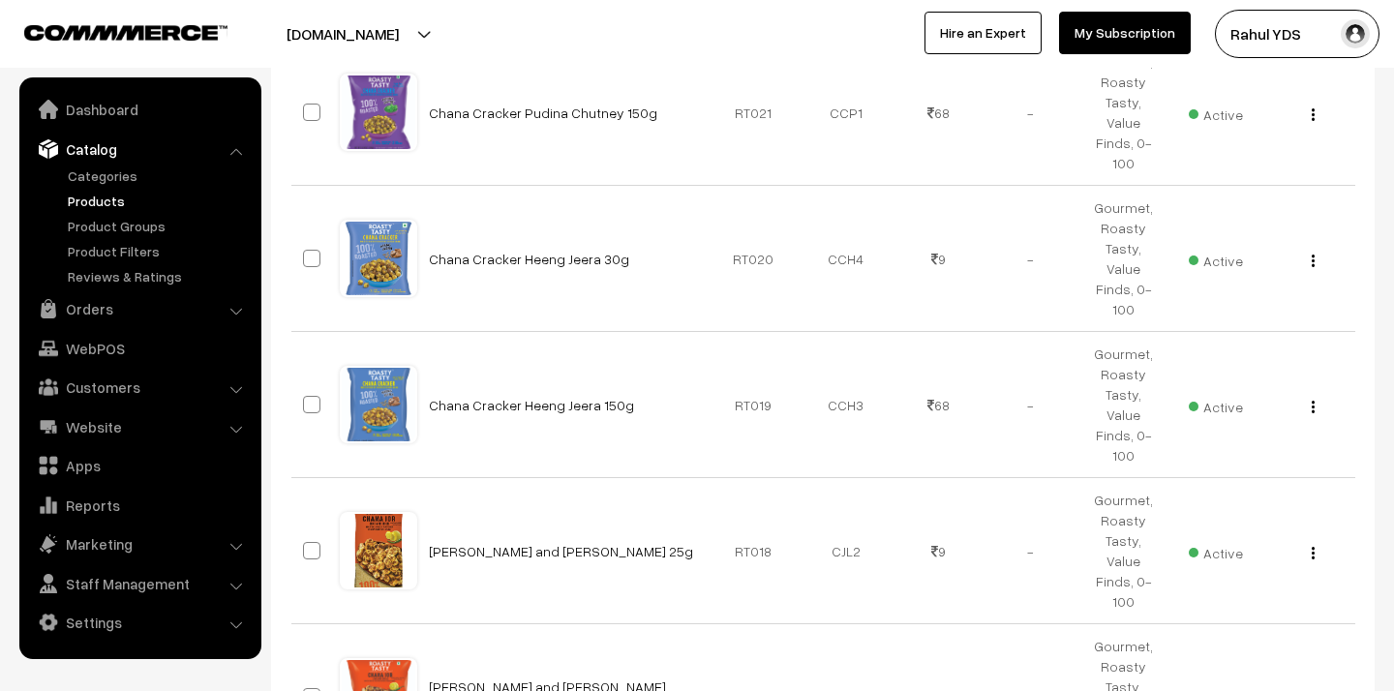
scroll to position [0, 0]
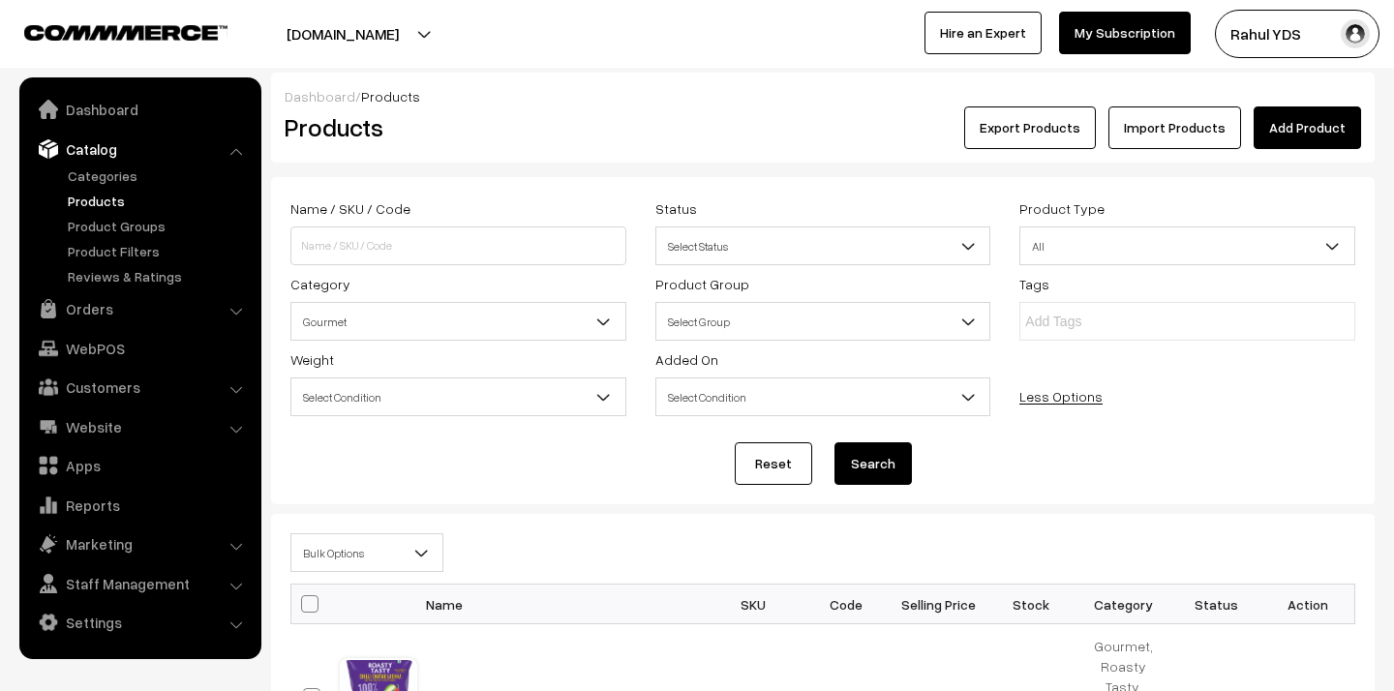
click at [399, 554] on span "Bulk Options" at bounding box center [366, 553] width 151 height 34
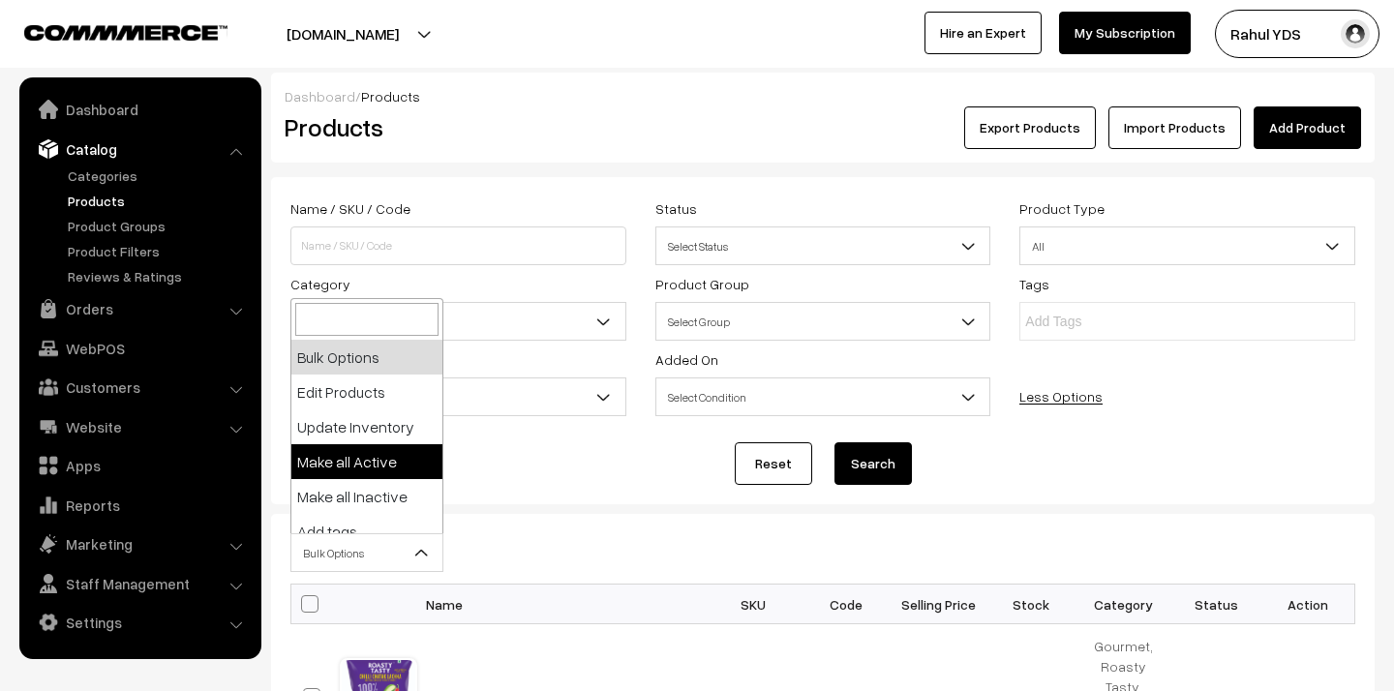
scroll to position [120, 0]
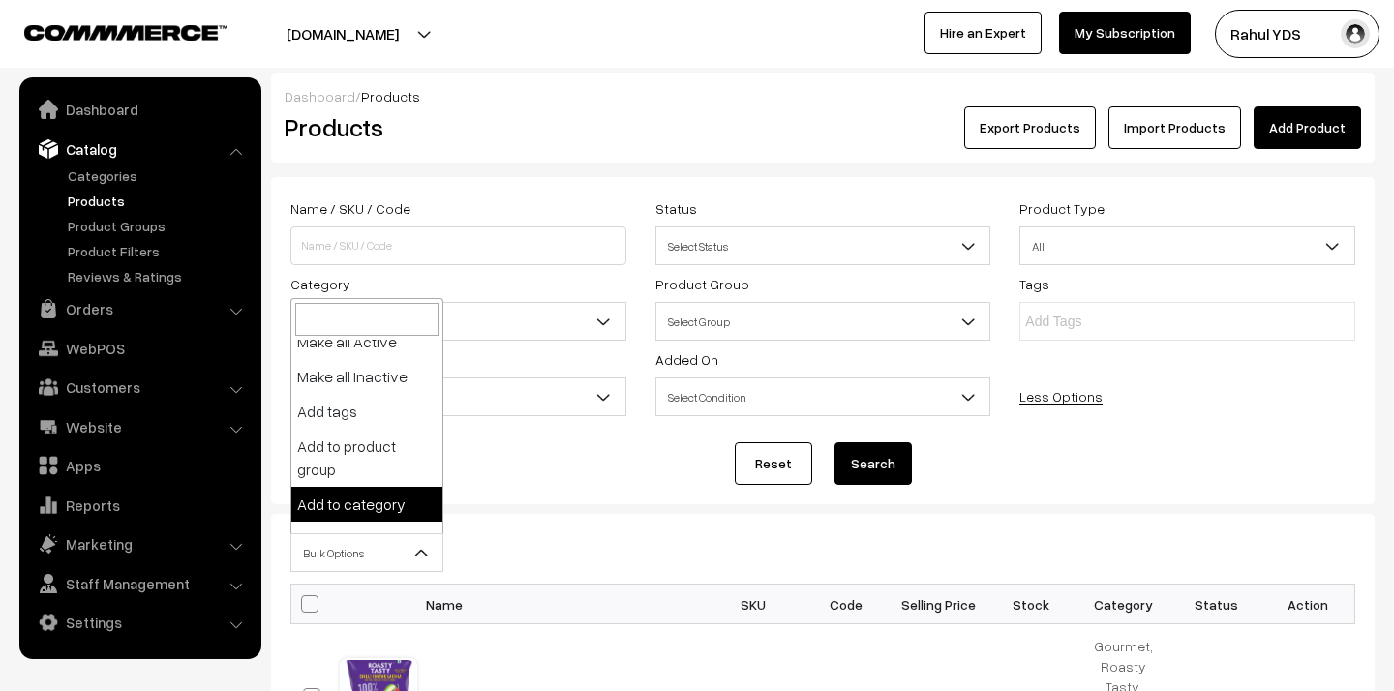
select select "category"
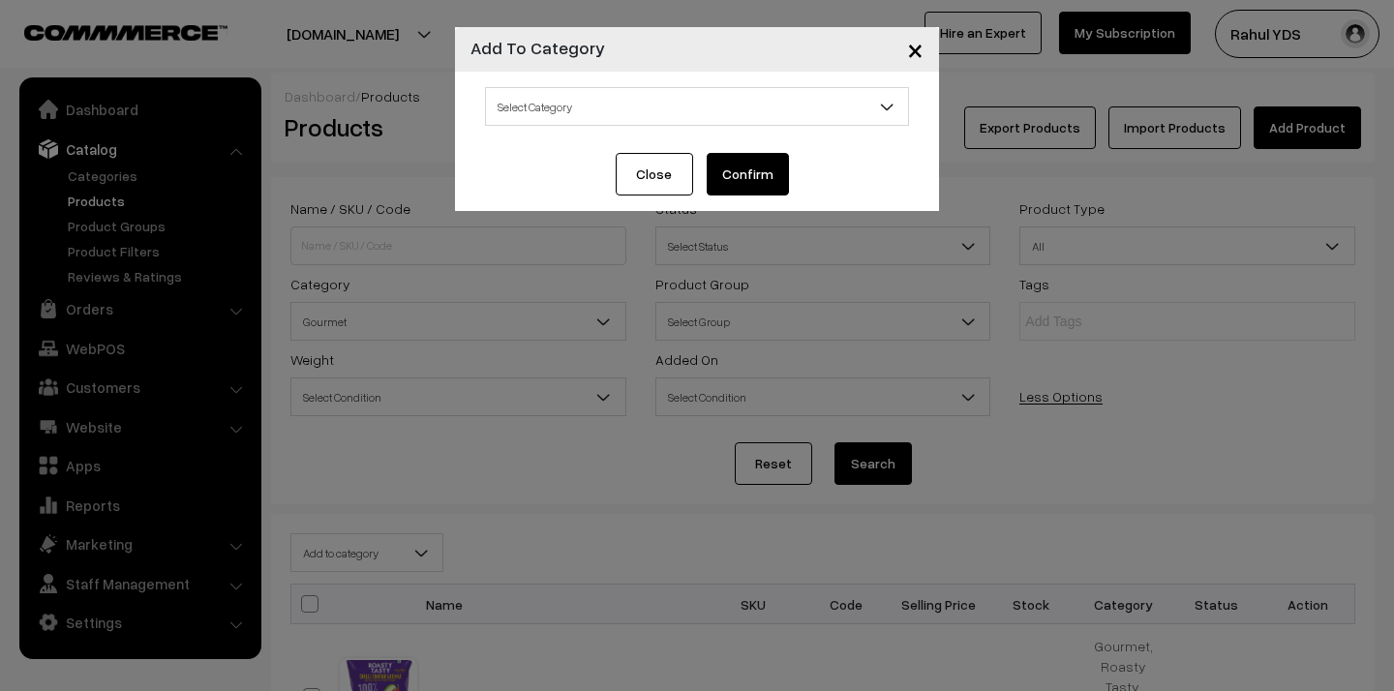
click at [674, 101] on span "Select Category" at bounding box center [697, 107] width 422 height 34
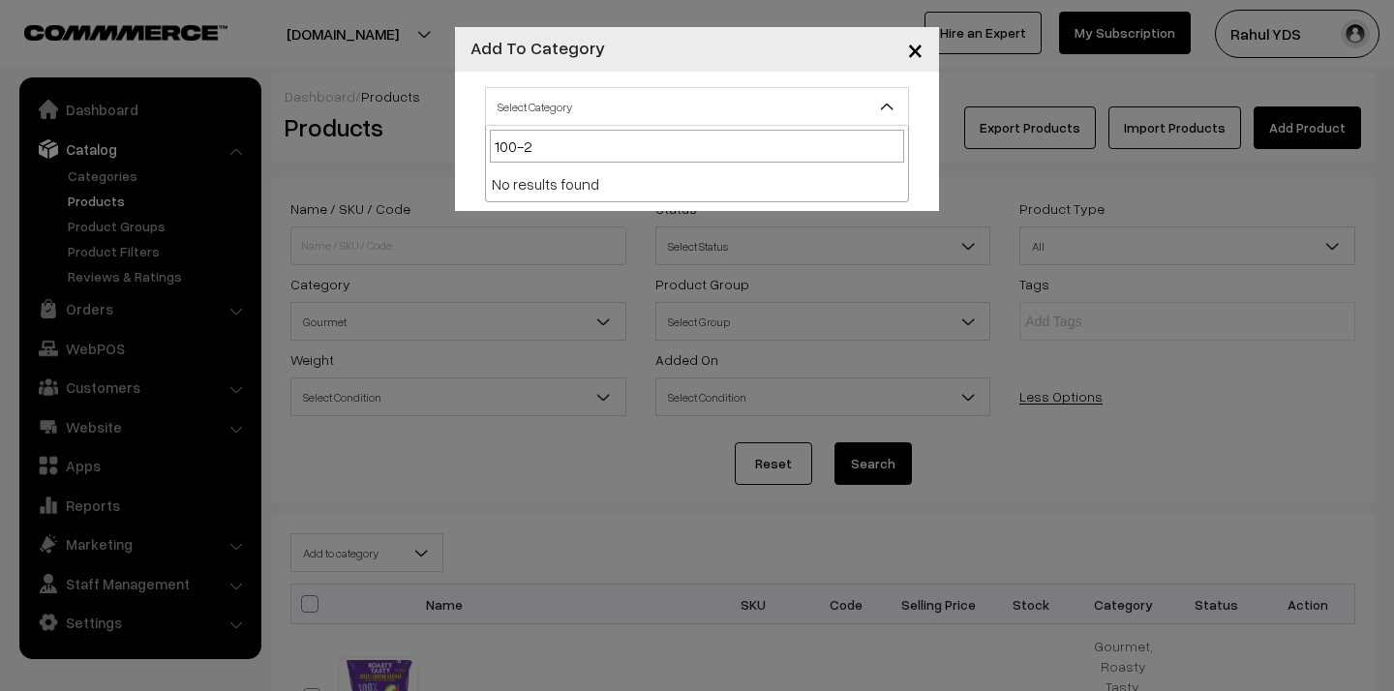
type input "100-"
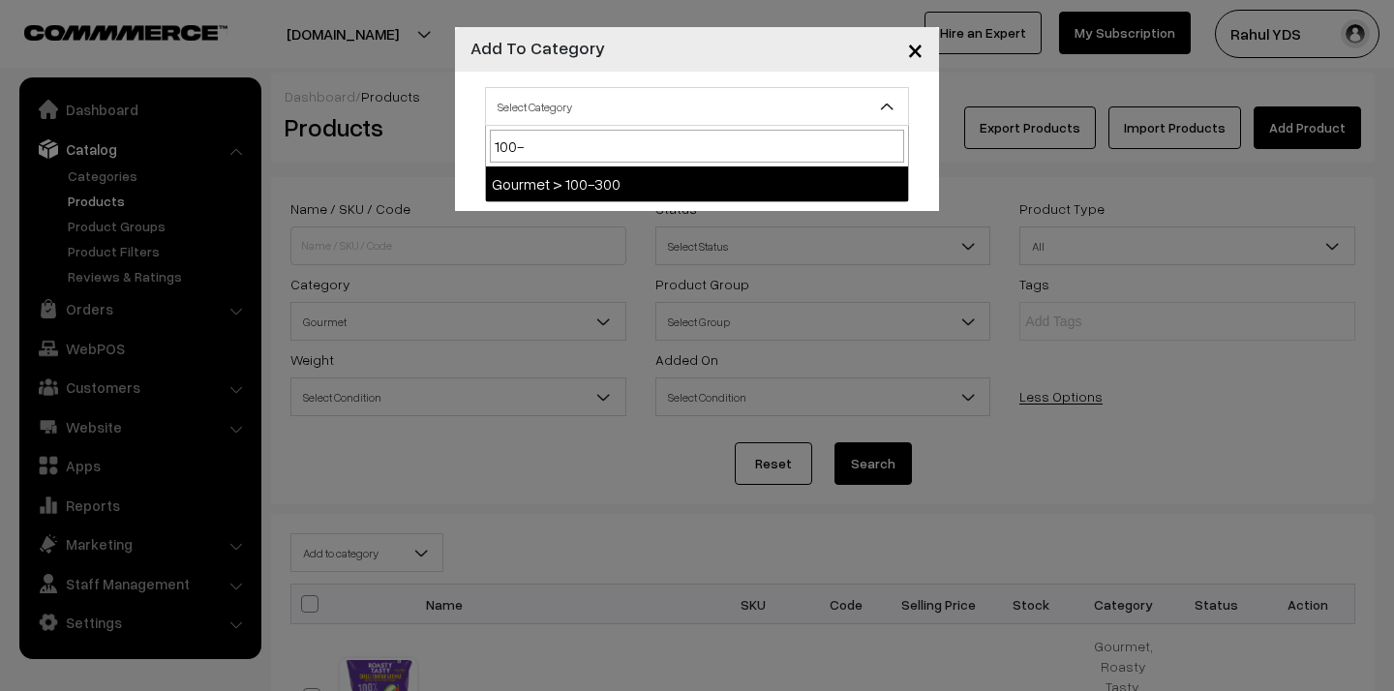
select select "156"
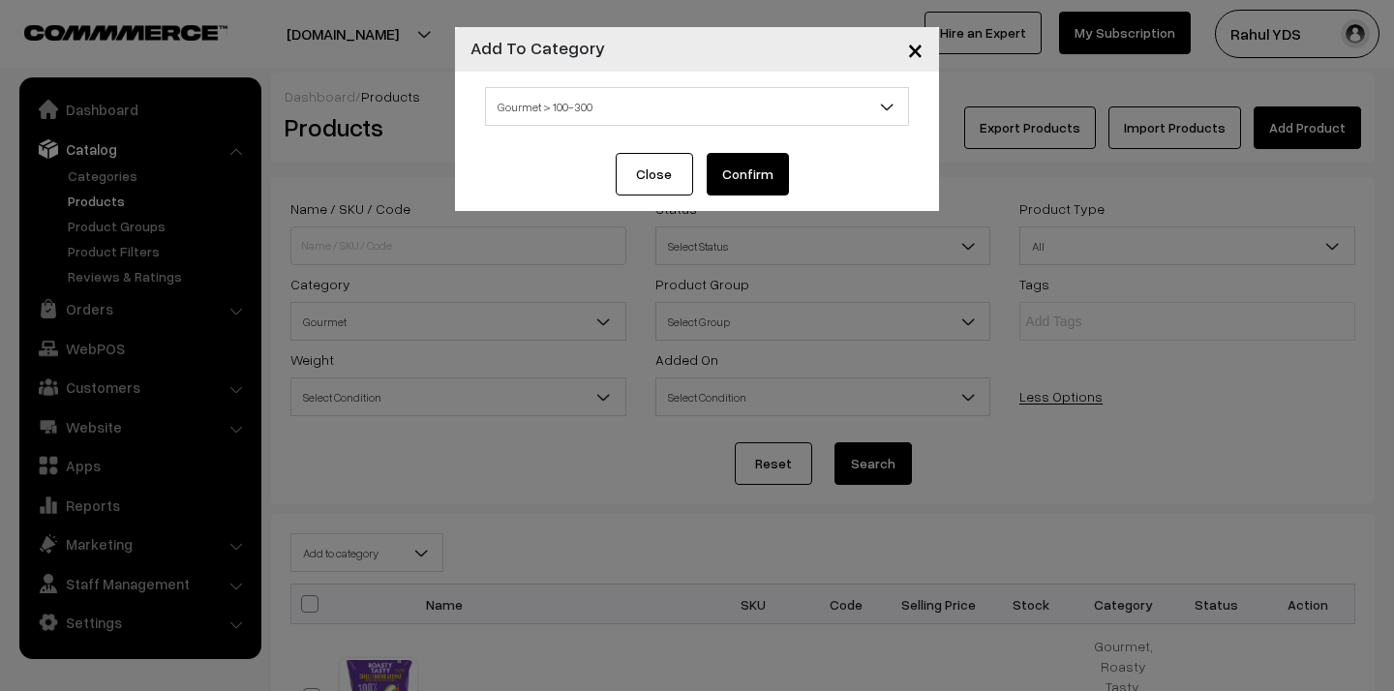
click at [732, 171] on button "Confirm" at bounding box center [748, 174] width 82 height 43
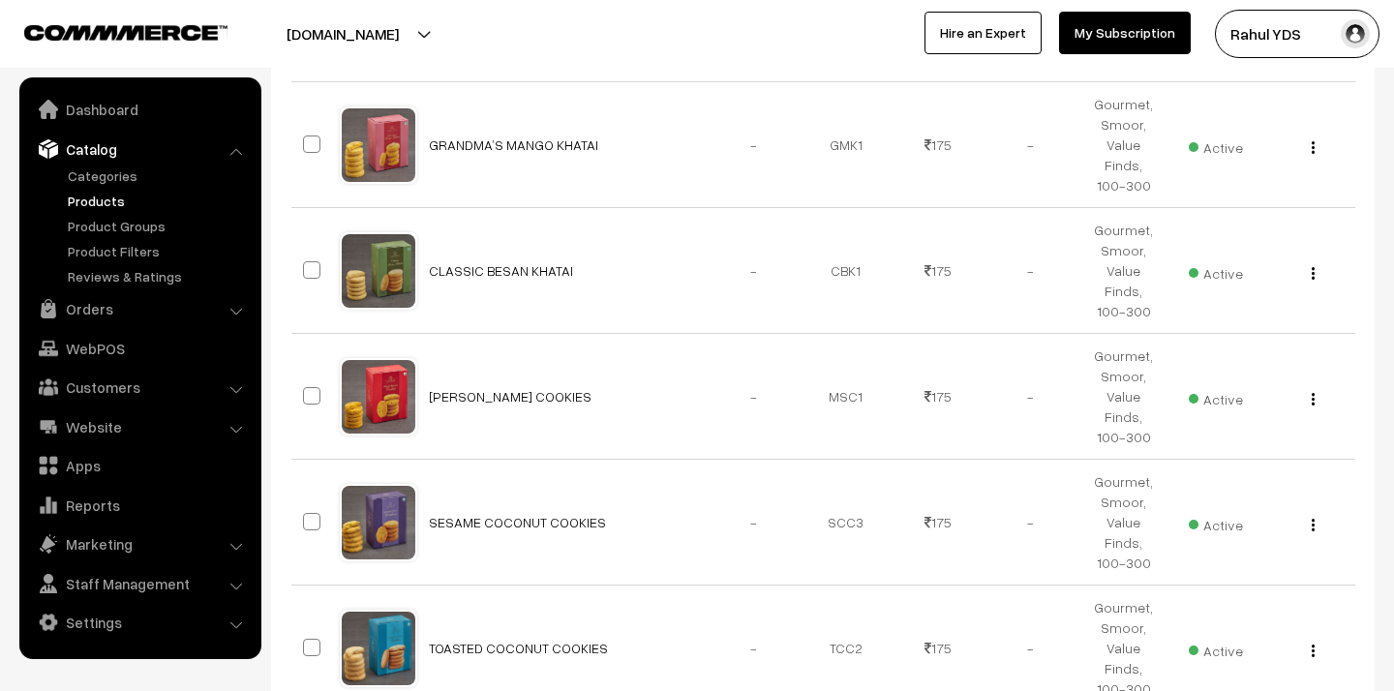
scroll to position [11627, 0]
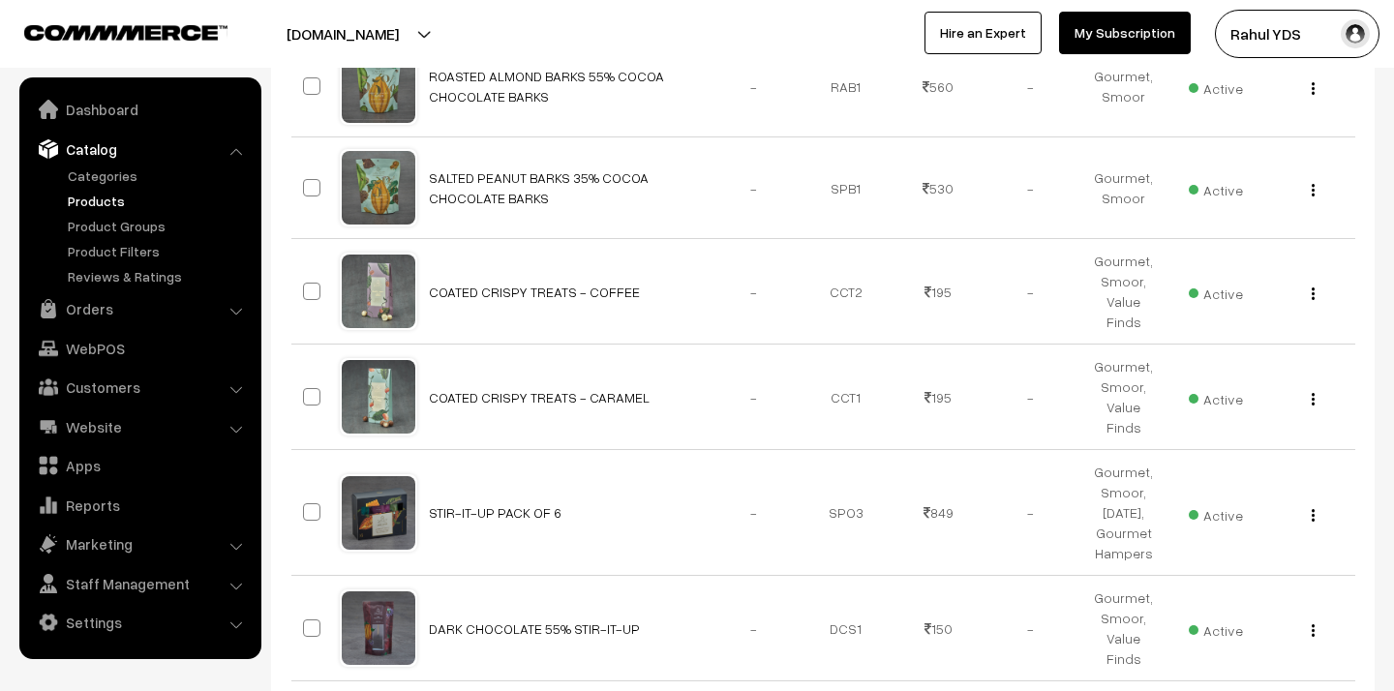
scroll to position [1176, 0]
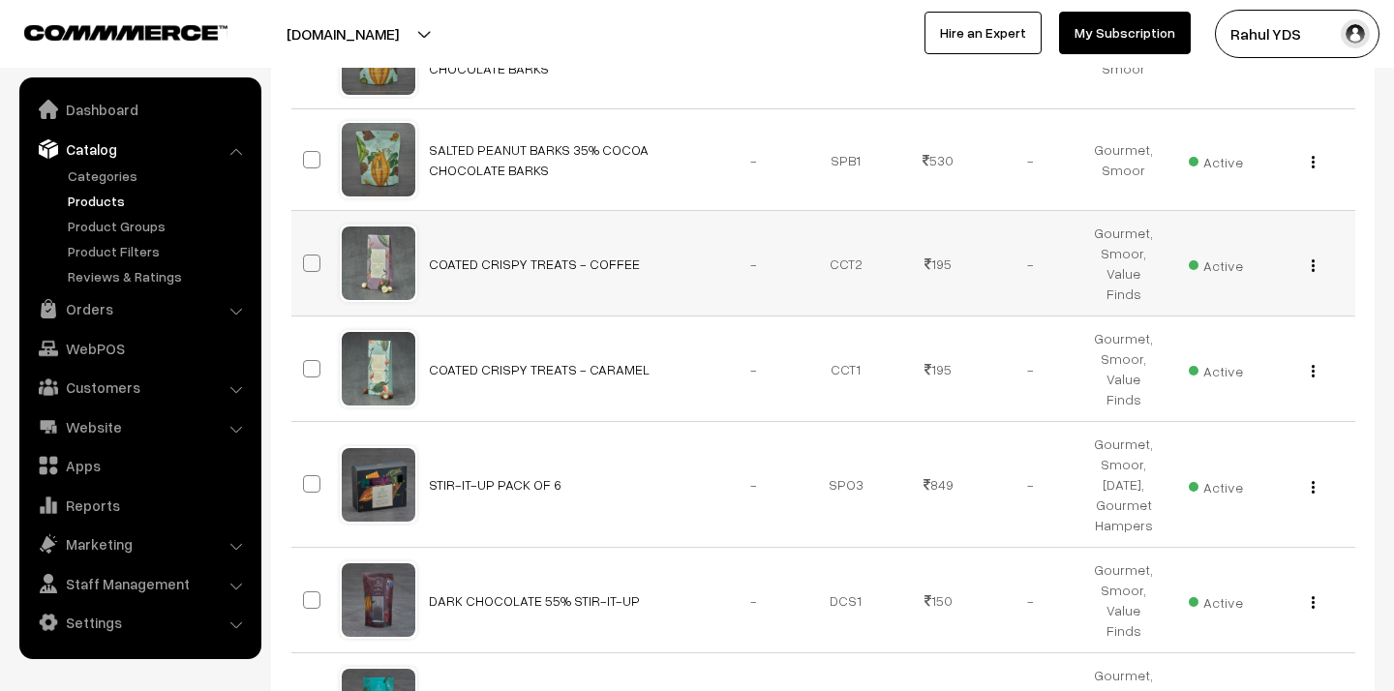
click at [305, 259] on span at bounding box center [311, 263] width 17 height 17
click at [305, 257] on input "checkbox" at bounding box center [299, 251] width 13 height 13
checkbox input "true"
click at [311, 367] on span at bounding box center [311, 368] width 17 height 17
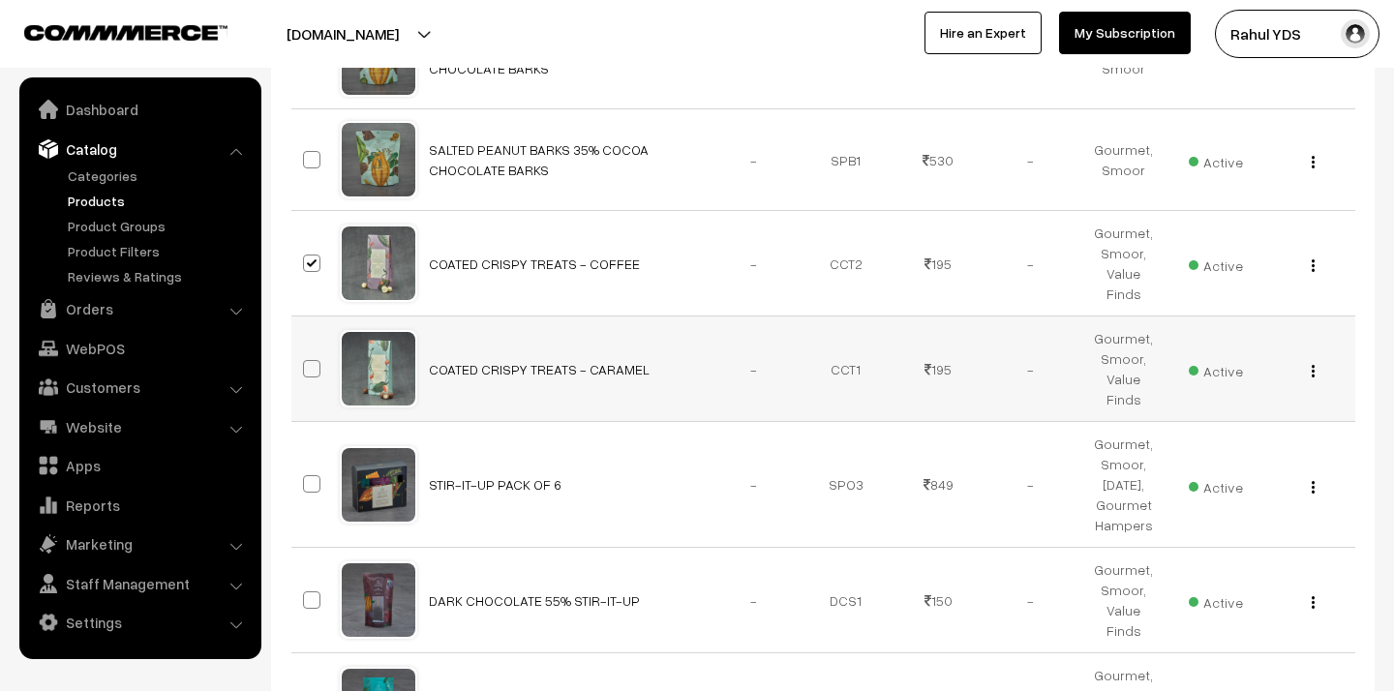
click at [306, 363] on input "checkbox" at bounding box center [299, 356] width 13 height 13
checkbox input "true"
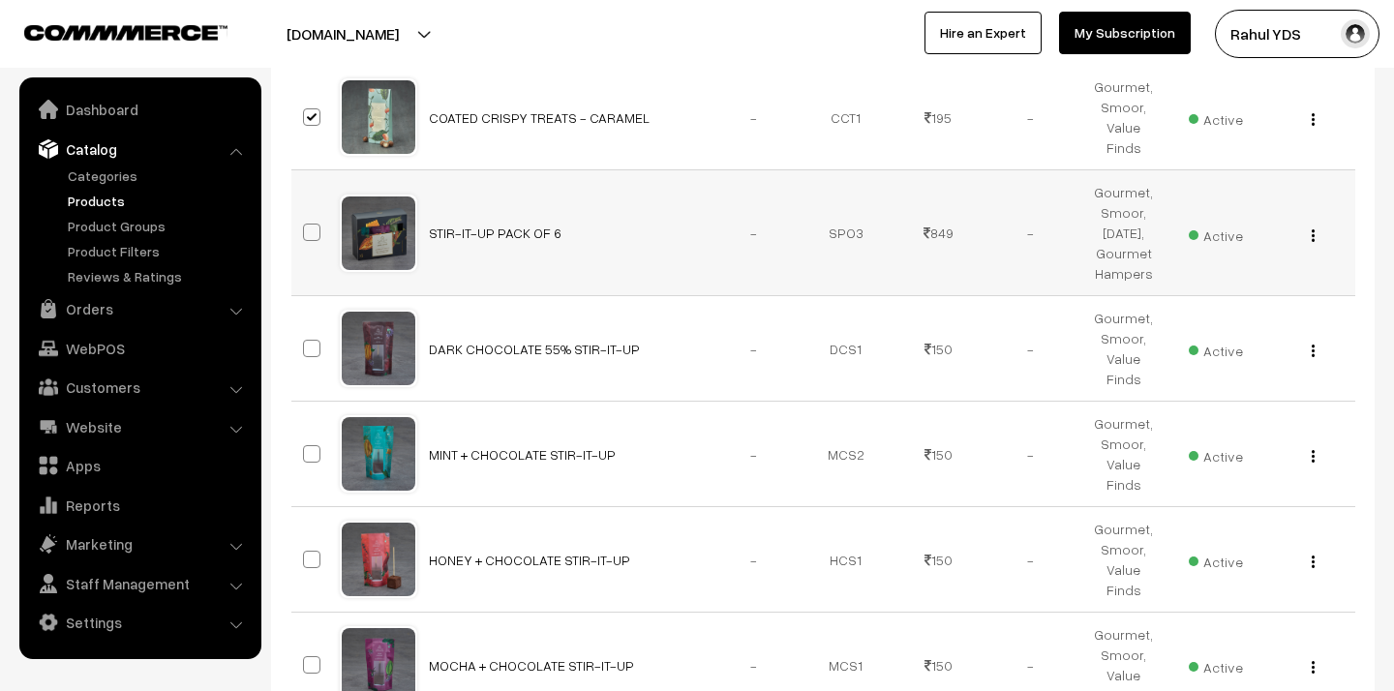
scroll to position [1486, 0]
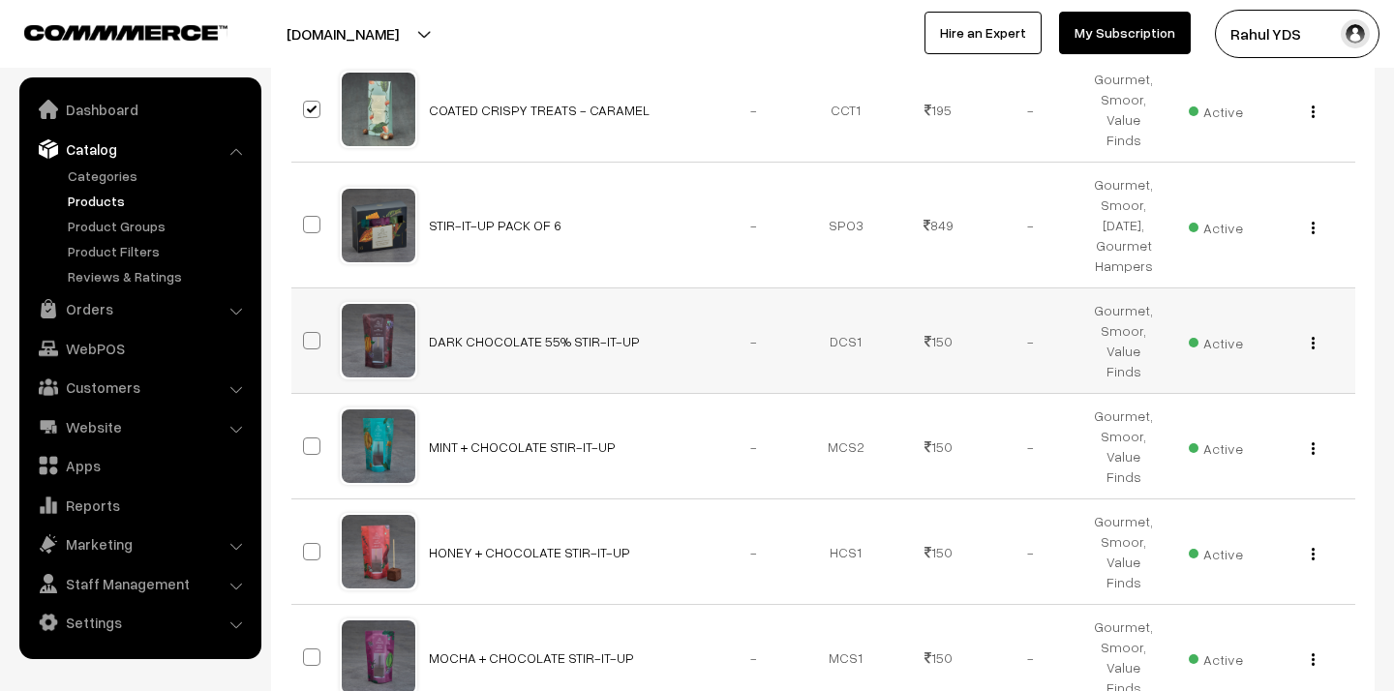
click at [309, 336] on span at bounding box center [311, 340] width 17 height 17
click at [306, 335] on input "checkbox" at bounding box center [299, 328] width 13 height 13
checkbox input "true"
click at [312, 438] on span at bounding box center [311, 446] width 17 height 17
click at [306, 434] on input "checkbox" at bounding box center [299, 434] width 13 height 13
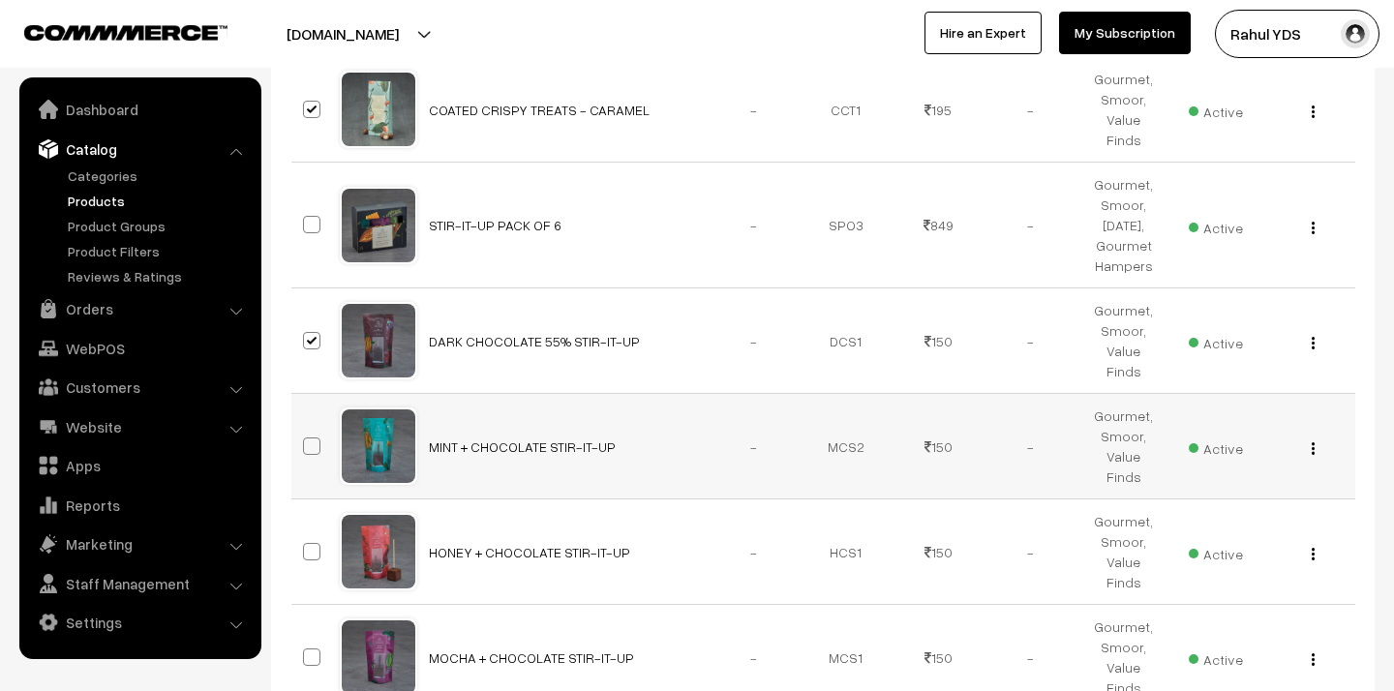
checkbox input "true"
click at [316, 543] on span at bounding box center [311, 551] width 17 height 17
click at [306, 541] on input "checkbox" at bounding box center [299, 539] width 13 height 13
checkbox input "true"
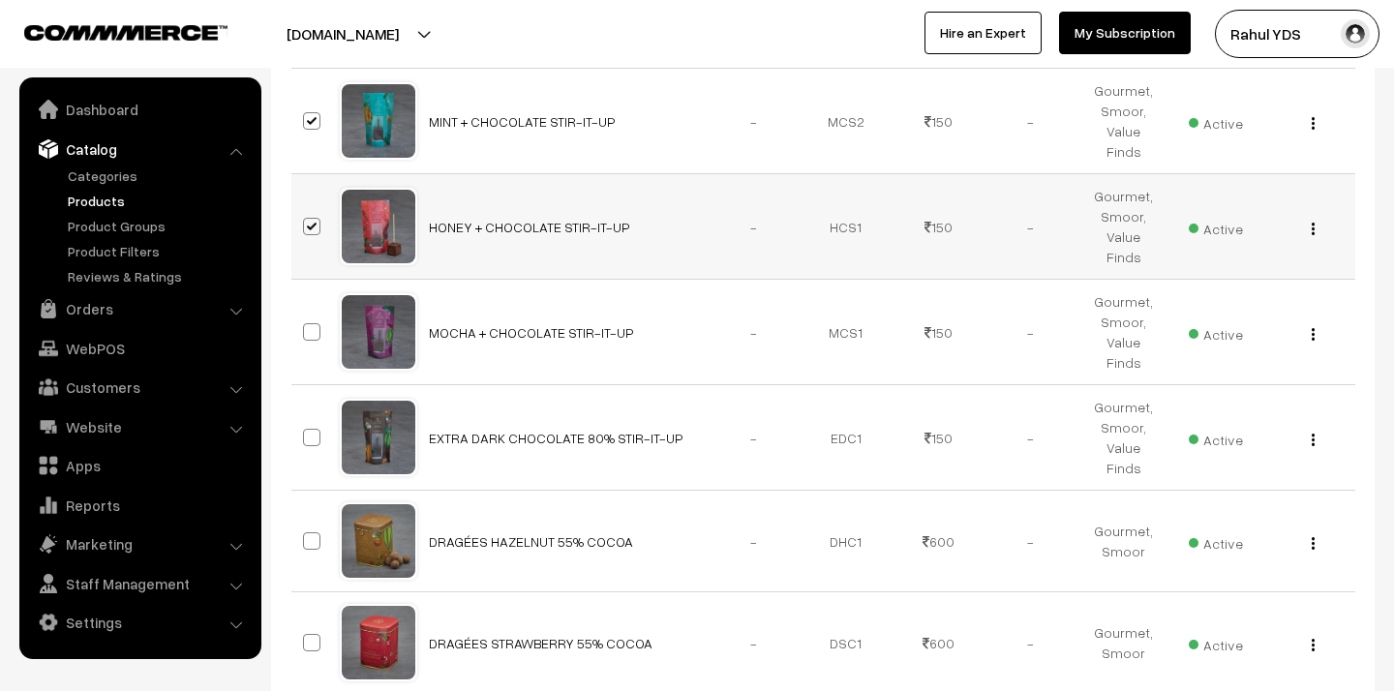
scroll to position [1844, 0]
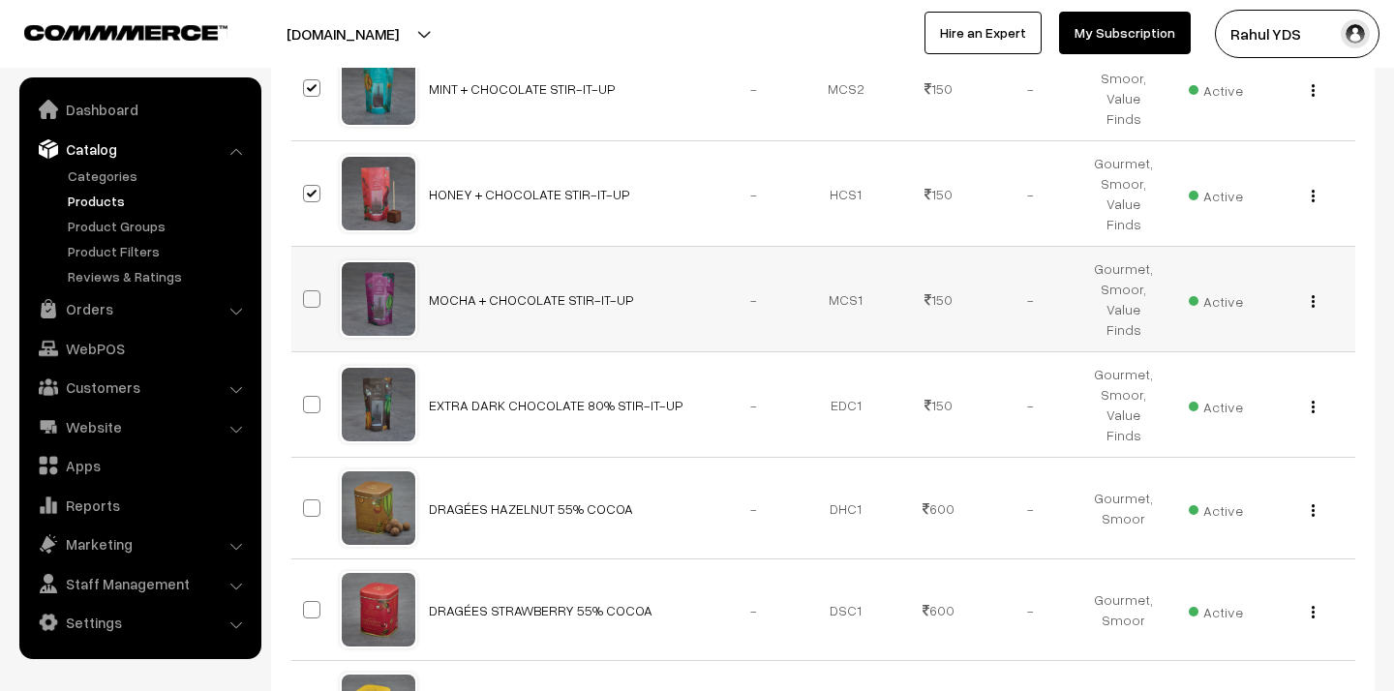
click at [310, 290] on span at bounding box center [311, 298] width 17 height 17
click at [306, 281] on input "checkbox" at bounding box center [299, 287] width 13 height 13
checkbox input "true"
click at [313, 393] on label at bounding box center [314, 404] width 23 height 23
click at [306, 388] on input "checkbox" at bounding box center [299, 392] width 13 height 13
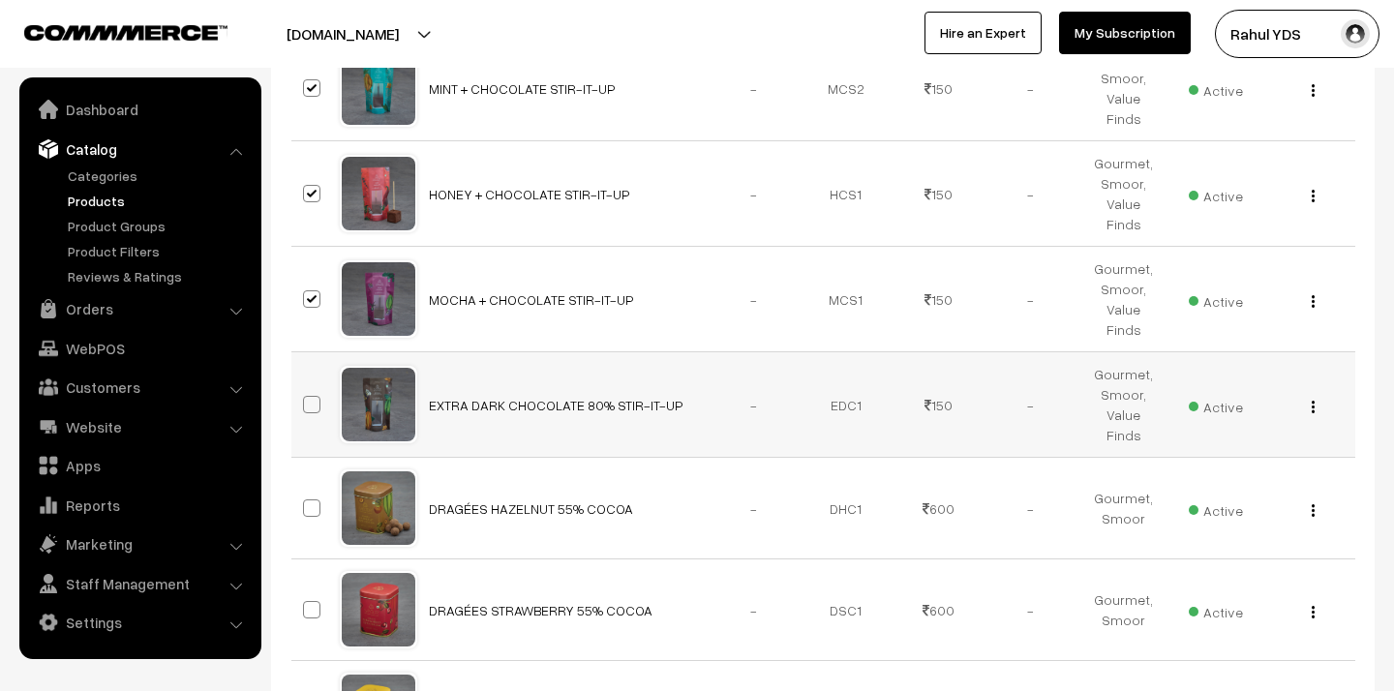
checkbox input "true"
click at [312, 499] on span at bounding box center [311, 507] width 17 height 17
click at [306, 490] on input "checkbox" at bounding box center [299, 496] width 13 height 13
checkbox input "true"
click at [314, 601] on span at bounding box center [311, 609] width 17 height 17
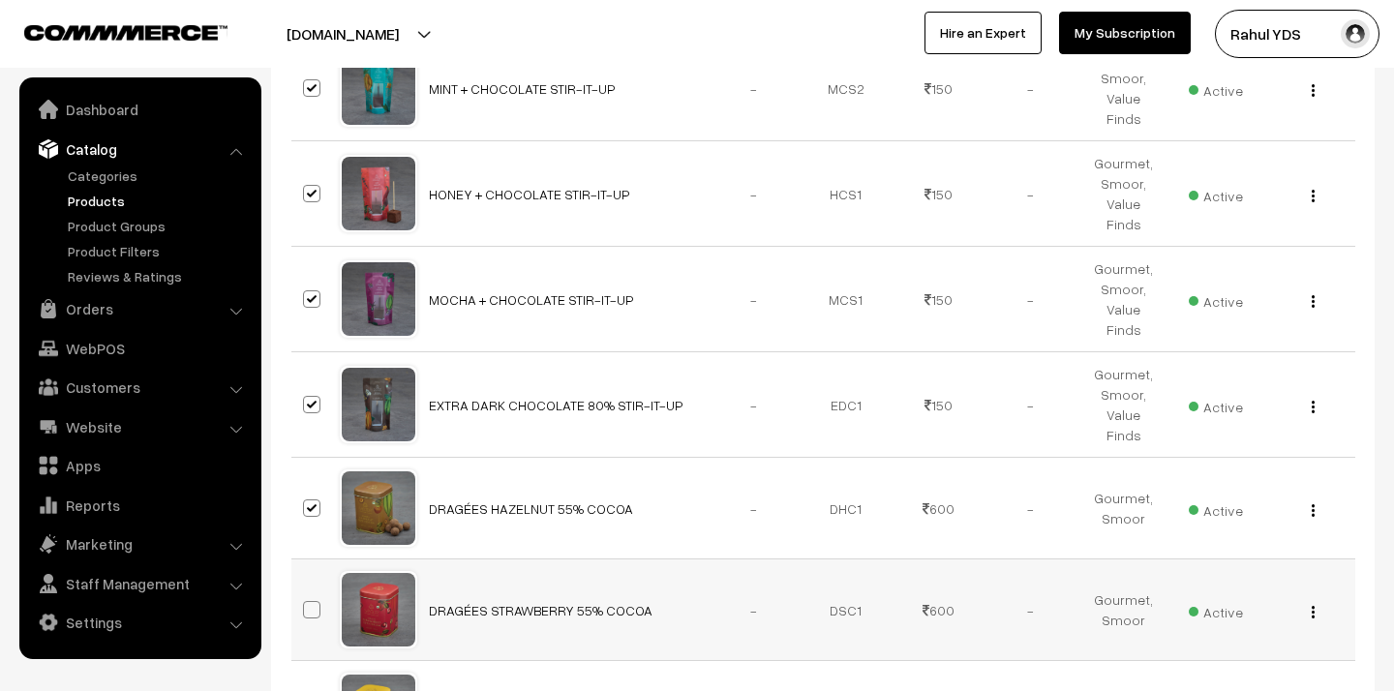
click at [306, 591] on input "checkbox" at bounding box center [299, 597] width 13 height 13
checkbox input "true"
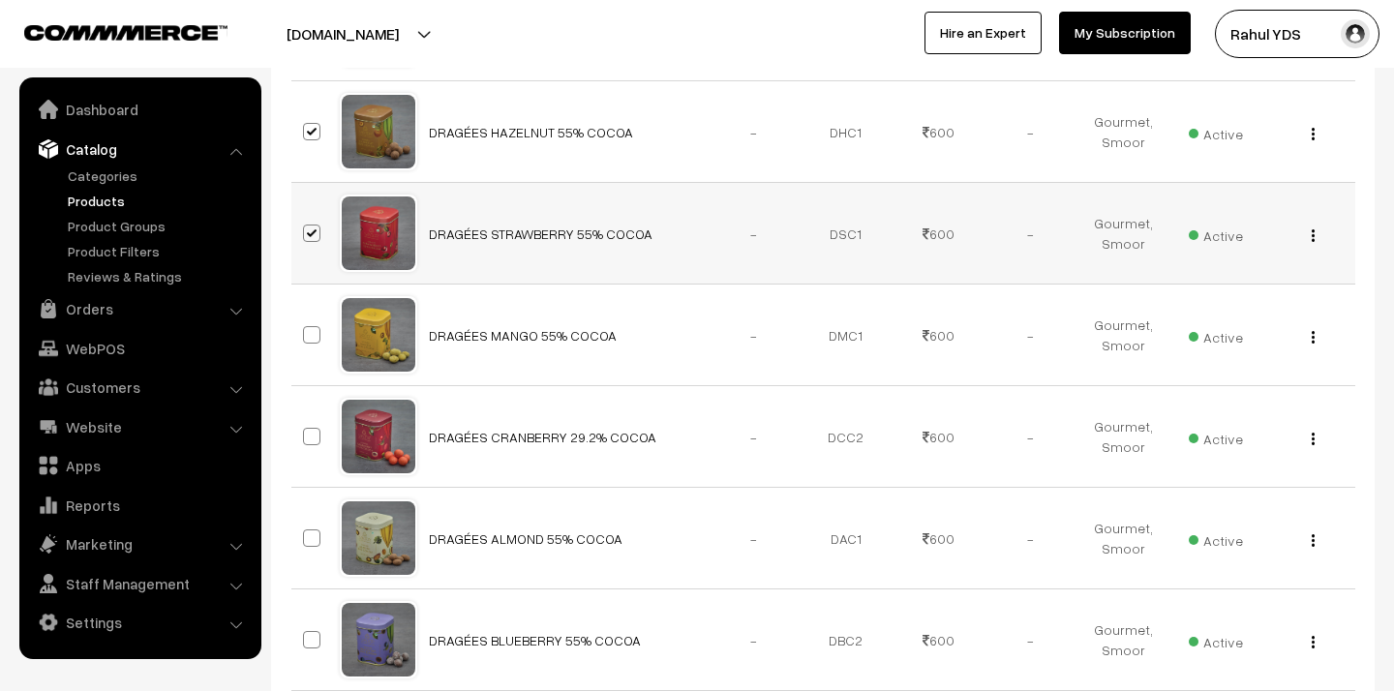
scroll to position [2221, 0]
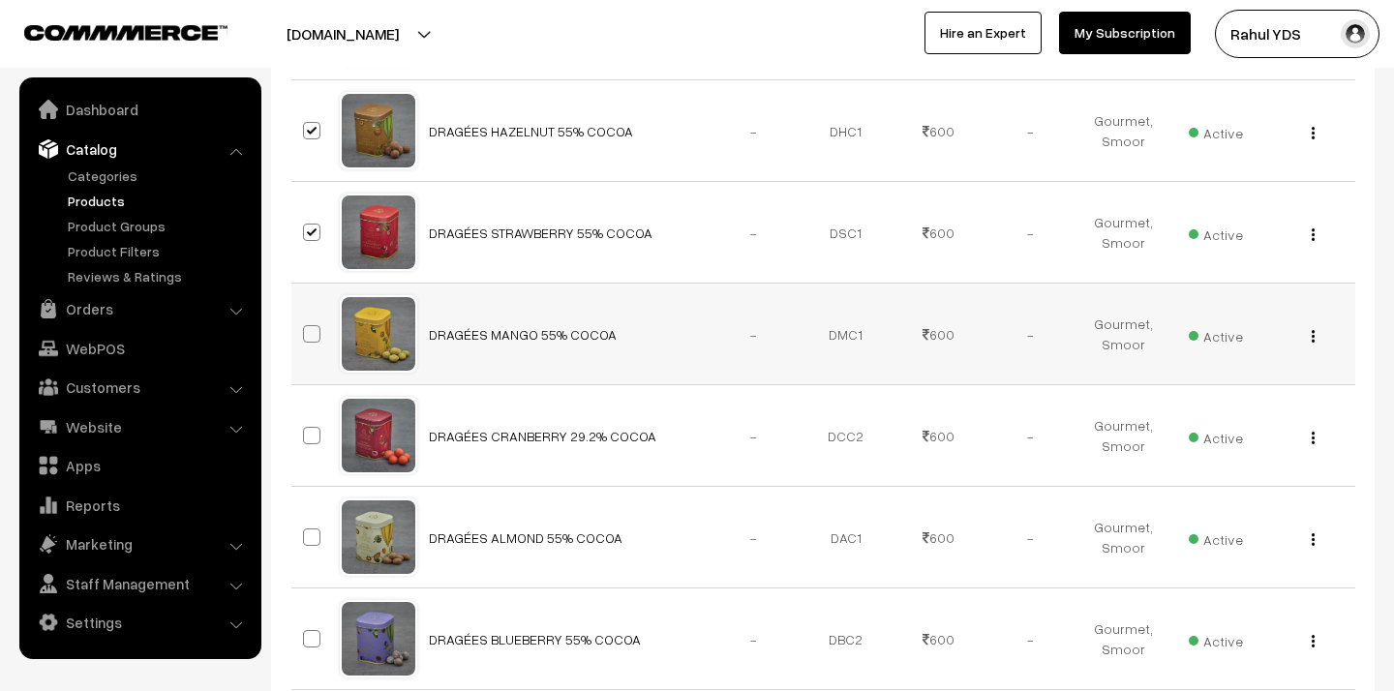
click at [314, 325] on span at bounding box center [311, 333] width 17 height 17
click at [306, 316] on input "checkbox" at bounding box center [299, 322] width 13 height 13
checkbox input "true"
click at [315, 427] on span at bounding box center [311, 435] width 17 height 17
click at [306, 417] on input "checkbox" at bounding box center [299, 423] width 13 height 13
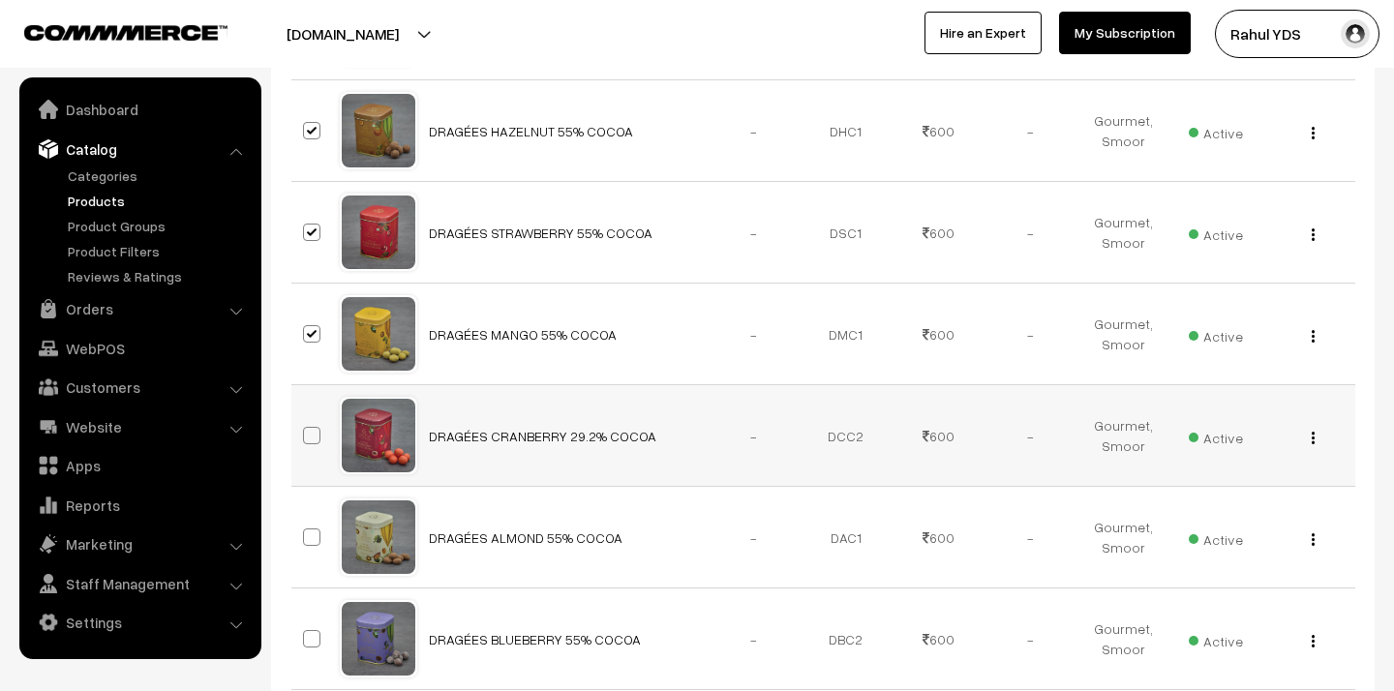
checkbox input "true"
click at [317, 528] on span at bounding box center [311, 536] width 17 height 17
click at [306, 519] on input "checkbox" at bounding box center [299, 525] width 13 height 13
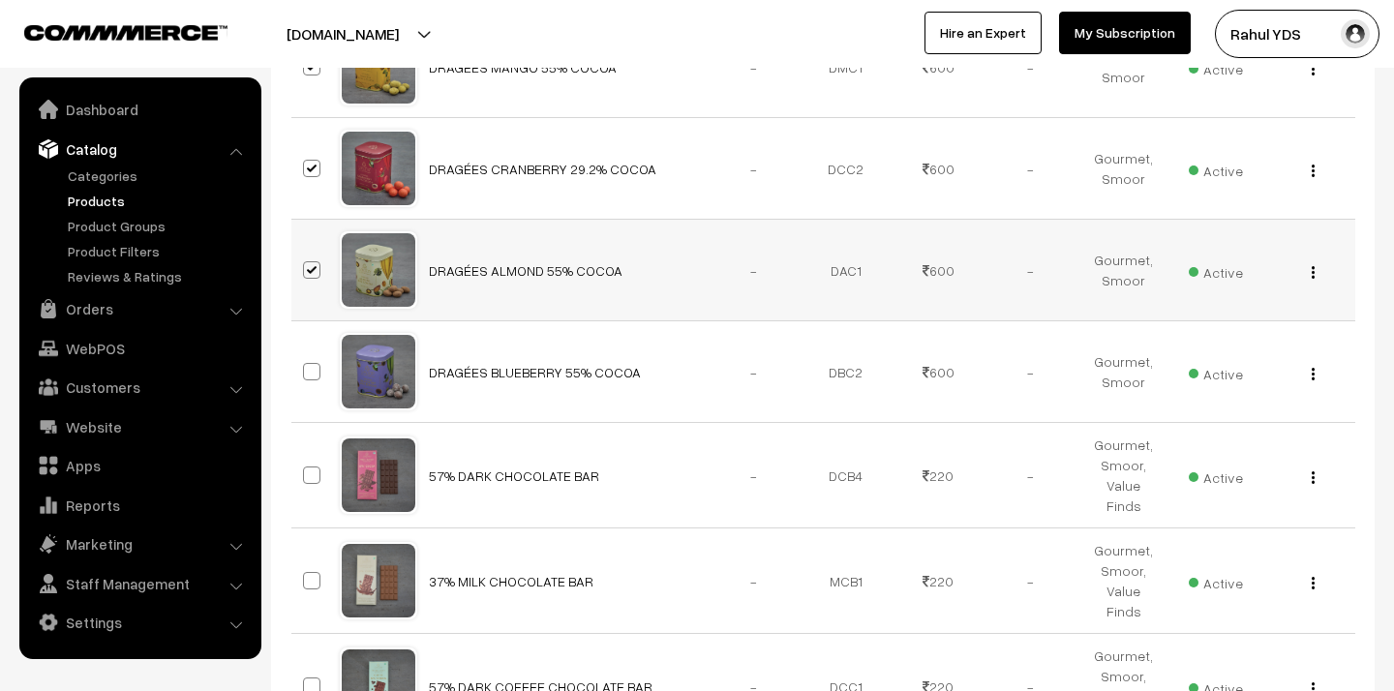
scroll to position [2496, 0]
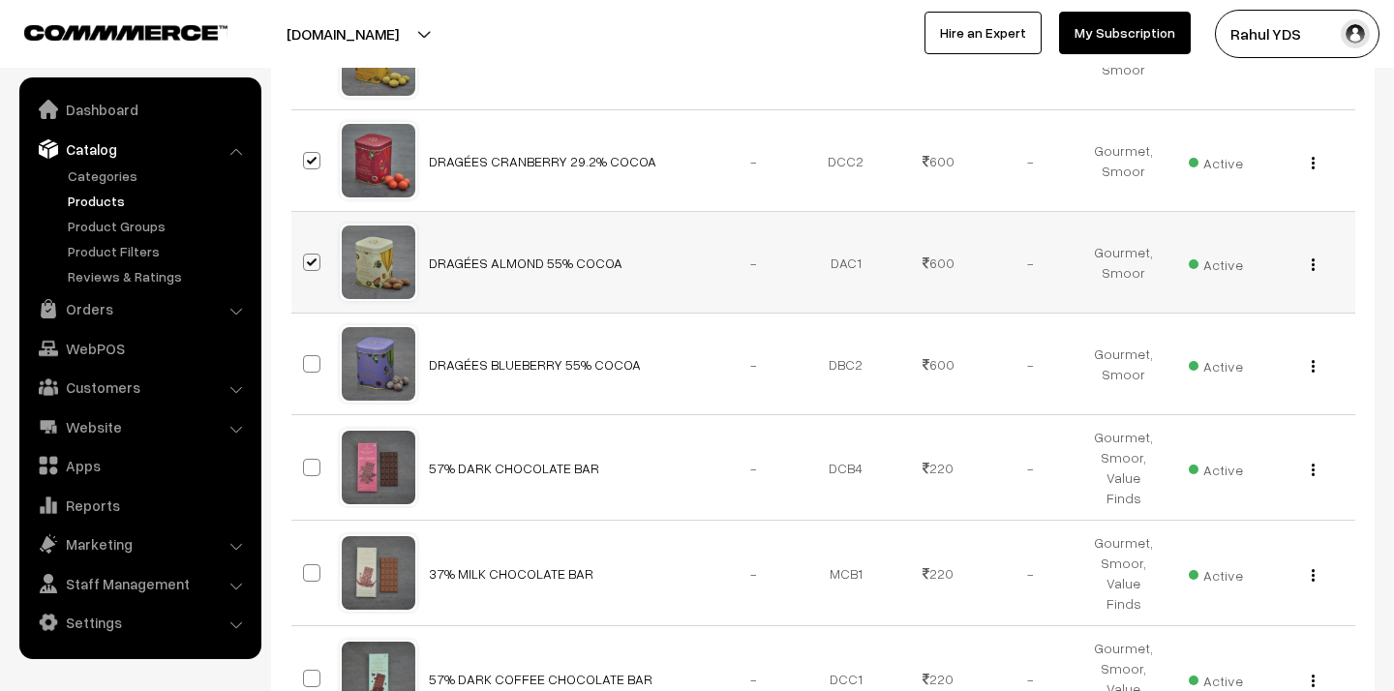
click at [307, 254] on span at bounding box center [311, 262] width 17 height 17
click at [306, 244] on input "checkbox" at bounding box center [299, 250] width 13 height 13
checkbox input "false"
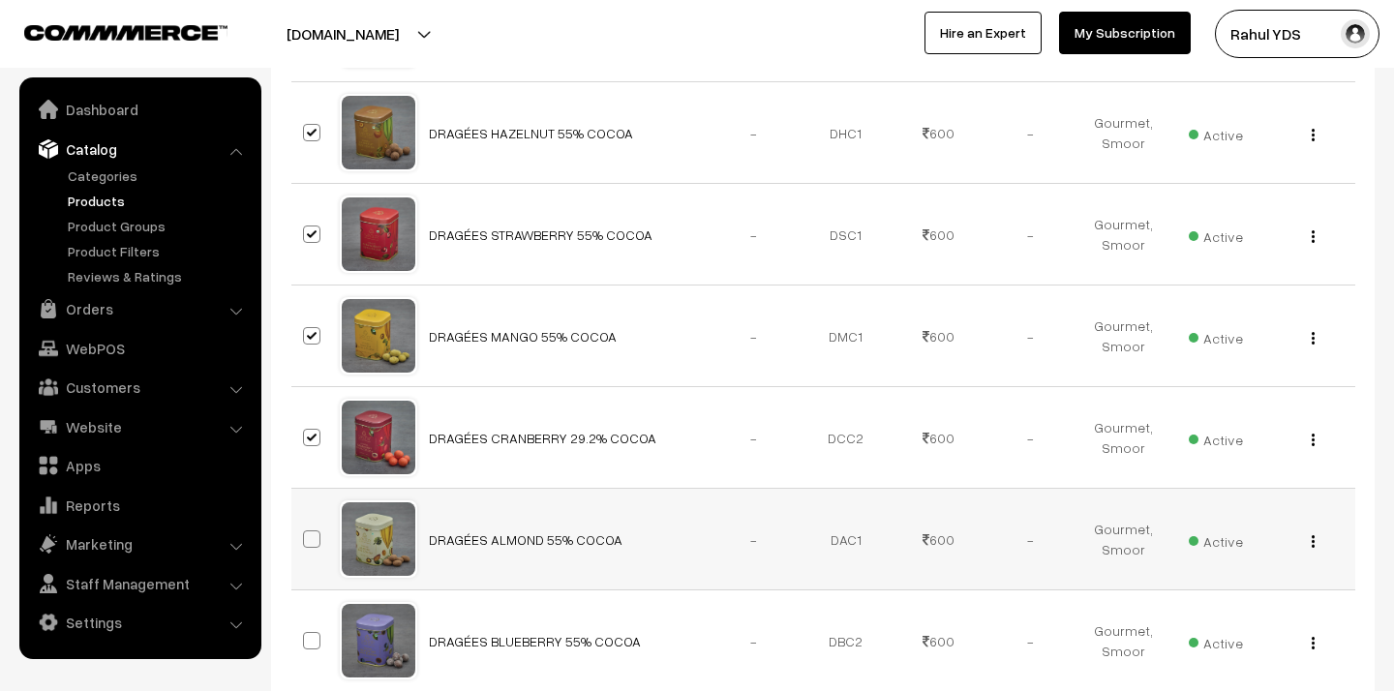
scroll to position [2208, 0]
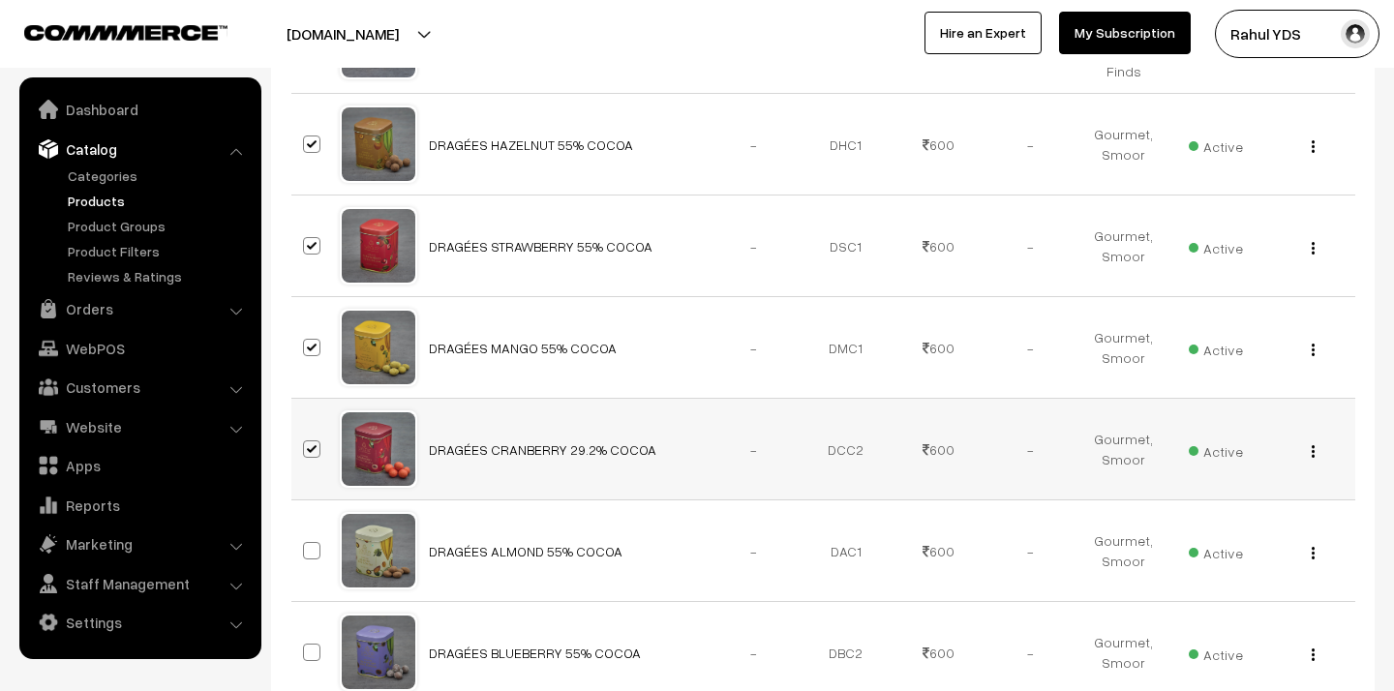
click at [310, 440] on span at bounding box center [311, 448] width 17 height 17
click at [306, 431] on input "checkbox" at bounding box center [299, 437] width 13 height 13
checkbox input "false"
click at [312, 339] on span at bounding box center [311, 347] width 17 height 17
click at [306, 329] on input "checkbox" at bounding box center [299, 335] width 13 height 13
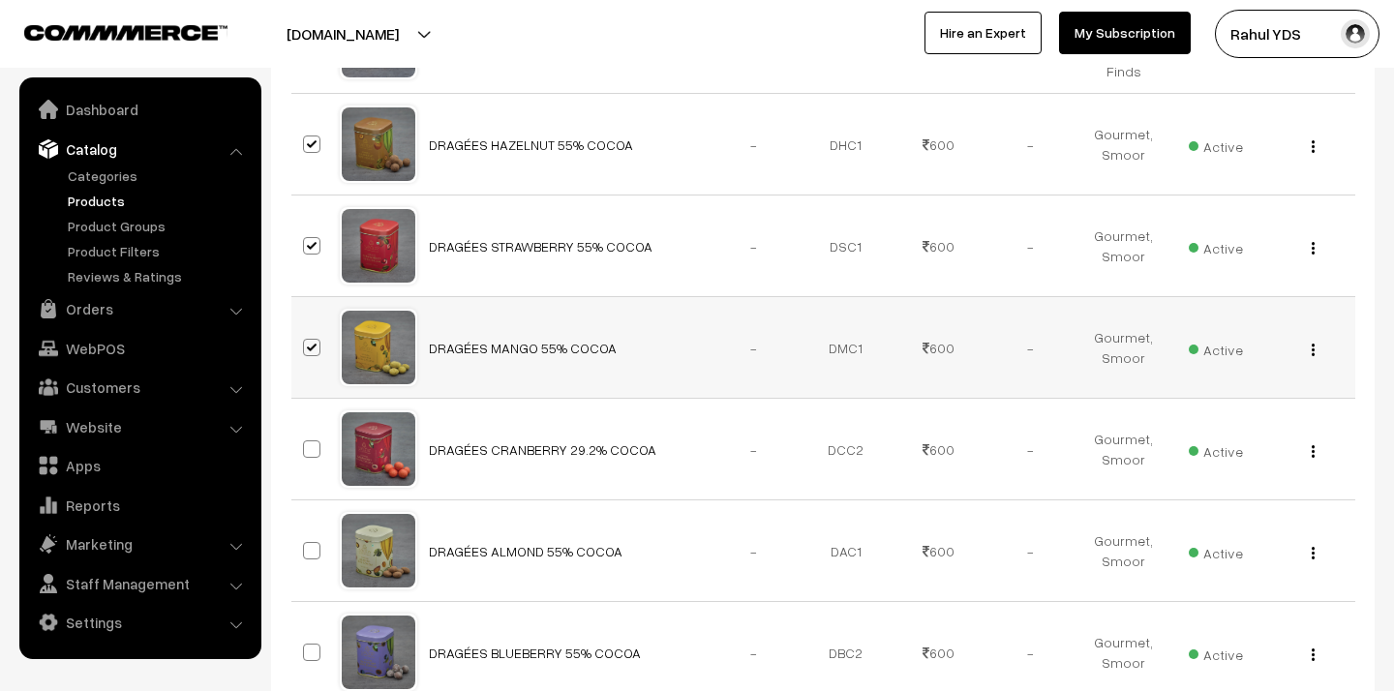
checkbox input "false"
click at [310, 237] on span at bounding box center [311, 245] width 17 height 17
click at [306, 227] on input "checkbox" at bounding box center [299, 233] width 13 height 13
checkbox input "false"
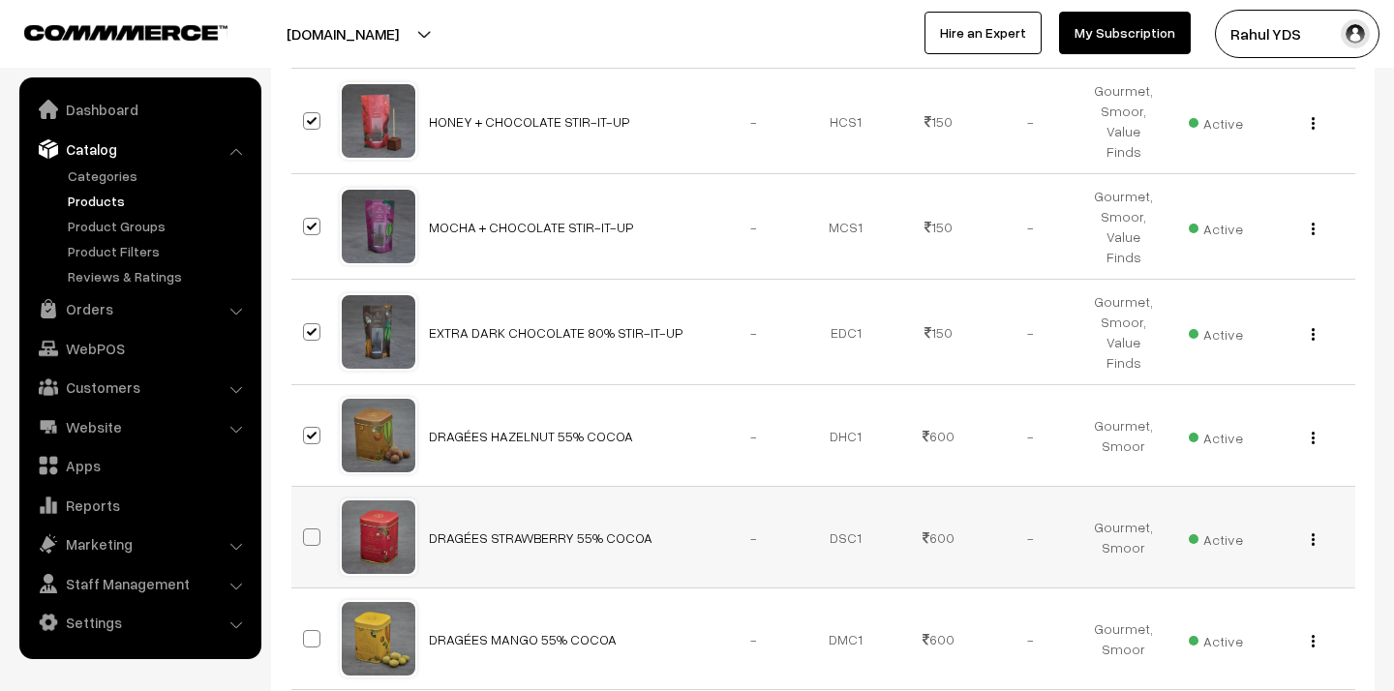
scroll to position [1855, 0]
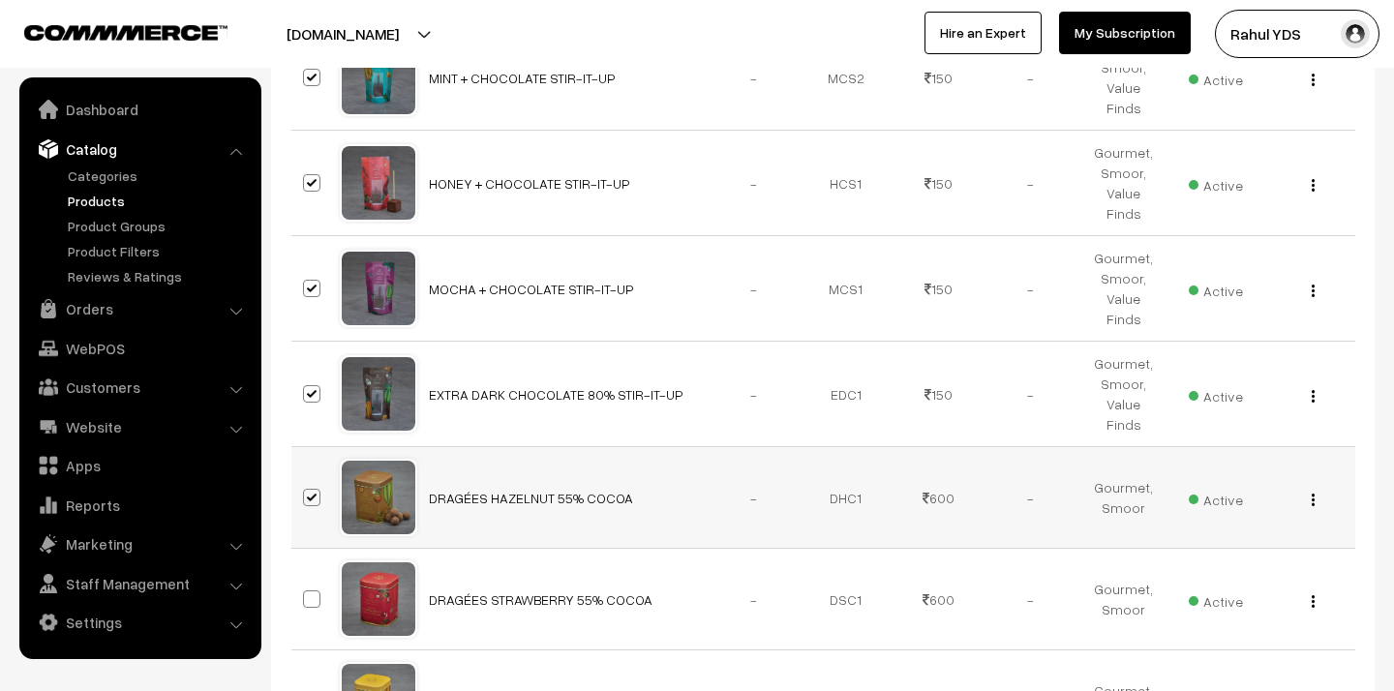
click at [314, 489] on span at bounding box center [311, 497] width 17 height 17
click at [306, 479] on input "checkbox" at bounding box center [299, 485] width 13 height 13
checkbox input "false"
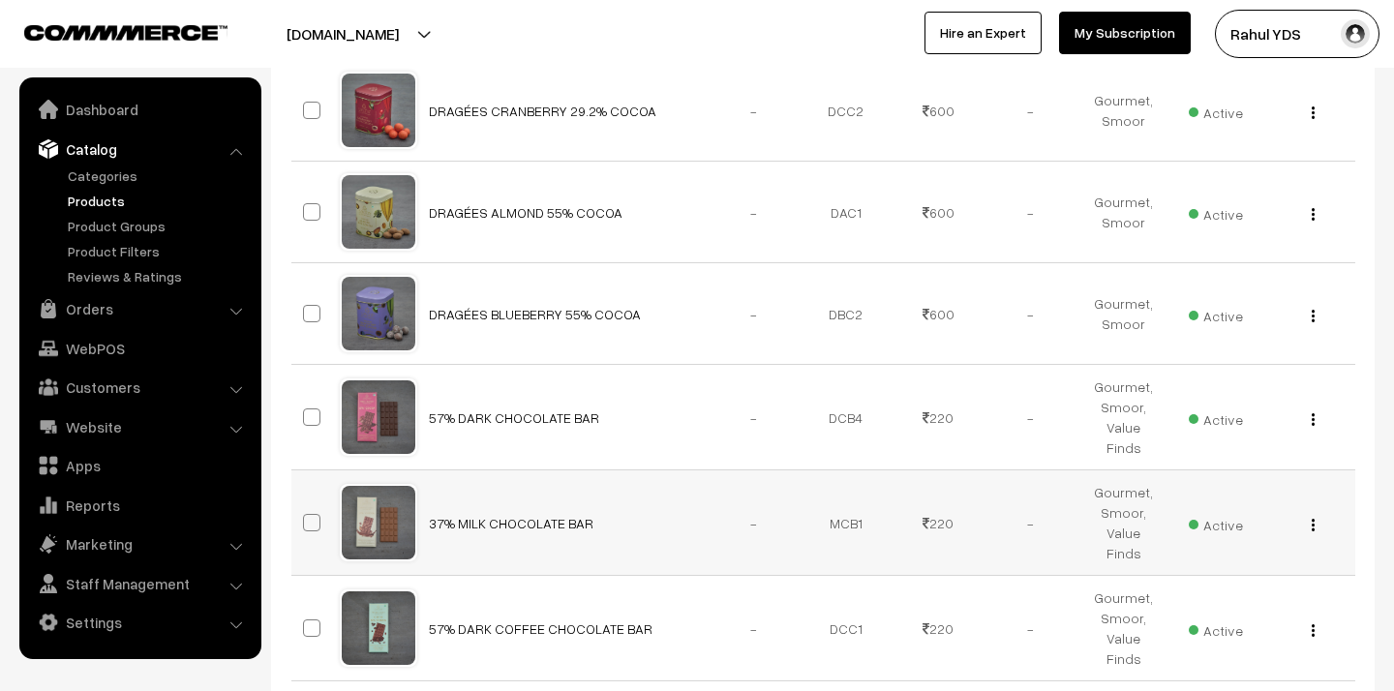
scroll to position [2649, 0]
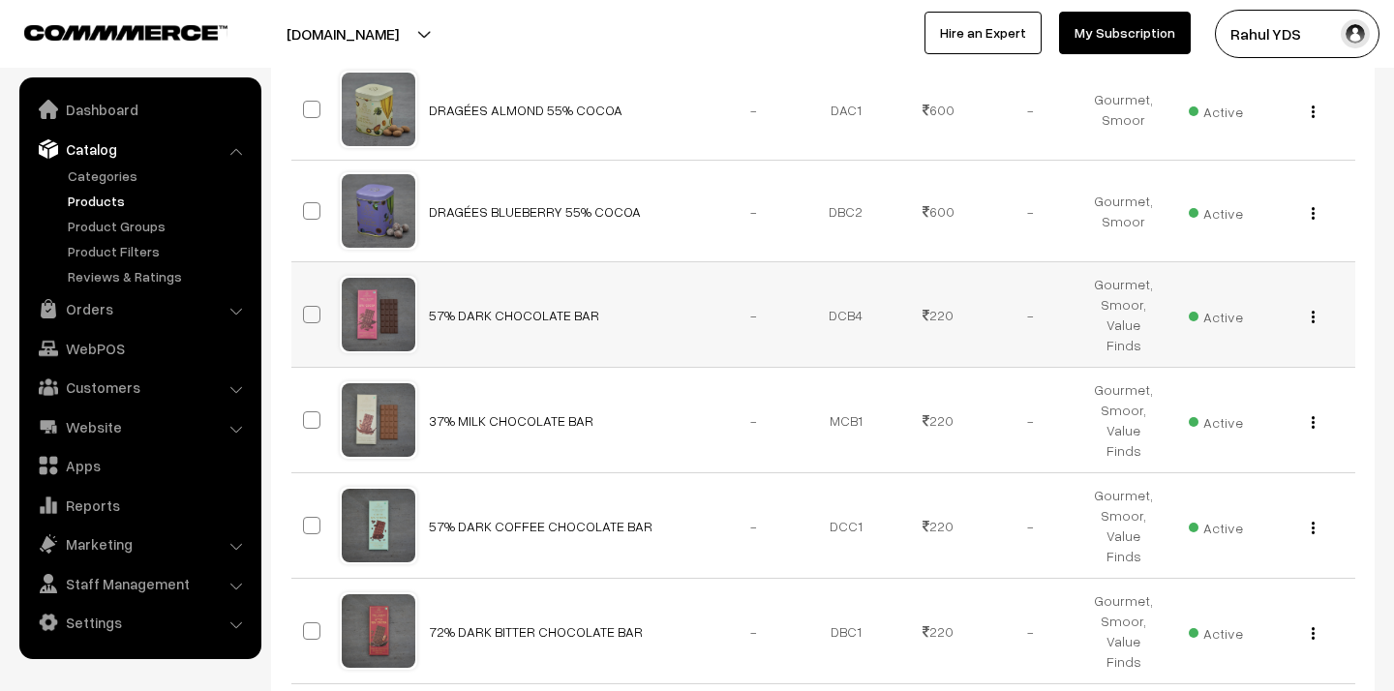
click at [308, 306] on span at bounding box center [311, 314] width 17 height 17
click at [306, 296] on input "checkbox" at bounding box center [299, 302] width 13 height 13
checkbox input "true"
click at [316, 408] on label at bounding box center [314, 419] width 23 height 23
click at [306, 402] on input "checkbox" at bounding box center [299, 408] width 13 height 13
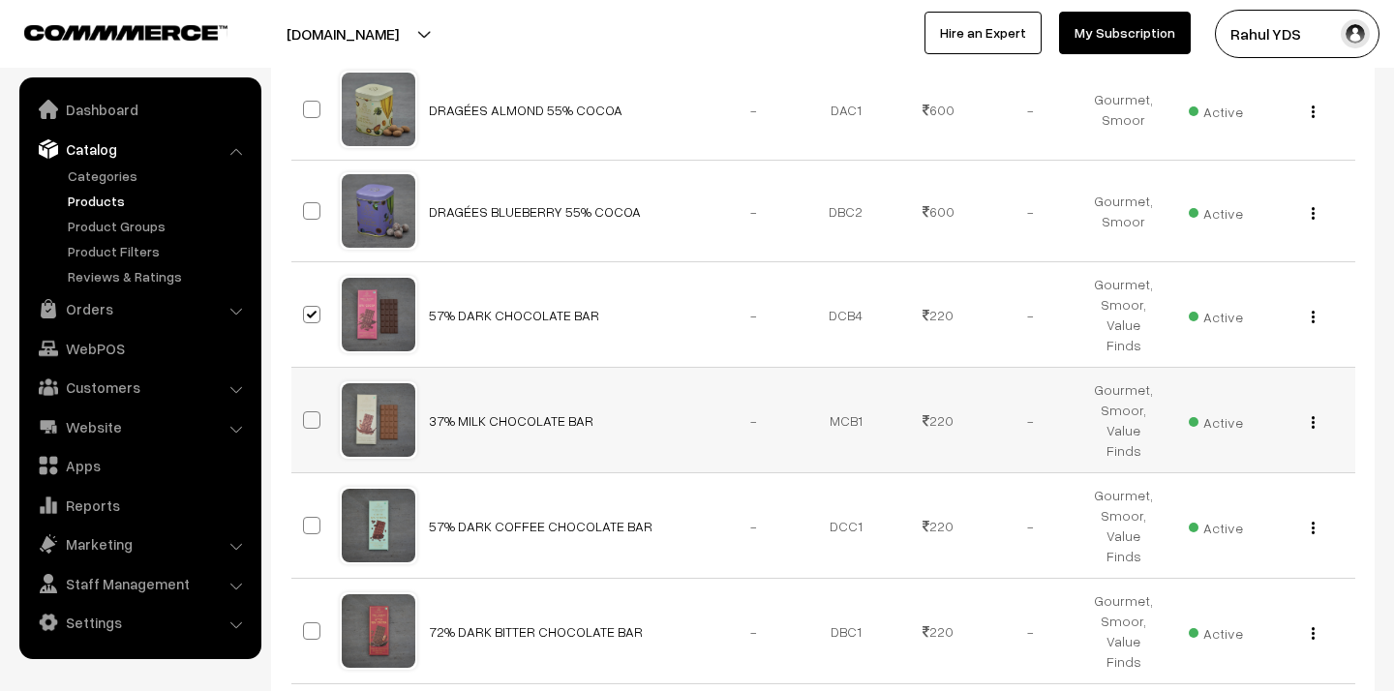
checkbox input "true"
click at [310, 517] on span at bounding box center [311, 525] width 17 height 17
click at [306, 507] on input "checkbox" at bounding box center [299, 513] width 13 height 13
checkbox input "true"
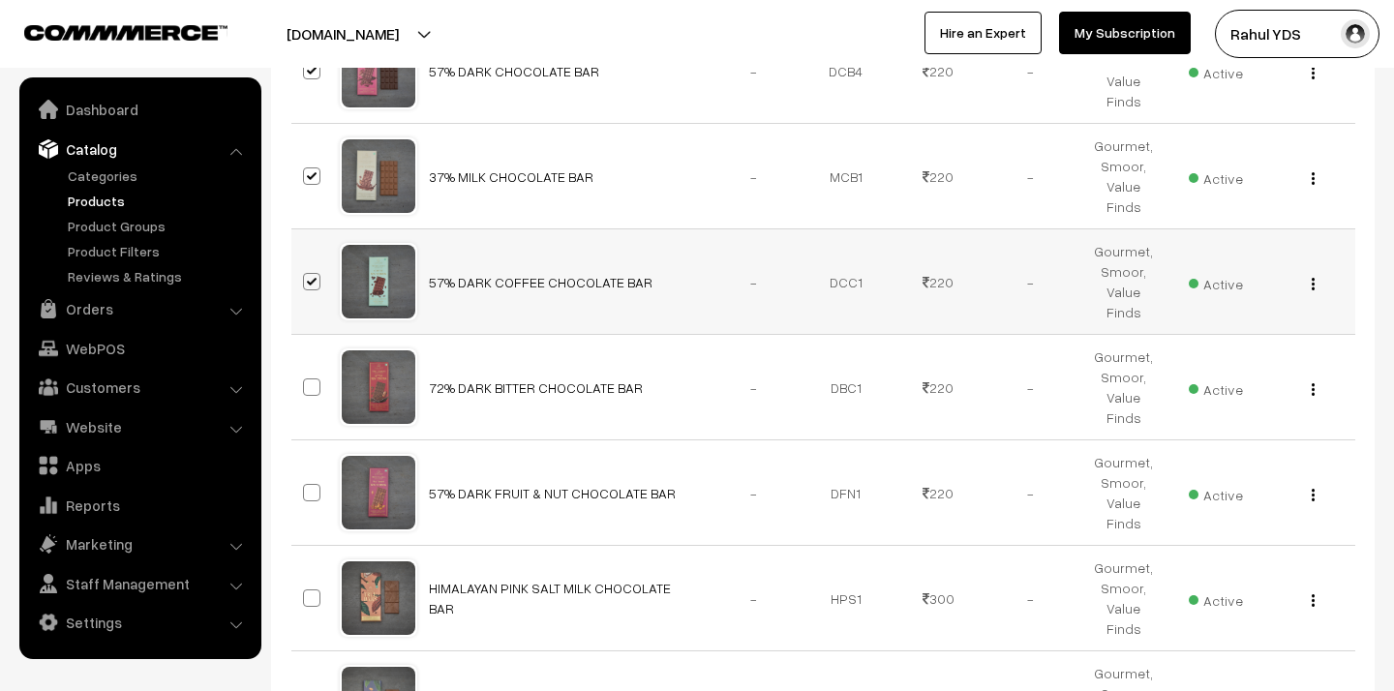
scroll to position [2909, 0]
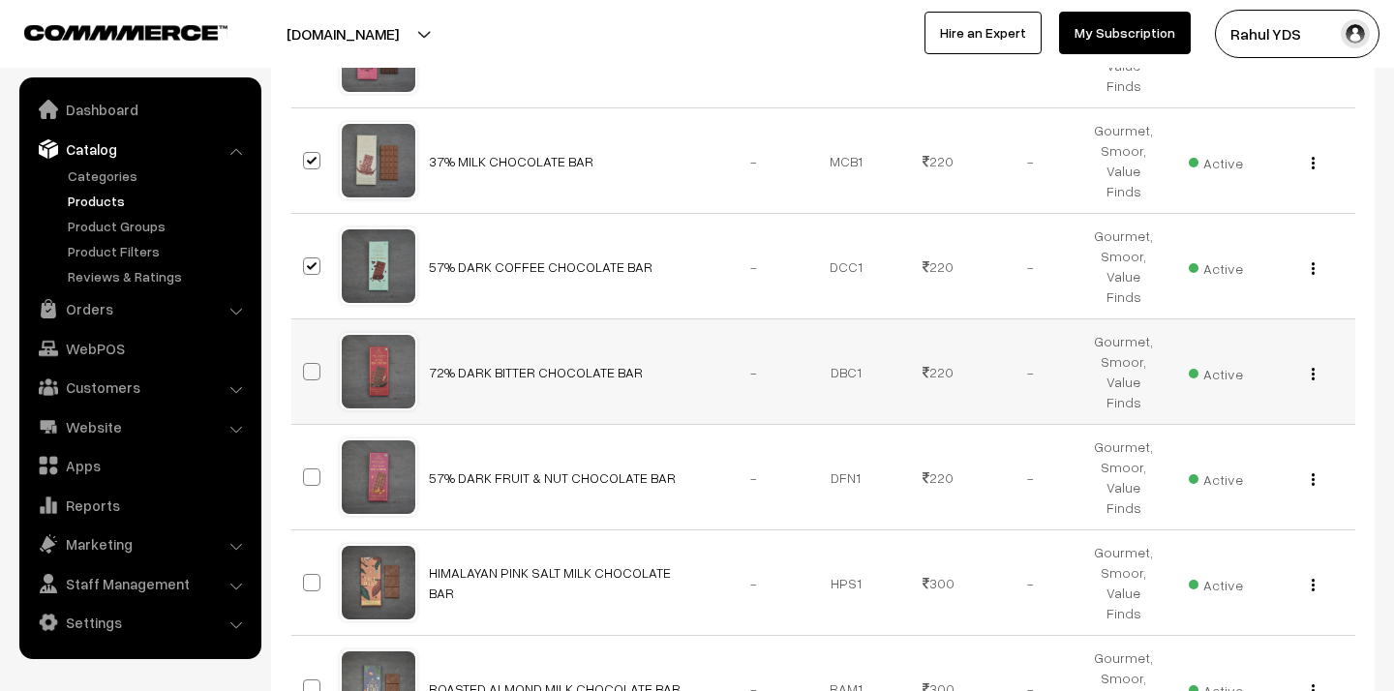
click at [309, 363] on span at bounding box center [311, 371] width 17 height 17
click at [306, 353] on input "checkbox" at bounding box center [299, 359] width 13 height 13
checkbox input "true"
click at [307, 468] on span at bounding box center [311, 476] width 17 height 17
click at [306, 459] on input "checkbox" at bounding box center [299, 465] width 13 height 13
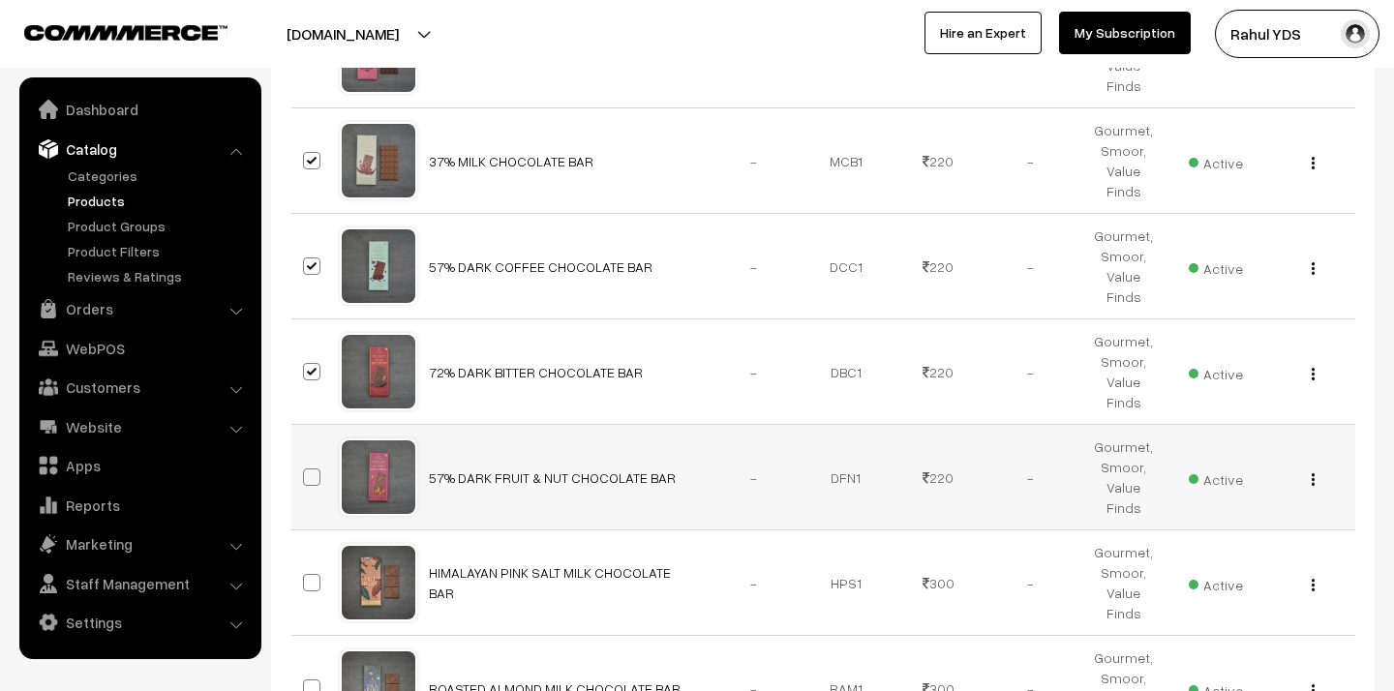
checkbox input "true"
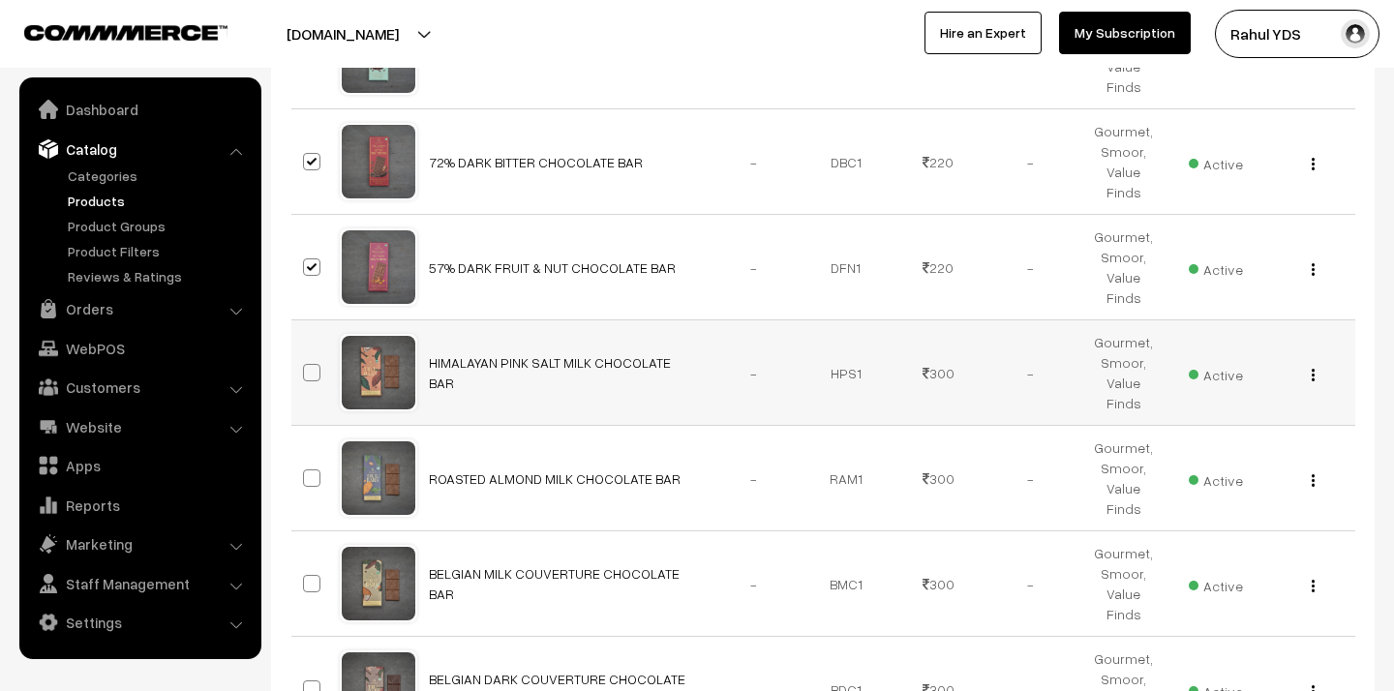
scroll to position [3151, 0]
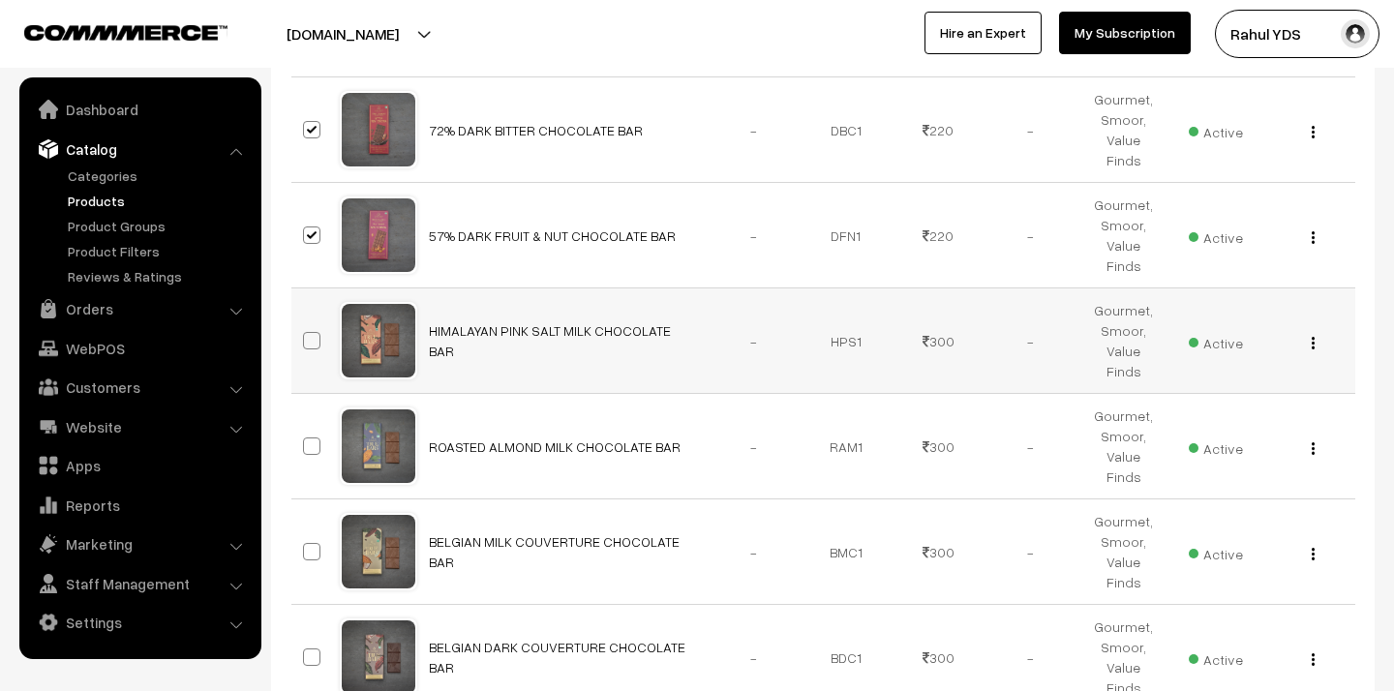
click at [307, 332] on span at bounding box center [311, 340] width 17 height 17
click at [306, 322] on input "checkbox" at bounding box center [299, 328] width 13 height 13
checkbox input "true"
click at [313, 438] on span at bounding box center [311, 446] width 17 height 17
click at [306, 428] on input "checkbox" at bounding box center [299, 434] width 13 height 13
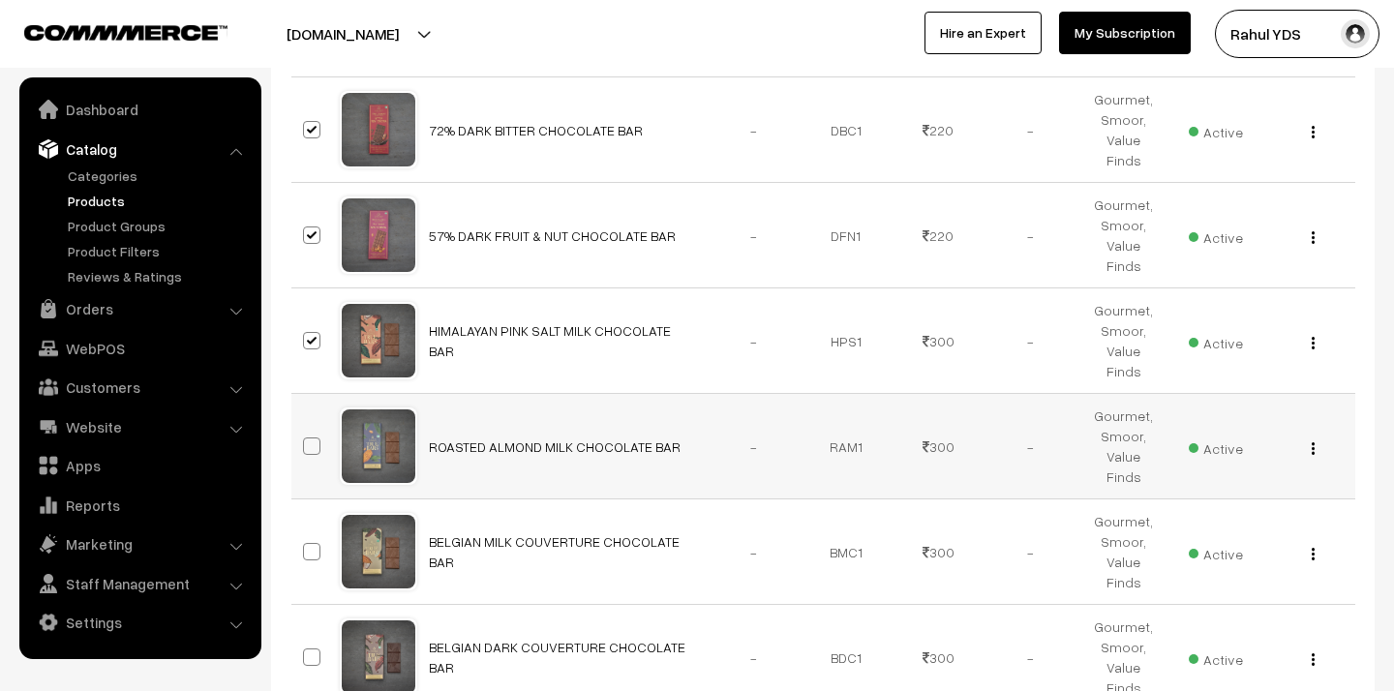
checkbox input "true"
click at [313, 543] on span at bounding box center [311, 551] width 17 height 17
click at [306, 533] on input "checkbox" at bounding box center [299, 539] width 13 height 13
checkbox input "true"
click at [316, 649] on span at bounding box center [311, 657] width 17 height 17
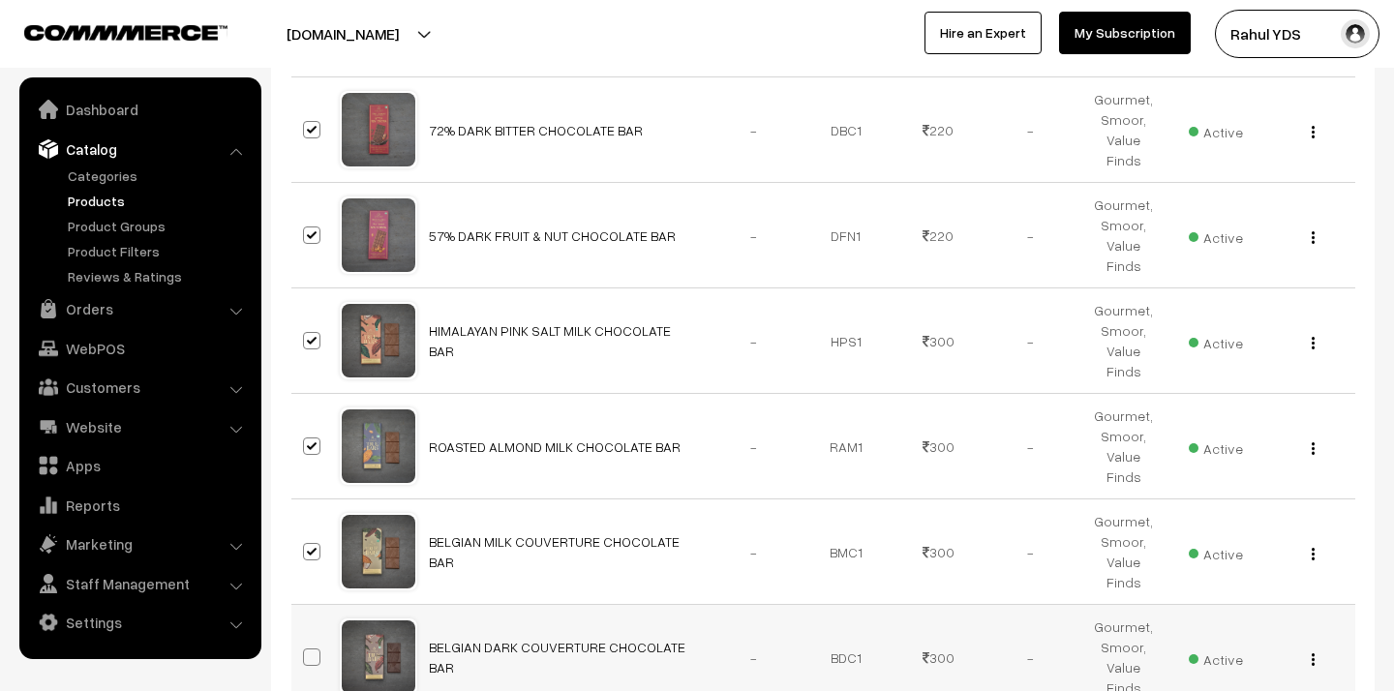
click at [306, 639] on input "checkbox" at bounding box center [299, 645] width 13 height 13
checkbox input "true"
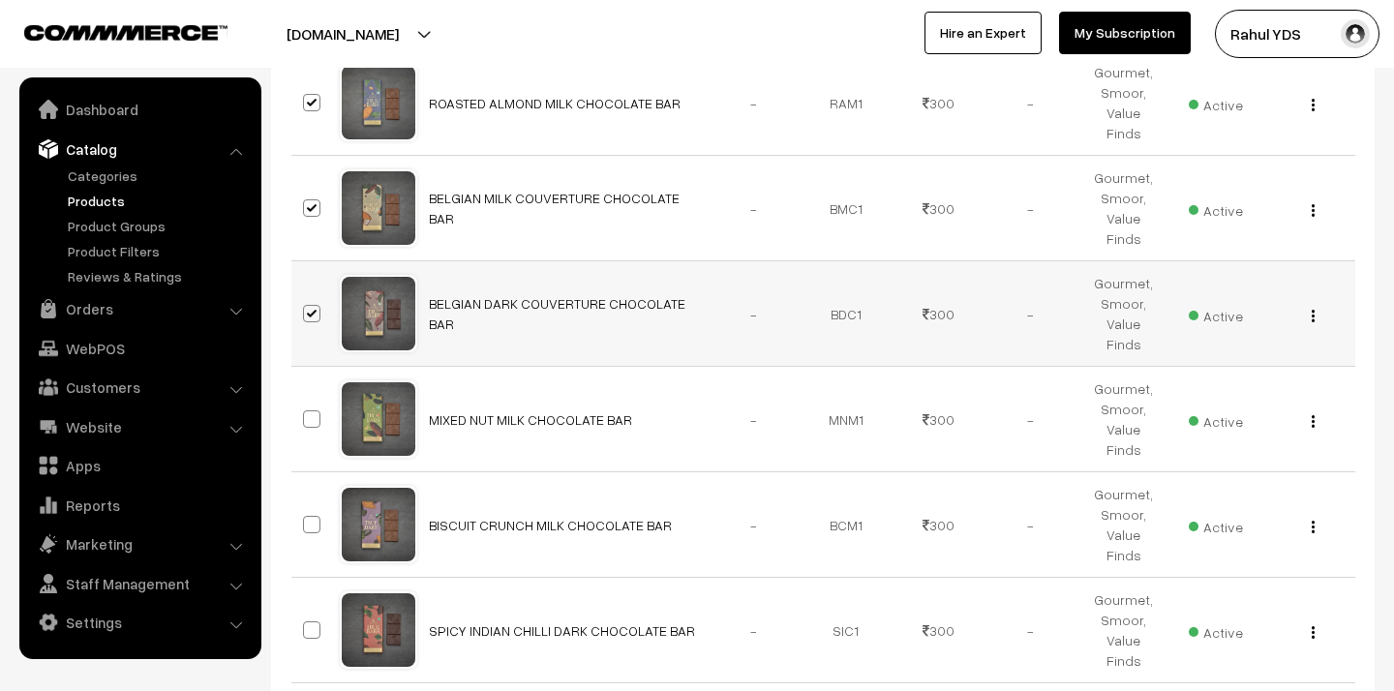
scroll to position [3512, 0]
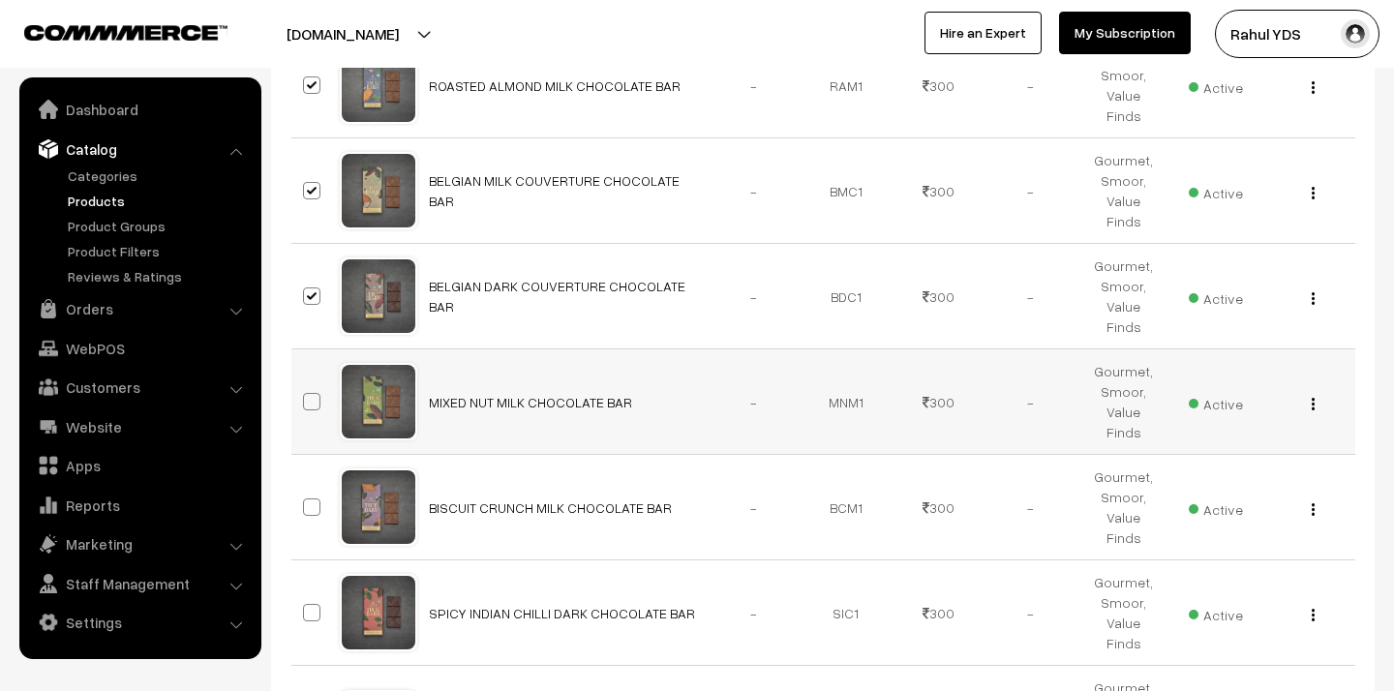
click at [309, 393] on span at bounding box center [311, 401] width 17 height 17
click at [306, 383] on input "checkbox" at bounding box center [299, 389] width 13 height 13
checkbox input "true"
click at [303, 498] on span at bounding box center [311, 506] width 17 height 17
click at [303, 489] on input "checkbox" at bounding box center [299, 495] width 13 height 13
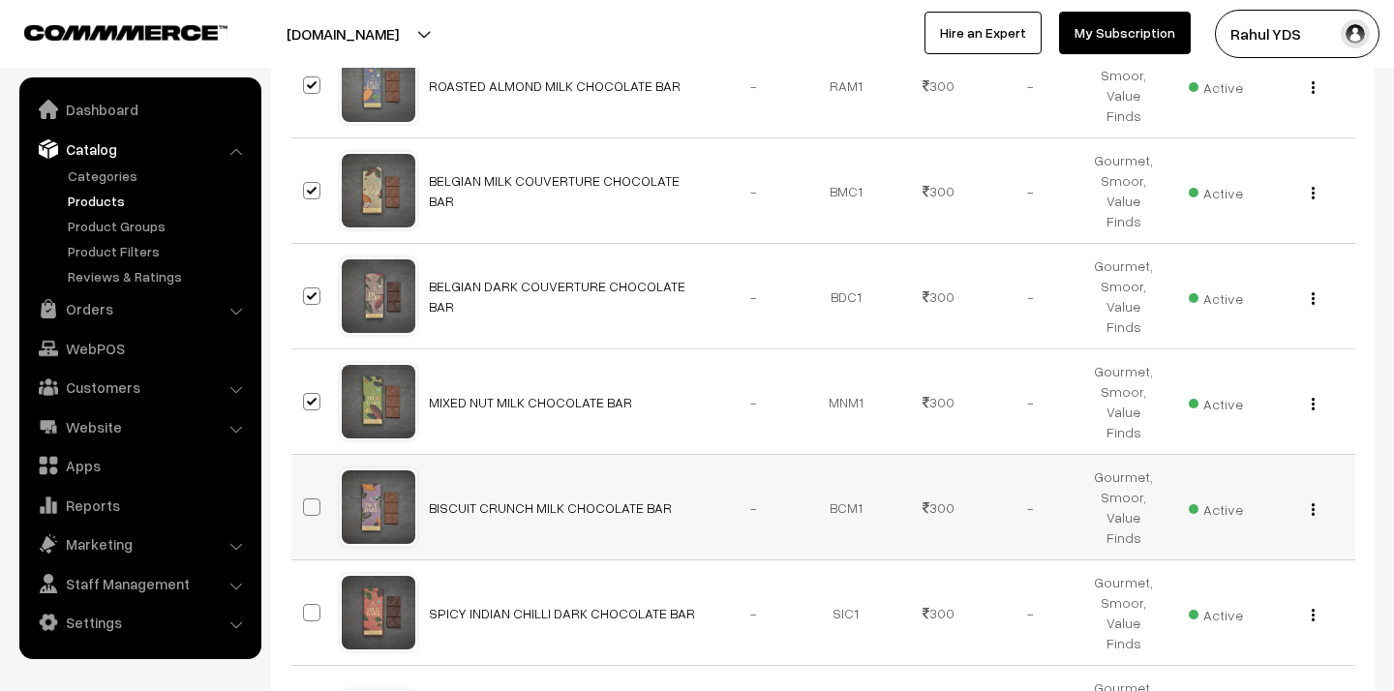
checkbox input "true"
click at [318, 604] on span at bounding box center [311, 612] width 17 height 17
click at [306, 594] on input "checkbox" at bounding box center [299, 600] width 13 height 13
checkbox input "true"
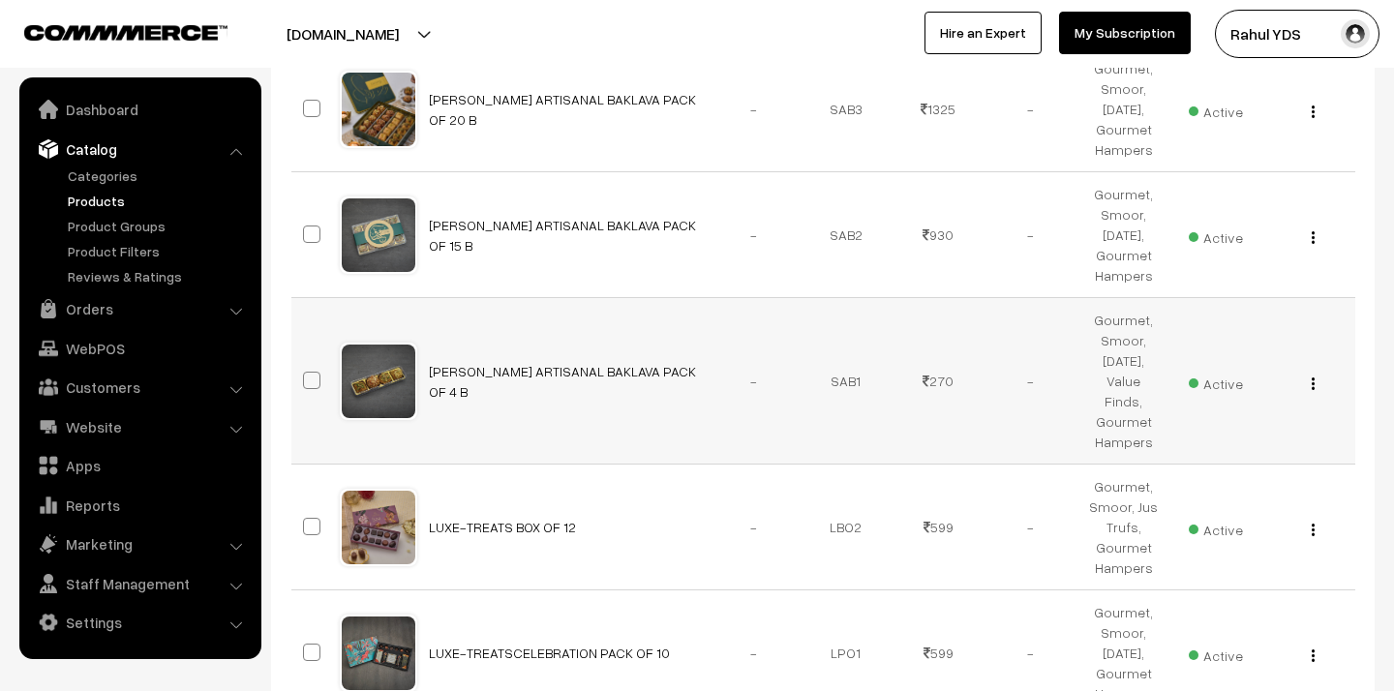
scroll to position [4577, 0]
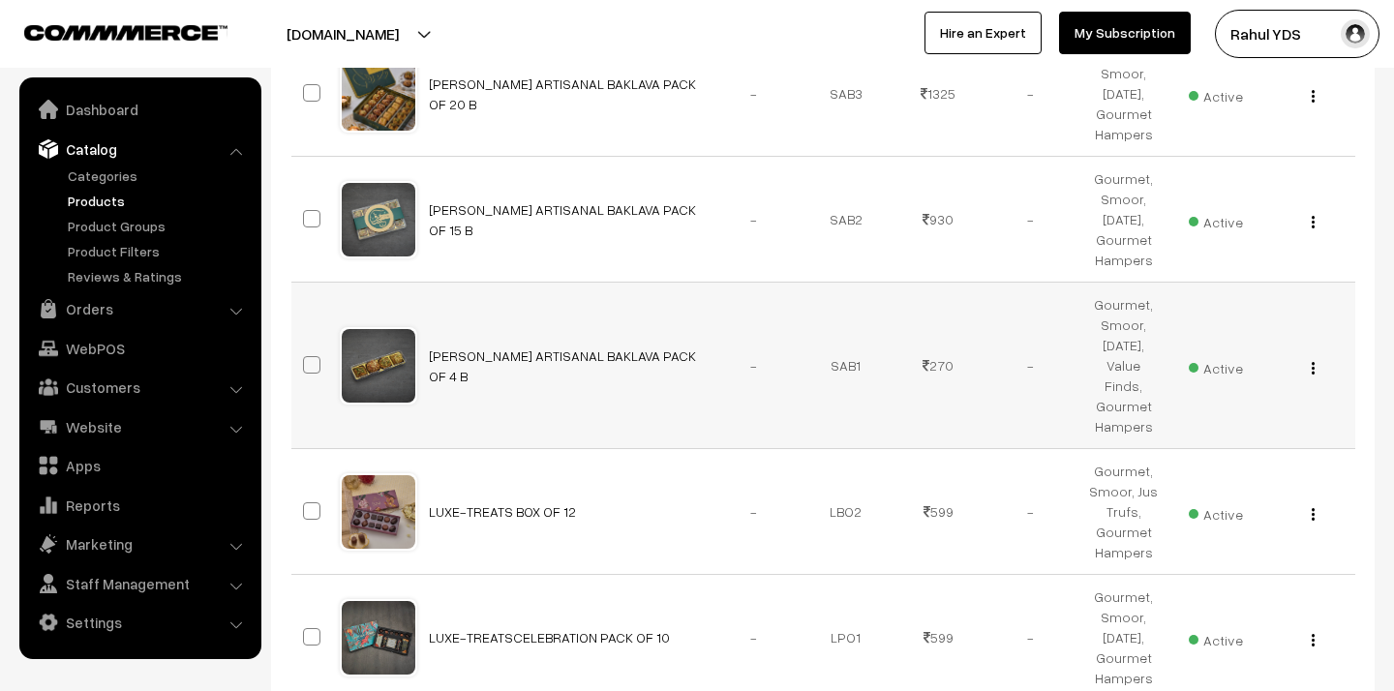
click at [307, 356] on span at bounding box center [311, 364] width 17 height 17
click at [306, 347] on input "checkbox" at bounding box center [299, 353] width 13 height 13
checkbox input "true"
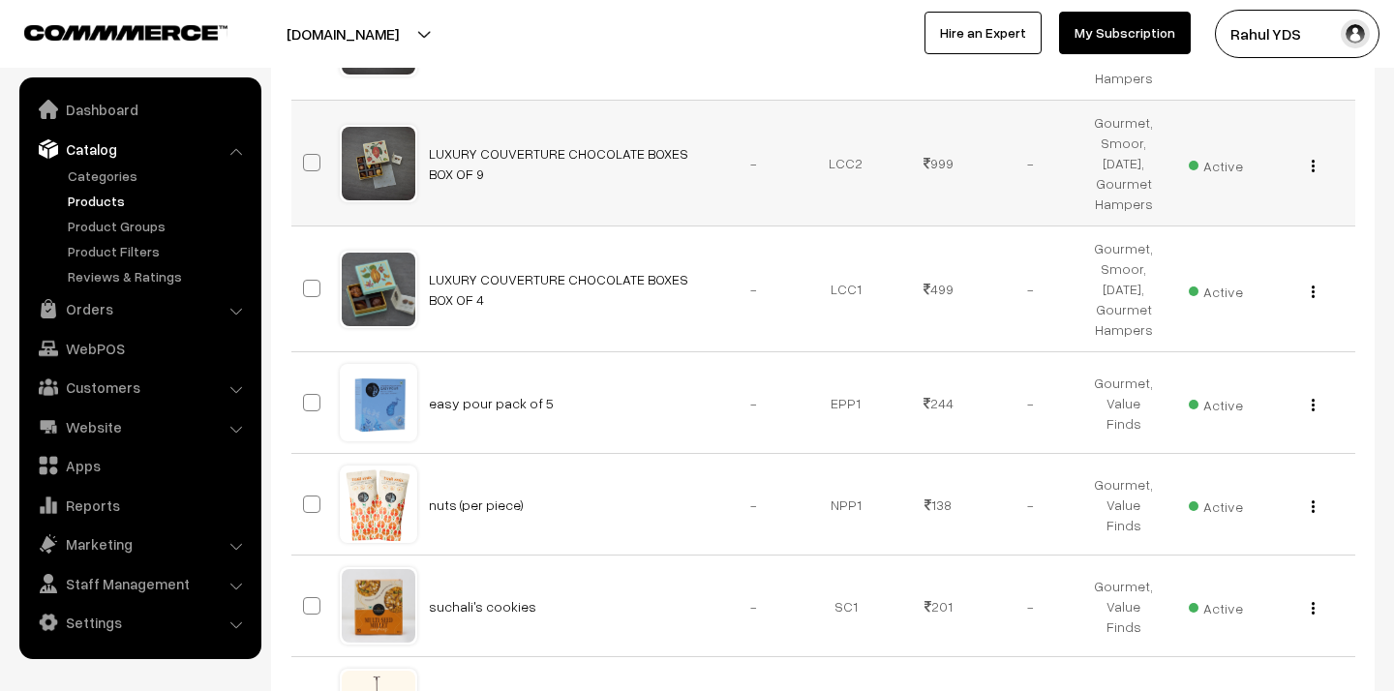
scroll to position [5960, 0]
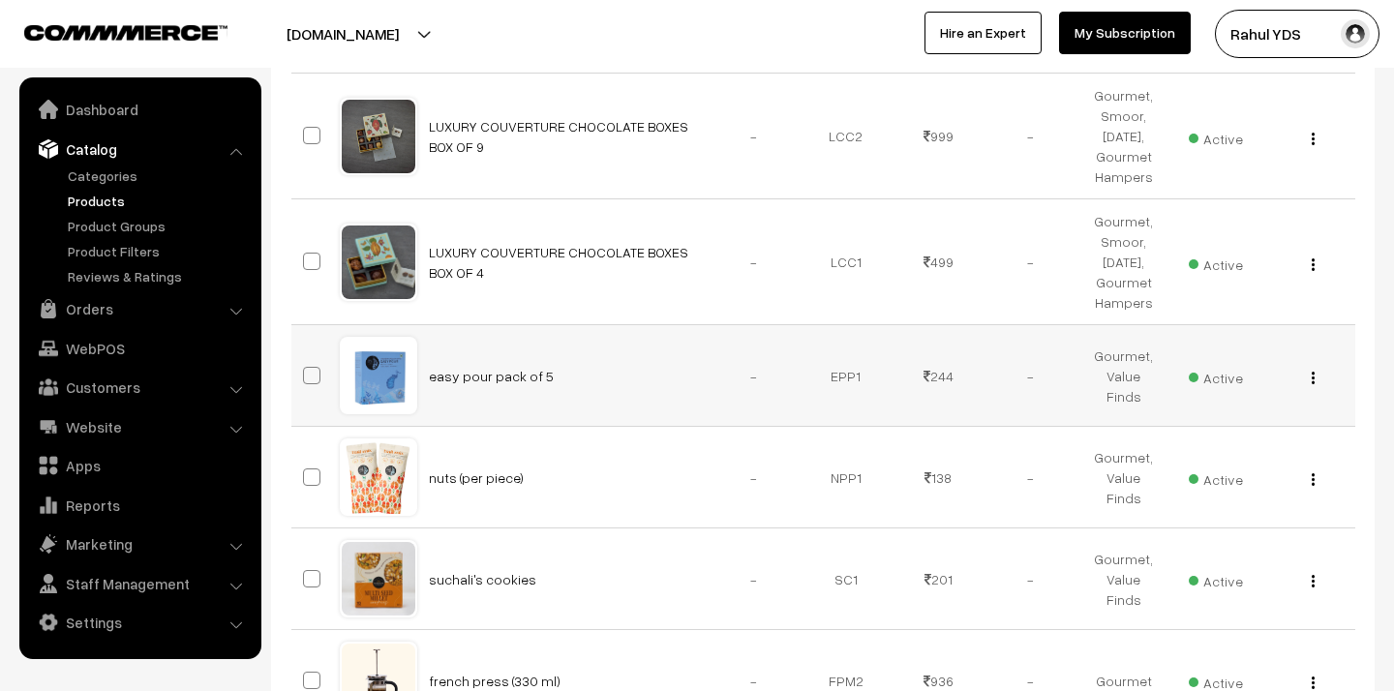
click at [315, 367] on span at bounding box center [311, 375] width 17 height 17
click at [306, 357] on input "checkbox" at bounding box center [299, 363] width 13 height 13
checkbox input "true"
click at [308, 468] on span at bounding box center [311, 476] width 17 height 17
click at [306, 459] on input "checkbox" at bounding box center [299, 465] width 13 height 13
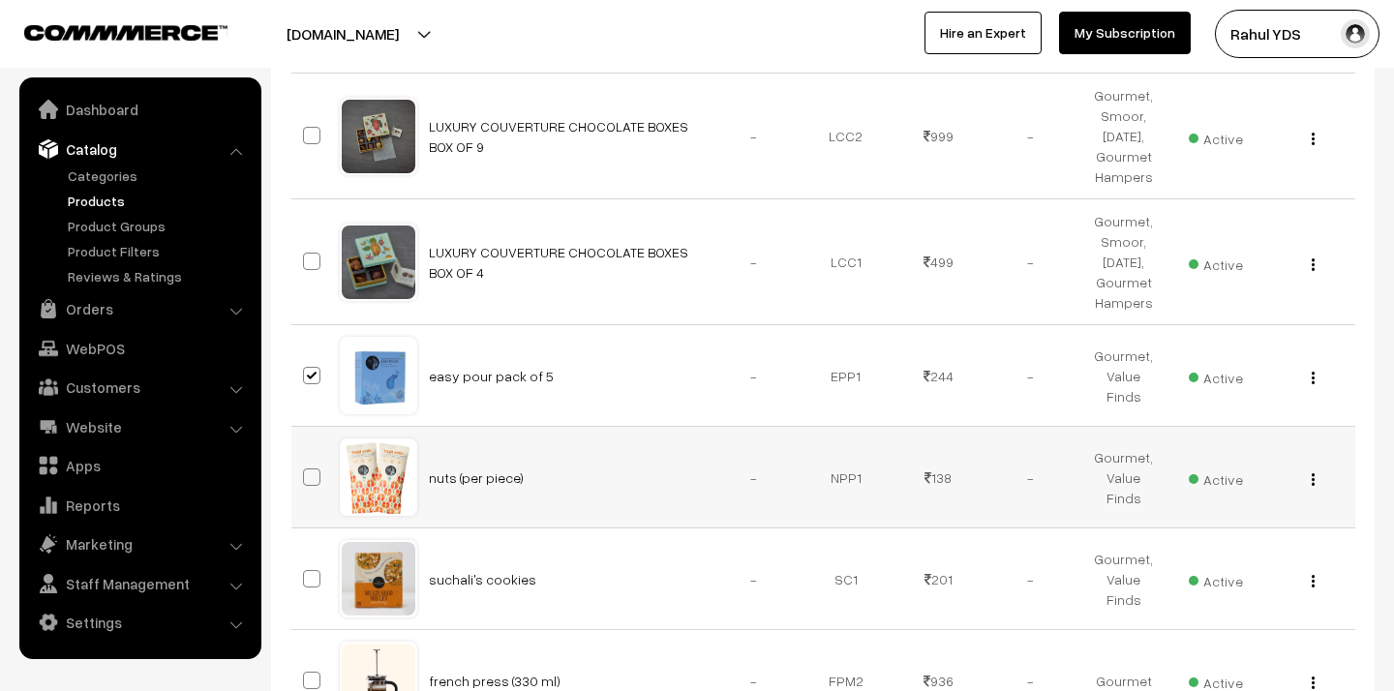
checkbox input "true"
click at [316, 570] on span at bounding box center [311, 578] width 17 height 17
click at [306, 560] on input "checkbox" at bounding box center [299, 566] width 13 height 13
checkbox input "true"
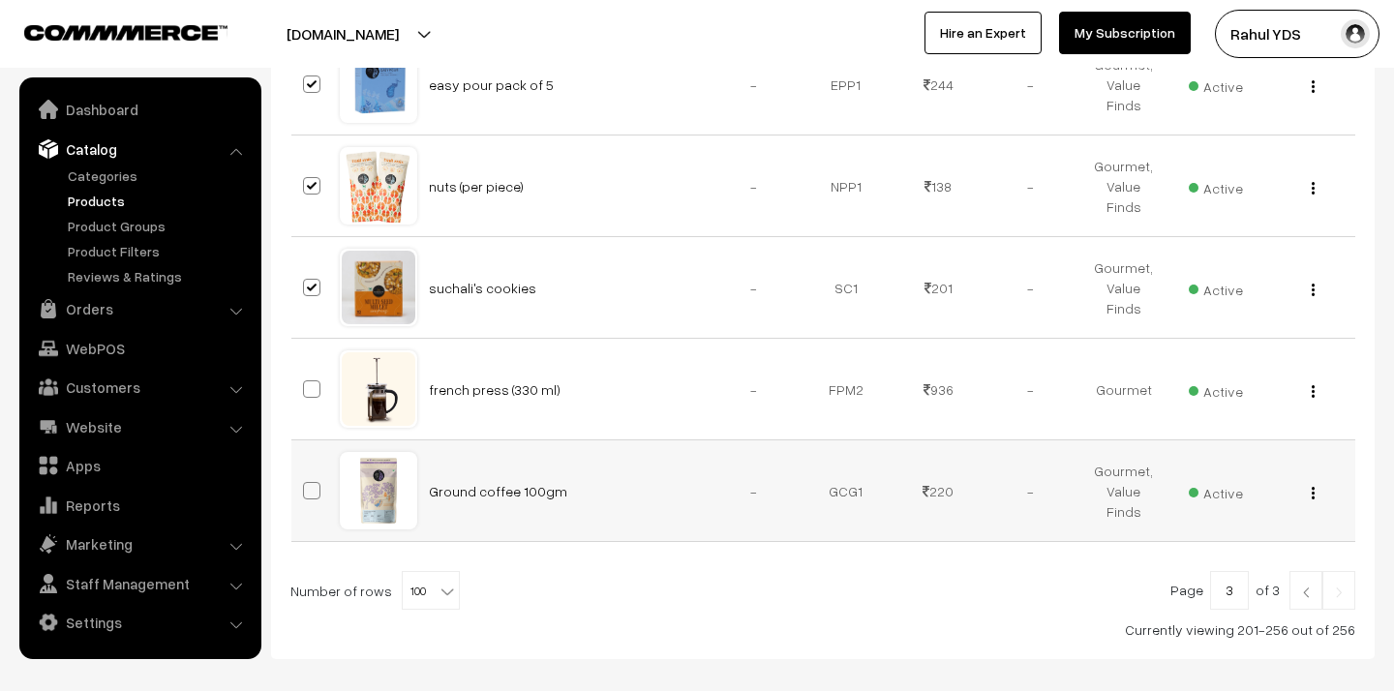
click at [315, 482] on span at bounding box center [311, 490] width 17 height 17
click at [306, 472] on input "checkbox" at bounding box center [299, 478] width 13 height 13
checkbox input "true"
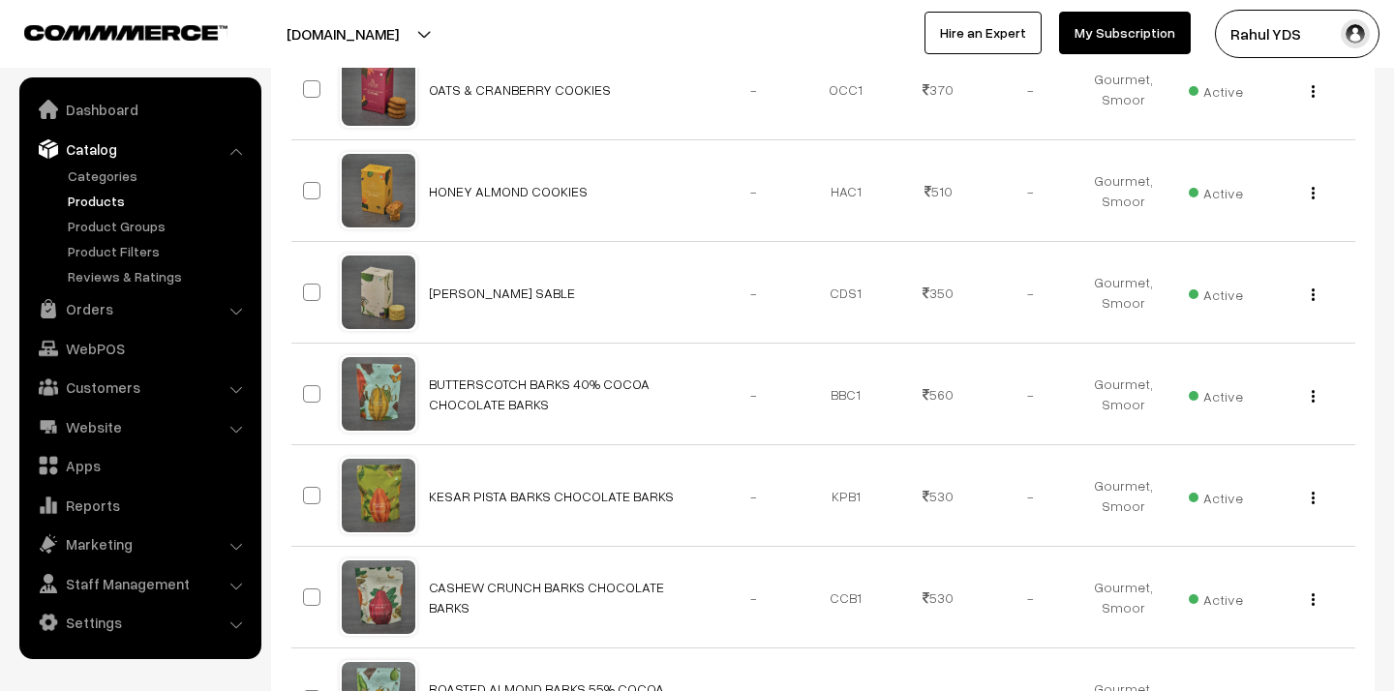
scroll to position [0, 0]
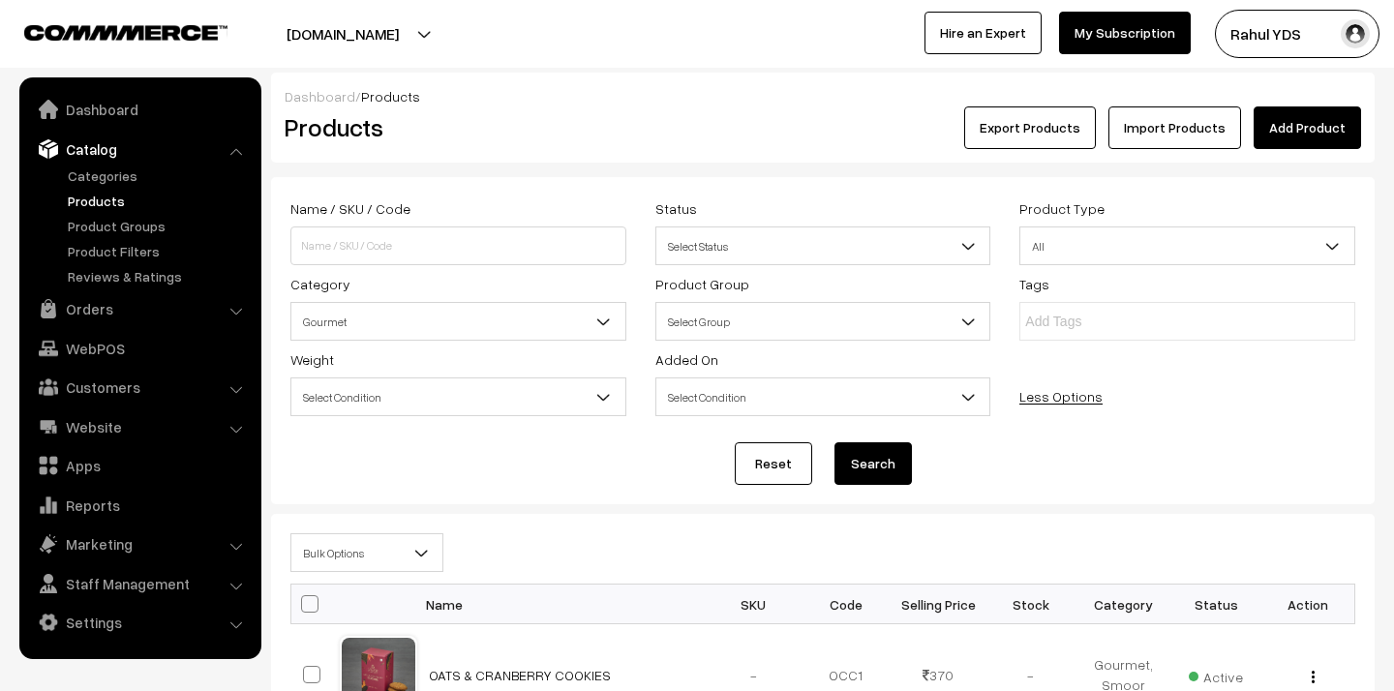
click at [380, 569] on span "Bulk Options" at bounding box center [366, 553] width 151 height 34
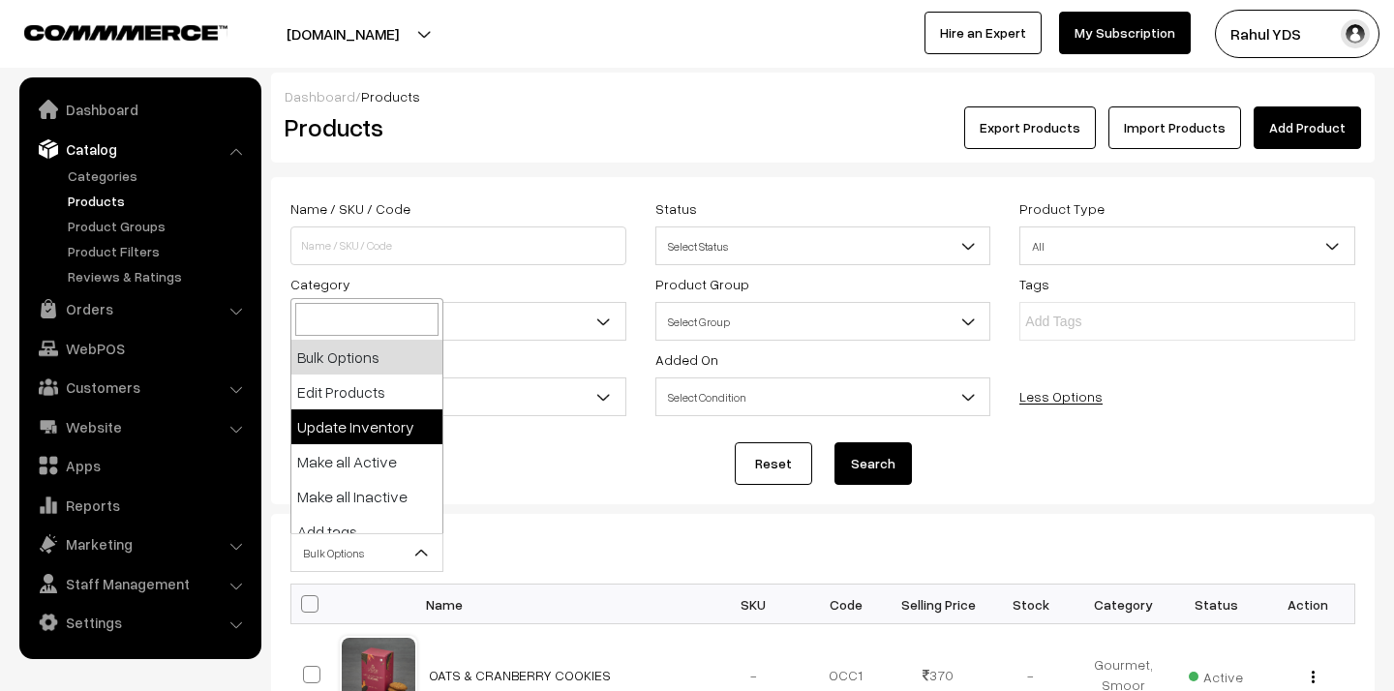
scroll to position [120, 0]
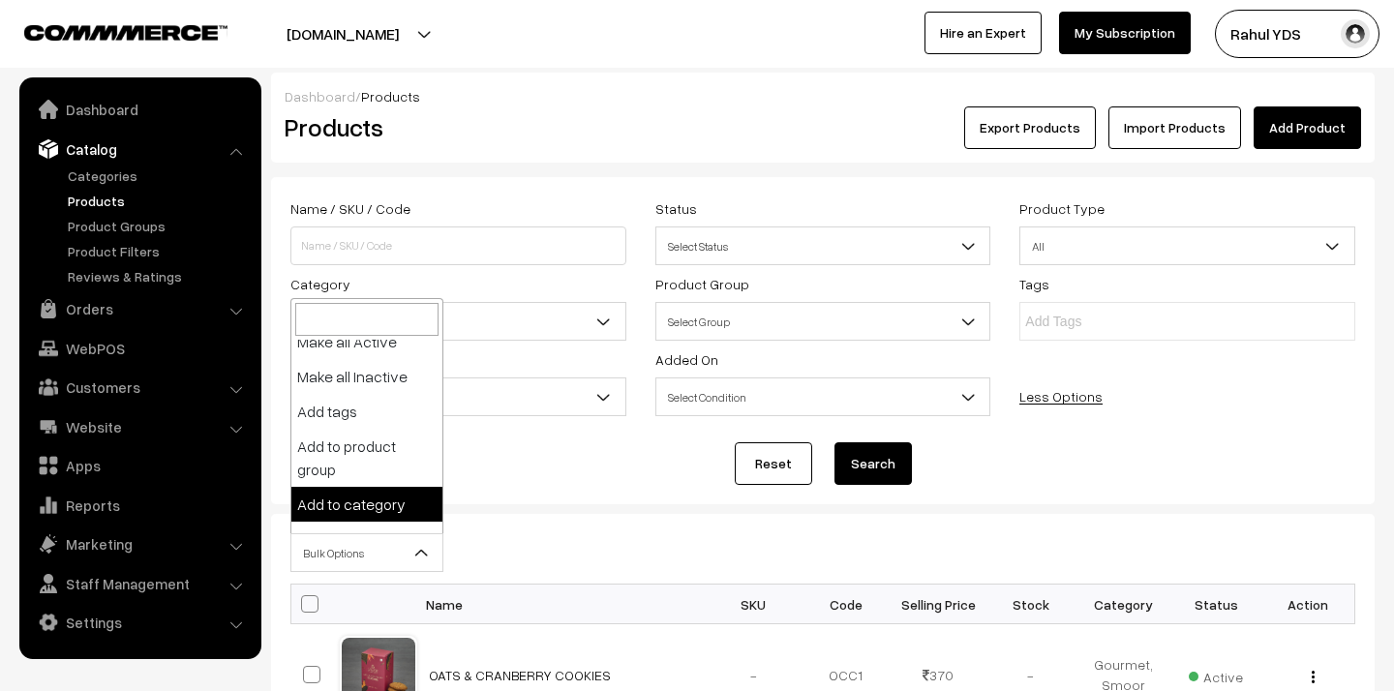
select select "category"
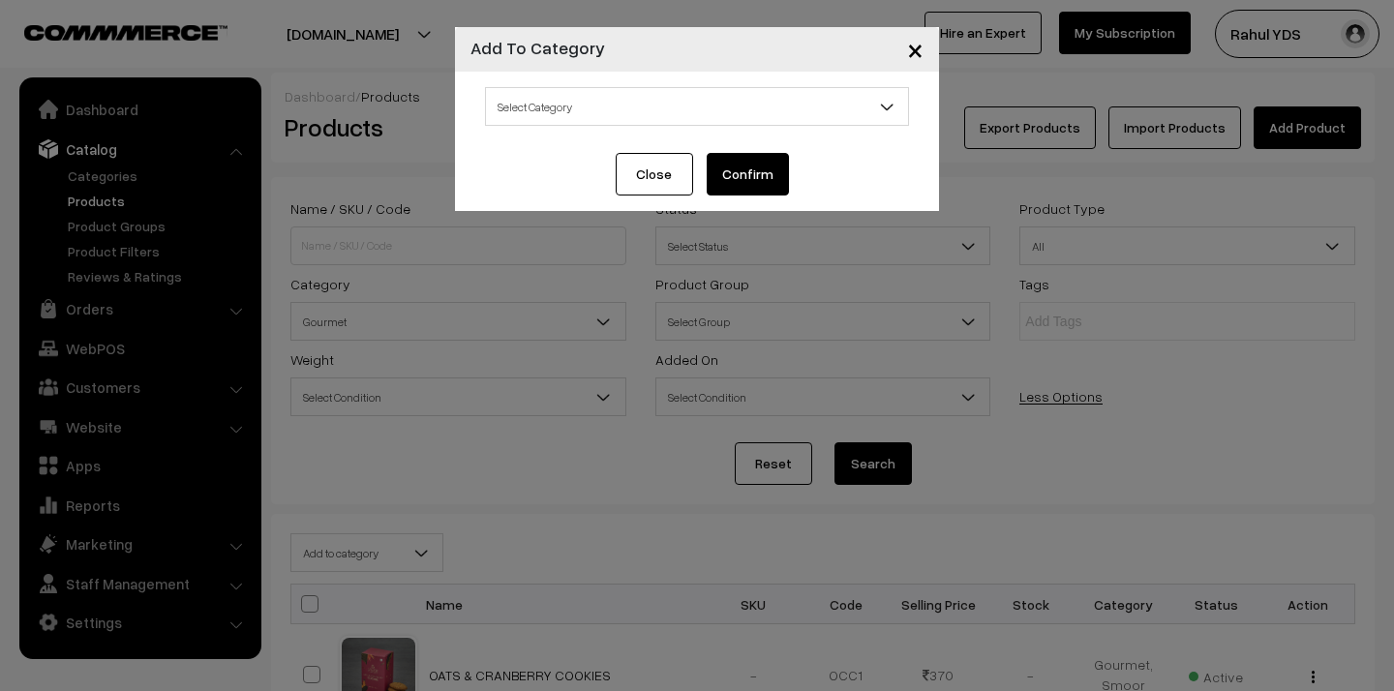
click at [567, 87] on span "Select Category" at bounding box center [697, 106] width 424 height 39
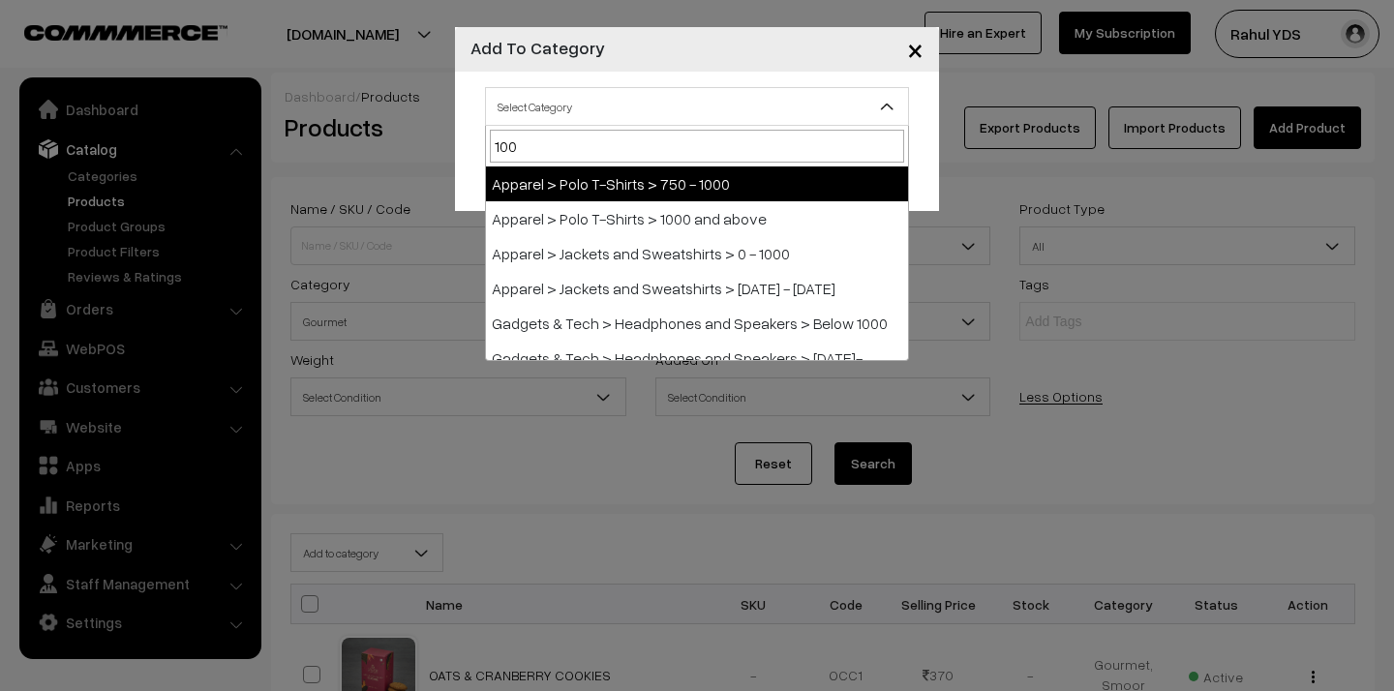
type input "100-"
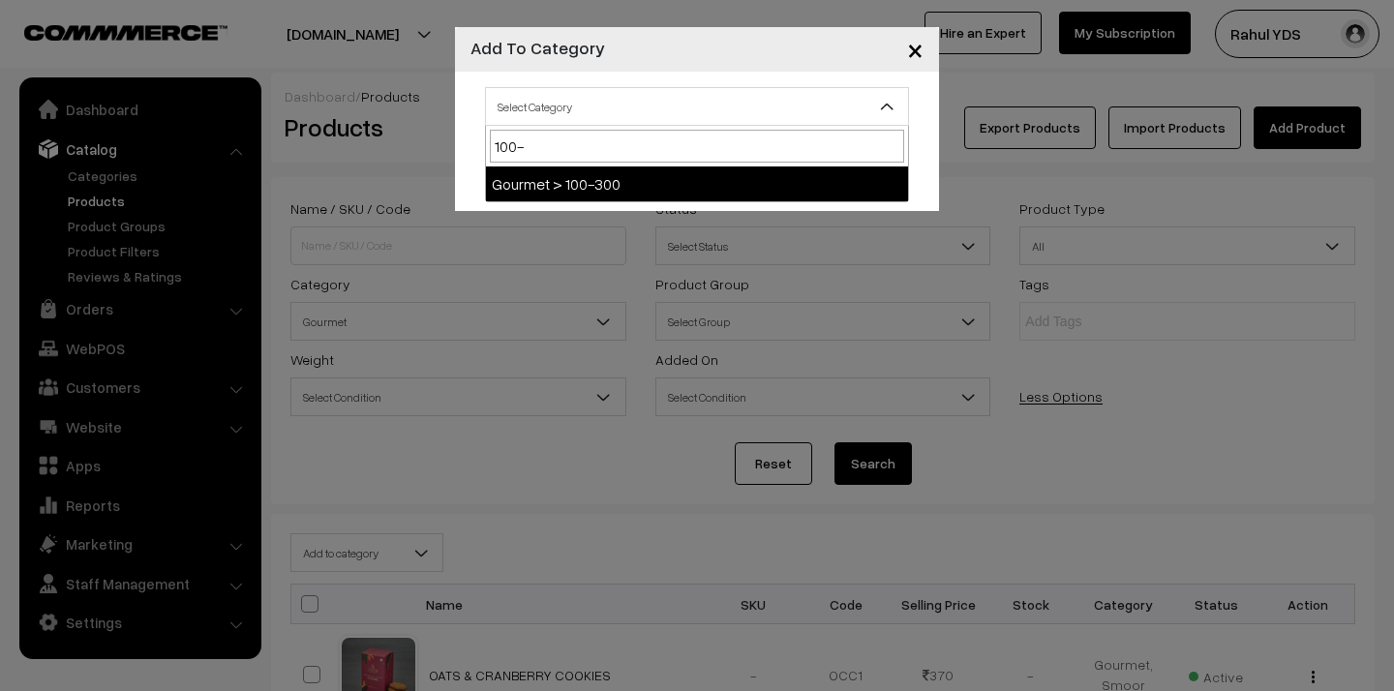
select select "156"
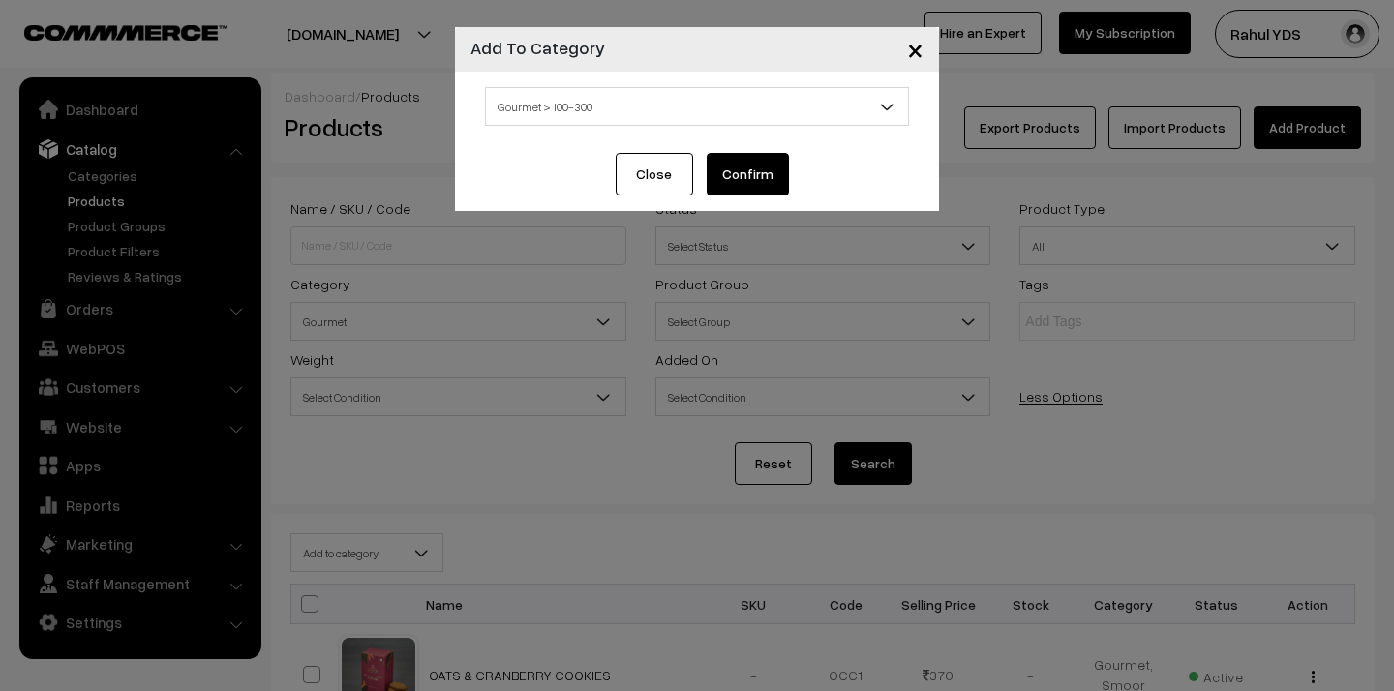
click at [720, 168] on button "Confirm" at bounding box center [748, 174] width 82 height 43
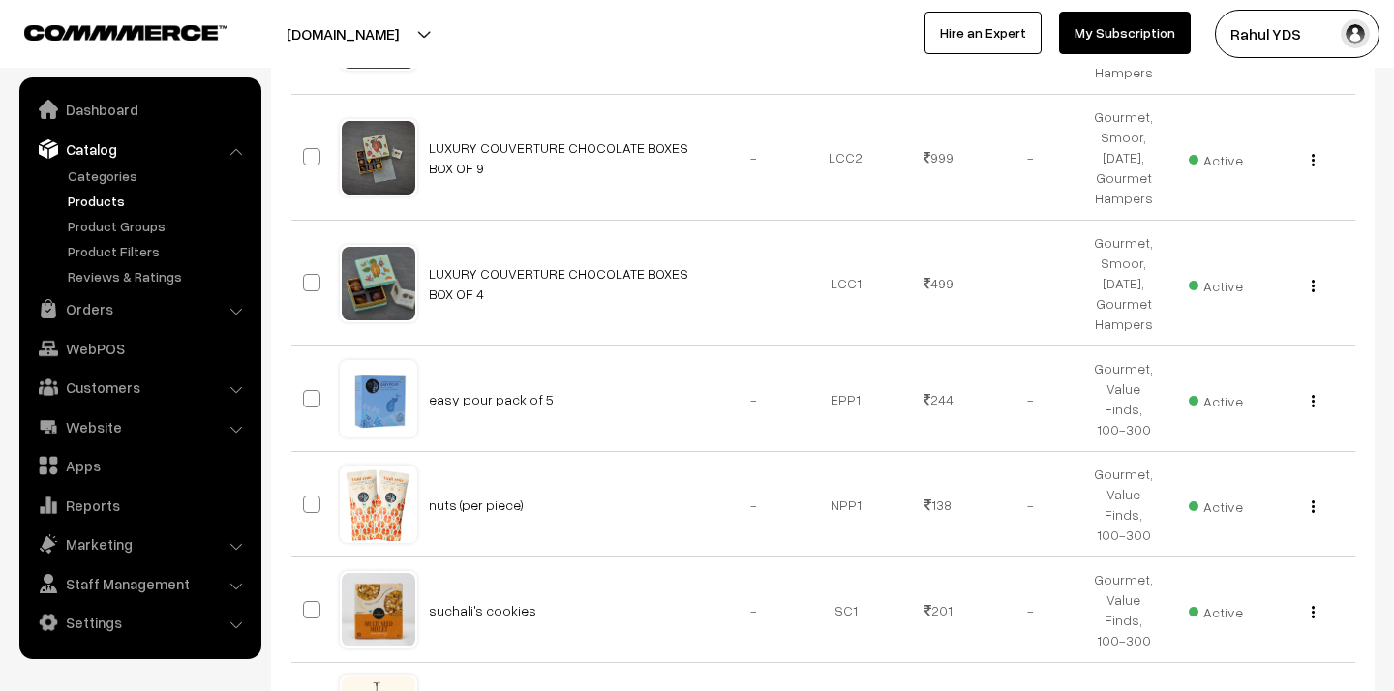
scroll to position [6295, 0]
type input "1"
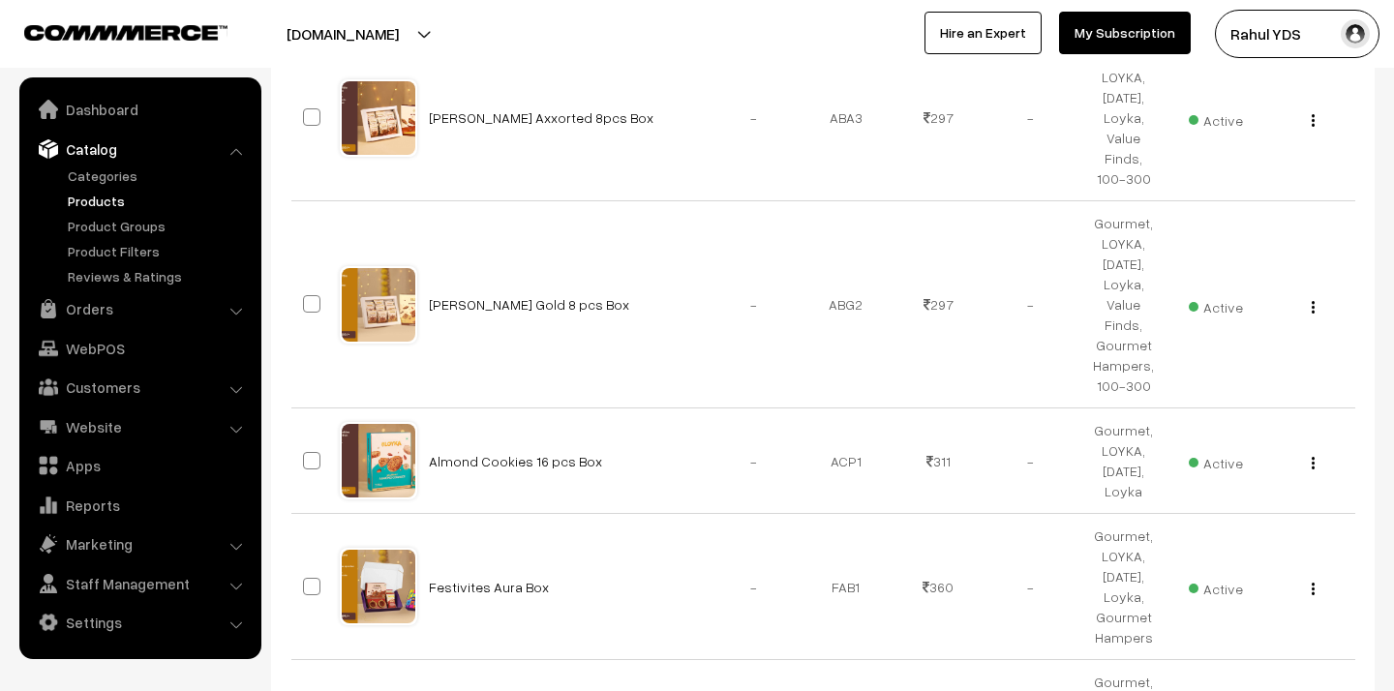
scroll to position [2051, 0]
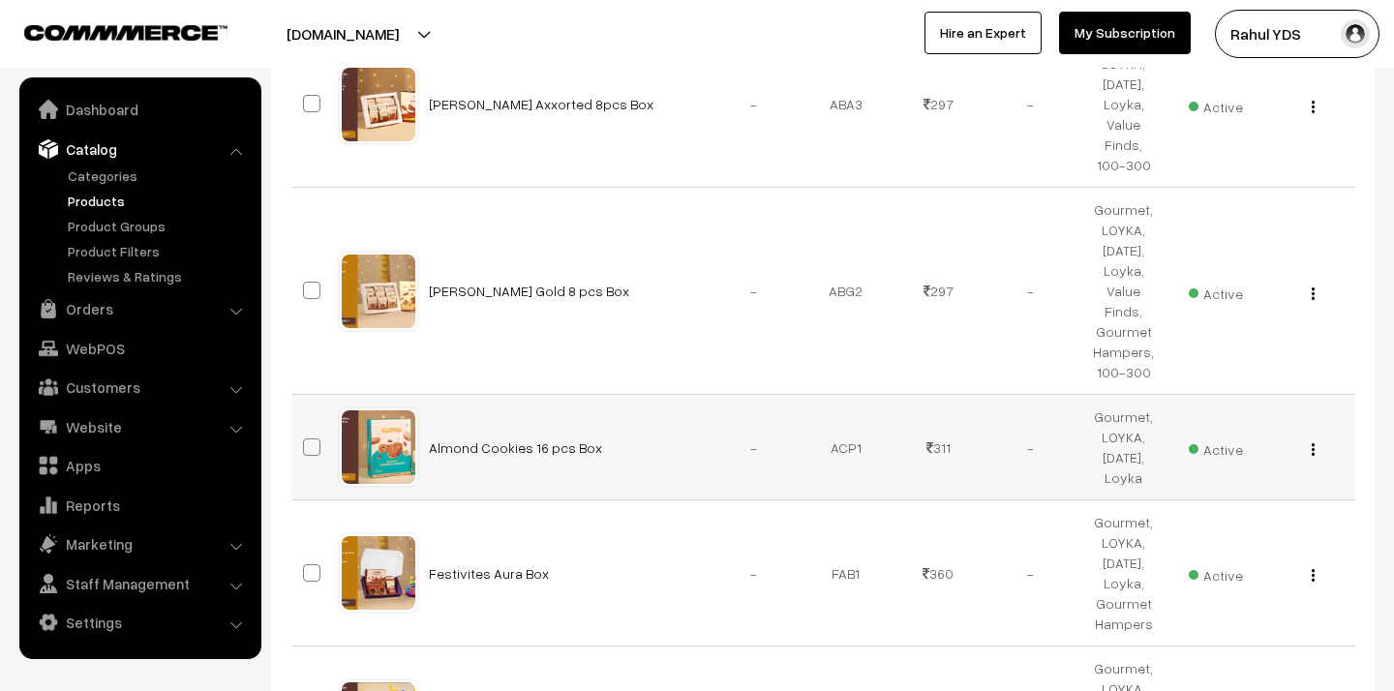
click at [311, 438] on span at bounding box center [311, 446] width 17 height 17
click at [306, 429] on input "checkbox" at bounding box center [299, 435] width 13 height 13
checkbox input "true"
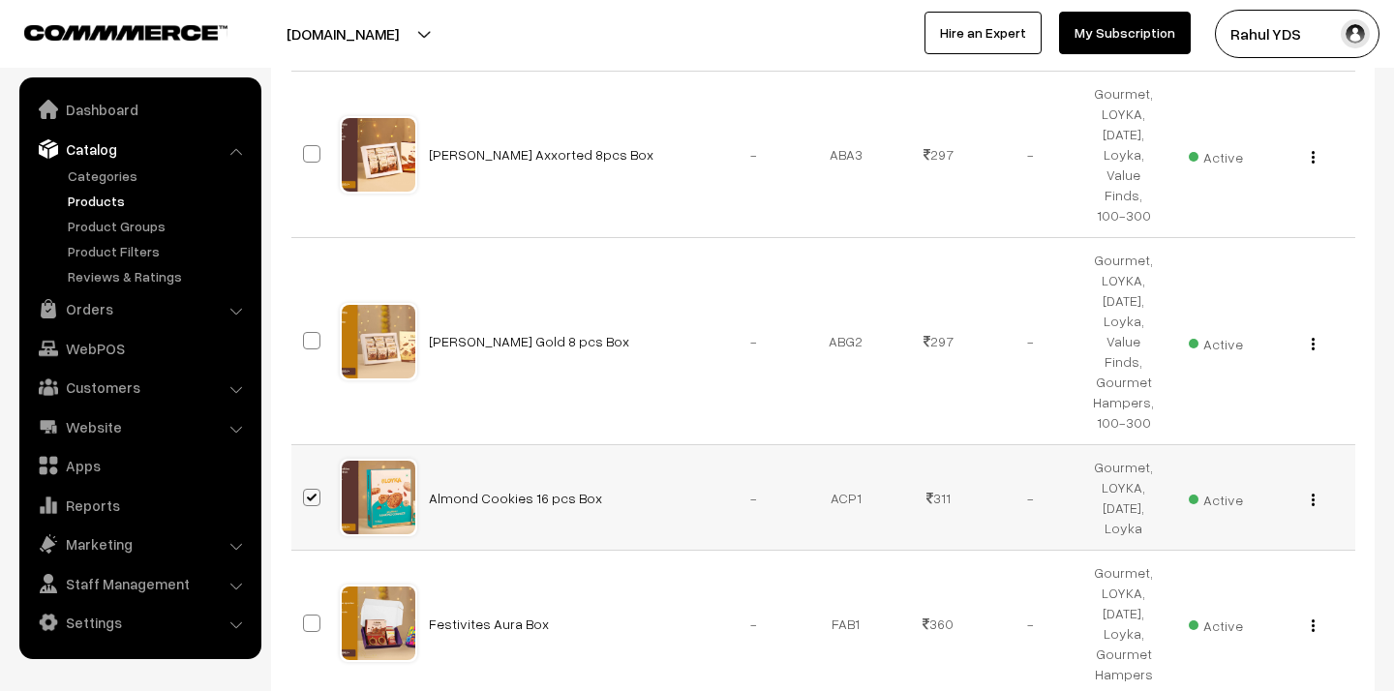
scroll to position [2101, 0]
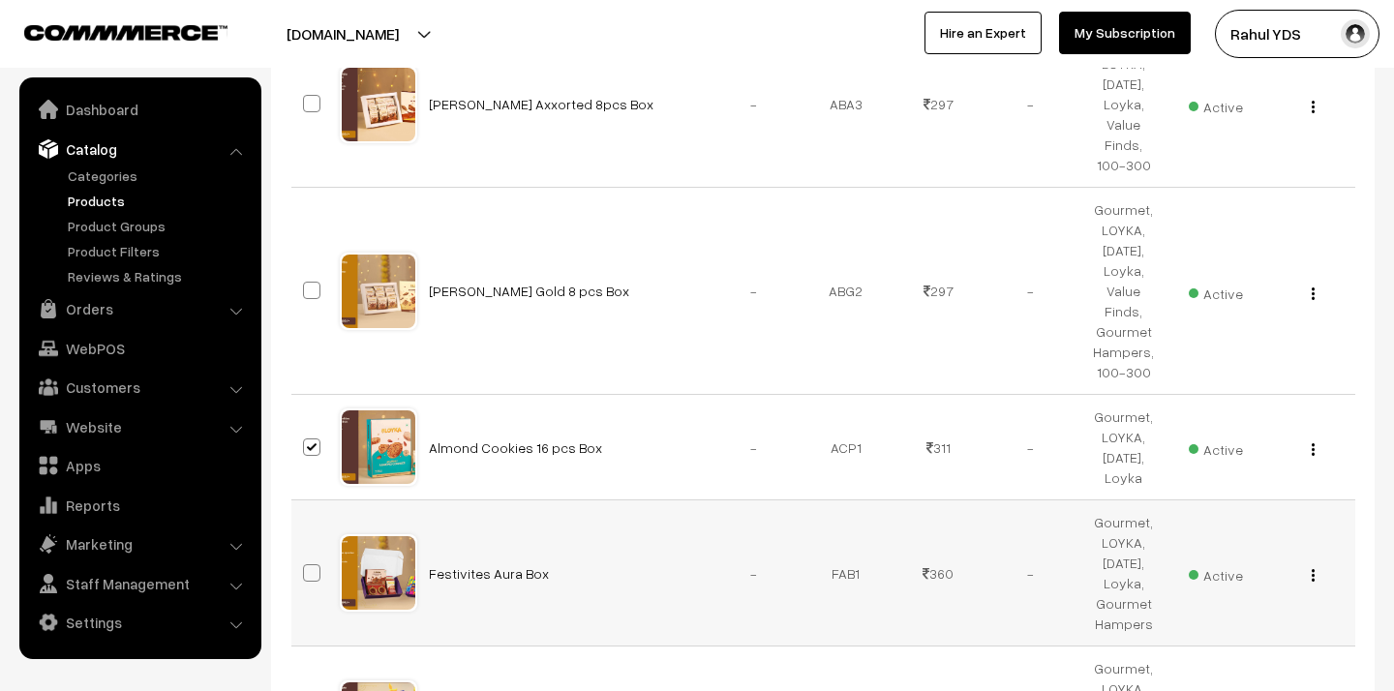
click at [311, 564] on span at bounding box center [311, 572] width 17 height 17
click at [306, 555] on input "checkbox" at bounding box center [299, 561] width 13 height 13
checkbox input "true"
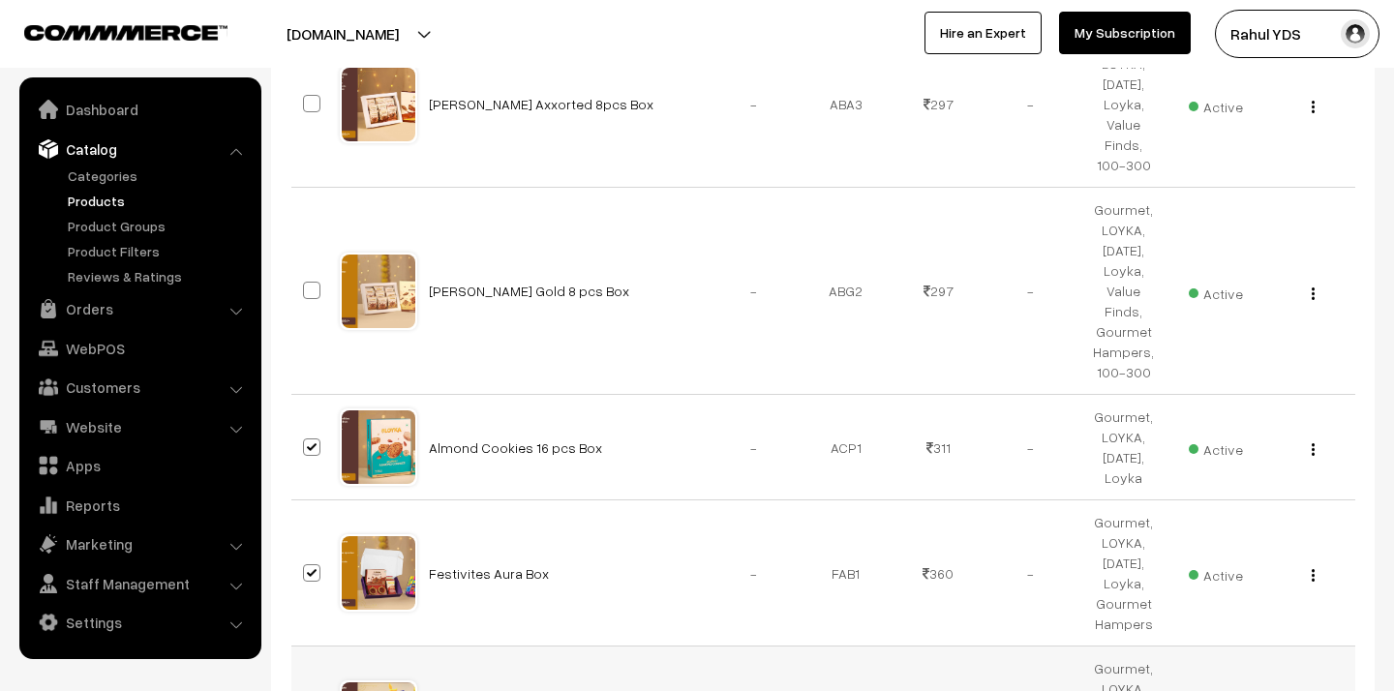
checkbox input "true"
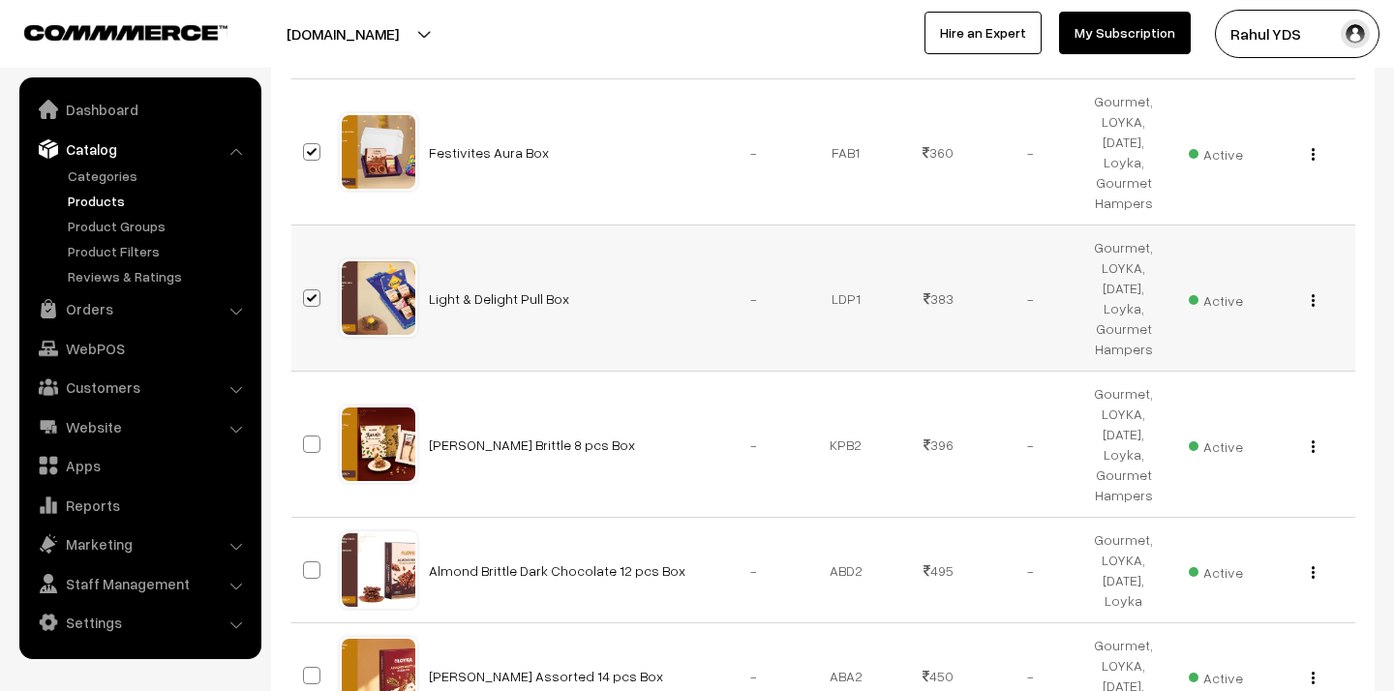
scroll to position [2529, 0]
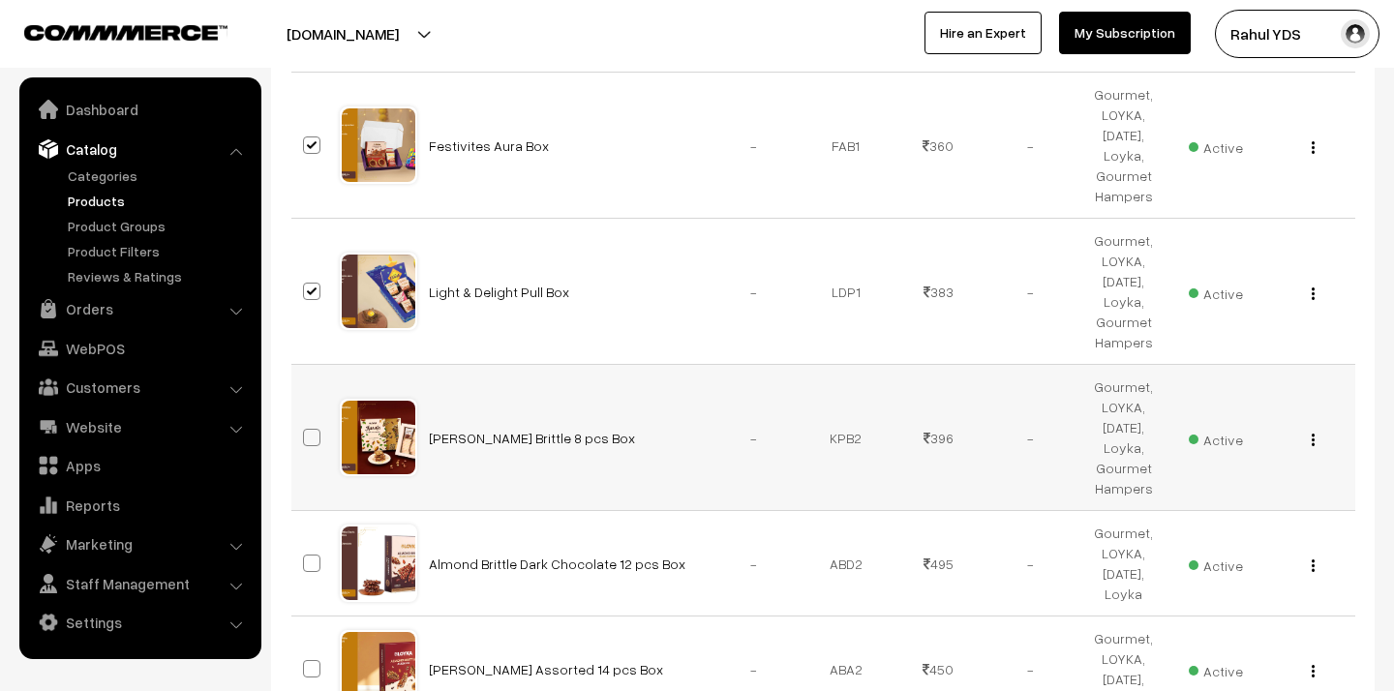
click at [313, 429] on span at bounding box center [311, 437] width 17 height 17
click at [306, 419] on input "checkbox" at bounding box center [299, 425] width 13 height 13
checkbox input "true"
click at [312, 555] on span at bounding box center [311, 563] width 17 height 17
click at [306, 545] on input "checkbox" at bounding box center [299, 551] width 13 height 13
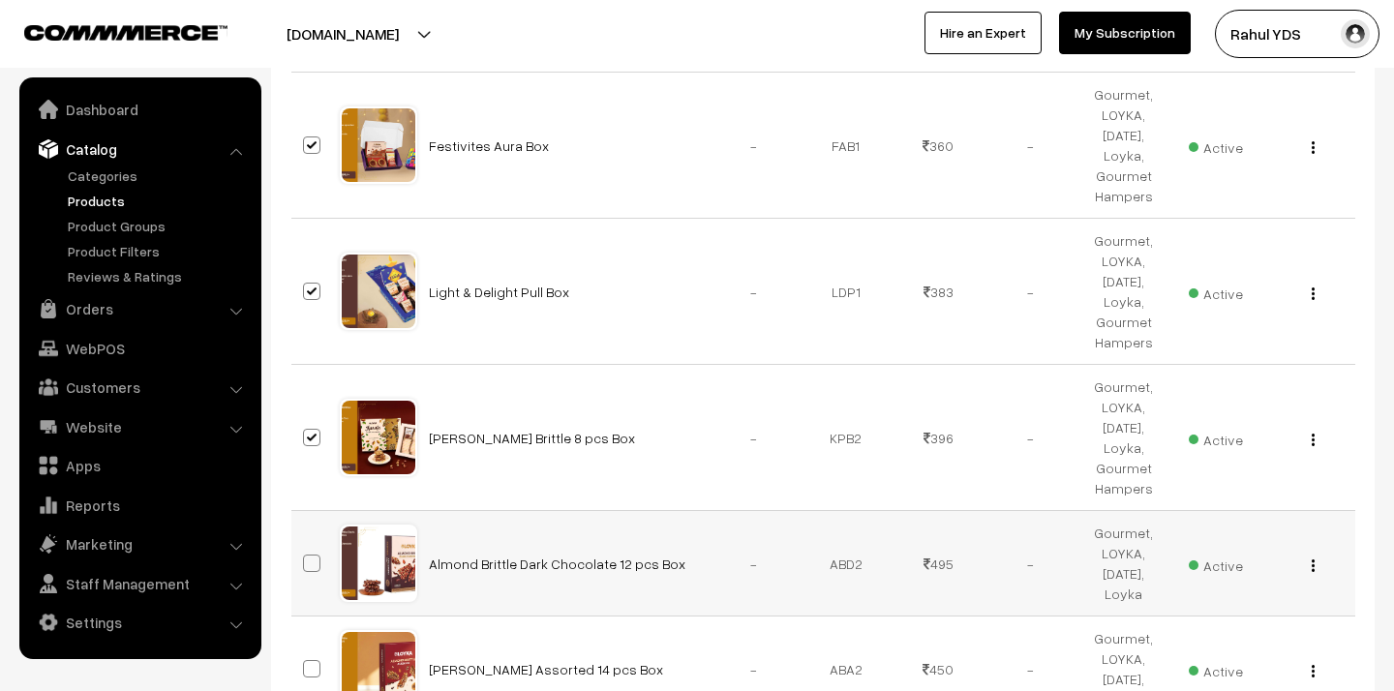
checkbox input "true"
click at [314, 660] on span at bounding box center [311, 668] width 17 height 17
click at [306, 650] on input "checkbox" at bounding box center [299, 656] width 13 height 13
checkbox input "true"
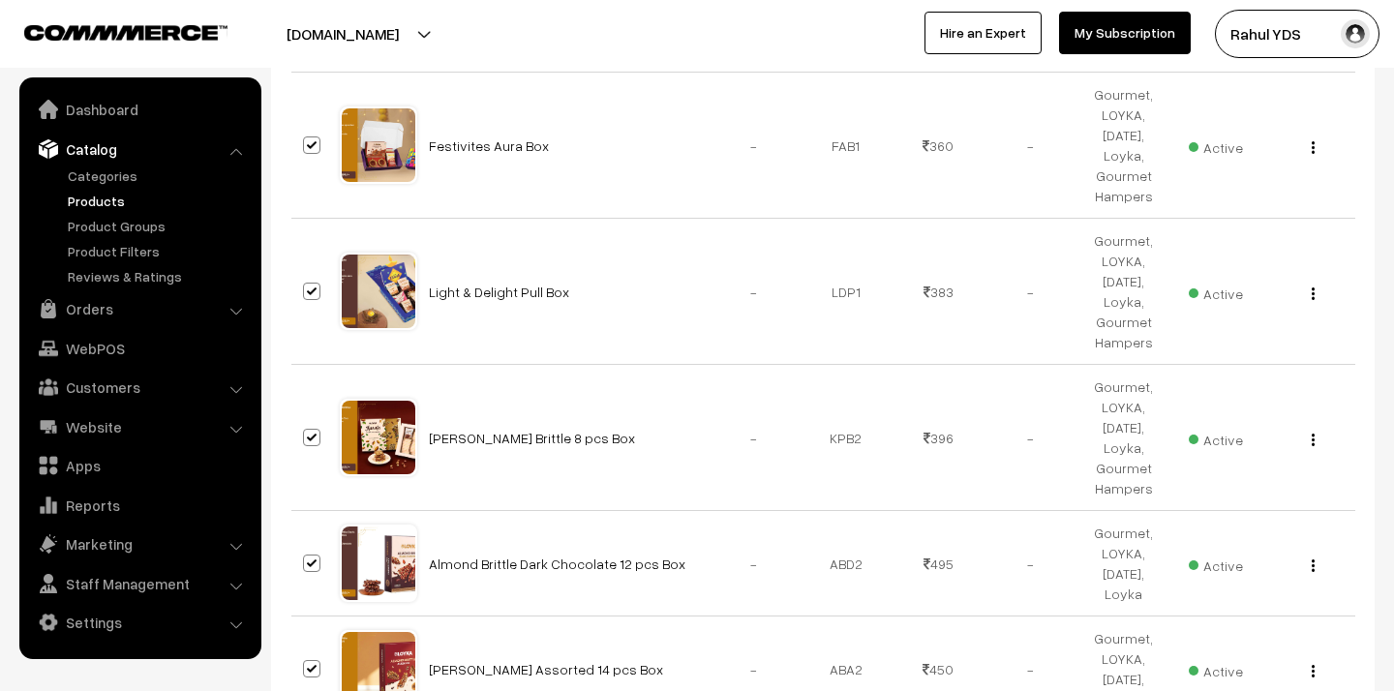
checkbox input "true"
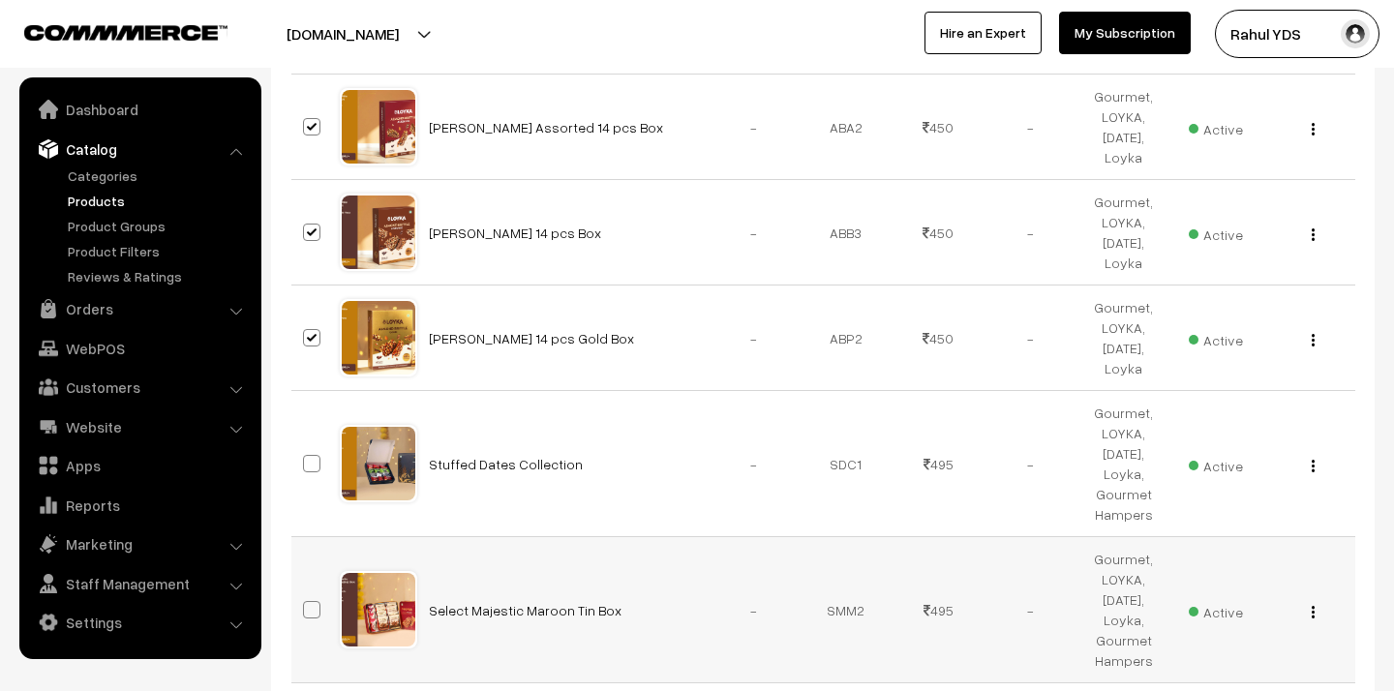
scroll to position [3083, 0]
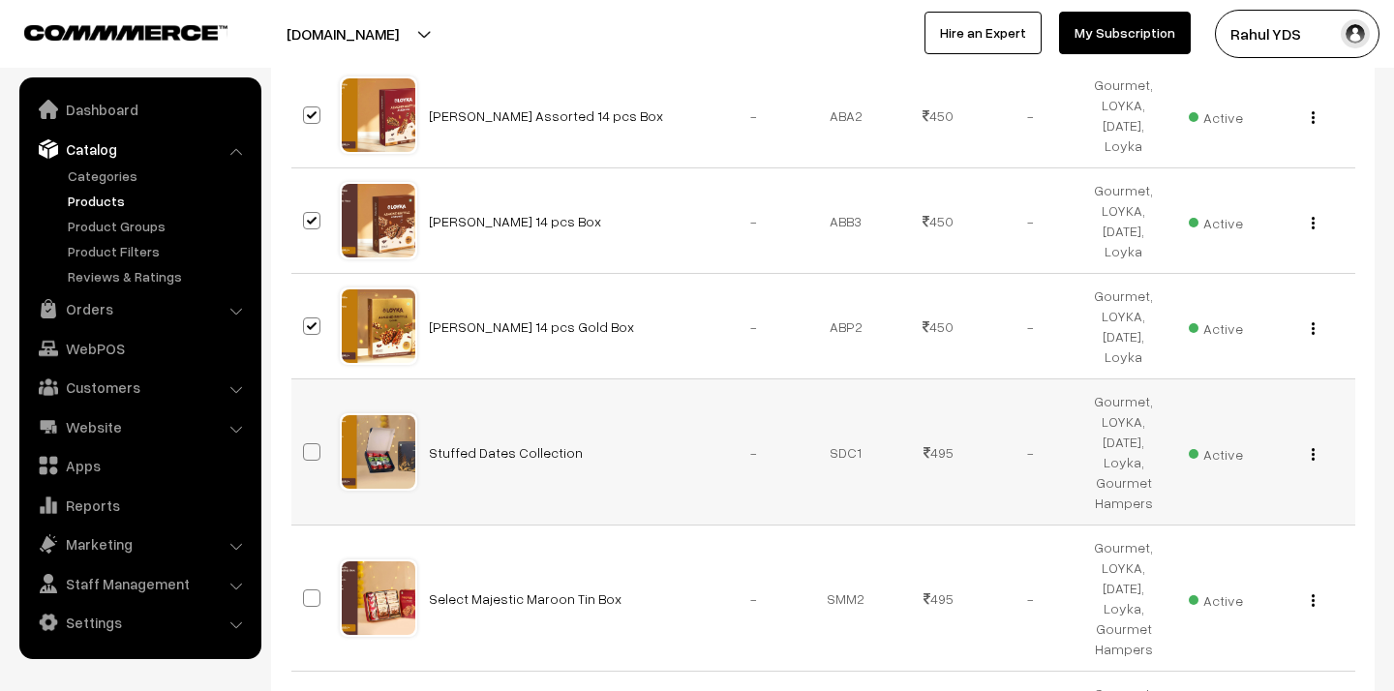
click at [314, 443] on span at bounding box center [311, 451] width 17 height 17
click at [306, 434] on input "checkbox" at bounding box center [299, 440] width 13 height 13
checkbox input "true"
click at [316, 589] on span at bounding box center [311, 597] width 17 height 17
click at [306, 580] on input "checkbox" at bounding box center [299, 586] width 13 height 13
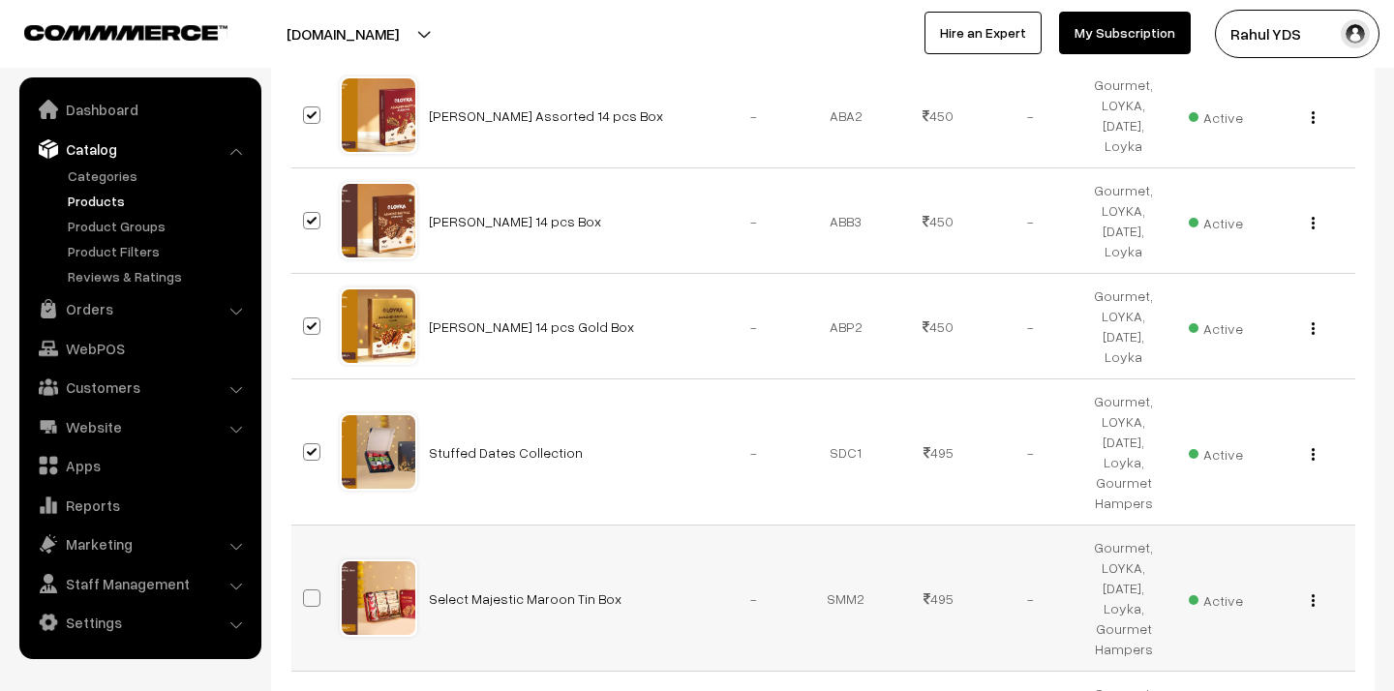
checkbox input "true"
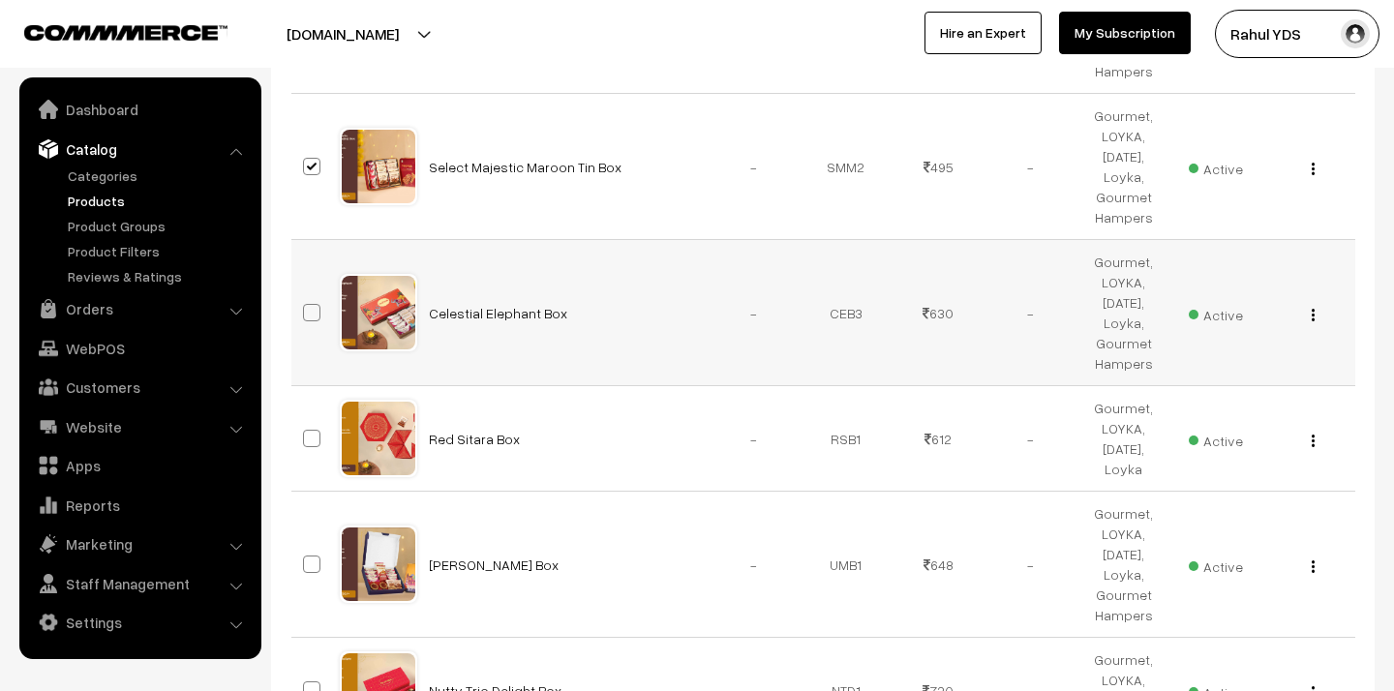
scroll to position [3535, 0]
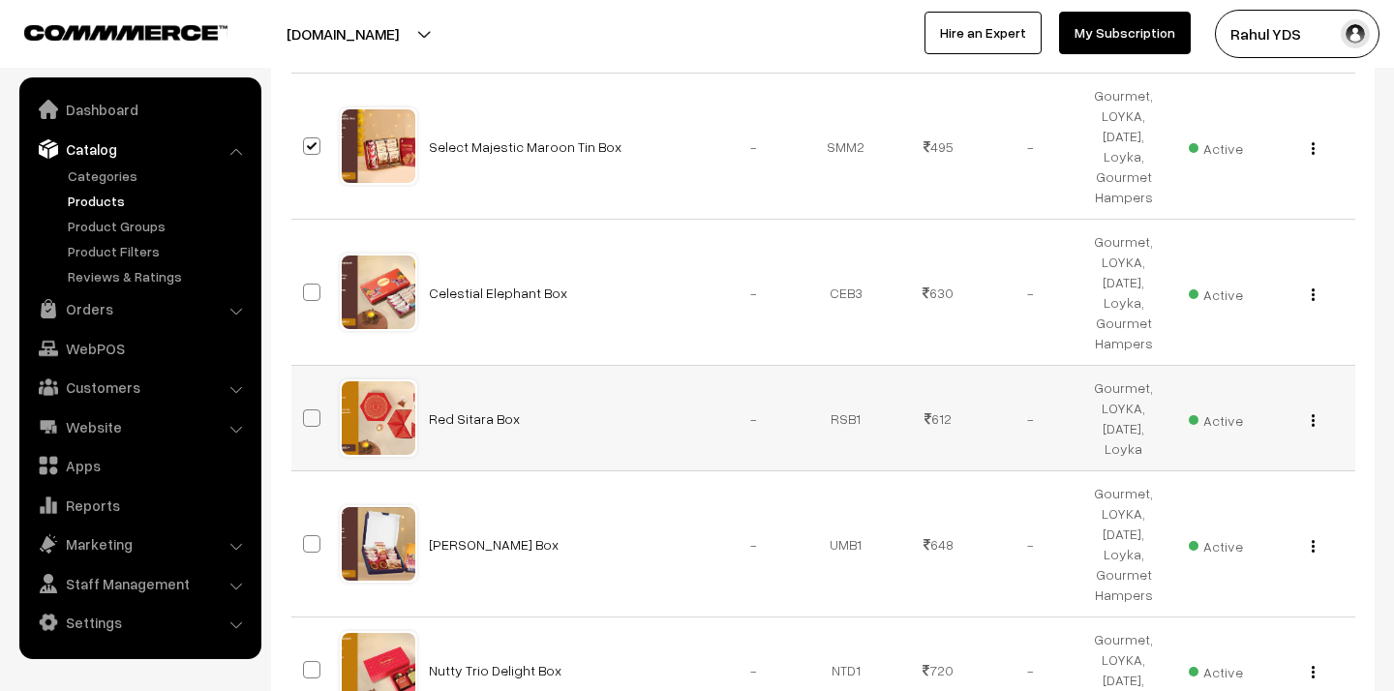
click at [314, 409] on span at bounding box center [311, 417] width 17 height 17
click at [306, 400] on input "checkbox" at bounding box center [299, 406] width 13 height 13
click at [314, 409] on span at bounding box center [311, 417] width 17 height 17
click at [306, 400] on input "checkbox" at bounding box center [299, 406] width 13 height 13
checkbox input "false"
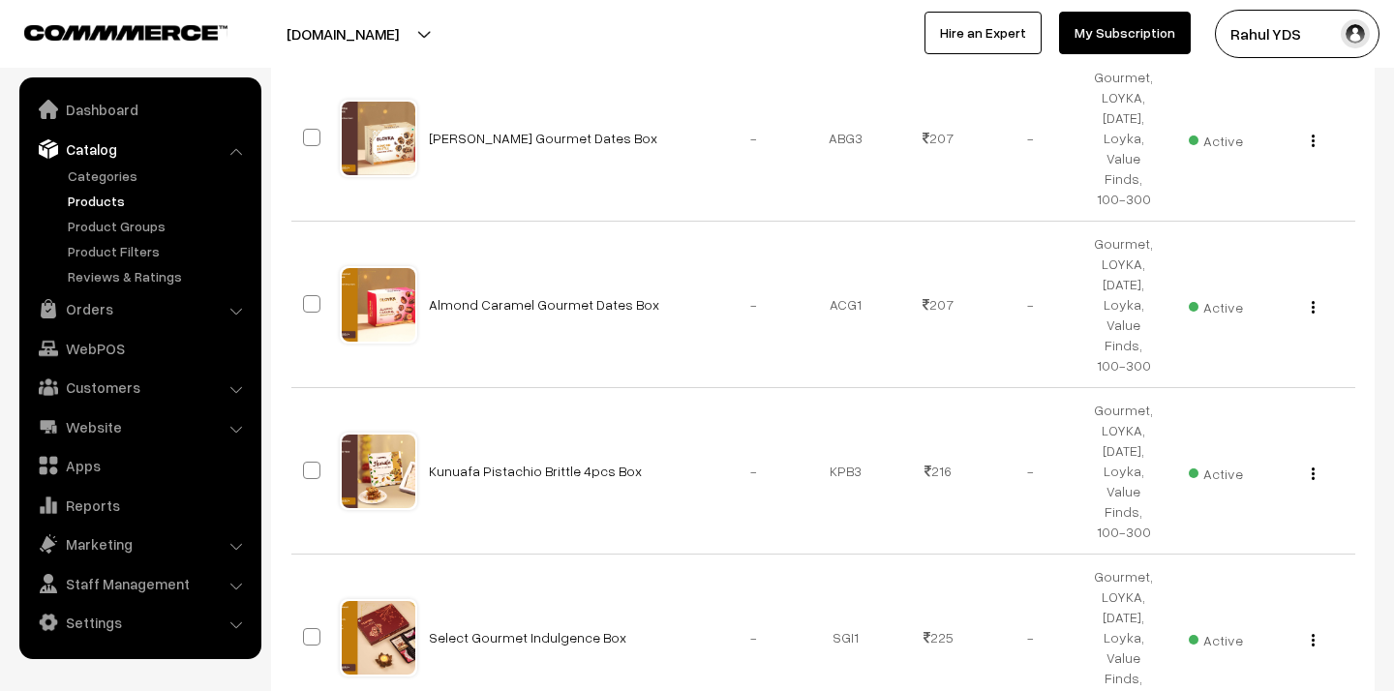
scroll to position [0, 0]
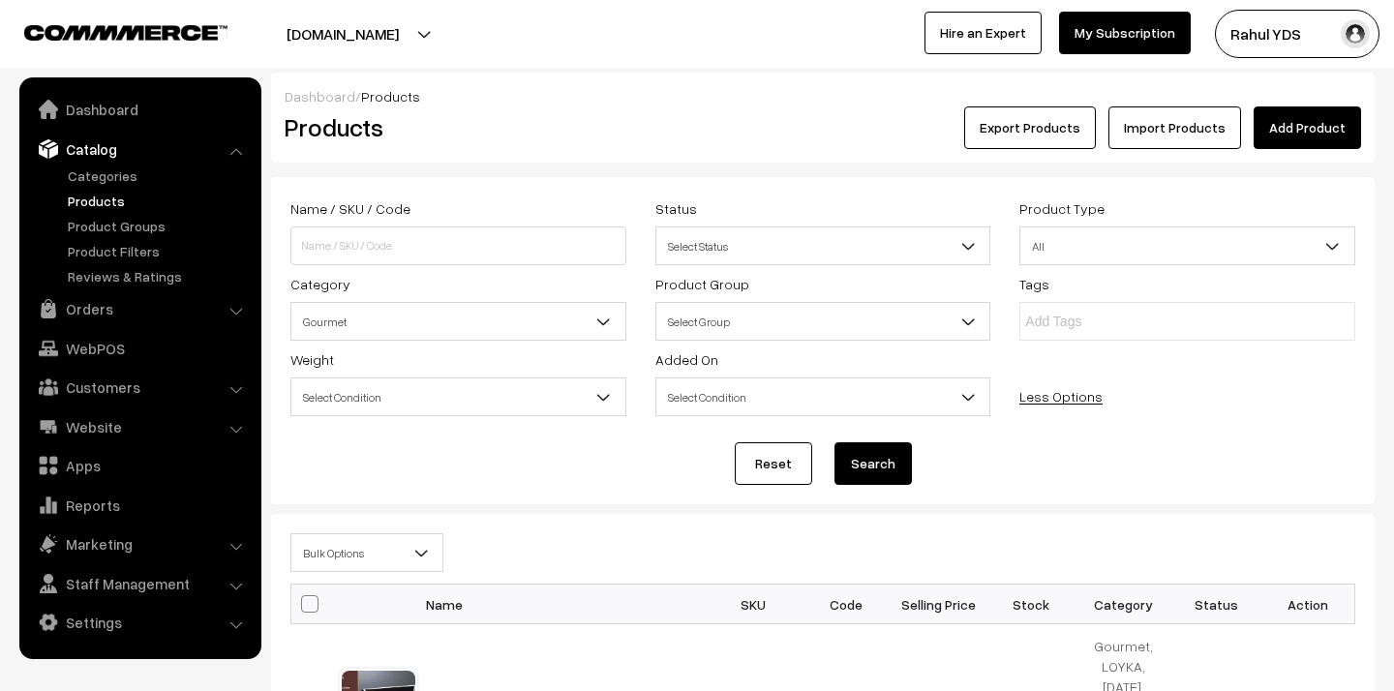
click at [422, 554] on b at bounding box center [420, 552] width 19 height 19
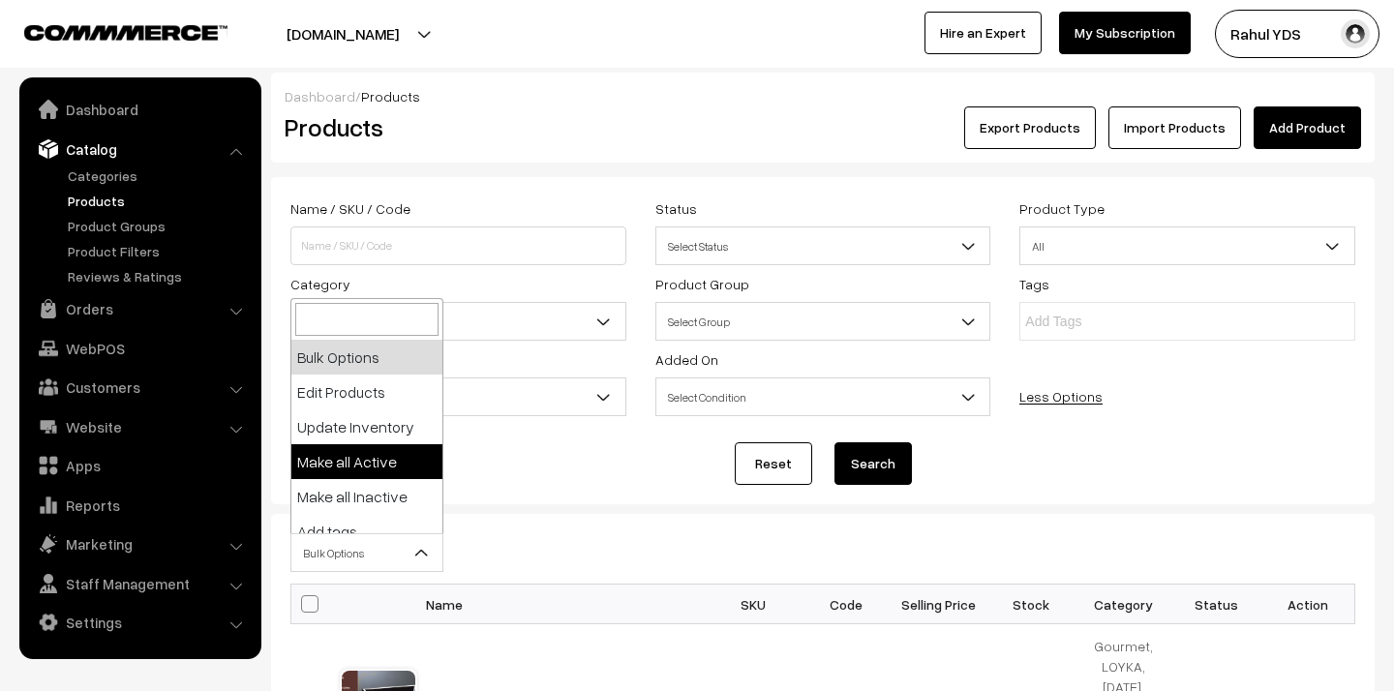
scroll to position [120, 0]
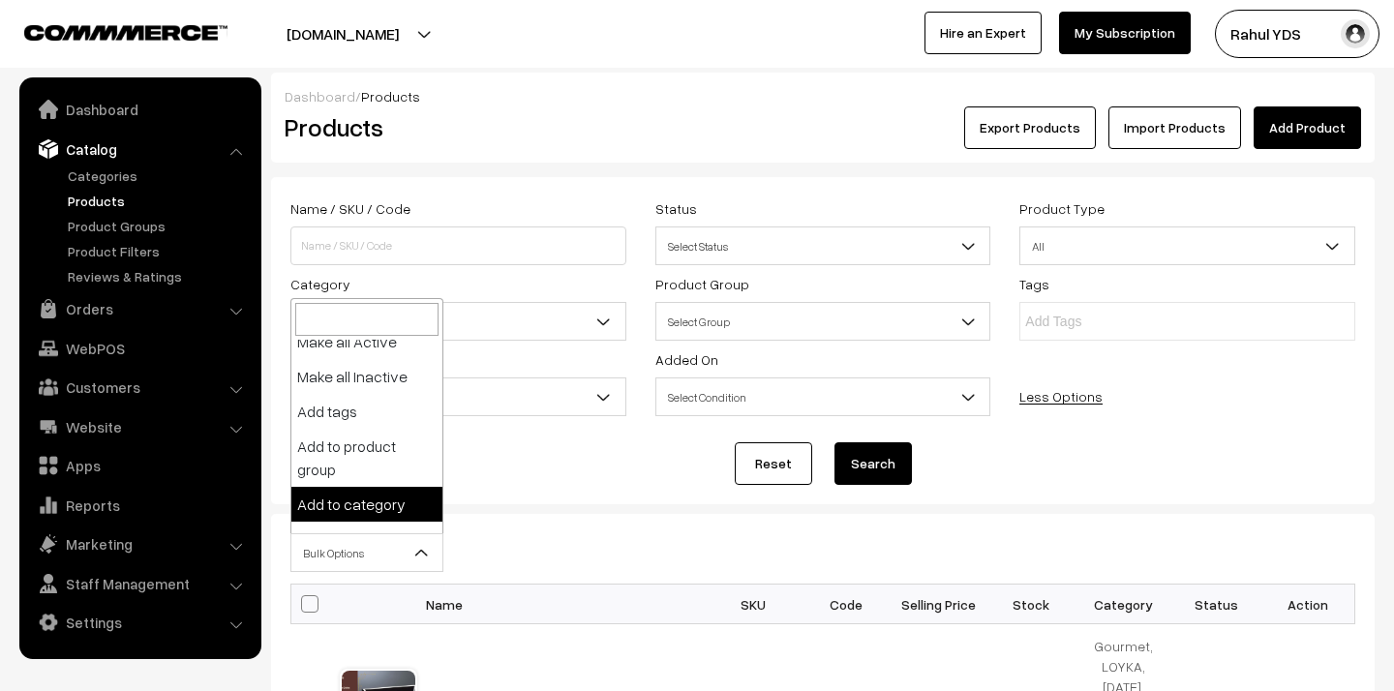
select select "category"
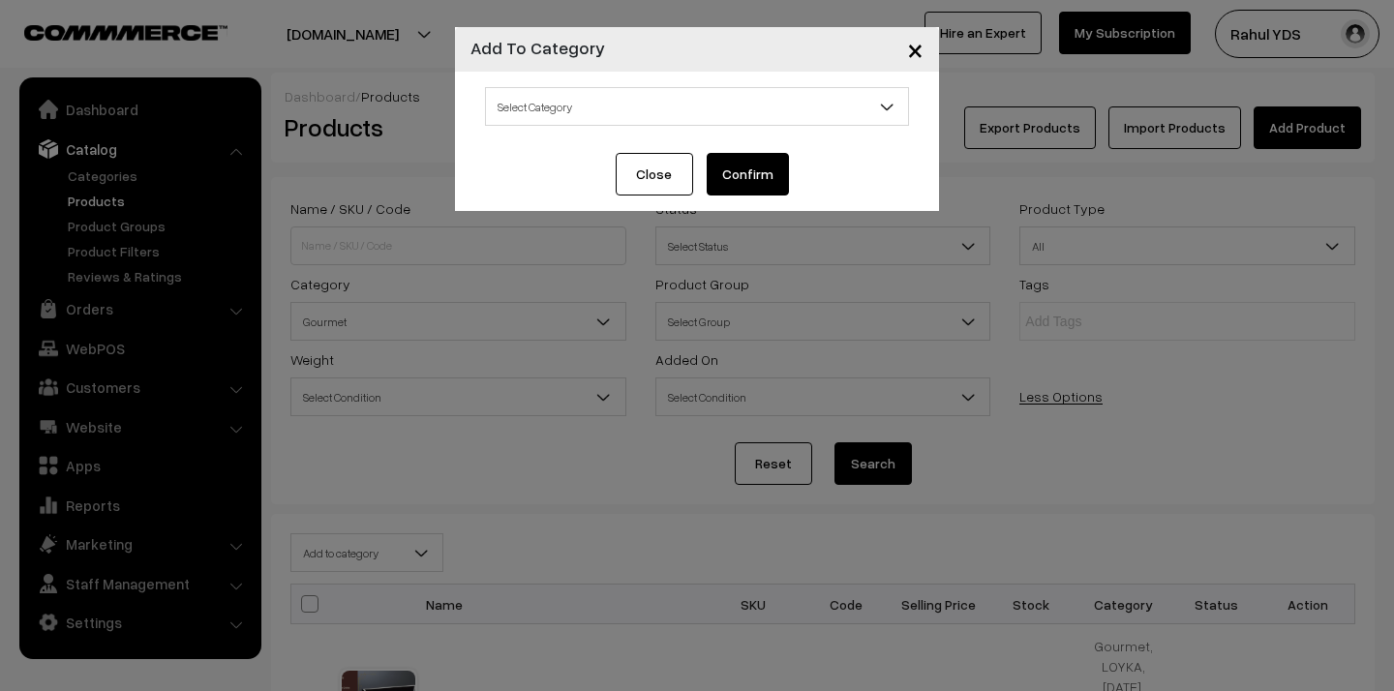
click at [628, 102] on span "Select Category" at bounding box center [697, 107] width 422 height 34
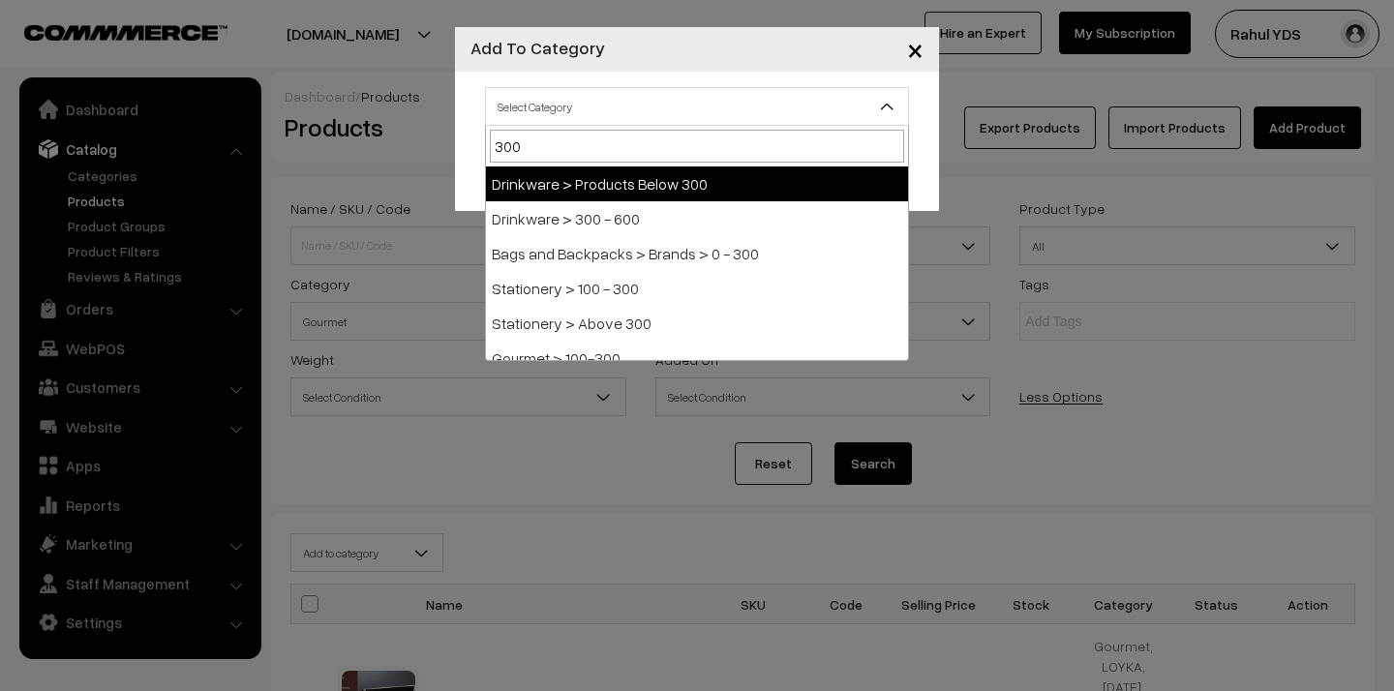
type input "300-"
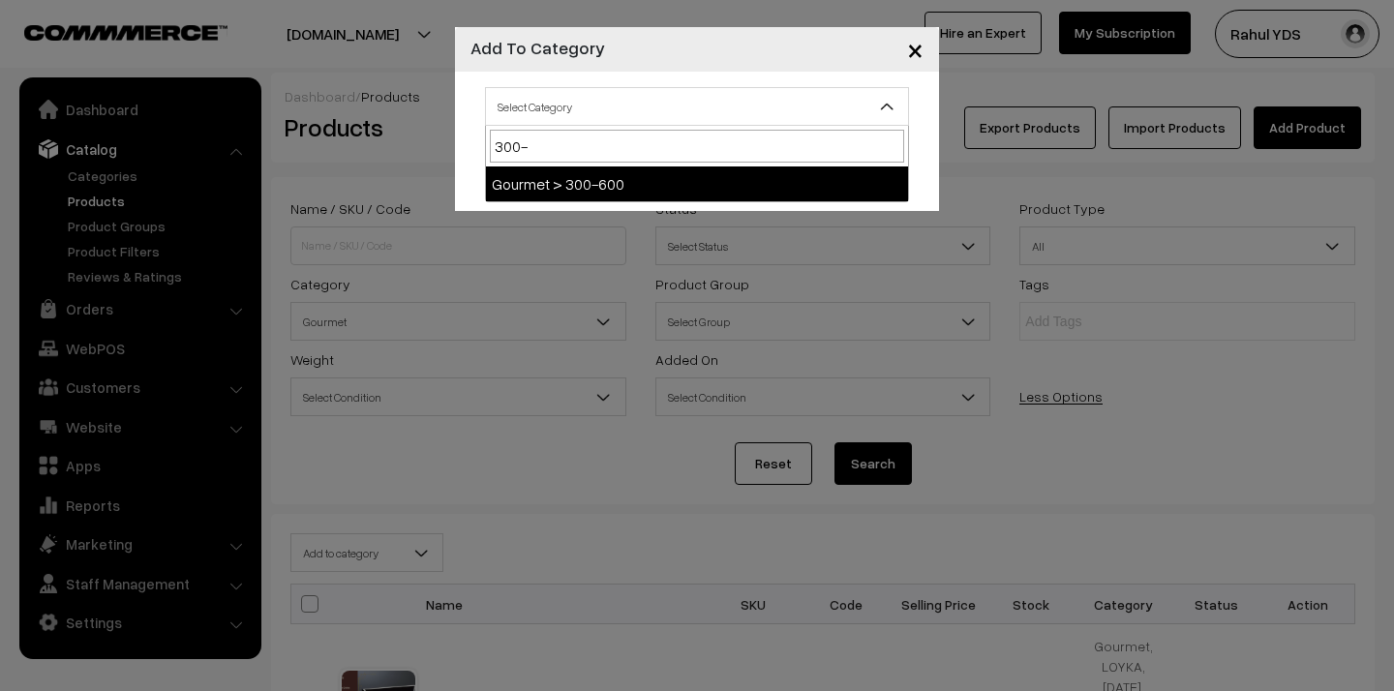
select select "157"
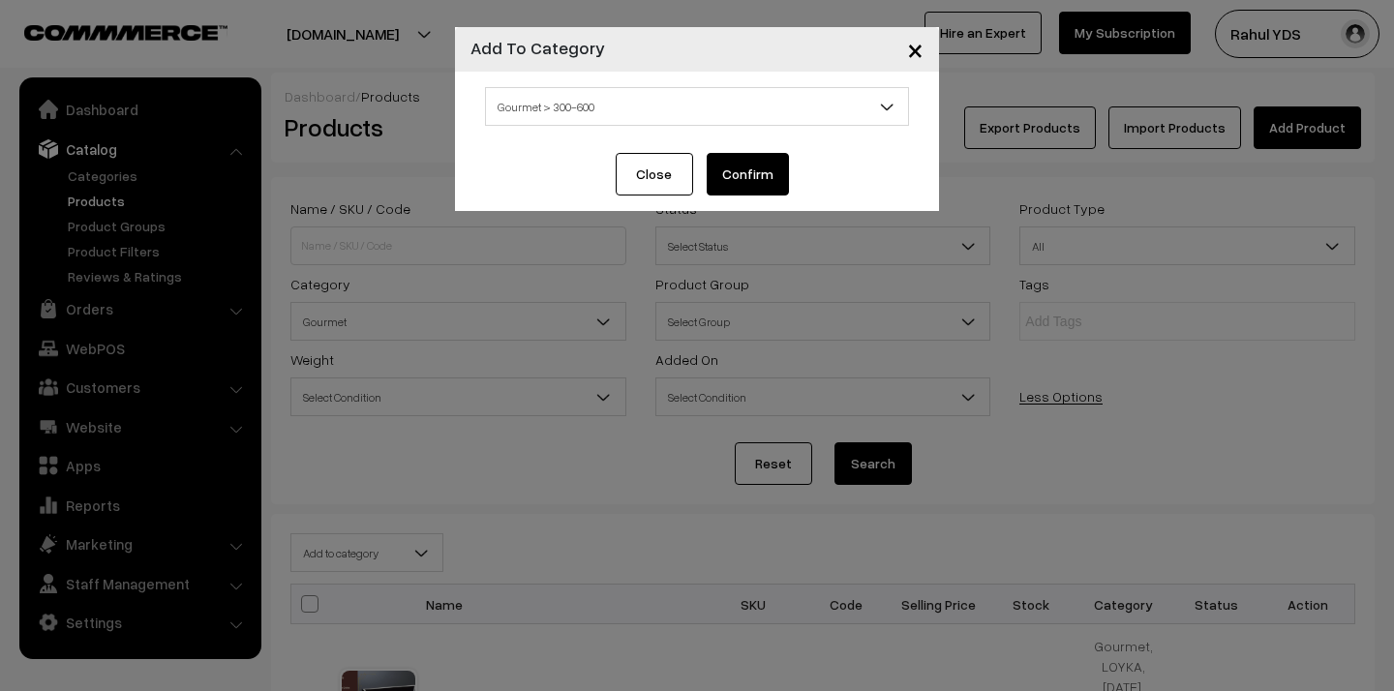
click at [746, 167] on button "Confirm" at bounding box center [748, 174] width 82 height 43
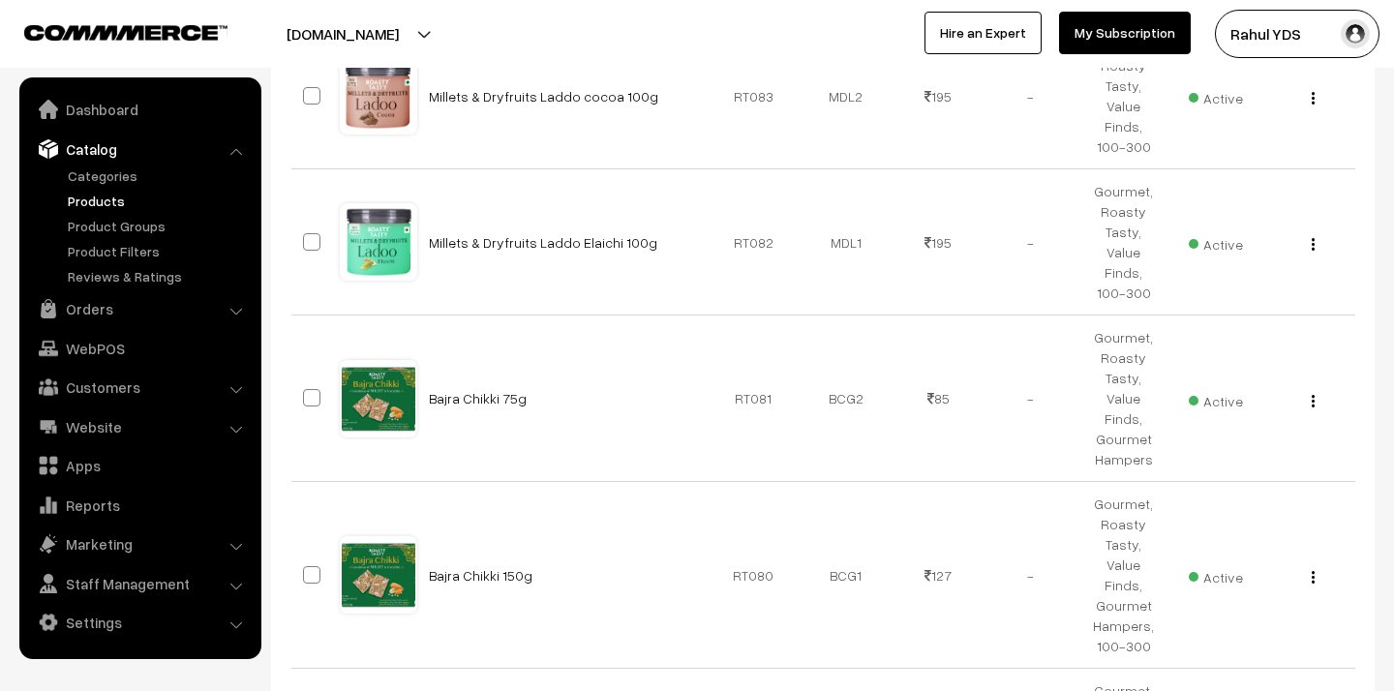
scroll to position [12973, 0]
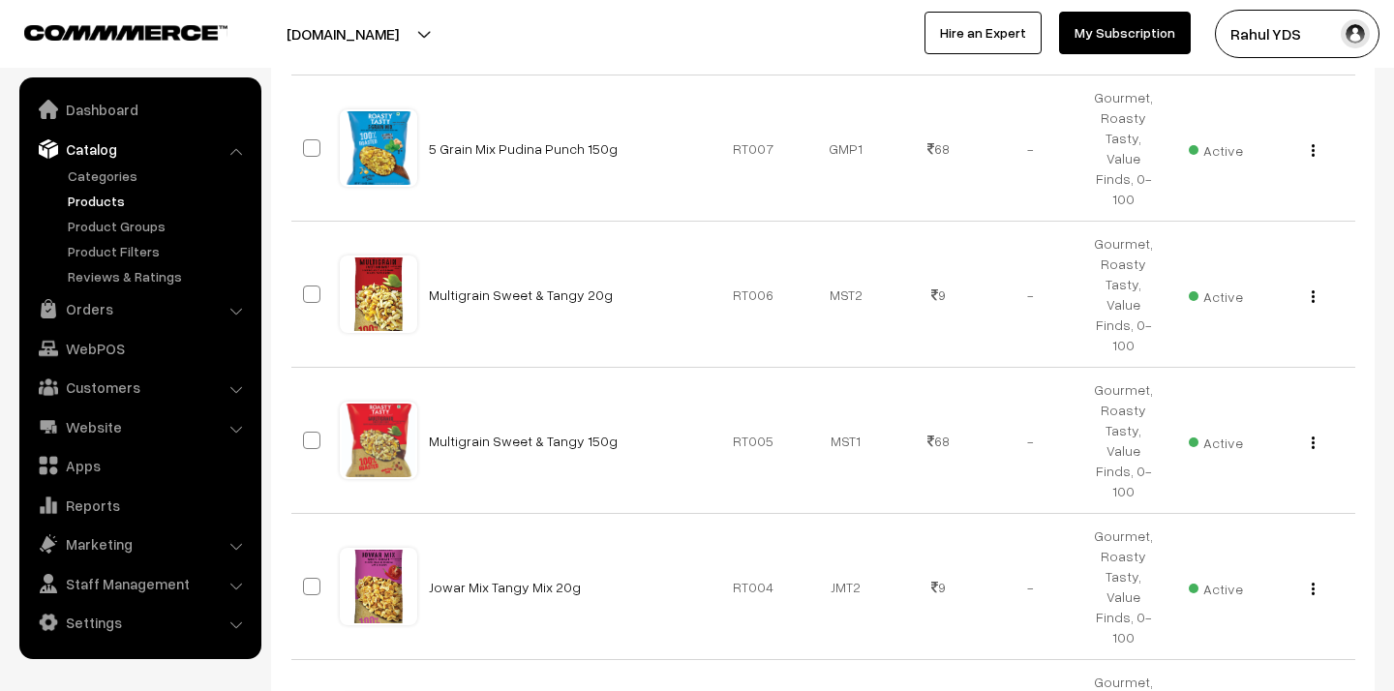
scroll to position [2840, 0]
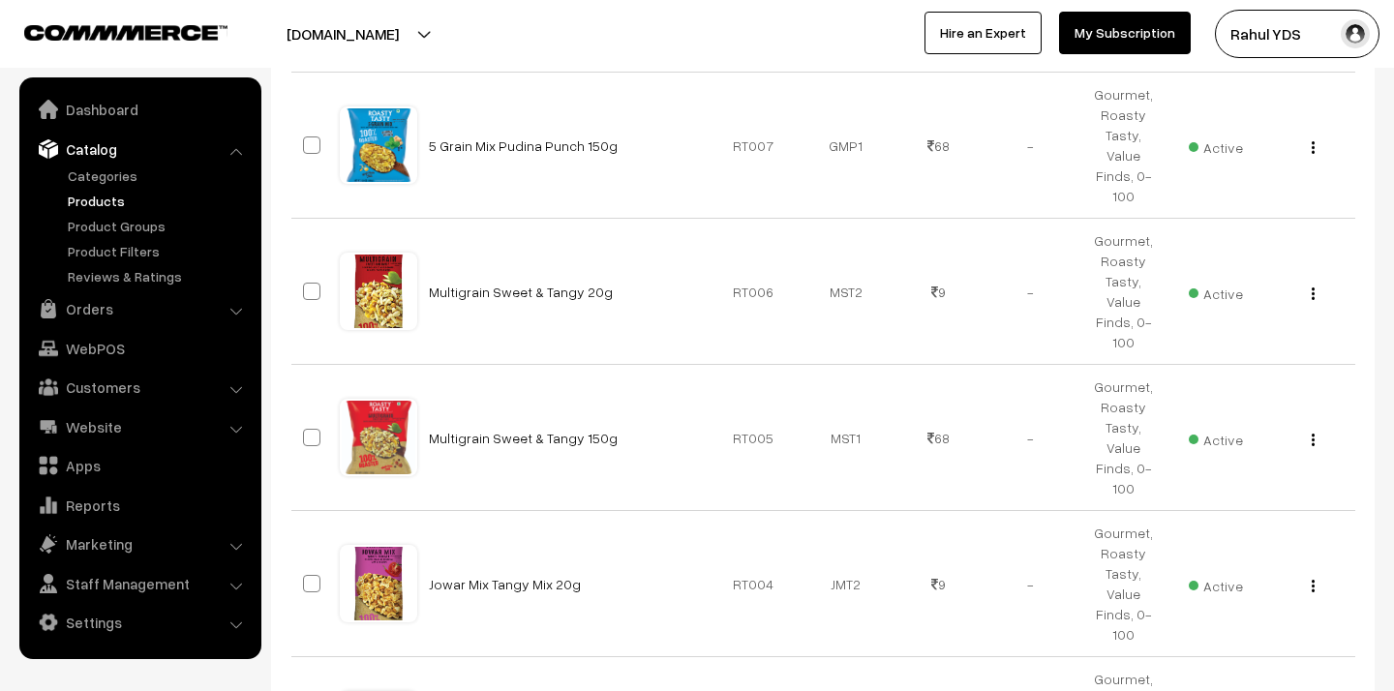
checkbox input "true"
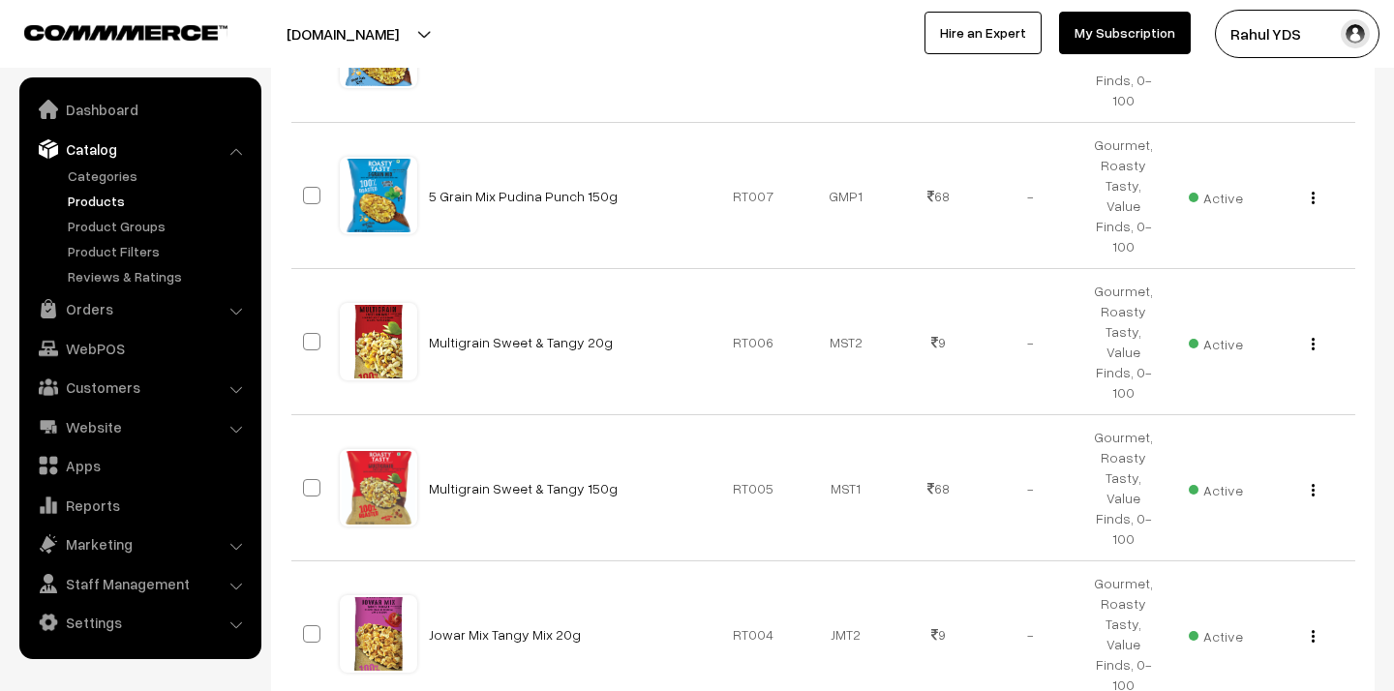
scroll to position [2890, 0]
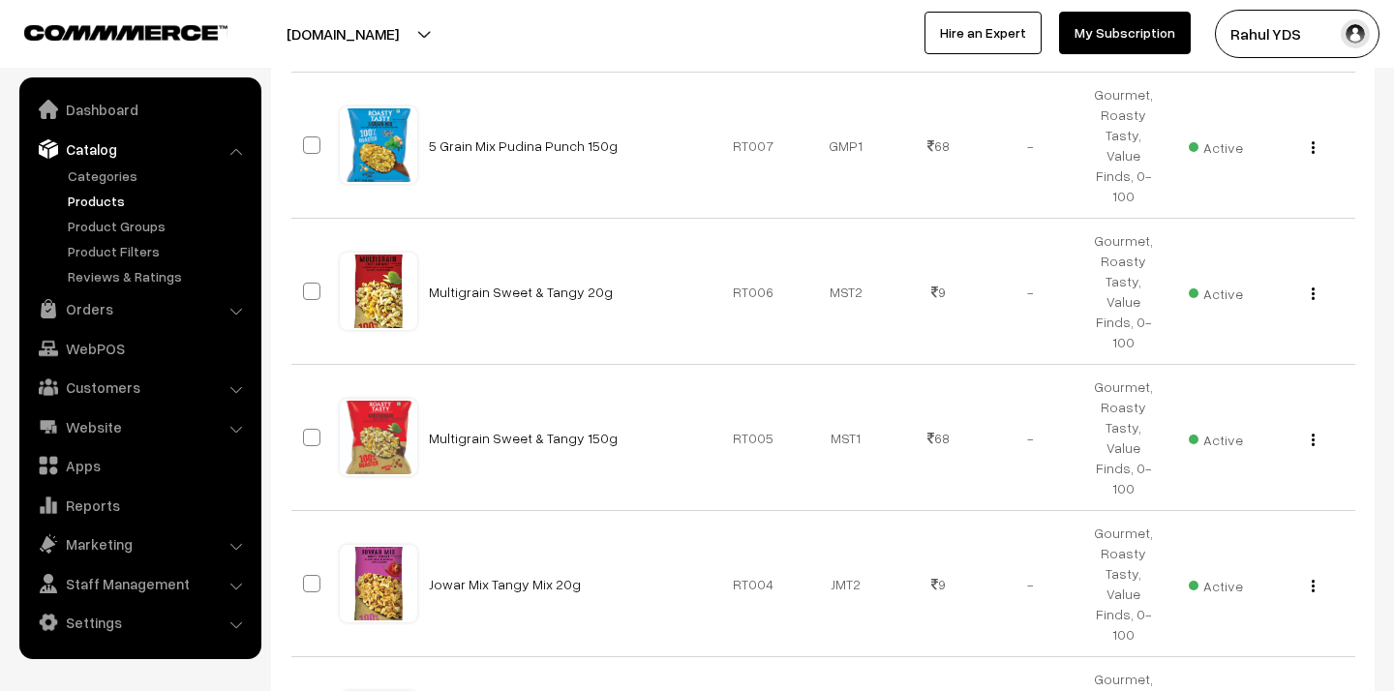
checkbox input "true"
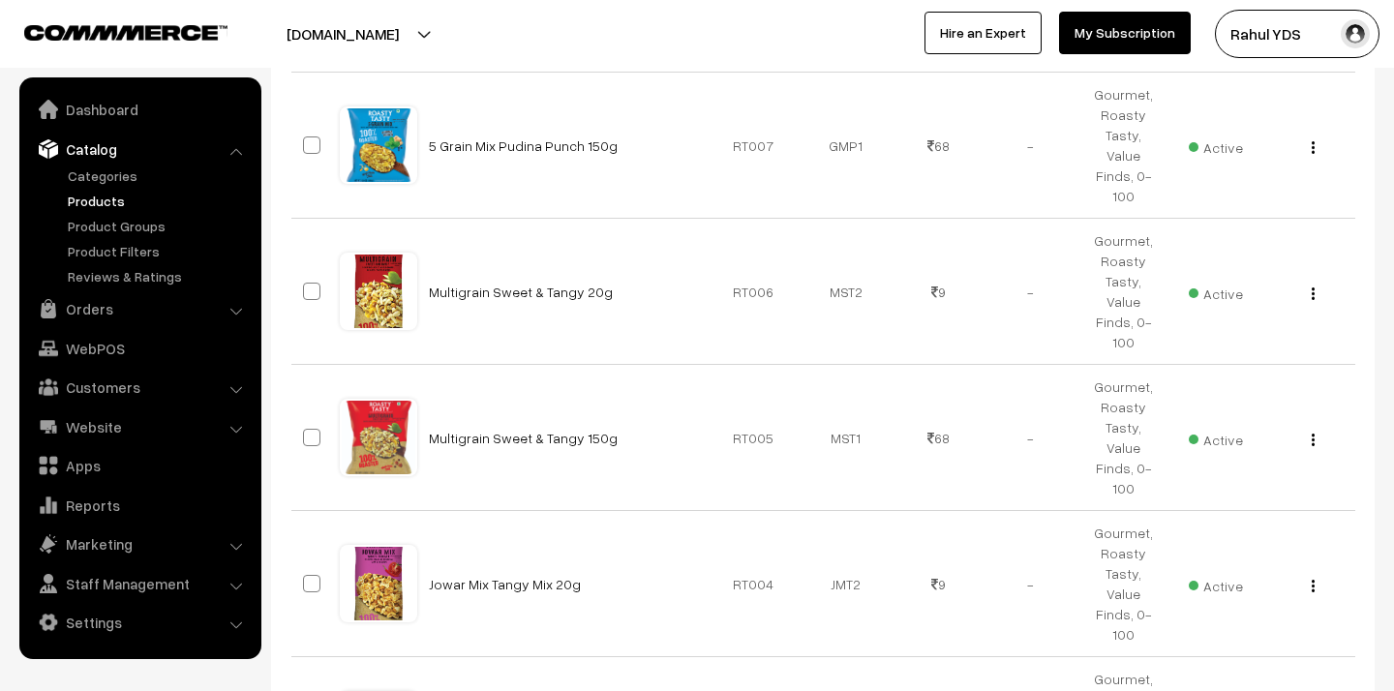
checkbox input "true"
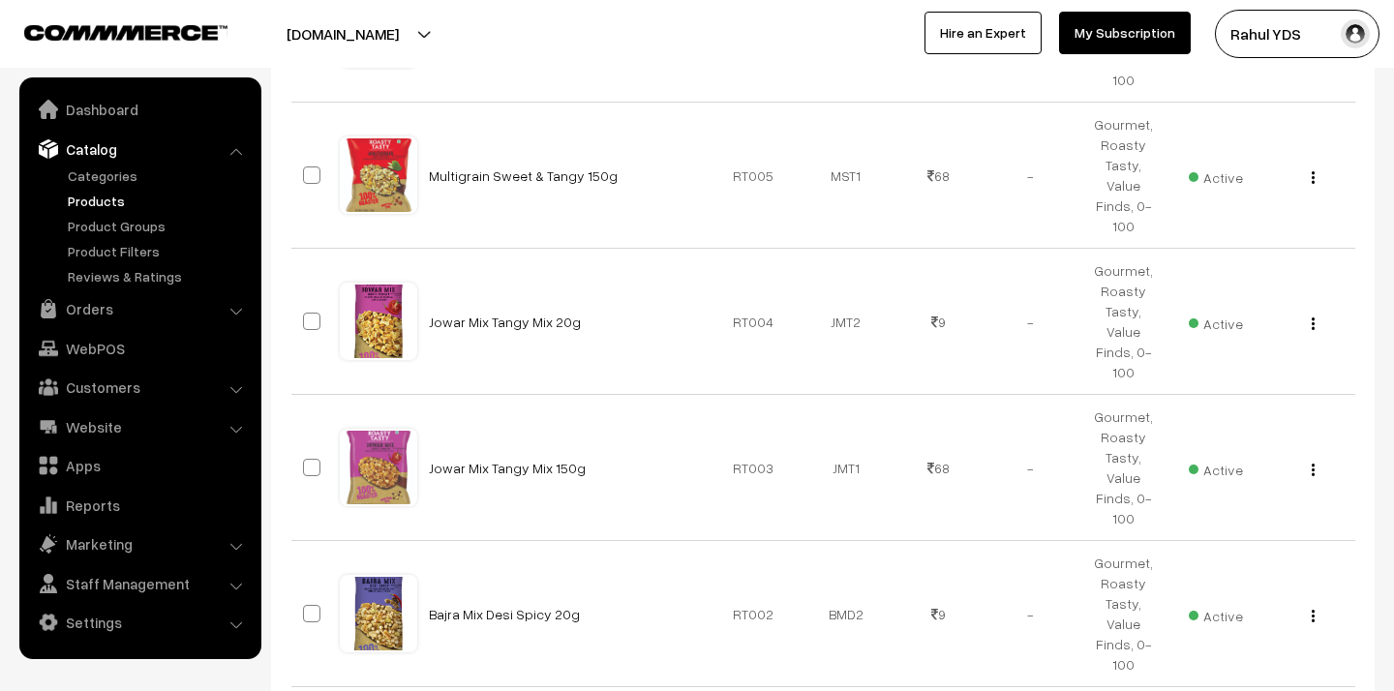
scroll to position [3155, 0]
checkbox input "true"
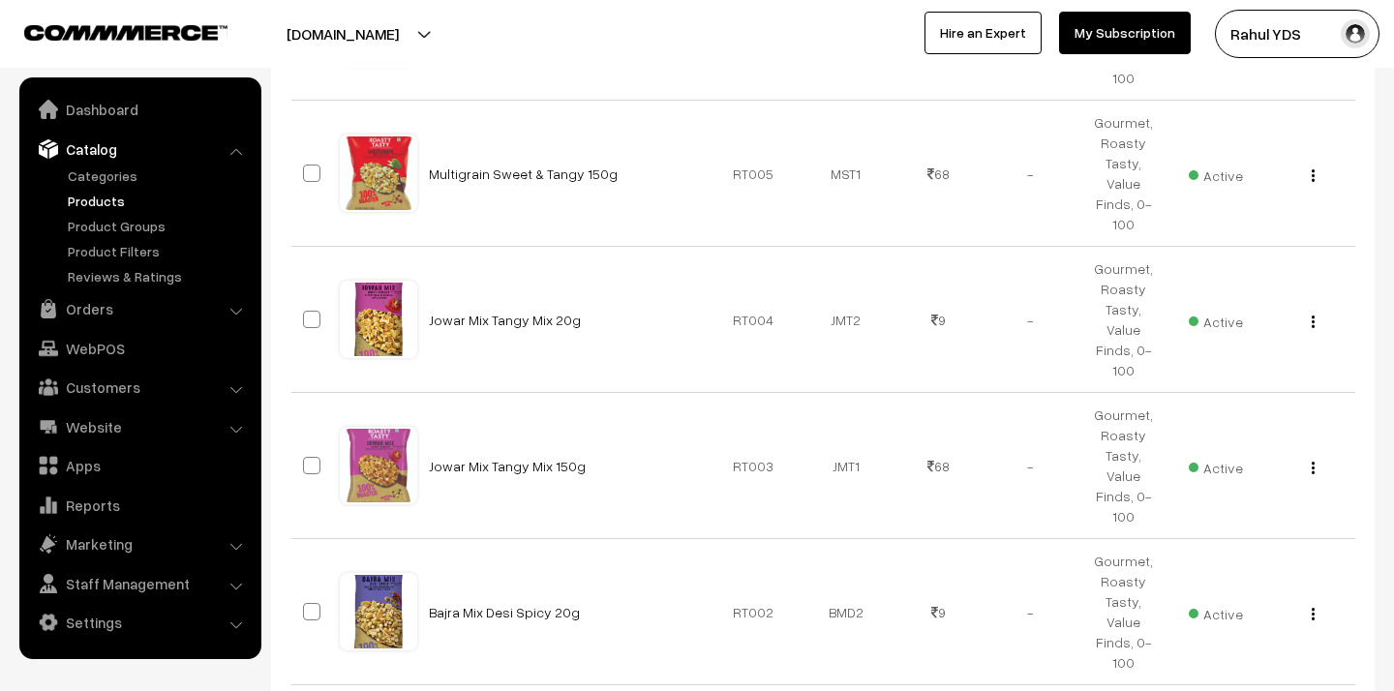
checkbox input "true"
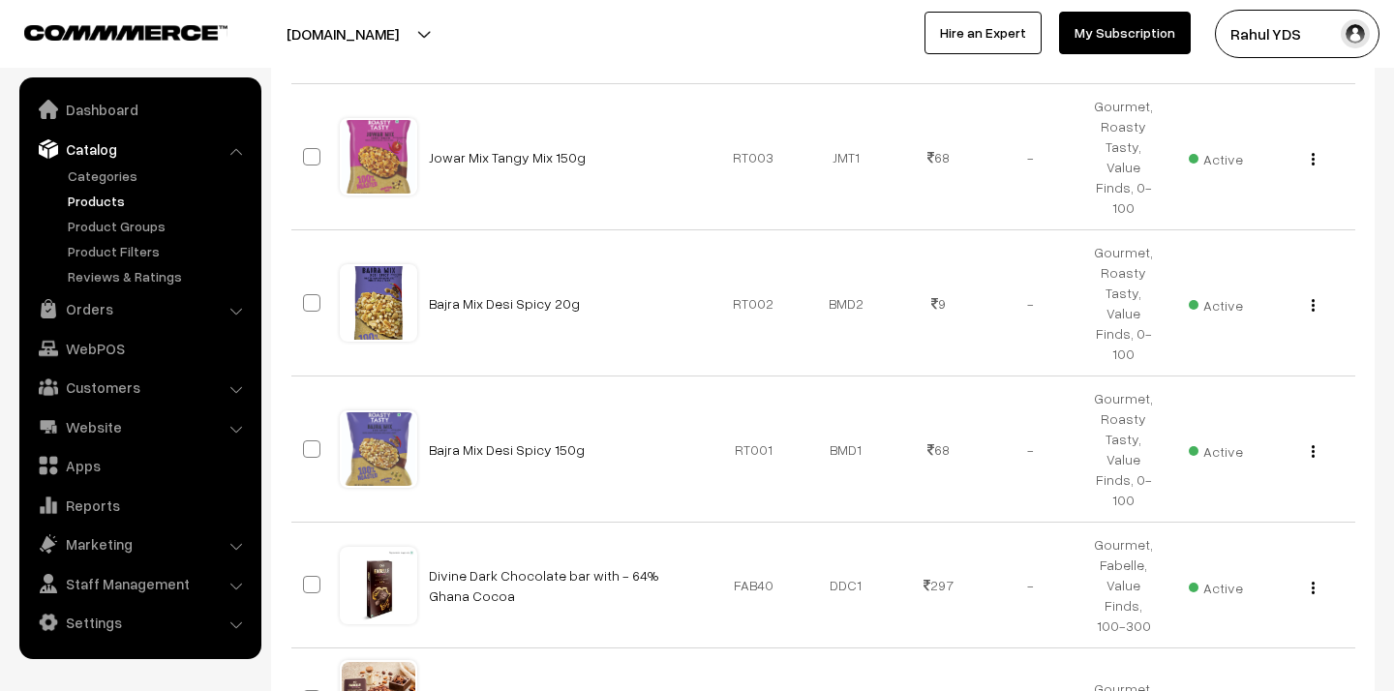
scroll to position [3498, 0]
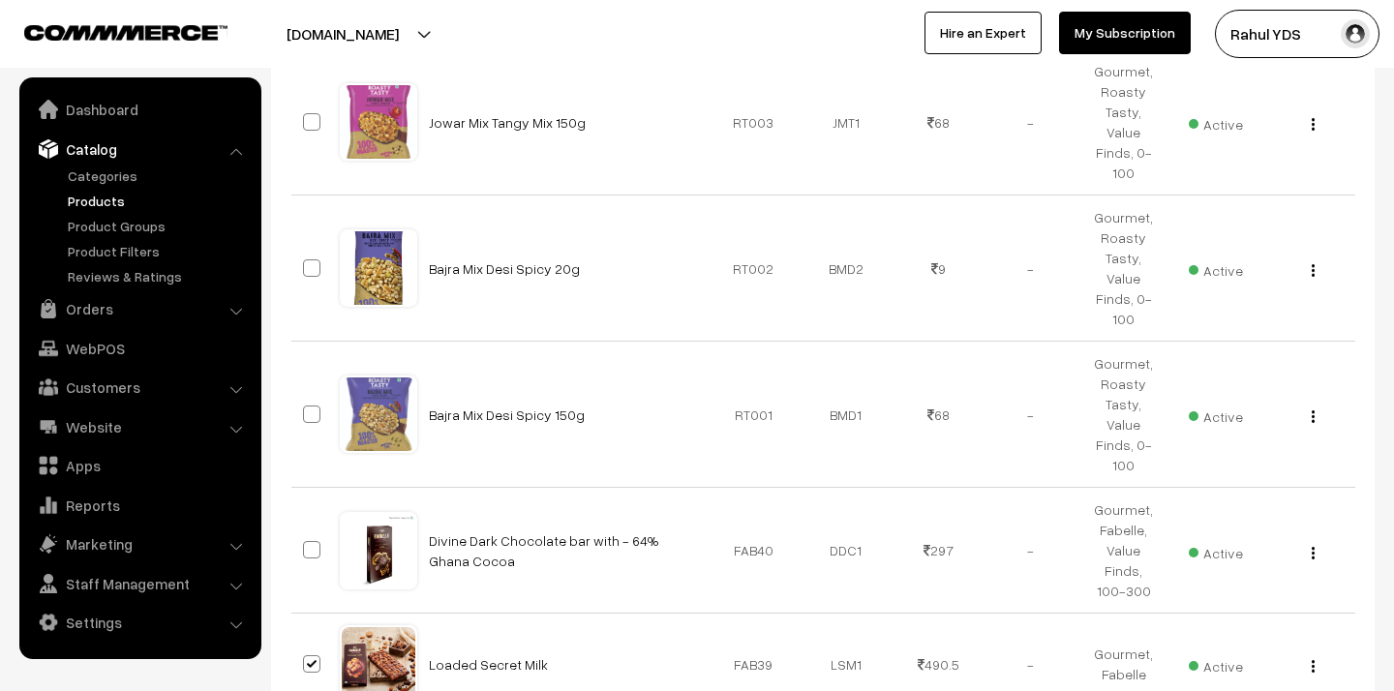
checkbox input "true"
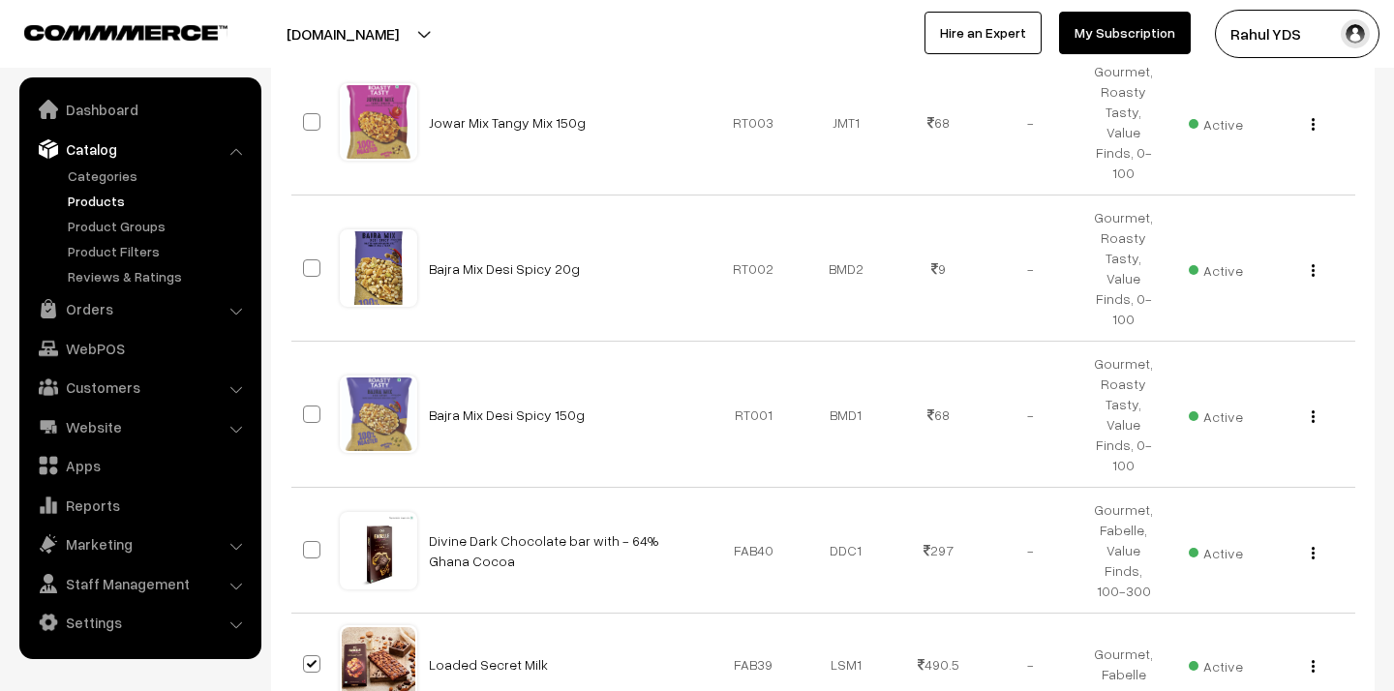
checkbox input "true"
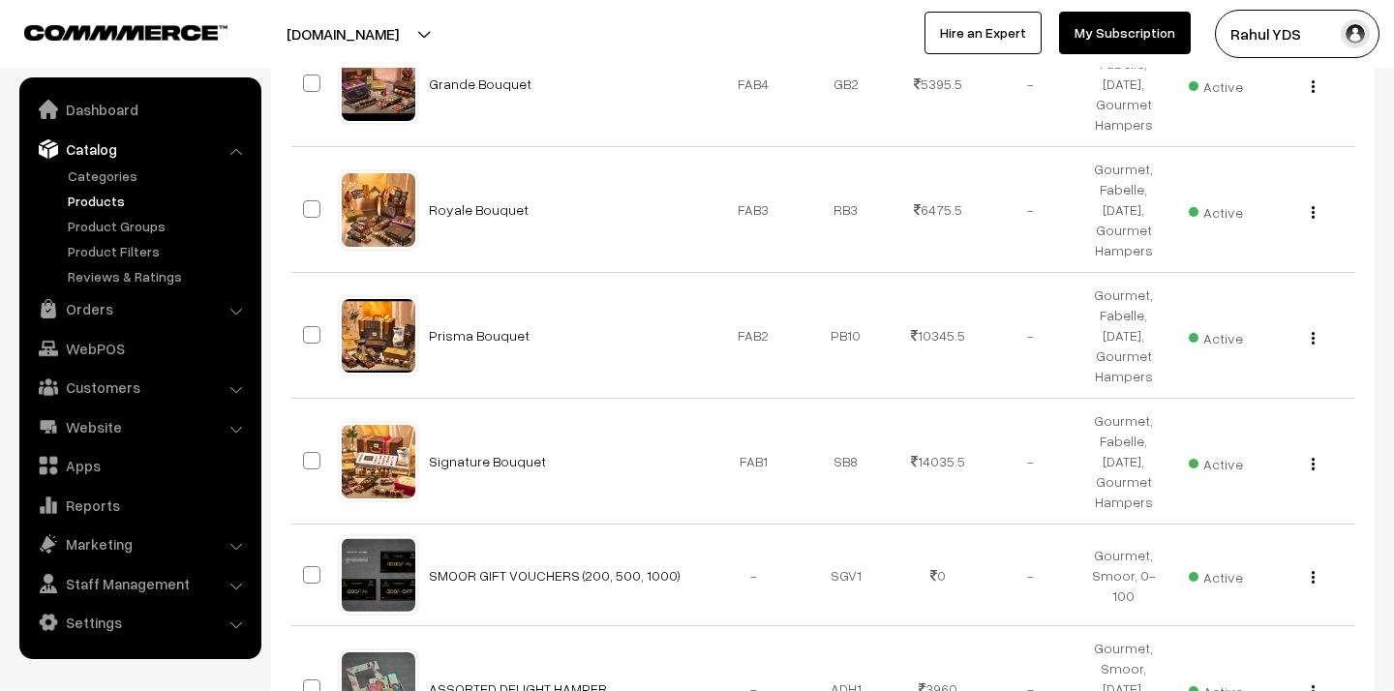
scroll to position [8422, 0]
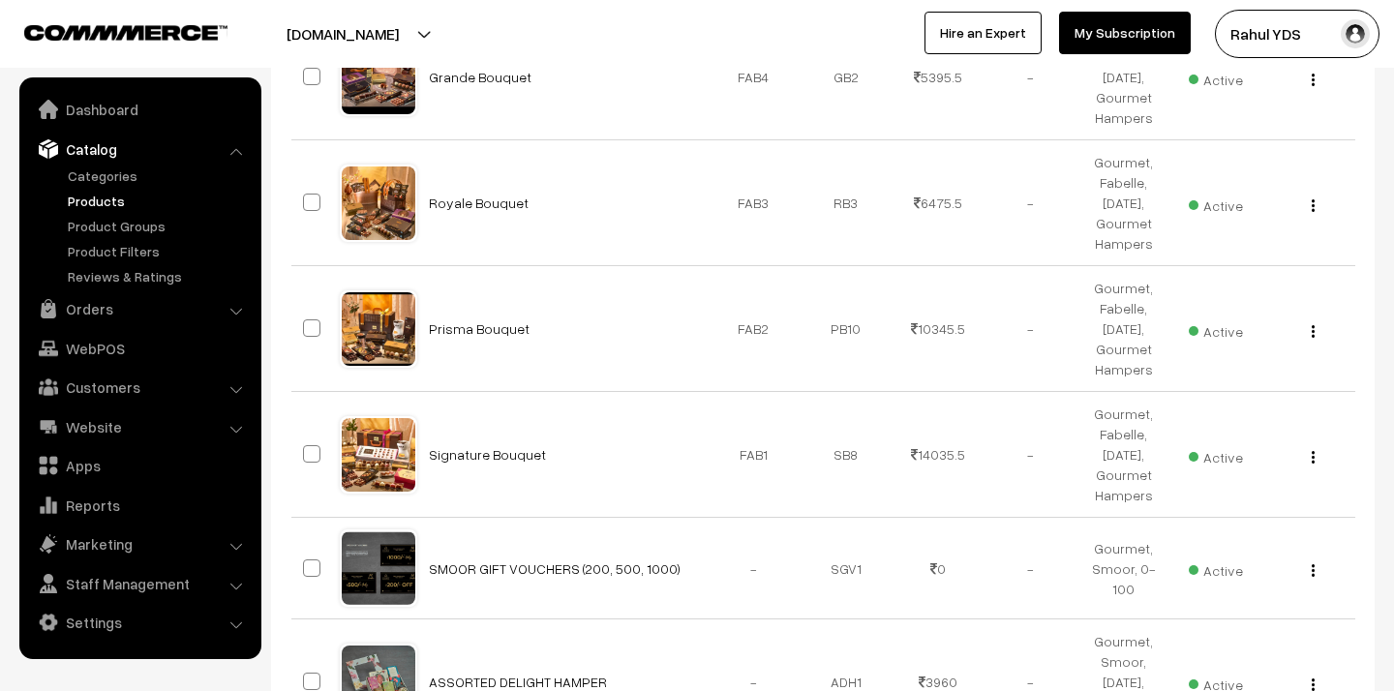
checkbox input "true"
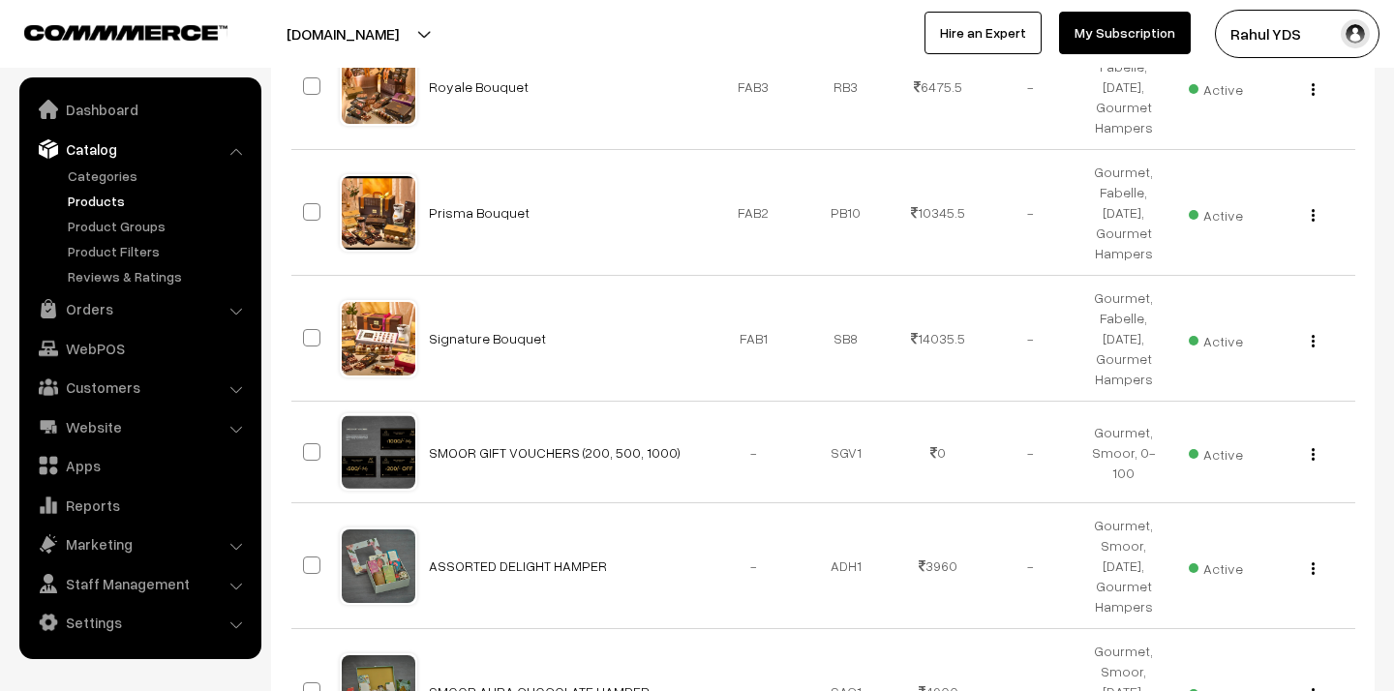
scroll to position [8521, 0]
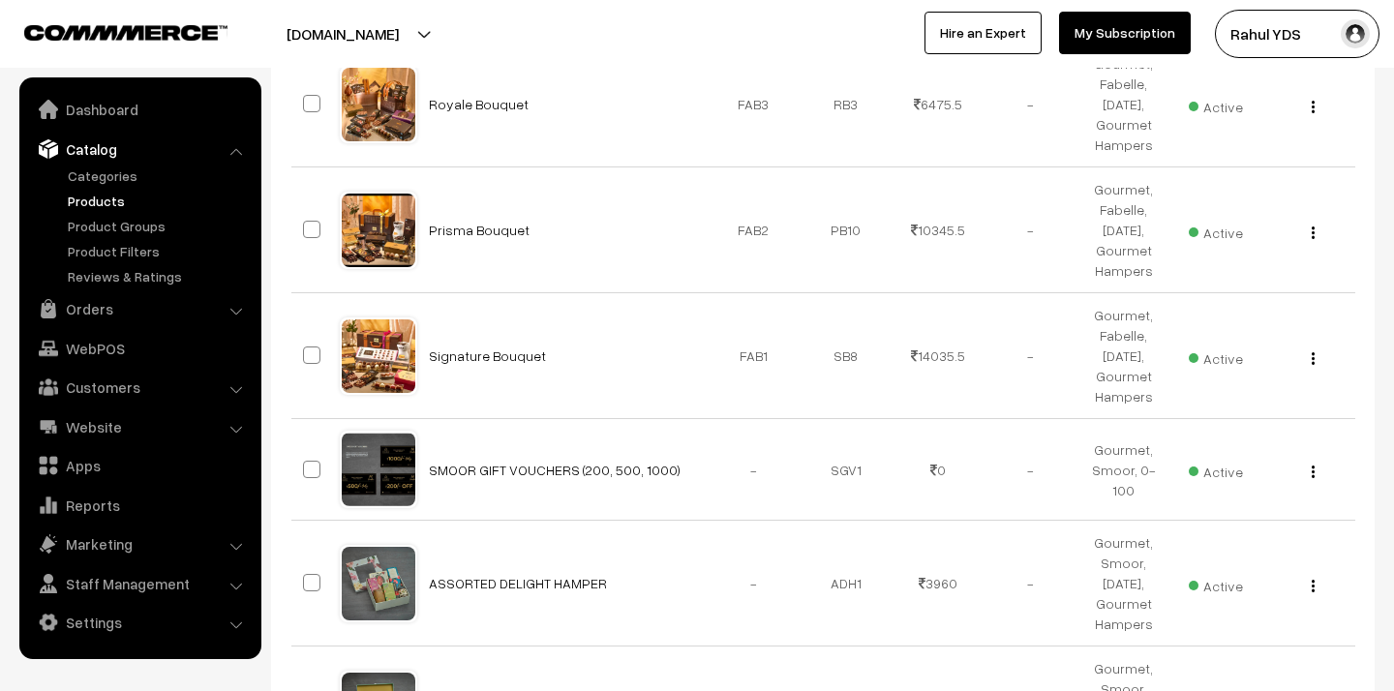
checkbox input "true"
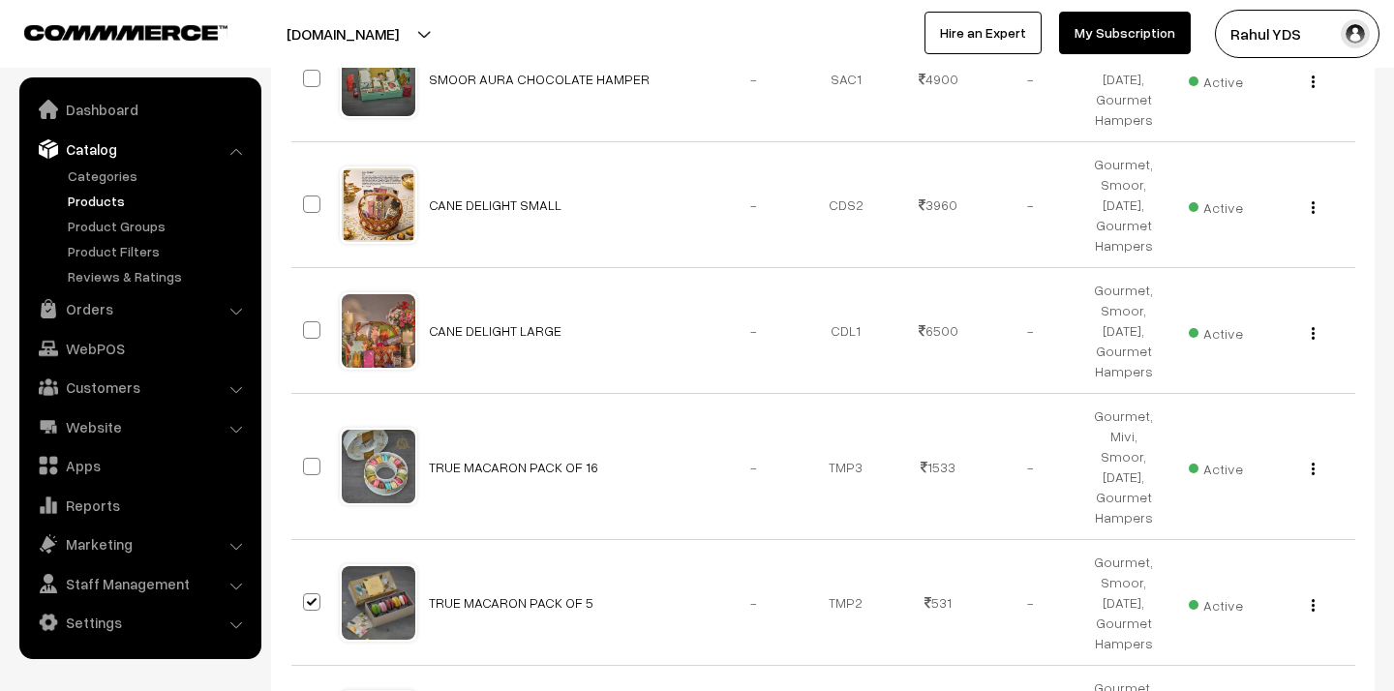
scroll to position [9153, 0]
checkbox input "true"
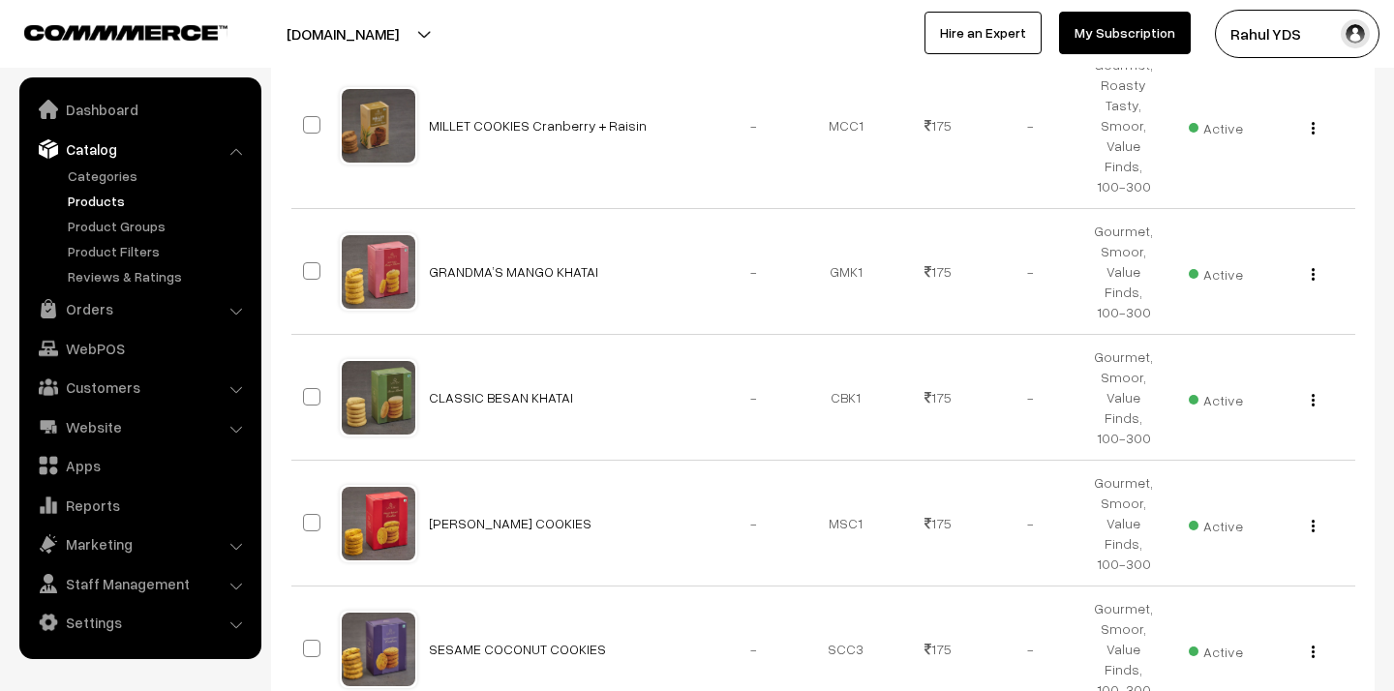
scroll to position [11051, 0]
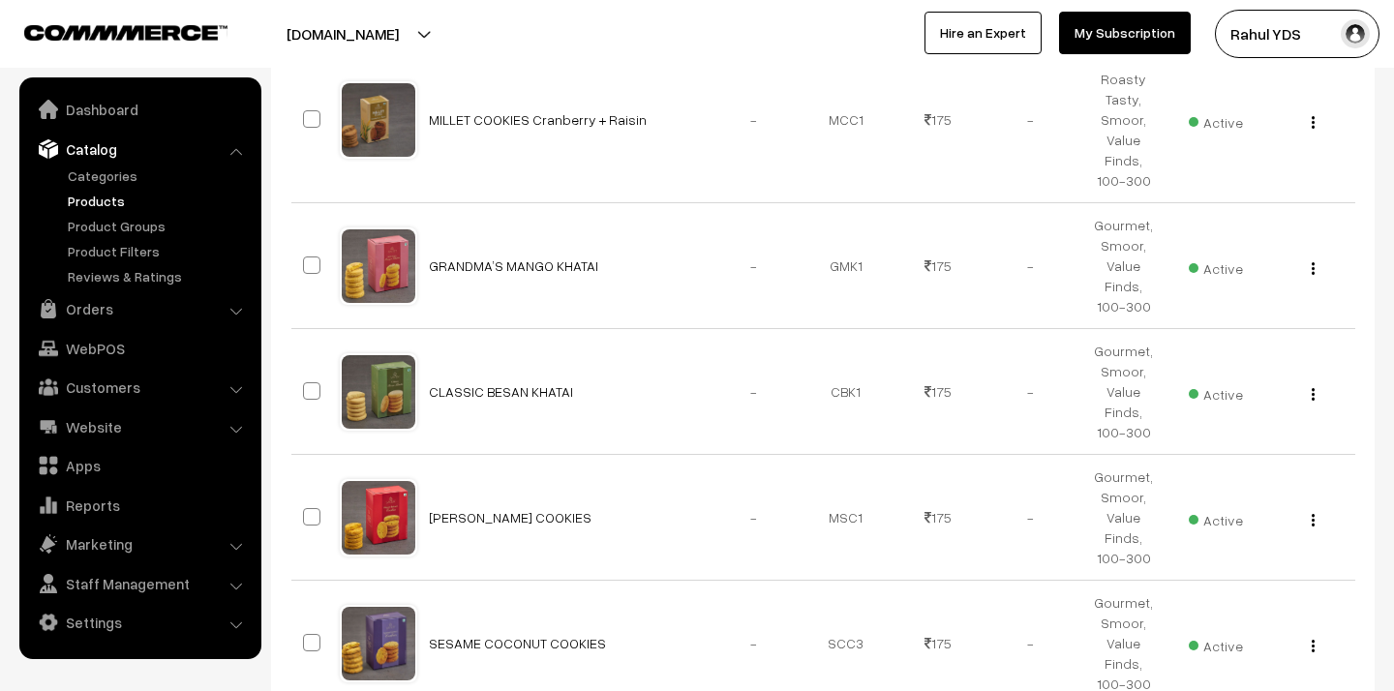
checkbox input "true"
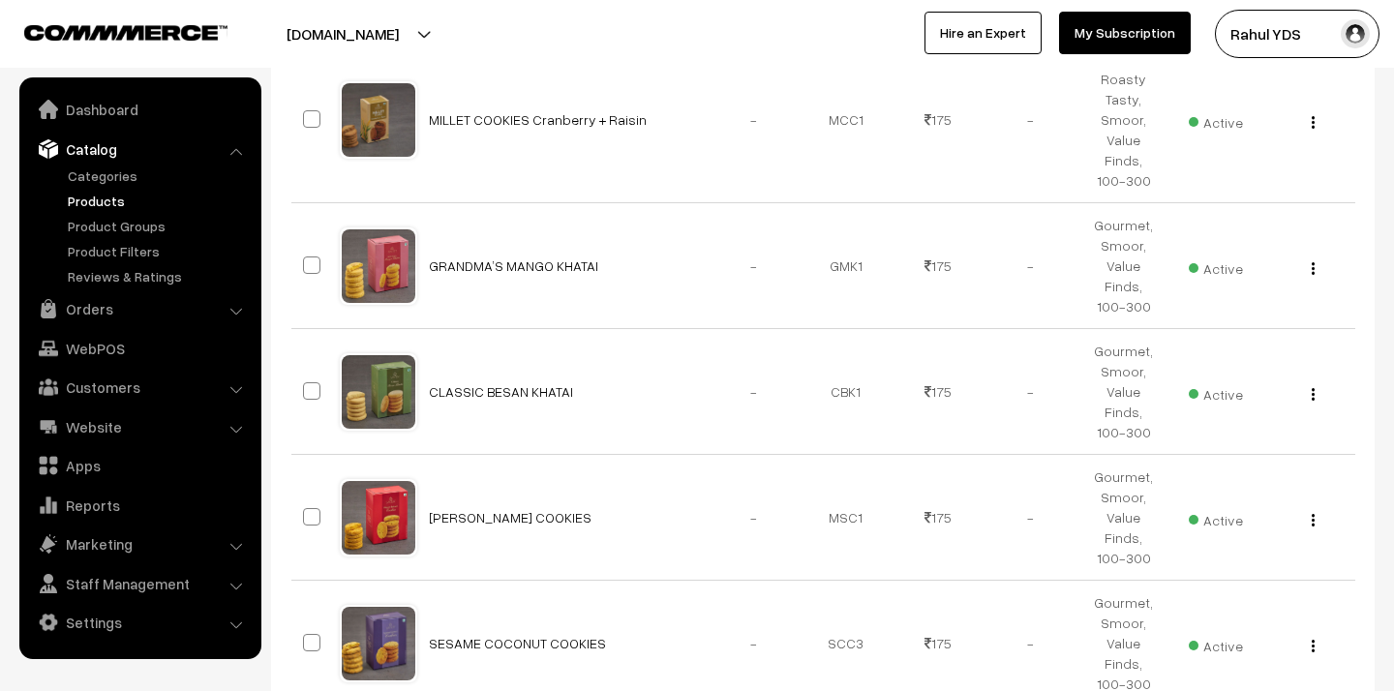
checkbox input "true"
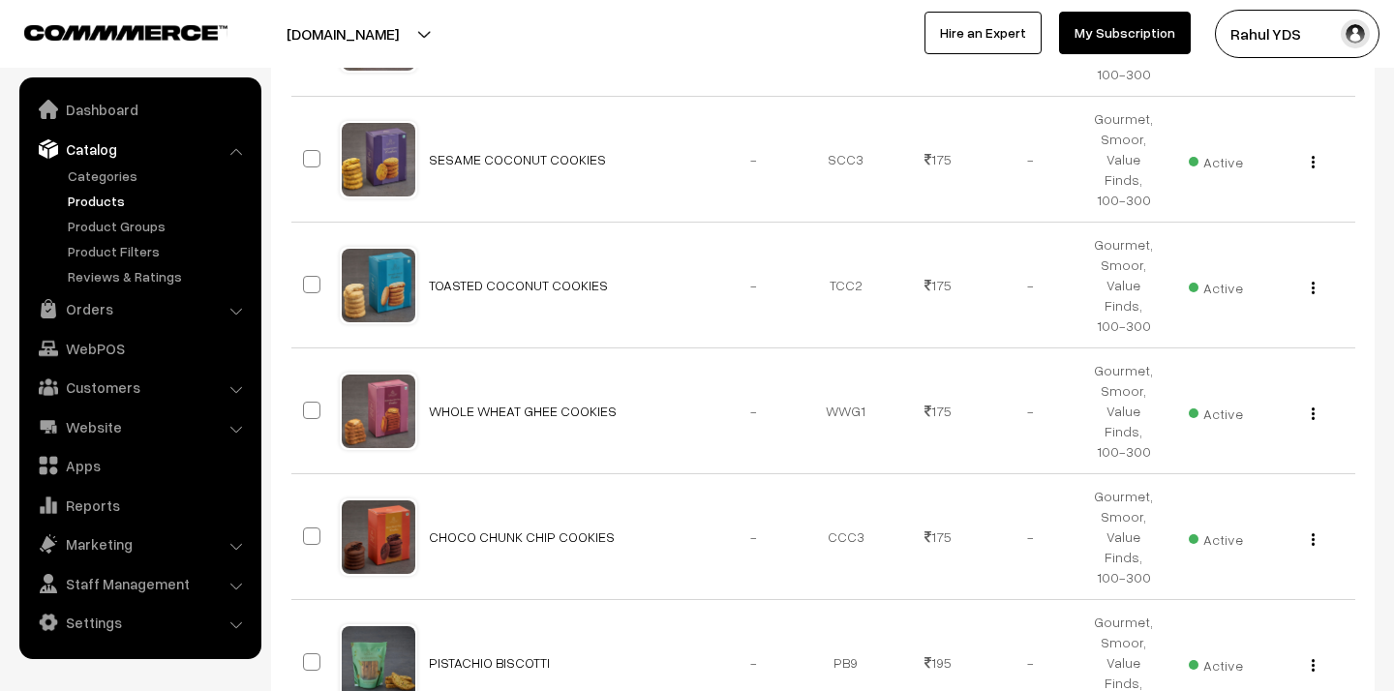
scroll to position [11545, 0]
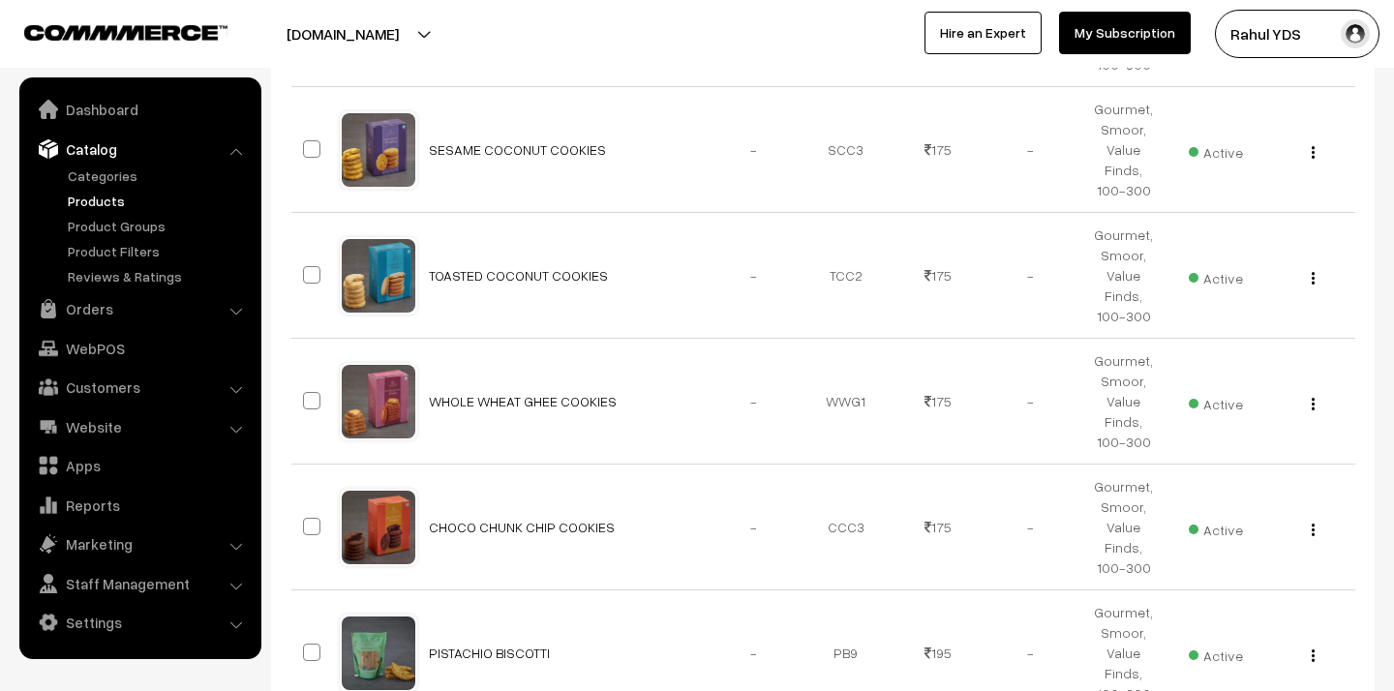
checkbox input "true"
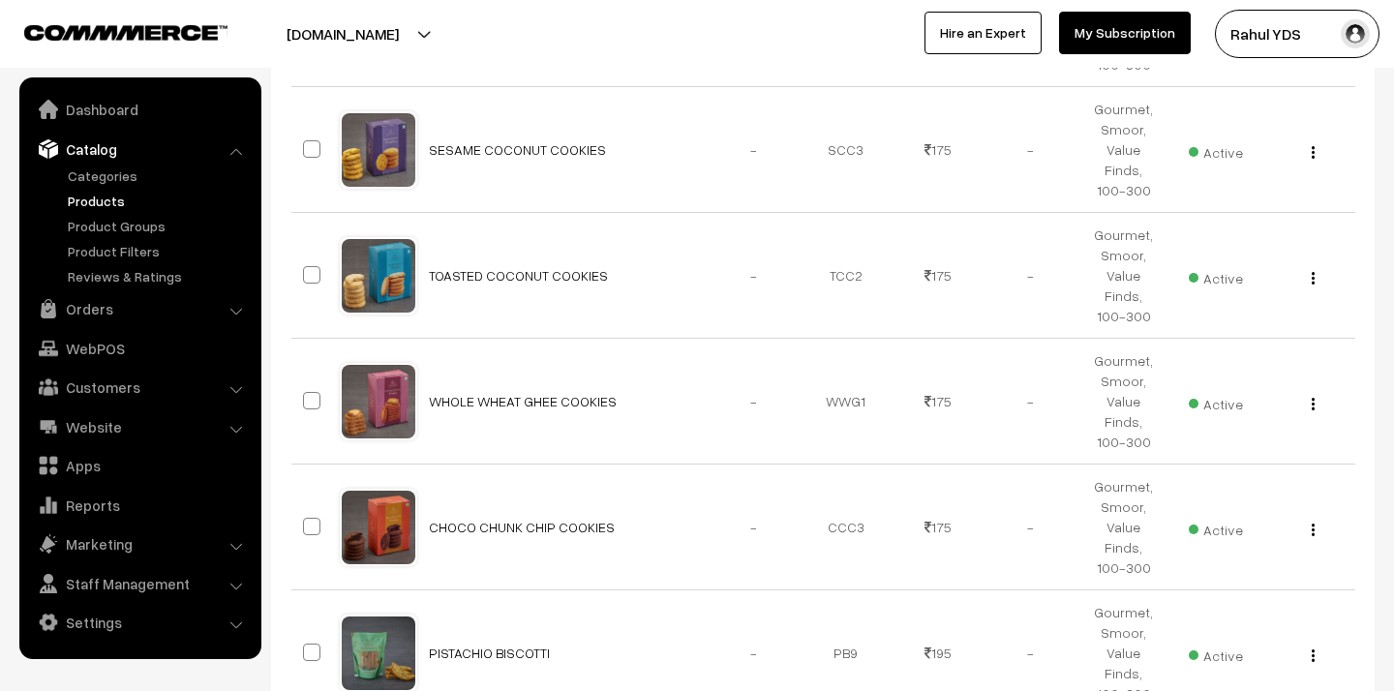
checkbox input "true"
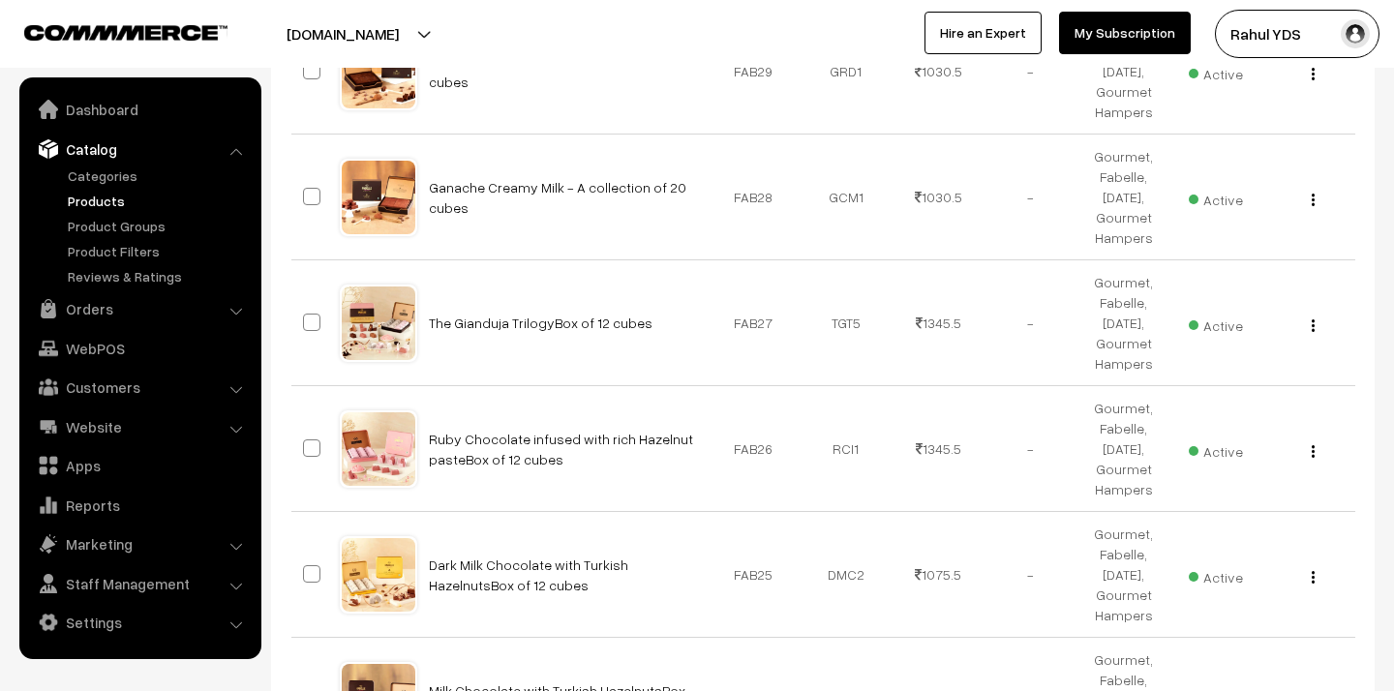
scroll to position [0, 0]
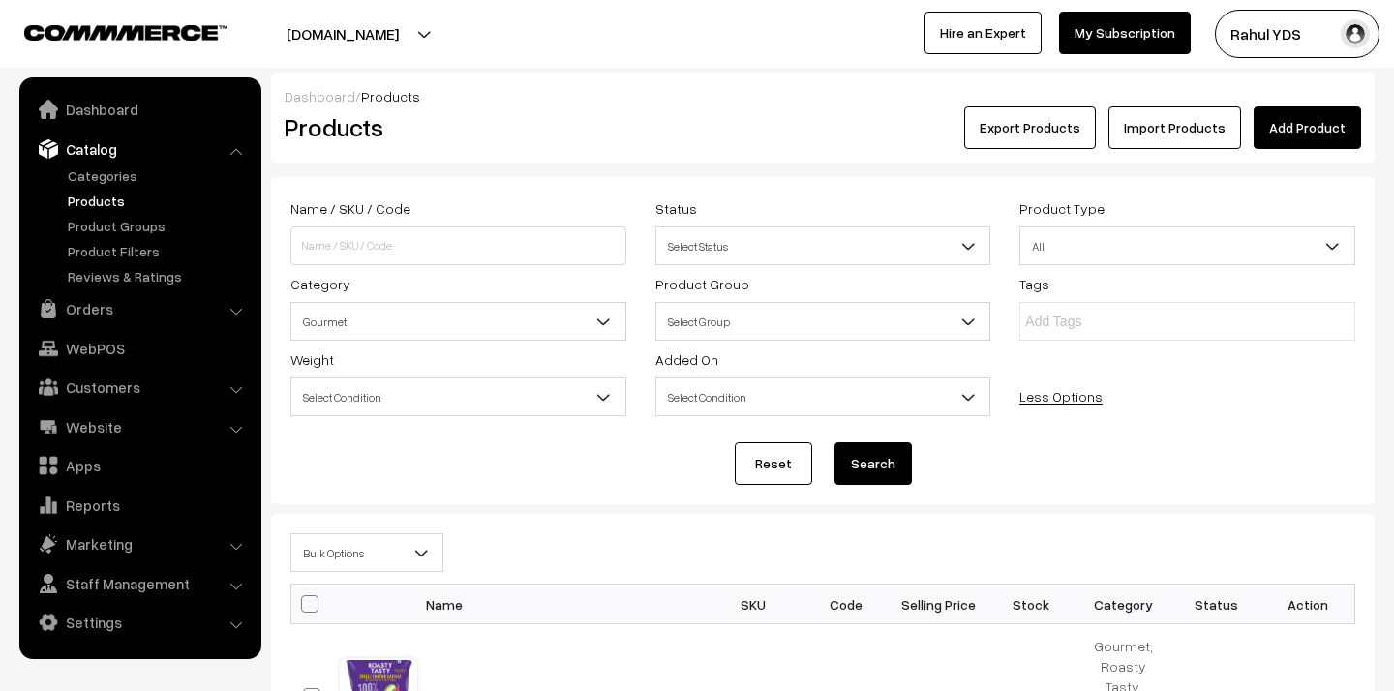
click at [407, 571] on span "Bulk Options" at bounding box center [366, 552] width 153 height 39
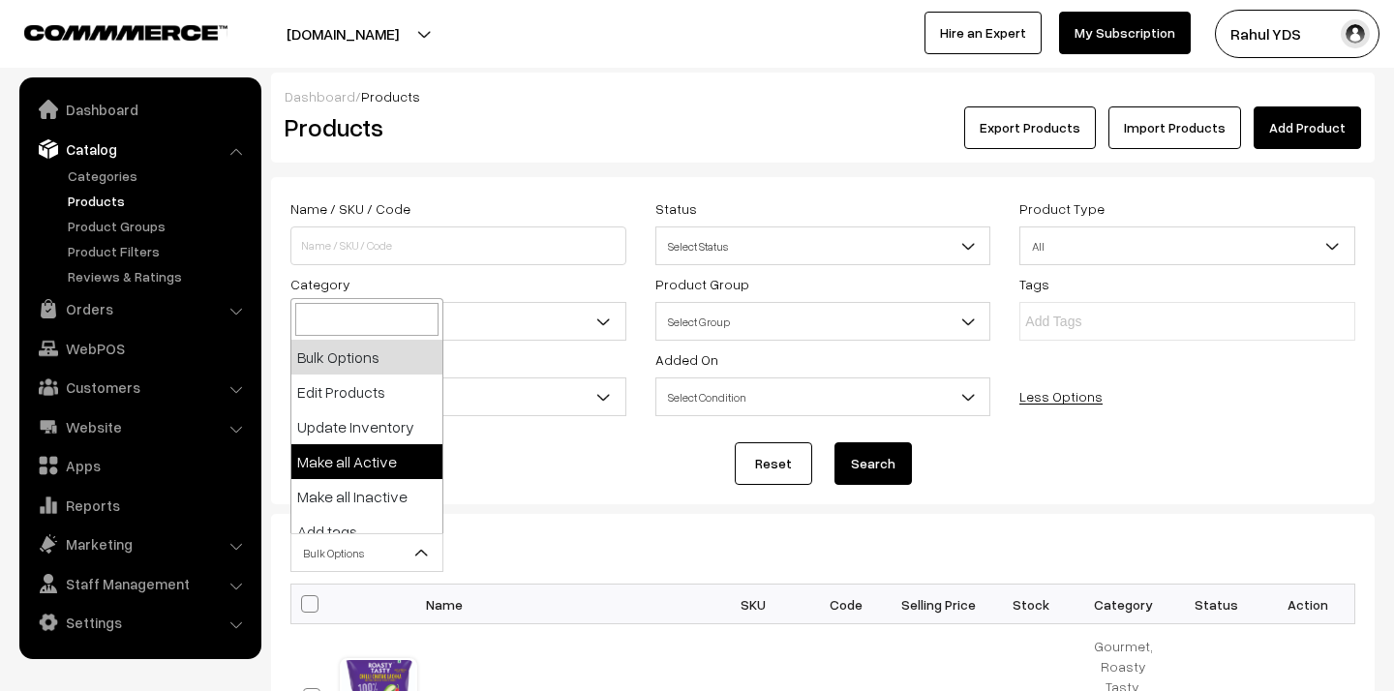
scroll to position [120, 0]
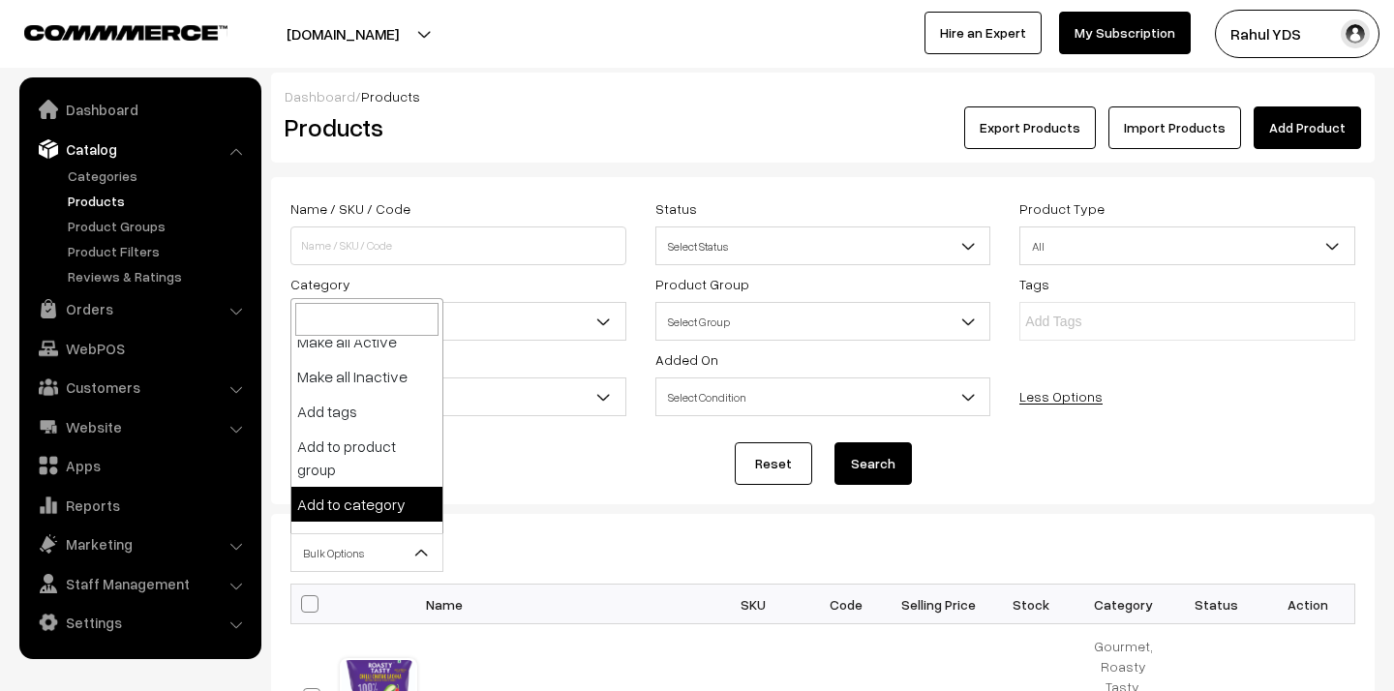
select select "category"
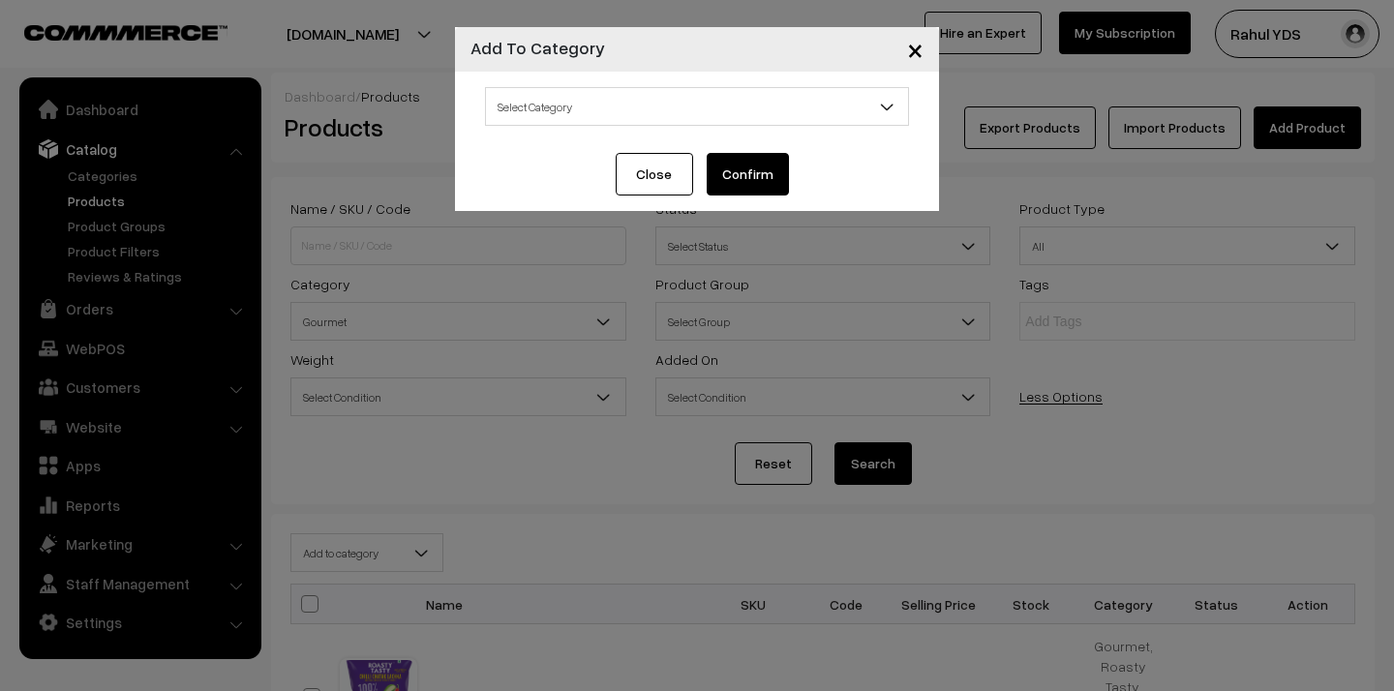
click at [636, 100] on span "Select Category" at bounding box center [697, 107] width 422 height 34
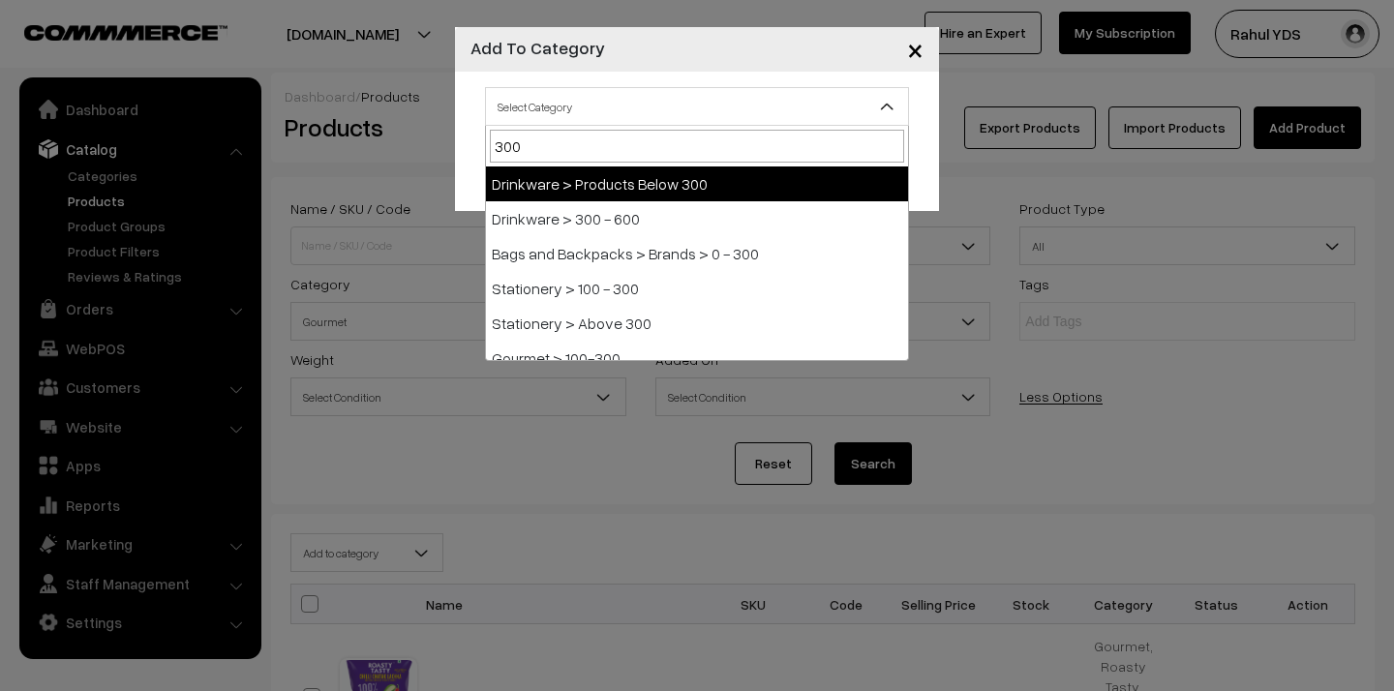
type input "300-"
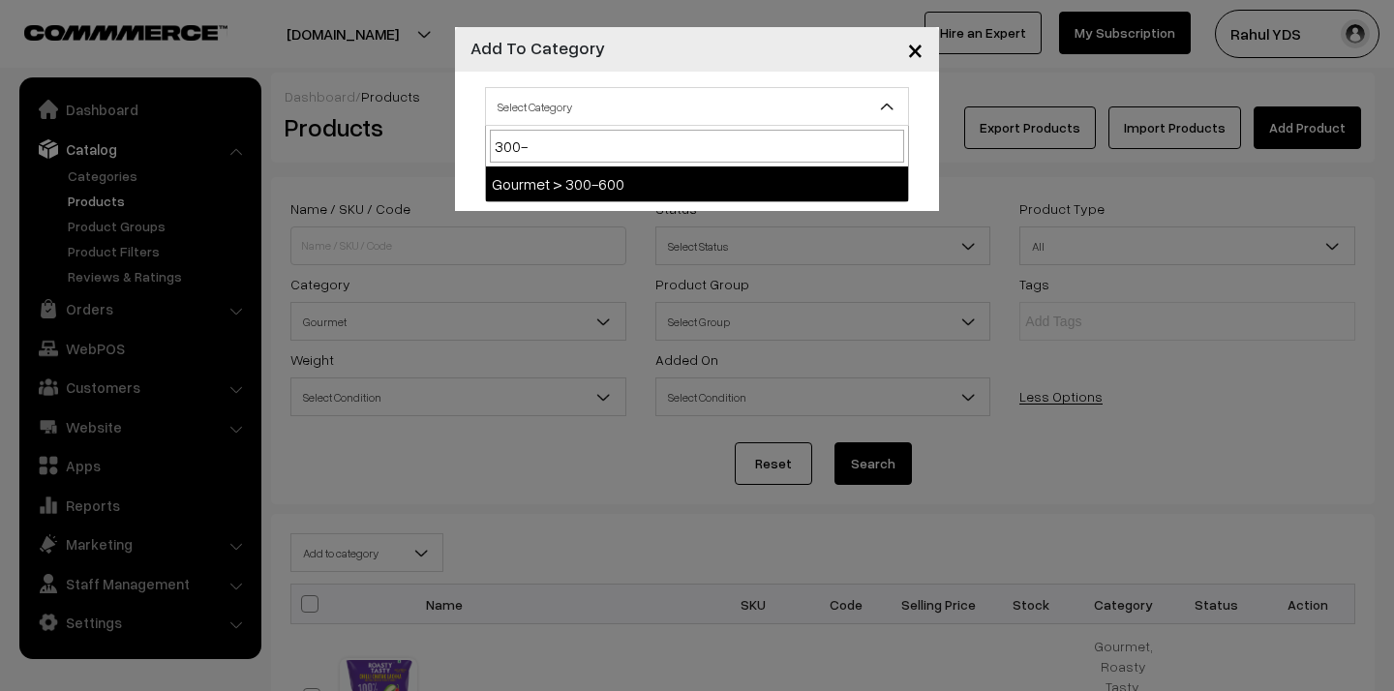
select select "157"
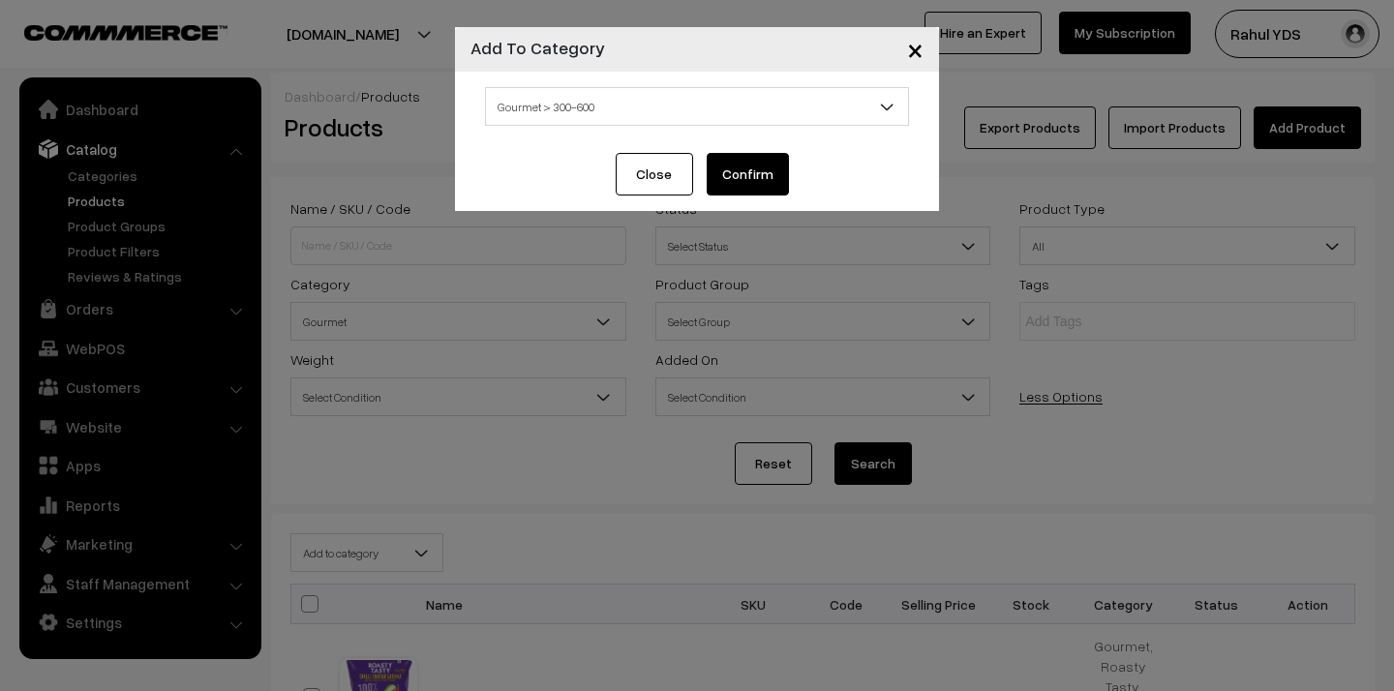
click at [737, 181] on button "Confirm" at bounding box center [748, 174] width 82 height 43
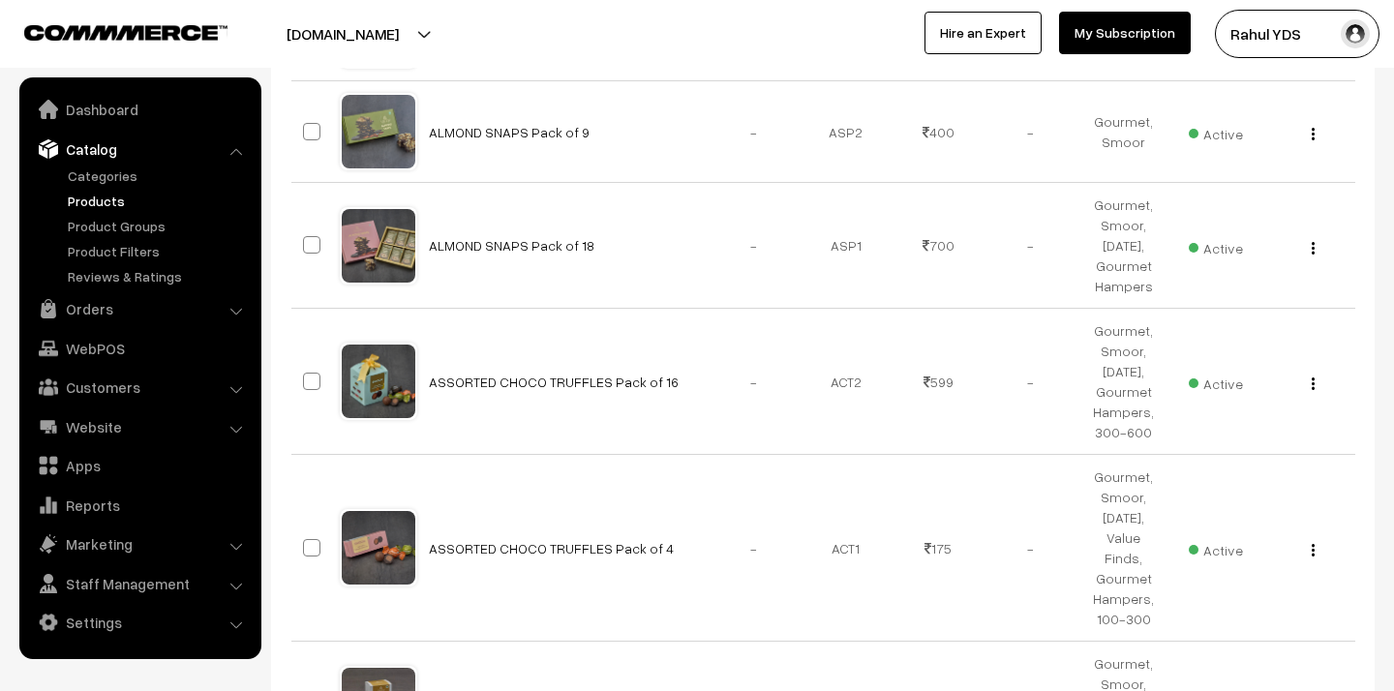
scroll to position [11688, 0]
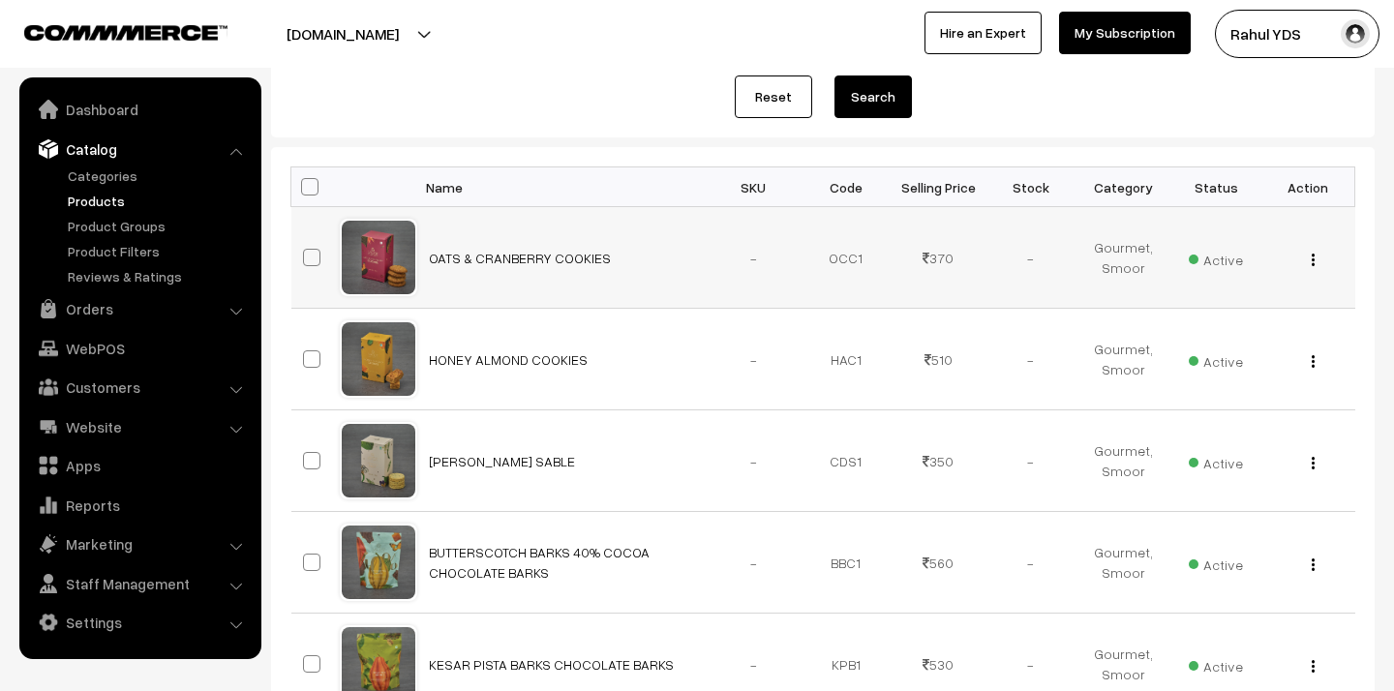
scroll to position [377, 0]
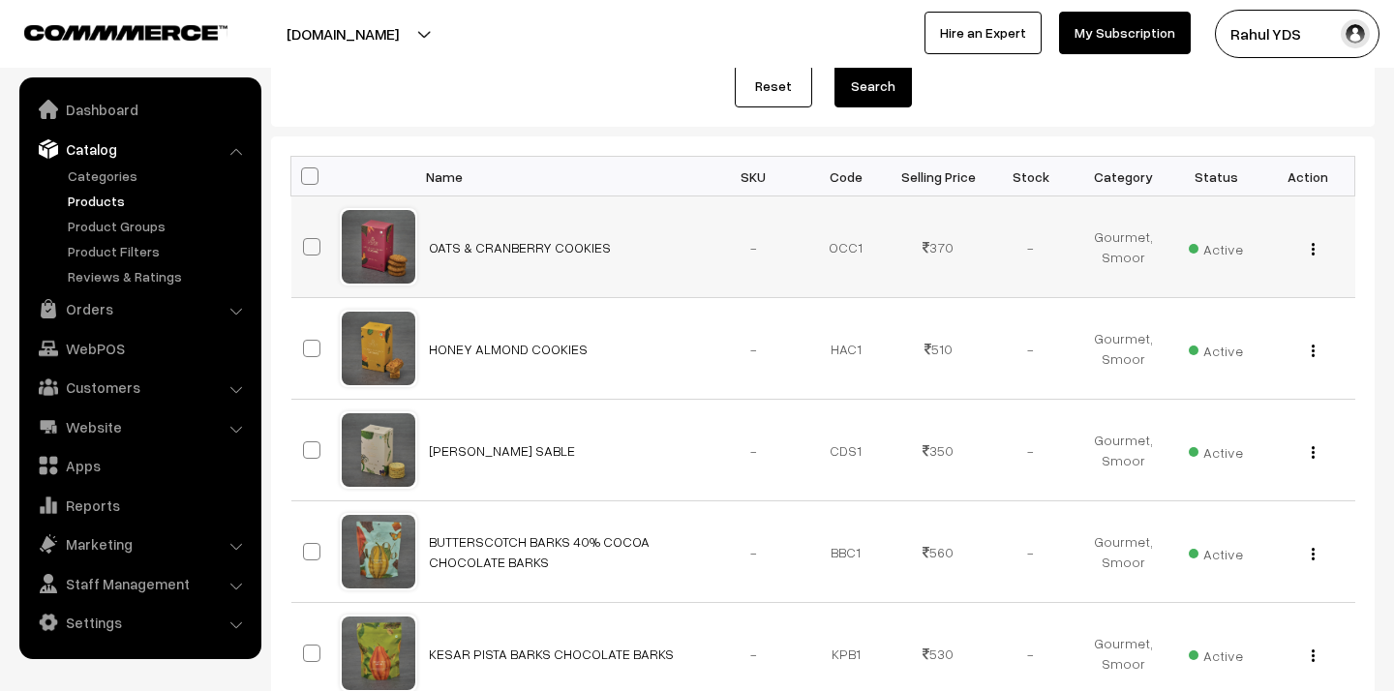
click at [307, 249] on span at bounding box center [311, 246] width 17 height 17
click at [306, 241] on input "checkbox" at bounding box center [299, 234] width 13 height 13
checkbox input "true"
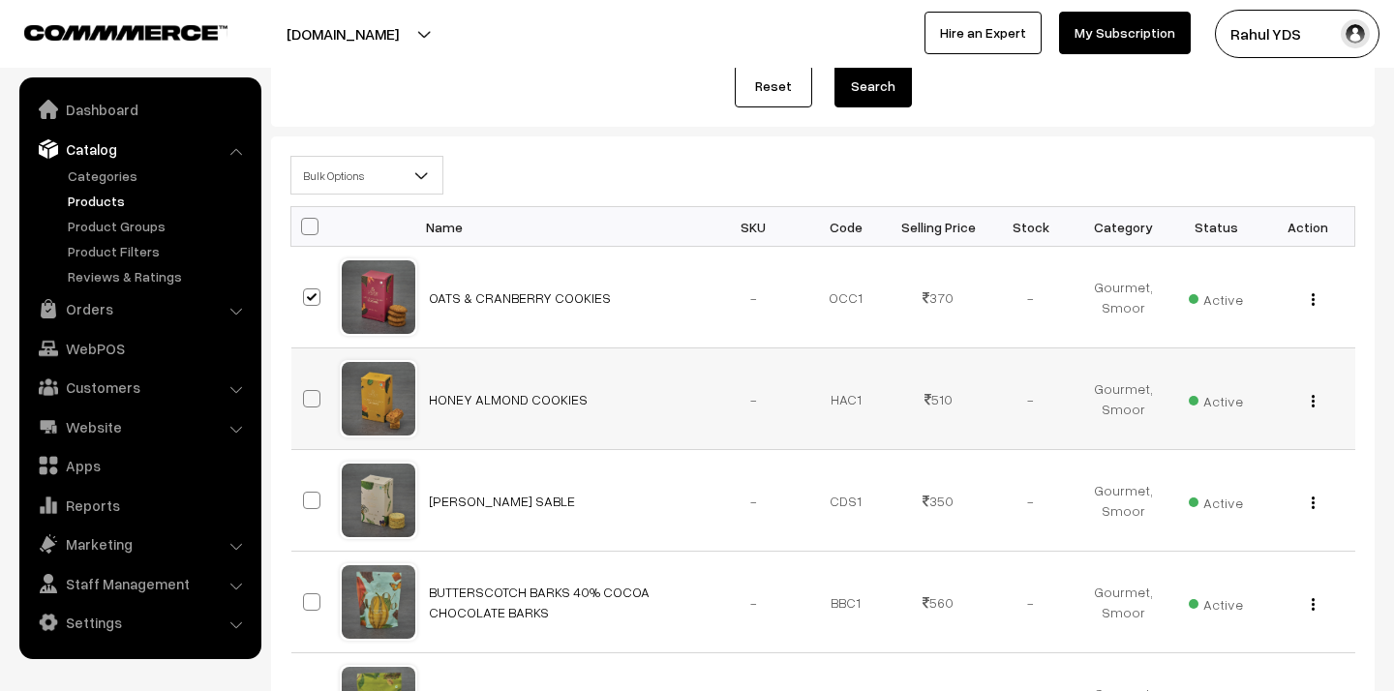
click at [318, 401] on span at bounding box center [311, 398] width 17 height 17
click at [306, 393] on input "checkbox" at bounding box center [299, 386] width 13 height 13
checkbox input "true"
click at [313, 501] on span at bounding box center [311, 500] width 17 height 17
click at [306, 495] on input "checkbox" at bounding box center [299, 488] width 13 height 13
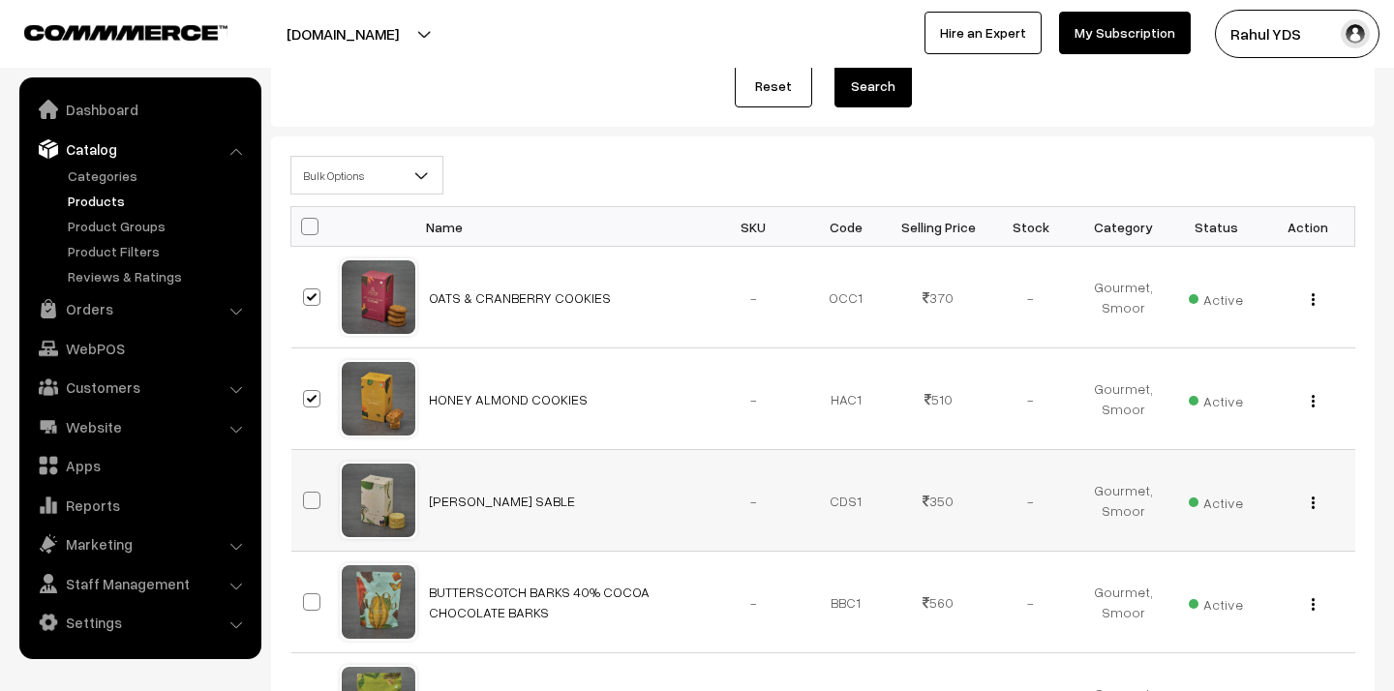
checkbox input "true"
click at [316, 601] on span at bounding box center [311, 601] width 17 height 17
click at [306, 596] on input "checkbox" at bounding box center [299, 590] width 13 height 13
checkbox input "true"
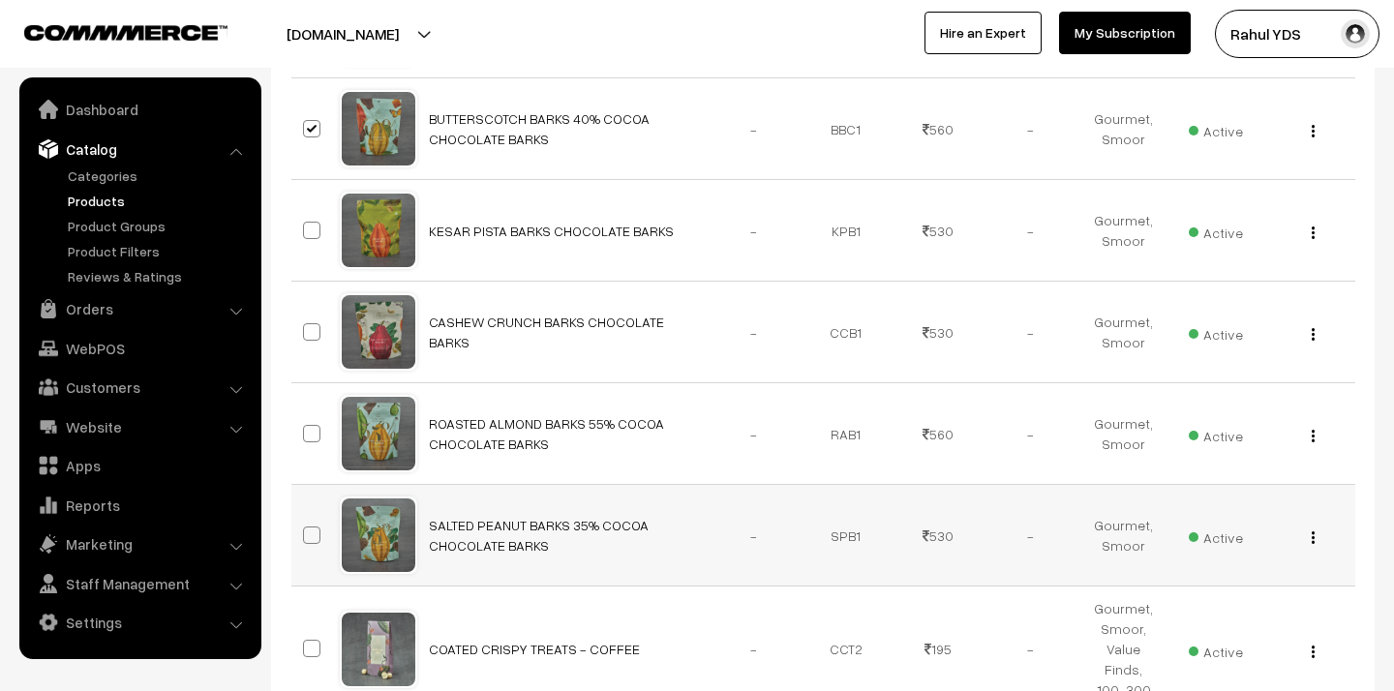
scroll to position [857, 0]
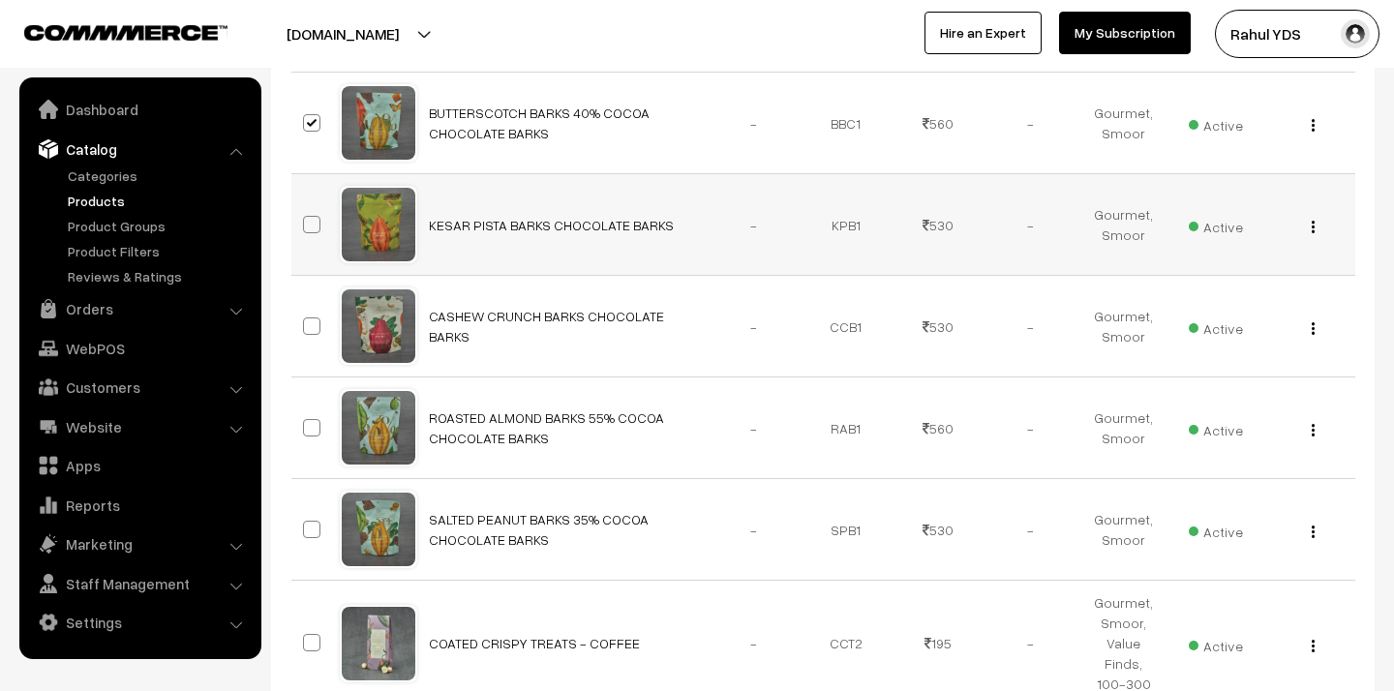
click at [315, 226] on span at bounding box center [311, 224] width 17 height 17
click at [306, 219] on input "checkbox" at bounding box center [299, 212] width 13 height 13
checkbox input "true"
click at [312, 328] on span at bounding box center [311, 325] width 17 height 17
click at [306, 320] on input "checkbox" at bounding box center [299, 314] width 13 height 13
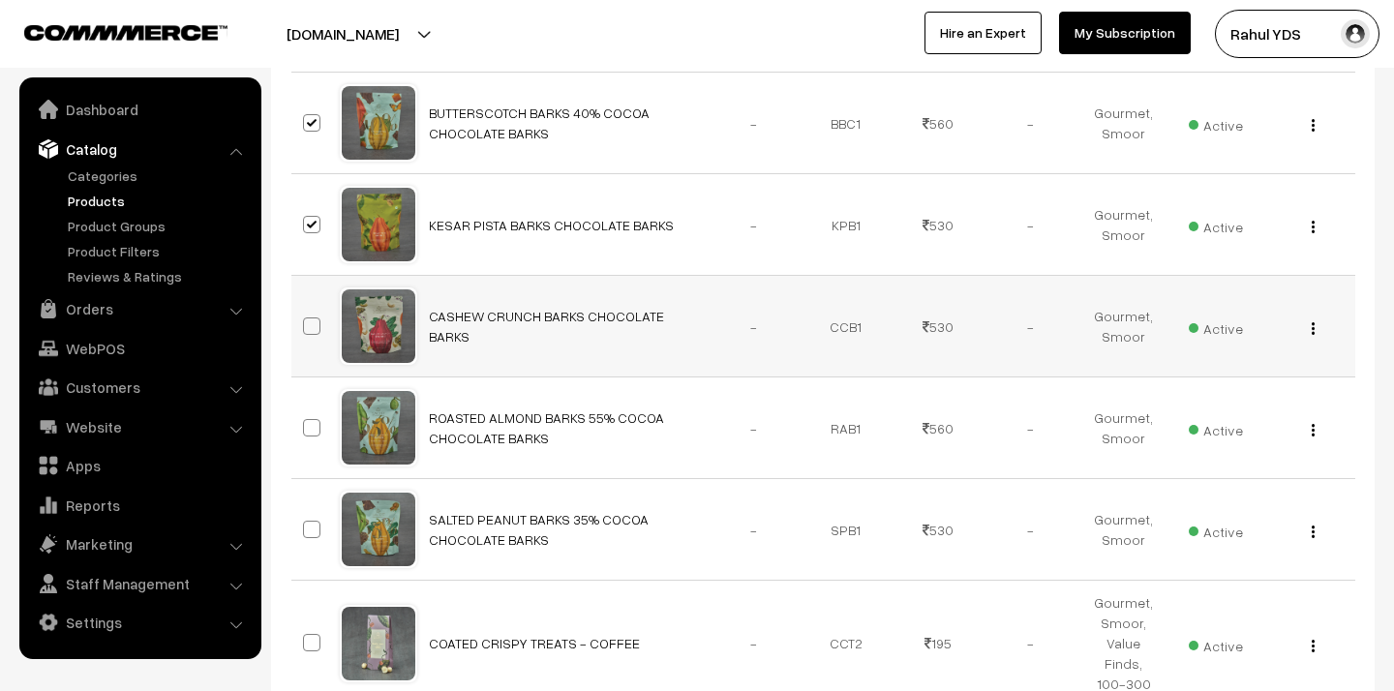
checkbox input "true"
click at [309, 426] on span at bounding box center [311, 427] width 17 height 17
click at [306, 422] on input "checkbox" at bounding box center [299, 415] width 13 height 13
checkbox input "true"
click at [317, 529] on span at bounding box center [311, 529] width 17 height 17
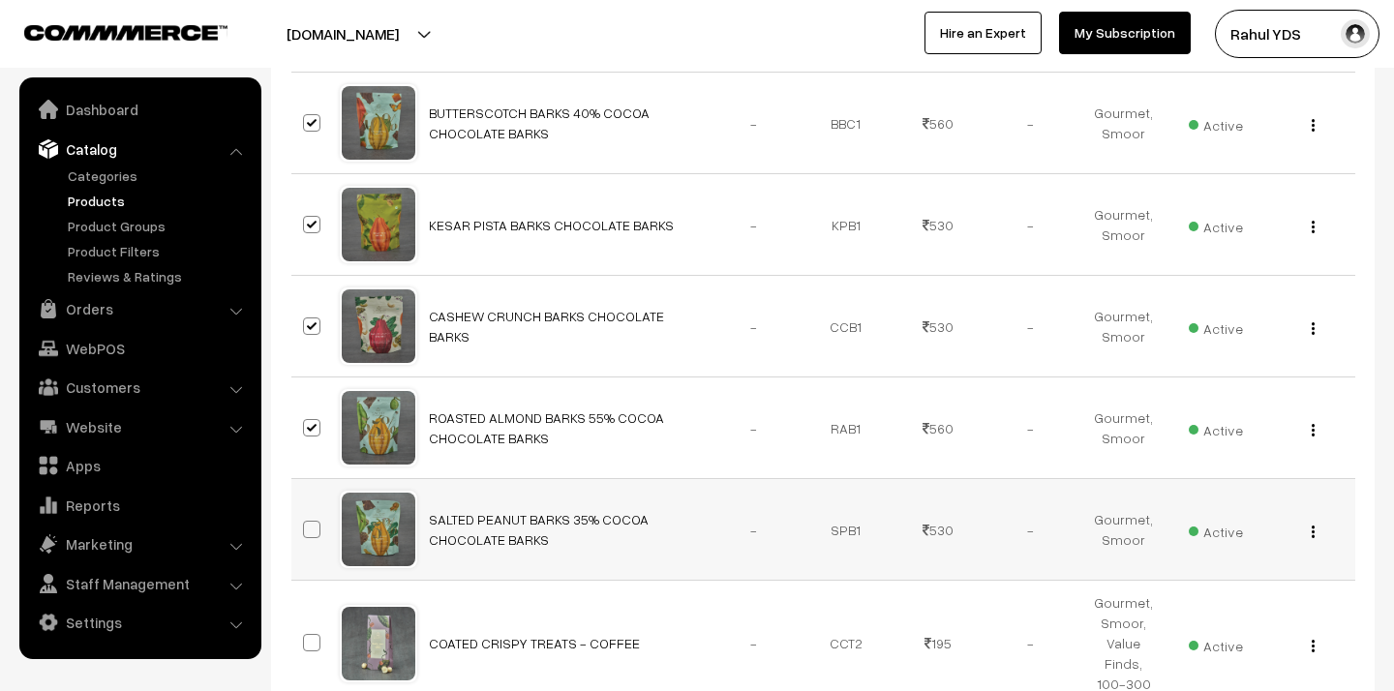
click at [306, 524] on input "checkbox" at bounding box center [299, 517] width 13 height 13
checkbox input "true"
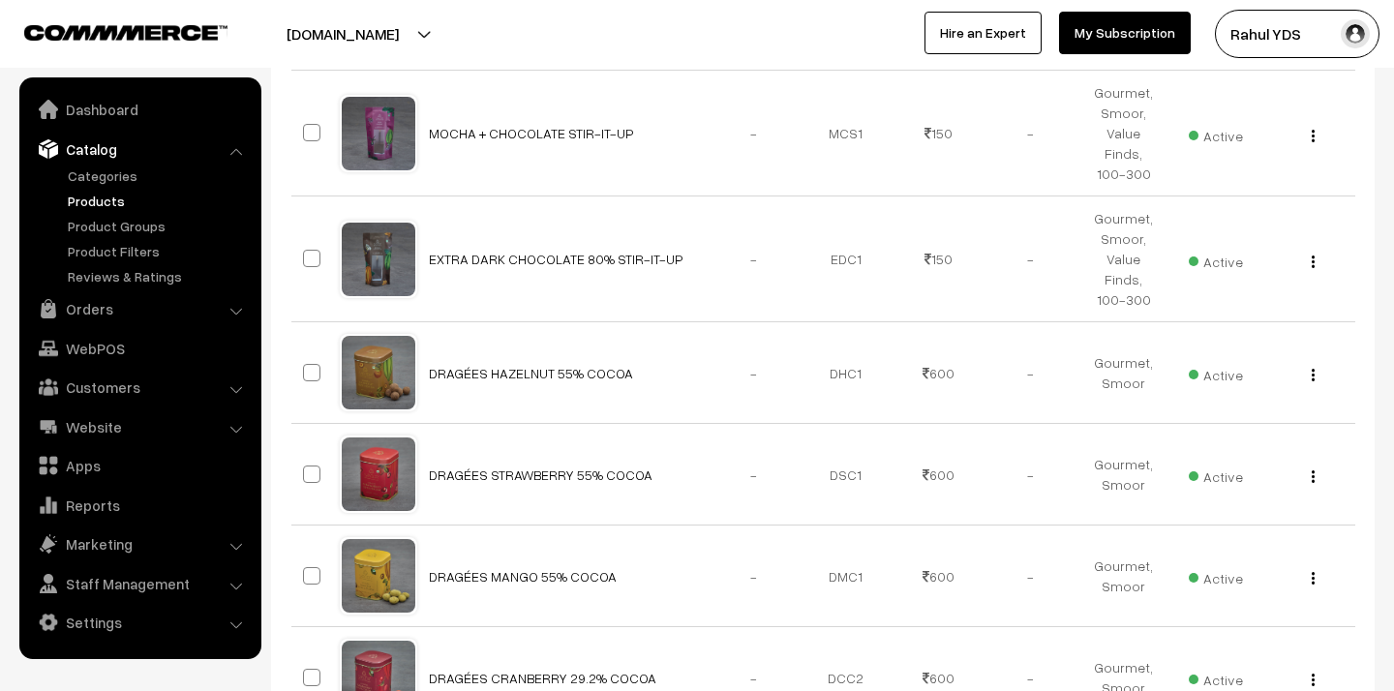
scroll to position [2126, 0]
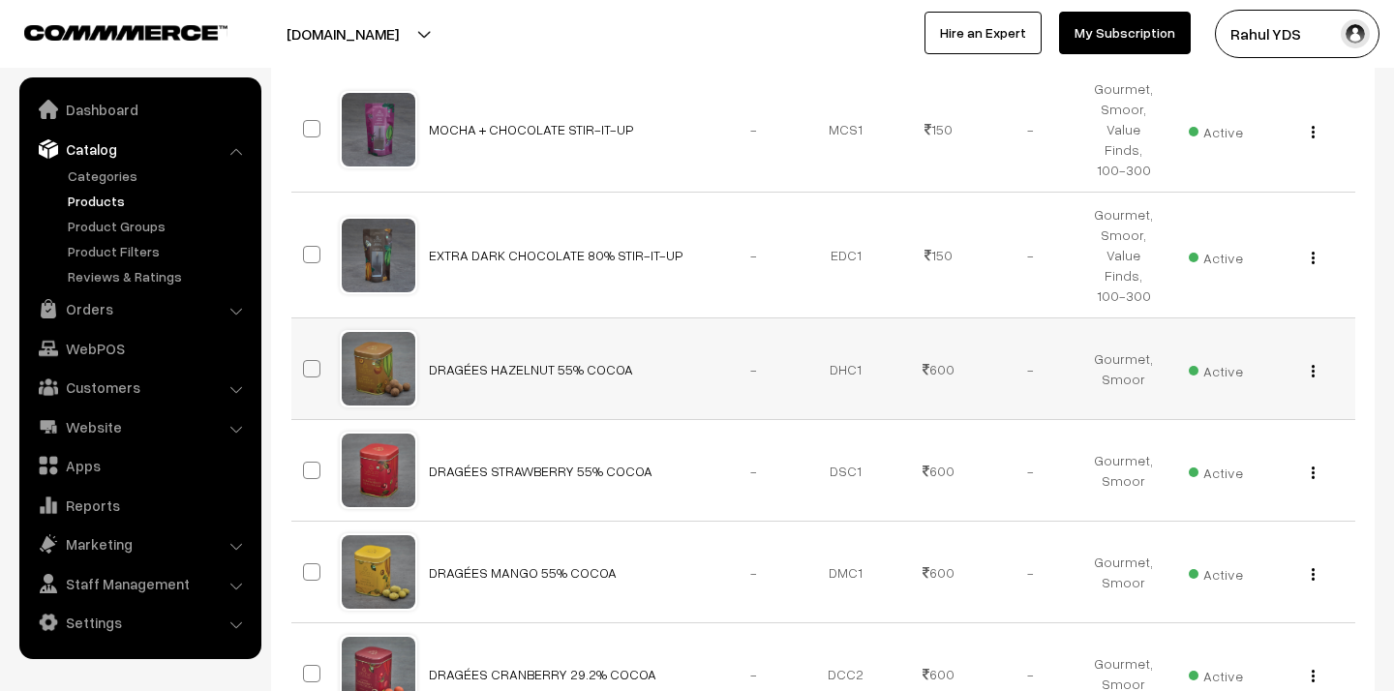
click at [307, 360] on span at bounding box center [311, 368] width 17 height 17
click at [306, 350] on input "checkbox" at bounding box center [299, 356] width 13 height 13
checkbox input "true"
click at [308, 462] on span at bounding box center [311, 470] width 17 height 17
click at [306, 452] on input "checkbox" at bounding box center [299, 458] width 13 height 13
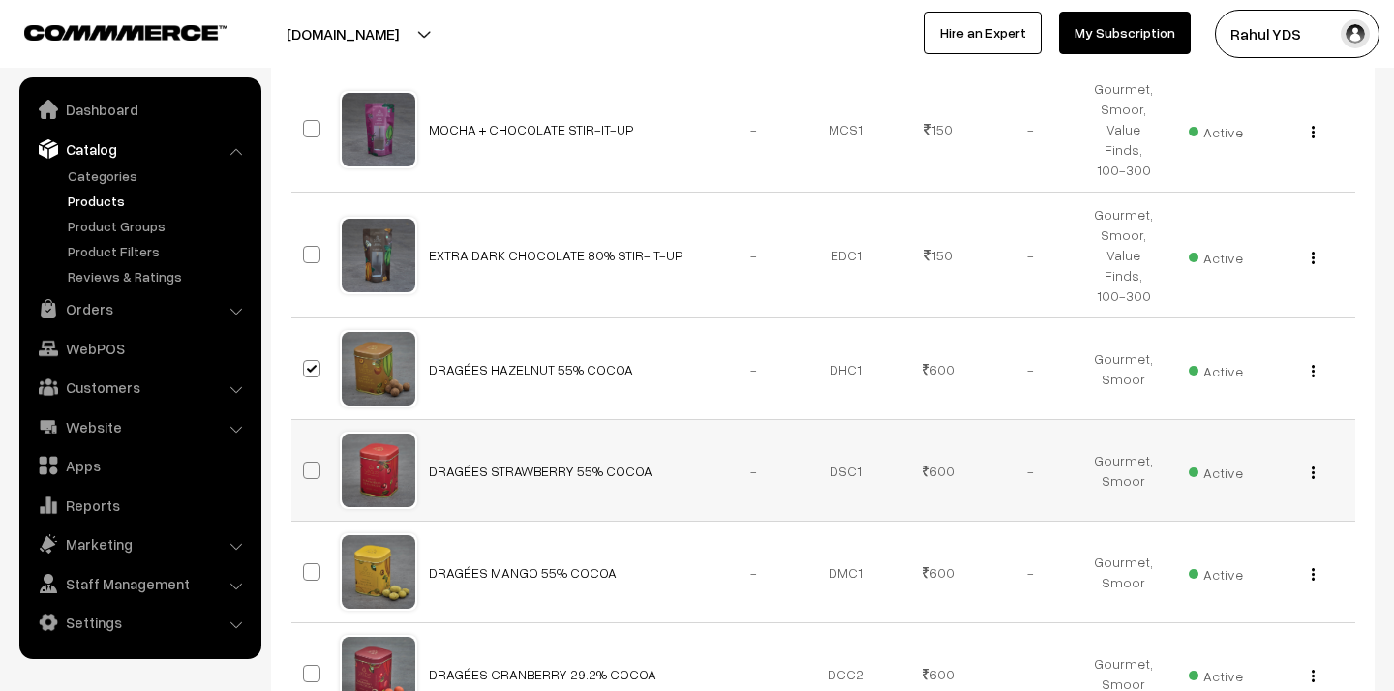
checkbox input "true"
click at [307, 563] on span at bounding box center [311, 571] width 17 height 17
click at [306, 554] on input "checkbox" at bounding box center [299, 560] width 13 height 13
checkbox input "true"
click at [313, 665] on span at bounding box center [311, 673] width 17 height 17
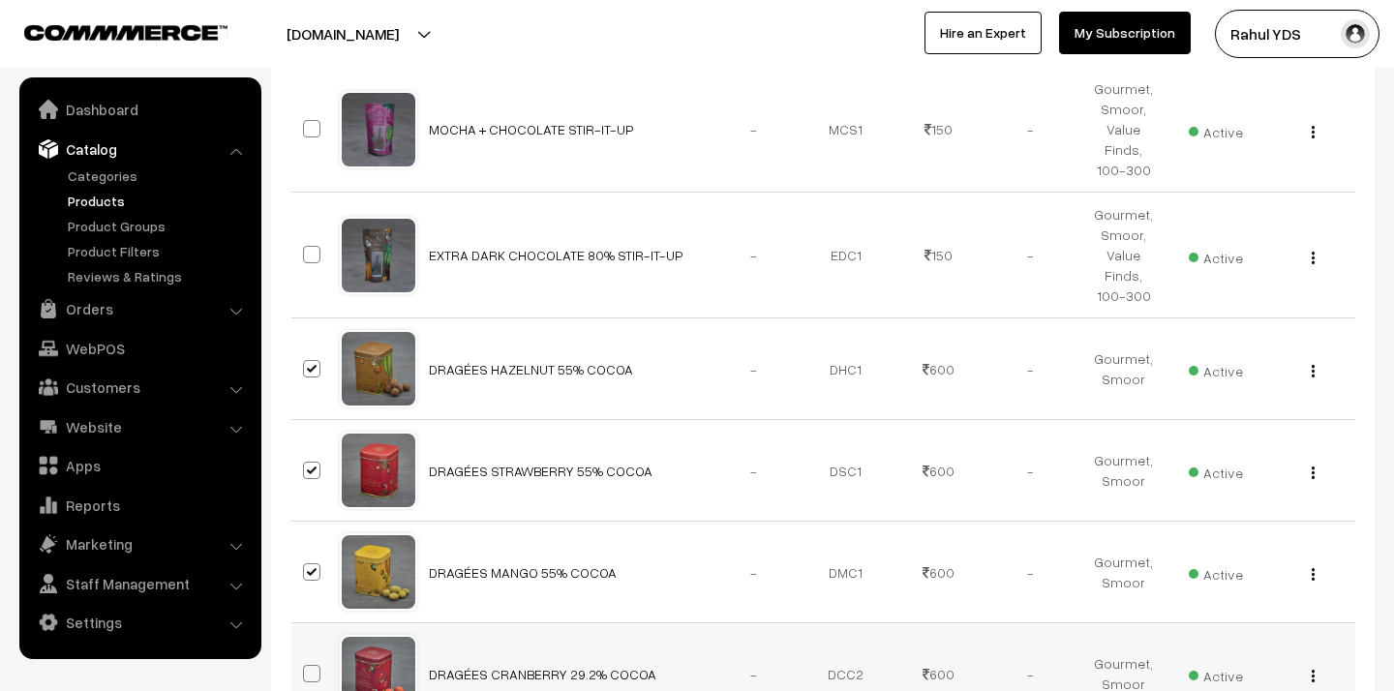
click at [306, 655] on input "checkbox" at bounding box center [299, 661] width 13 height 13
checkbox input "true"
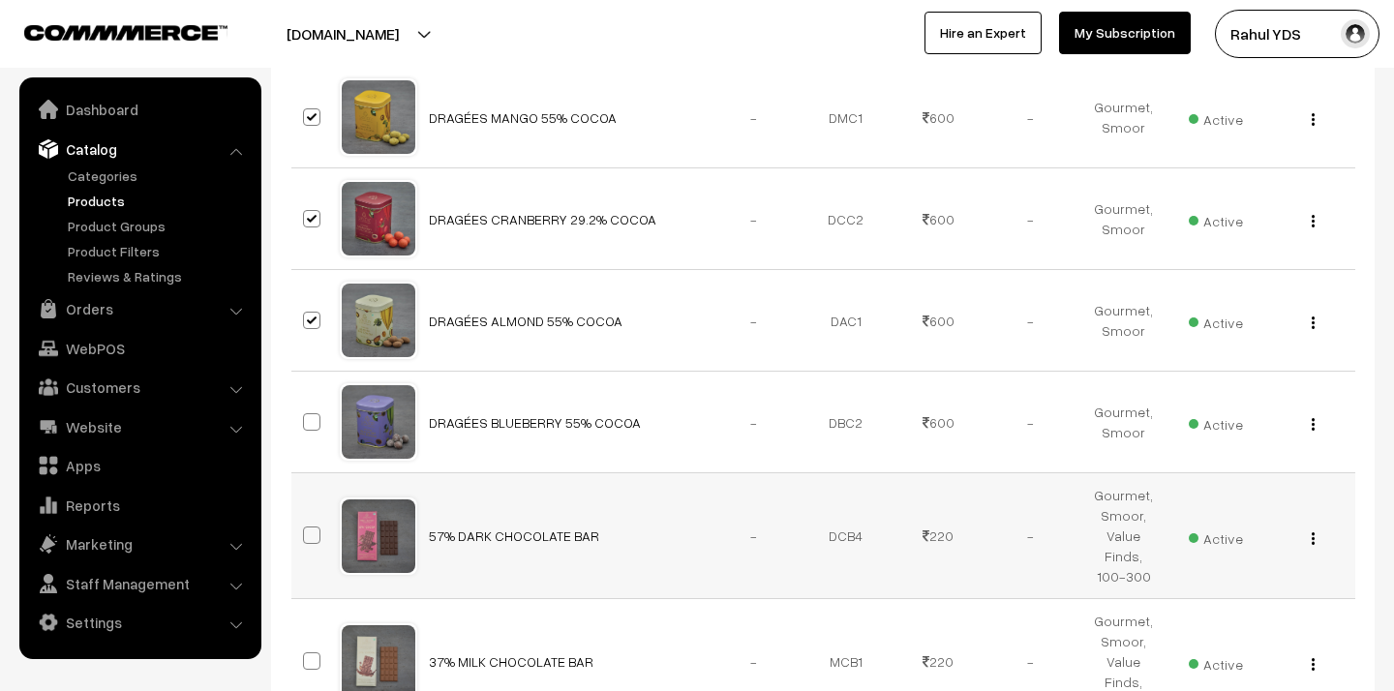
scroll to position [2589, 0]
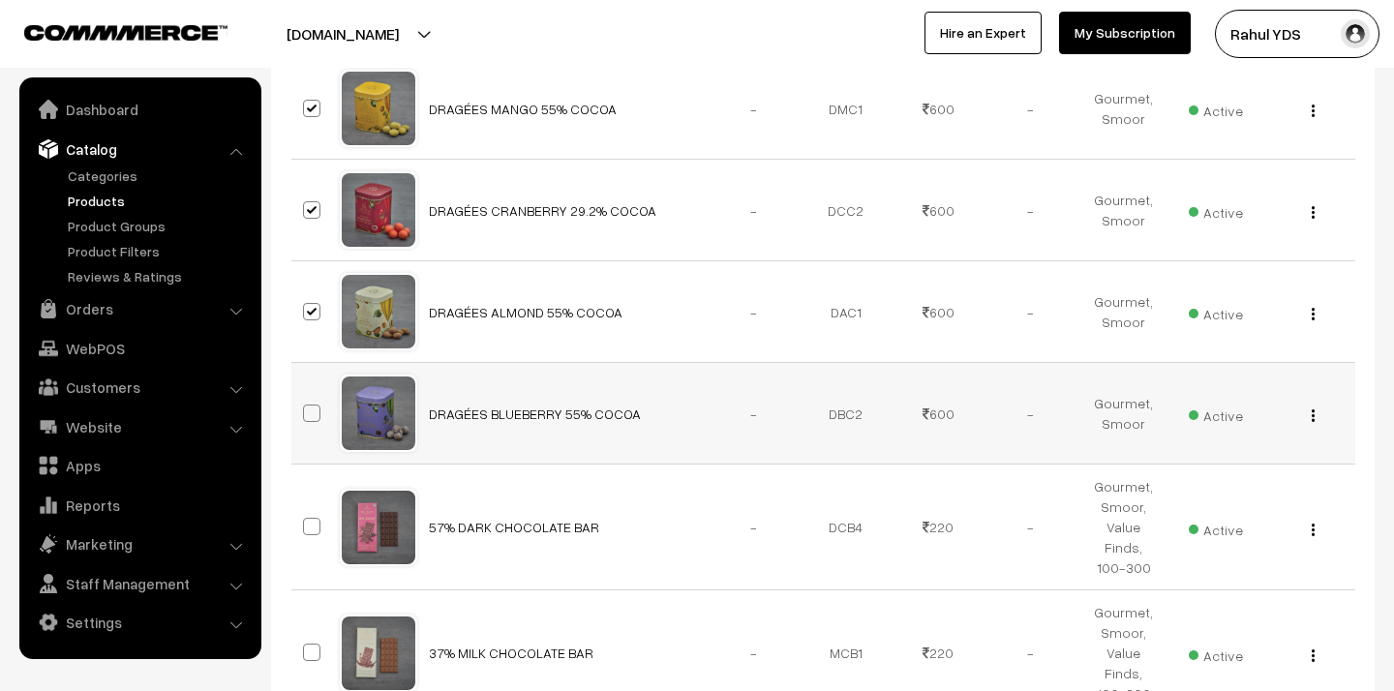
click at [315, 405] on span at bounding box center [311, 413] width 17 height 17
click at [306, 395] on input "checkbox" at bounding box center [299, 401] width 13 height 13
checkbox input "true"
click at [313, 518] on span at bounding box center [311, 526] width 17 height 17
click at [306, 508] on input "checkbox" at bounding box center [299, 514] width 13 height 13
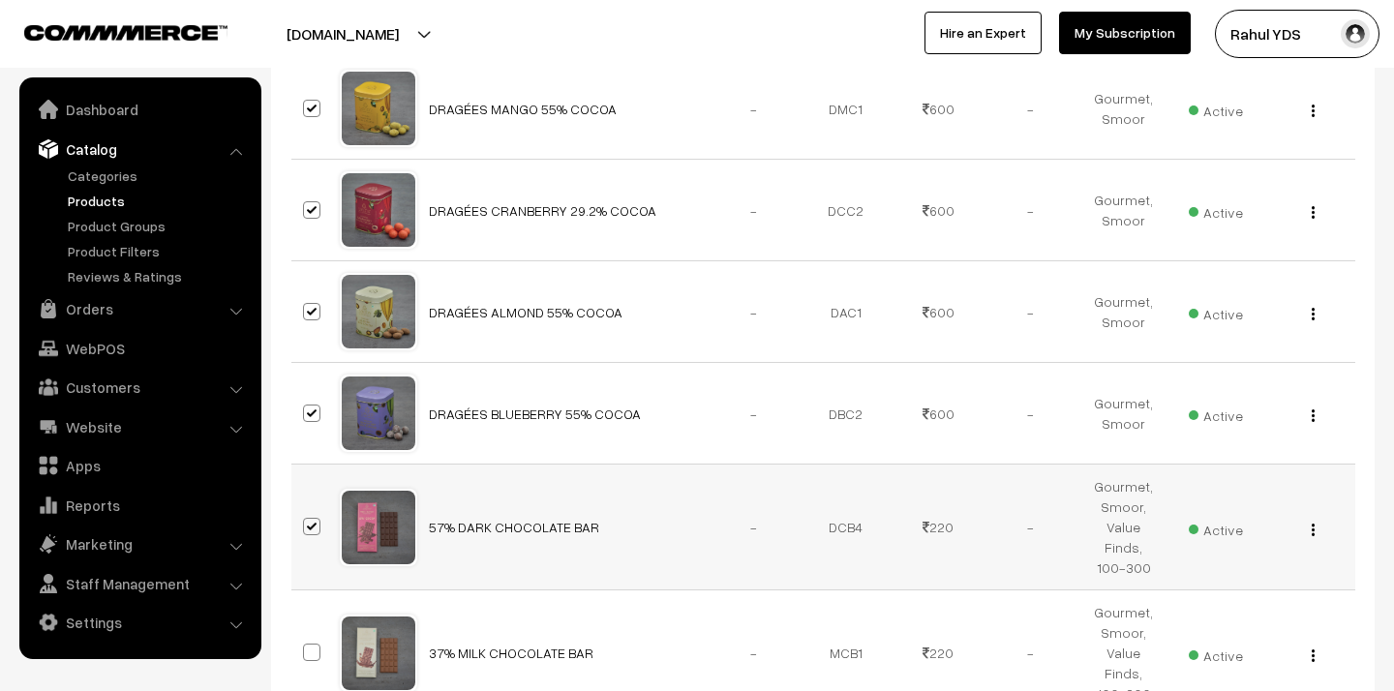
click at [313, 518] on span at bounding box center [311, 526] width 17 height 17
click at [306, 508] on input "checkbox" at bounding box center [299, 514] width 13 height 13
checkbox input "false"
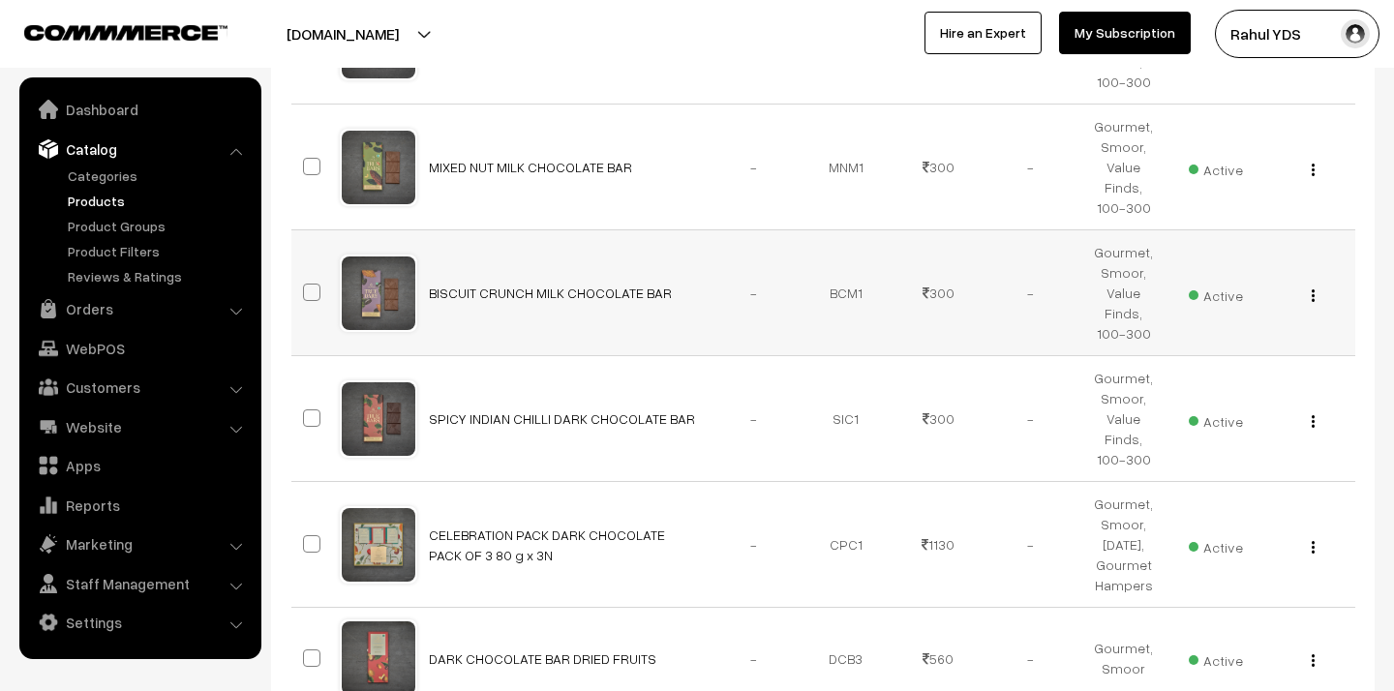
scroll to position [4095, 0]
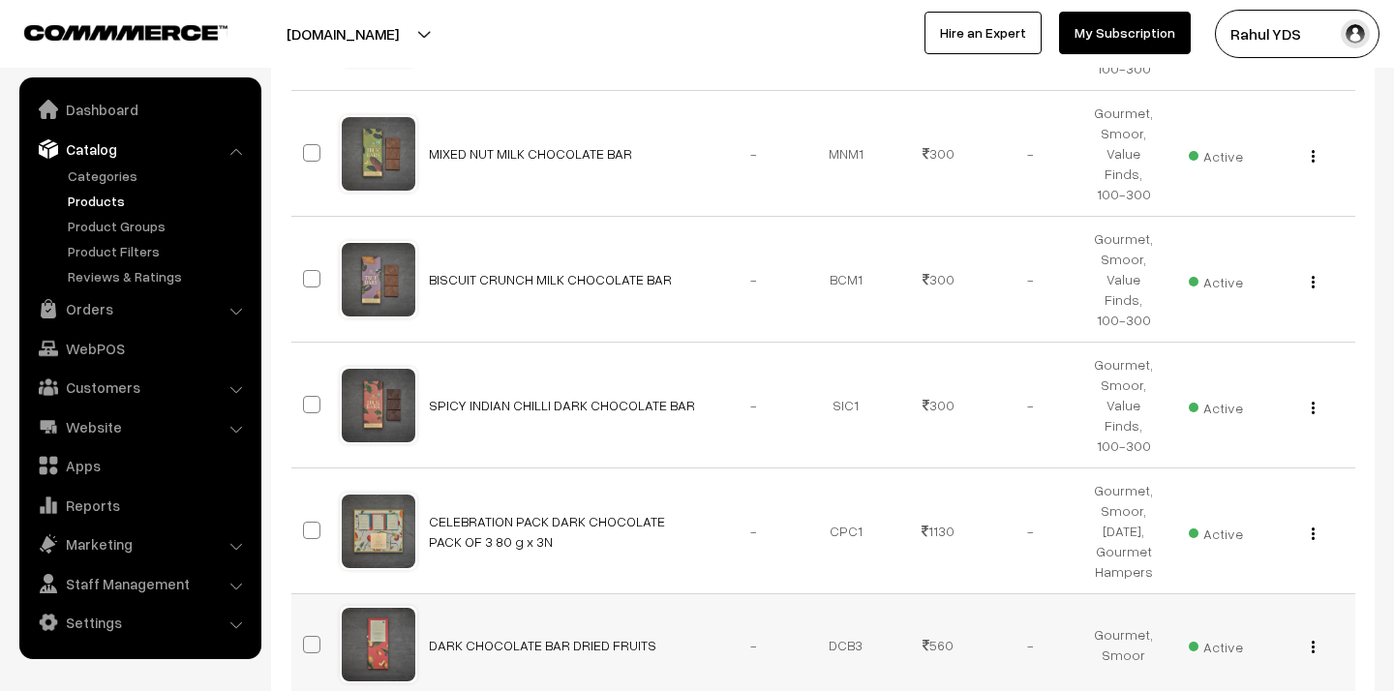
click at [311, 636] on span at bounding box center [311, 644] width 17 height 17
click at [306, 626] on input "checkbox" at bounding box center [299, 632] width 13 height 13
checkbox input "true"
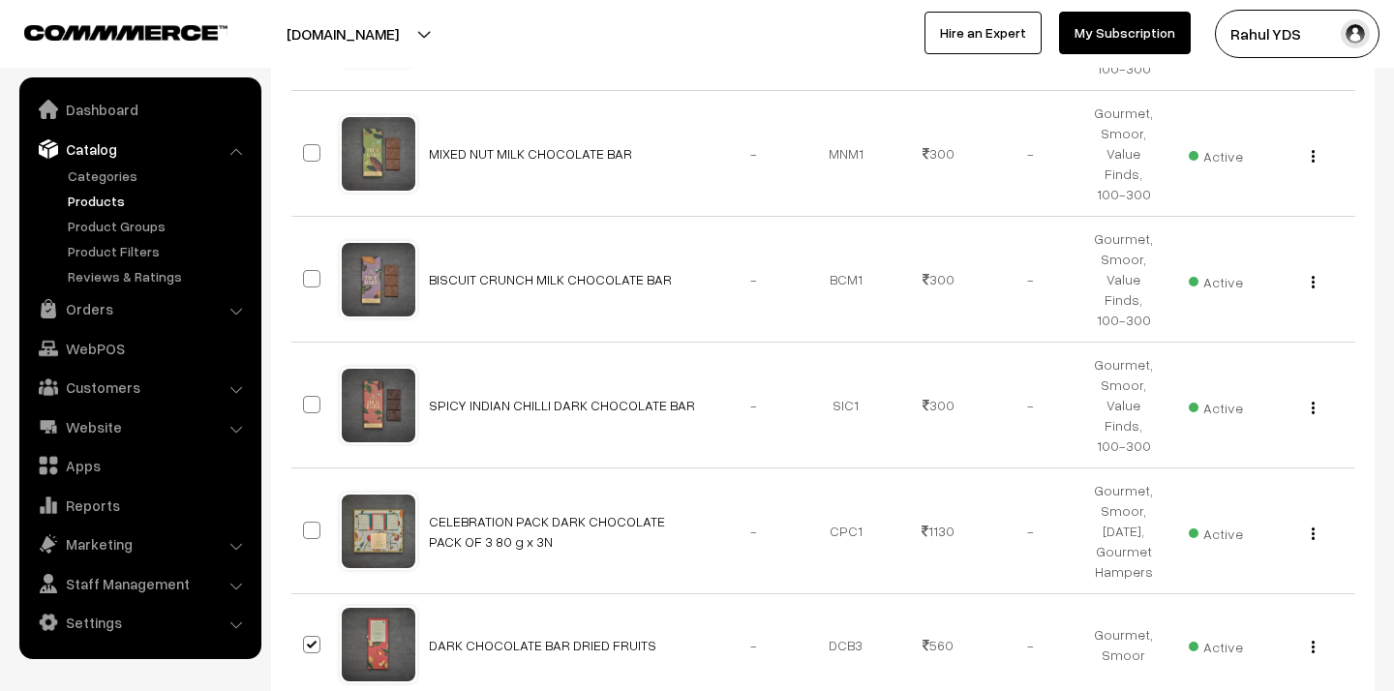
checkbox input "true"
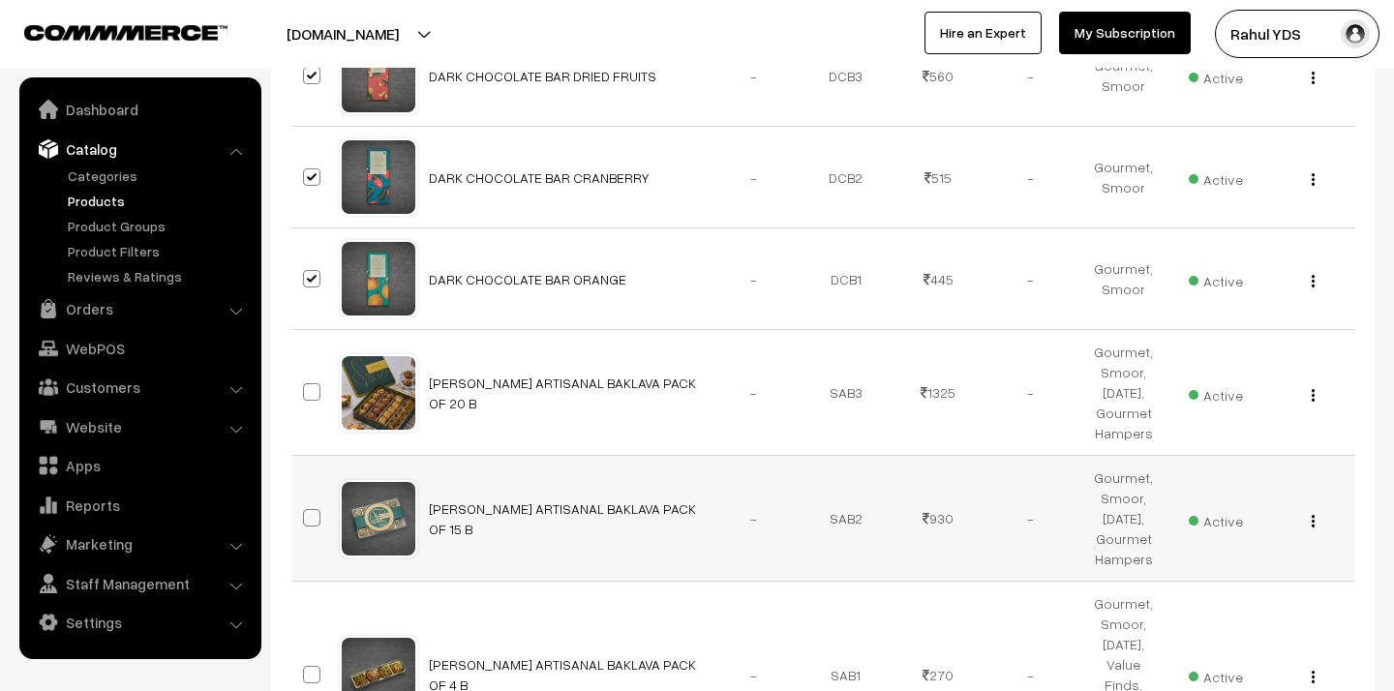
scroll to position [4675, 0]
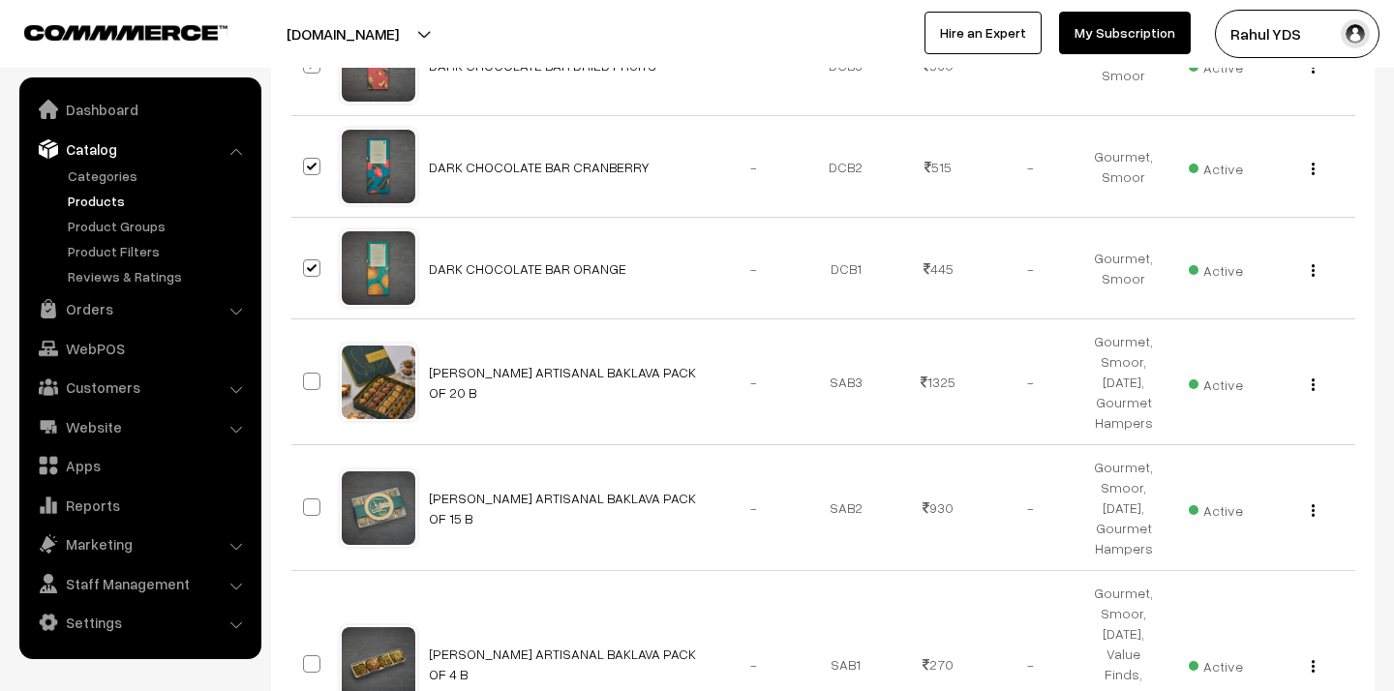
checkbox input "true"
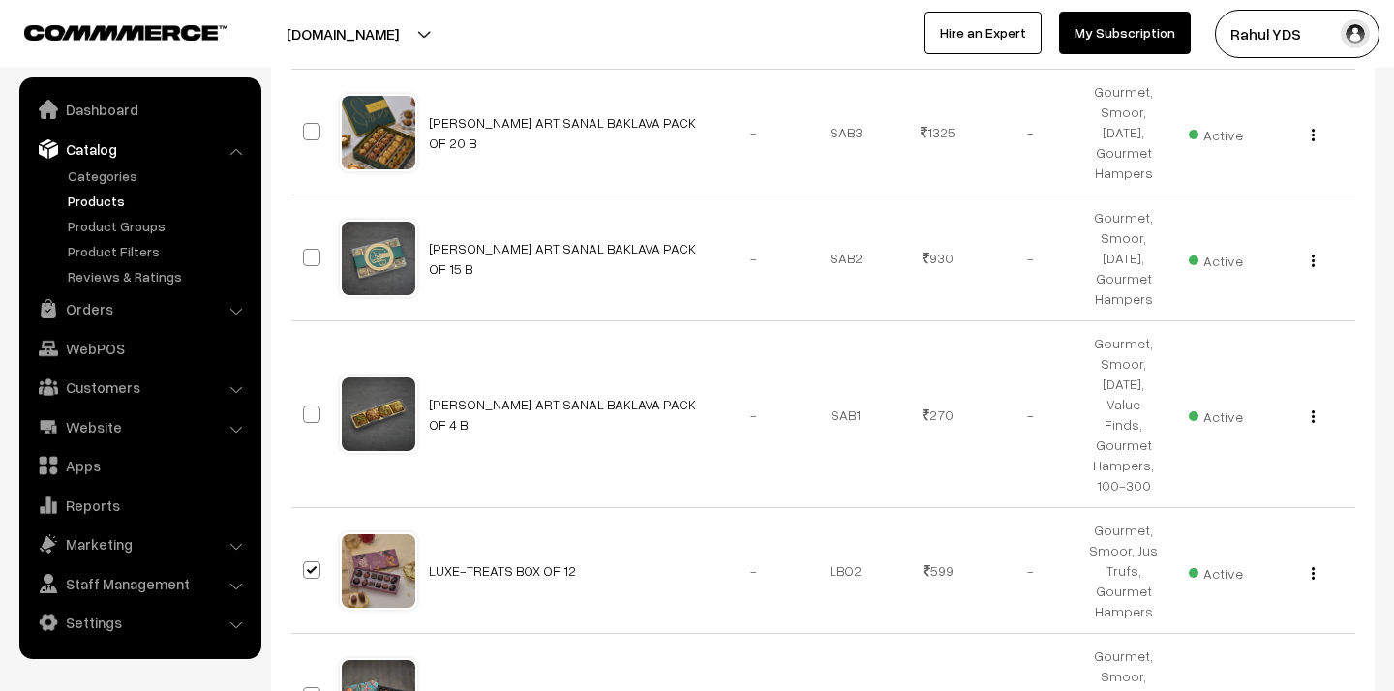
click at [293, 678] on input "checkbox" at bounding box center [299, 684] width 13 height 13
checkbox input "false"
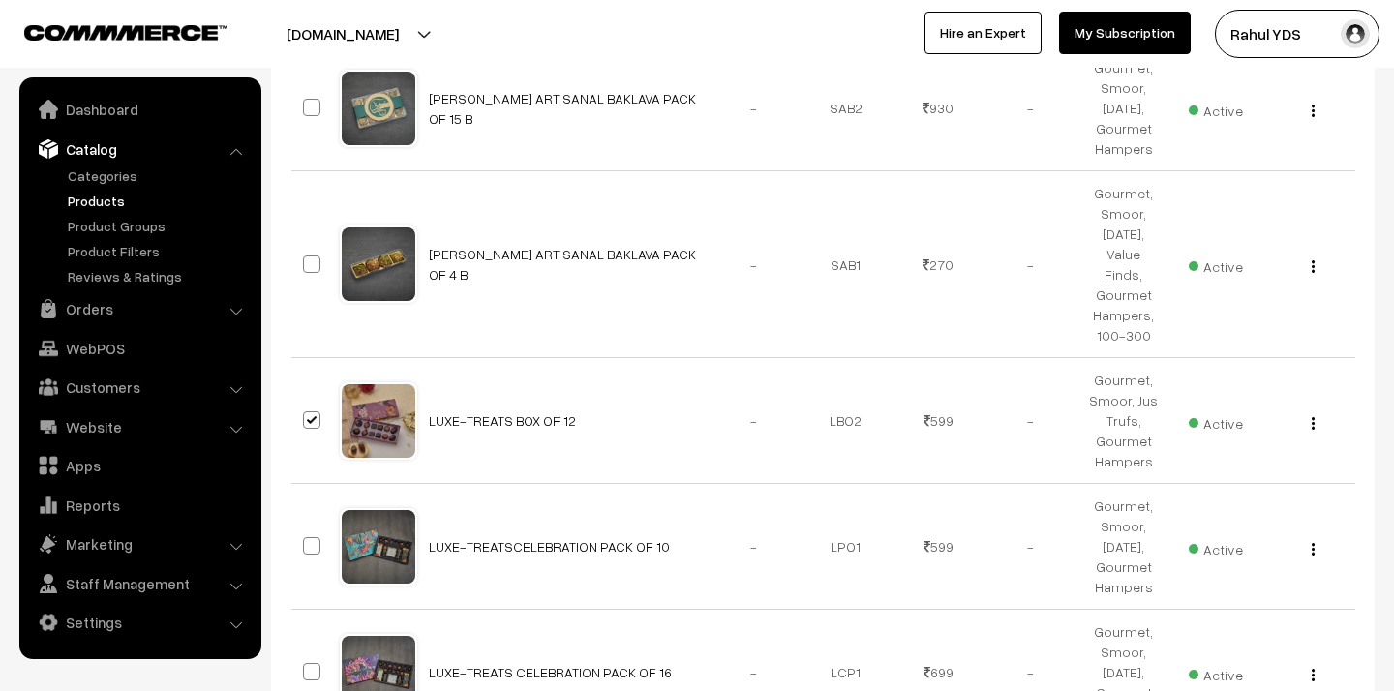
scroll to position [5088, 0]
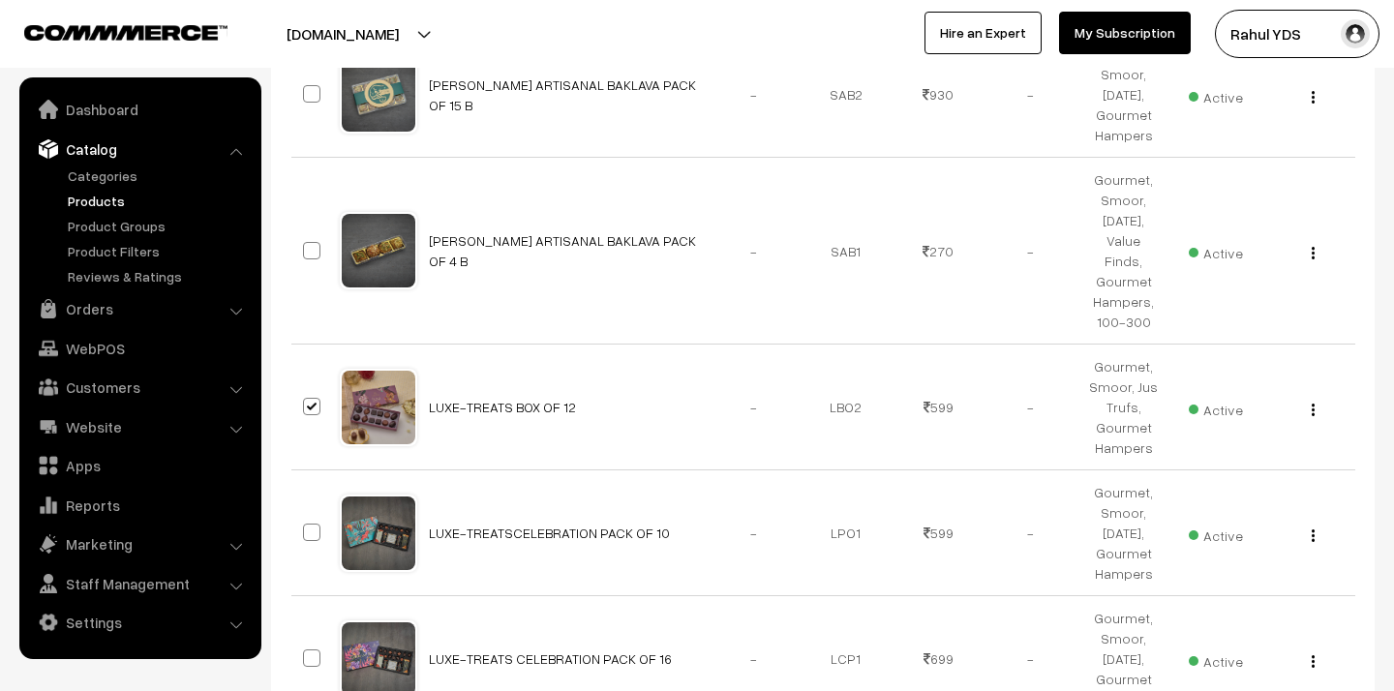
checkbox input "true"
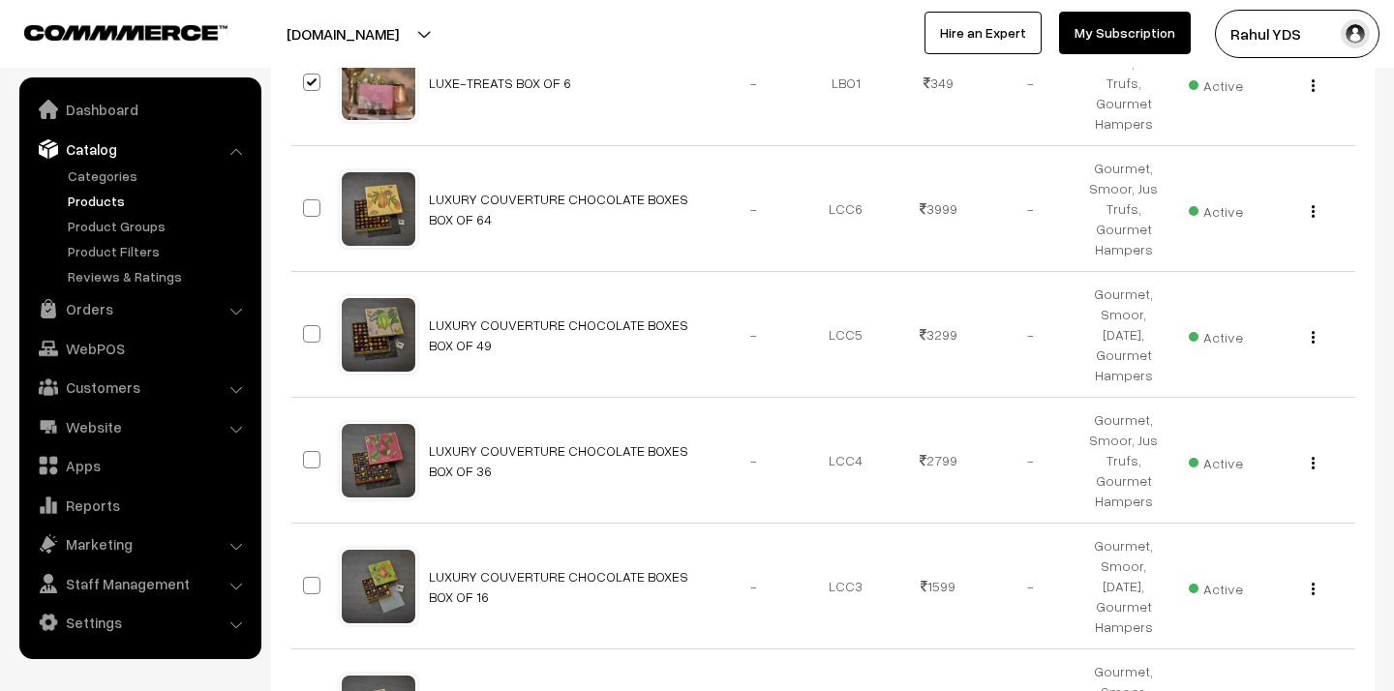
scroll to position [5821, 0]
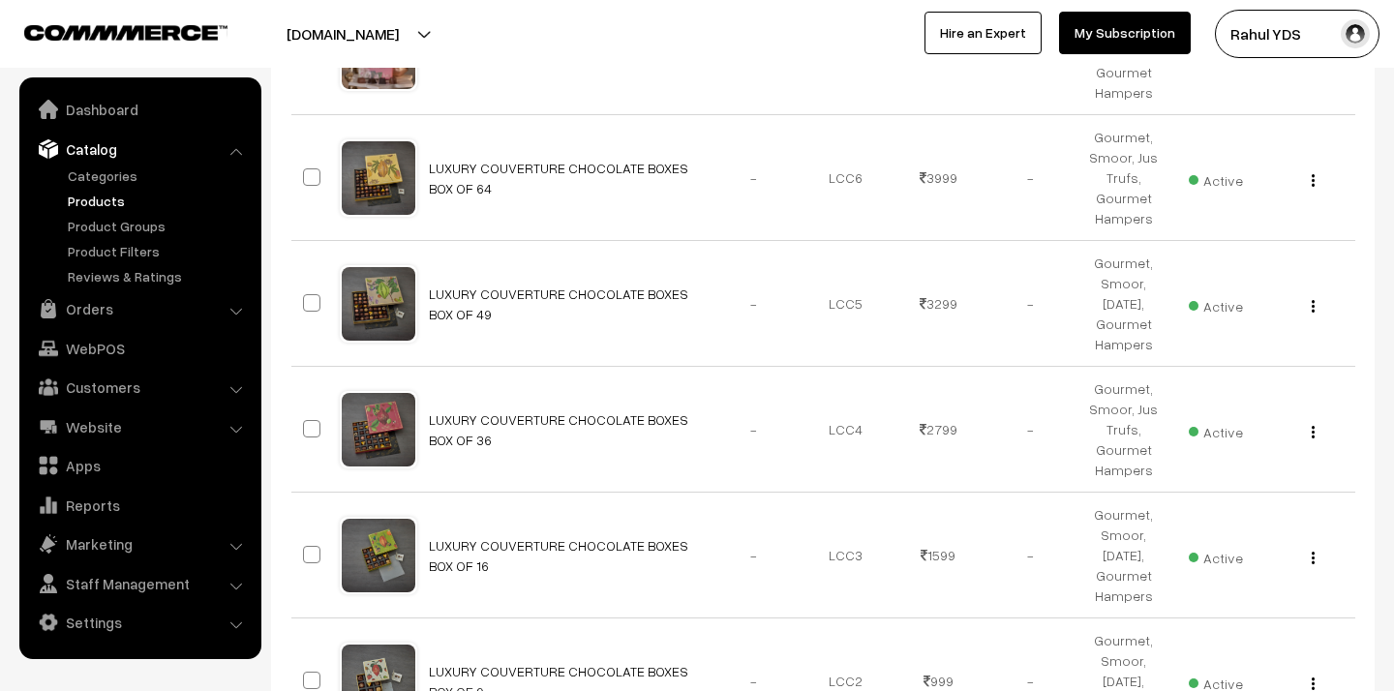
checkbox input "true"
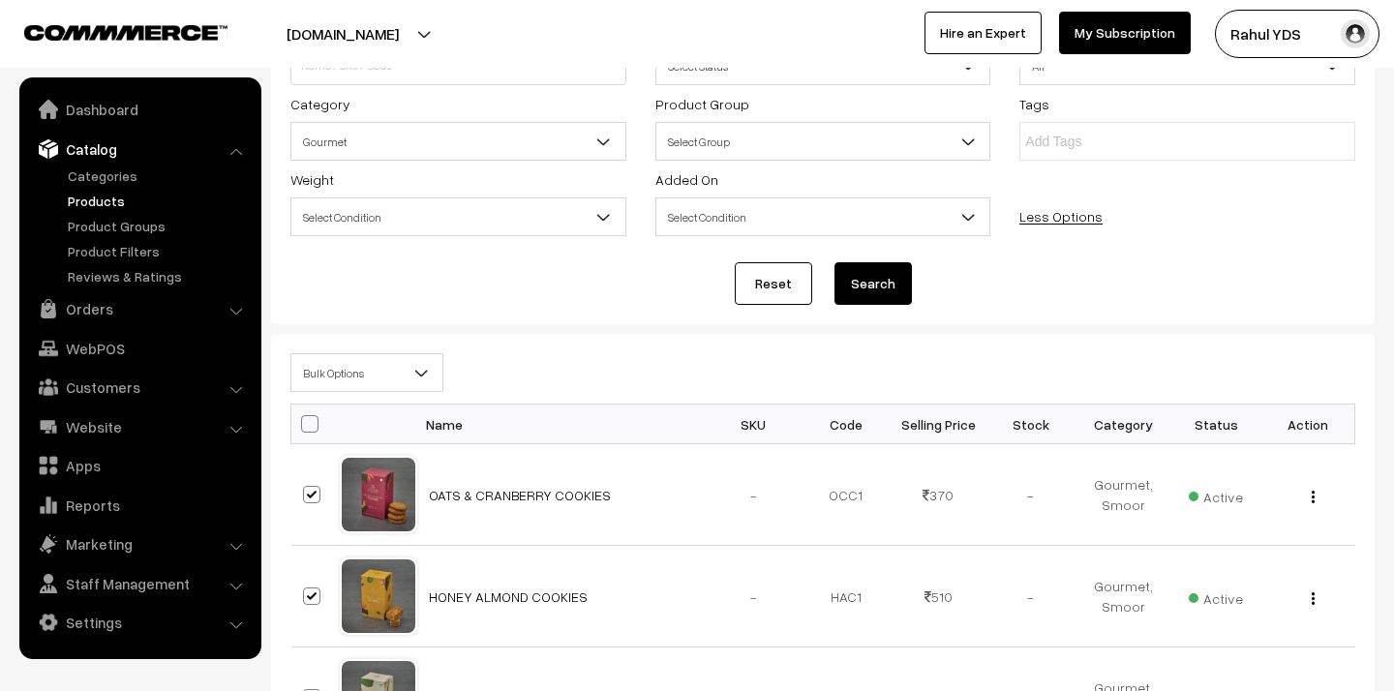
scroll to position [0, 0]
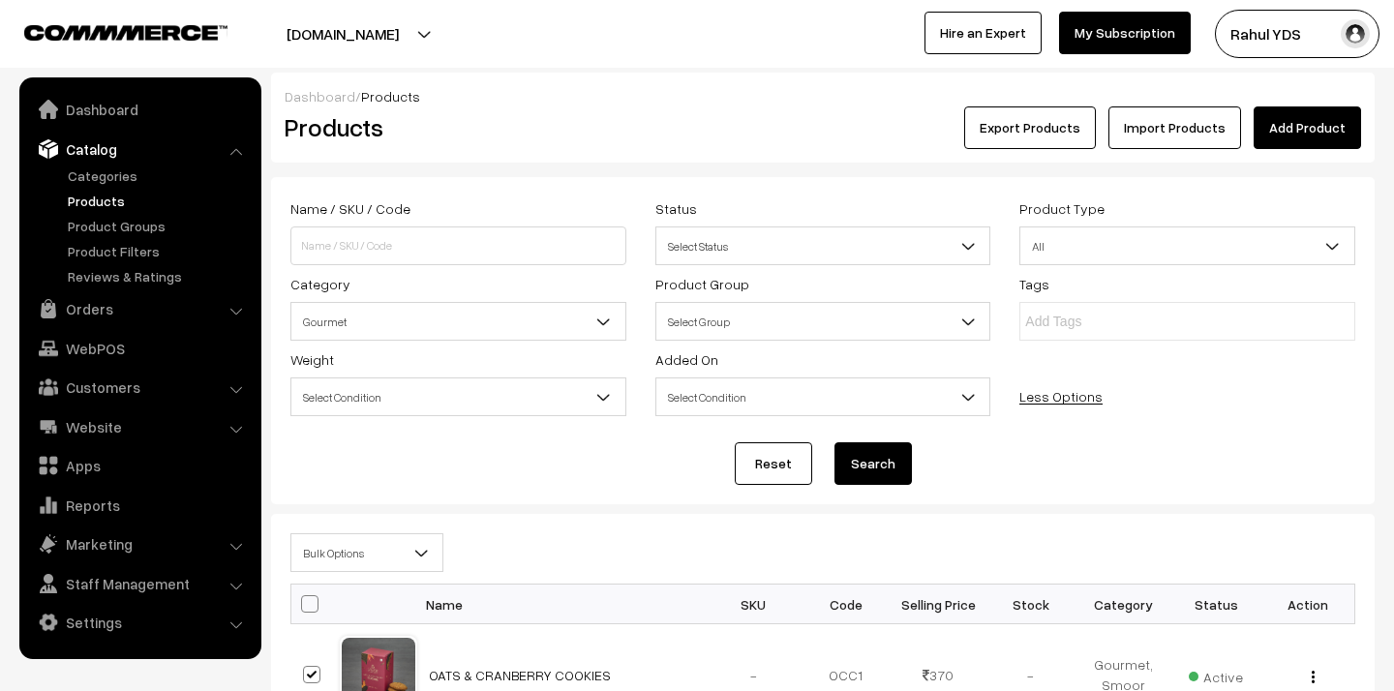
click at [366, 561] on span "Bulk Options" at bounding box center [366, 553] width 151 height 34
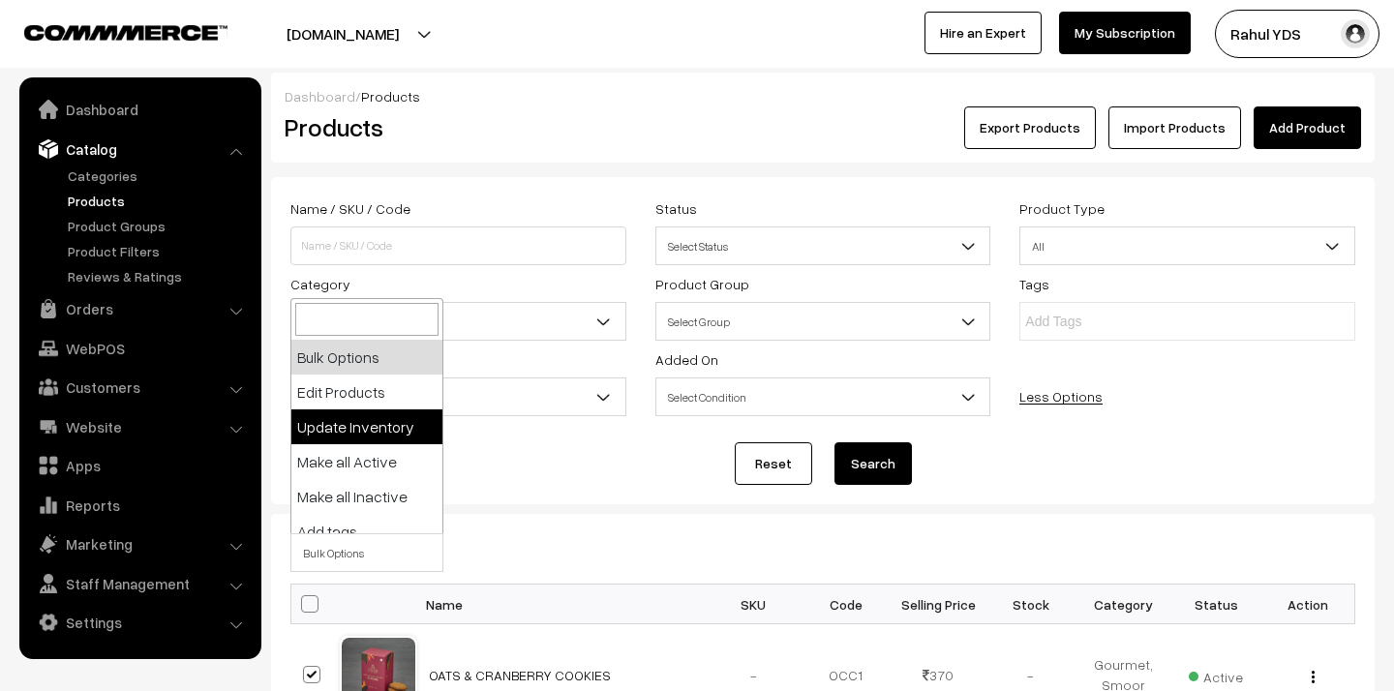
scroll to position [120, 0]
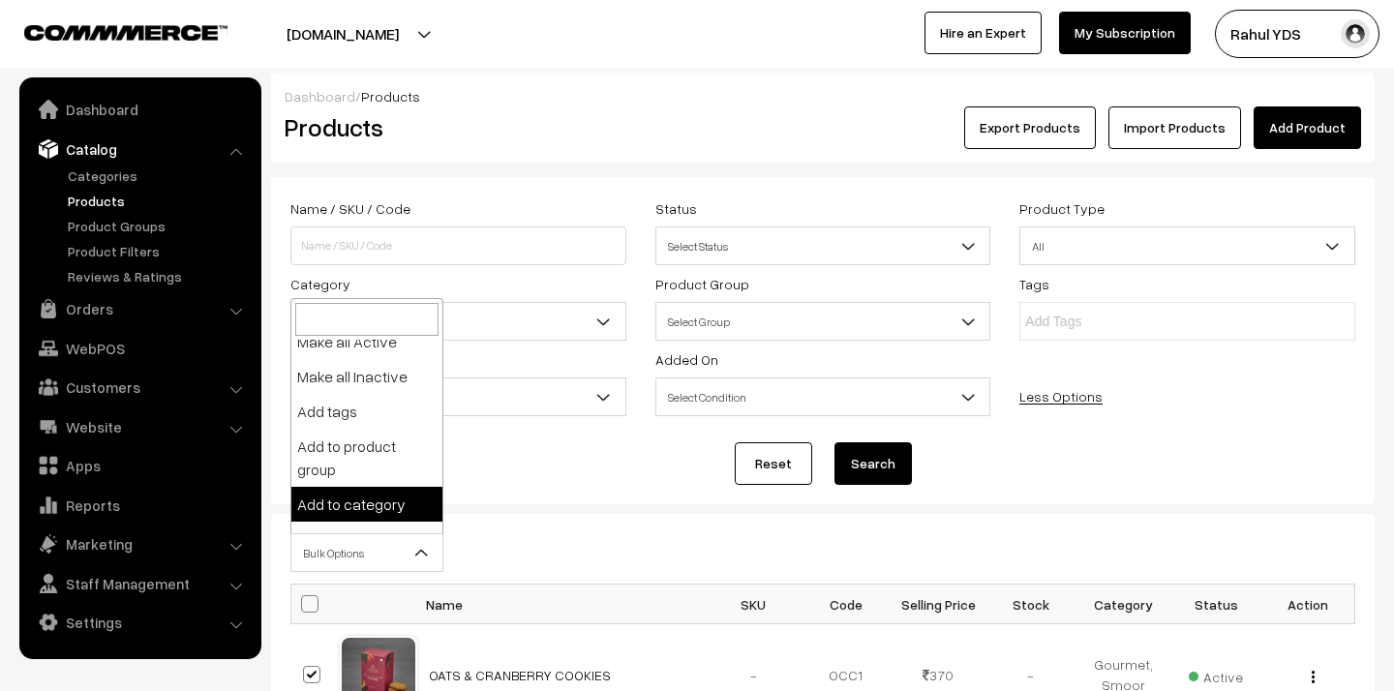
select select "category"
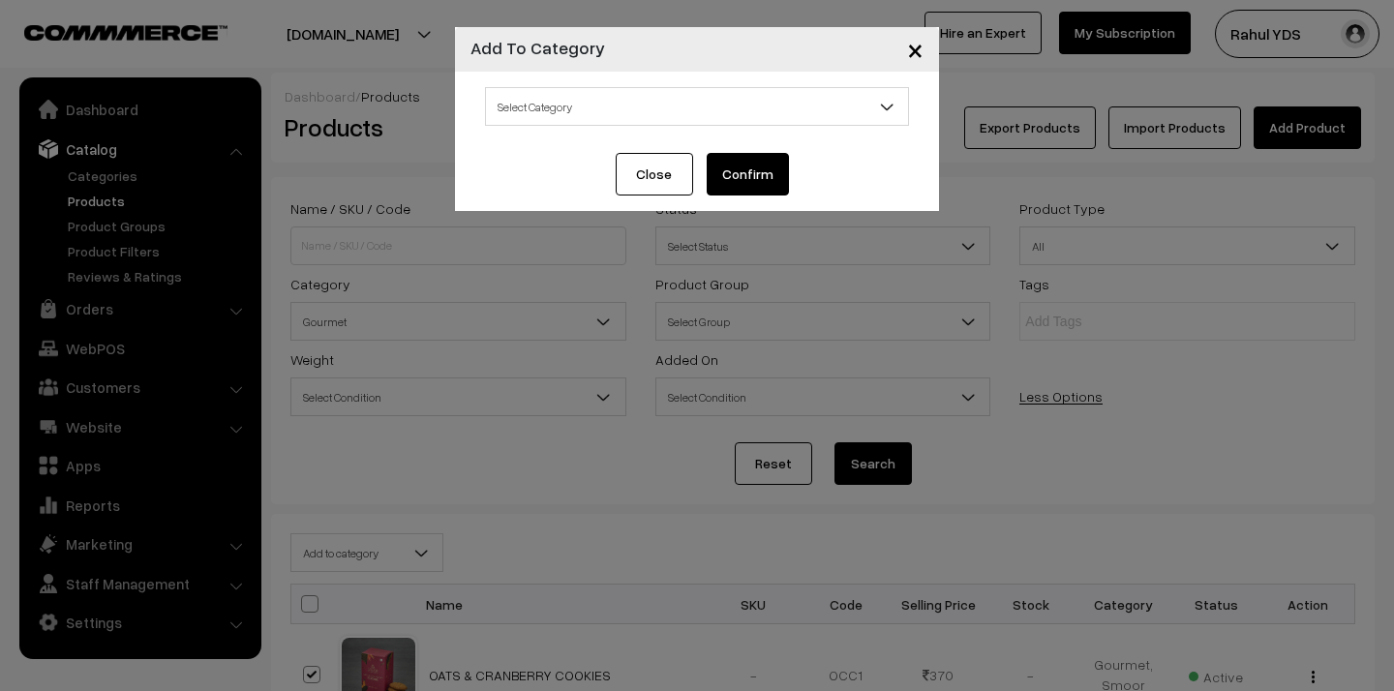
click at [641, 100] on span "Select Category" at bounding box center [697, 107] width 422 height 34
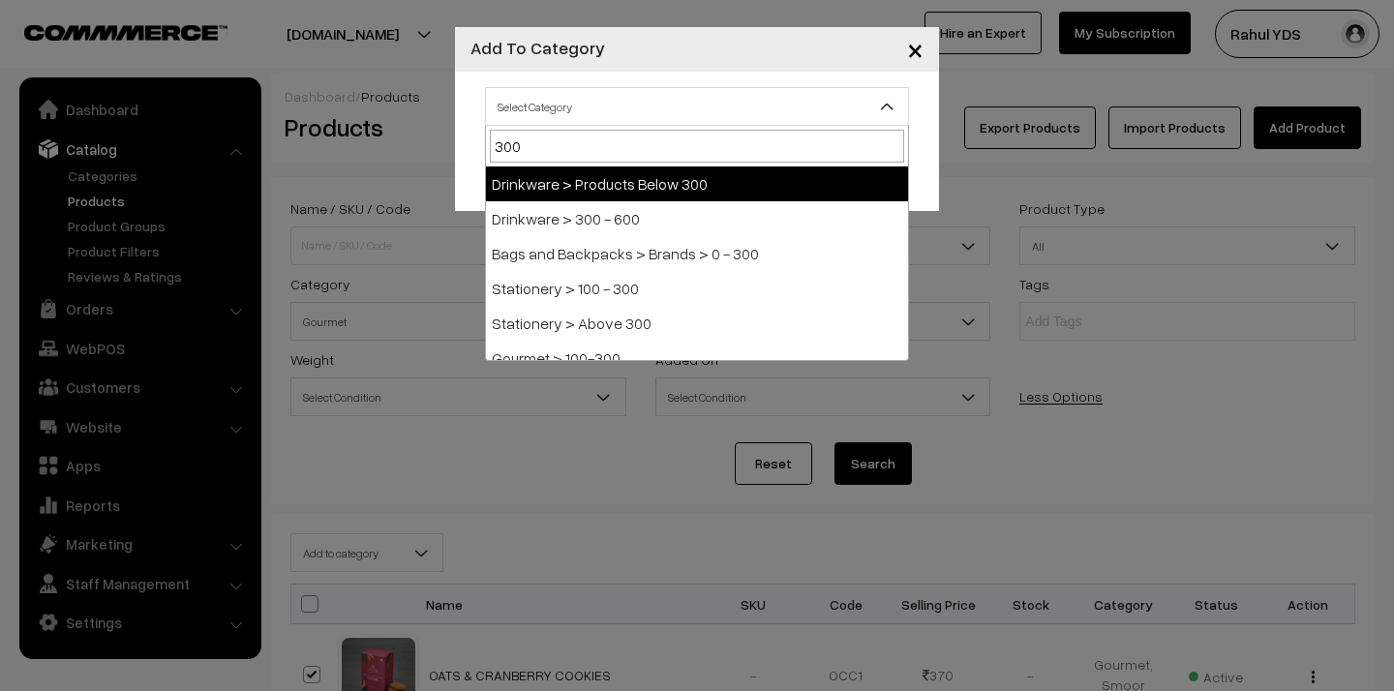
type input "300-"
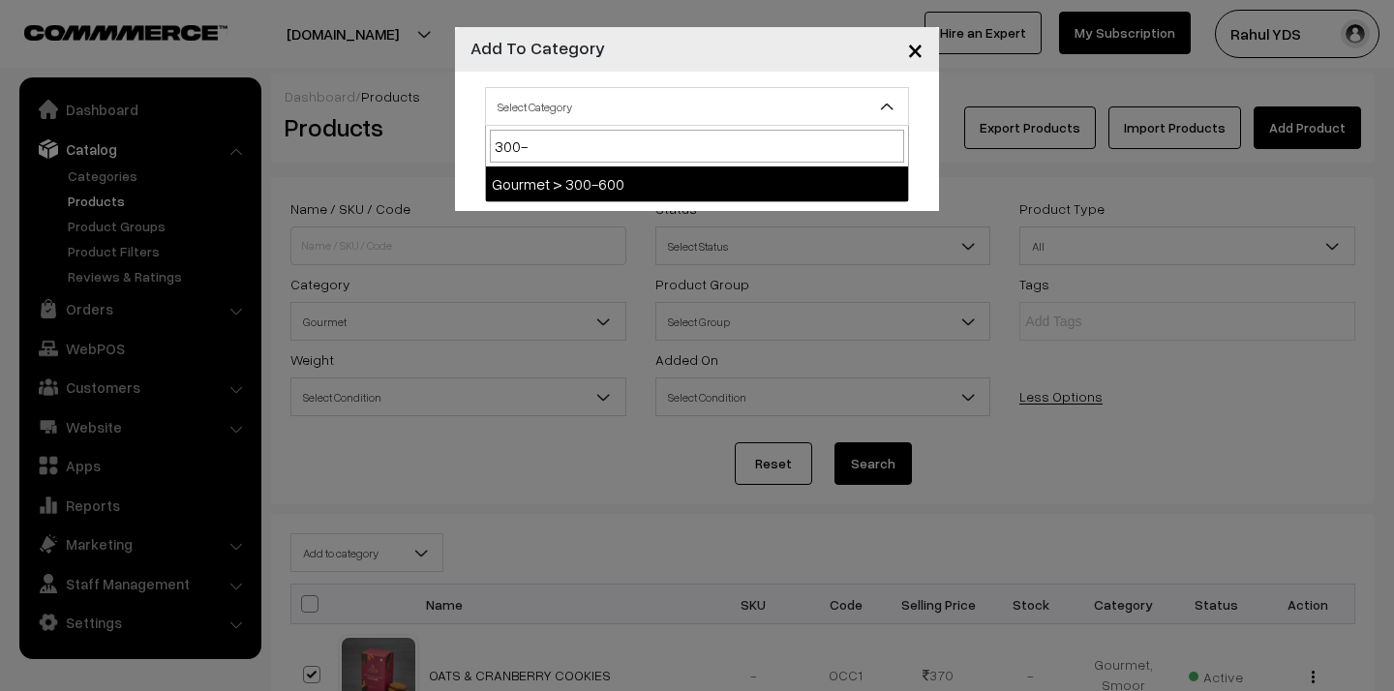
select select "157"
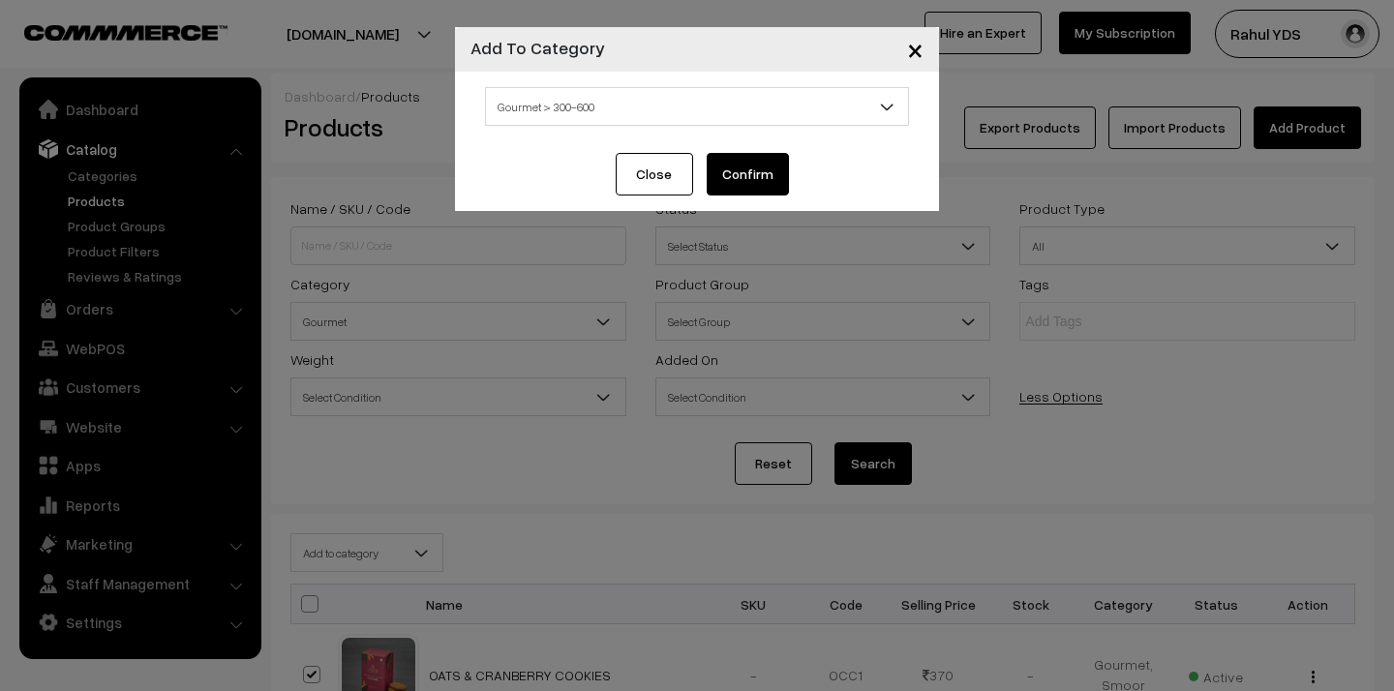
click at [724, 169] on button "Confirm" at bounding box center [748, 174] width 82 height 43
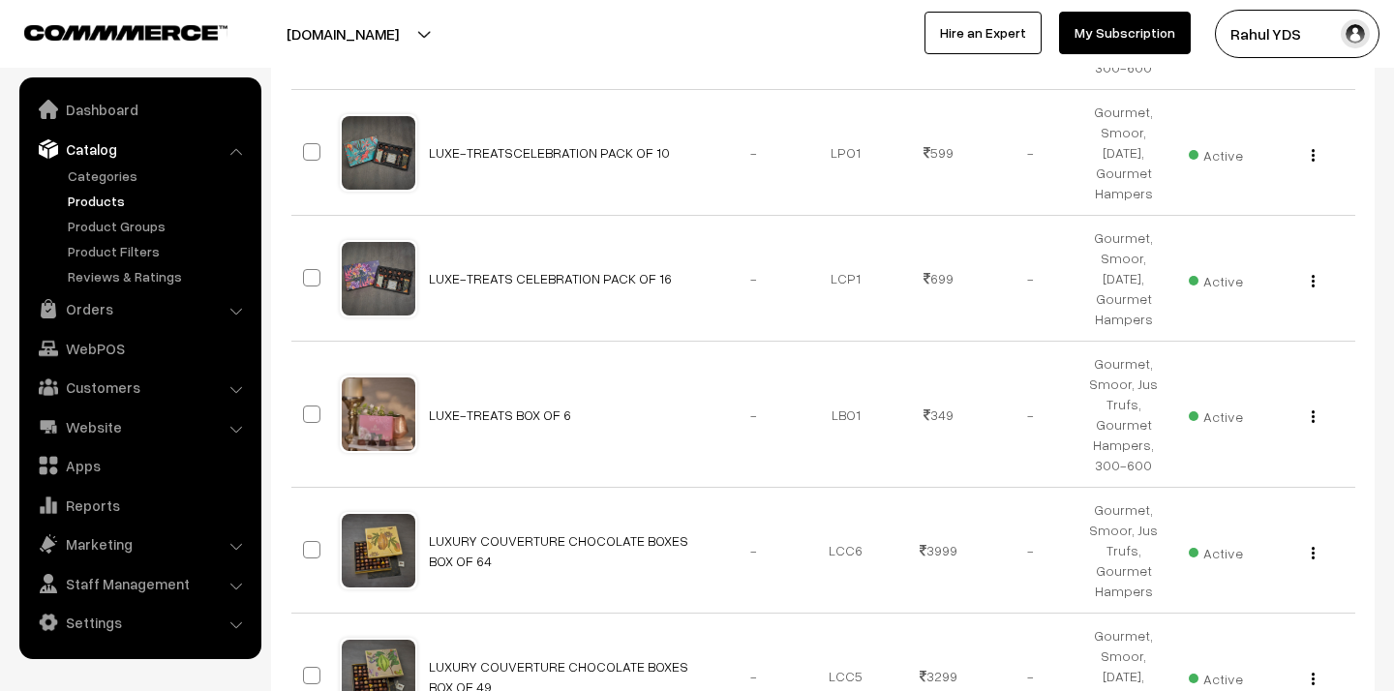
scroll to position [6356, 0]
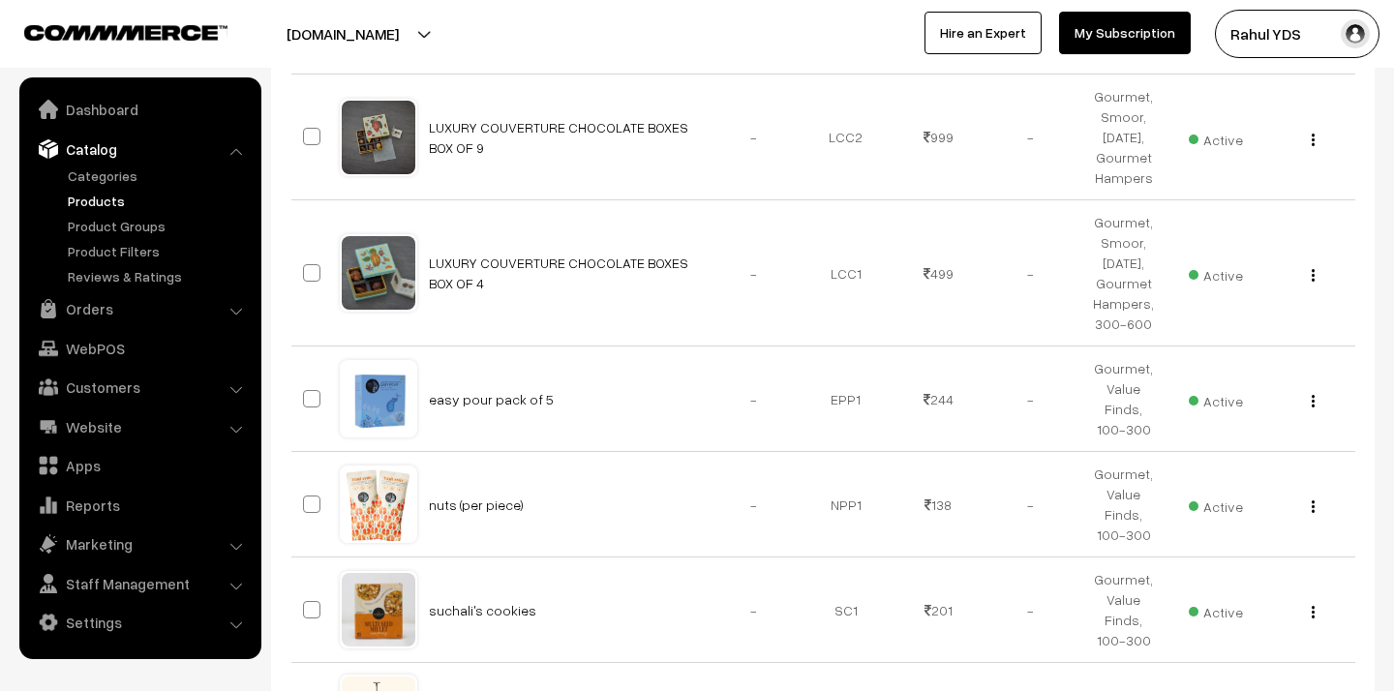
type input "1"
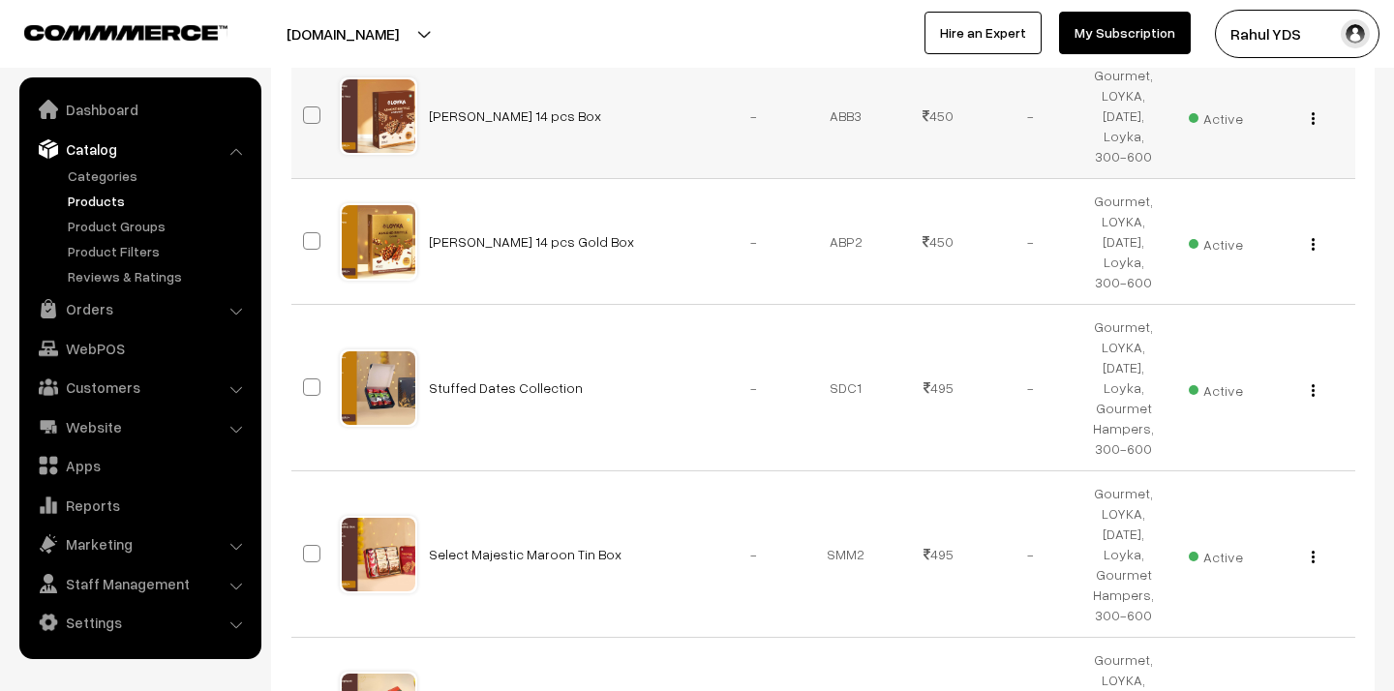
scroll to position [3322, 0]
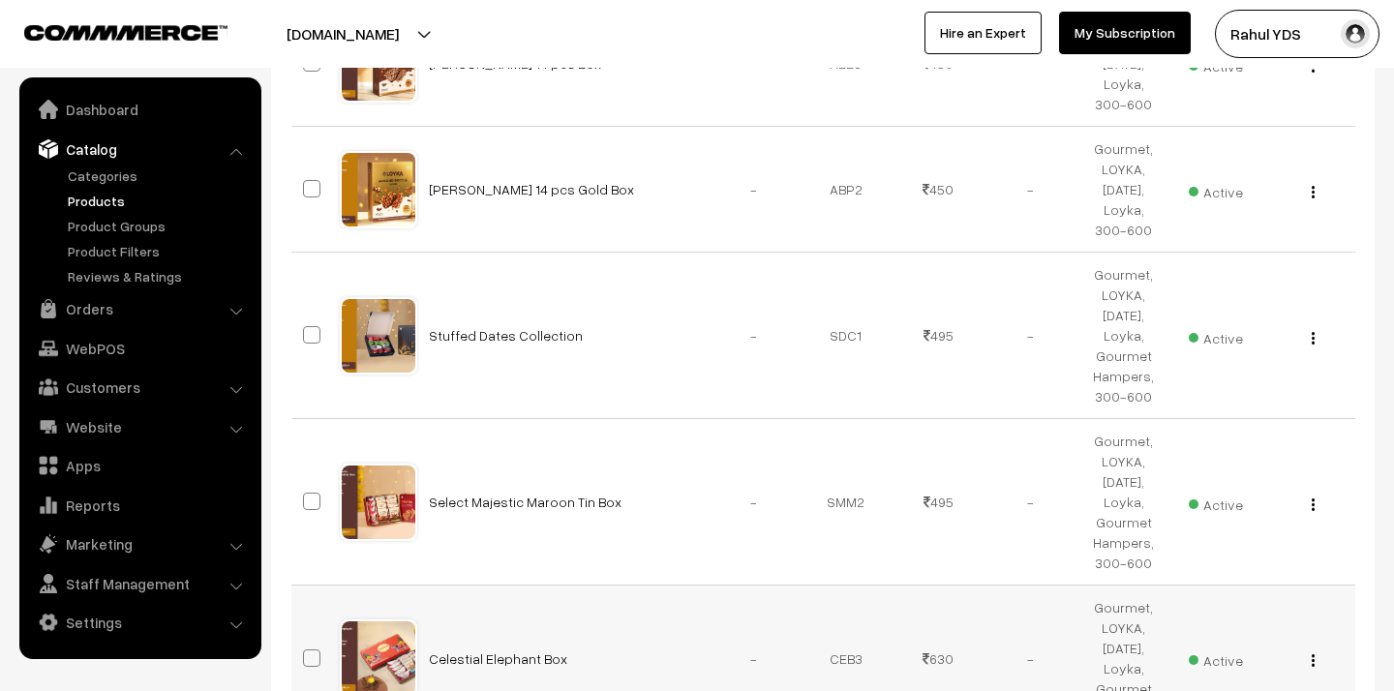
click at [313, 649] on span at bounding box center [311, 657] width 17 height 17
click at [306, 640] on input "checkbox" at bounding box center [299, 646] width 13 height 13
checkbox input "true"
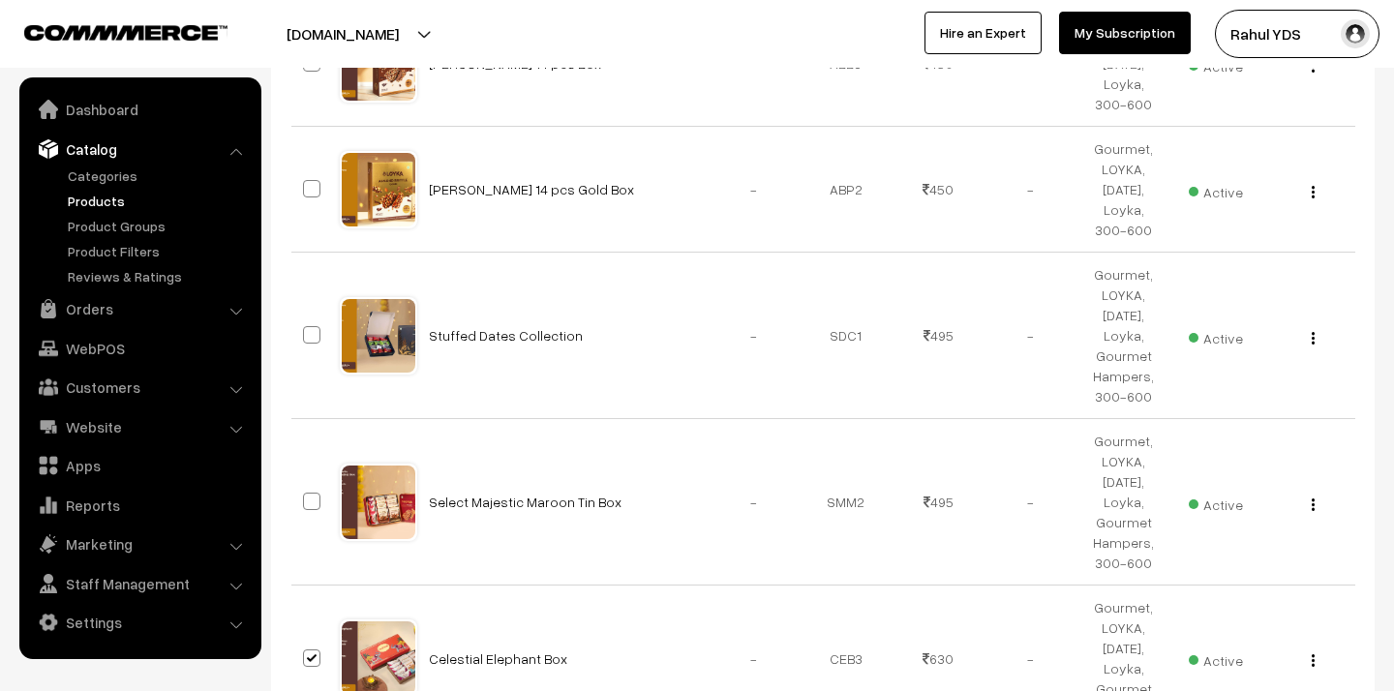
checkbox input "true"
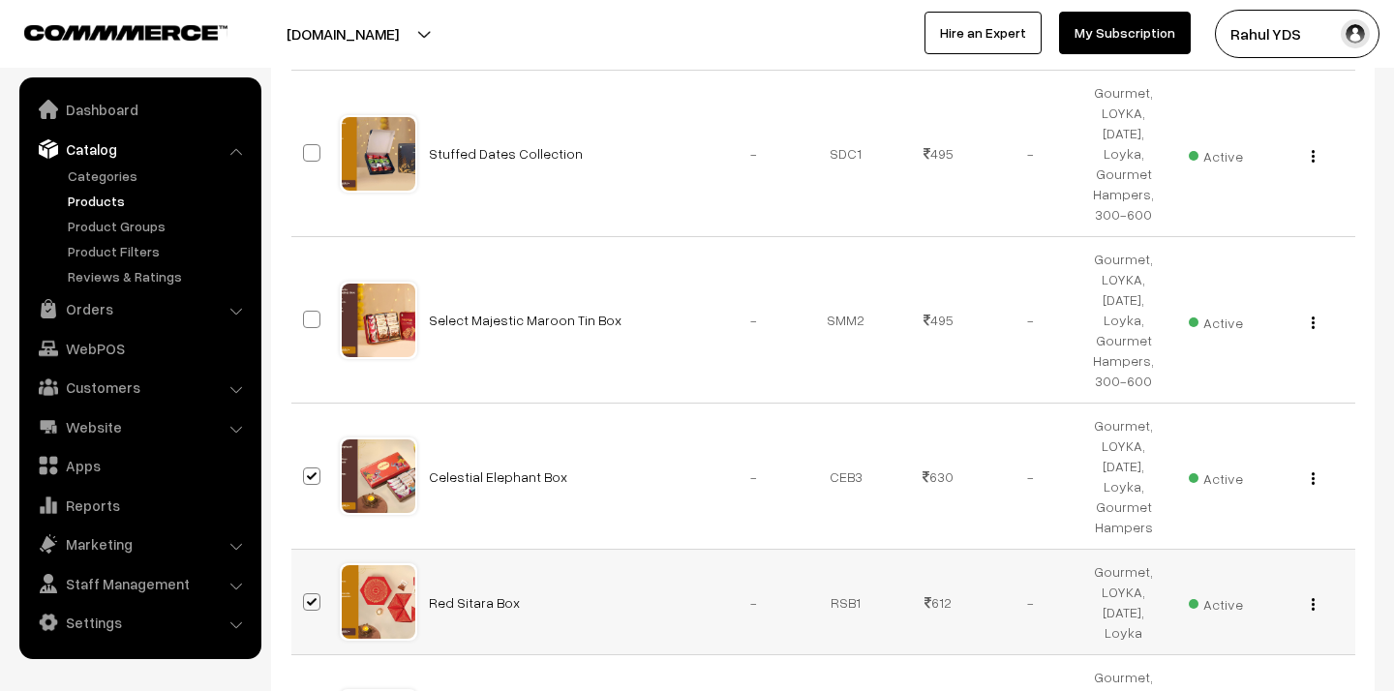
scroll to position [3553, 0]
checkbox input "true"
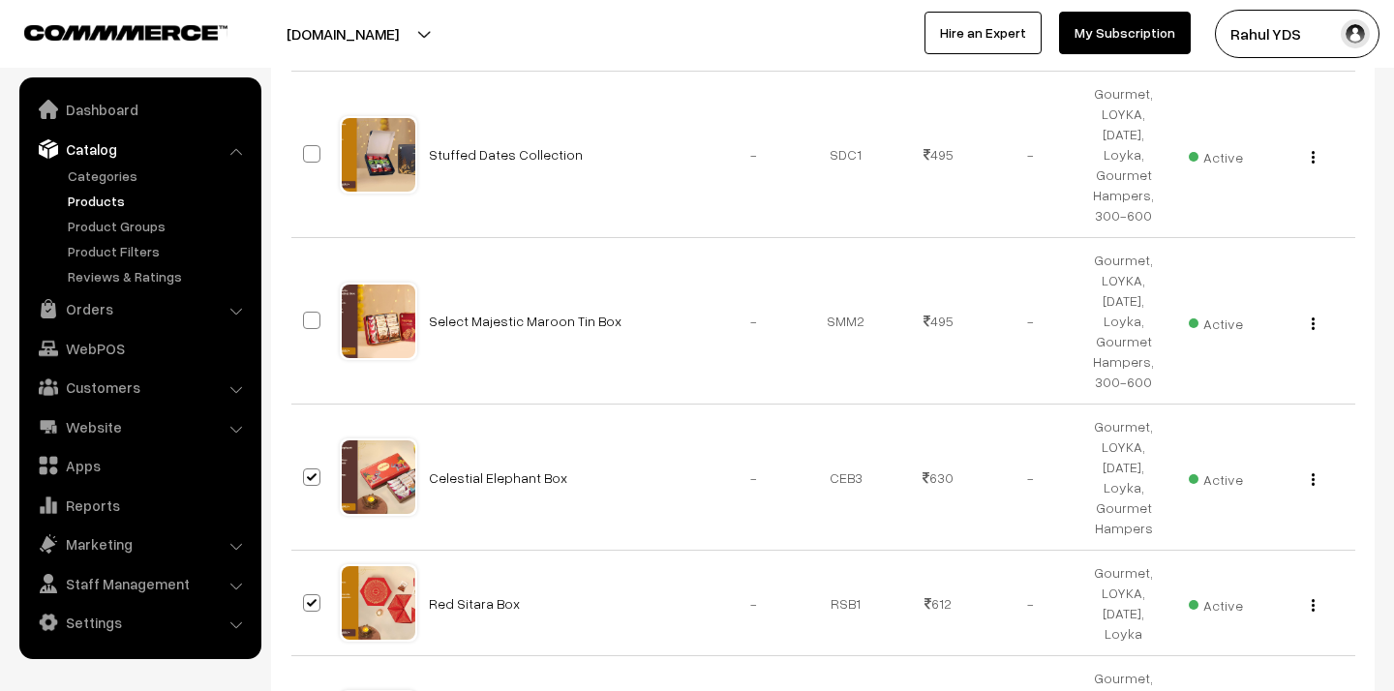
checkbox input "true"
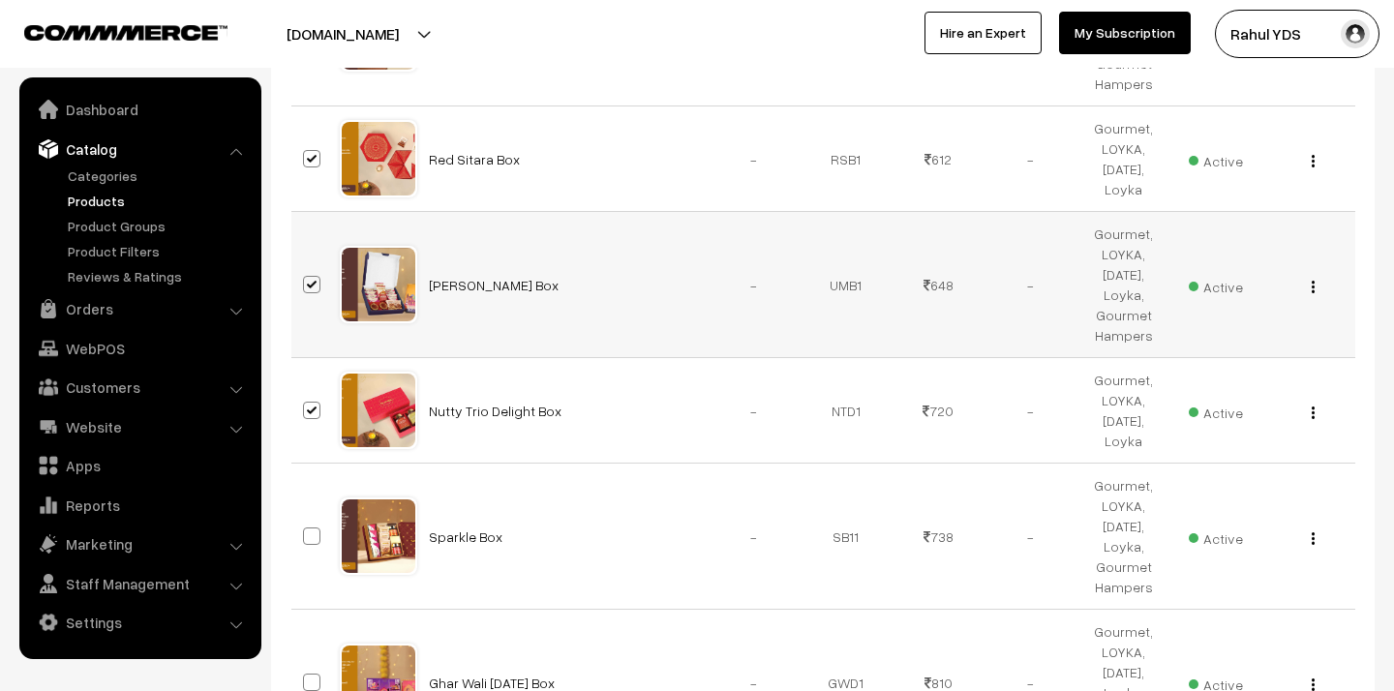
scroll to position [4002, 0]
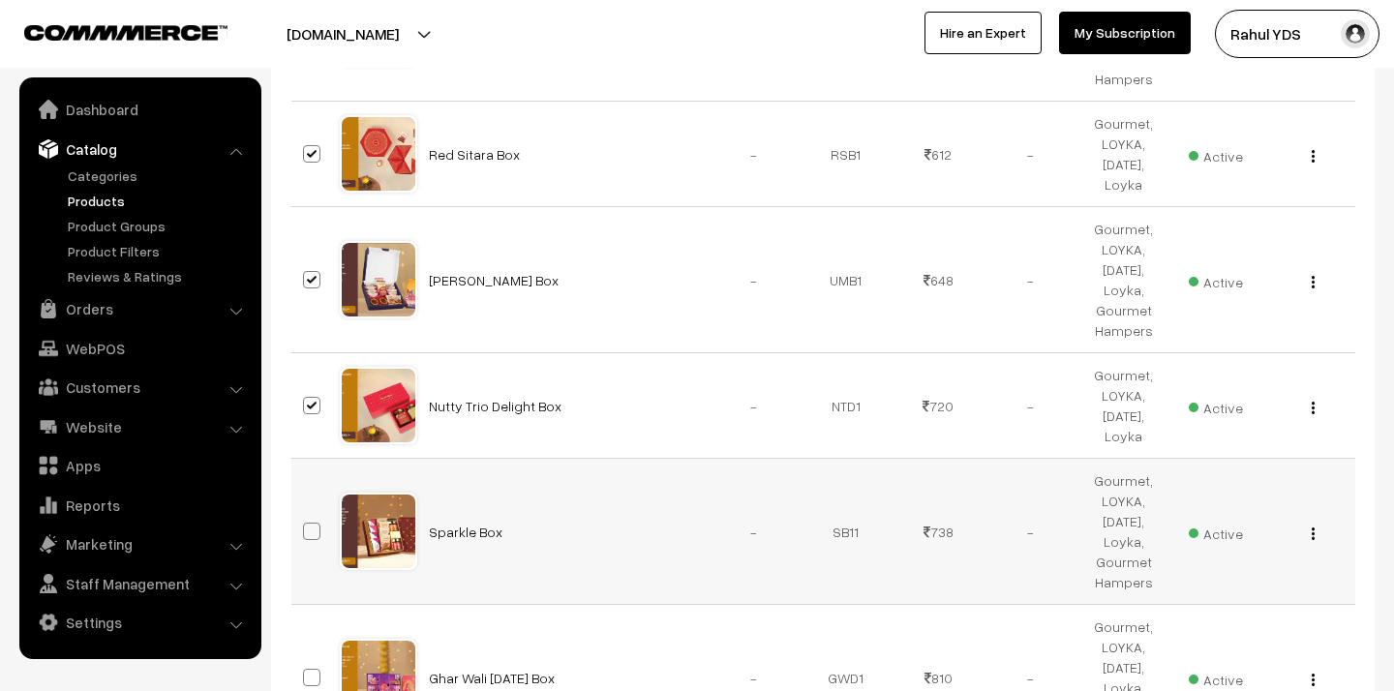
click at [308, 523] on span at bounding box center [311, 531] width 17 height 17
click at [306, 513] on input "checkbox" at bounding box center [299, 519] width 13 height 13
checkbox input "true"
click at [319, 669] on span at bounding box center [311, 677] width 17 height 17
click at [306, 659] on input "checkbox" at bounding box center [299, 665] width 13 height 13
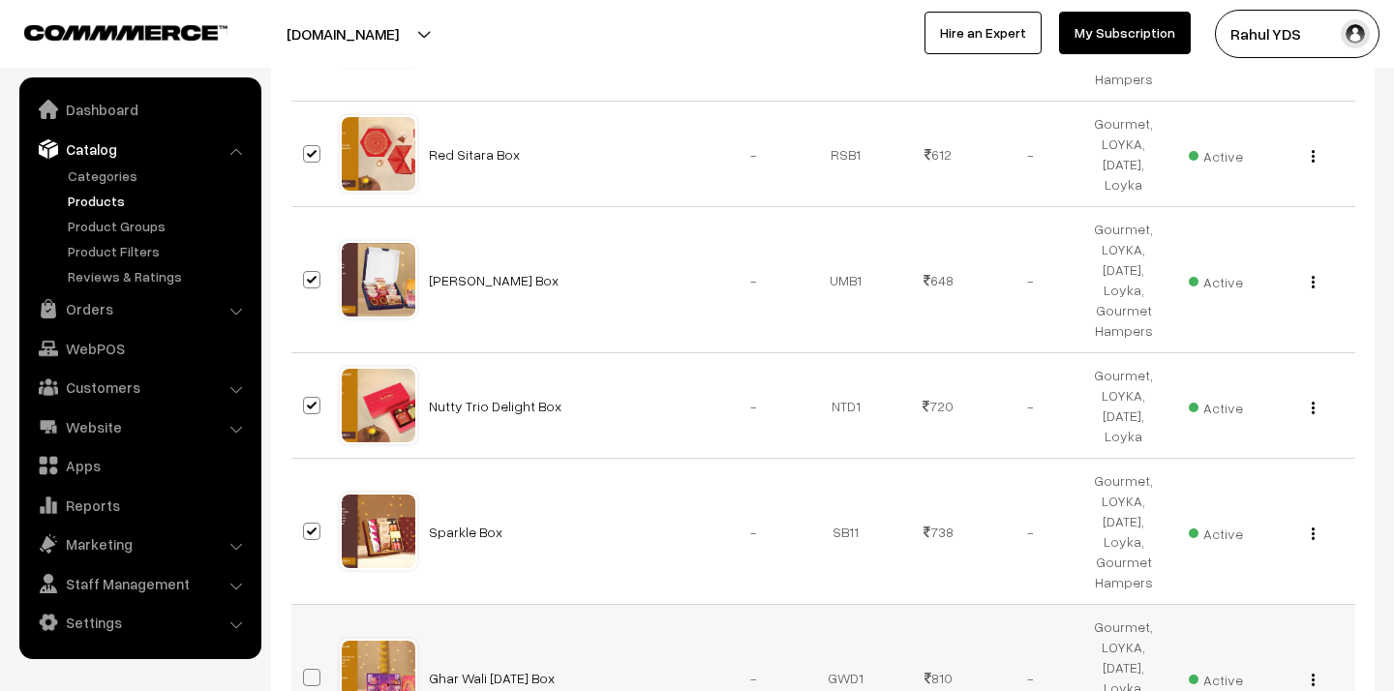
checkbox input "true"
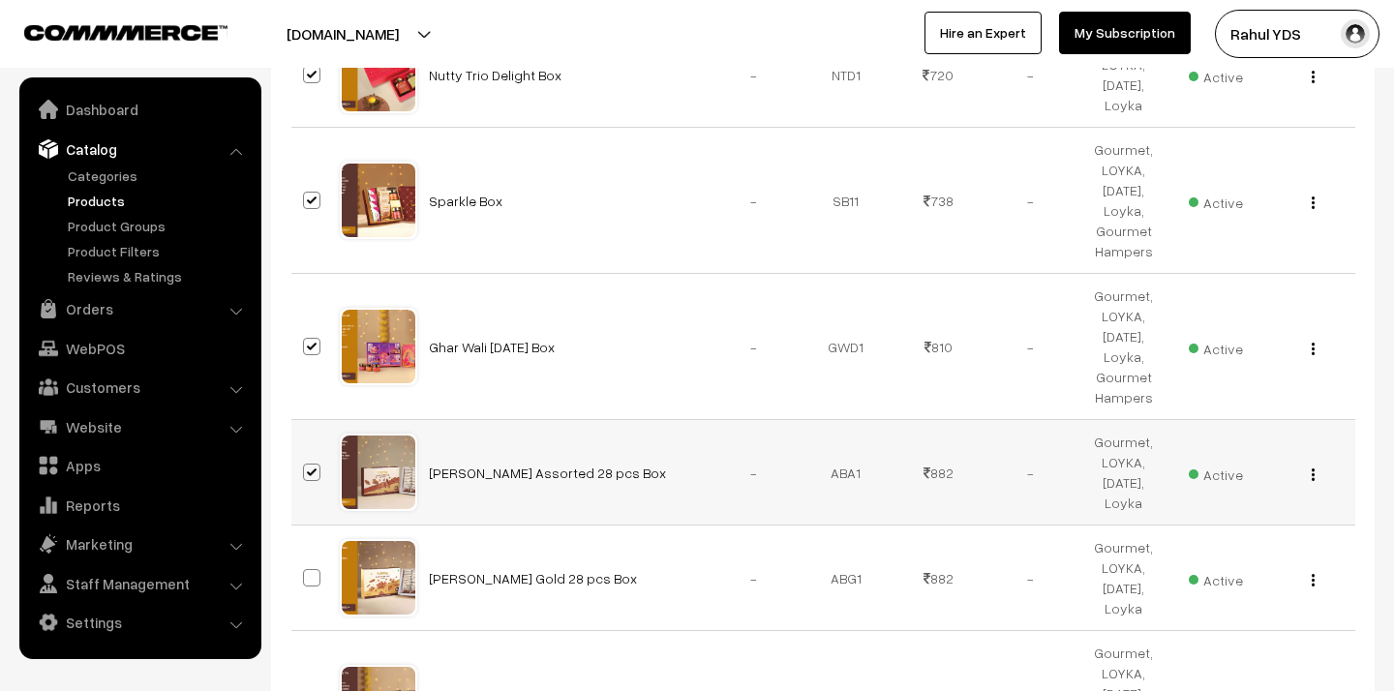
scroll to position [4341, 0]
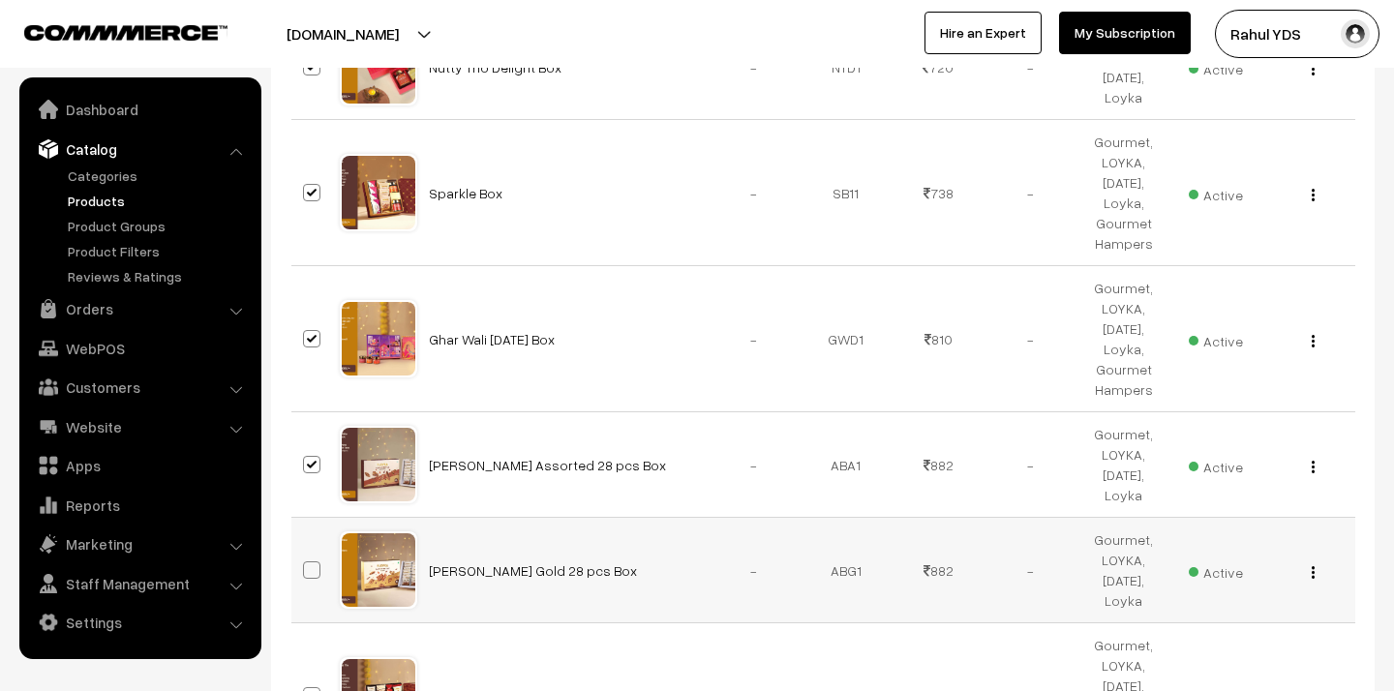
click at [307, 559] on label at bounding box center [314, 570] width 23 height 23
click at [306, 552] on input "checkbox" at bounding box center [299, 558] width 13 height 13
checkbox input "true"
click at [307, 687] on span at bounding box center [311, 695] width 17 height 17
click at [306, 678] on input "checkbox" at bounding box center [299, 684] width 13 height 13
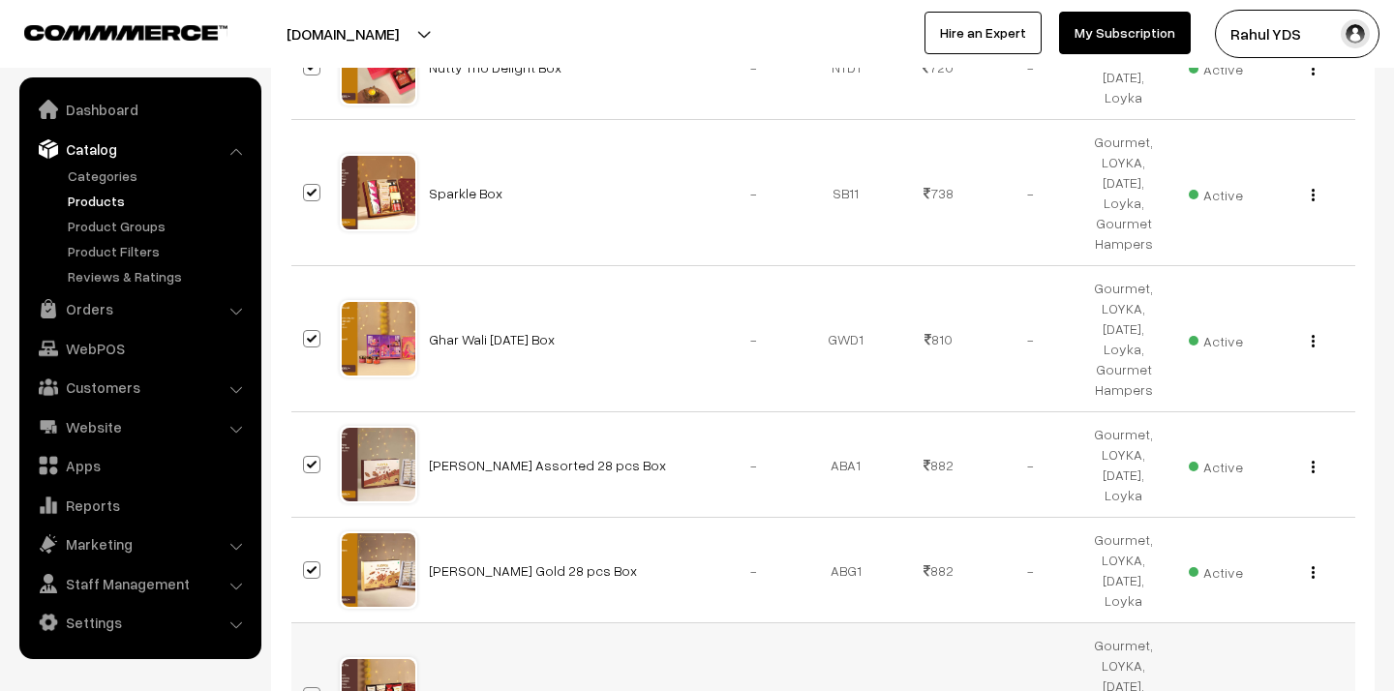
checkbox input "true"
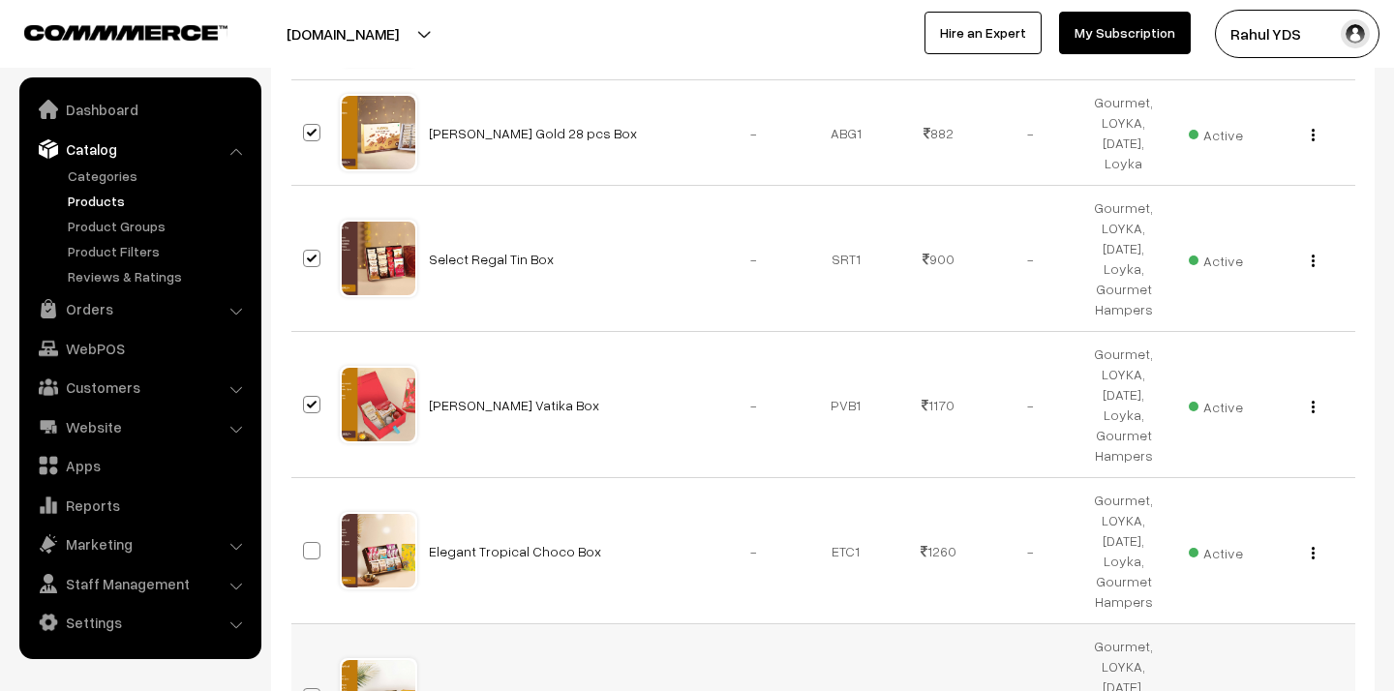
scroll to position [4788, 0]
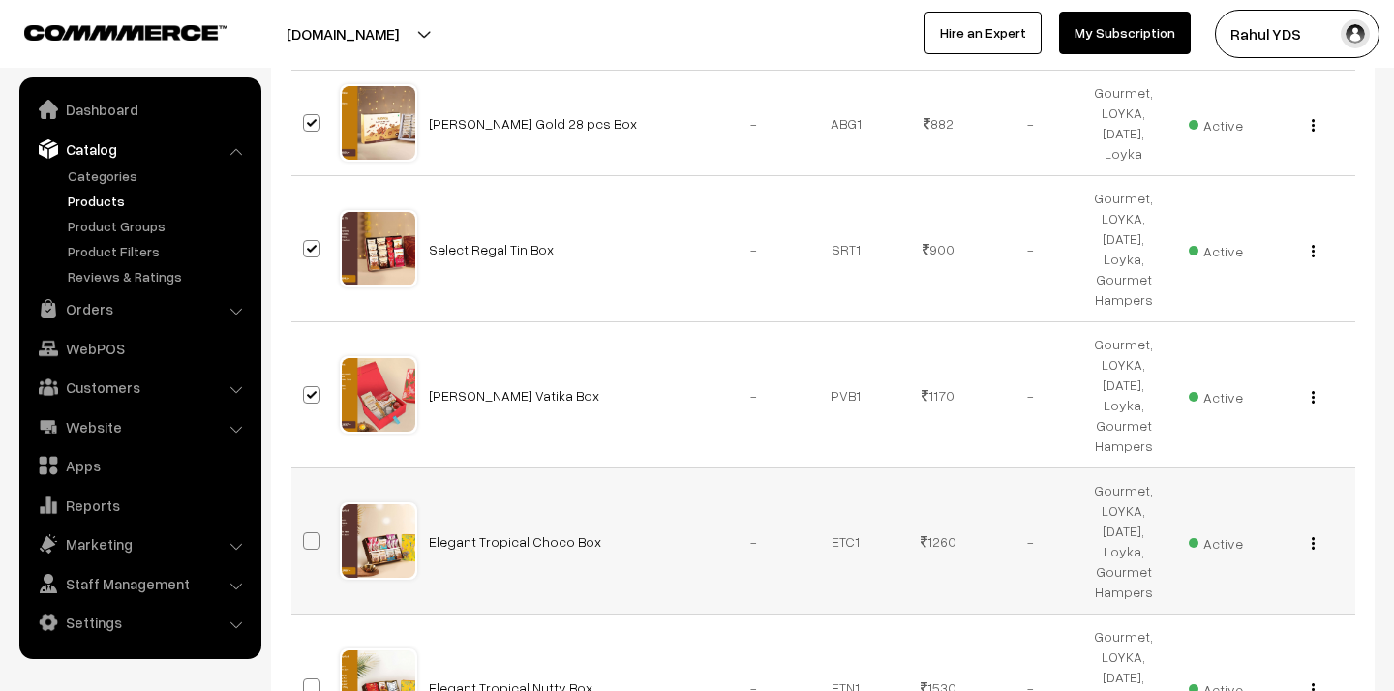
click at [307, 532] on span at bounding box center [311, 540] width 17 height 17
click at [306, 523] on input "checkbox" at bounding box center [299, 529] width 13 height 13
checkbox input "true"
click at [309, 679] on span at bounding box center [311, 687] width 17 height 17
click at [306, 669] on input "checkbox" at bounding box center [299, 675] width 13 height 13
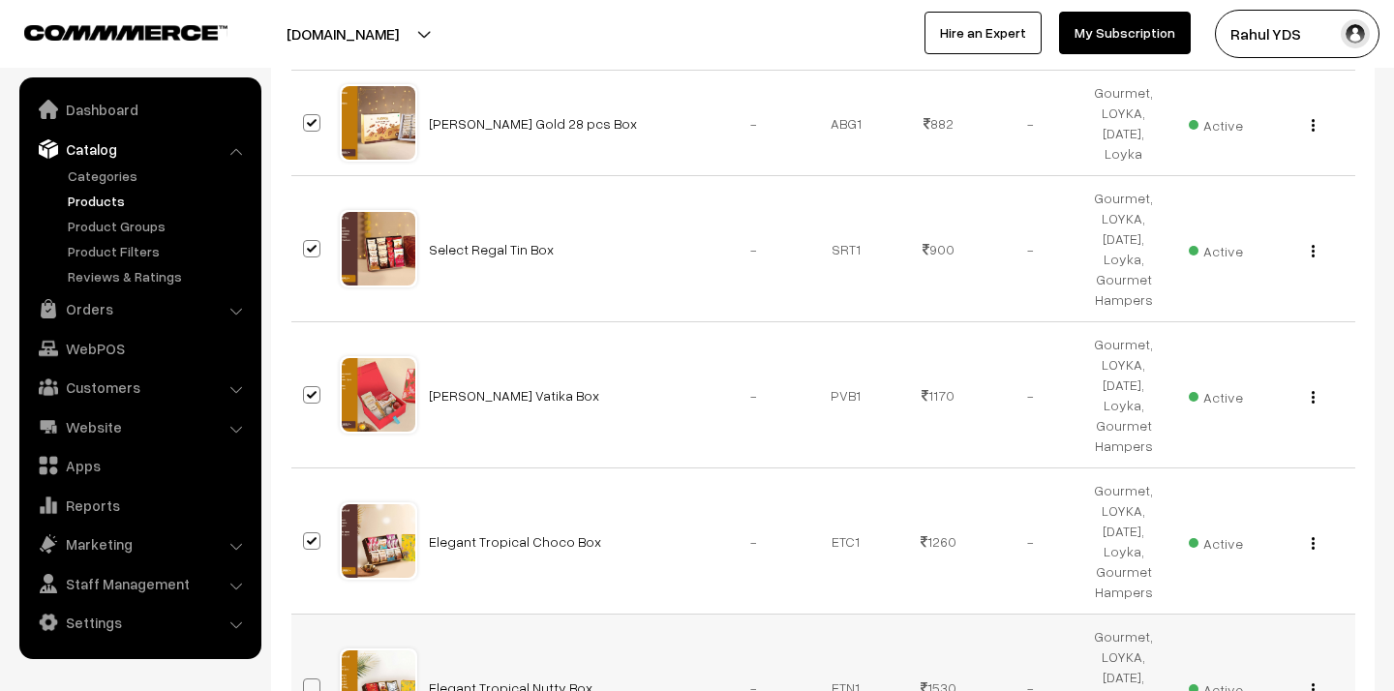
checkbox input "true"
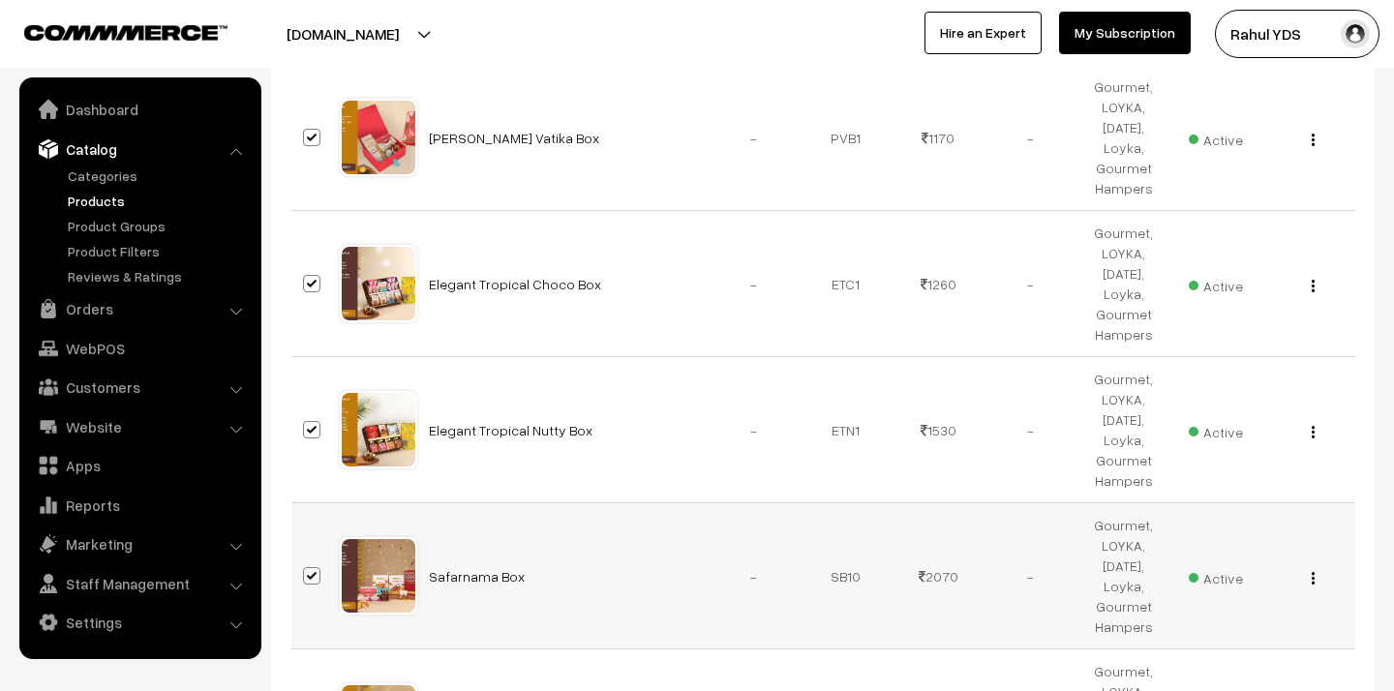
scroll to position [5101, 0]
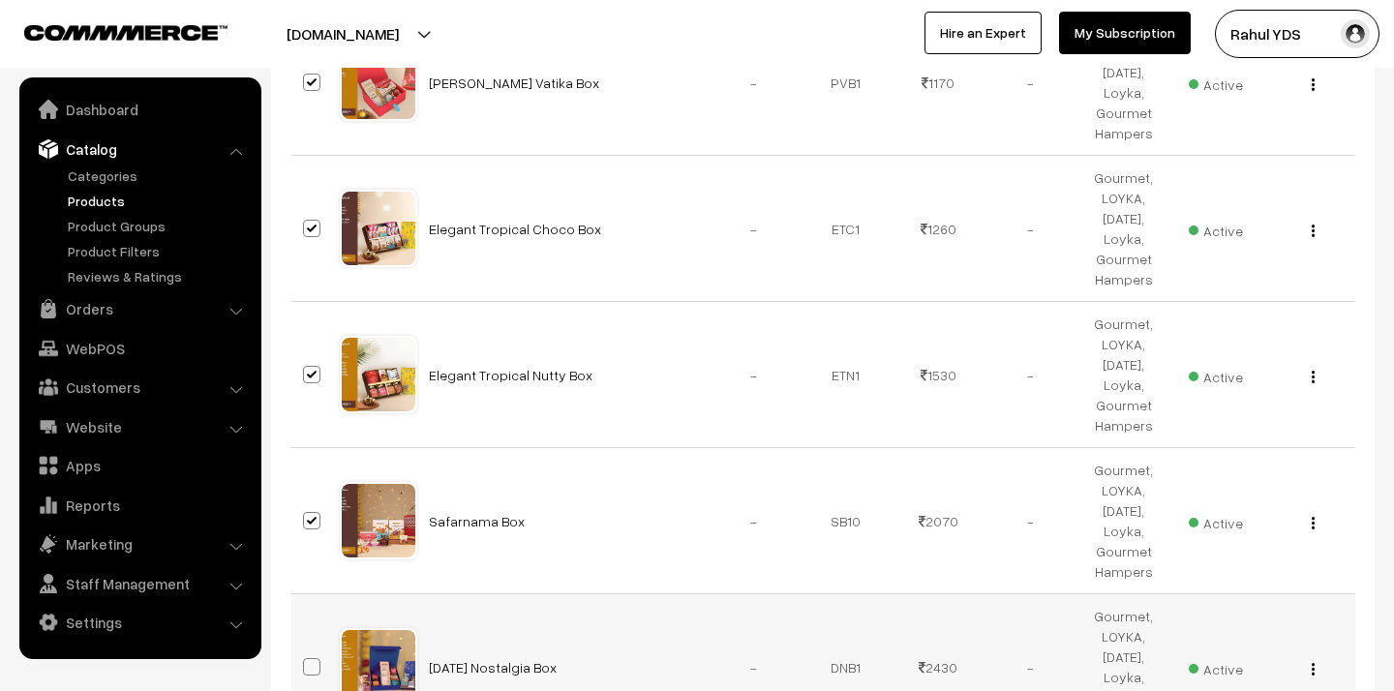
click at [311, 658] on span at bounding box center [311, 666] width 17 height 17
click at [306, 649] on input "checkbox" at bounding box center [299, 655] width 13 height 13
checkbox input "true"
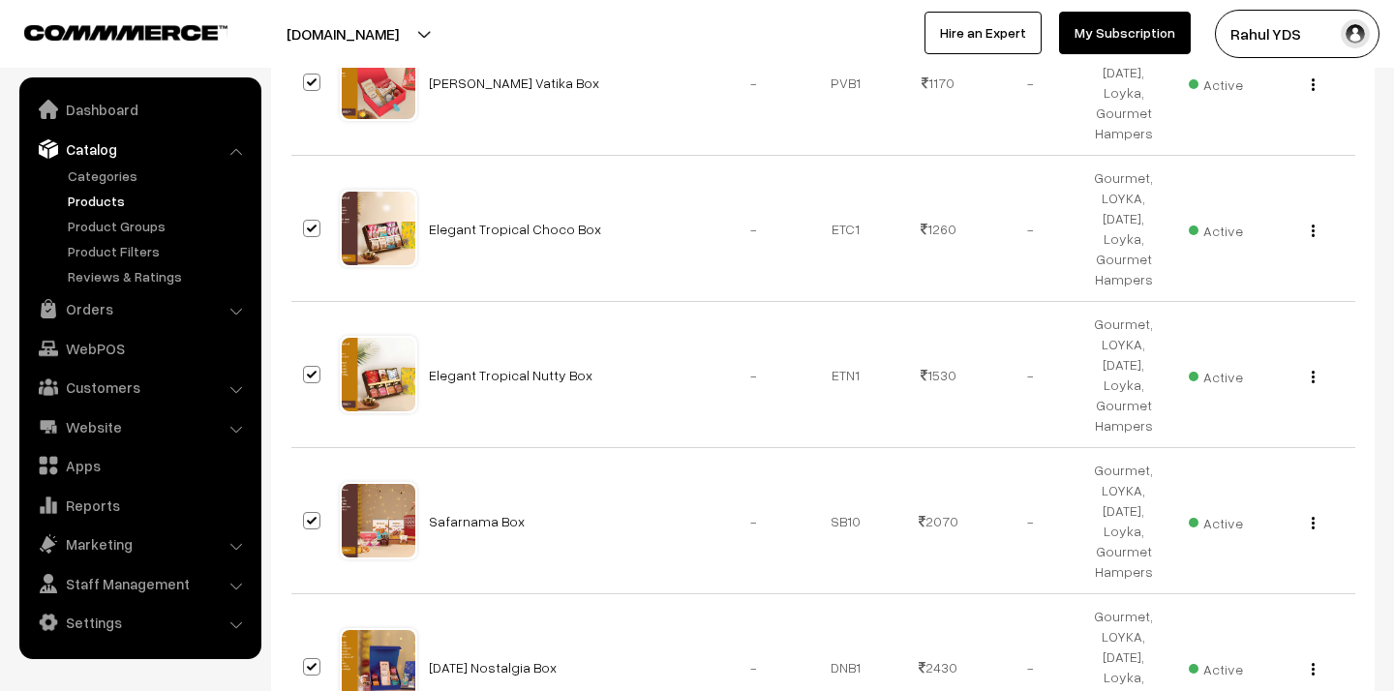
checkbox input "true"
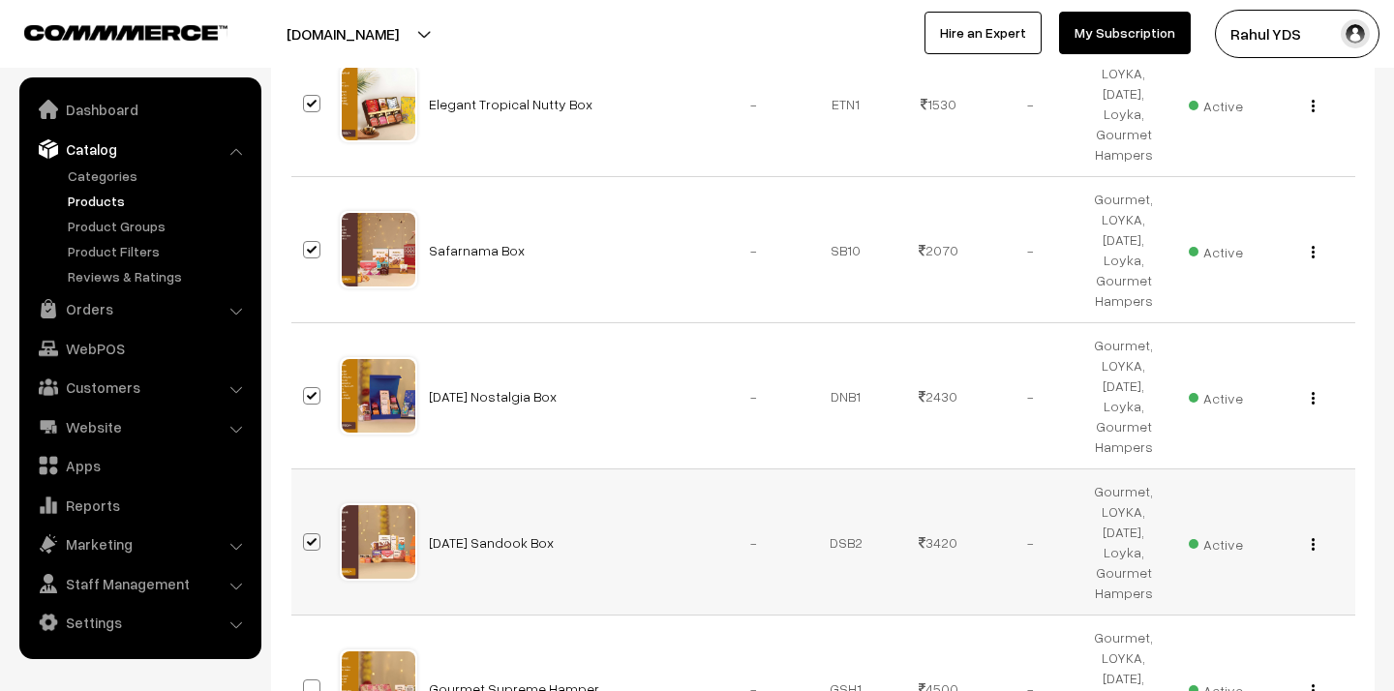
scroll to position [5379, 0]
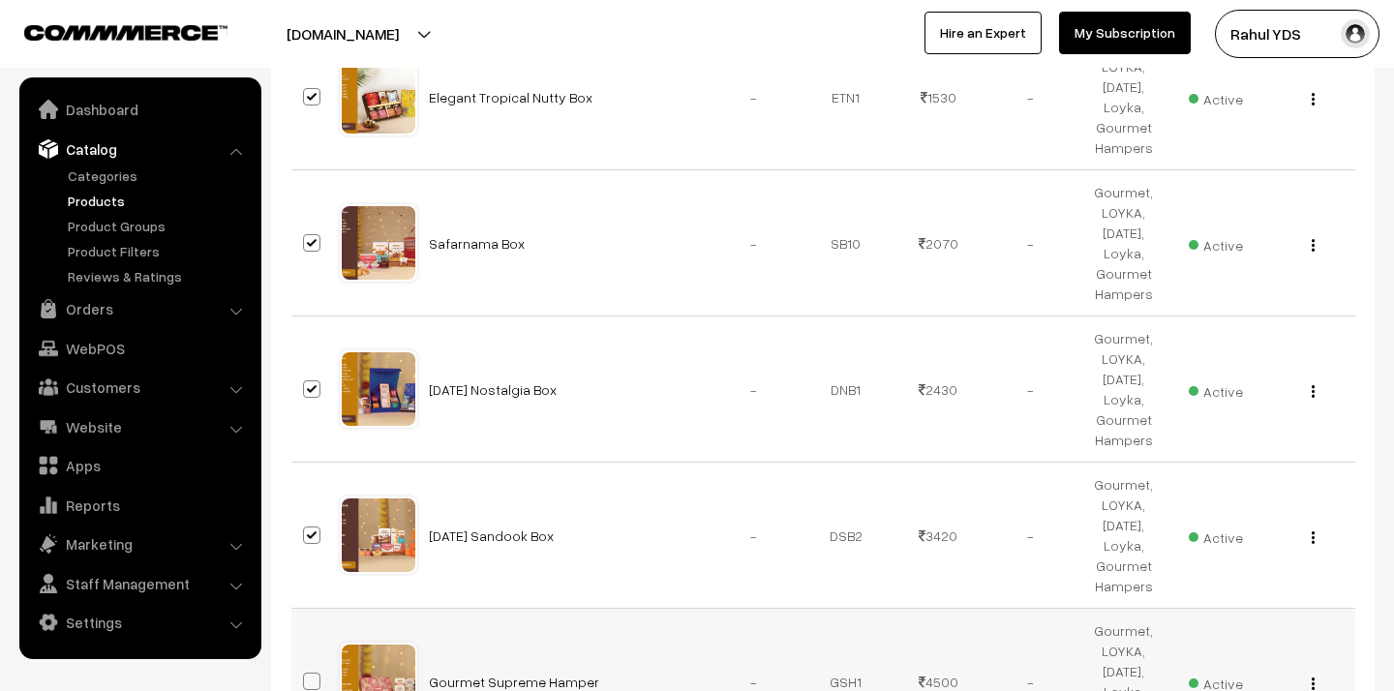
click at [313, 673] on span at bounding box center [311, 681] width 17 height 17
click at [306, 663] on input "checkbox" at bounding box center [299, 669] width 13 height 13
checkbox input "true"
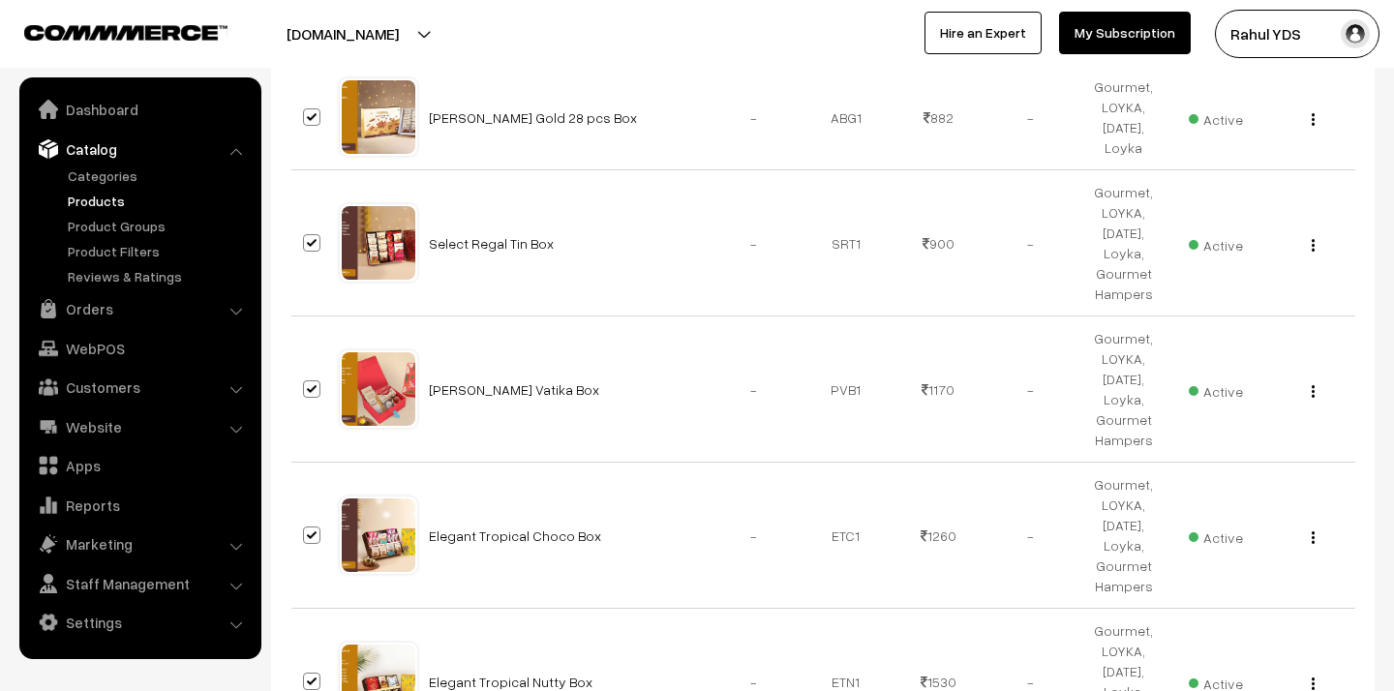
scroll to position [0, 0]
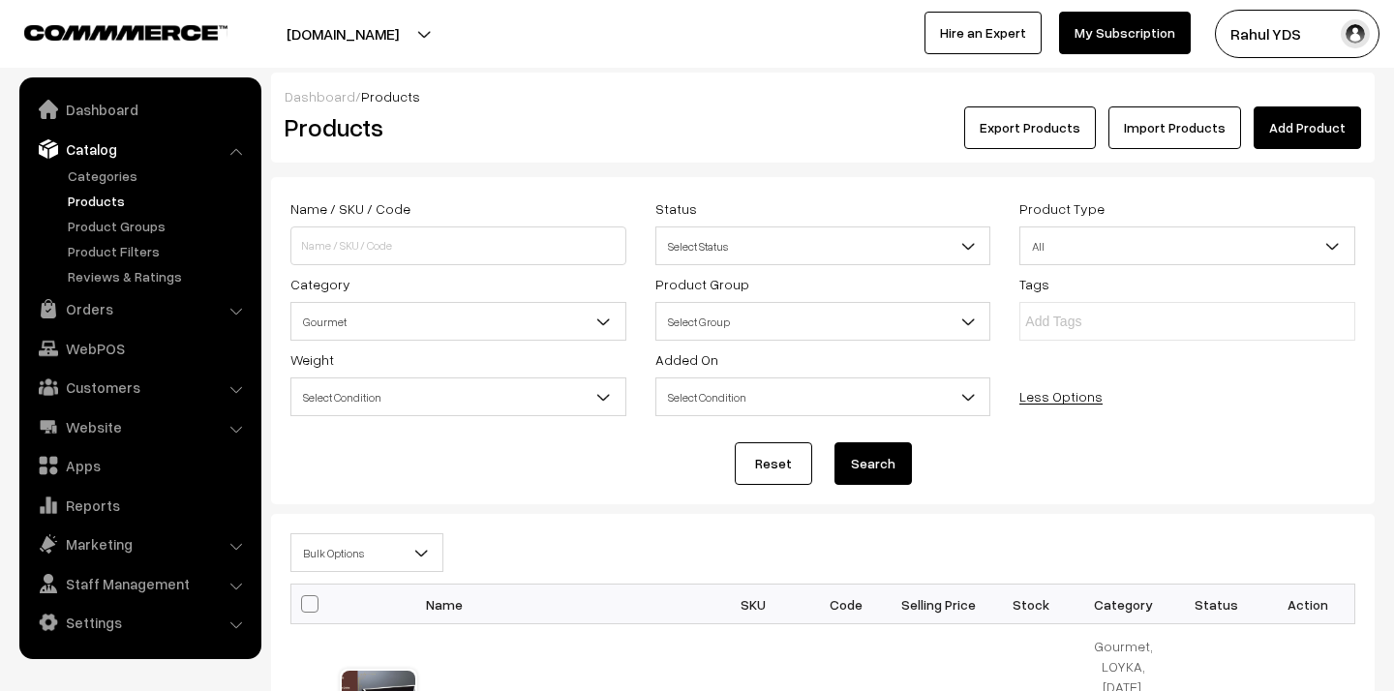
click at [386, 550] on span "Bulk Options" at bounding box center [366, 553] width 151 height 34
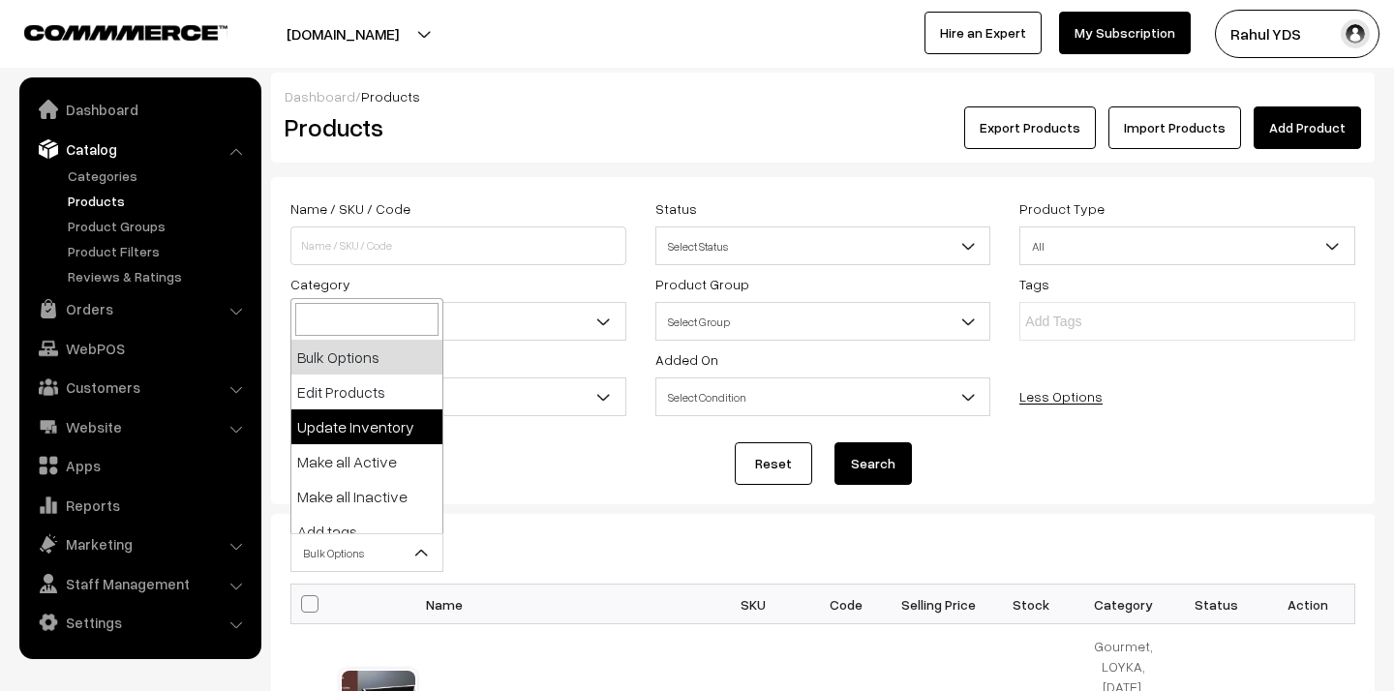
scroll to position [120, 0]
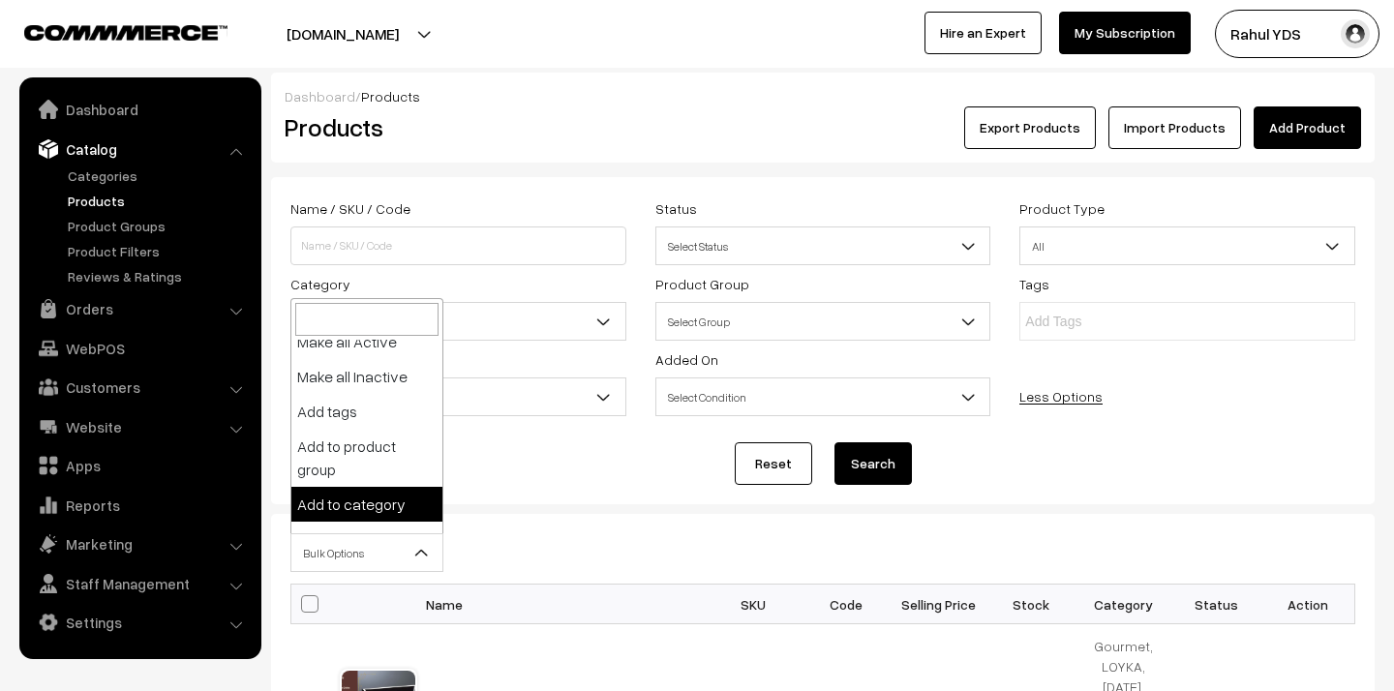
select select "category"
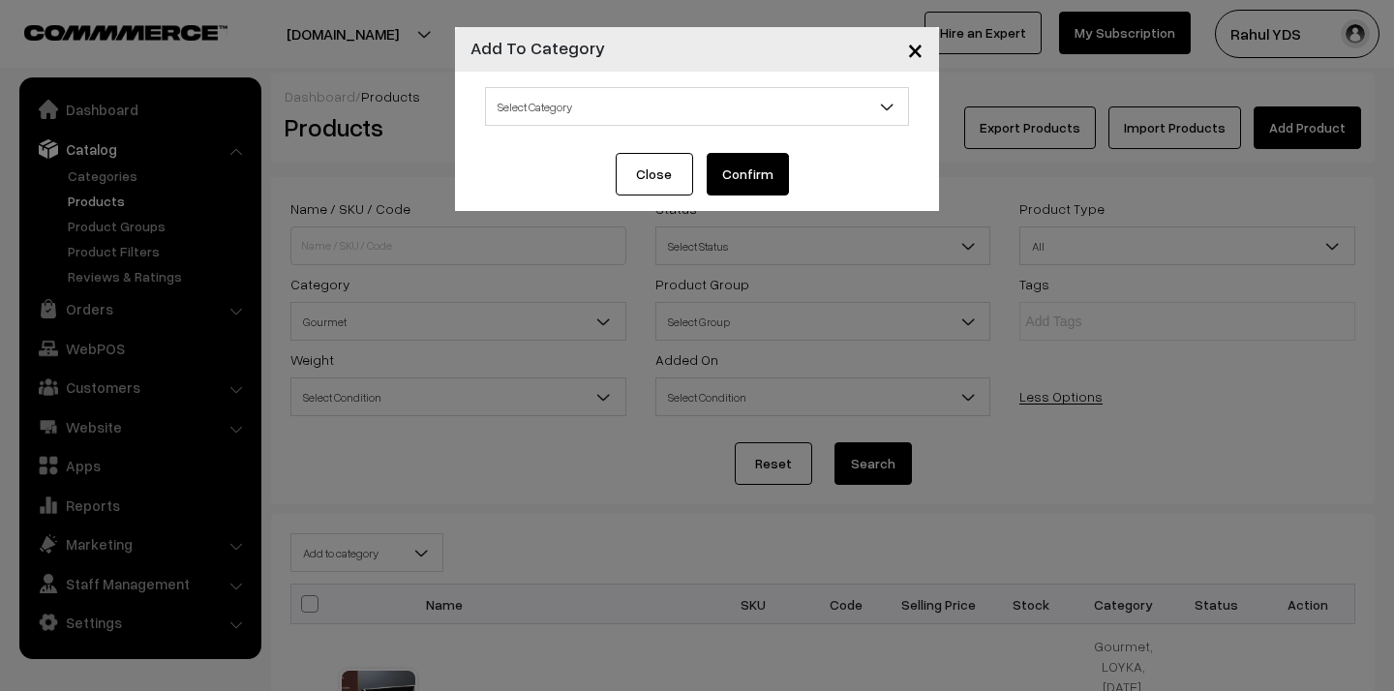
click at [648, 97] on span "Select Category" at bounding box center [697, 107] width 422 height 34
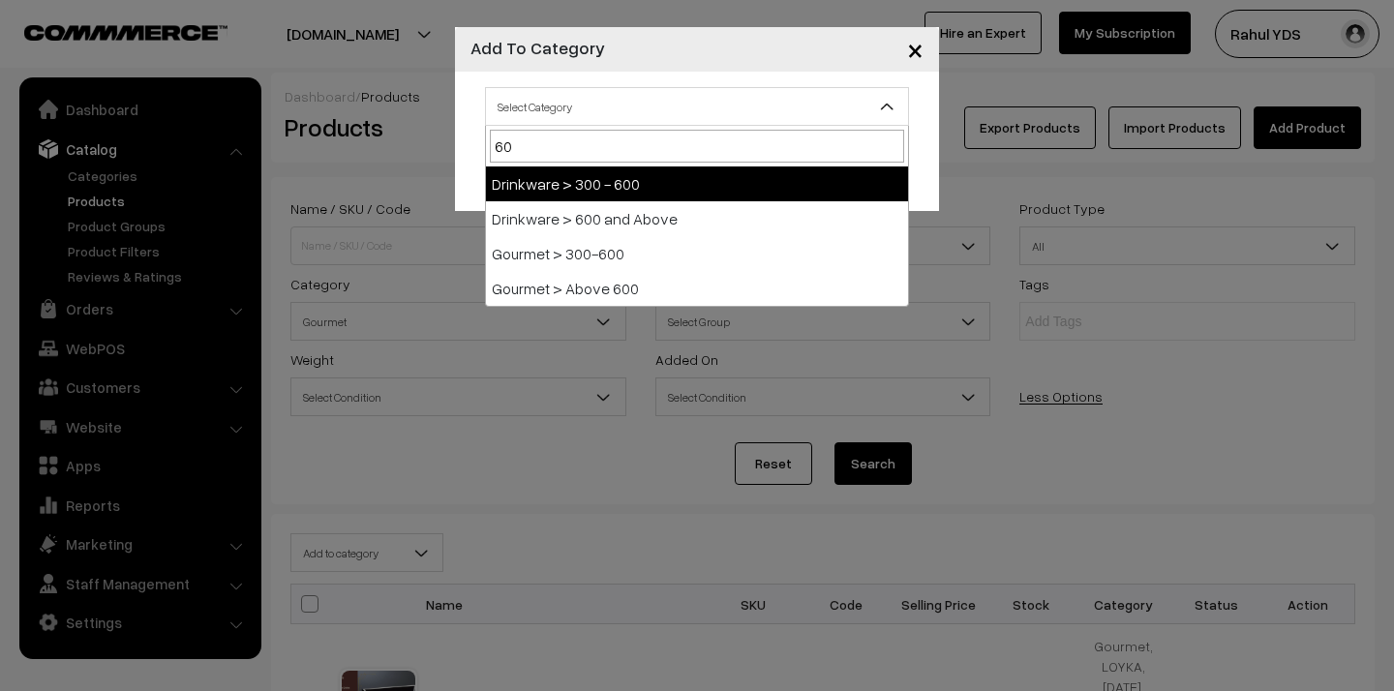
type input "600"
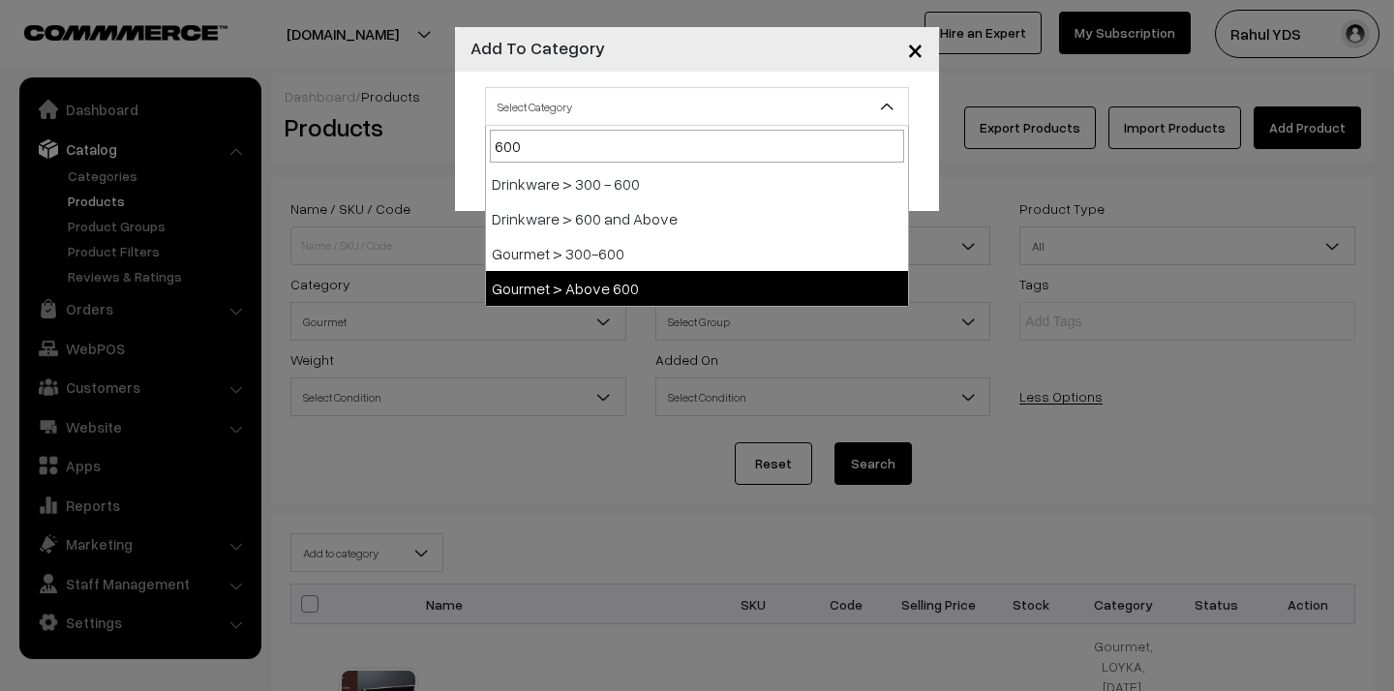
select select "158"
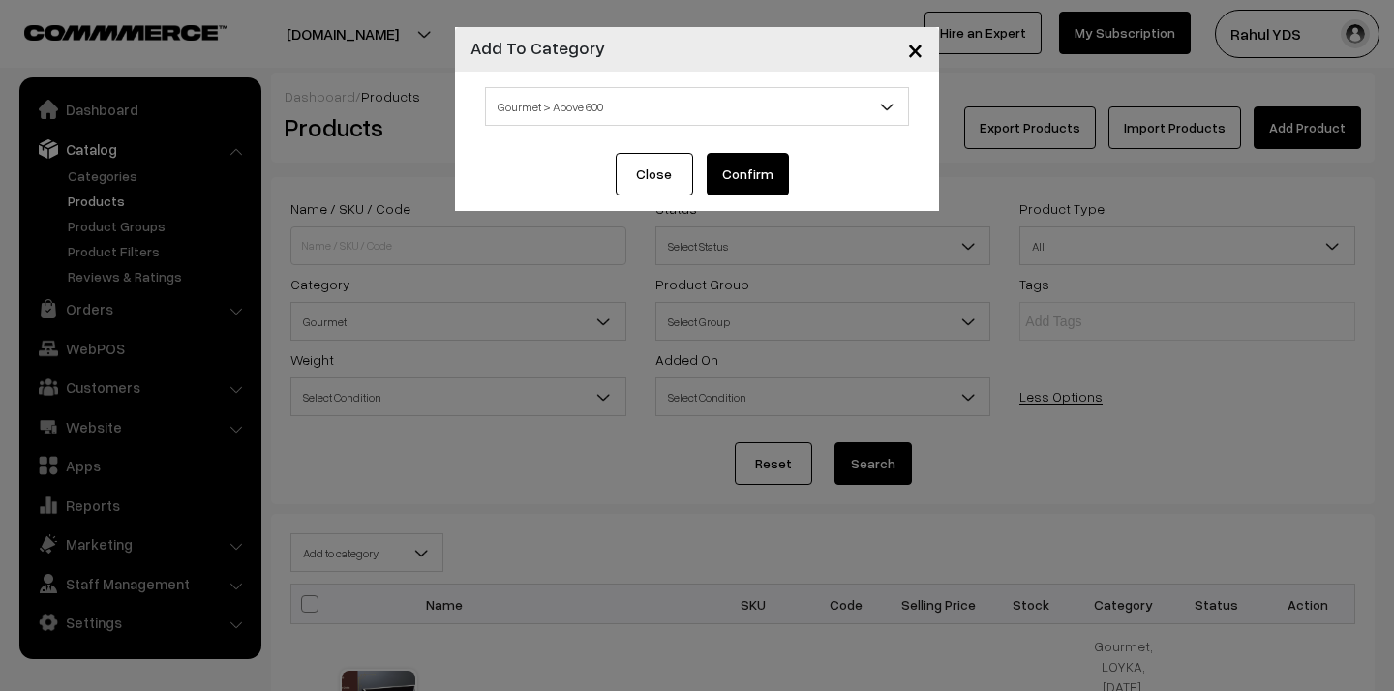
click at [748, 191] on button "Confirm" at bounding box center [748, 174] width 82 height 43
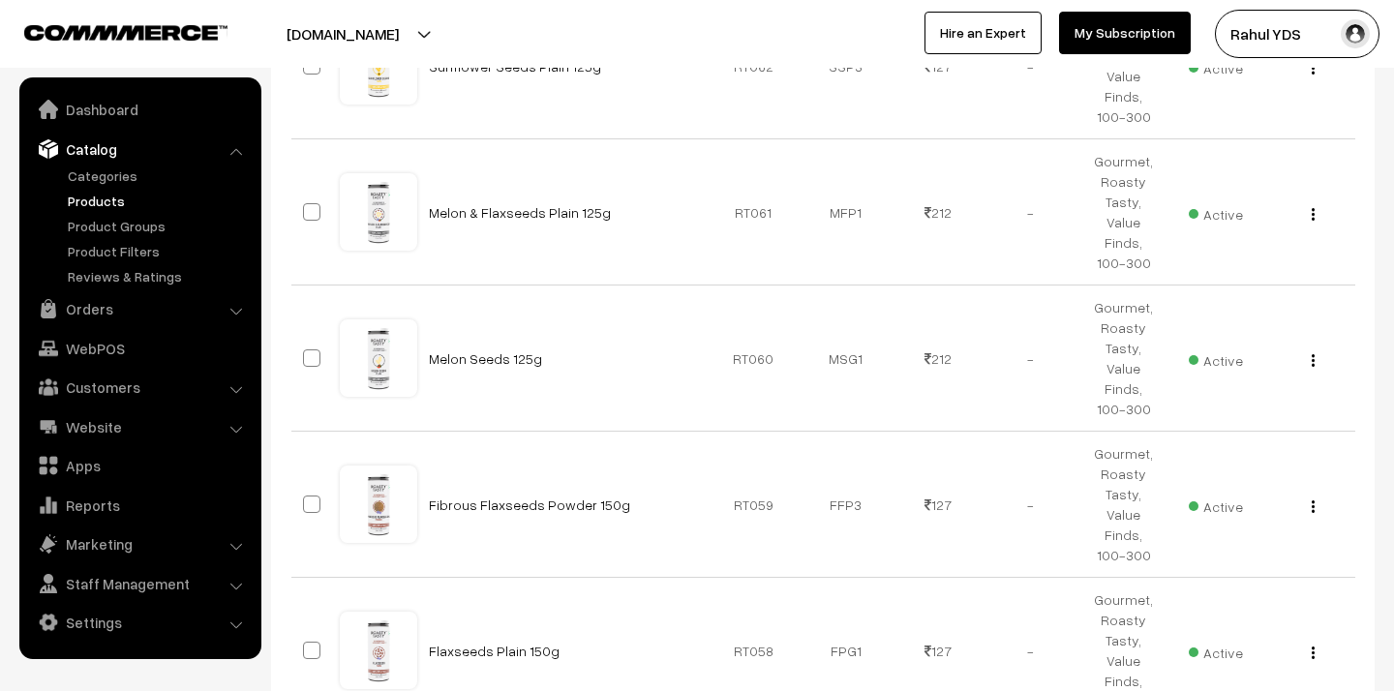
scroll to position [13299, 0]
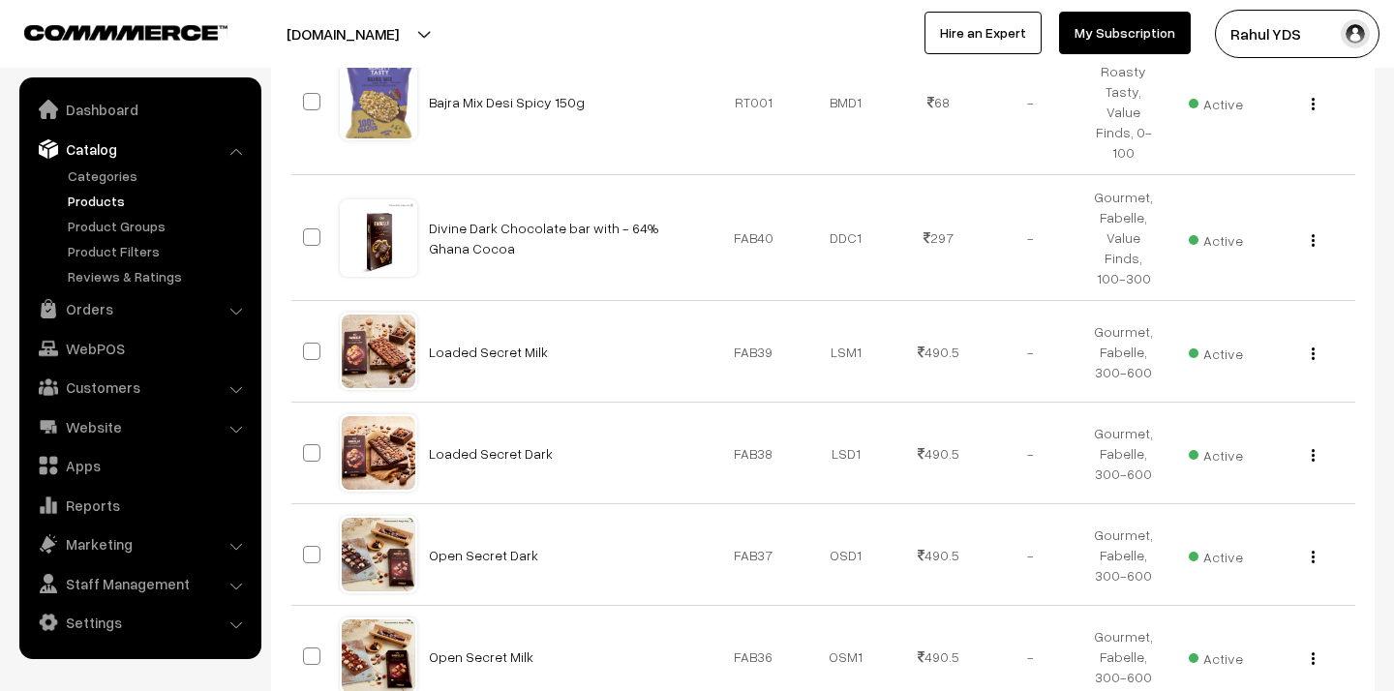
scroll to position [3777, 0]
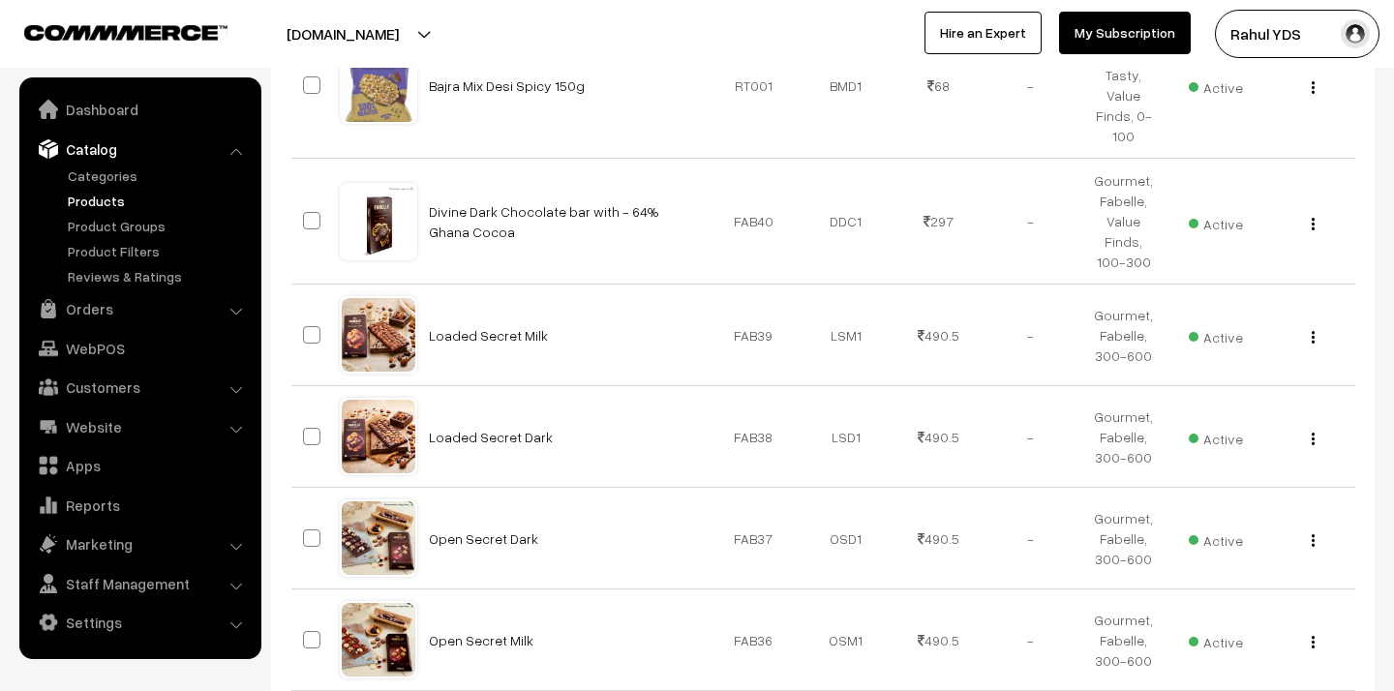
checkbox input "true"
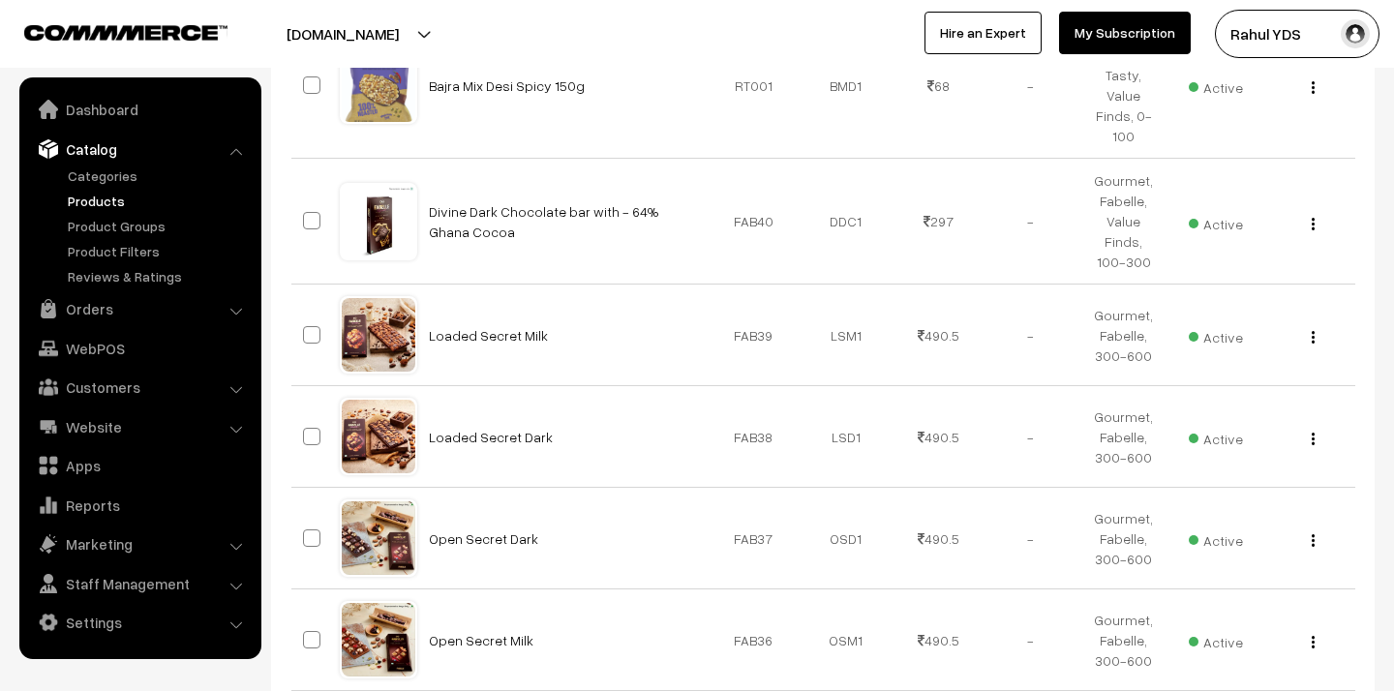
checkbox input "true"
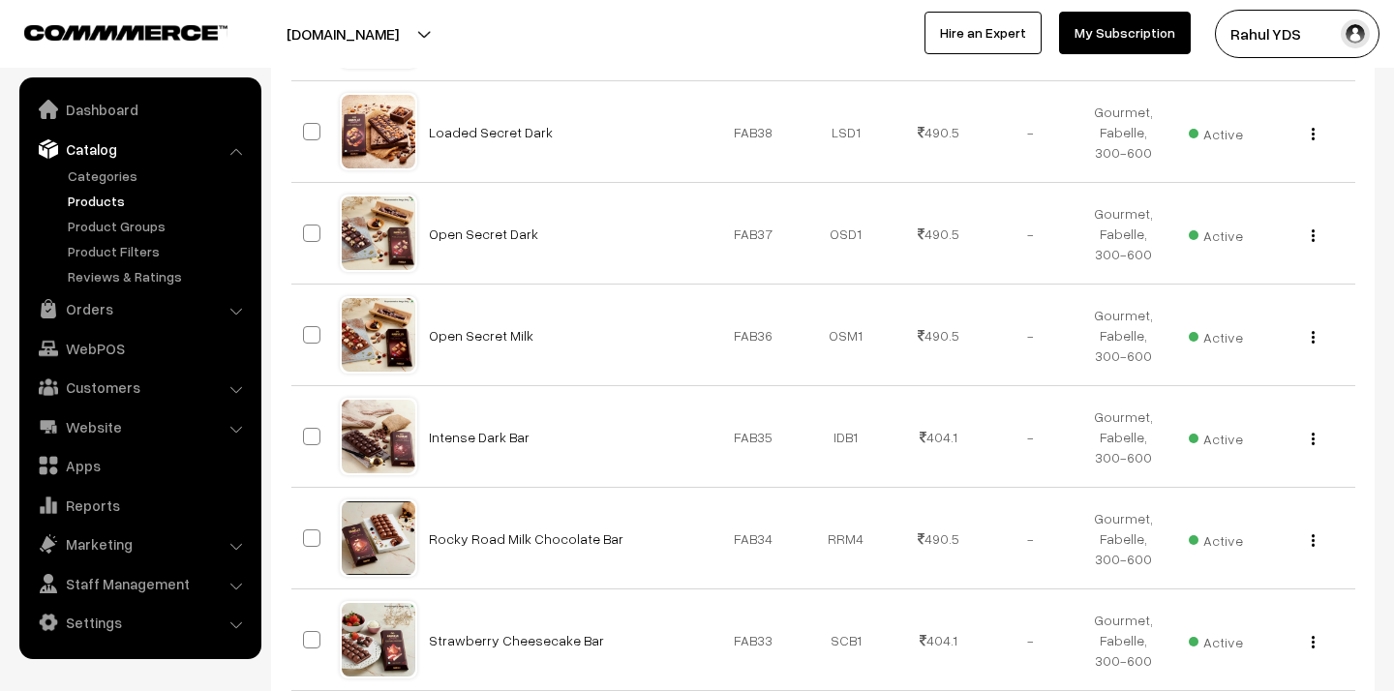
scroll to position [4136, 0]
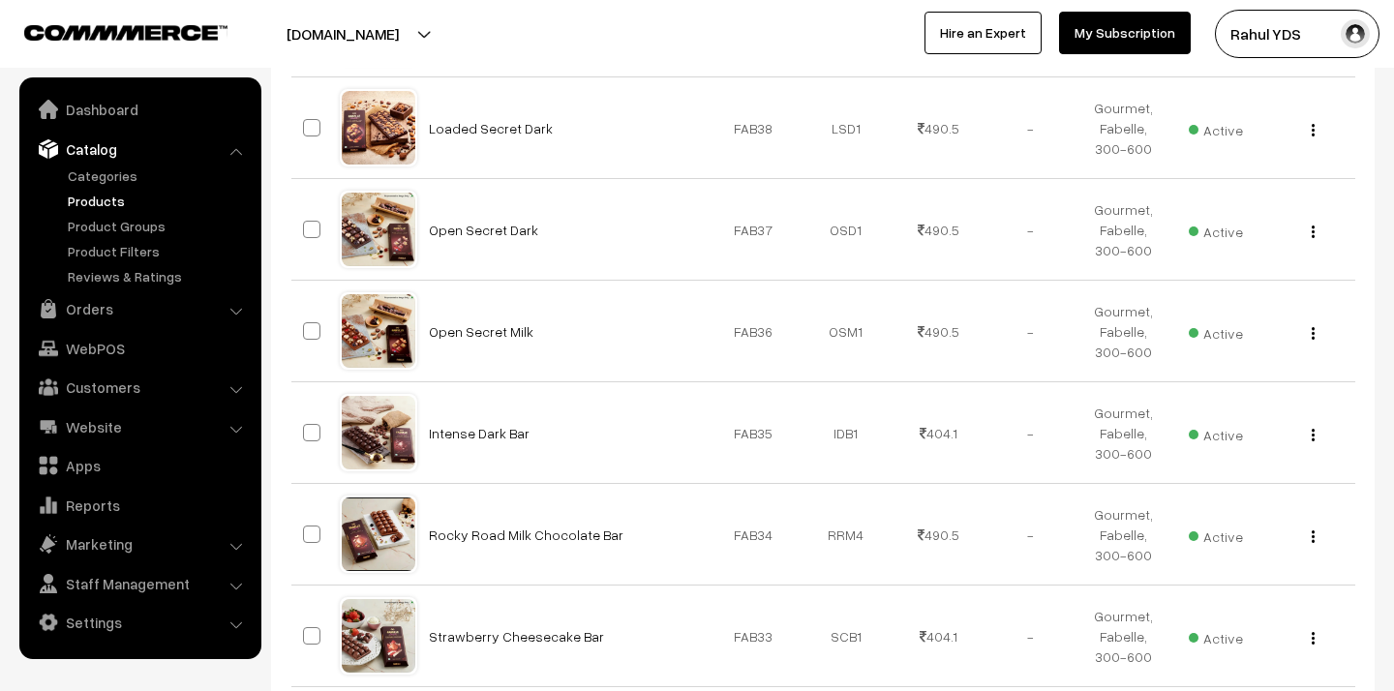
checkbox input "true"
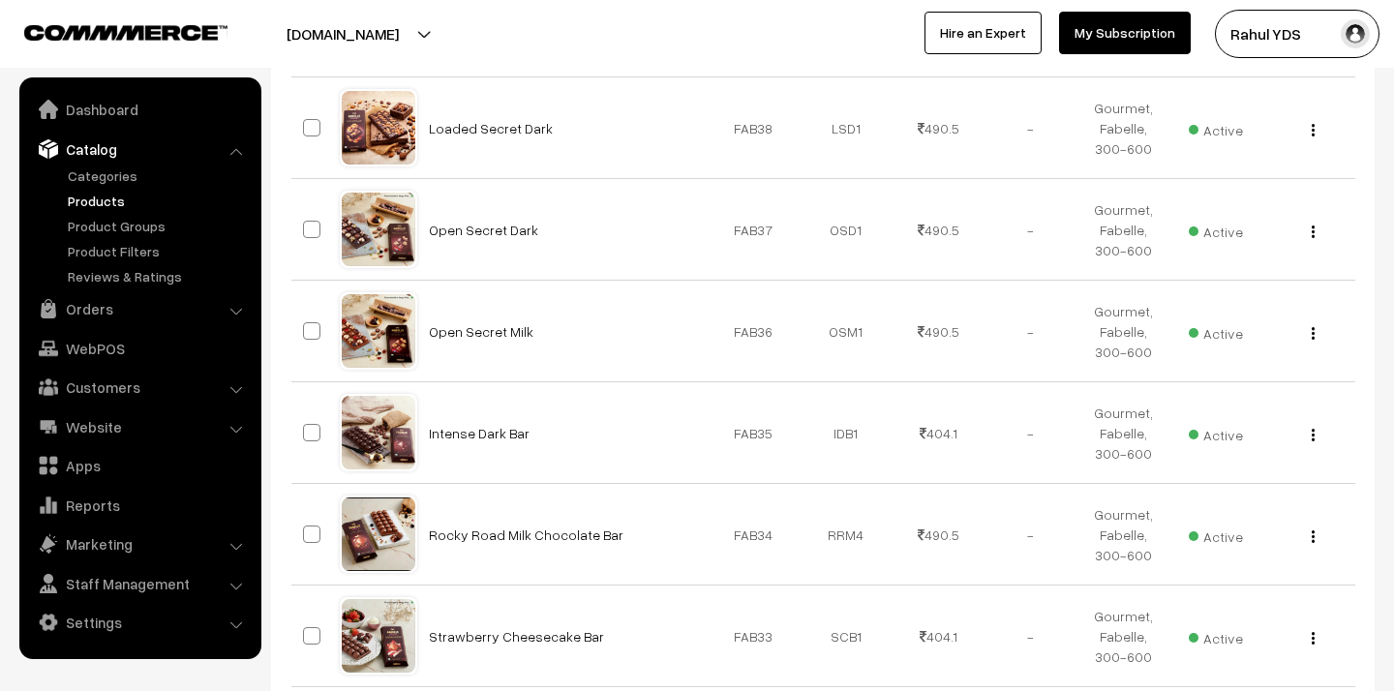
checkbox input "true"
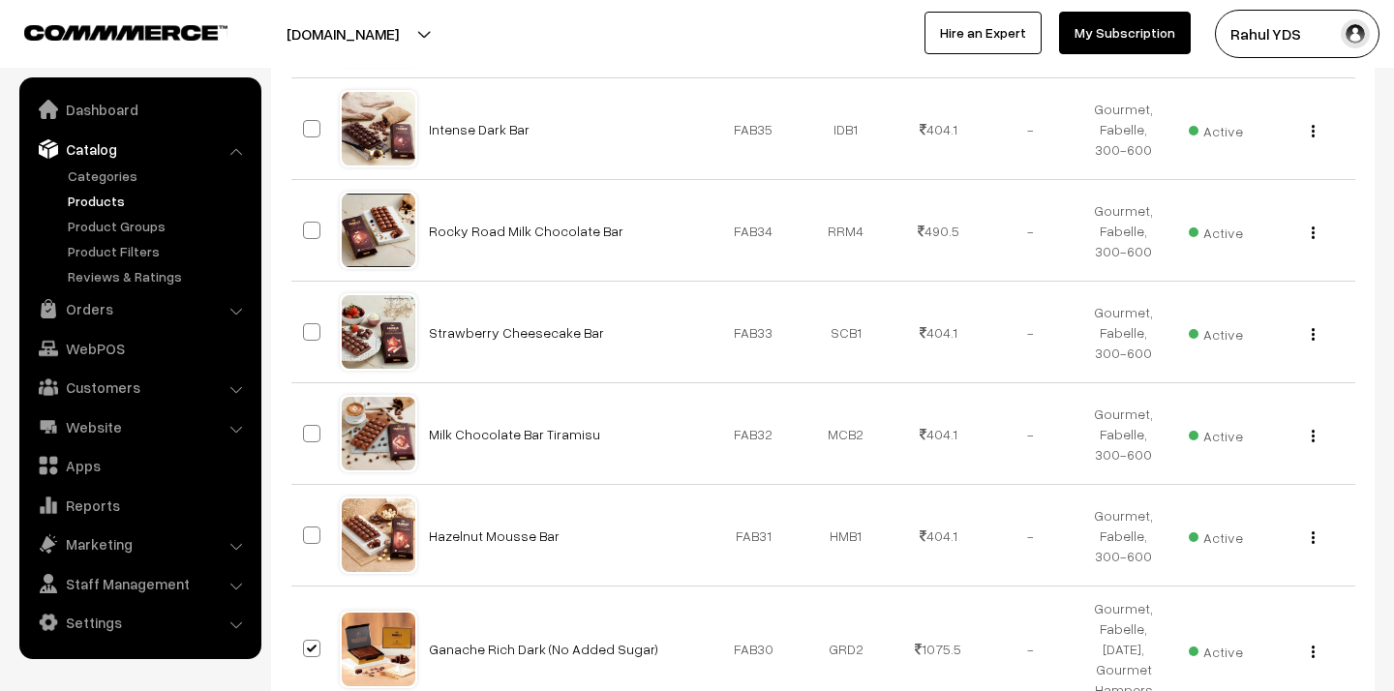
scroll to position [4444, 0]
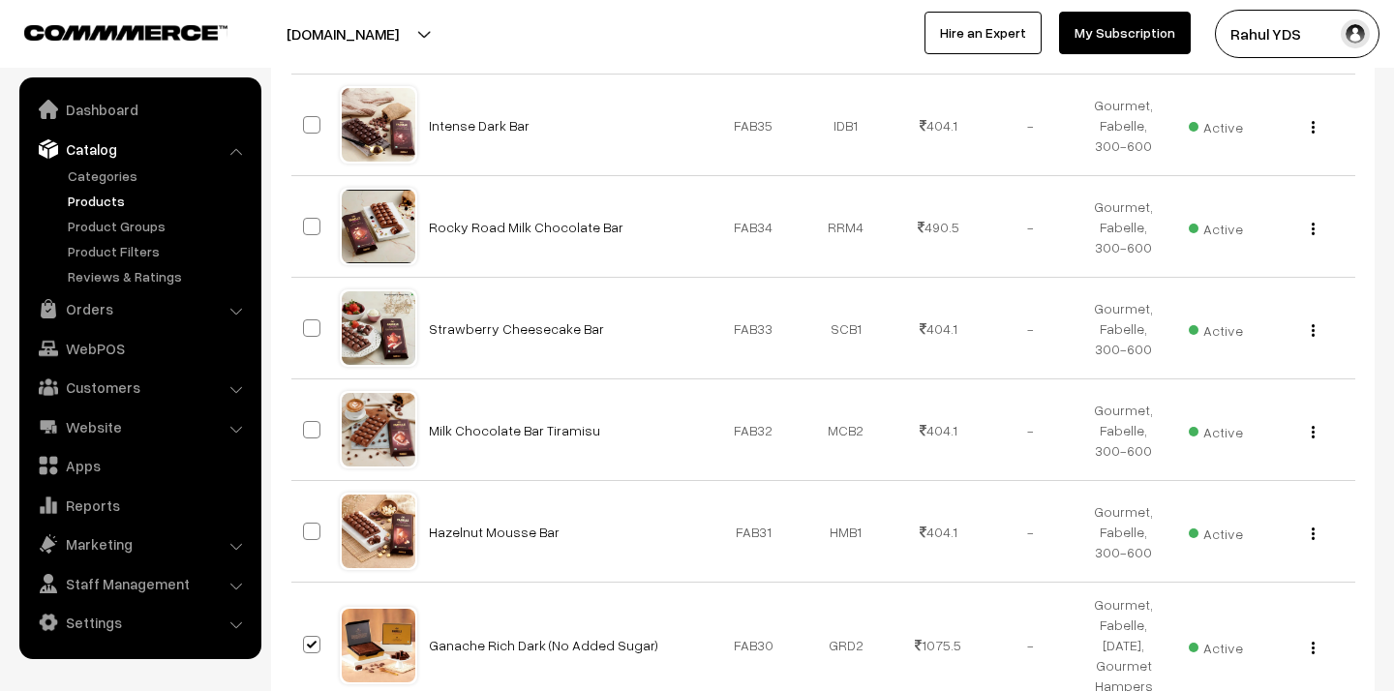
checkbox input "true"
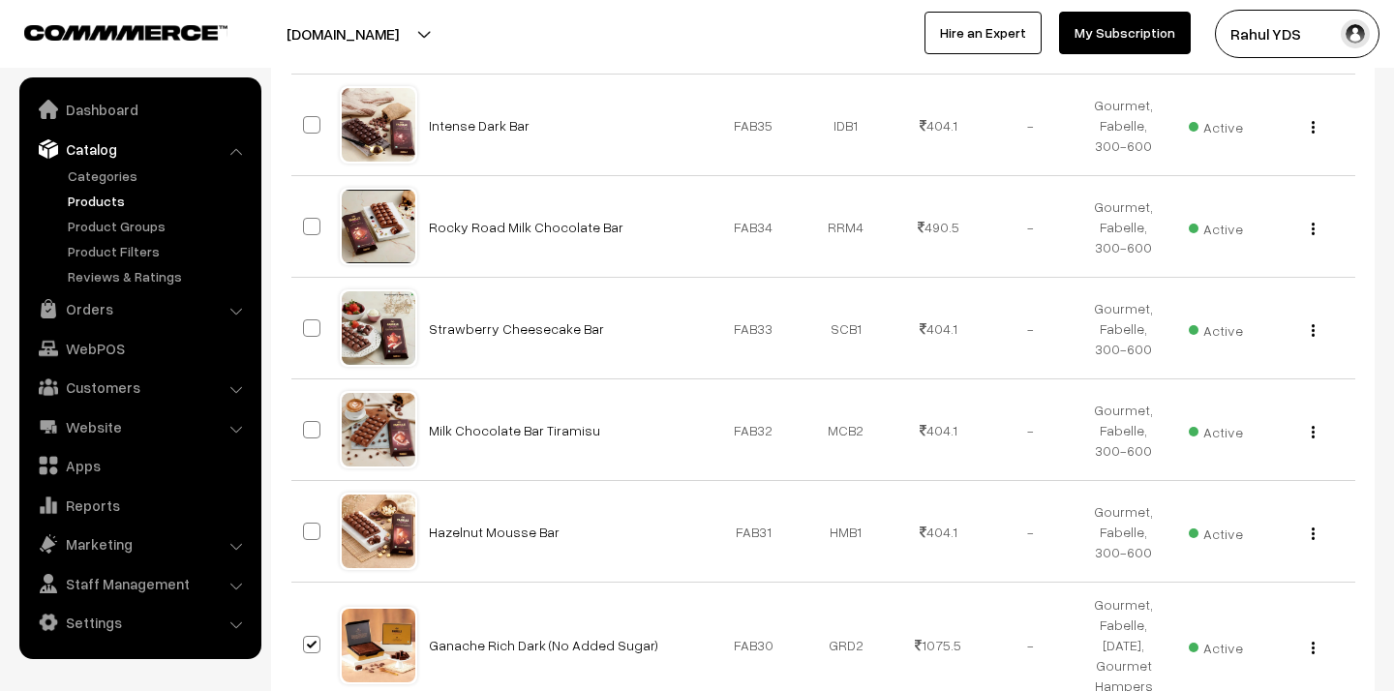
checkbox input "true"
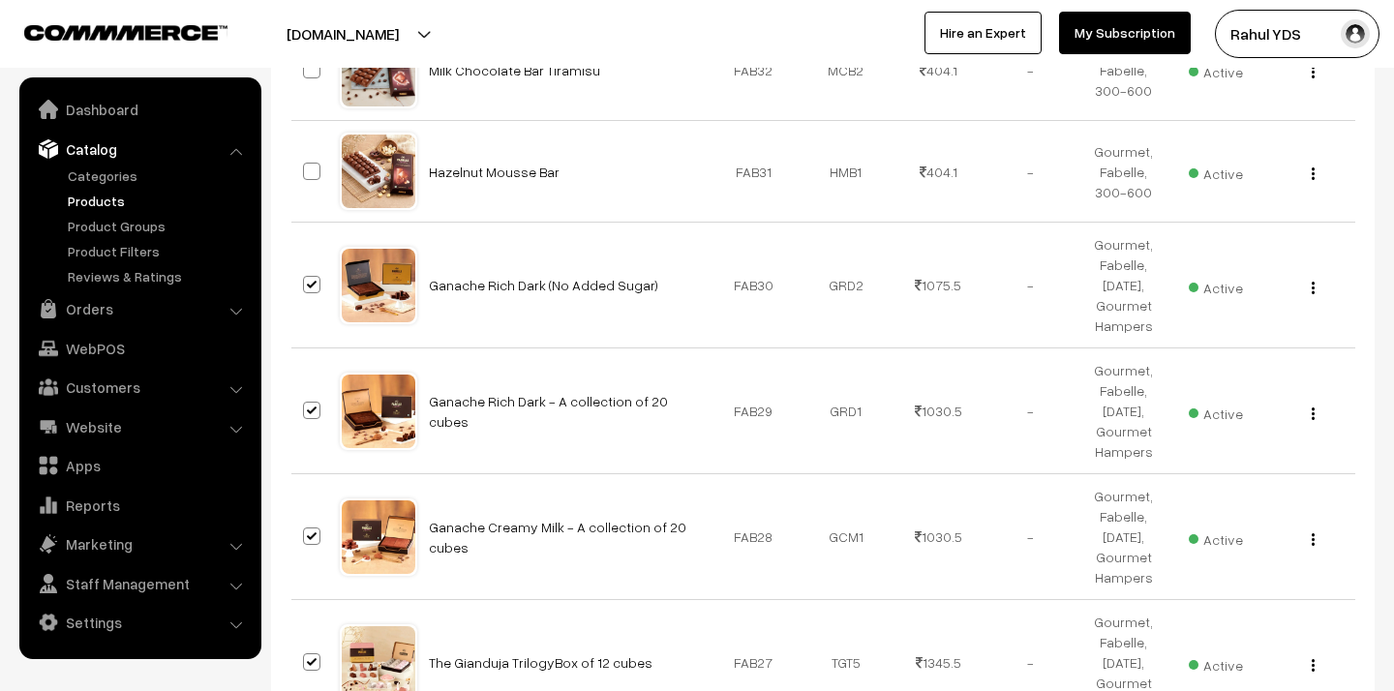
scroll to position [4805, 0]
checkbox input "true"
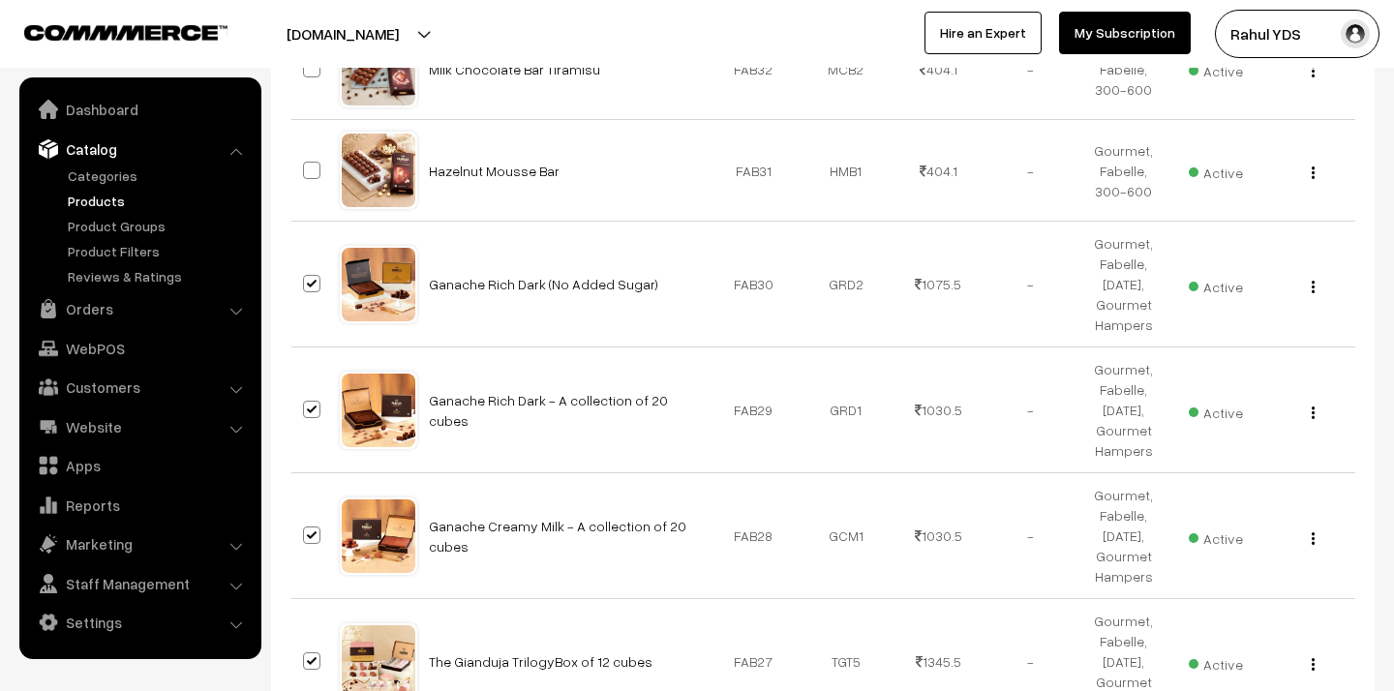
checkbox input "true"
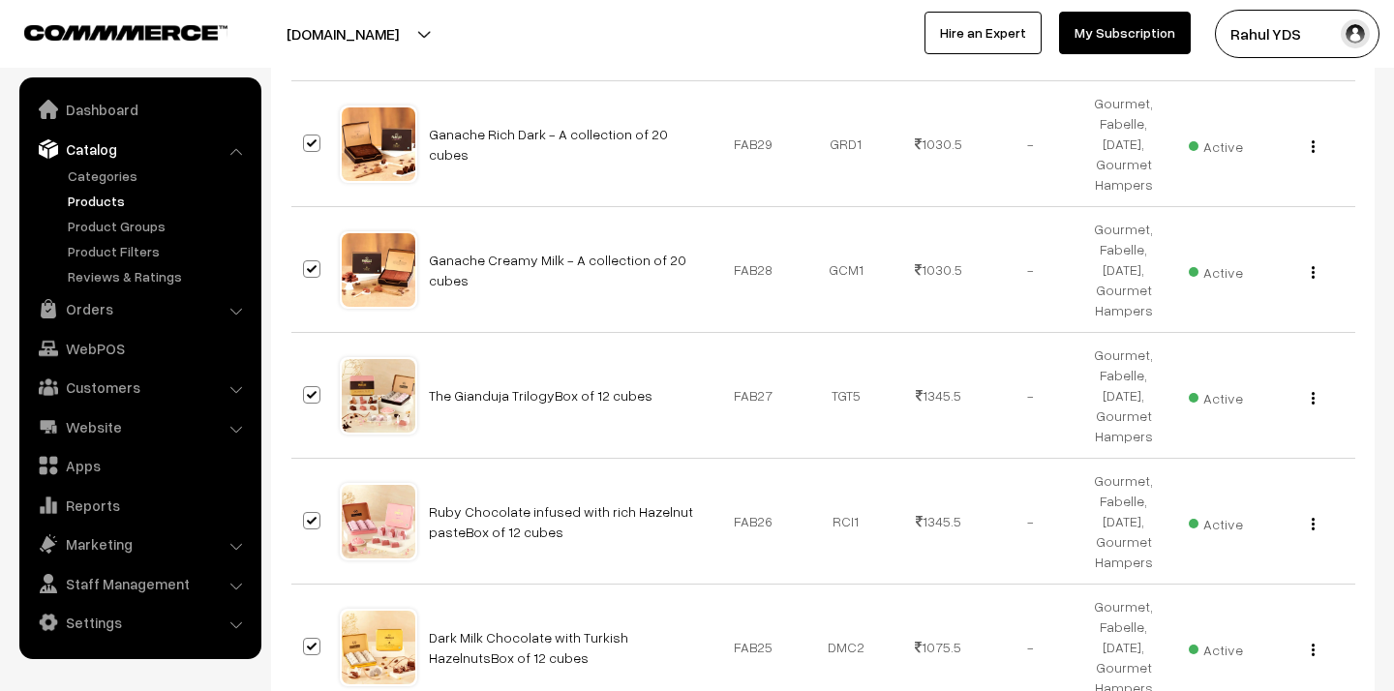
scroll to position [5091, 0]
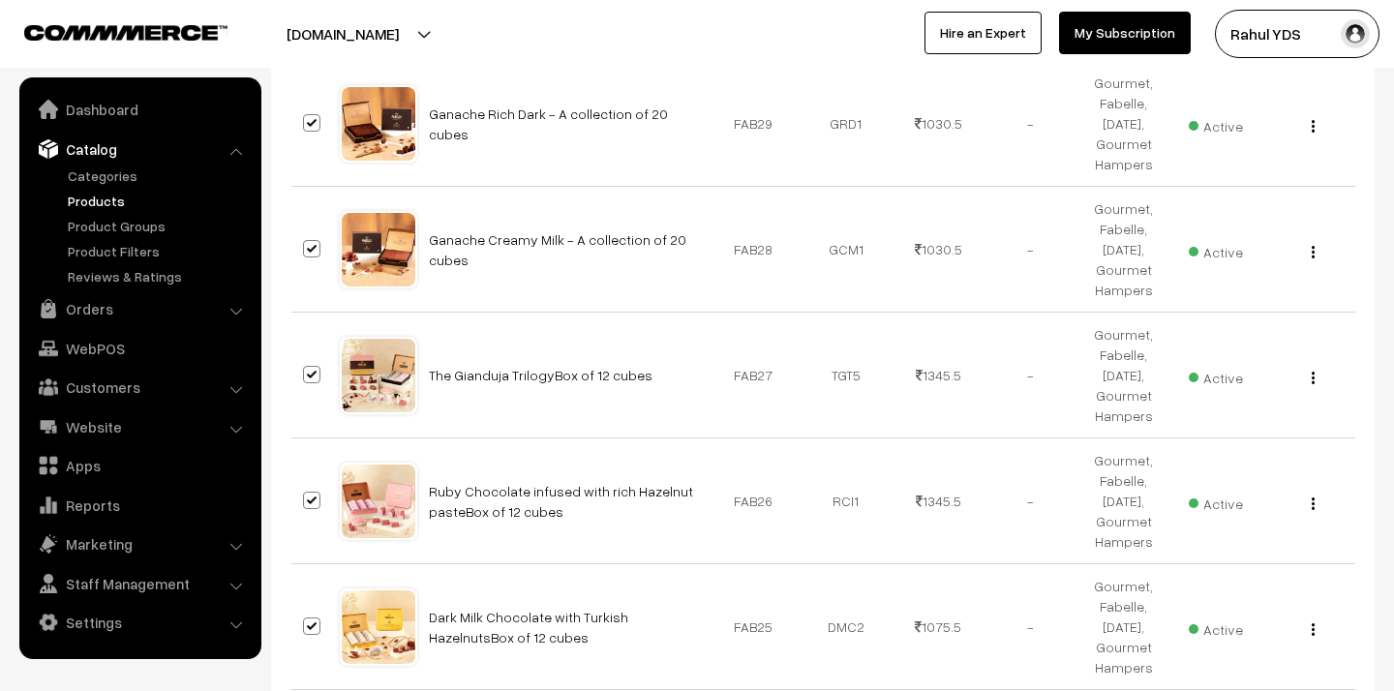
checkbox input "true"
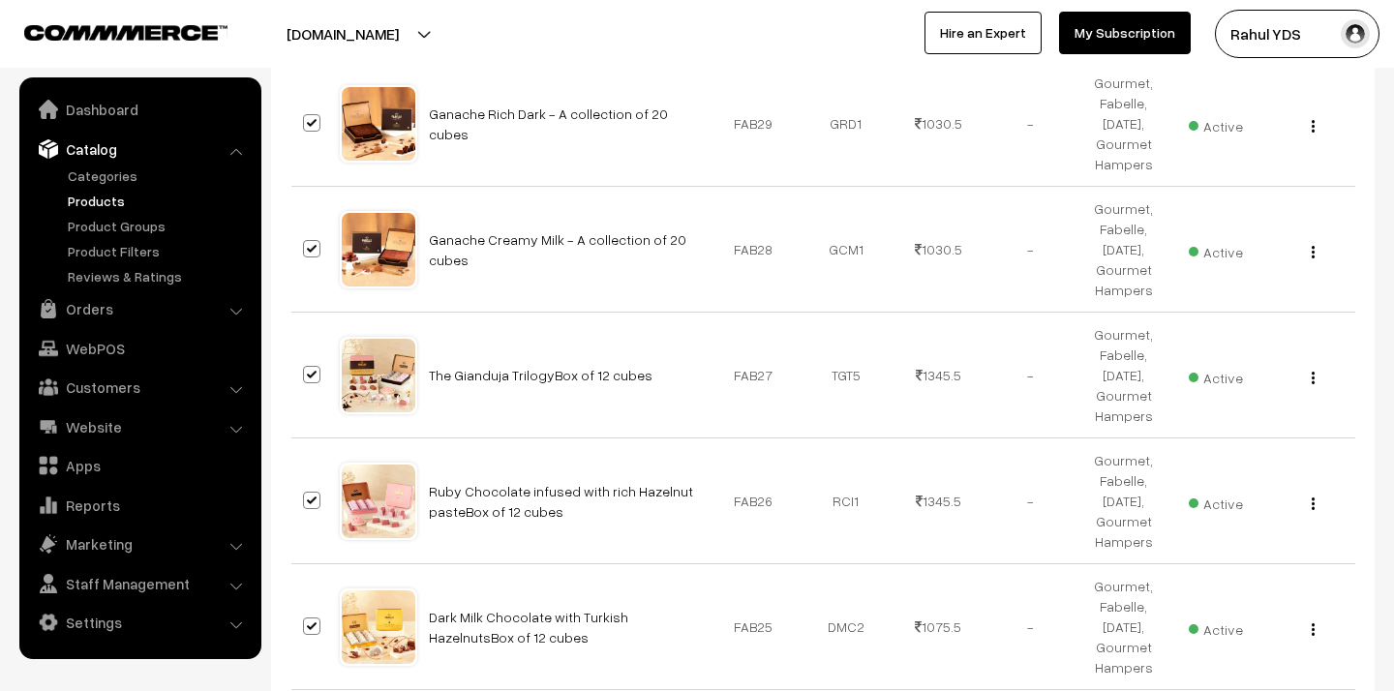
checkbox input "true"
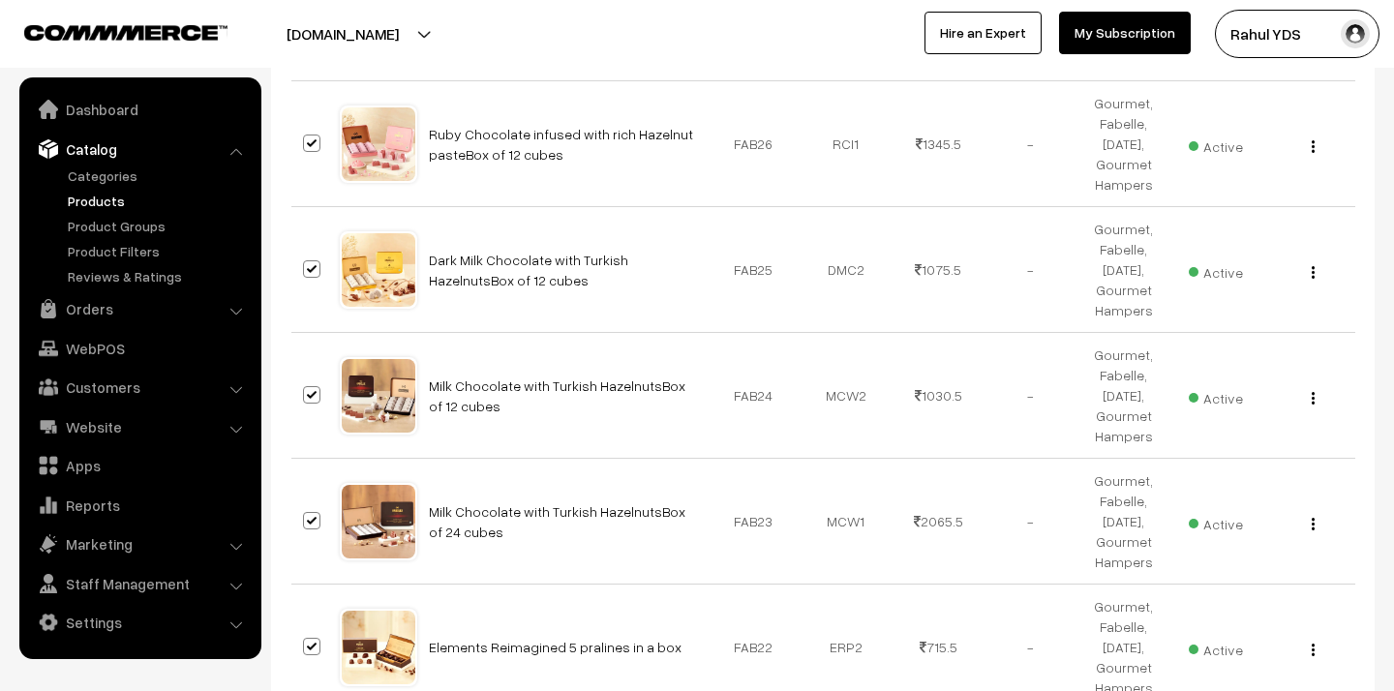
scroll to position [5450, 0]
checkbox input "true"
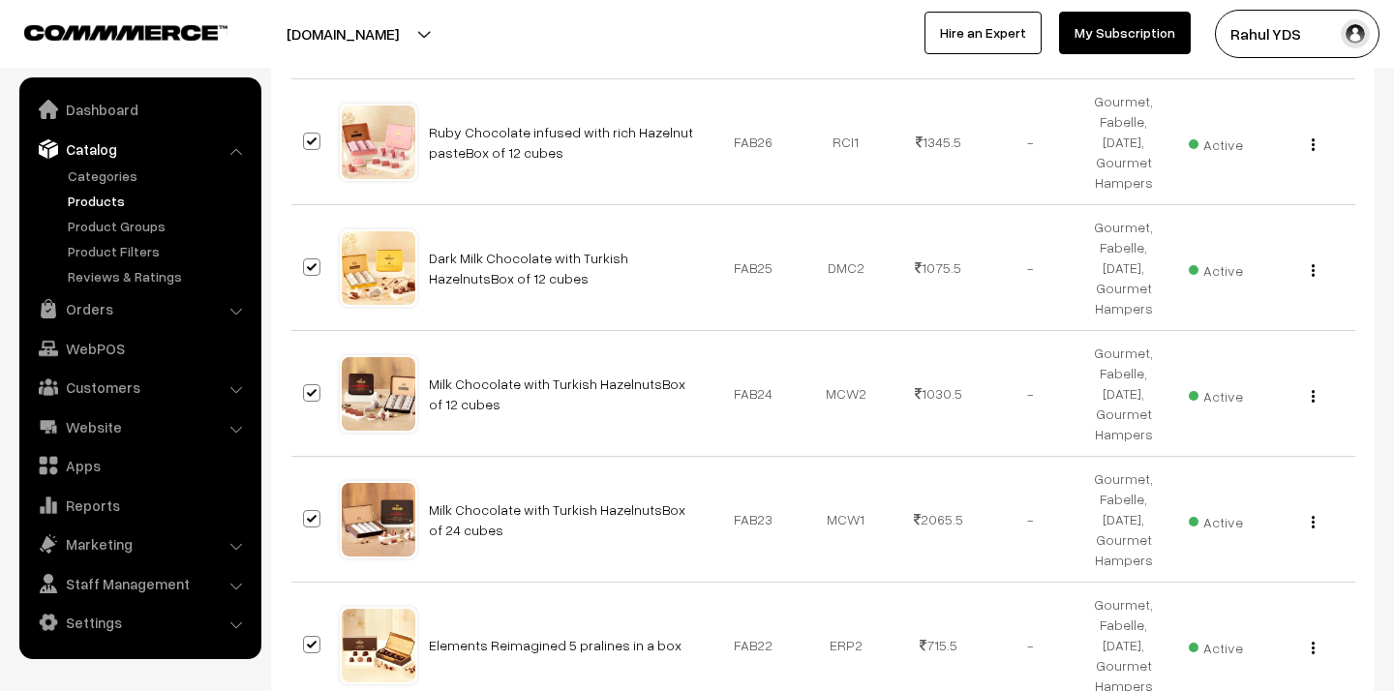
checkbox input "true"
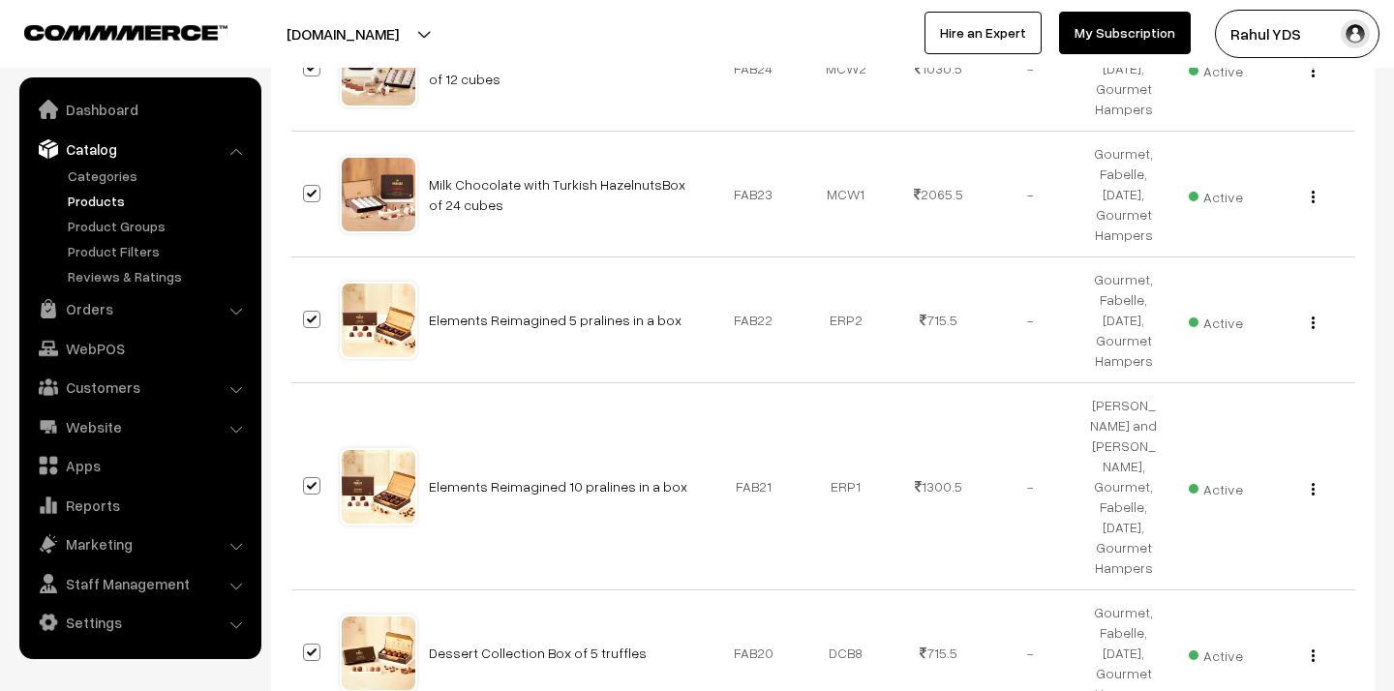
scroll to position [5778, 0]
checkbox input "true"
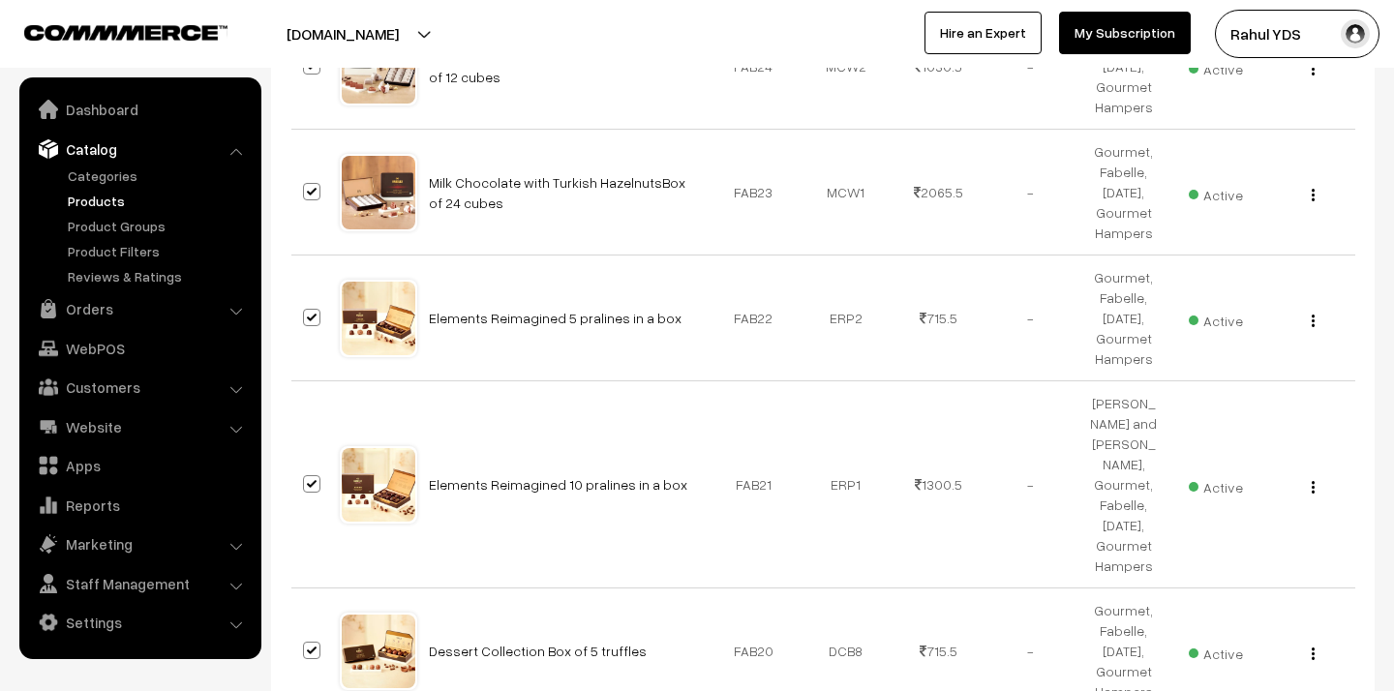
checkbox input "true"
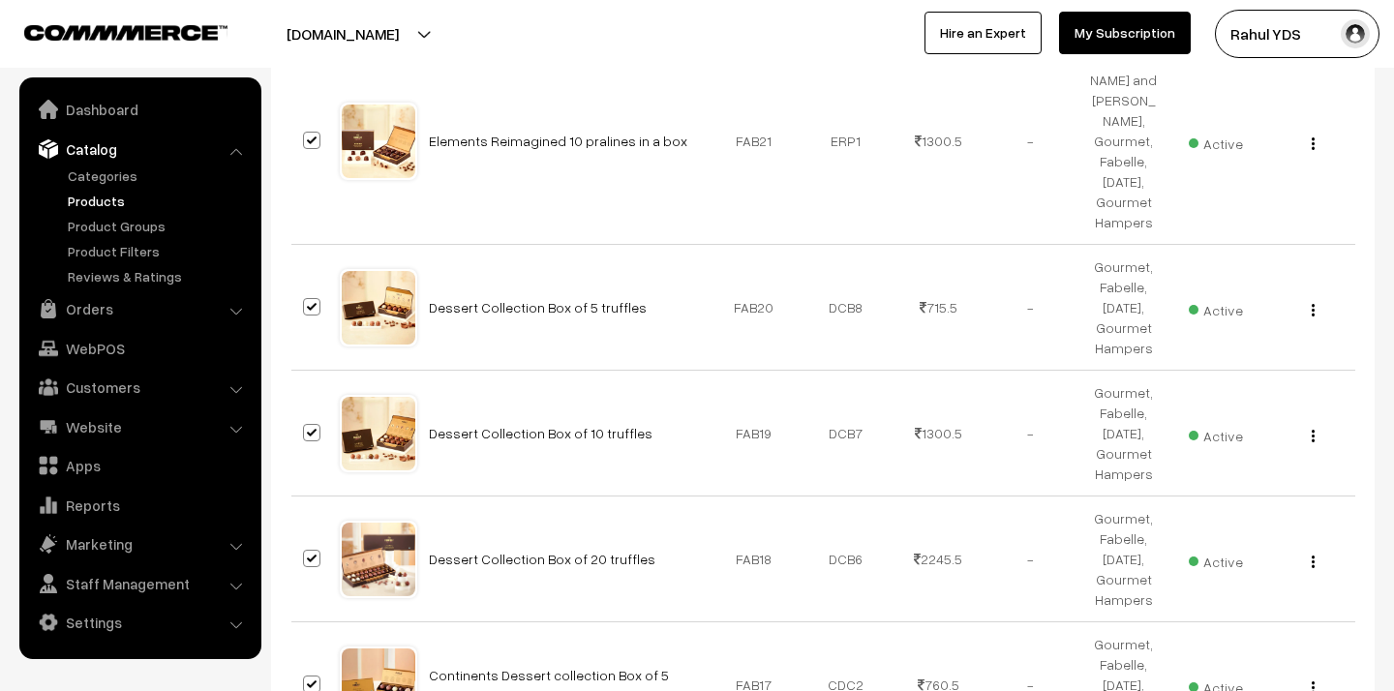
scroll to position [6129, 0]
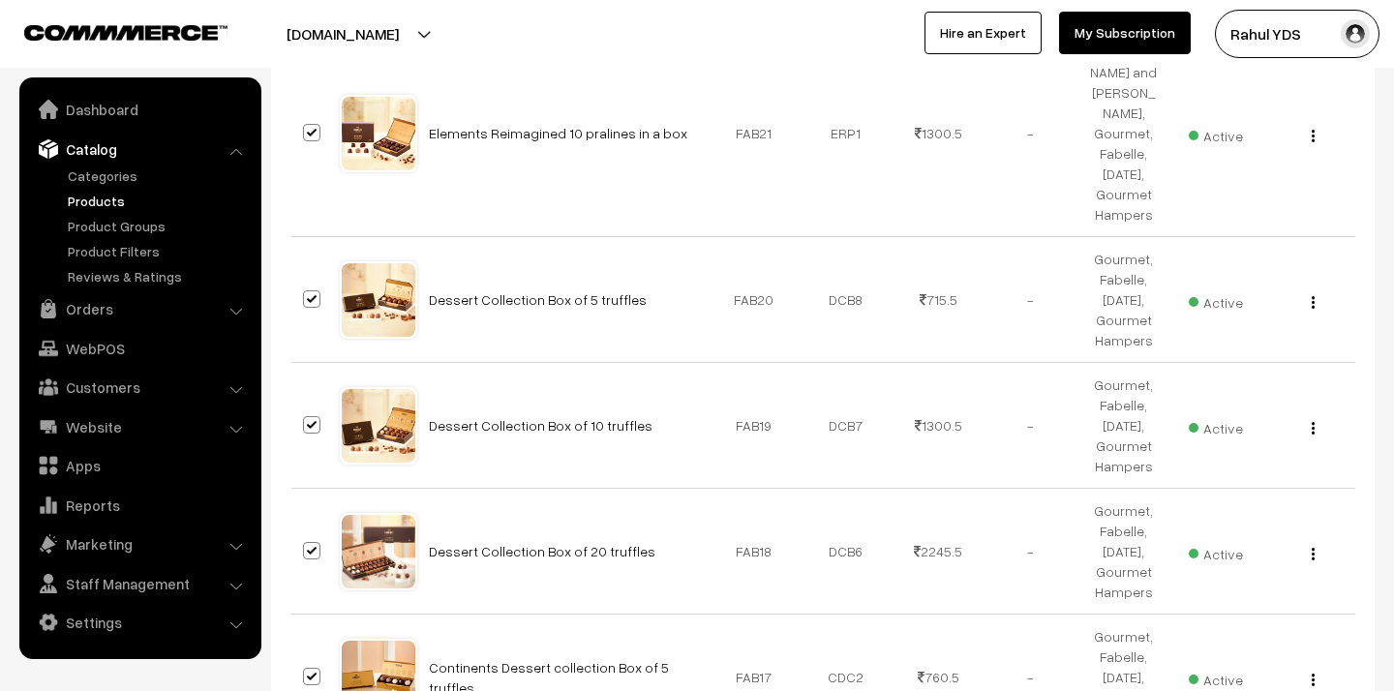
checkbox input "true"
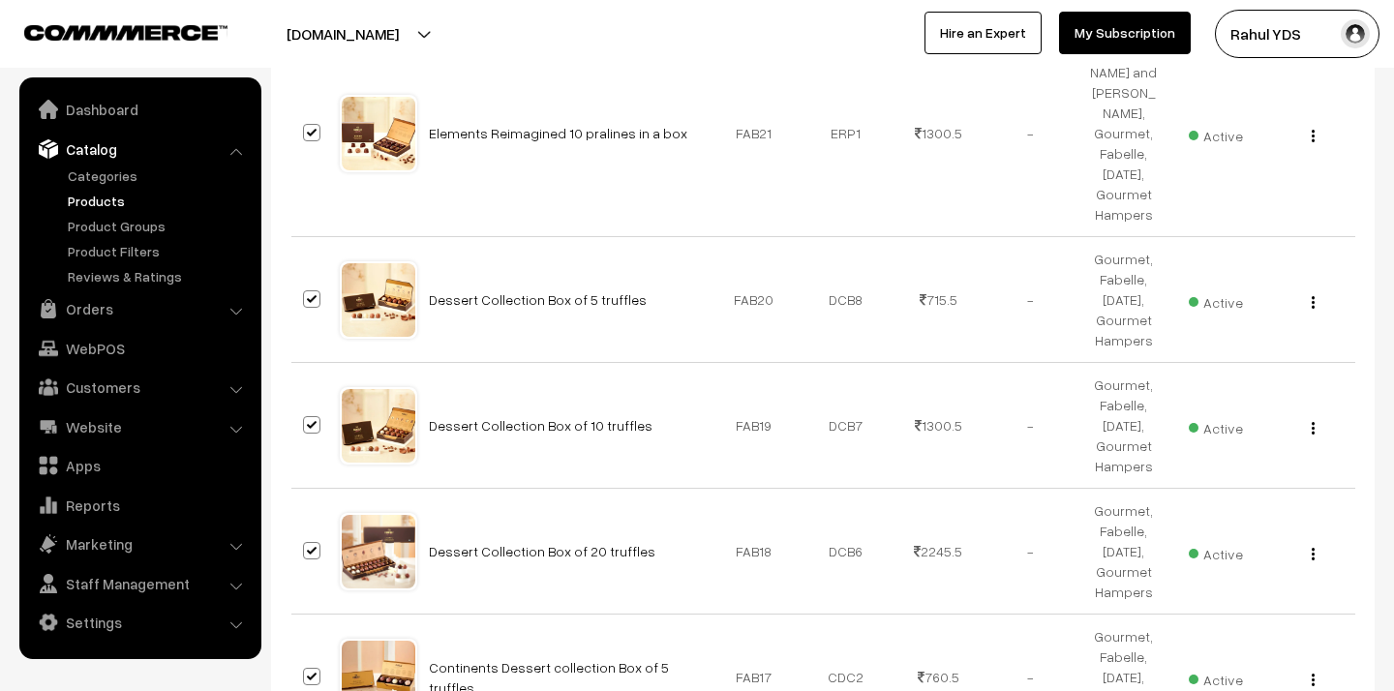
checkbox input "true"
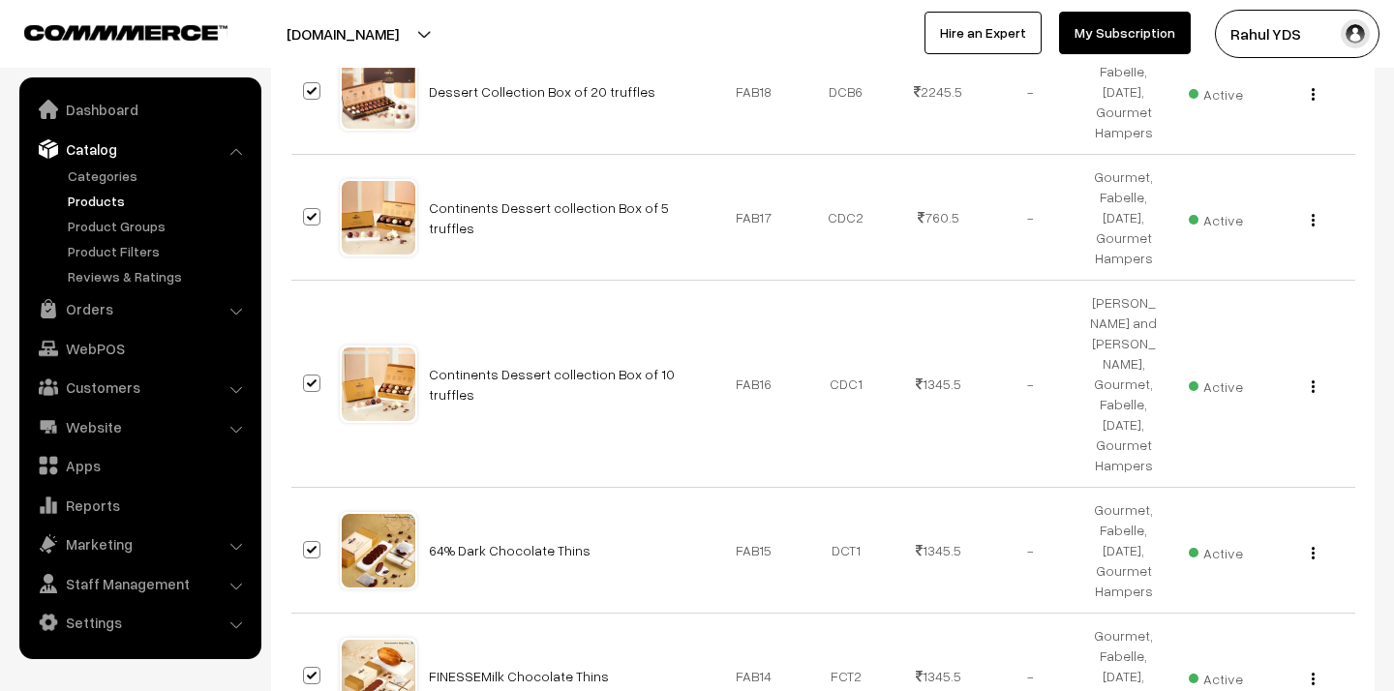
scroll to position [6605, 0]
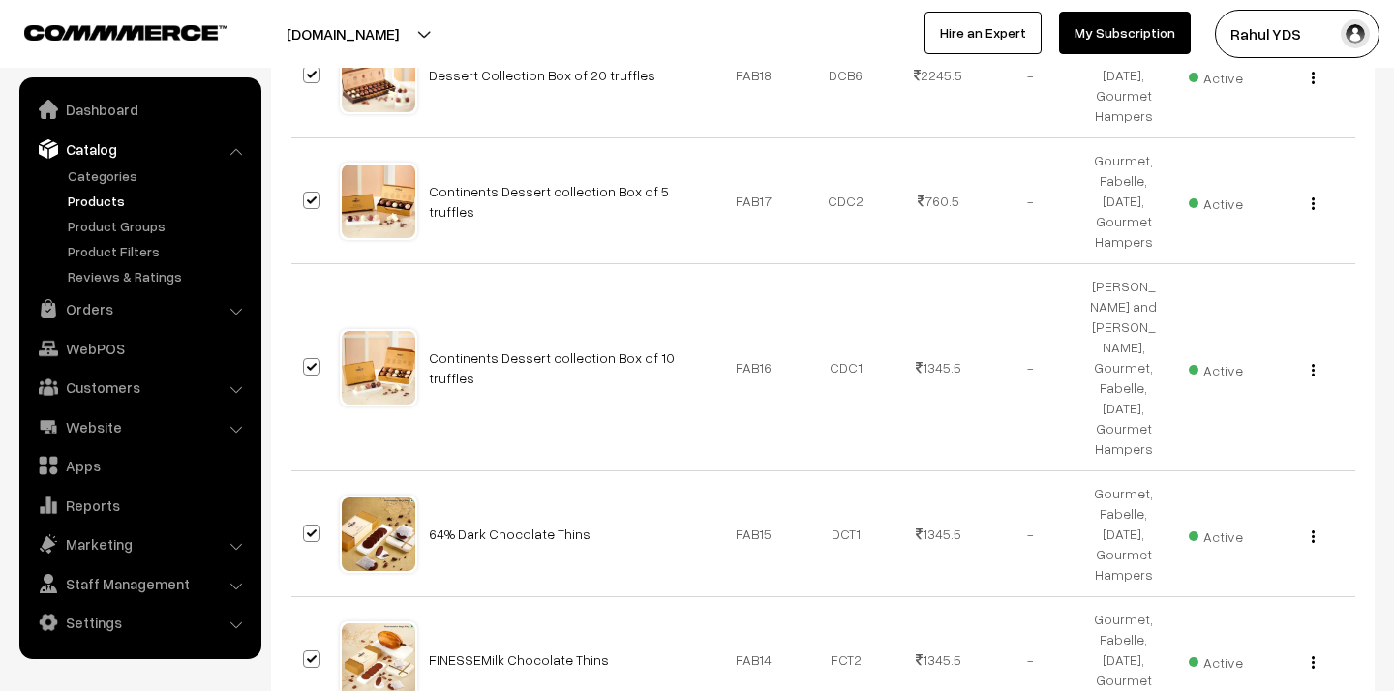
checkbox input "true"
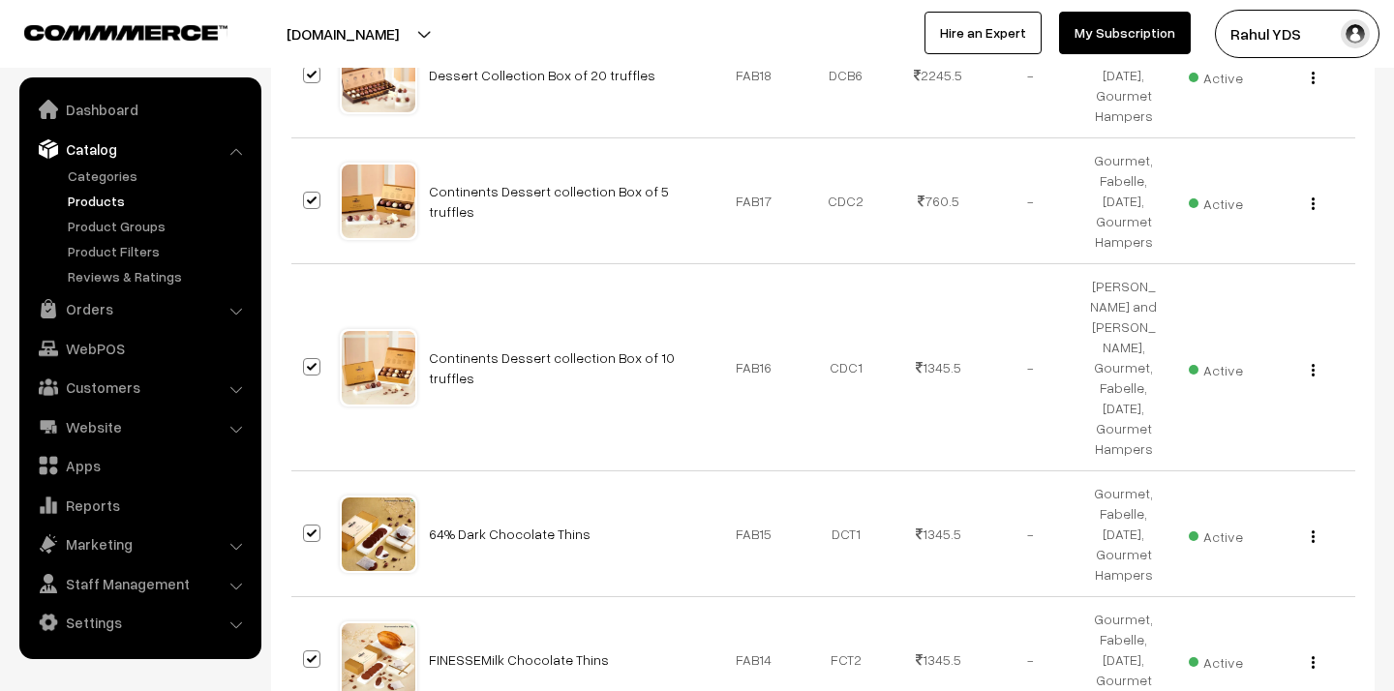
checkbox input "true"
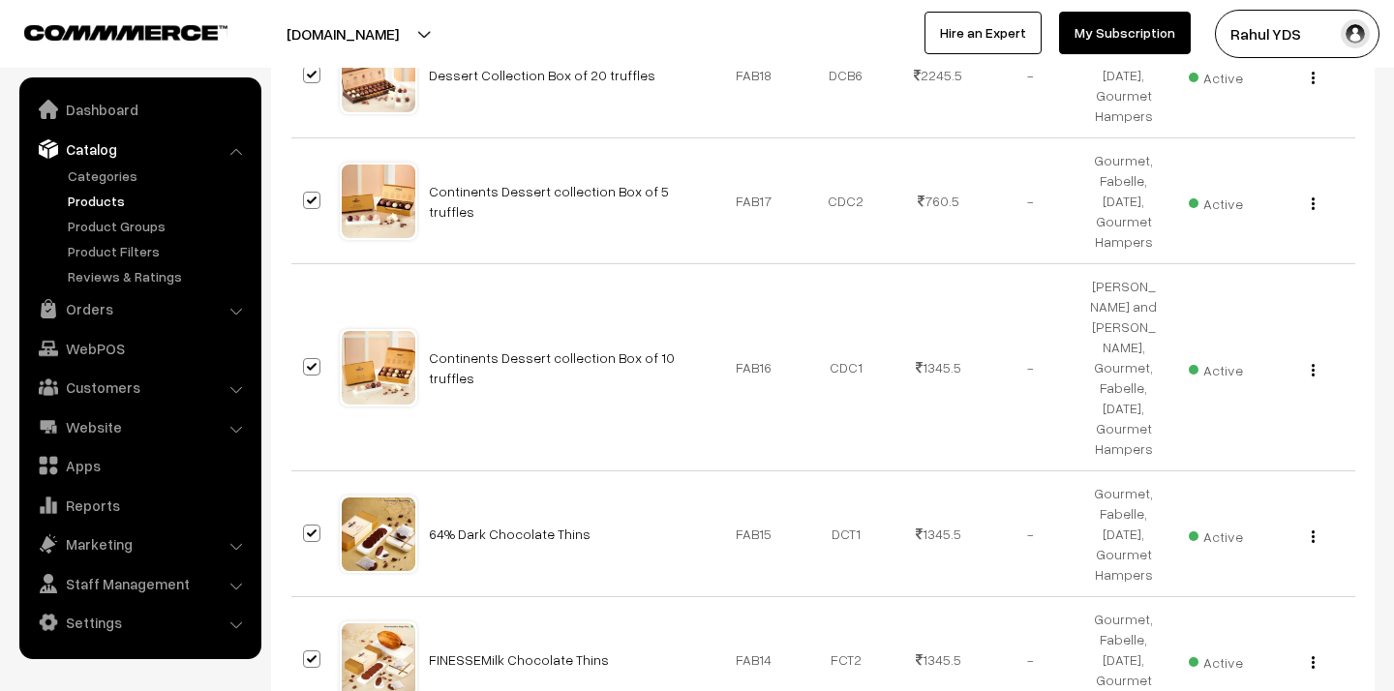
checkbox input "true"
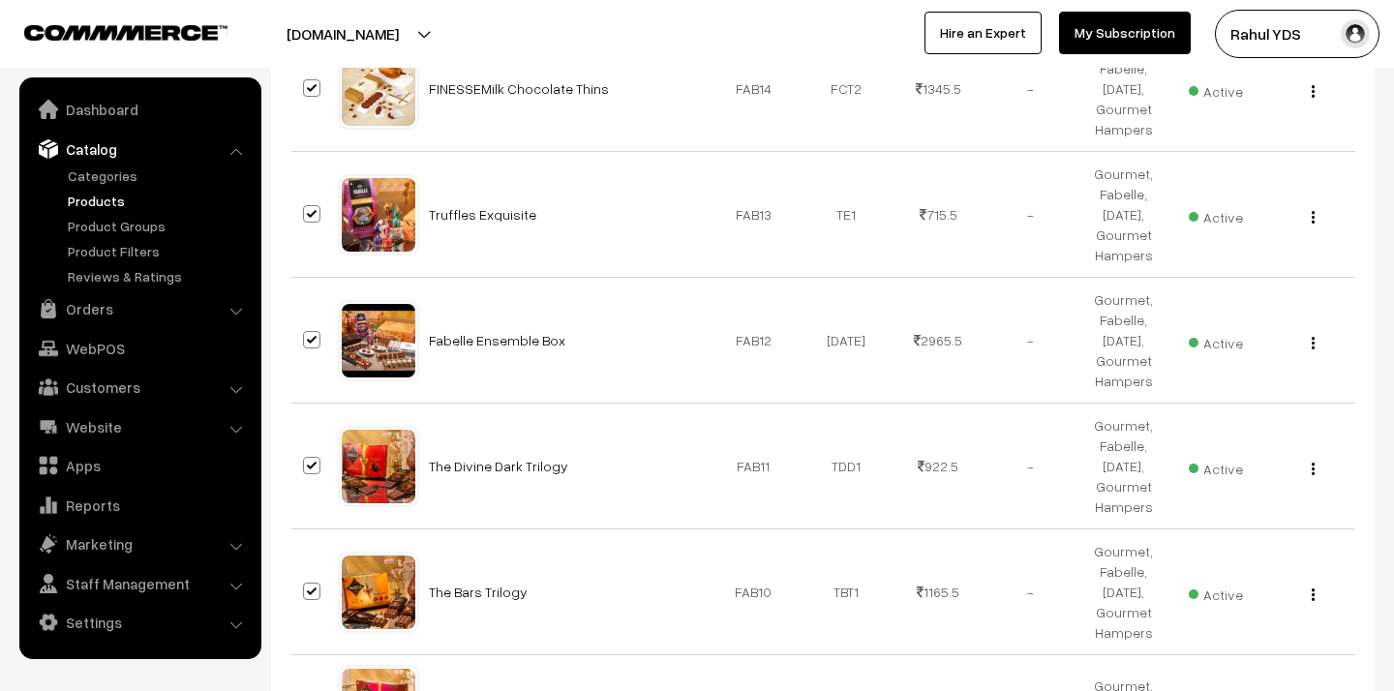
scroll to position [7177, 0]
checkbox input "true"
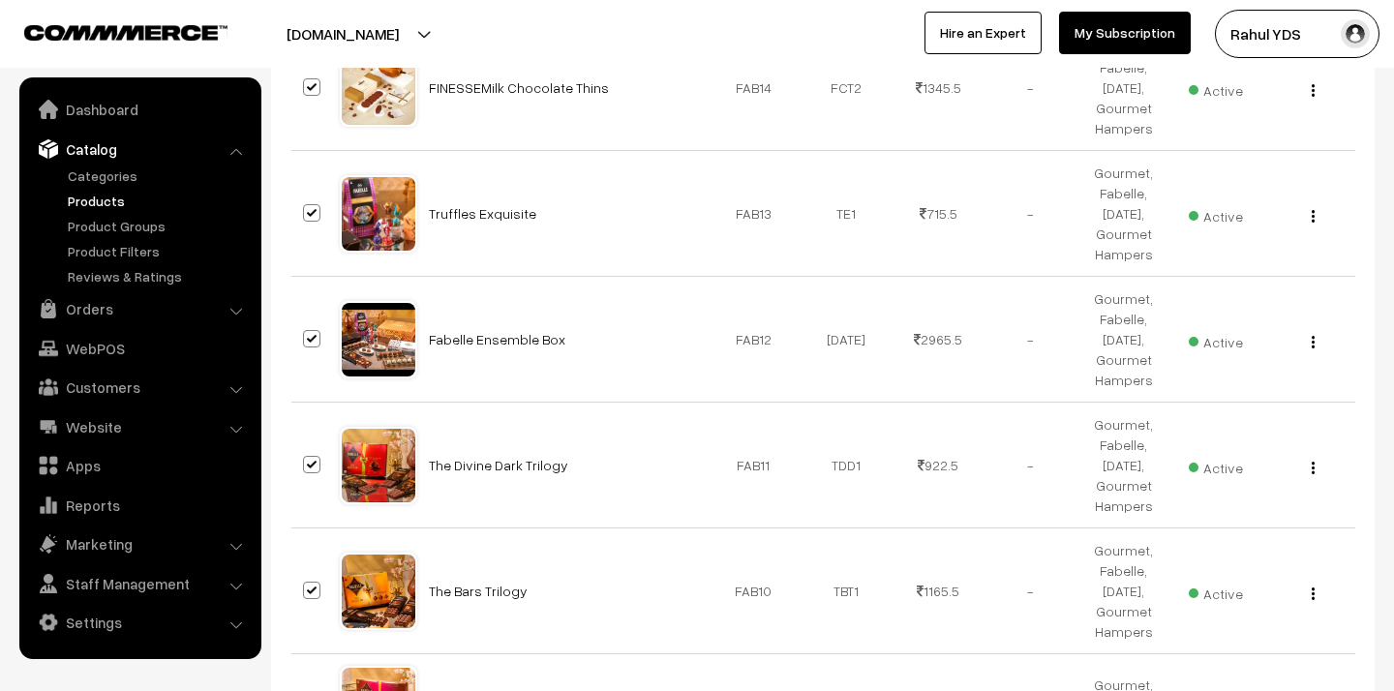
checkbox input "true"
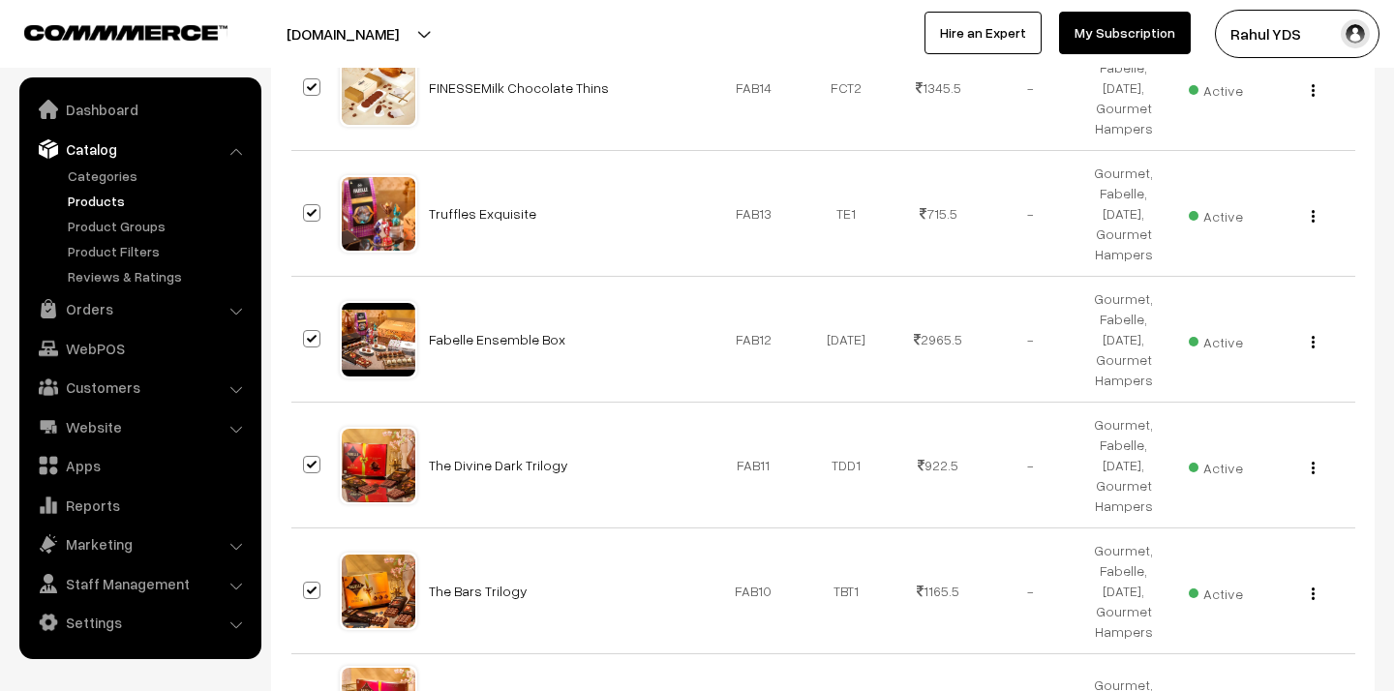
checkbox input "true"
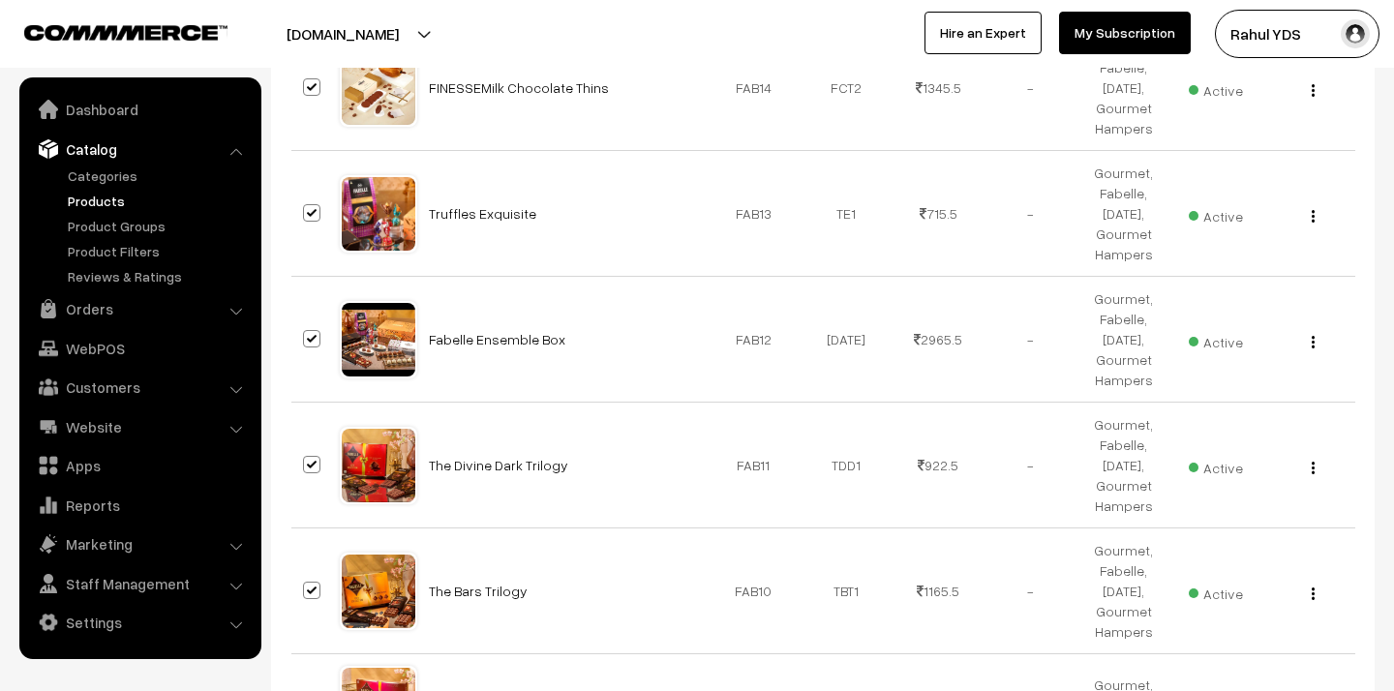
checkbox input "true"
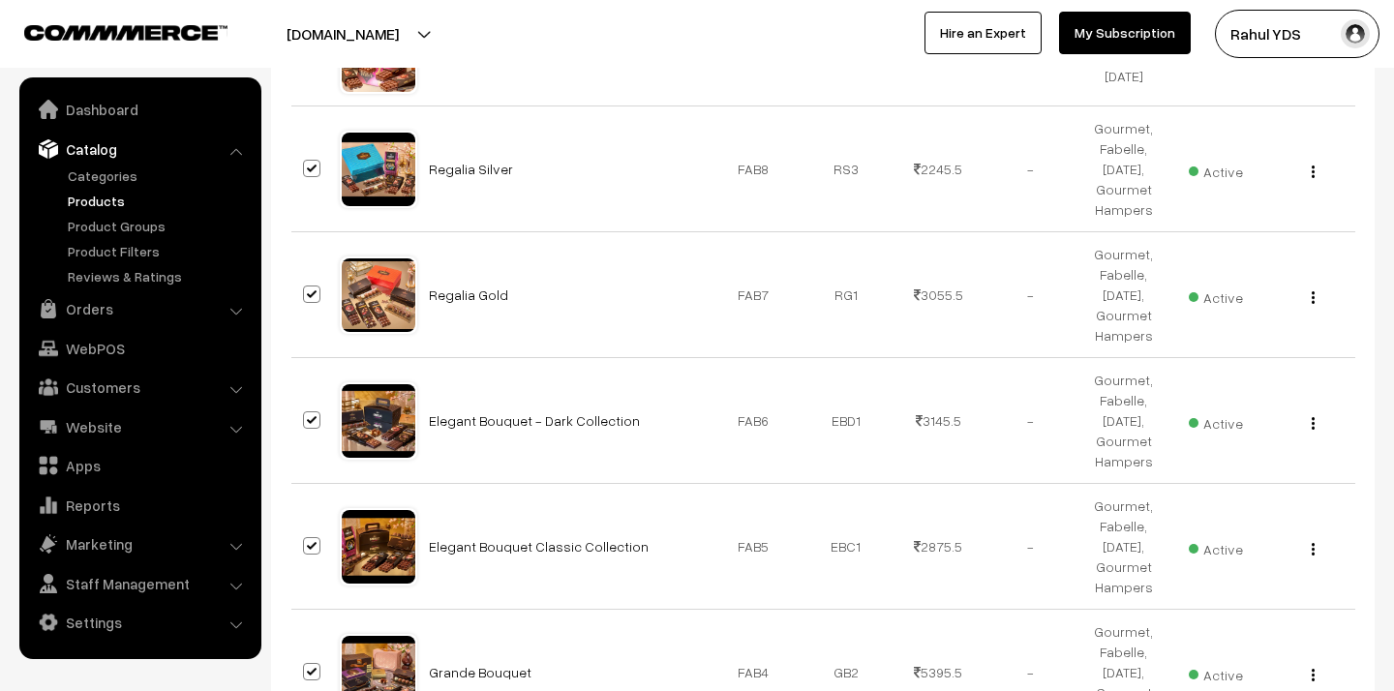
scroll to position [7836, 0]
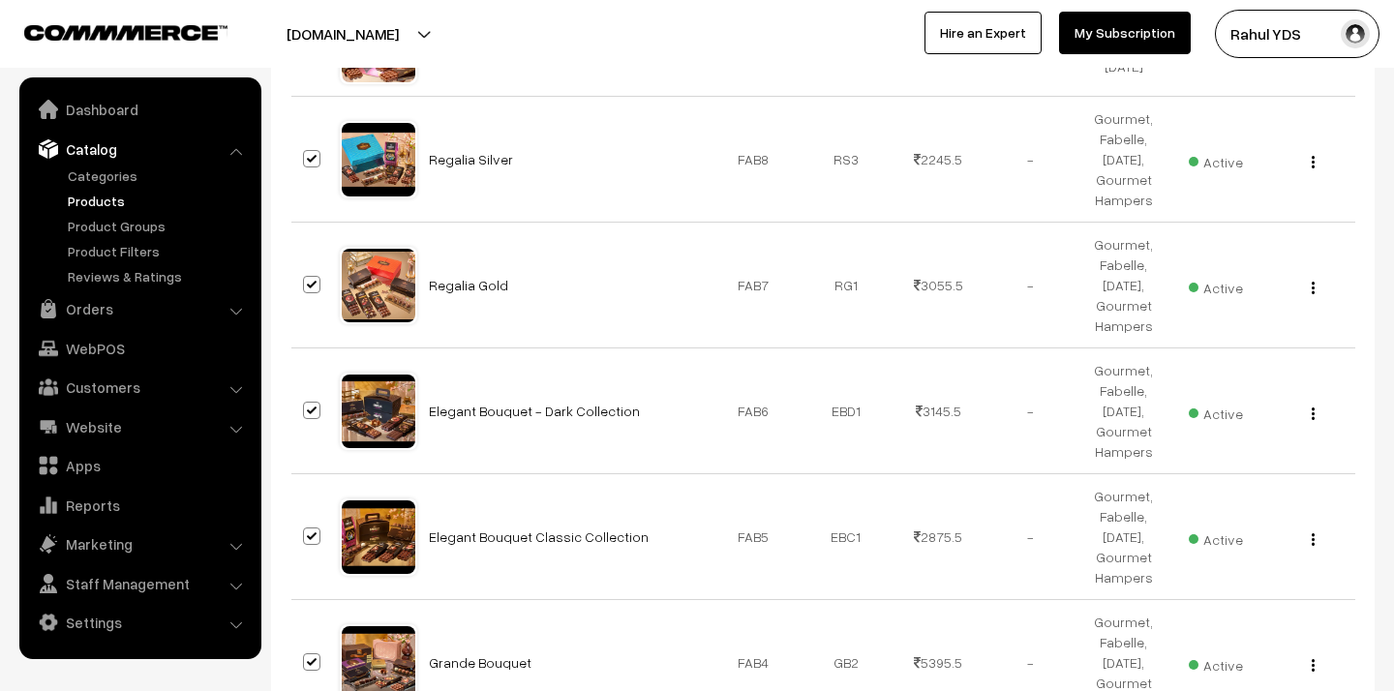
checkbox input "true"
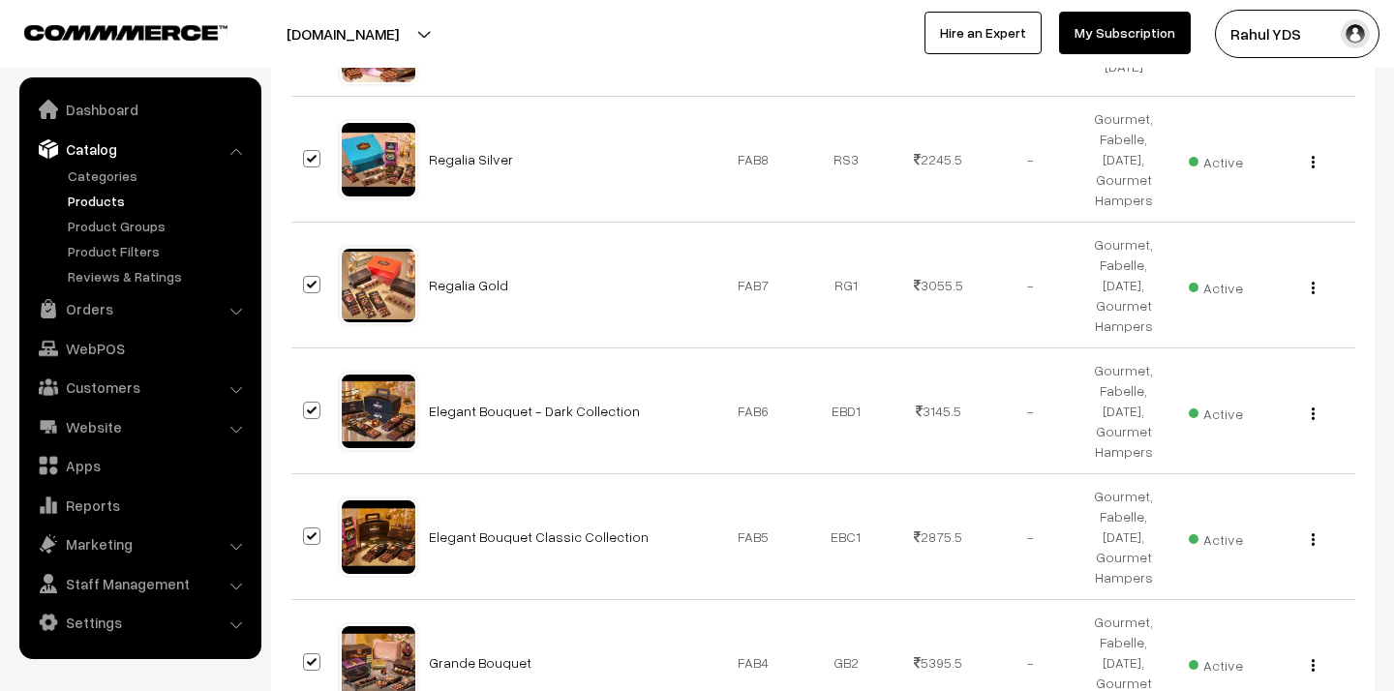
checkbox input "true"
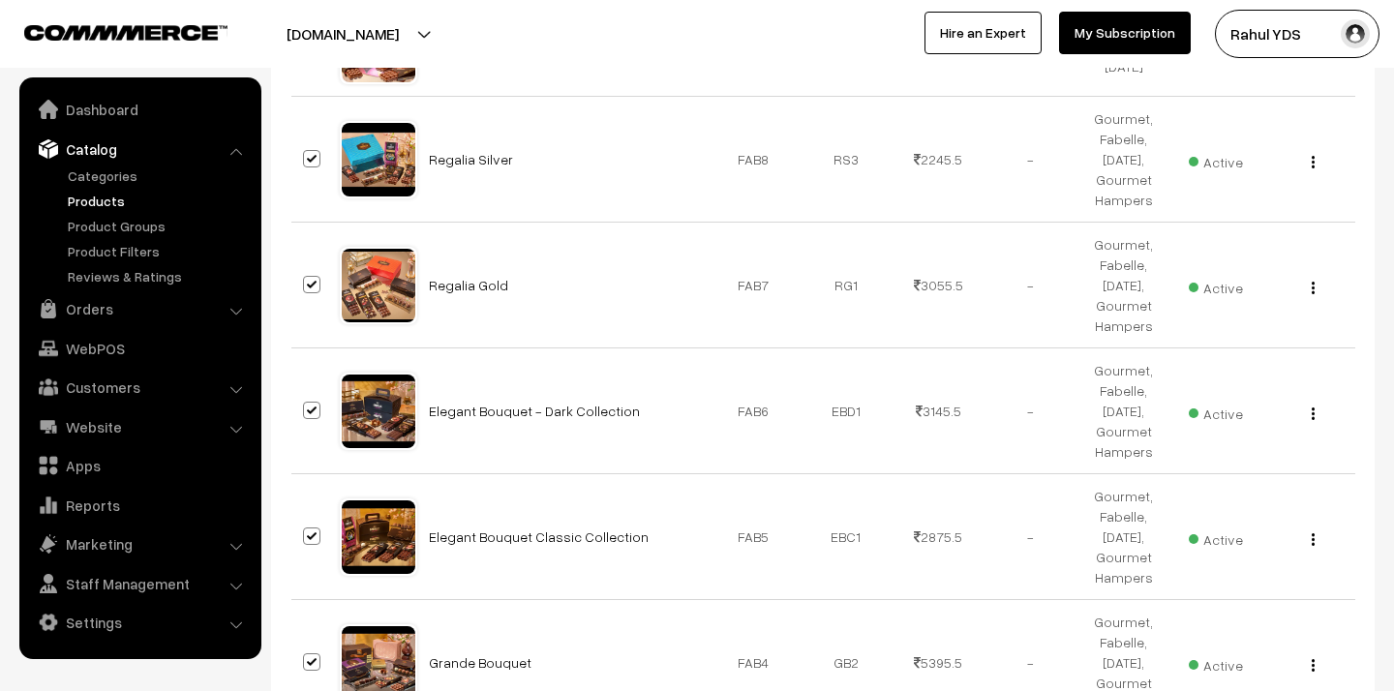
checkbox input "true"
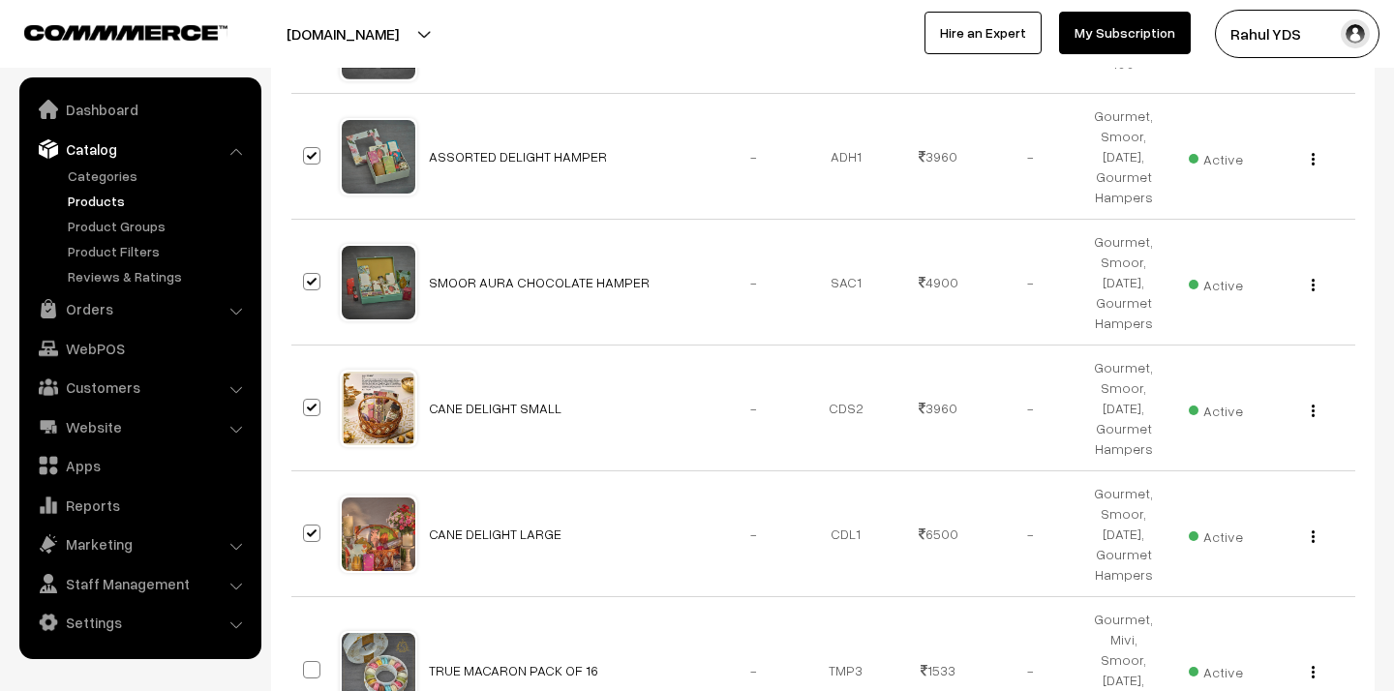
scroll to position [9015, 0]
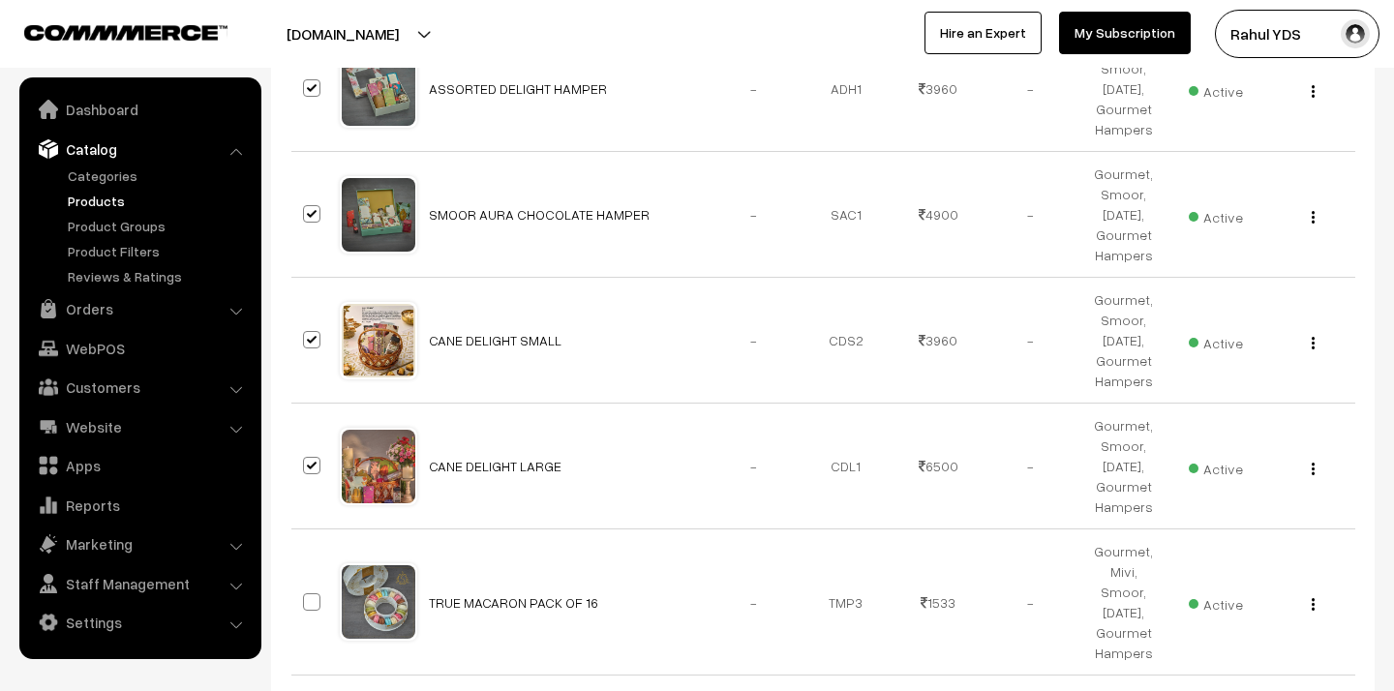
checkbox input "true"
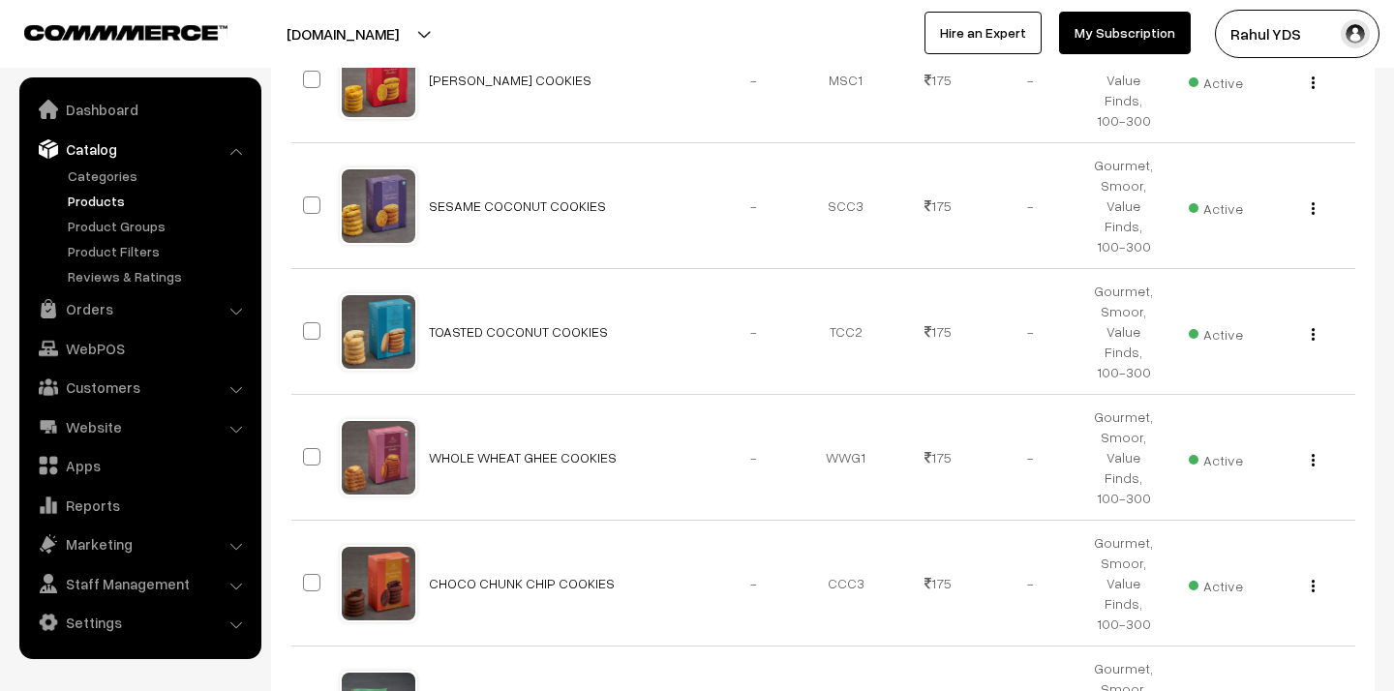
scroll to position [11560, 0]
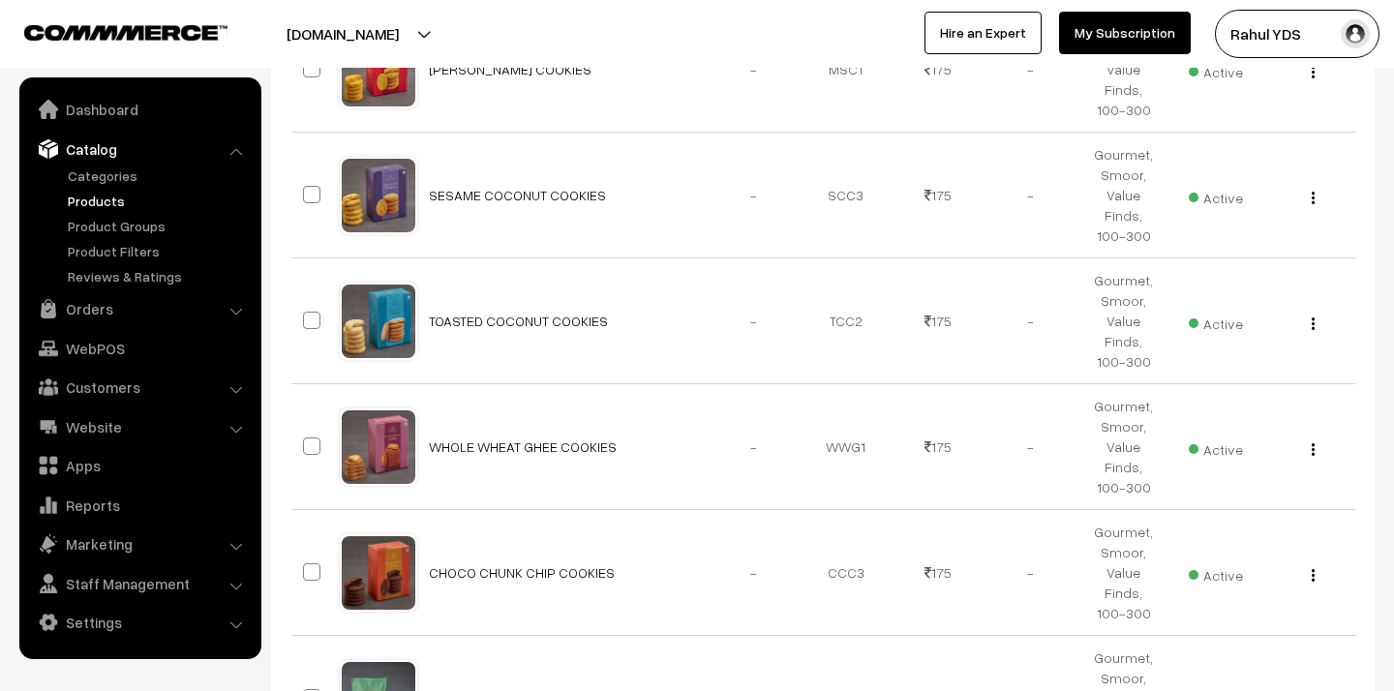
checkbox input "true"
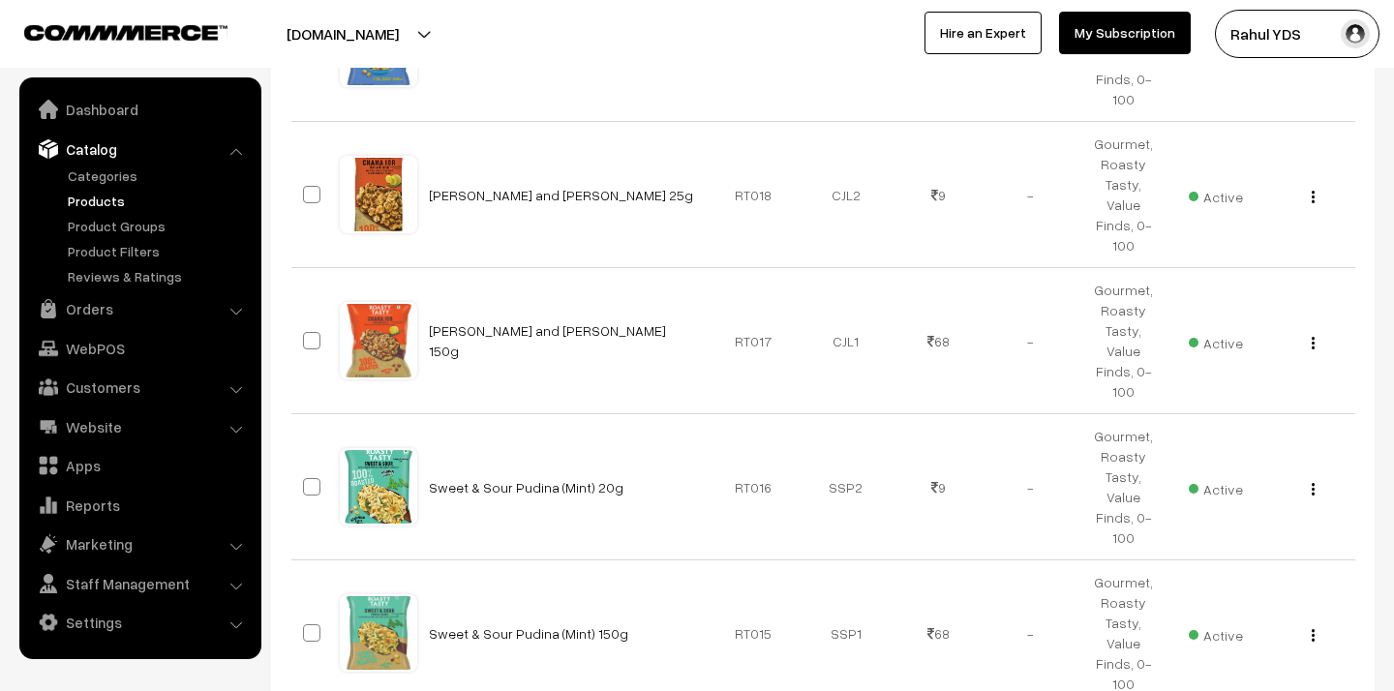
scroll to position [0, 0]
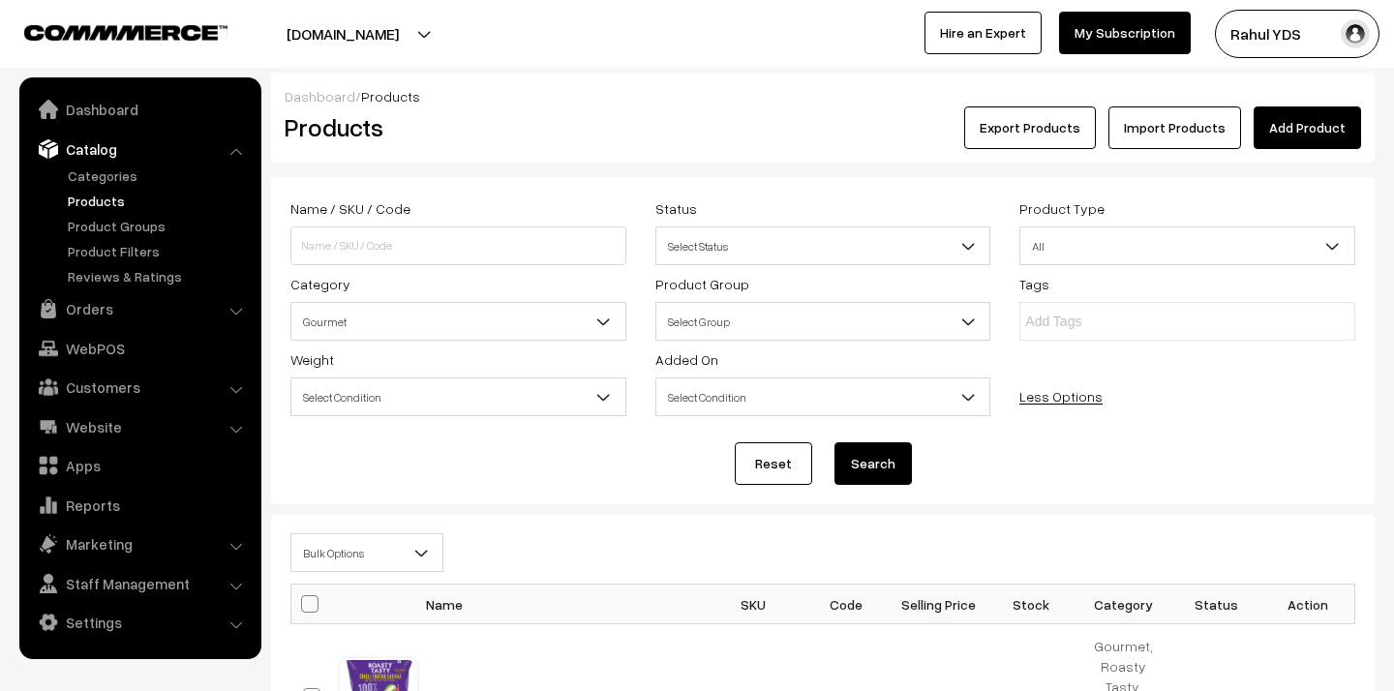
click at [376, 553] on span "Bulk Options" at bounding box center [366, 553] width 151 height 34
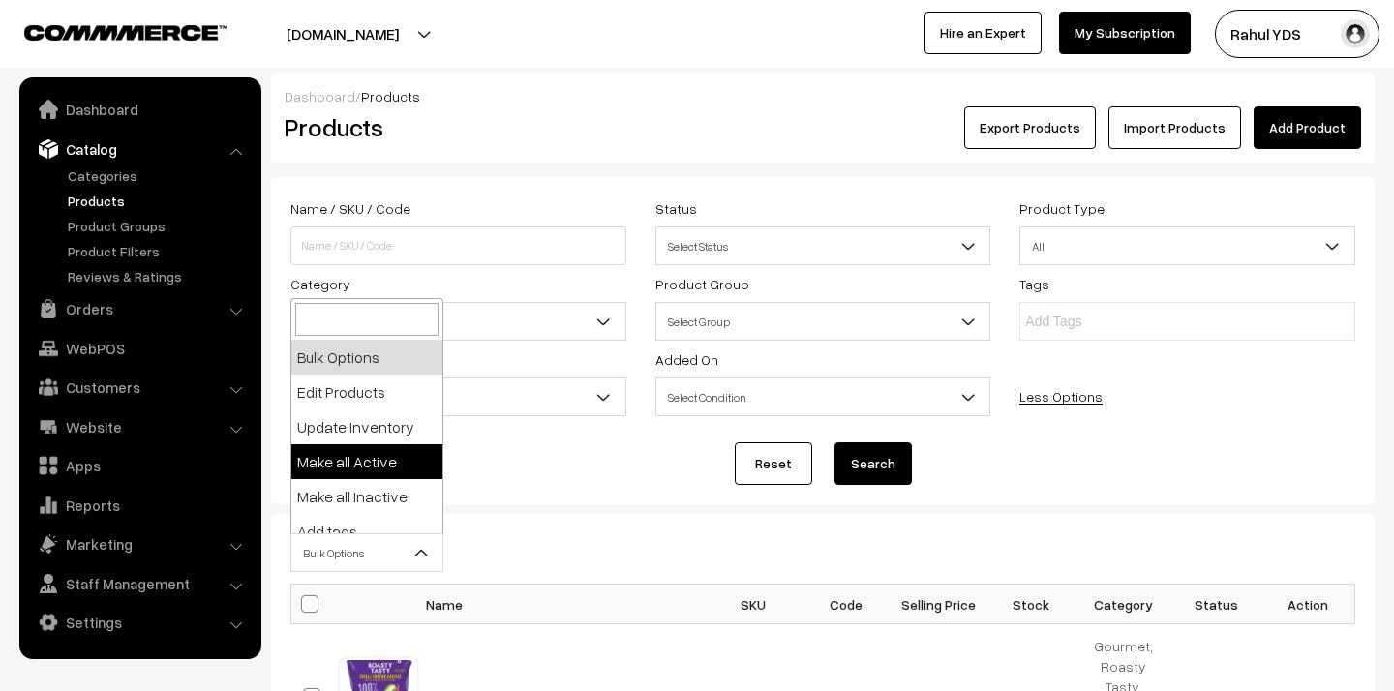
scroll to position [120, 0]
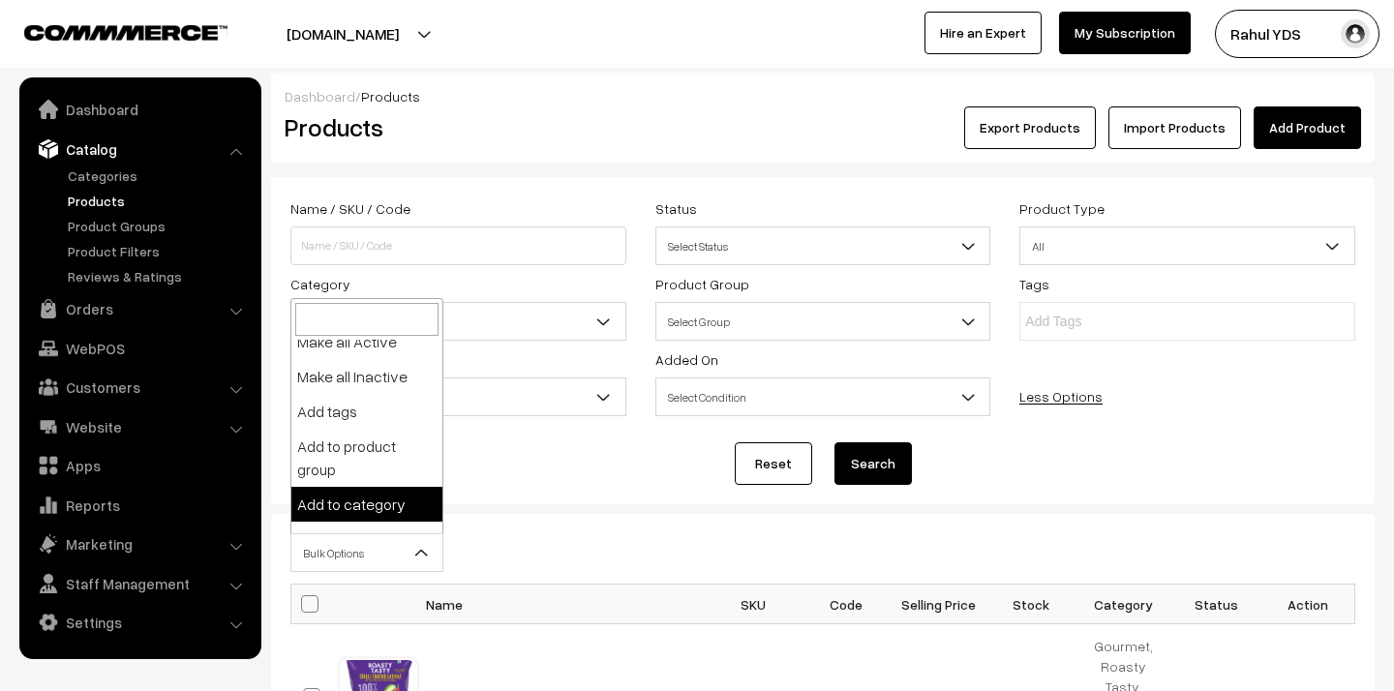
select select "category"
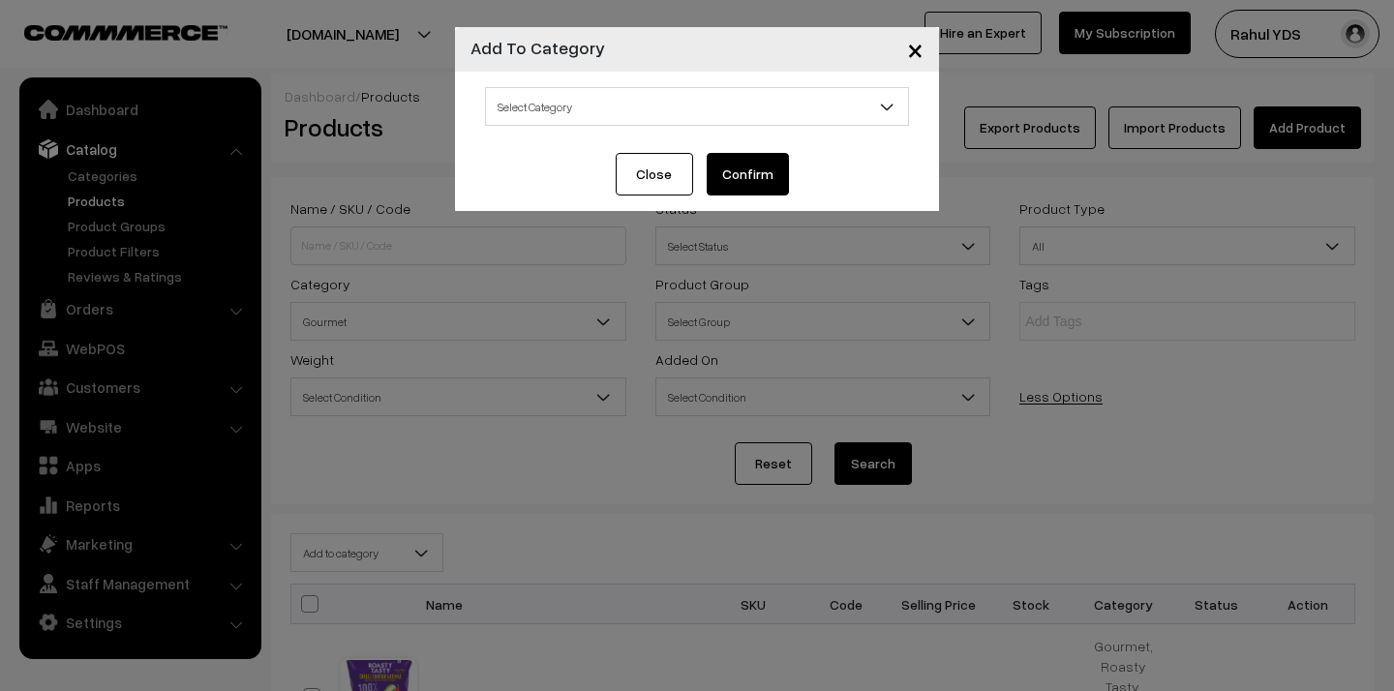
click at [630, 102] on span "Select Category" at bounding box center [697, 107] width 422 height 34
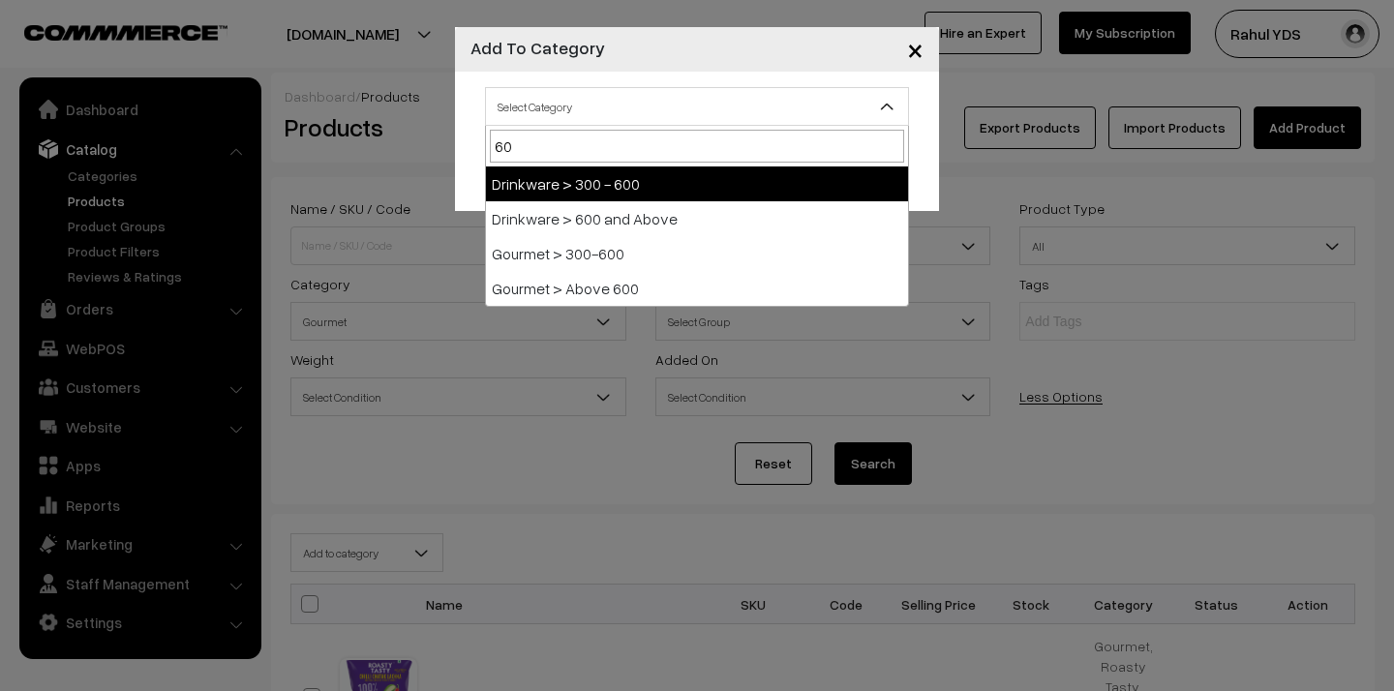
type input "600"
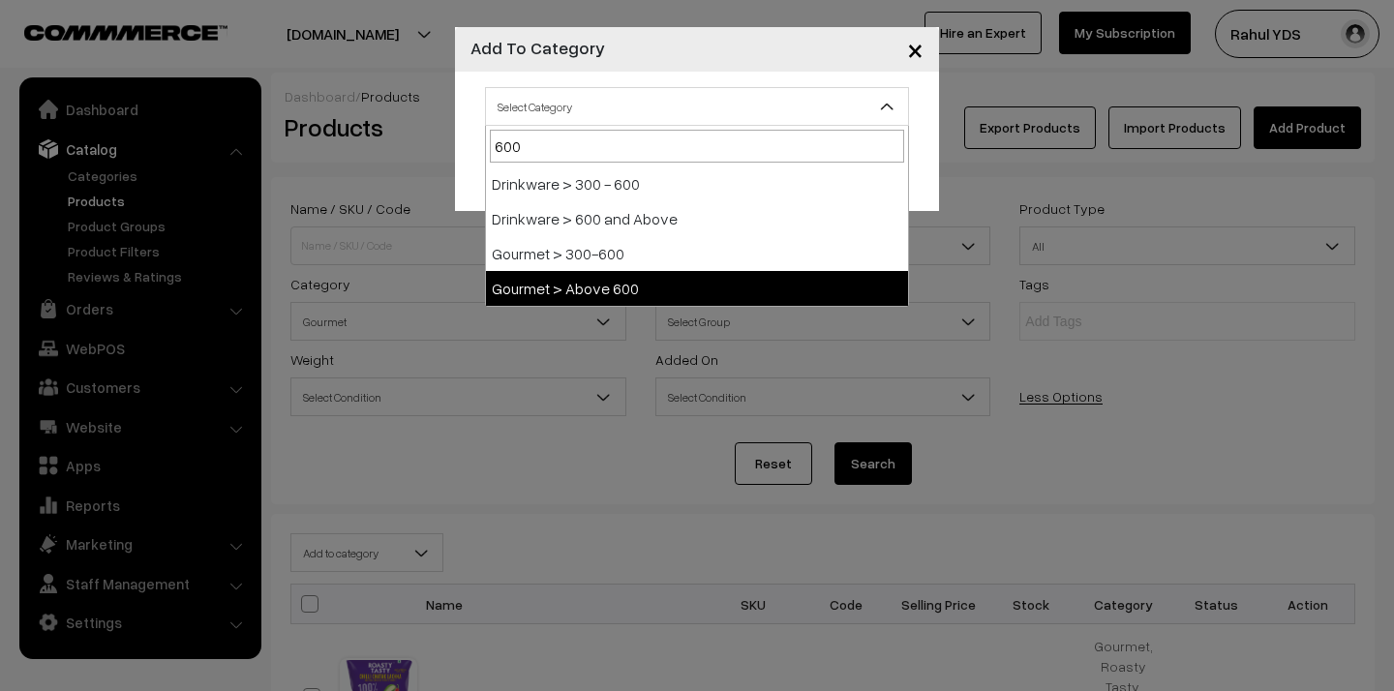
select select "158"
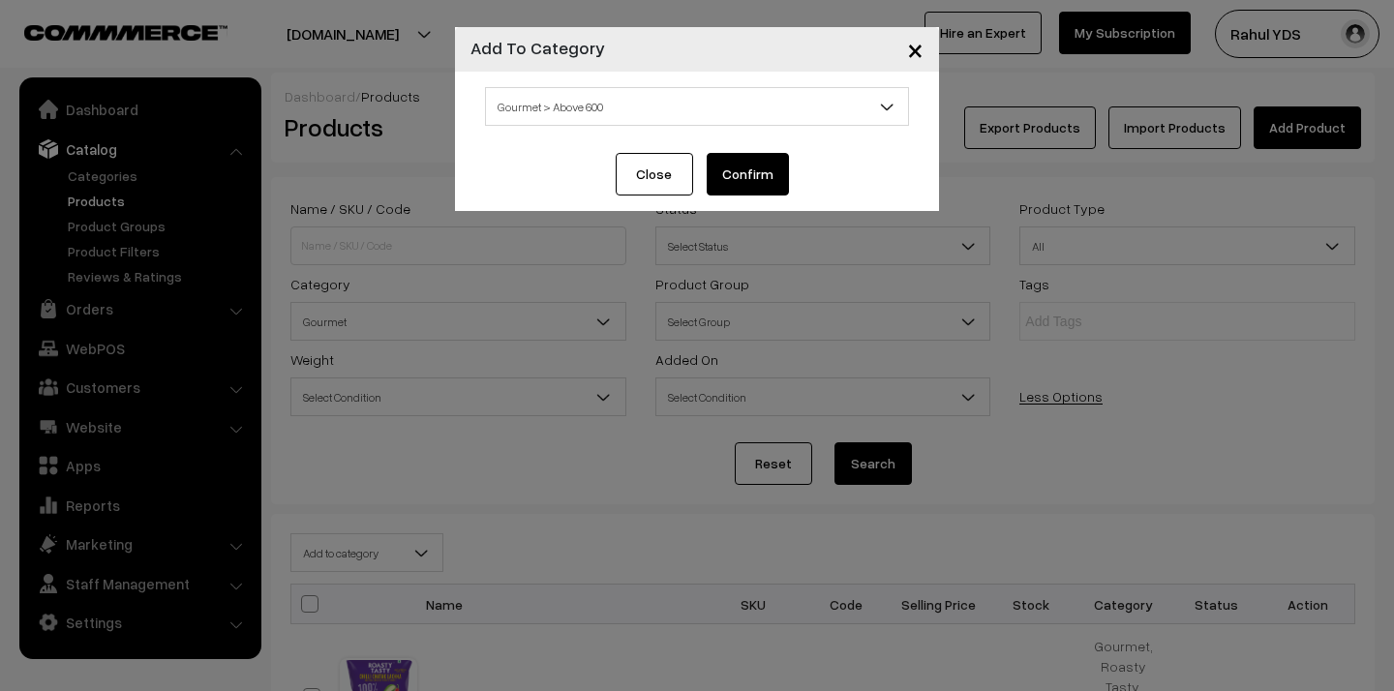
click at [746, 170] on button "Confirm" at bounding box center [748, 174] width 82 height 43
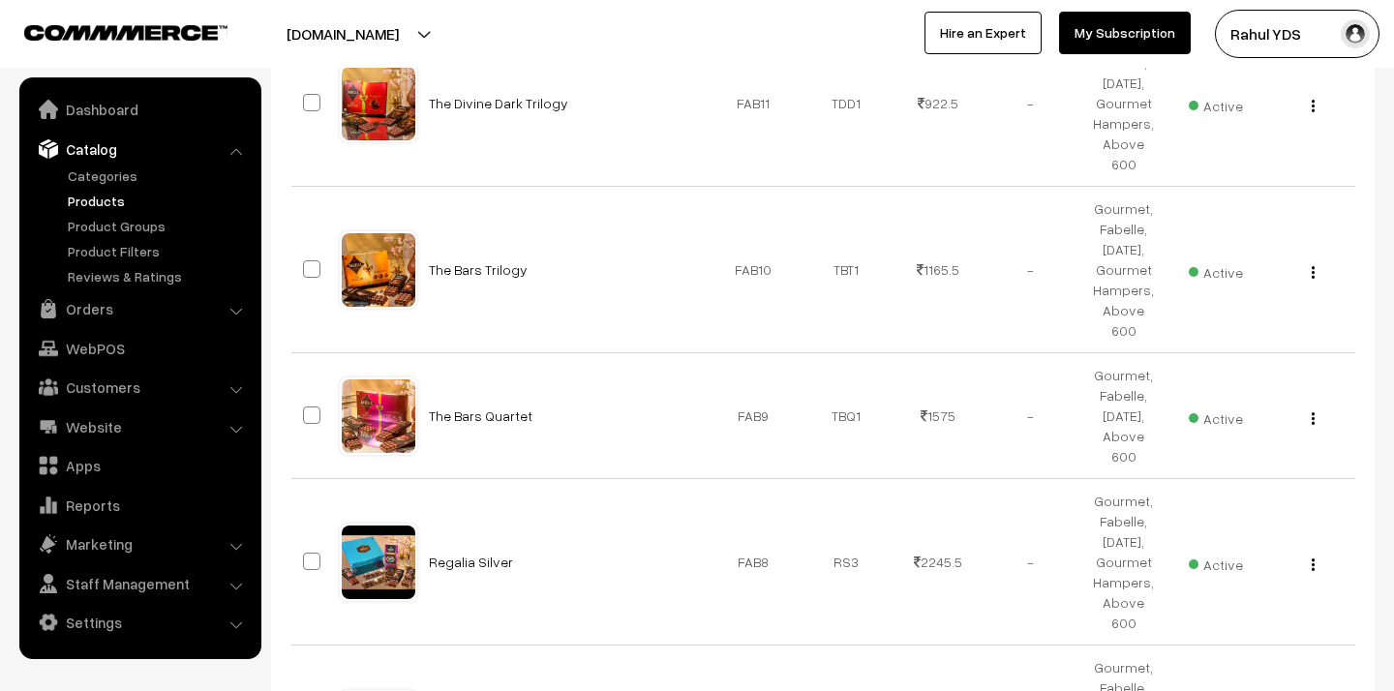
scroll to position [12403, 0]
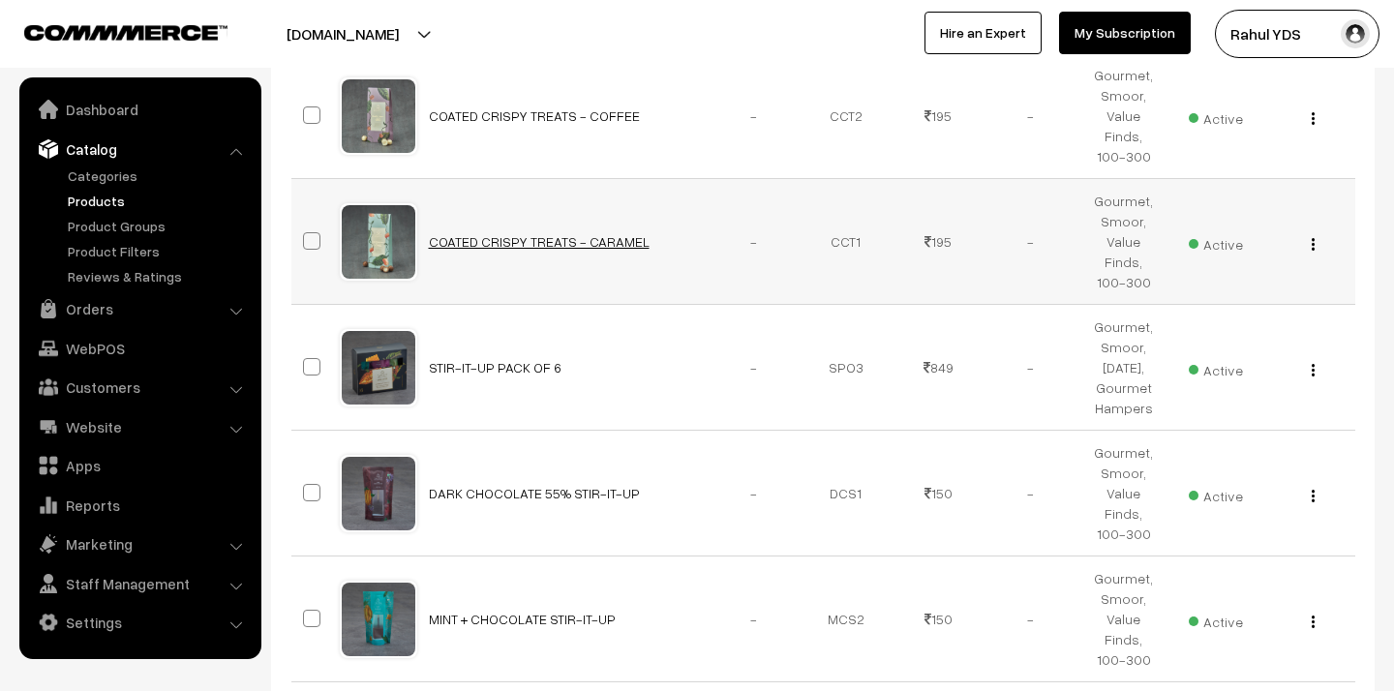
scroll to position [1338, 0]
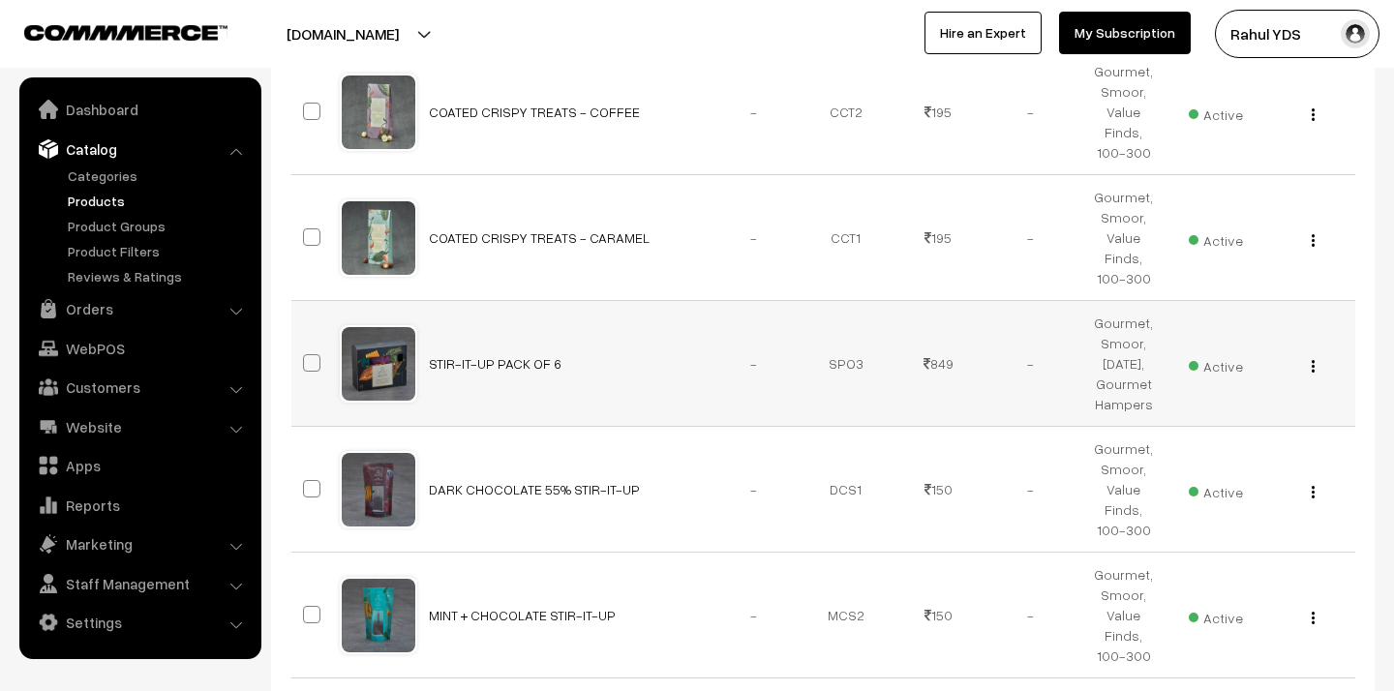
click at [318, 354] on span at bounding box center [311, 362] width 17 height 17
click at [306, 345] on input "checkbox" at bounding box center [299, 351] width 13 height 13
checkbox input "true"
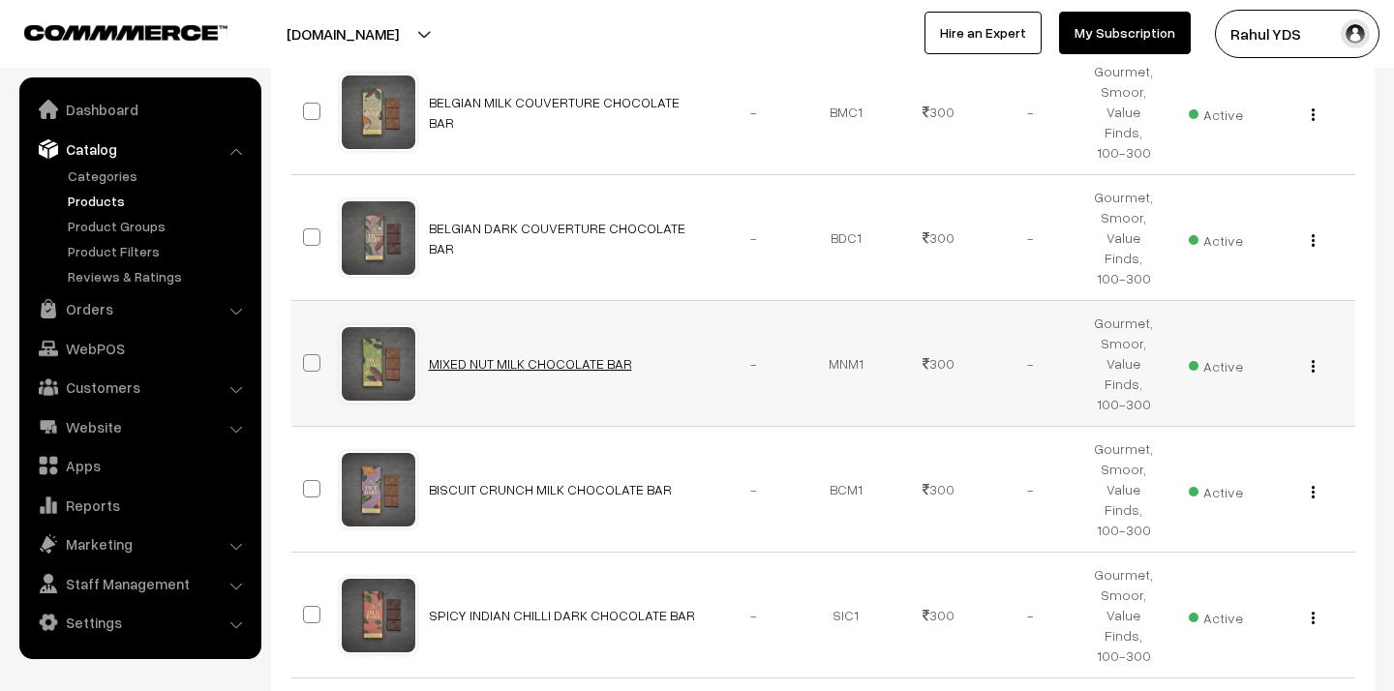
scroll to position [3924, 0]
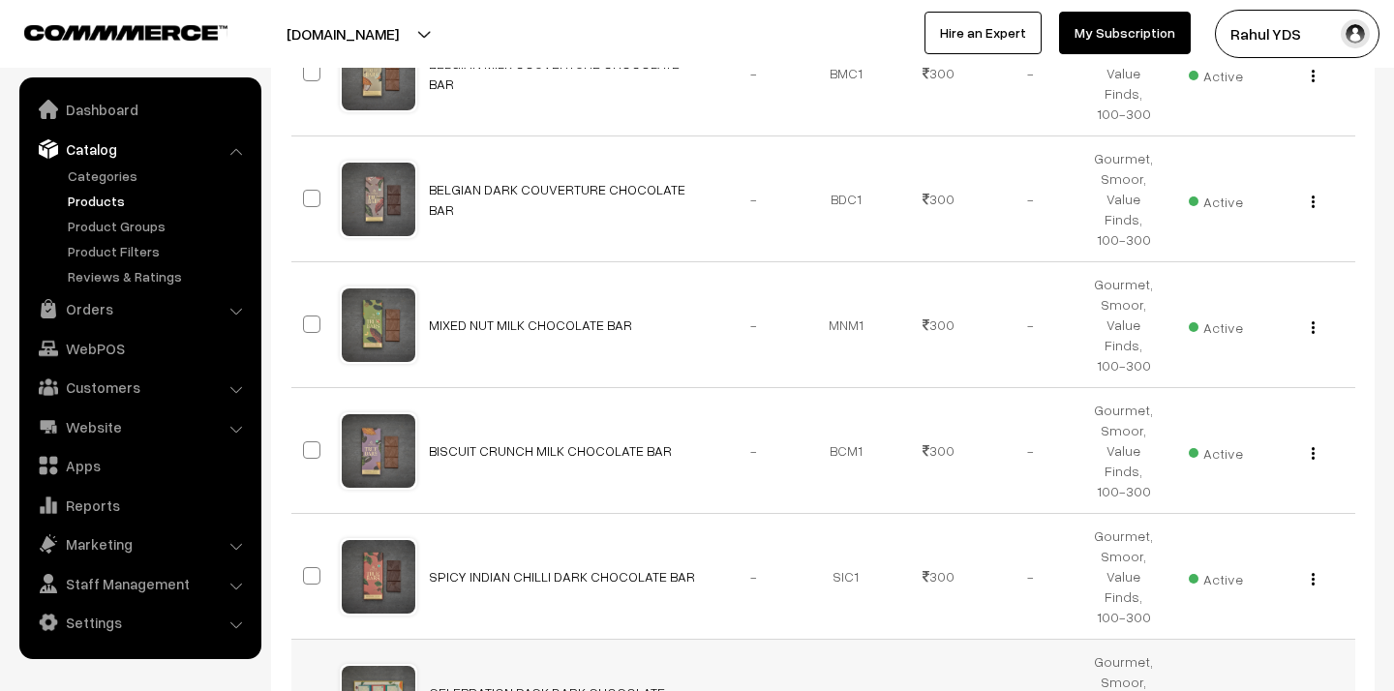
click at [303, 690] on span at bounding box center [311, 701] width 17 height 17
click at [301, 683] on input "checkbox" at bounding box center [299, 689] width 13 height 13
checkbox input "true"
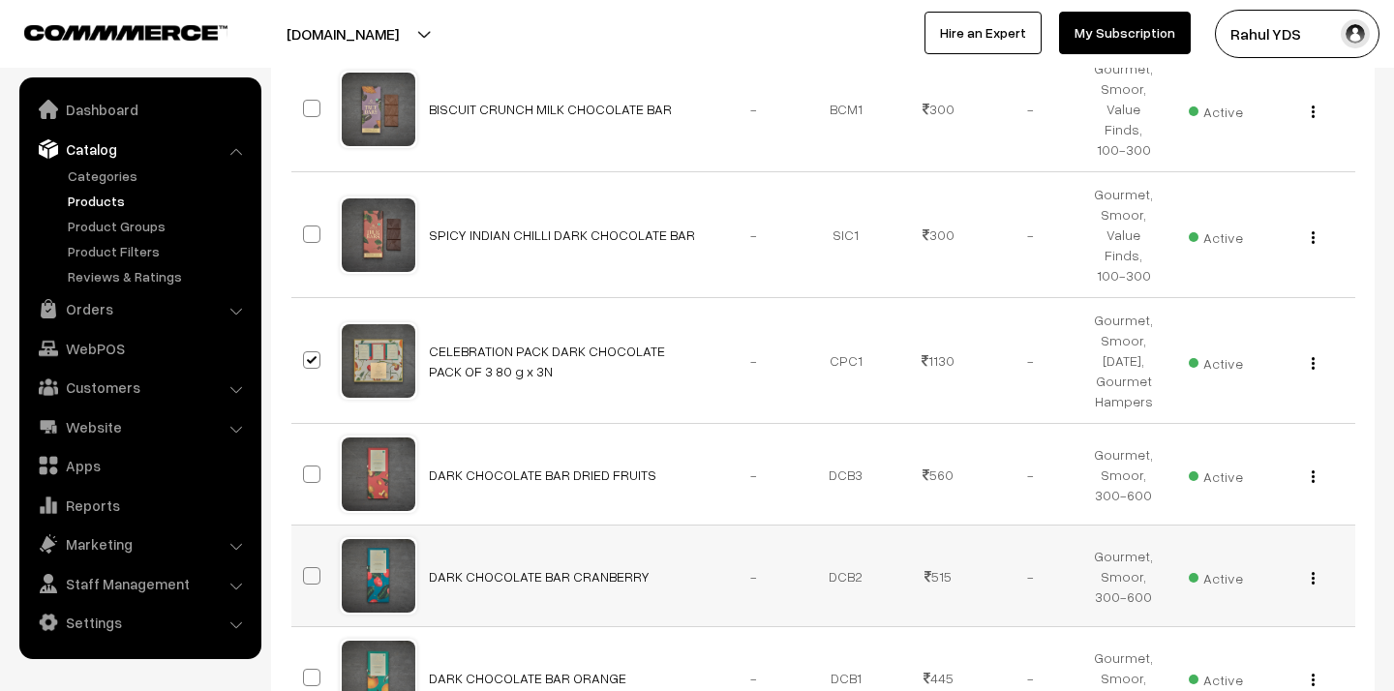
scroll to position [4282, 0]
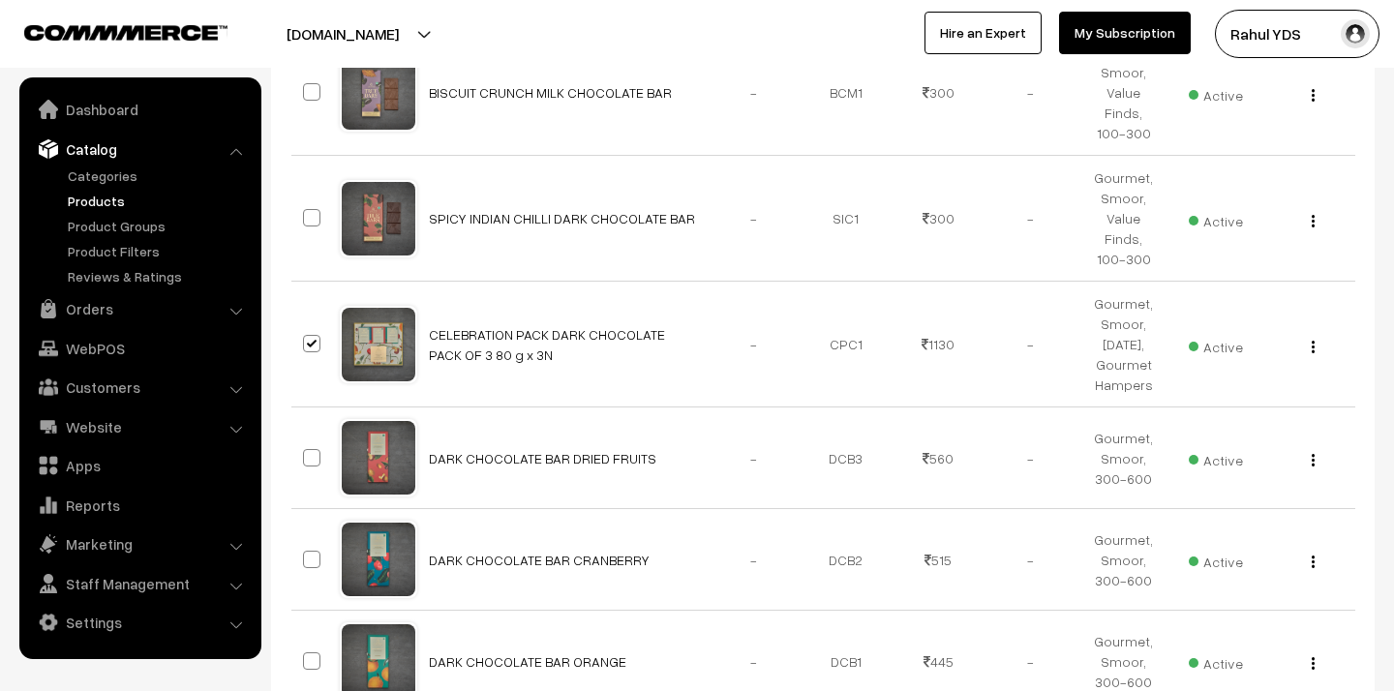
checkbox input "true"
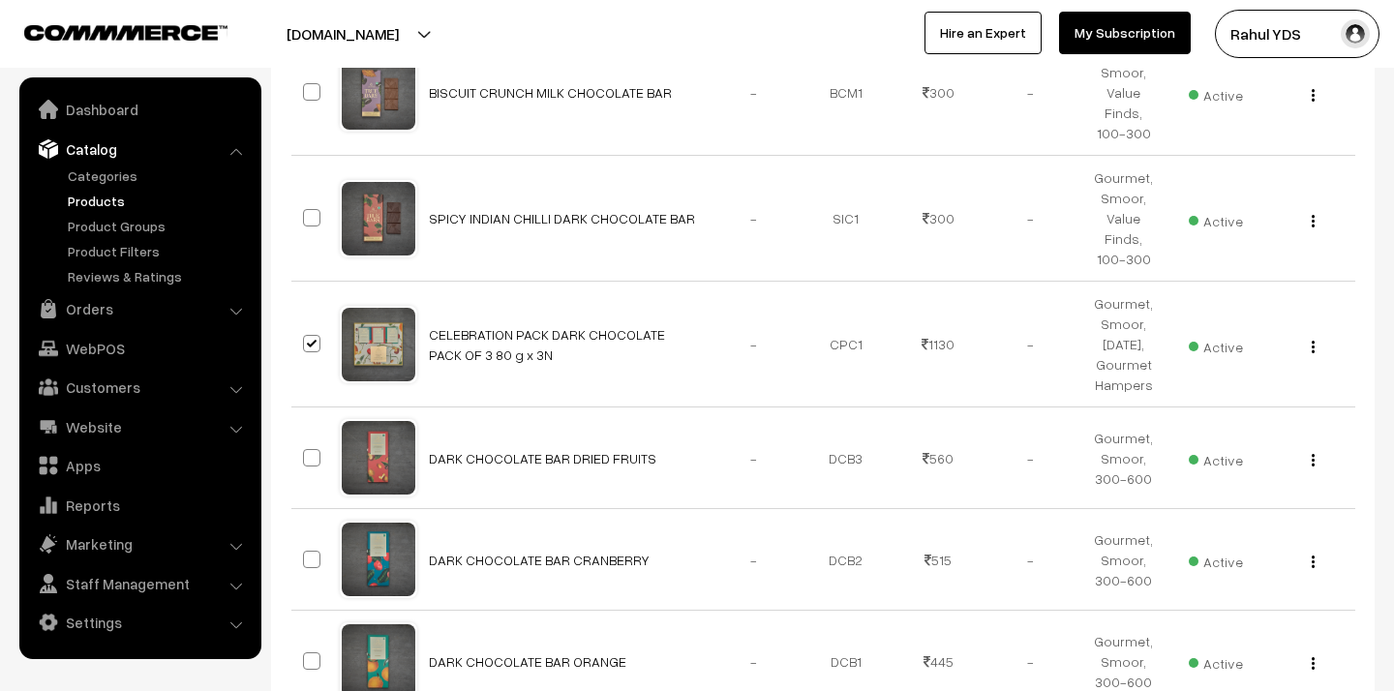
checkbox input "true"
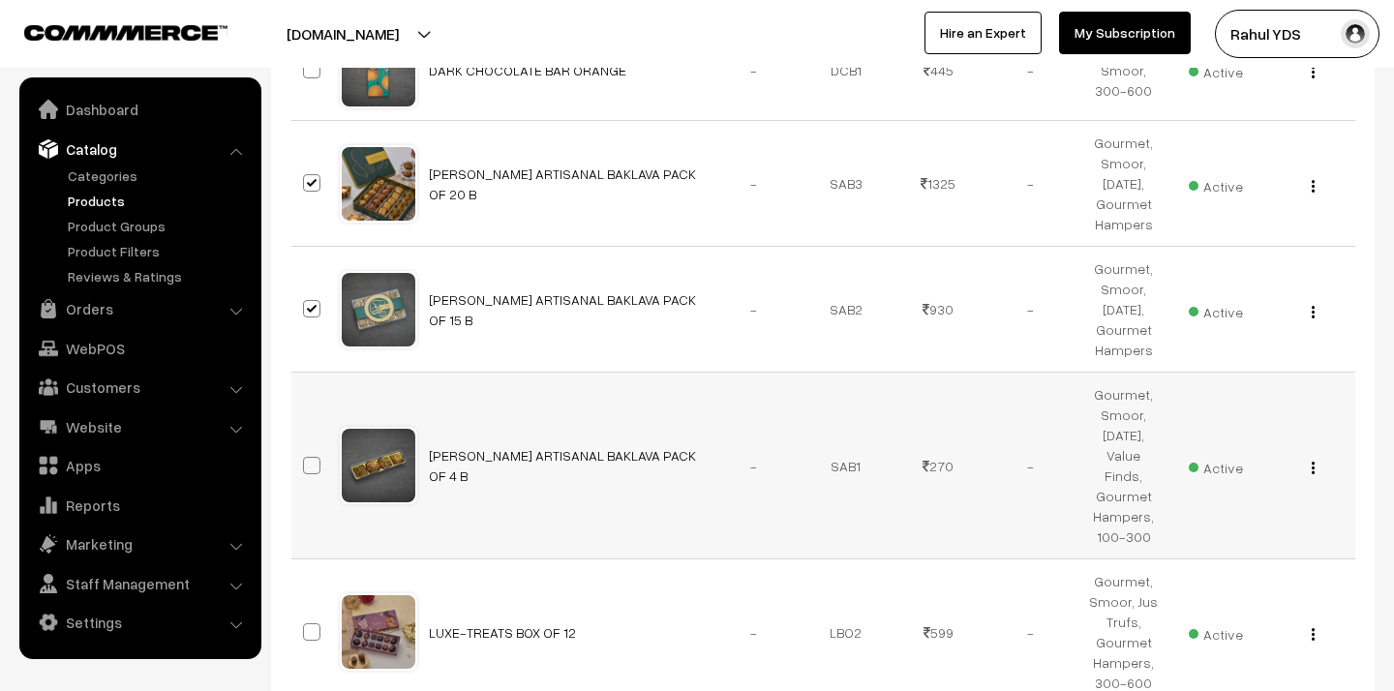
scroll to position [4896, 0]
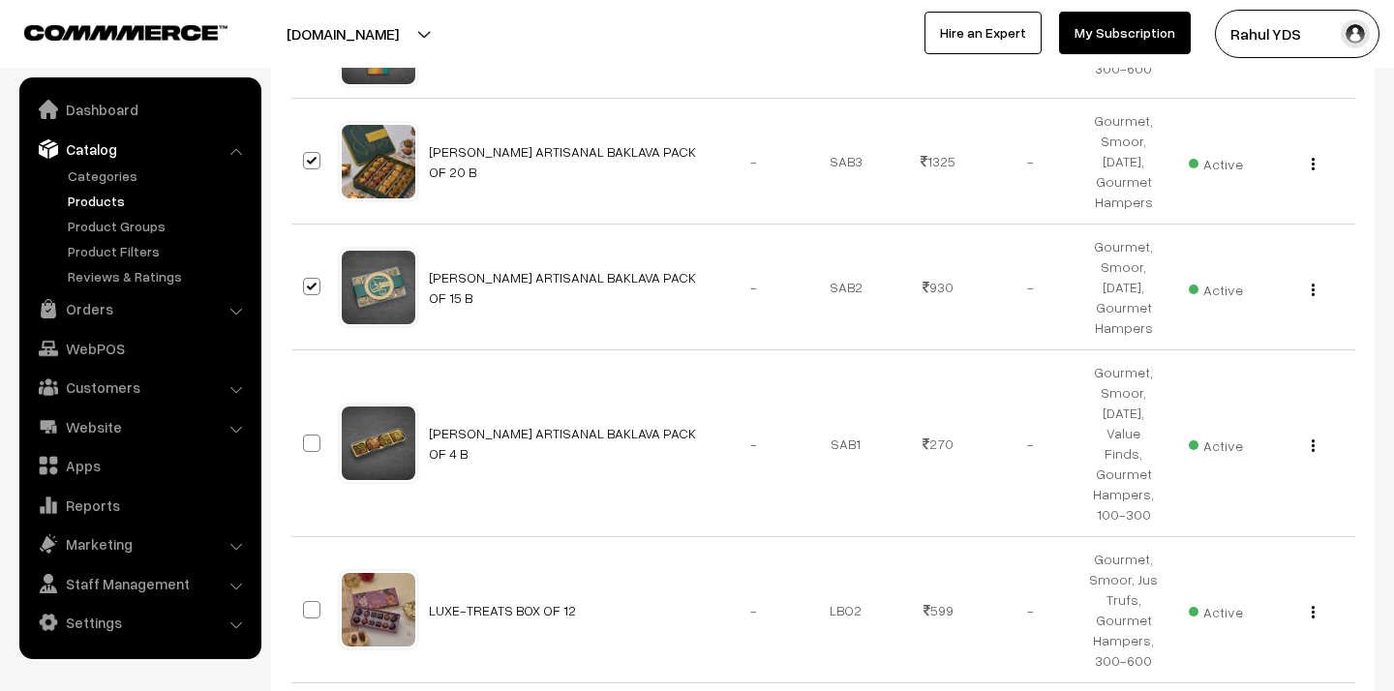
checkbox input "true"
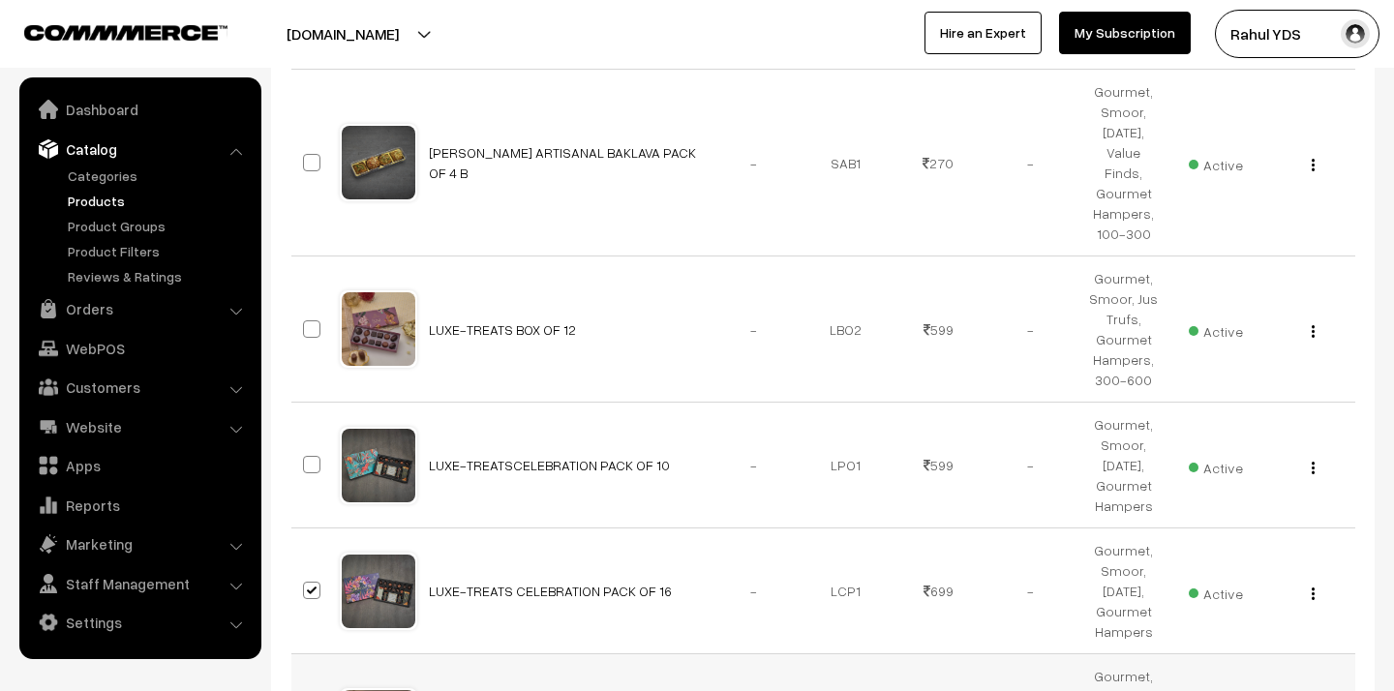
scroll to position [5227, 0]
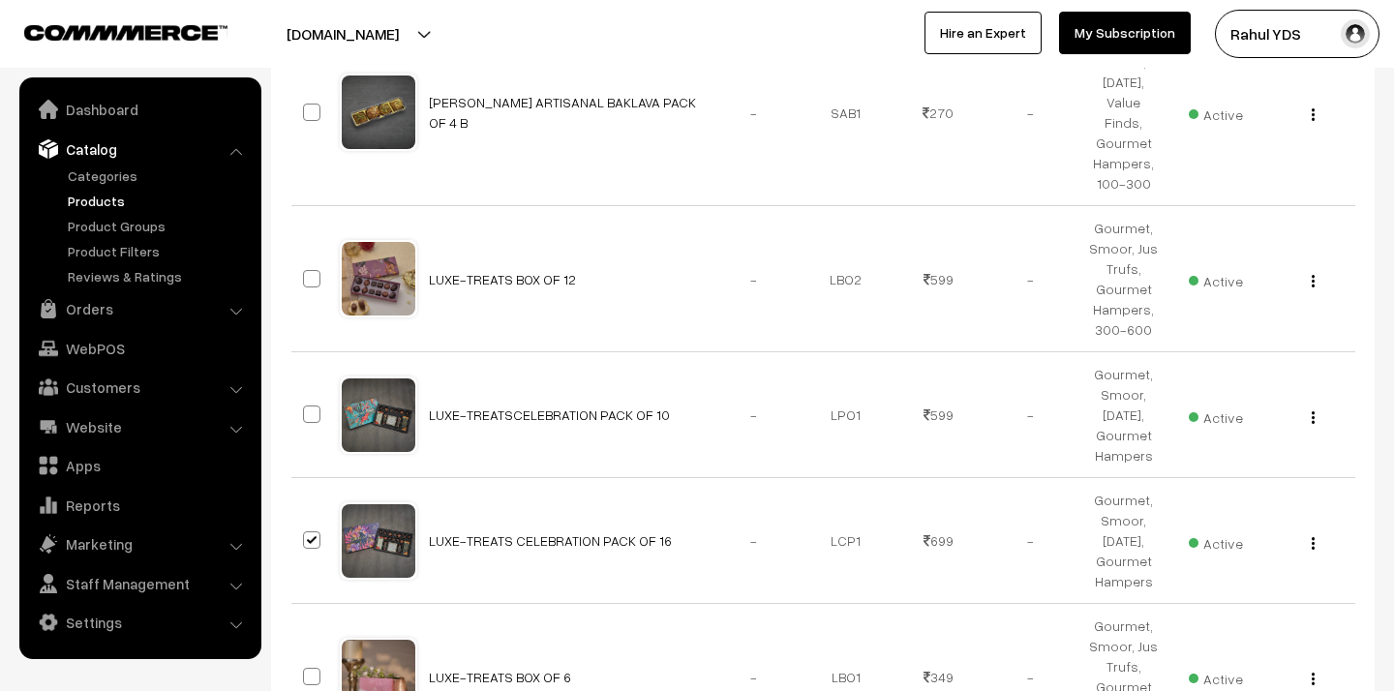
checkbox input "true"
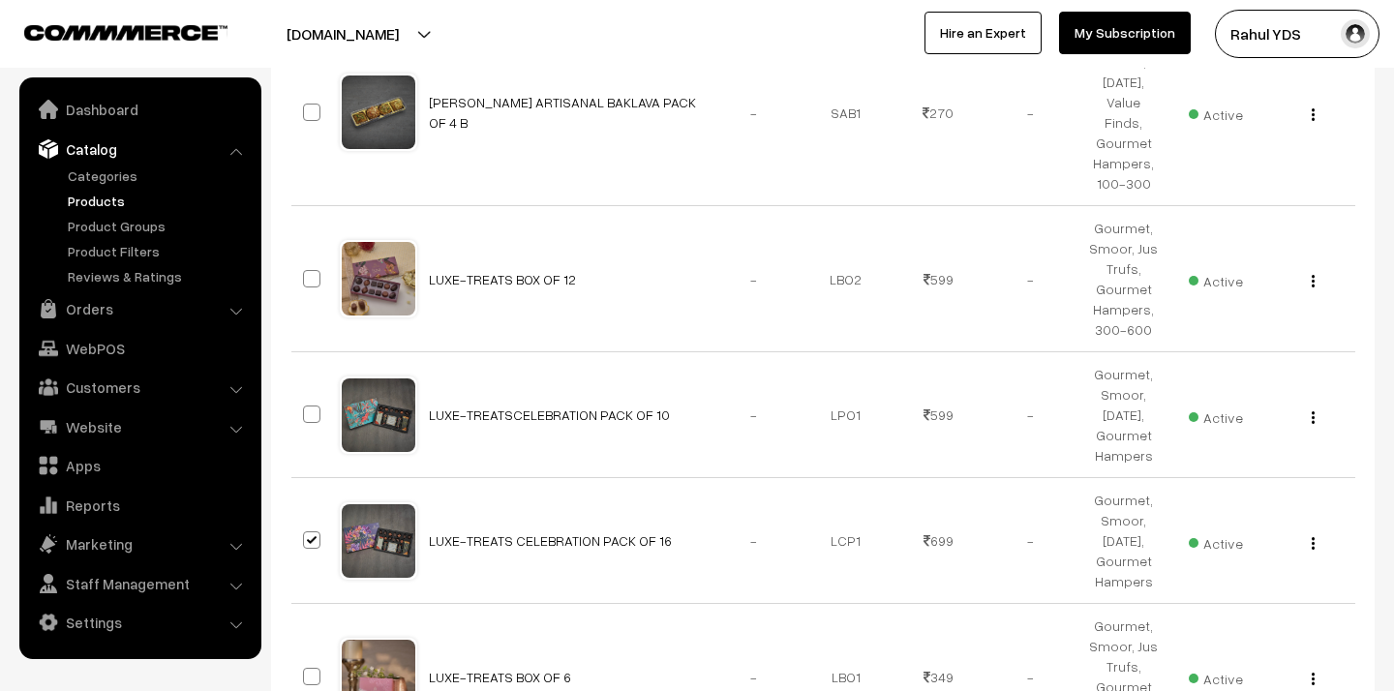
checkbox input "true"
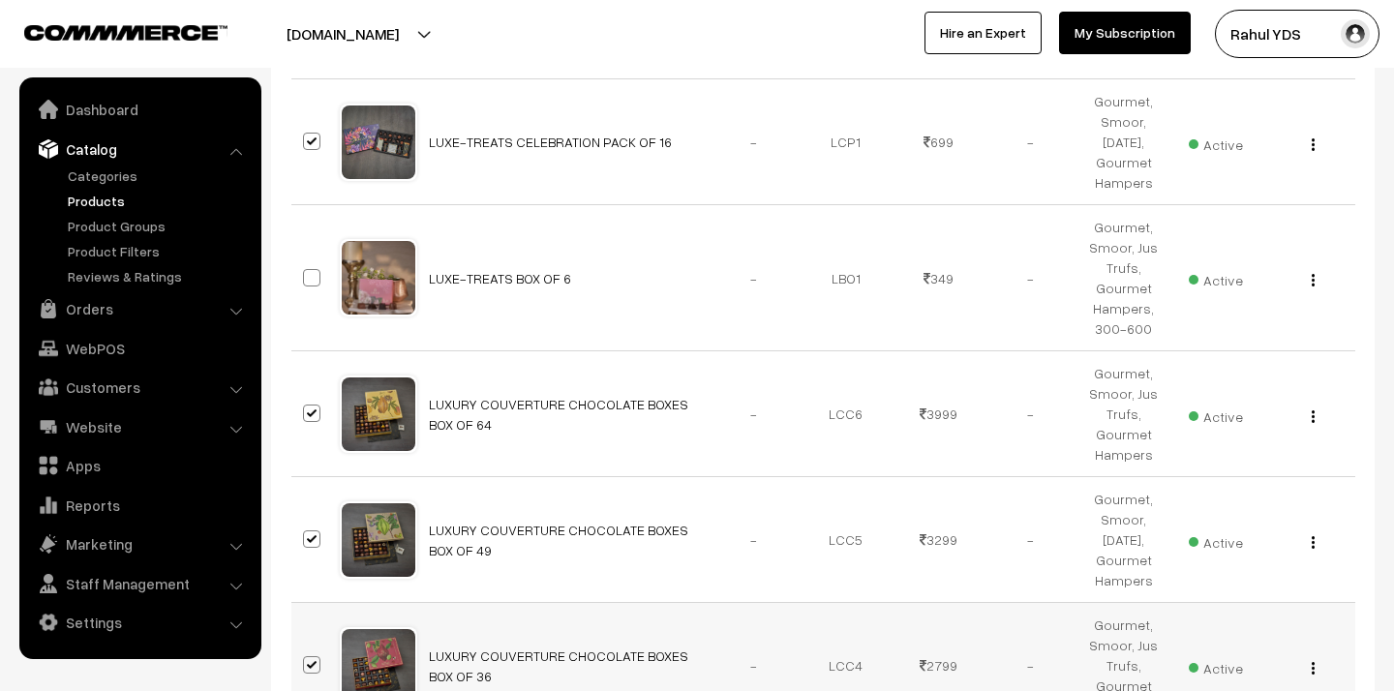
scroll to position [5676, 0]
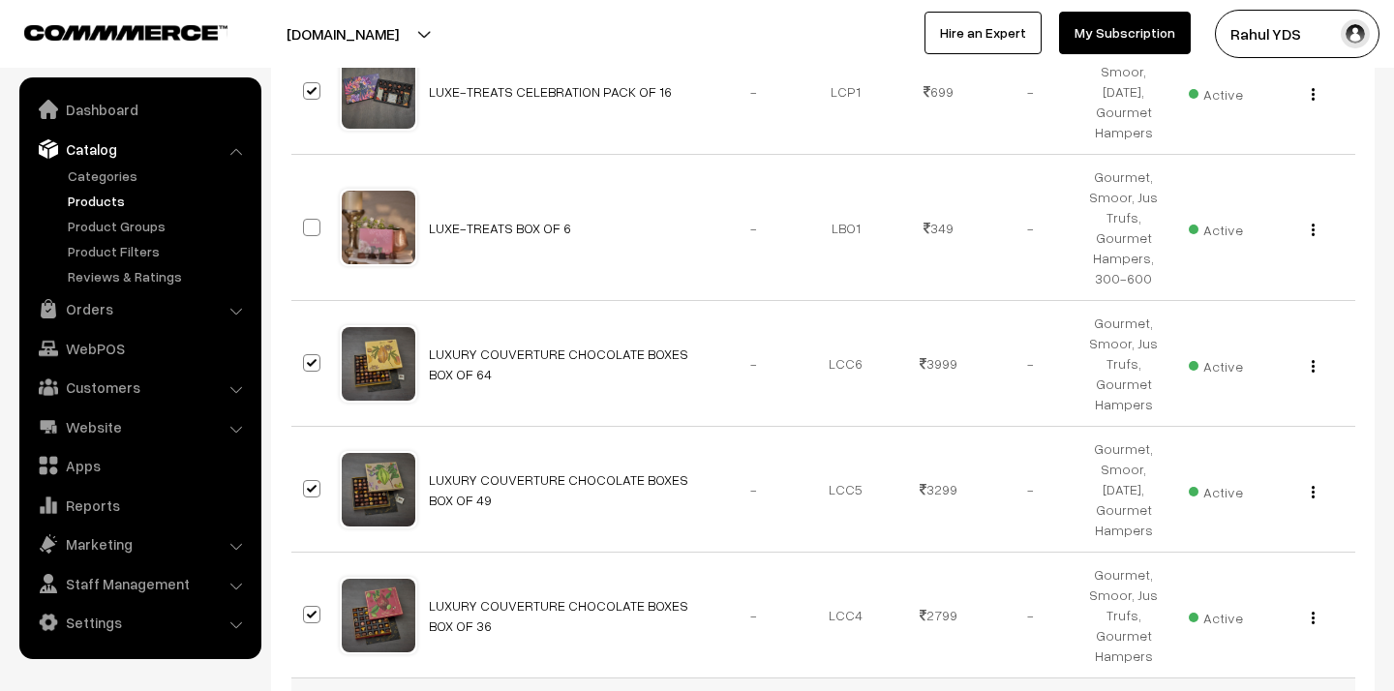
checkbox input "true"
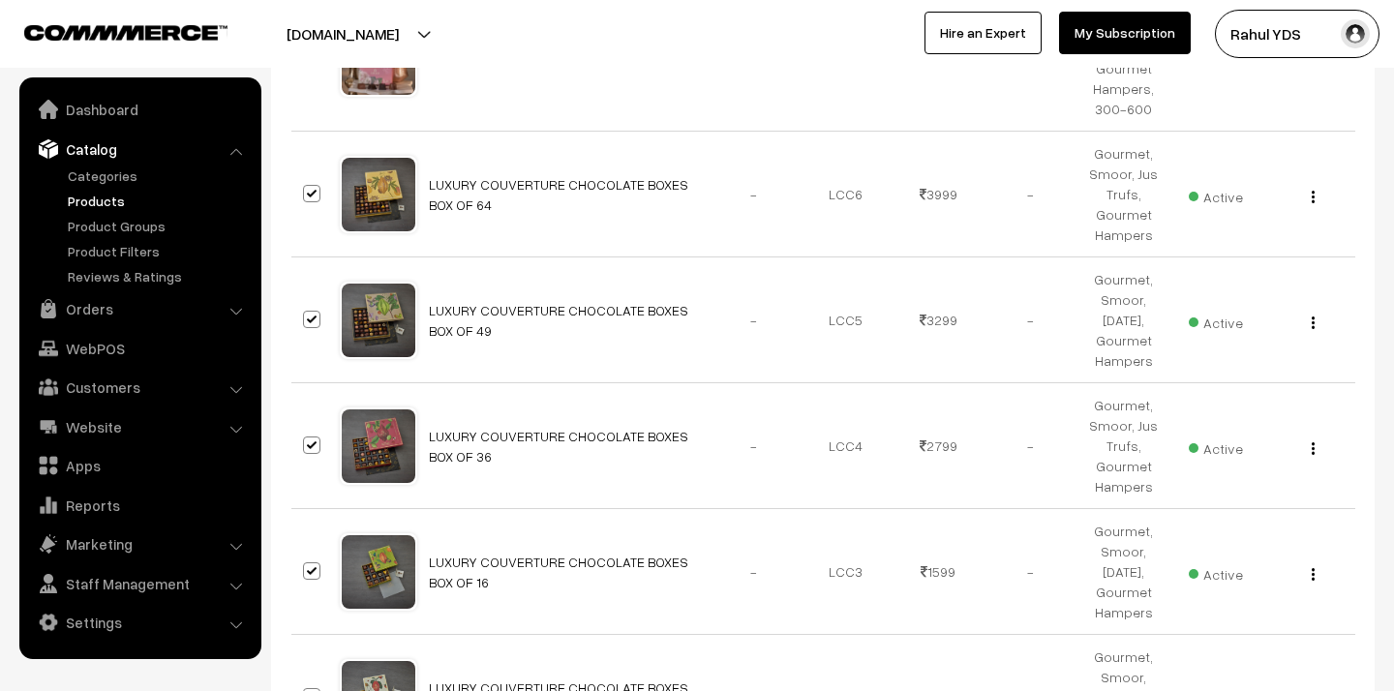
scroll to position [5863, 0]
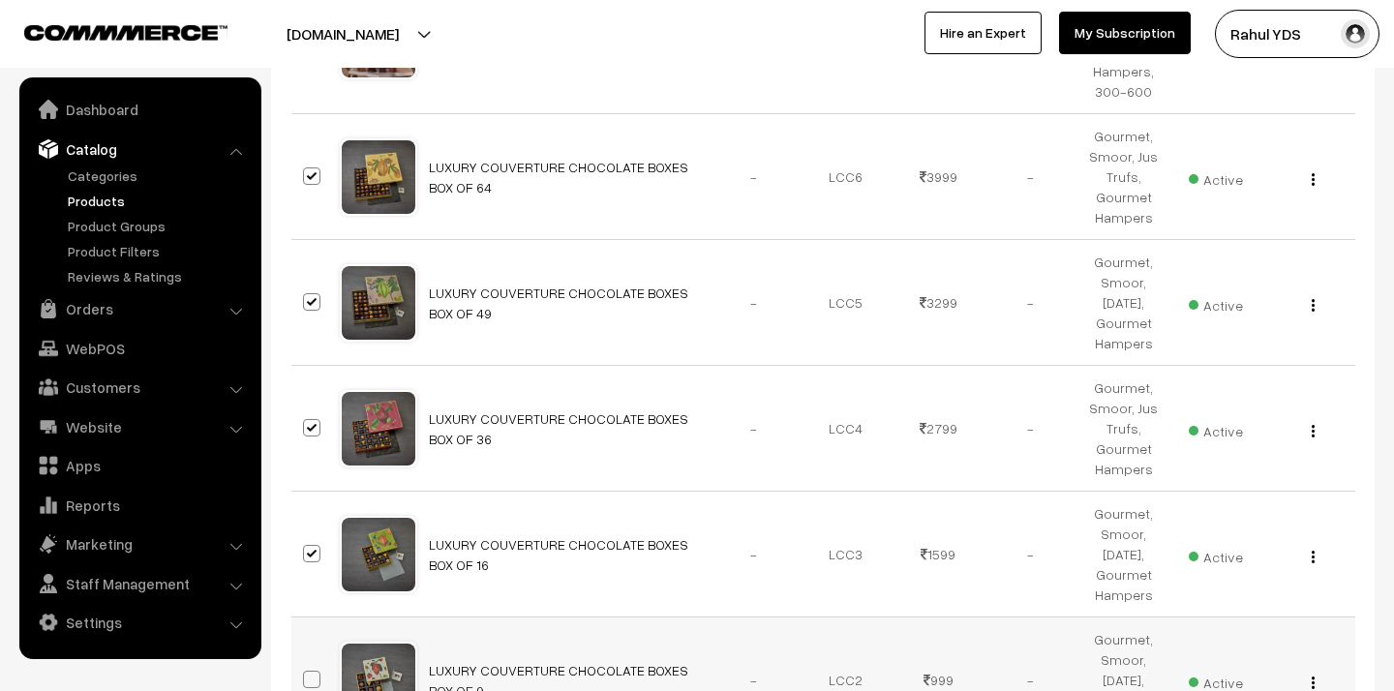
click at [314, 671] on span at bounding box center [311, 679] width 17 height 17
click at [306, 661] on input "checkbox" at bounding box center [299, 667] width 13 height 13
checkbox input "true"
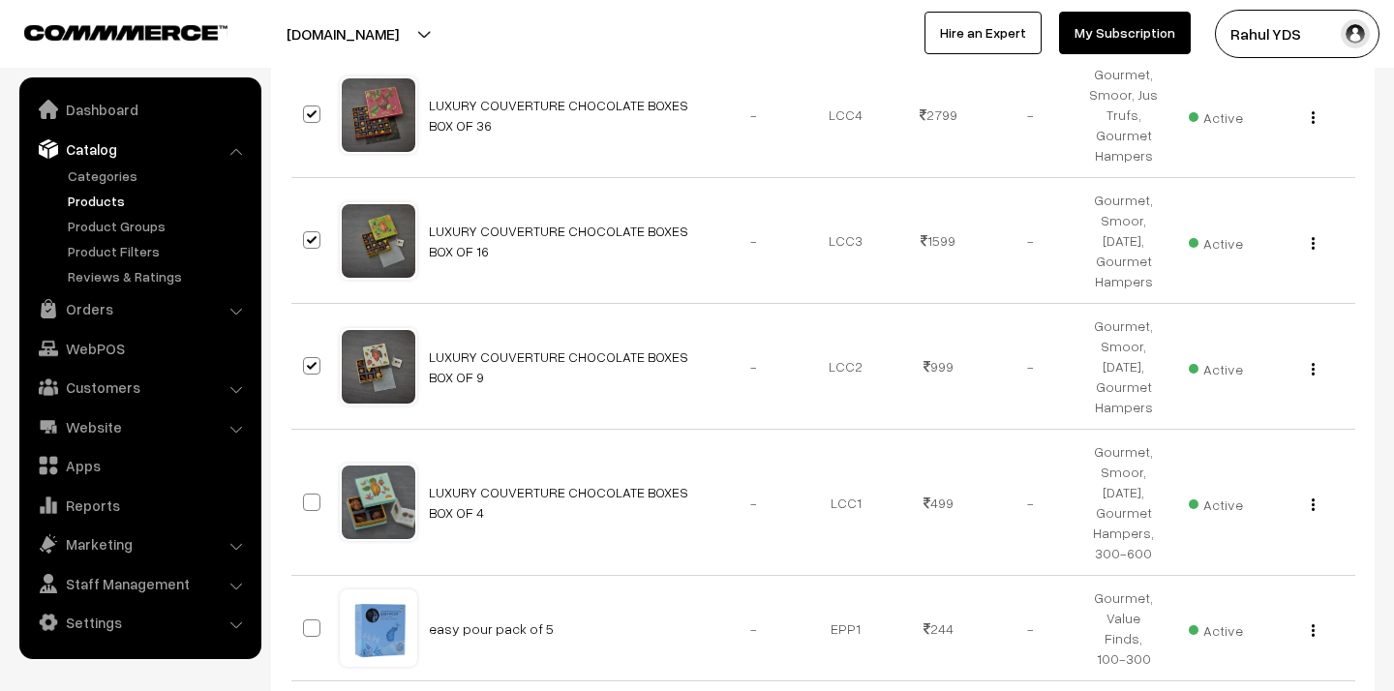
scroll to position [6187, 0]
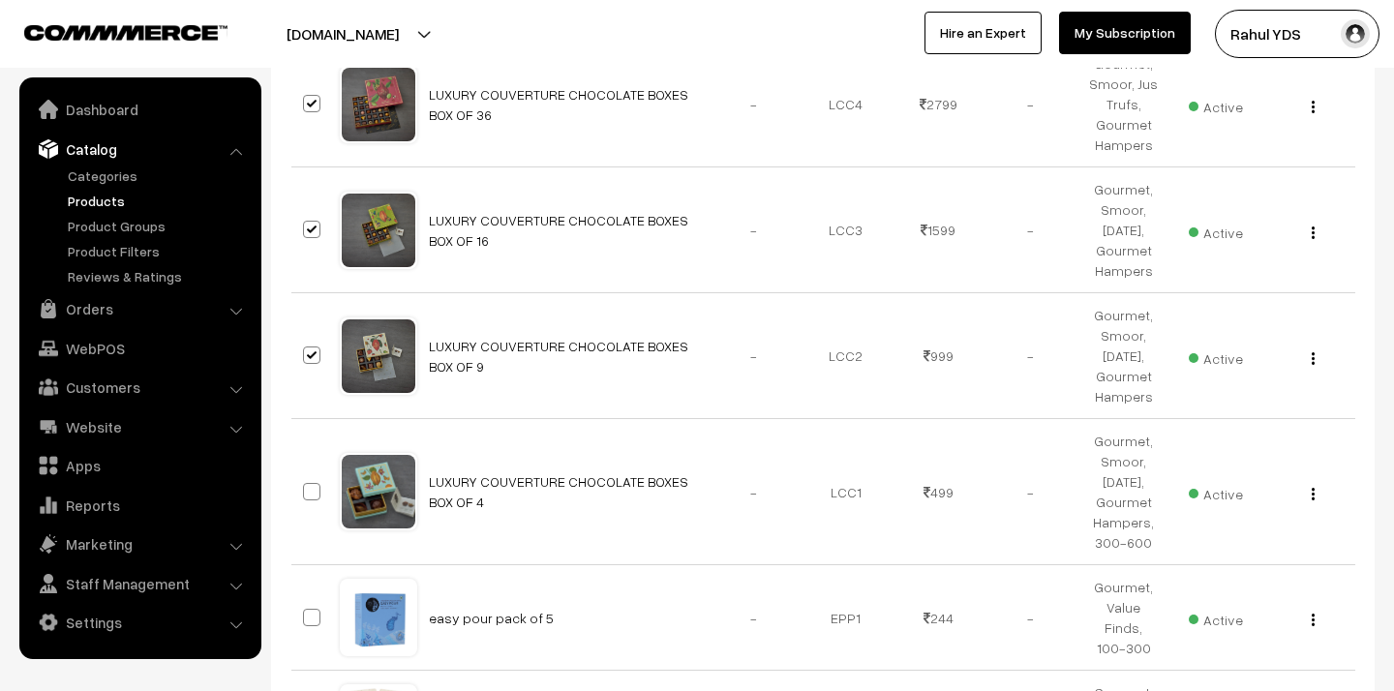
checkbox input "true"
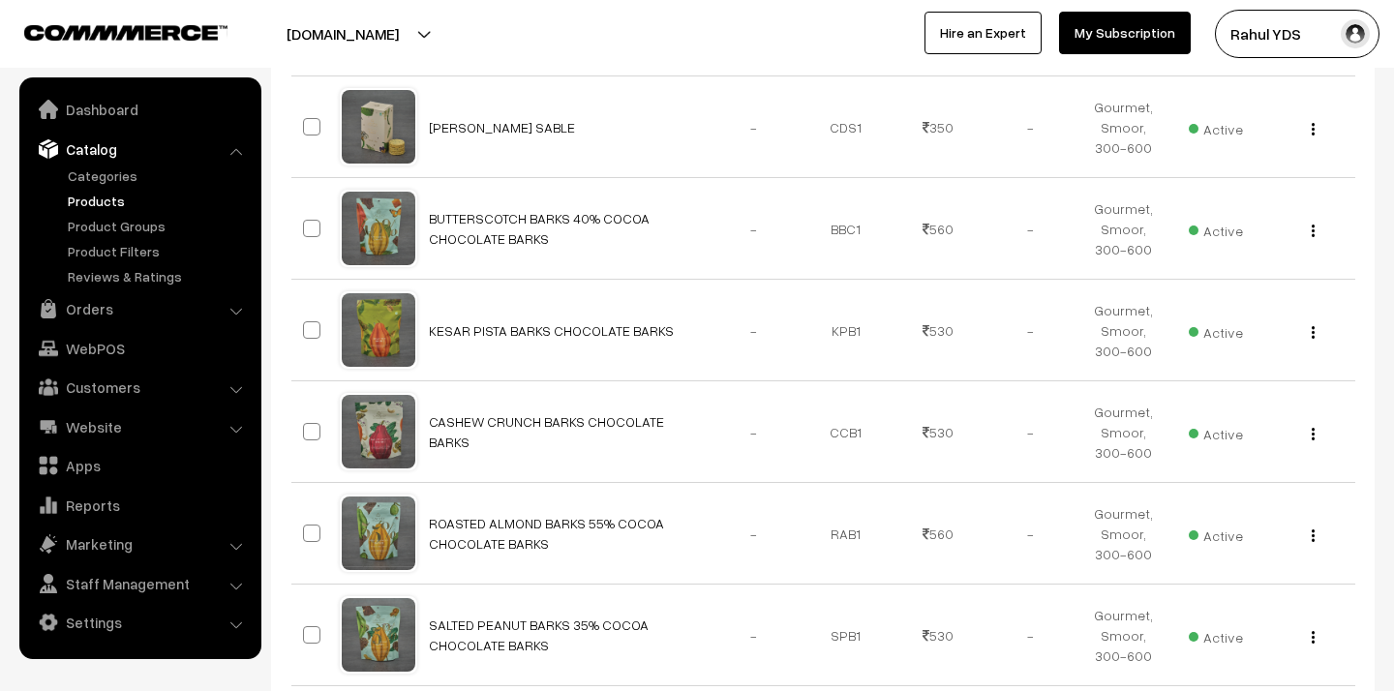
scroll to position [0, 0]
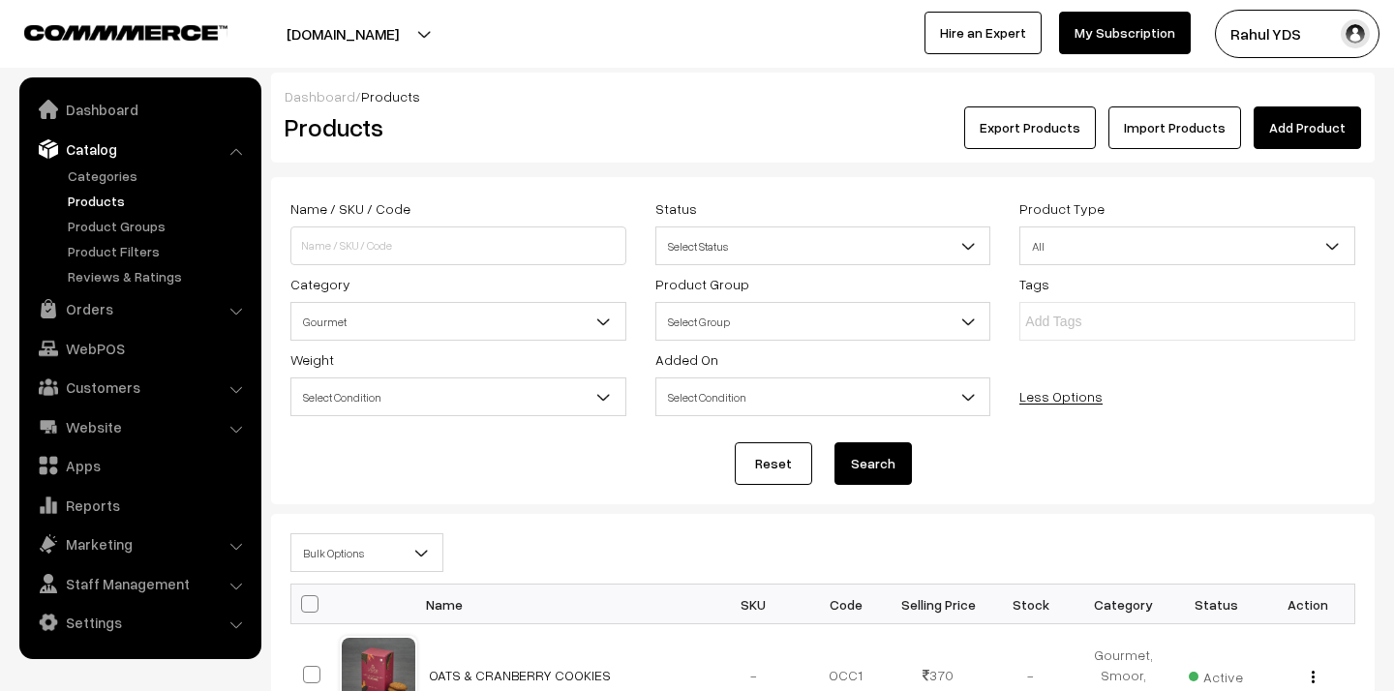
click at [356, 557] on span "Bulk Options" at bounding box center [366, 553] width 151 height 34
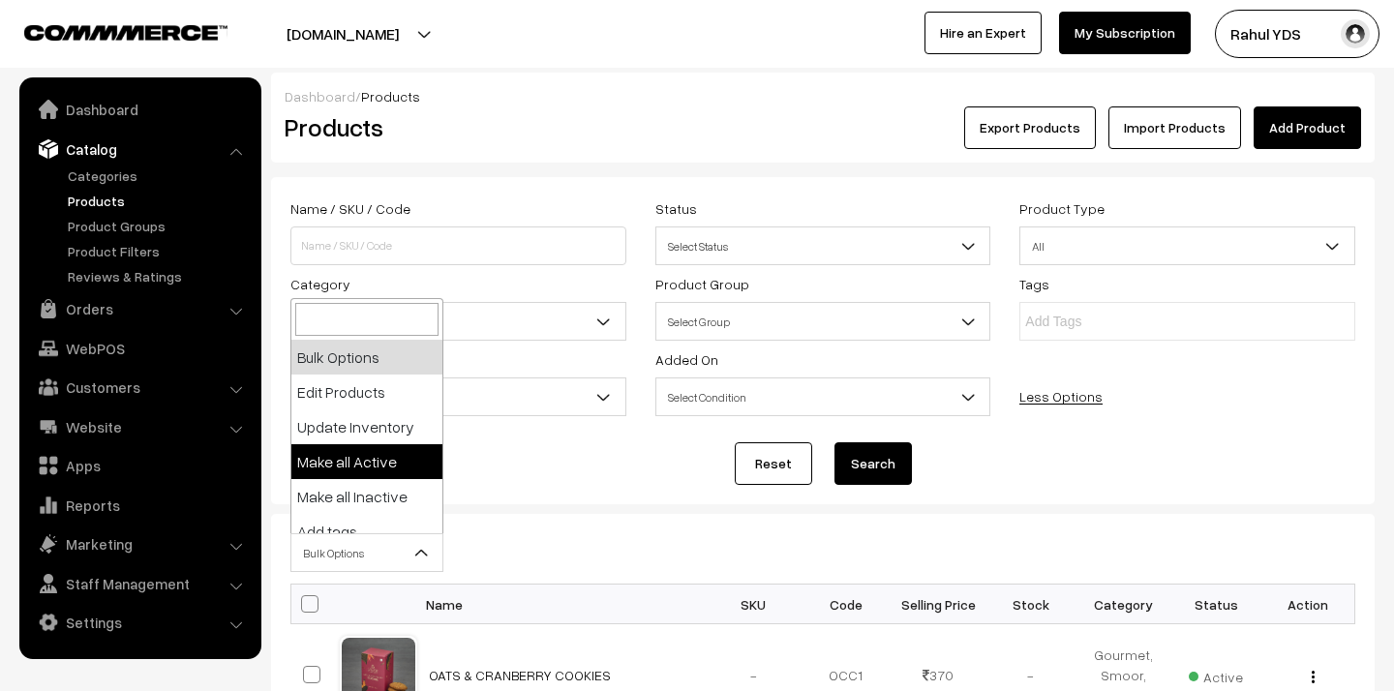
scroll to position [120, 0]
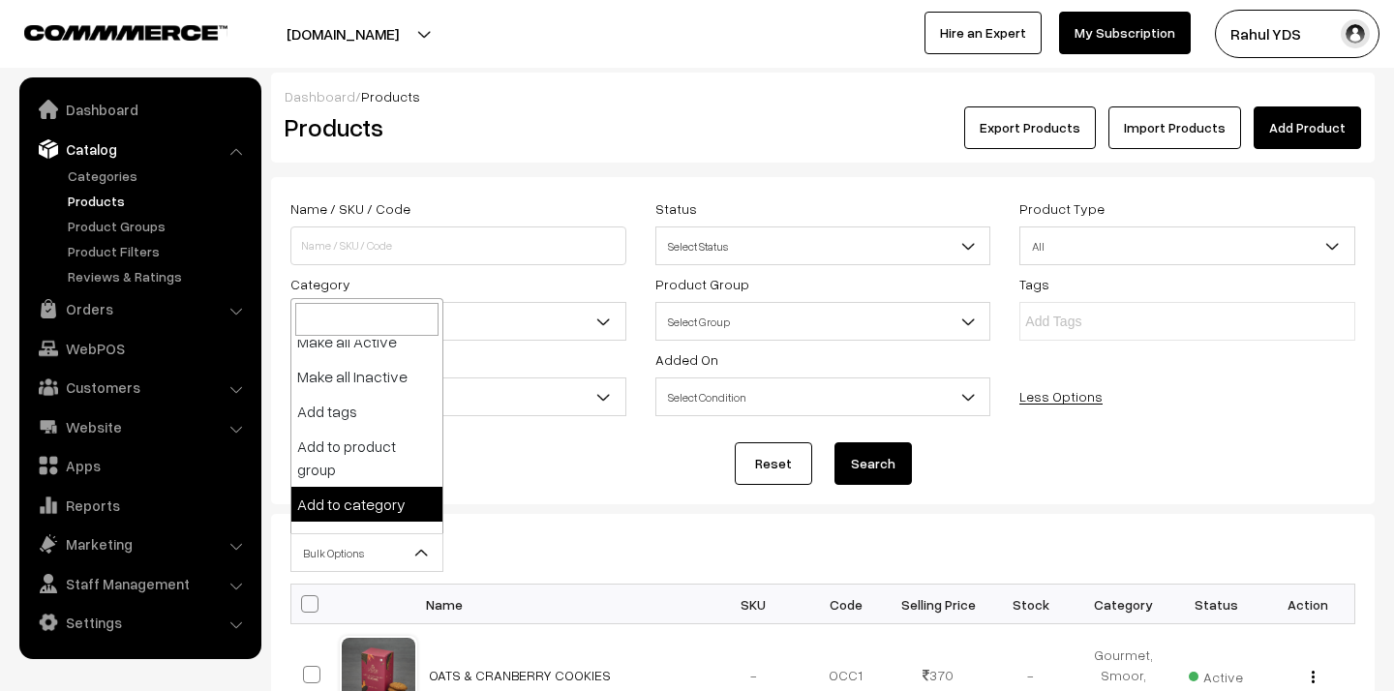
select select "category"
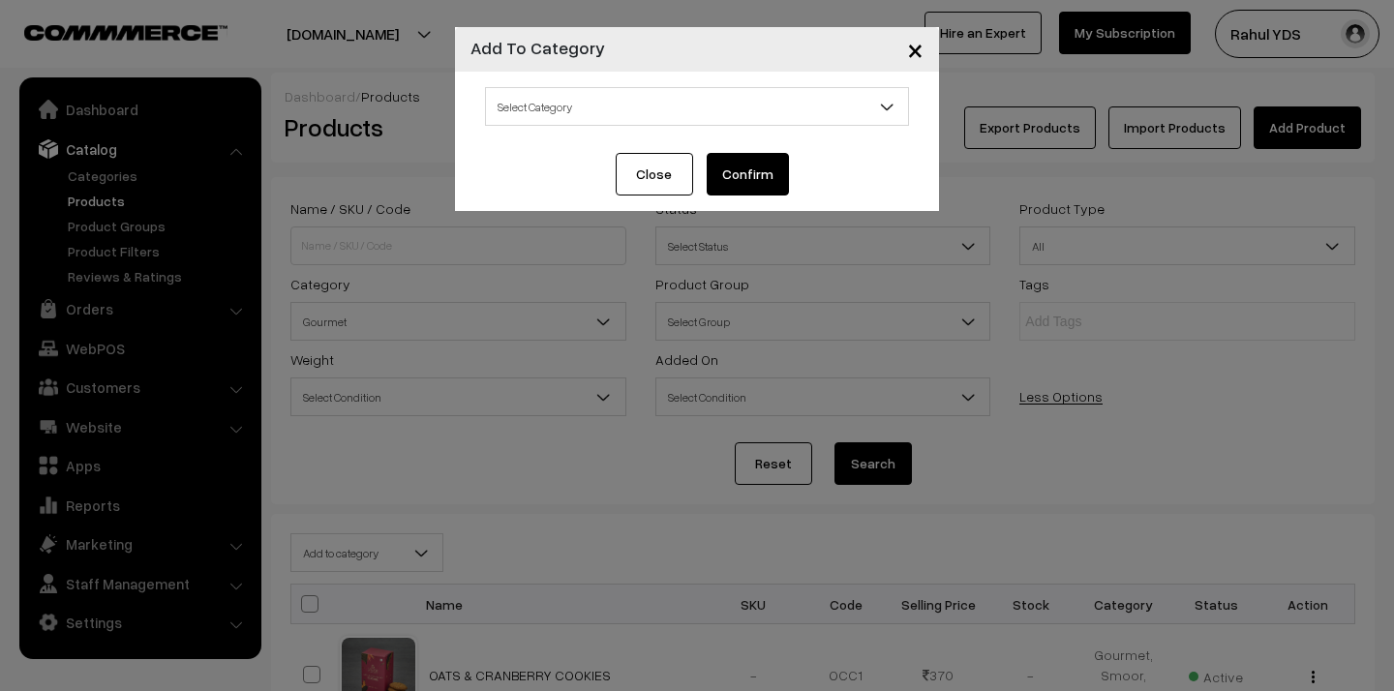
click at [681, 104] on span "Select Category" at bounding box center [697, 107] width 422 height 34
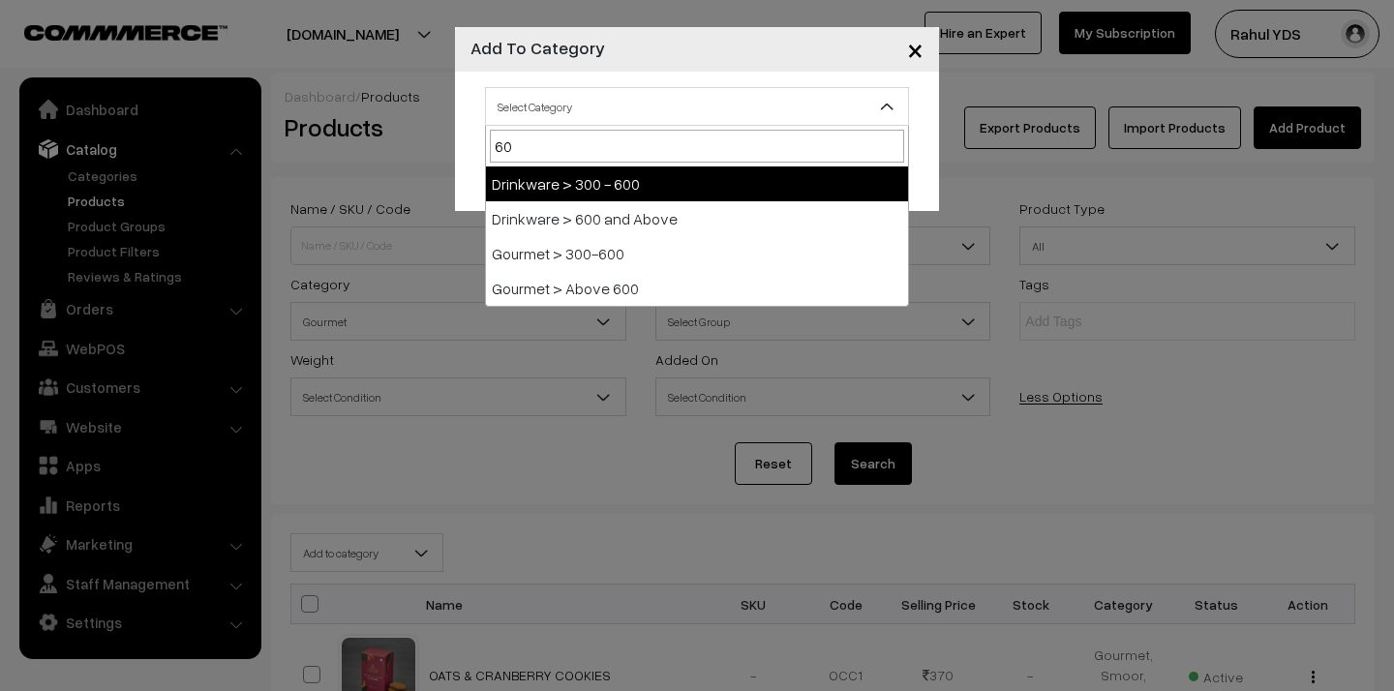
type input "600"
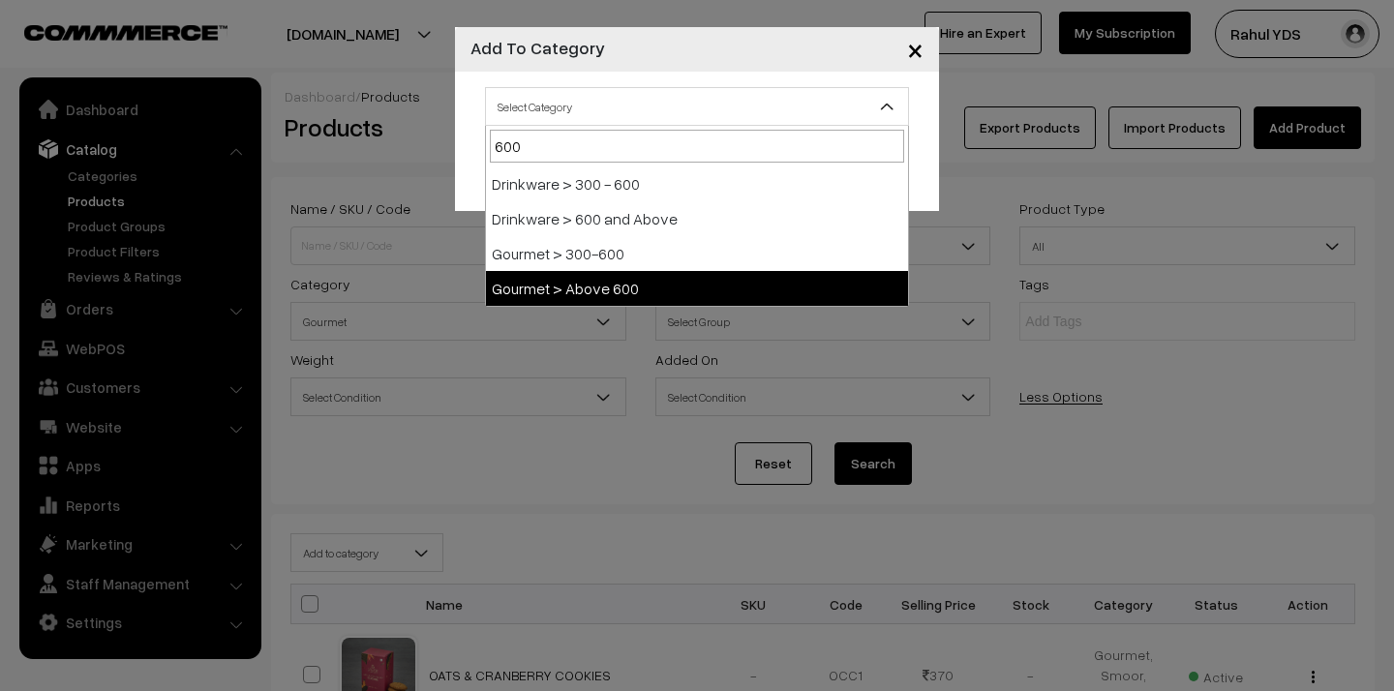
select select "158"
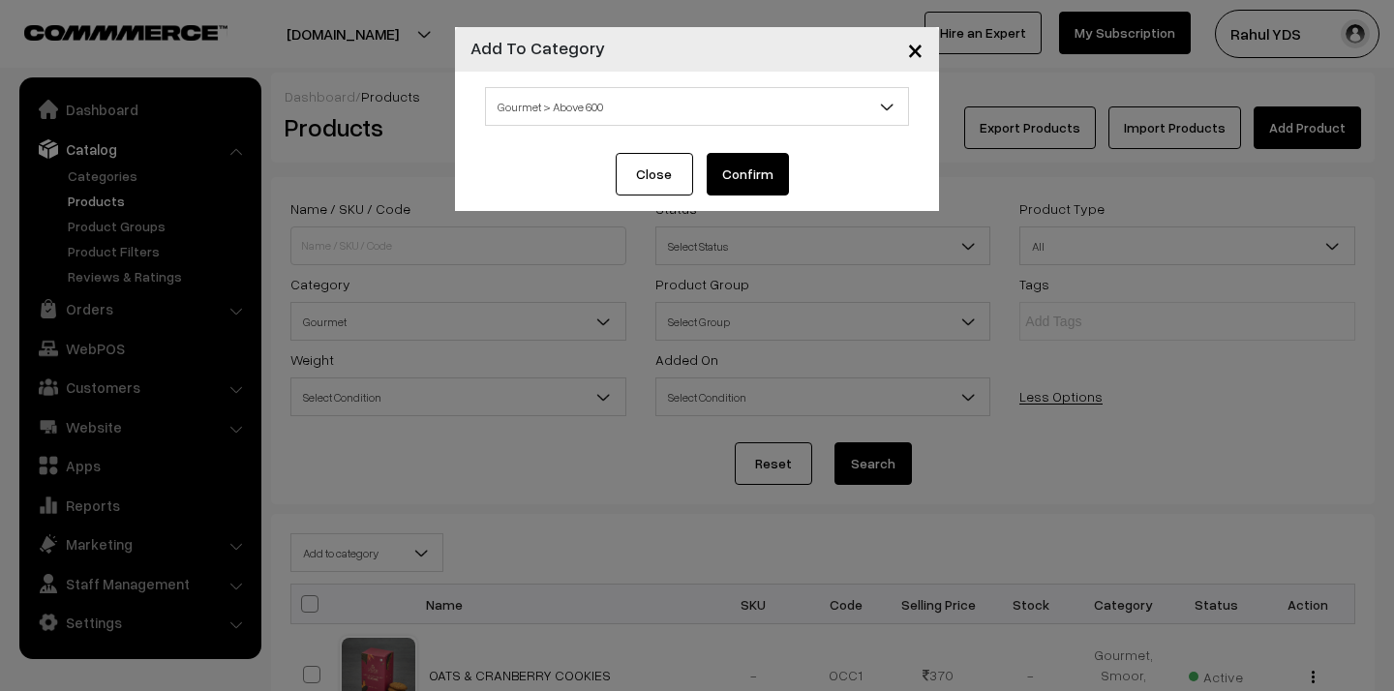
click at [745, 182] on button "Confirm" at bounding box center [748, 174] width 82 height 43
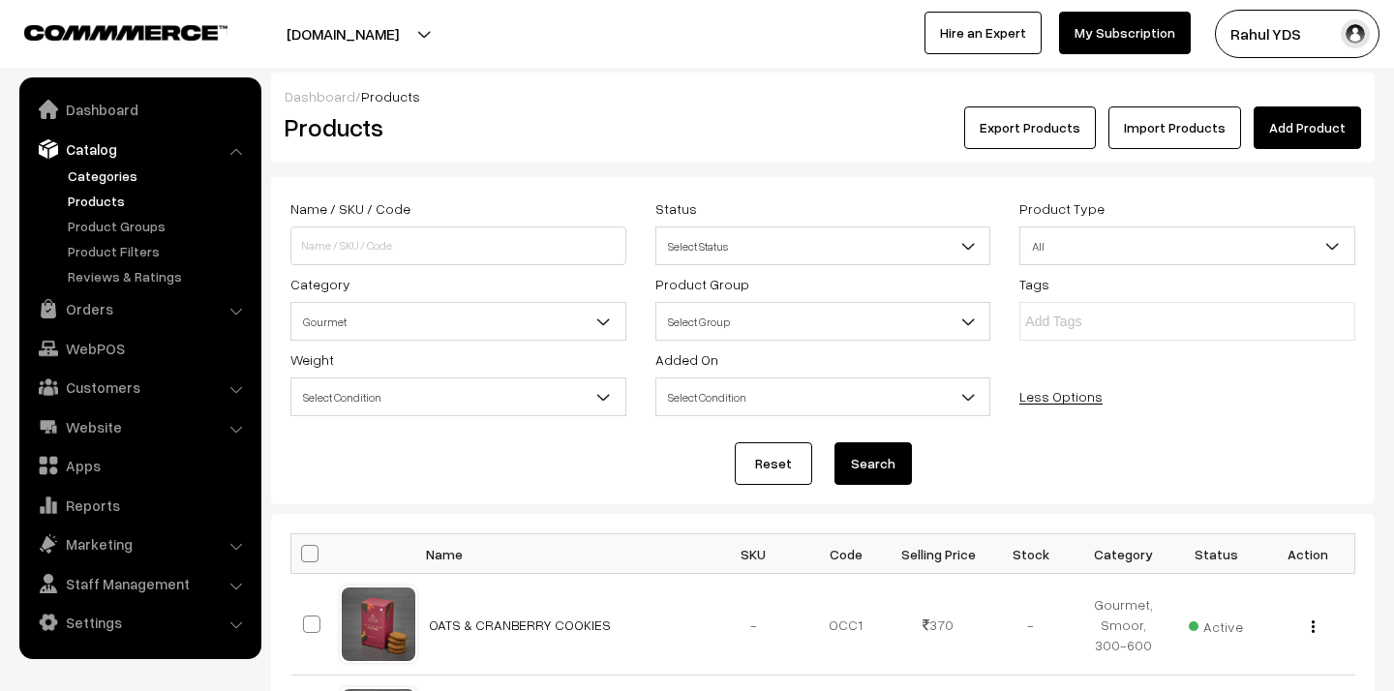
click at [96, 185] on link "Categories" at bounding box center [159, 176] width 192 height 20
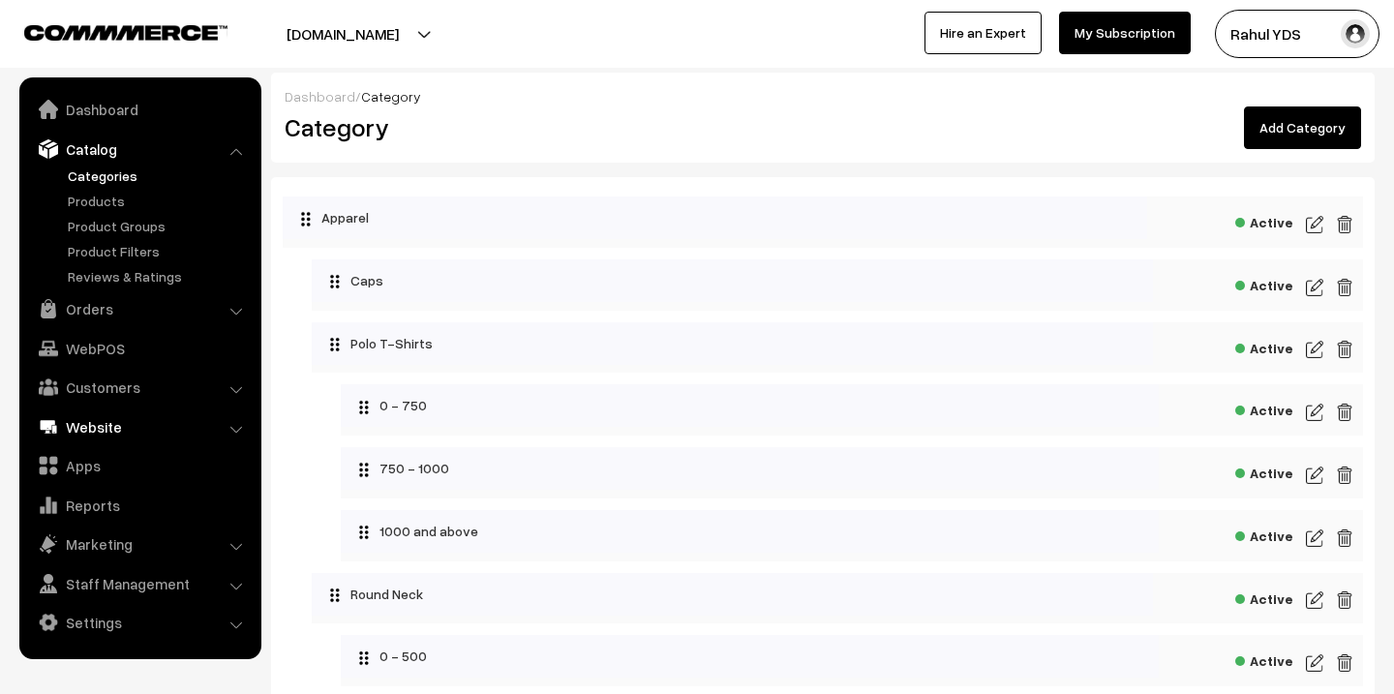
click at [116, 430] on link "Website" at bounding box center [139, 426] width 230 height 35
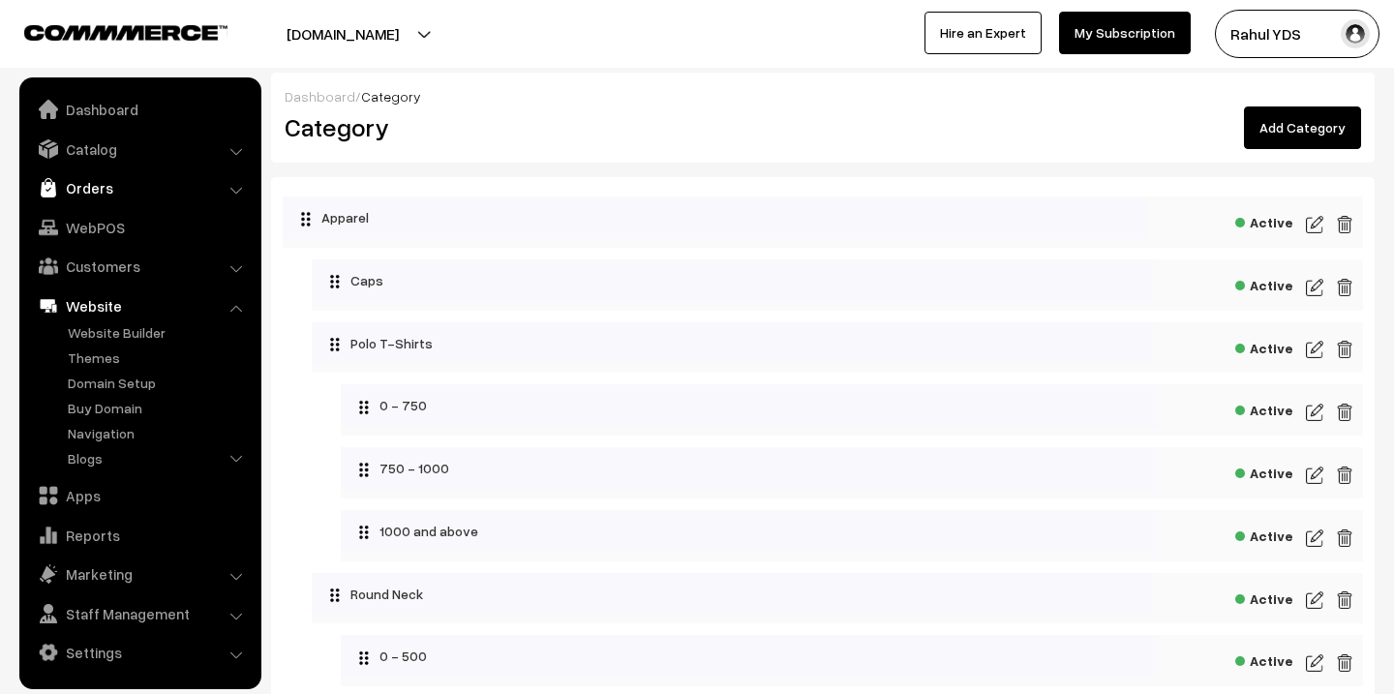
click at [129, 202] on link "Orders" at bounding box center [139, 187] width 230 height 35
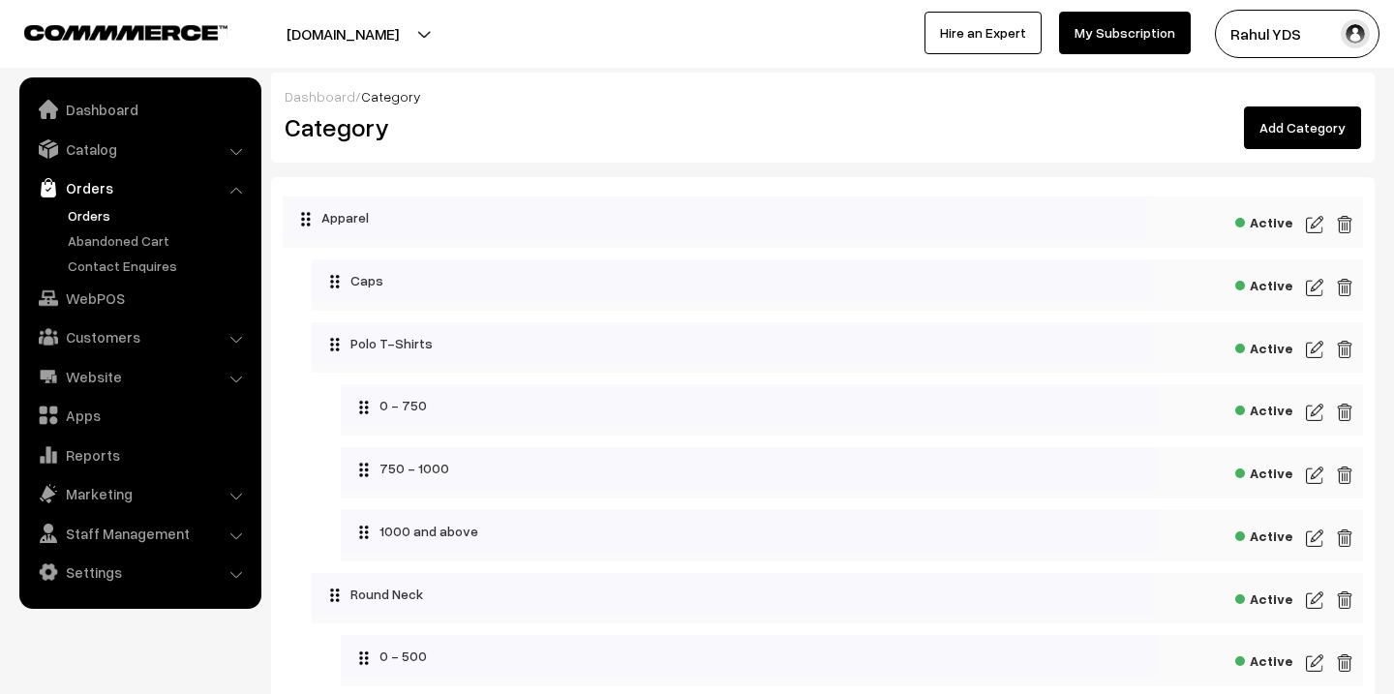
click at [103, 219] on link "Orders" at bounding box center [159, 215] width 192 height 20
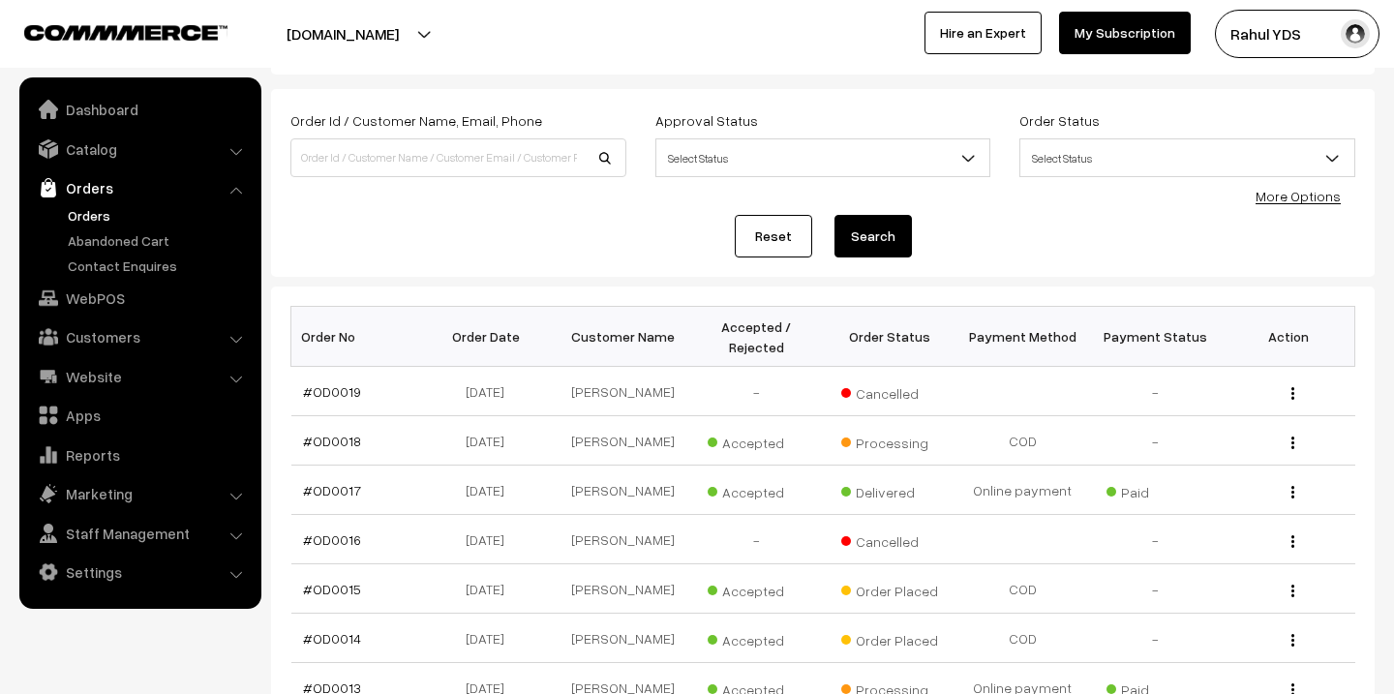
scroll to position [105, 0]
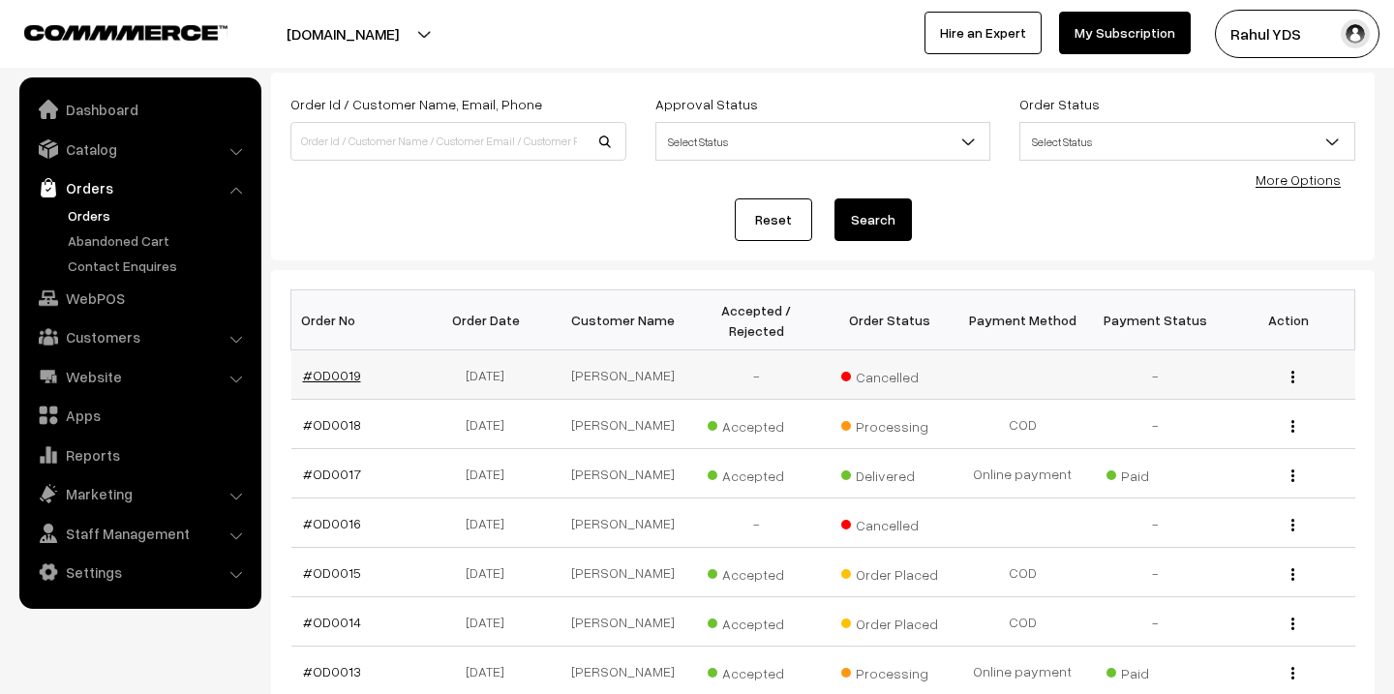
click at [332, 374] on link "#OD0019" at bounding box center [332, 375] width 58 height 16
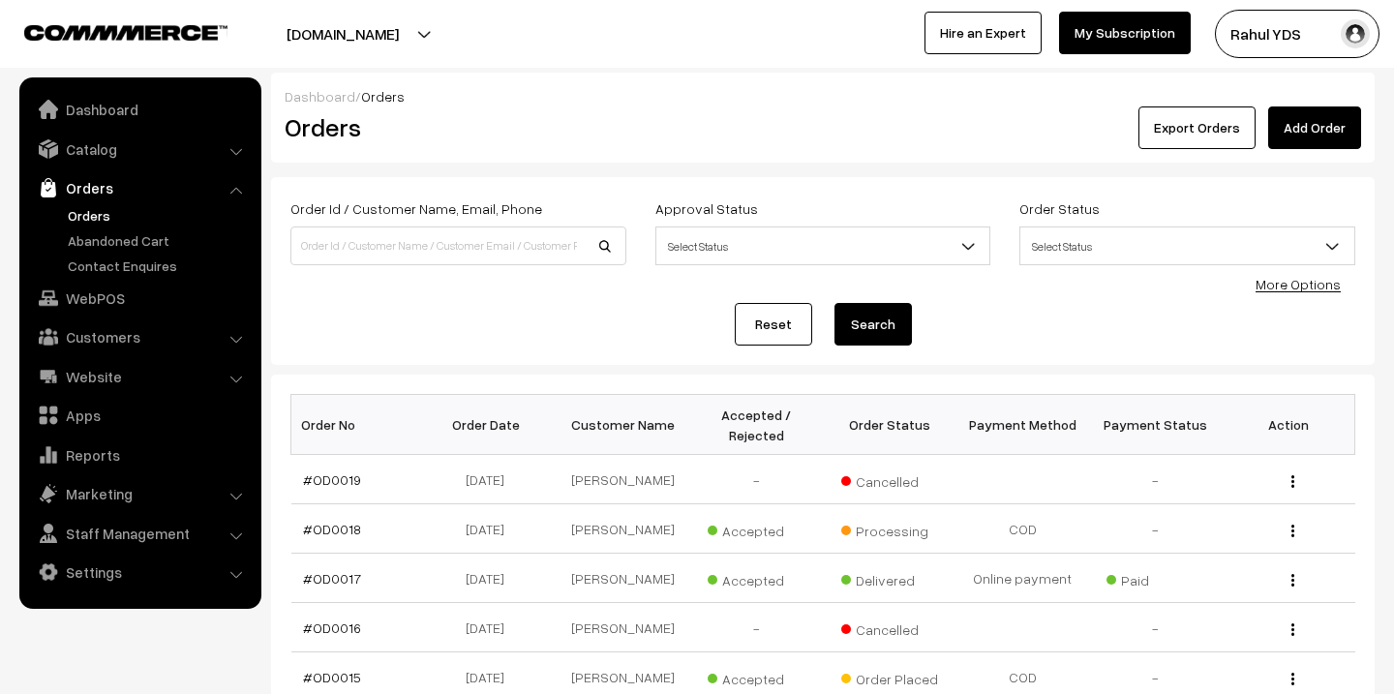
scroll to position [101, 0]
